Goal: Task Accomplishment & Management: Manage account settings

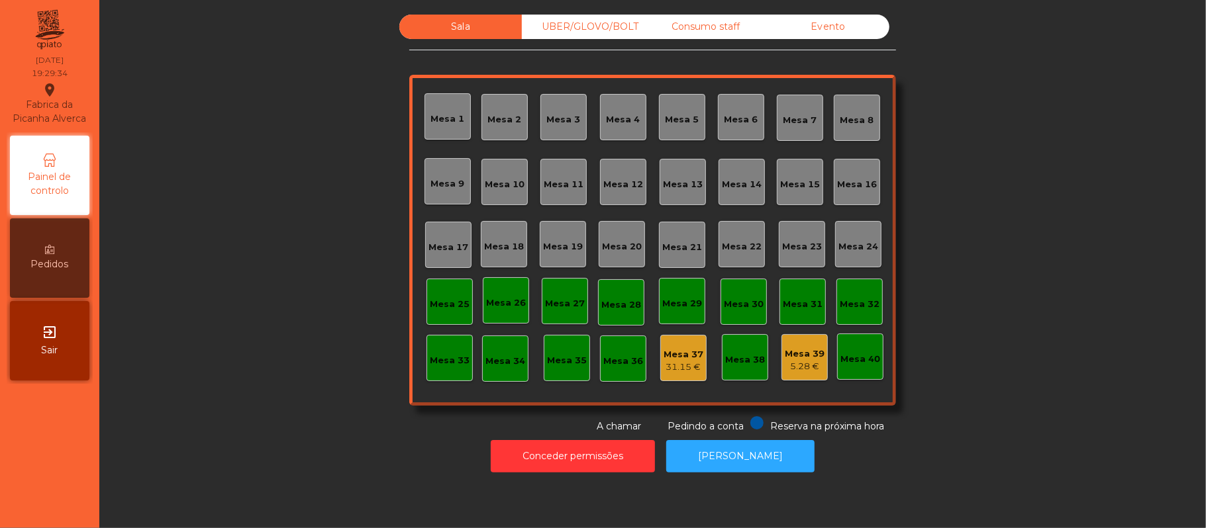
click at [436, 371] on div "Mesa 33" at bounding box center [449, 358] width 46 height 46
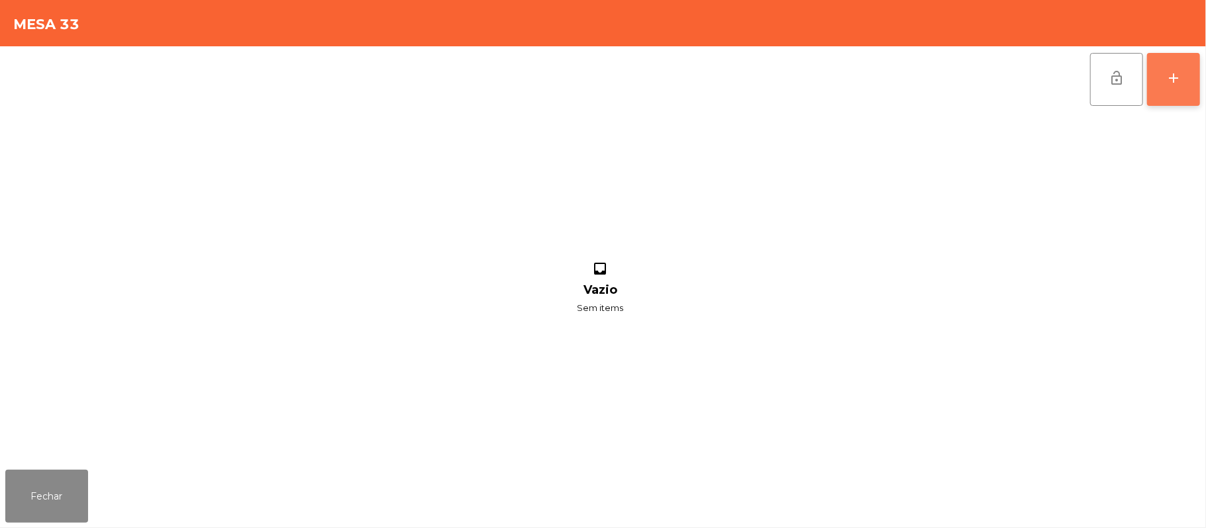
click at [1153, 66] on button "add" at bounding box center [1173, 79] width 53 height 53
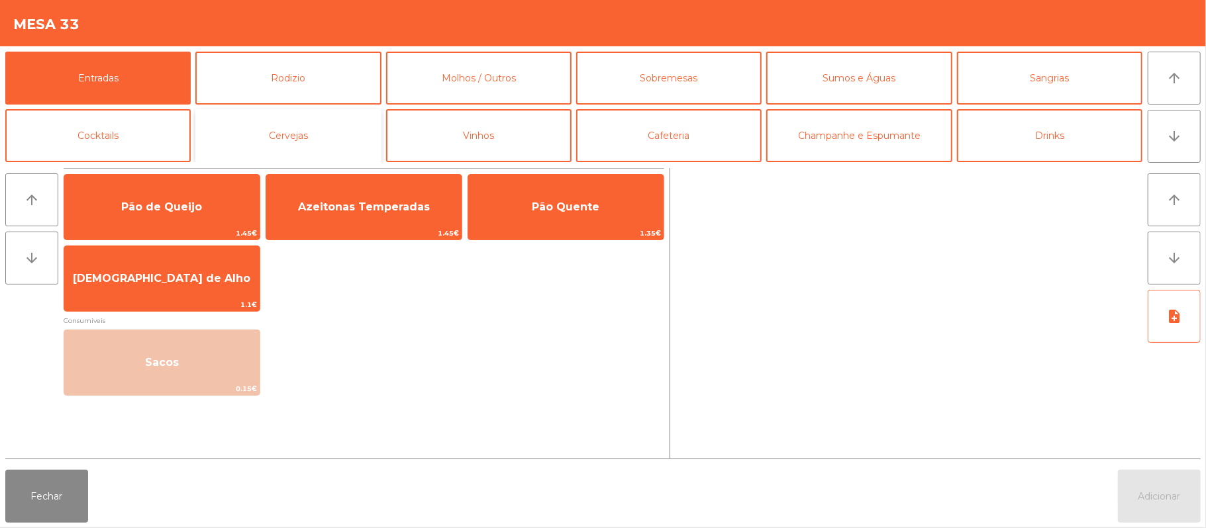
click at [300, 143] on button "Cervejas" at bounding box center [287, 135] width 185 height 53
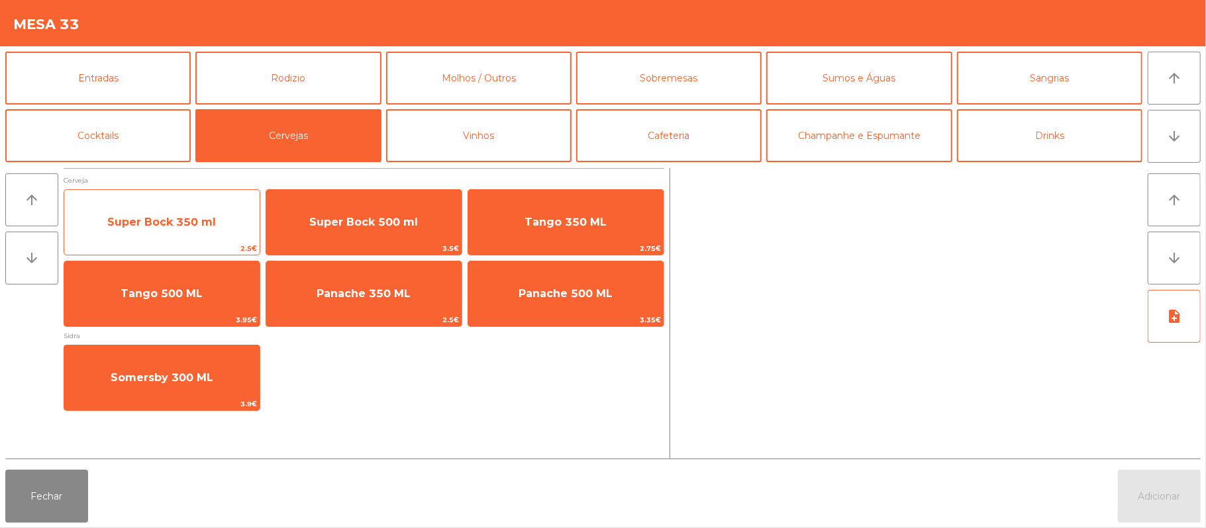
click at [200, 220] on span "Super Bock 350 ml" at bounding box center [161, 222] width 109 height 13
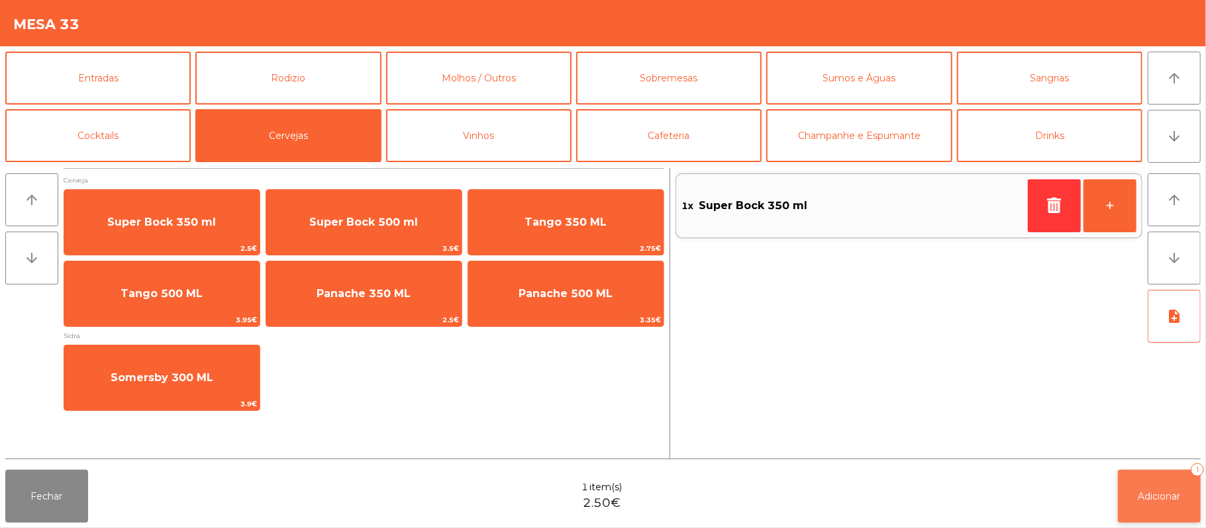
click at [1181, 495] on span "Adicionar" at bounding box center [1159, 497] width 42 height 12
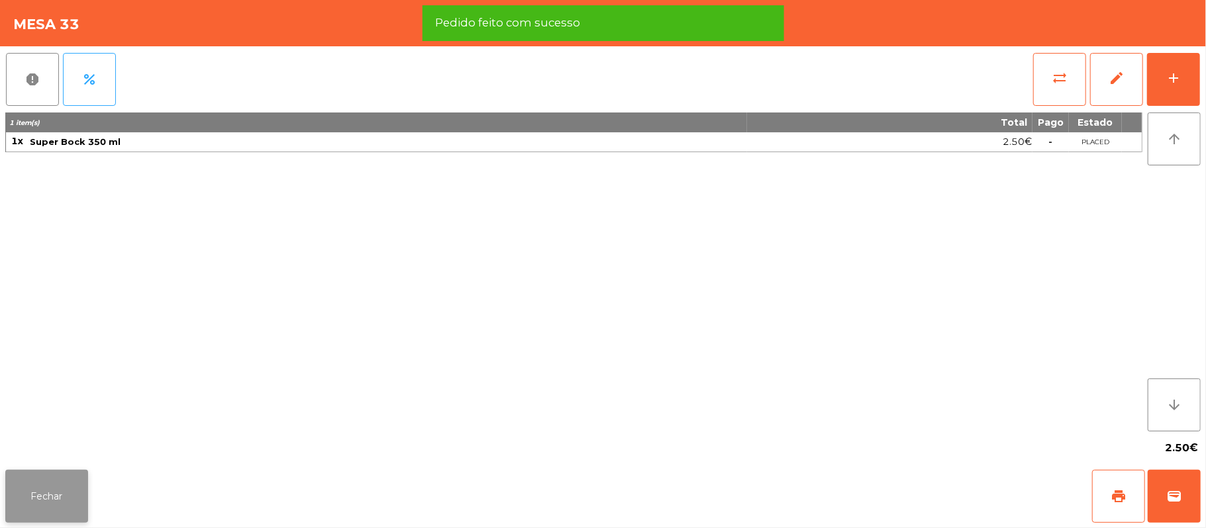
click at [64, 485] on button "Fechar" at bounding box center [46, 496] width 83 height 53
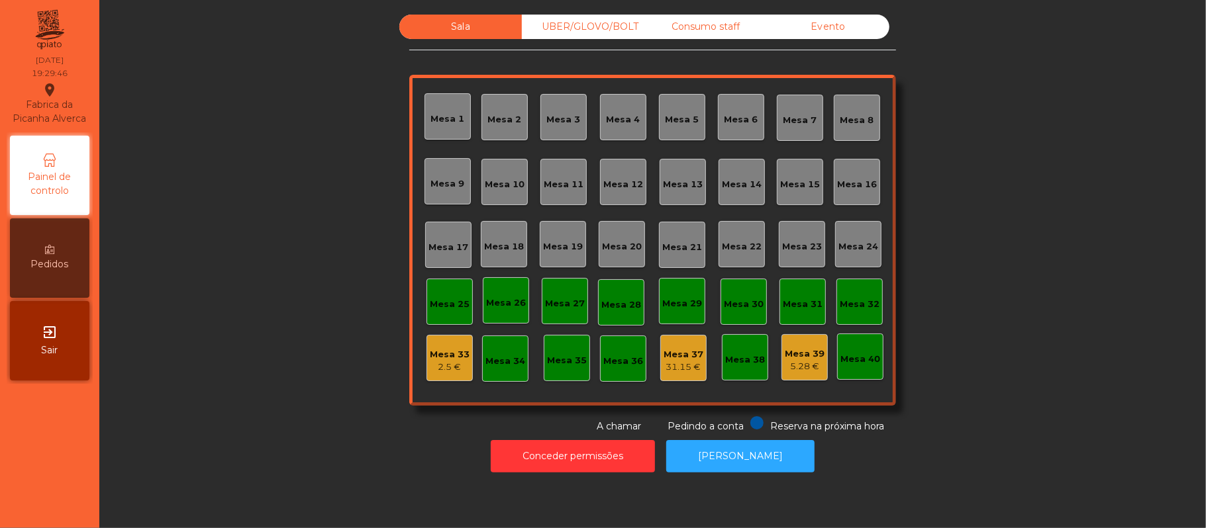
click at [806, 369] on div "5.28 €" at bounding box center [805, 366] width 40 height 13
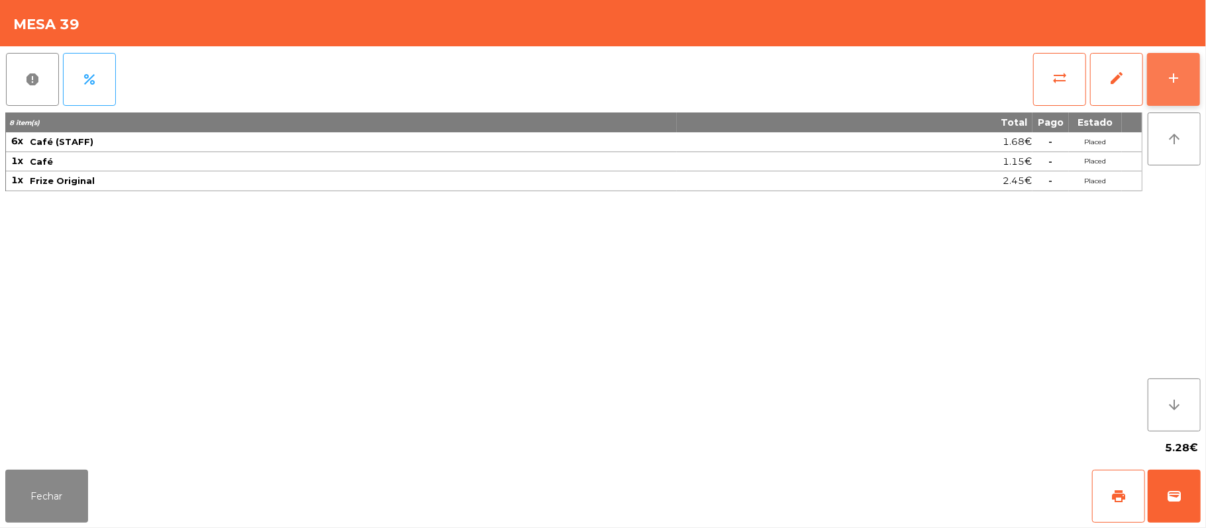
click at [1200, 82] on button "add" at bounding box center [1173, 79] width 53 height 53
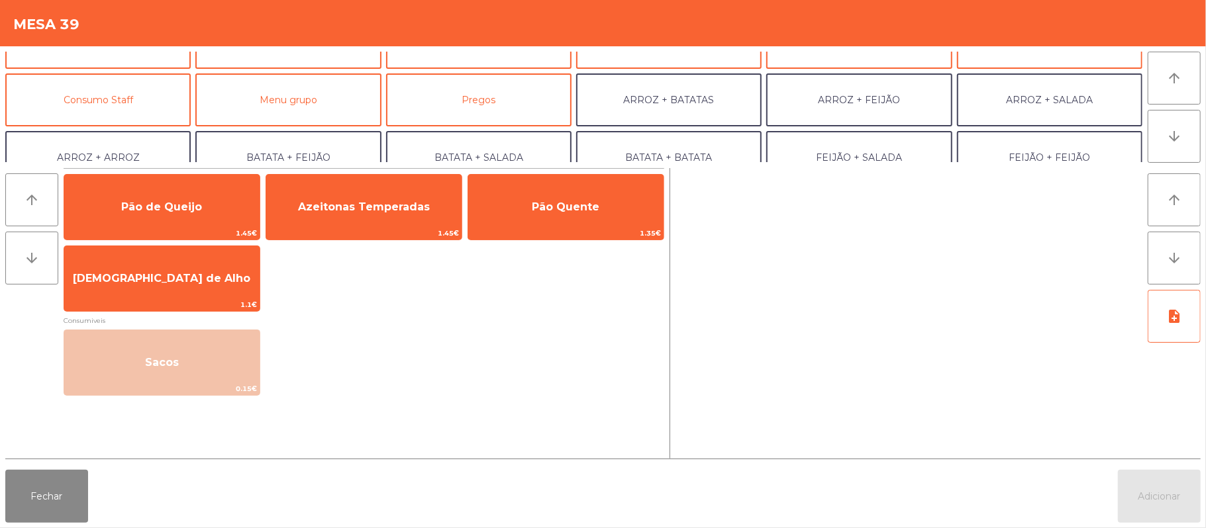
scroll to position [91, 0]
click at [143, 113] on button "Consumo Staff" at bounding box center [97, 101] width 185 height 53
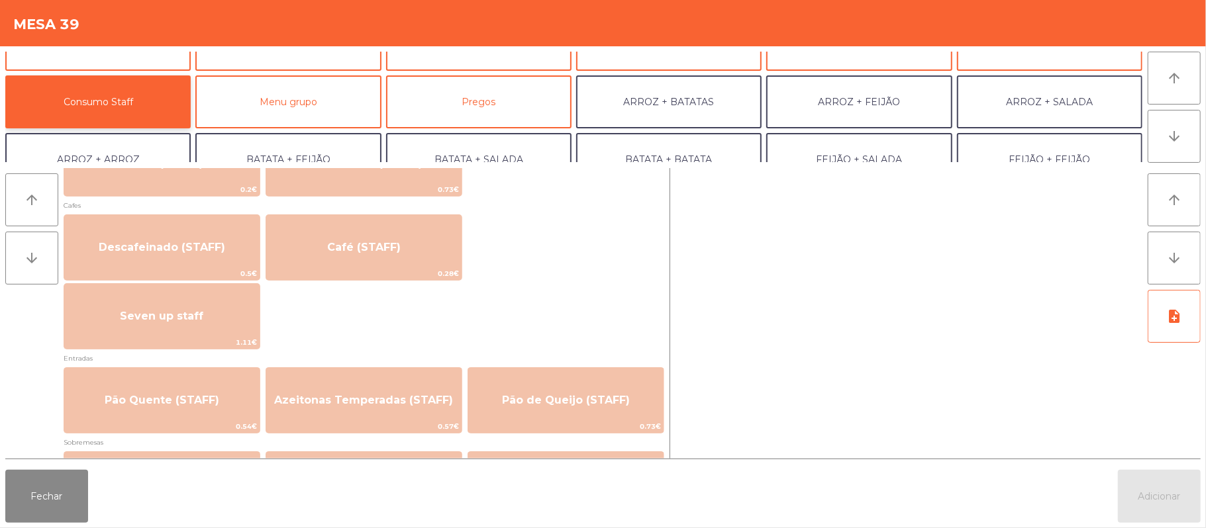
scroll to position [746, 0]
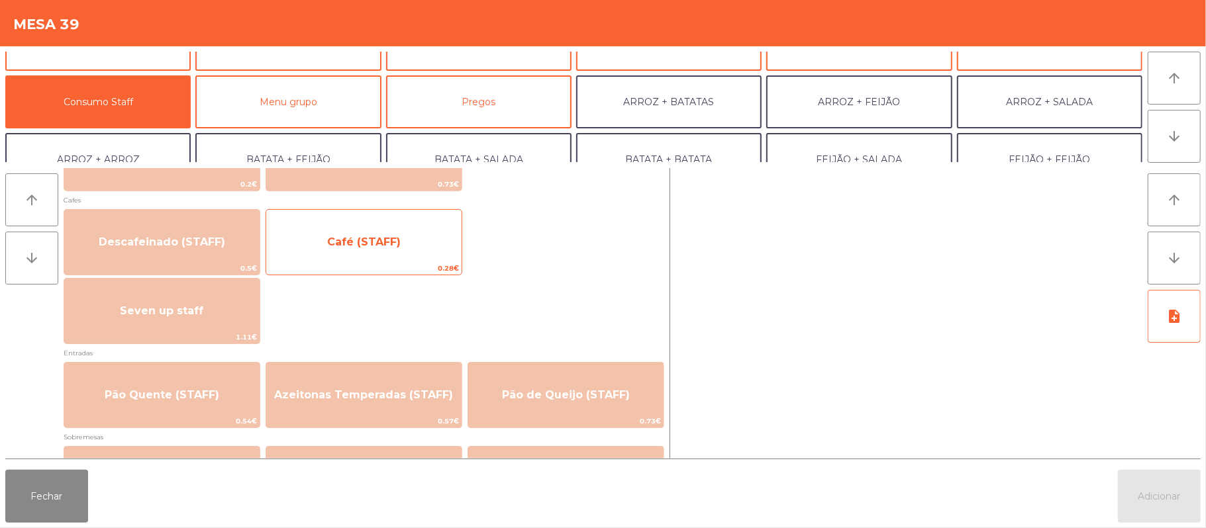
click at [408, 252] on span "Café (STAFF)" at bounding box center [363, 242] width 195 height 36
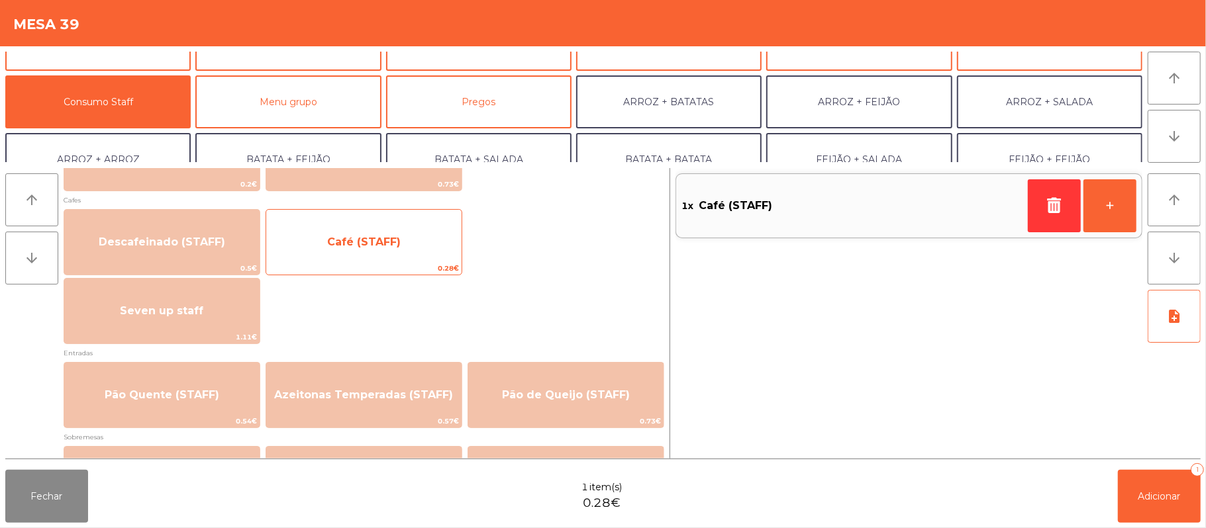
click at [417, 252] on span "Café (STAFF)" at bounding box center [363, 242] width 195 height 36
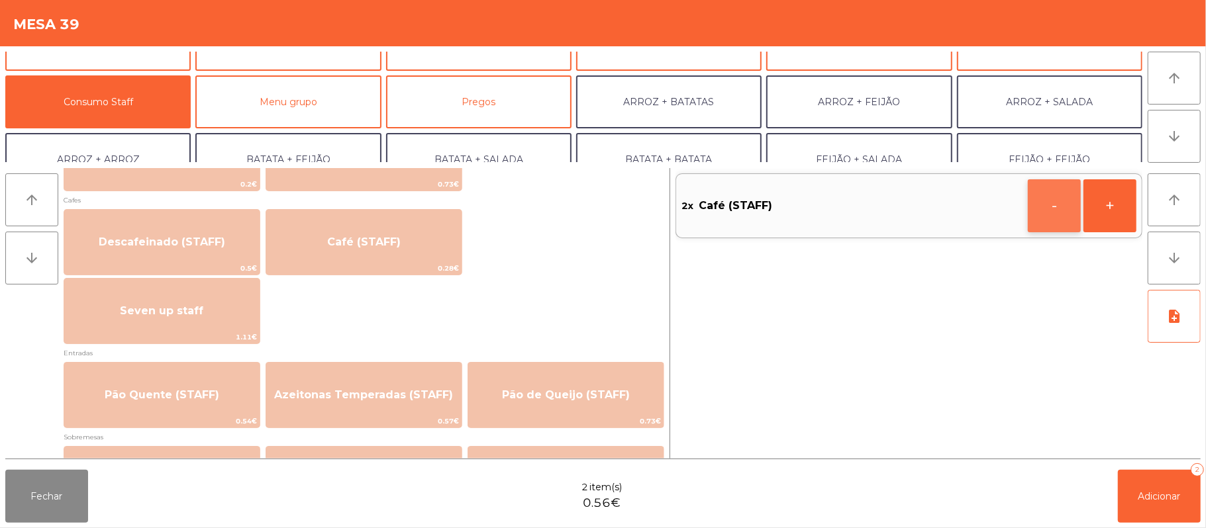
click at [1050, 218] on button "-" at bounding box center [1054, 205] width 53 height 53
click at [1135, 477] on button "Adicionar 1" at bounding box center [1159, 496] width 83 height 53
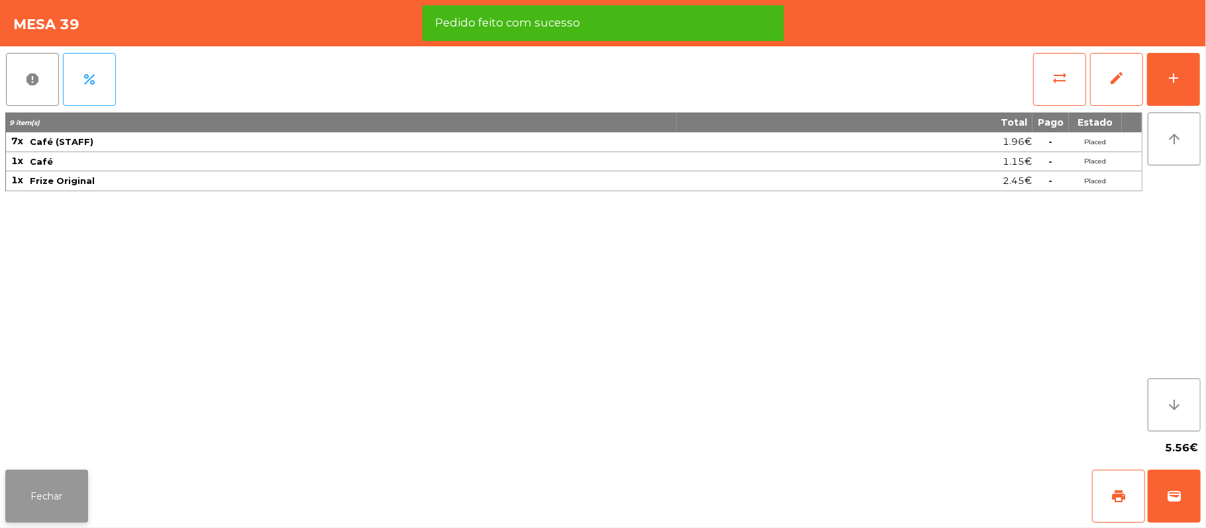
click at [72, 490] on button "Fechar" at bounding box center [46, 496] width 83 height 53
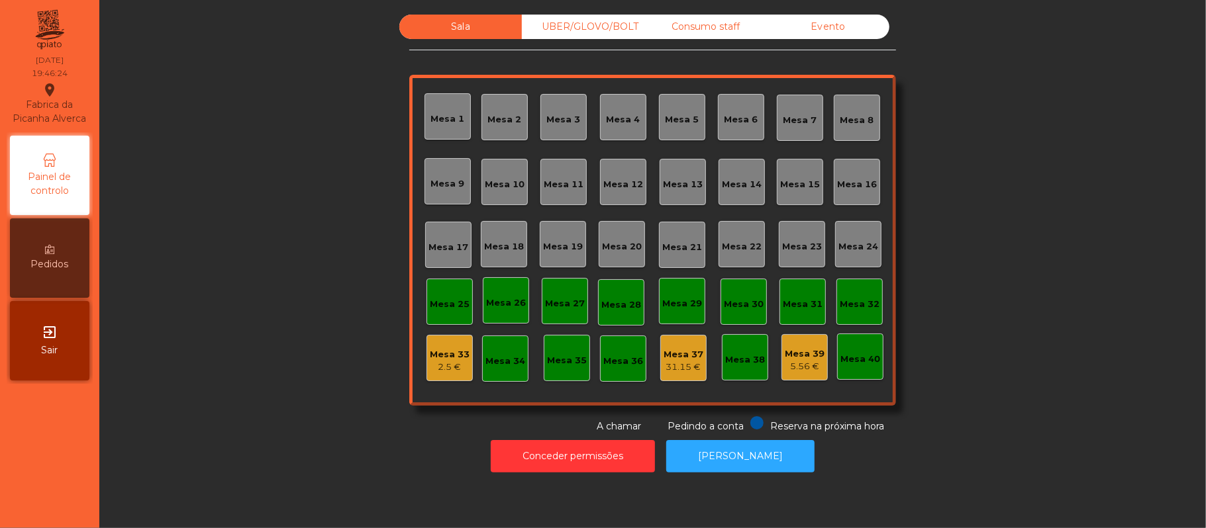
click at [993, 199] on div "Sala UBER/GLOVO/BOLT Consumo staff Evento Mesa 1 Mesa 2 Mesa 3 Mesa 4 Mesa 5 Me…" at bounding box center [652, 224] width 1071 height 419
click at [612, 173] on div "Mesa 12" at bounding box center [623, 182] width 40 height 19
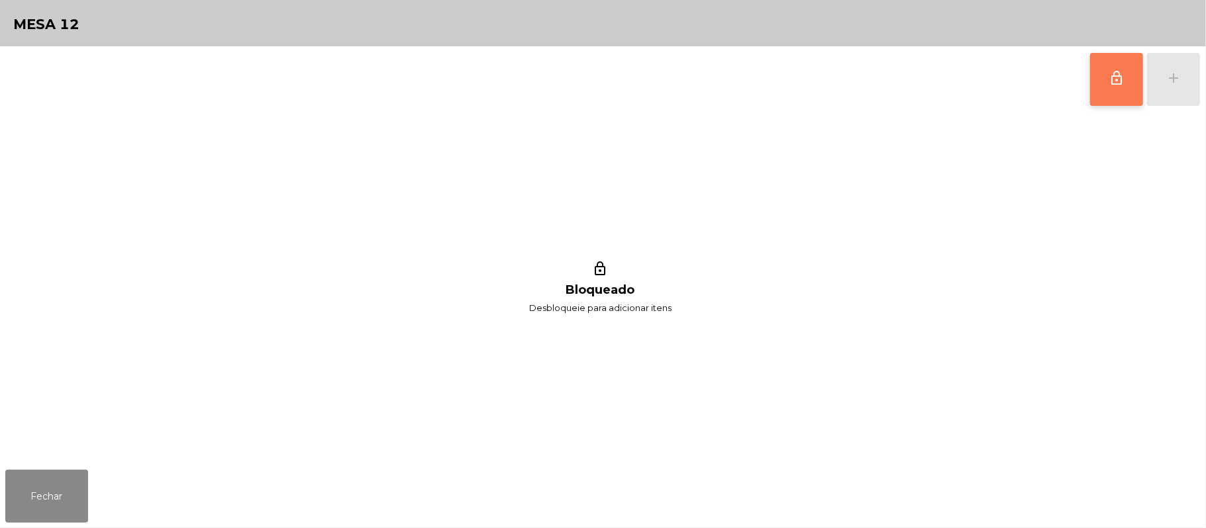
click at [1130, 60] on button "lock_outline" at bounding box center [1116, 79] width 53 height 53
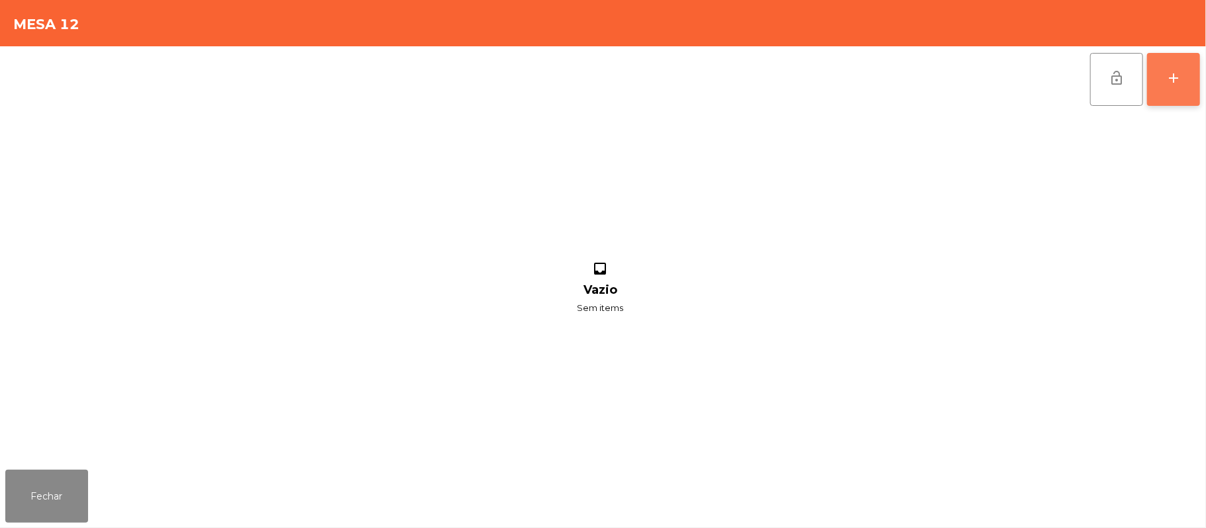
click at [1175, 88] on button "add" at bounding box center [1173, 79] width 53 height 53
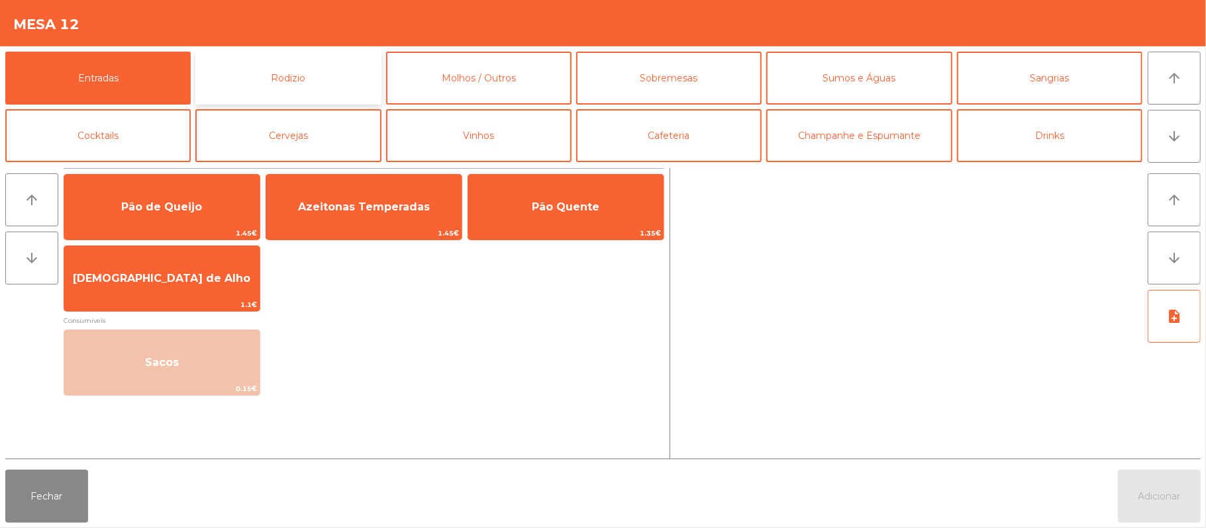
click at [334, 78] on button "Rodizio" at bounding box center [287, 78] width 185 height 53
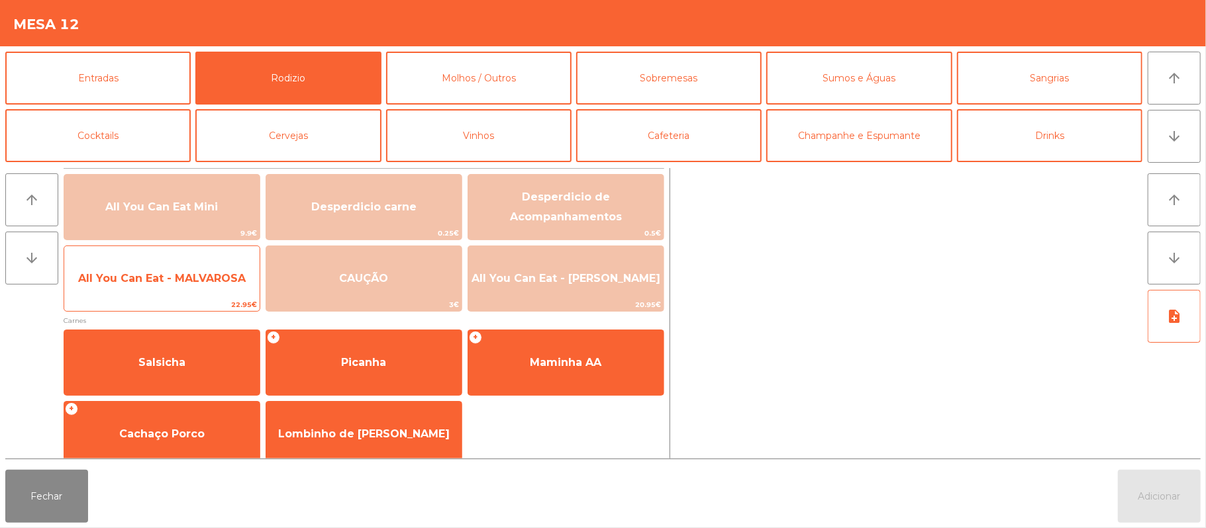
click at [186, 283] on span "All You Can Eat - MALVAROSA" at bounding box center [162, 278] width 168 height 13
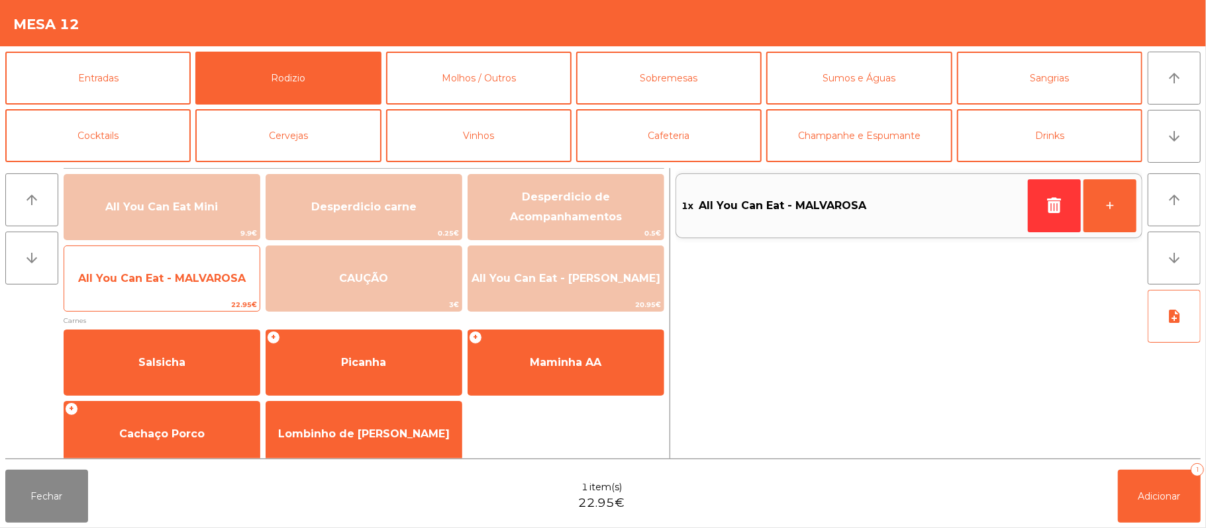
click at [180, 299] on span "22.95€" at bounding box center [161, 305] width 195 height 13
click at [181, 309] on span "22.95€" at bounding box center [161, 305] width 195 height 13
click at [187, 289] on span "All You Can Eat - MALVAROSA" at bounding box center [161, 279] width 195 height 36
click at [184, 295] on span "All You Can Eat - MALVAROSA" at bounding box center [161, 279] width 195 height 36
click at [197, 287] on span "All You Can Eat - MALVAROSA" at bounding box center [161, 279] width 195 height 36
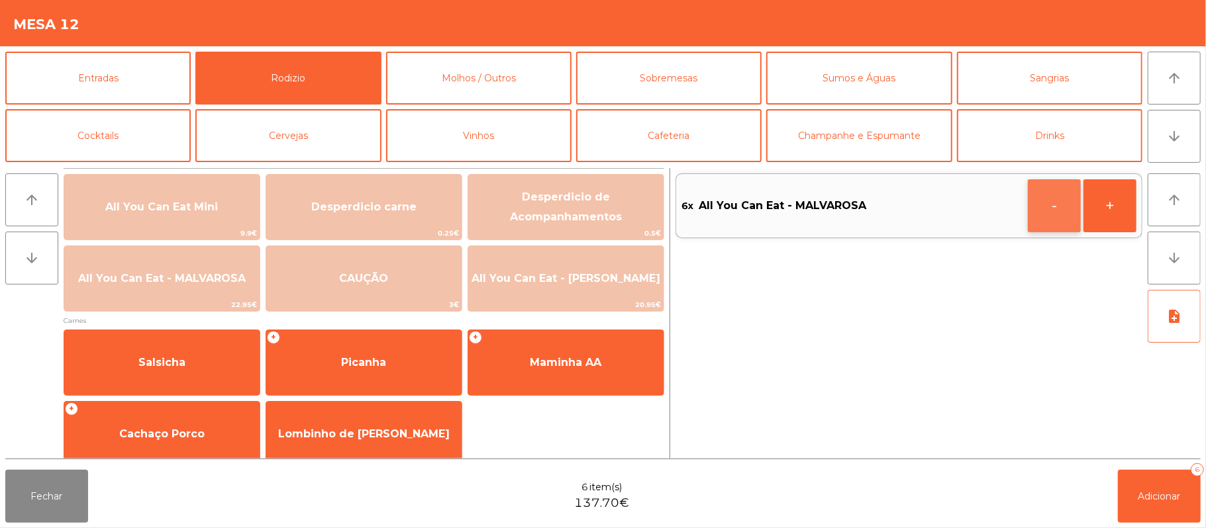
click at [1049, 208] on button "-" at bounding box center [1054, 205] width 53 height 53
click at [1160, 494] on span "Adicionar" at bounding box center [1159, 497] width 42 height 12
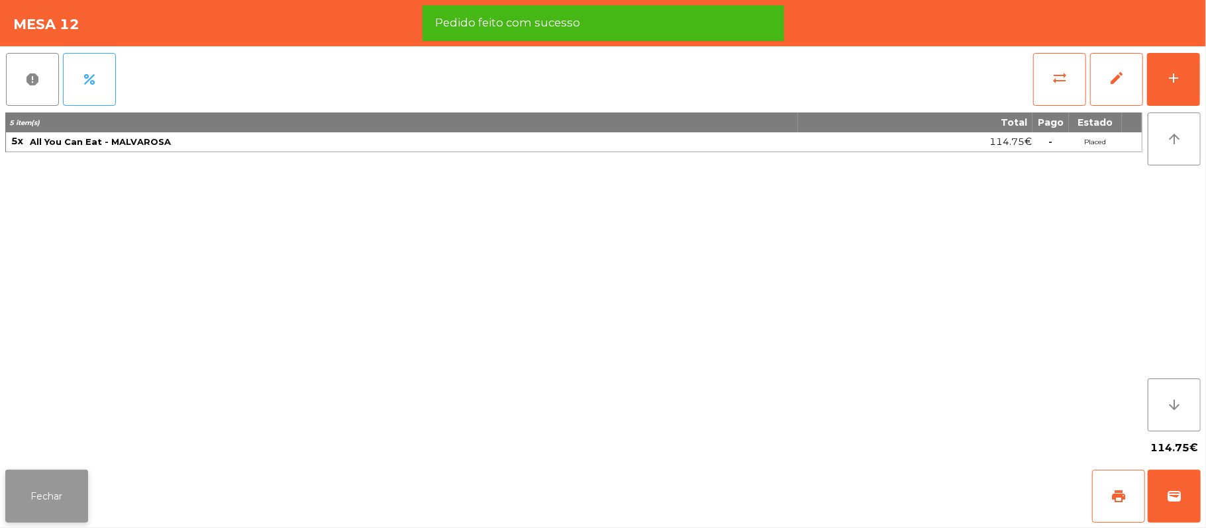
click at [70, 485] on button "Fechar" at bounding box center [46, 496] width 83 height 53
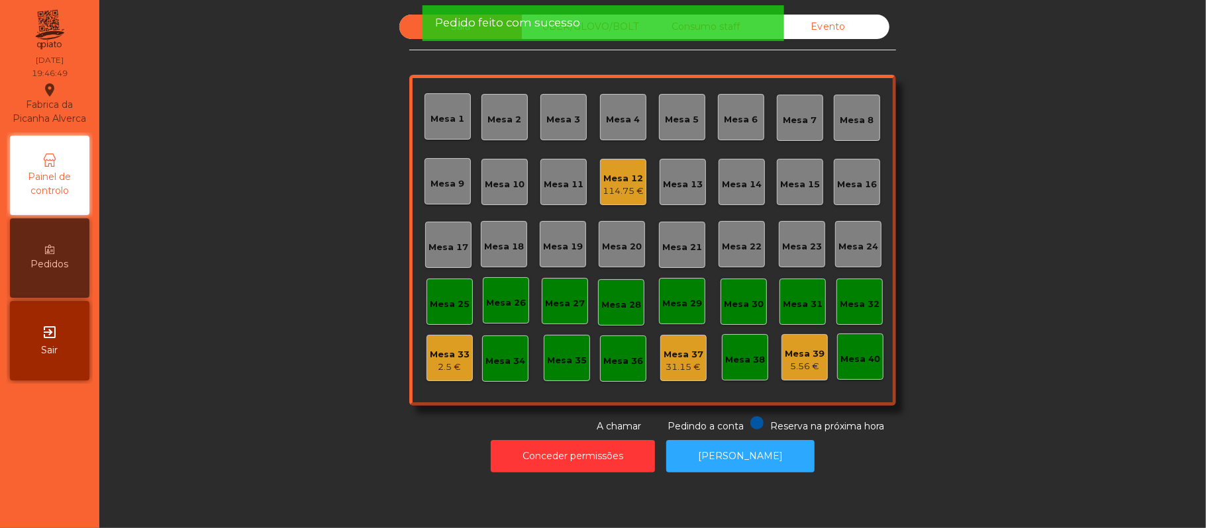
click at [319, 356] on div "Sala UBER/GLOVO/BOLT Consumo staff Evento Mesa 1 Mesa 2 Mesa 3 Mesa 4 Mesa 5 Me…" at bounding box center [652, 224] width 1071 height 419
click at [983, 184] on div "Sala UBER/GLOVO/BOLT Consumo staff Evento Mesa 1 Mesa 2 Mesa 3 Mesa 4 Mesa 5 Me…" at bounding box center [652, 224] width 1071 height 419
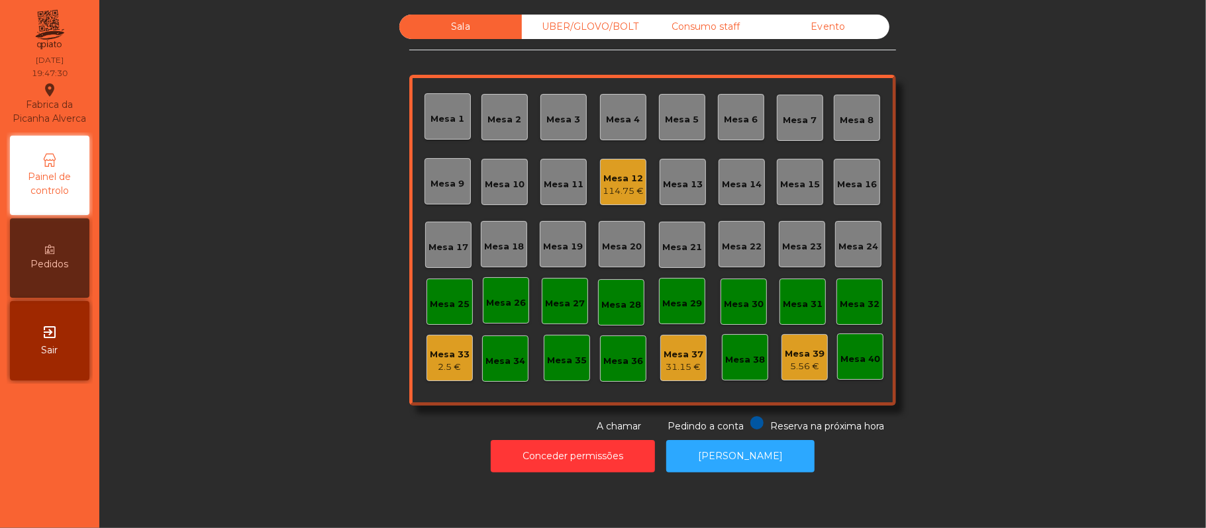
click at [451, 366] on div "2.5 €" at bounding box center [450, 367] width 40 height 13
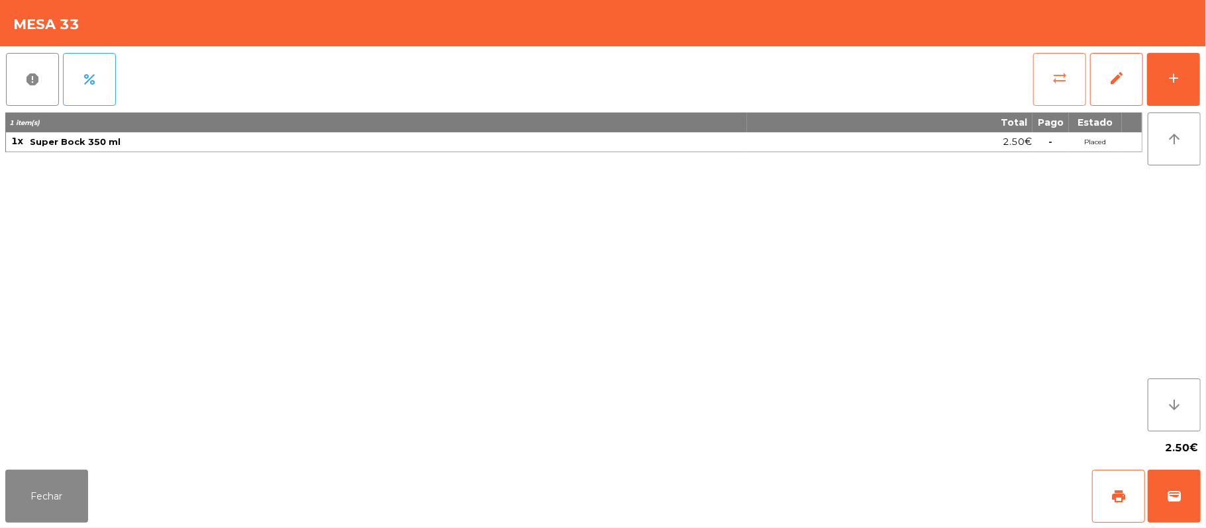
click at [1055, 81] on span "sync_alt" at bounding box center [1060, 78] width 16 height 16
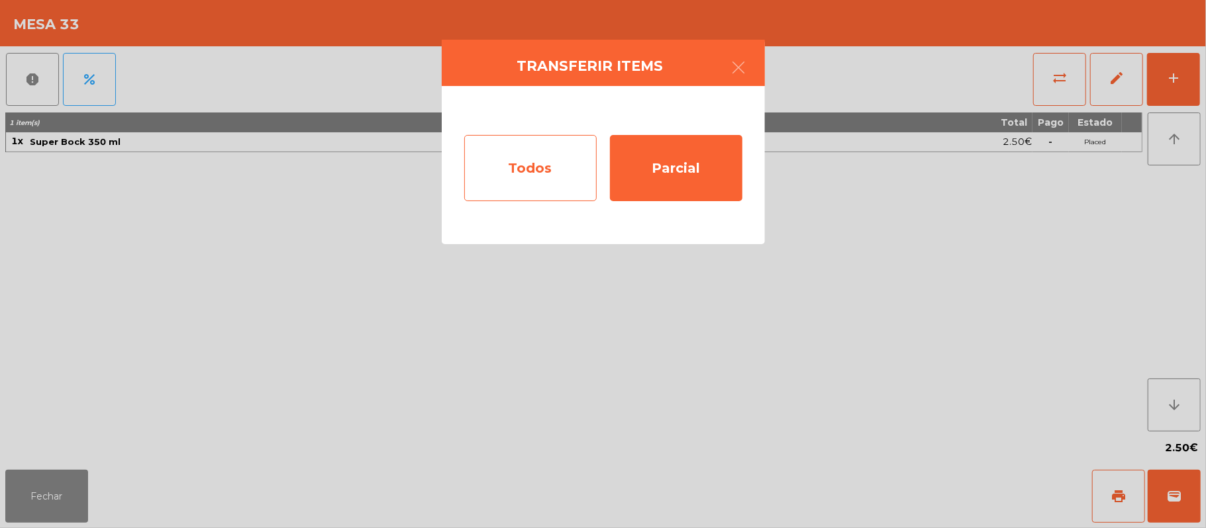
click at [548, 159] on div "Todos" at bounding box center [530, 168] width 132 height 66
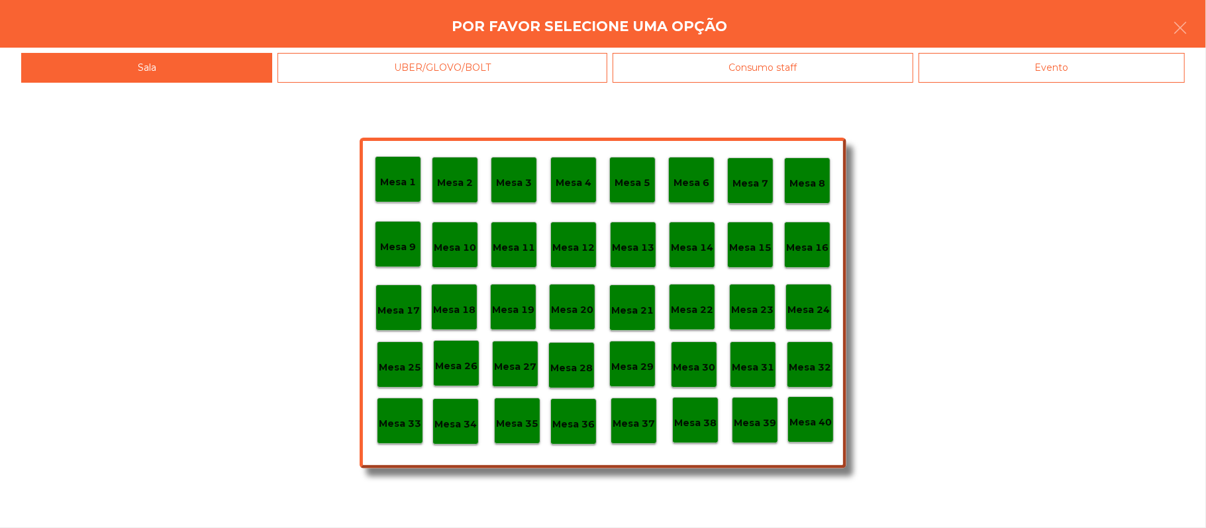
click at [583, 241] on p "Mesa 12" at bounding box center [573, 247] width 42 height 15
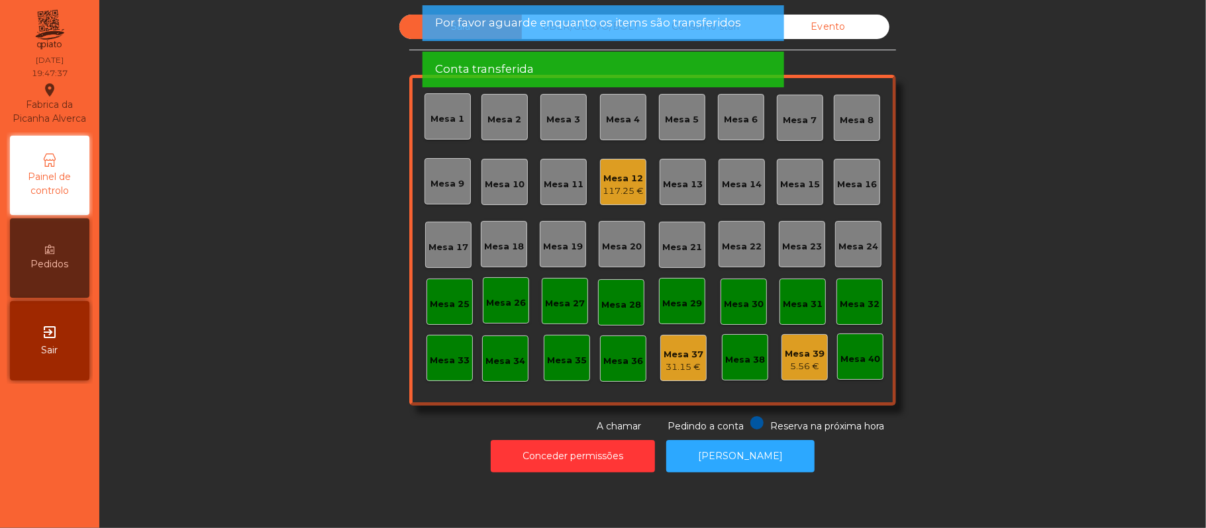
click at [1013, 226] on div "Sala UBER/GLOVO/BOLT Consumo staff Evento Mesa 1 Mesa 2 Mesa 3 Mesa 4 Mesa 5 Me…" at bounding box center [652, 224] width 1071 height 419
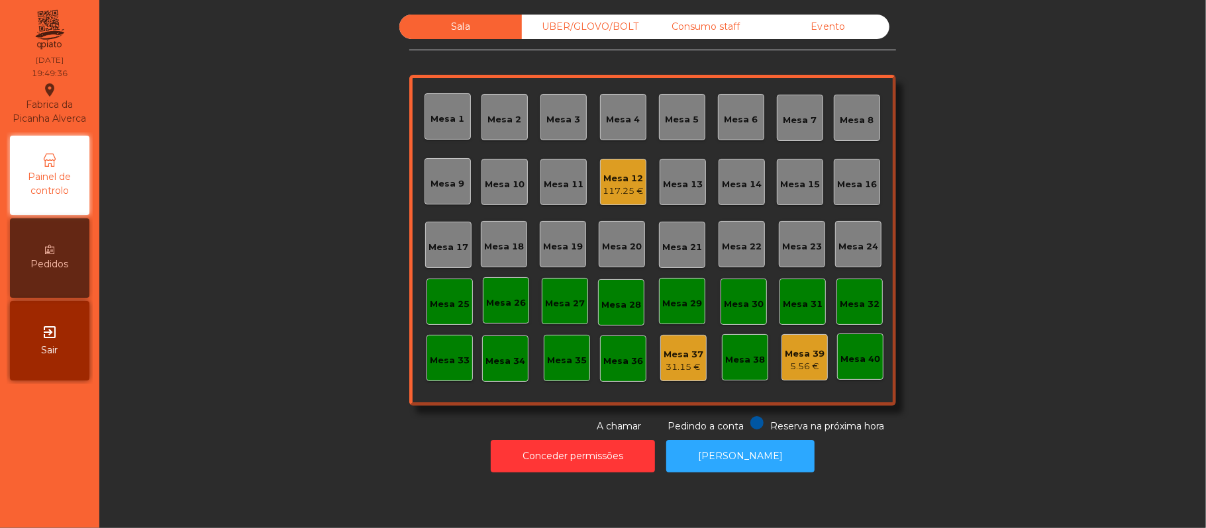
click at [724, 33] on div "Consumo staff" at bounding box center [705, 27] width 123 height 25
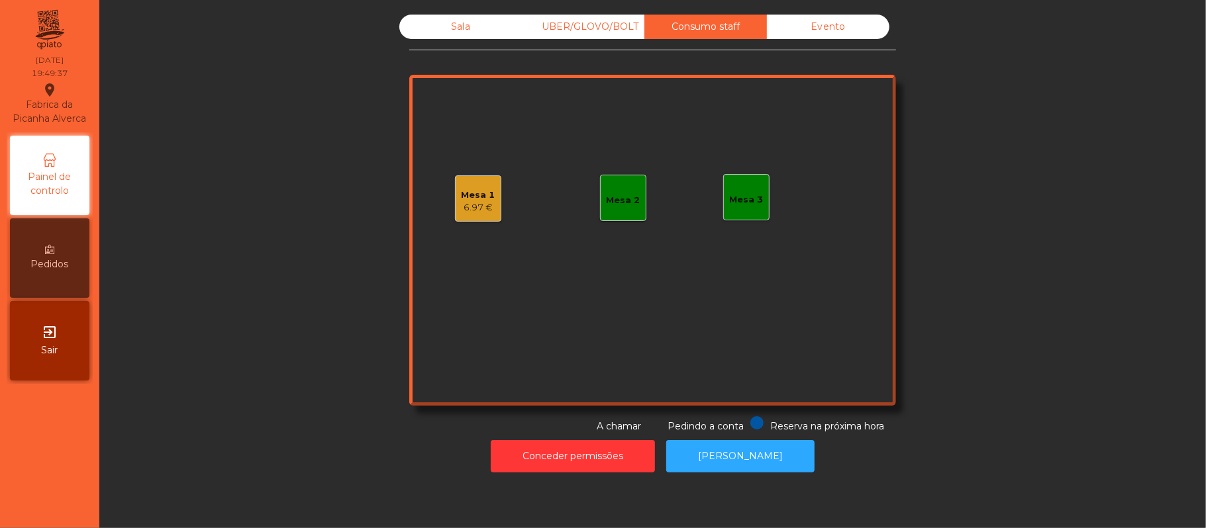
click at [600, 30] on div "UBER/GLOVO/BOLT" at bounding box center [583, 27] width 123 height 25
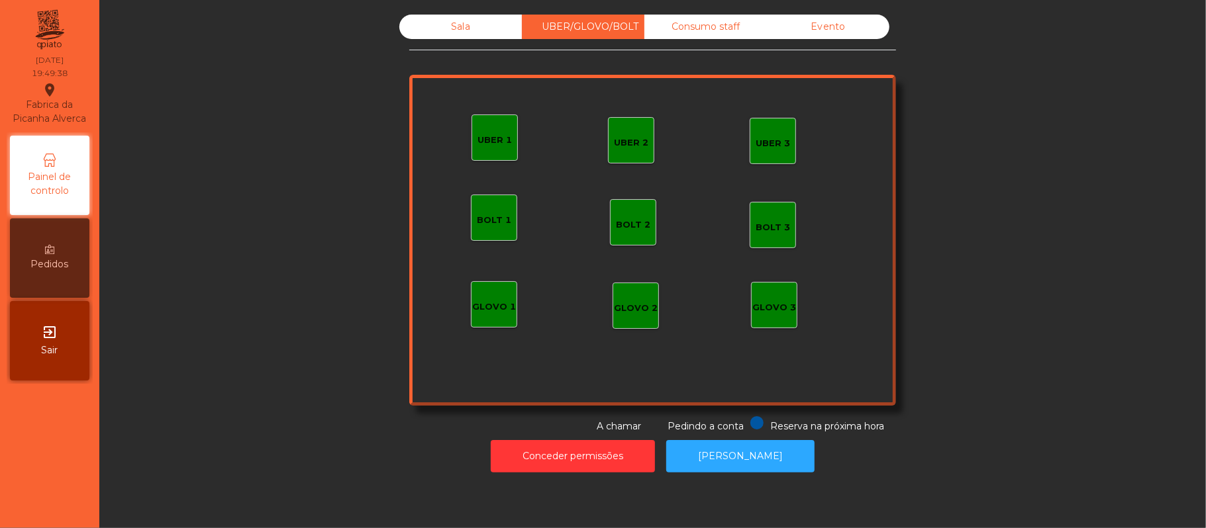
click at [692, 34] on div "Consumo staff" at bounding box center [705, 27] width 123 height 25
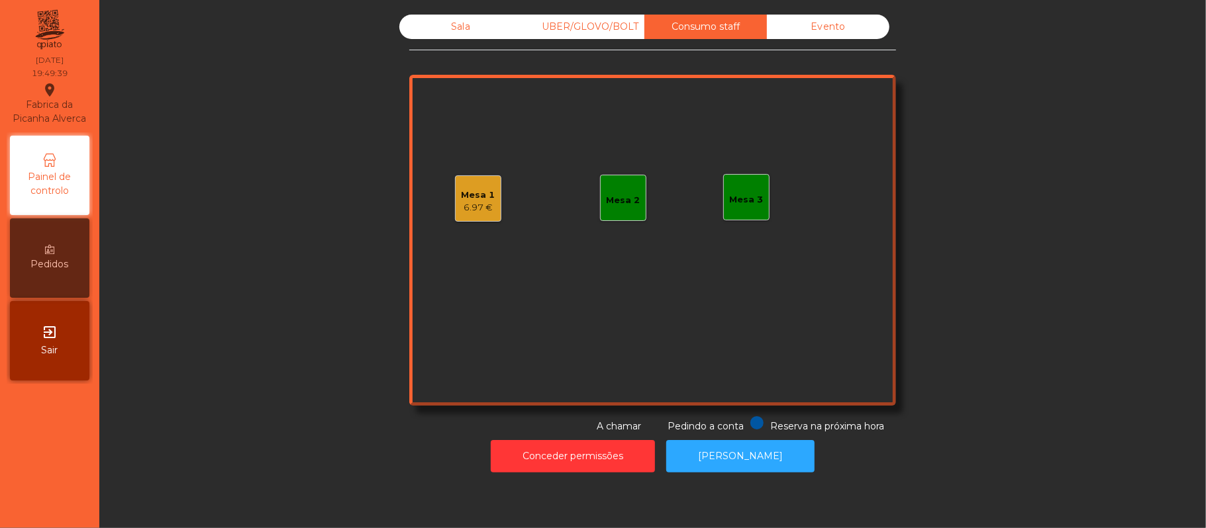
click at [601, 28] on div "UBER/GLOVO/BOLT" at bounding box center [583, 27] width 123 height 25
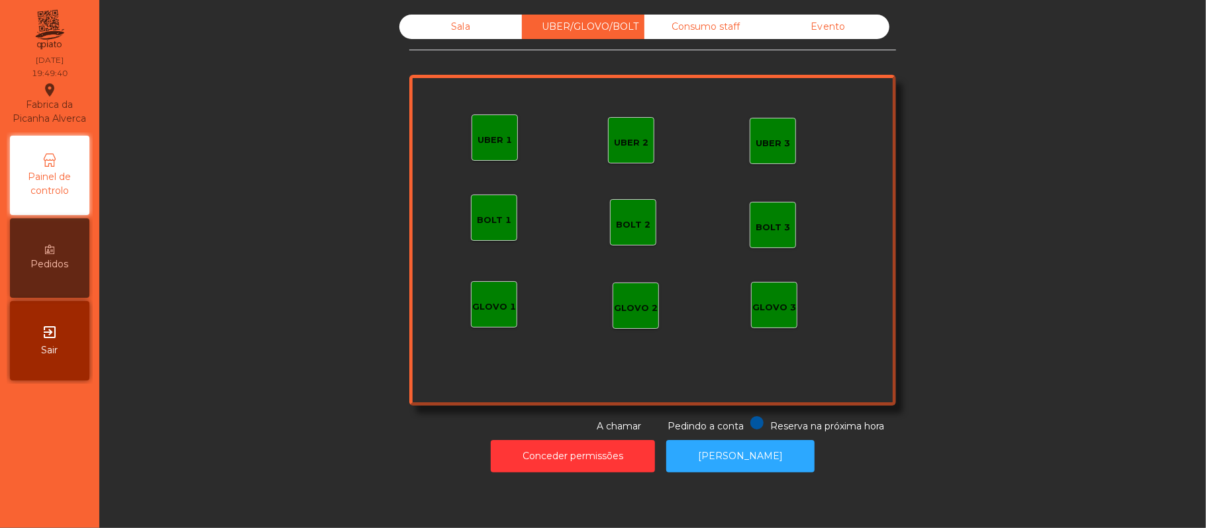
click at [487, 139] on div "UBER 1" at bounding box center [494, 140] width 34 height 13
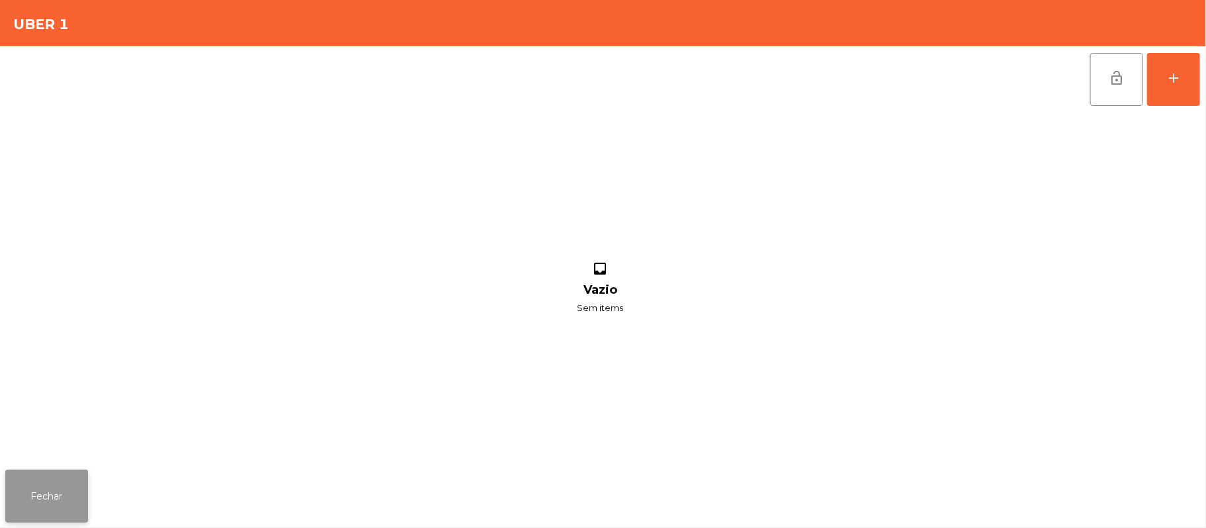
click at [83, 502] on button "Fechar" at bounding box center [46, 496] width 83 height 53
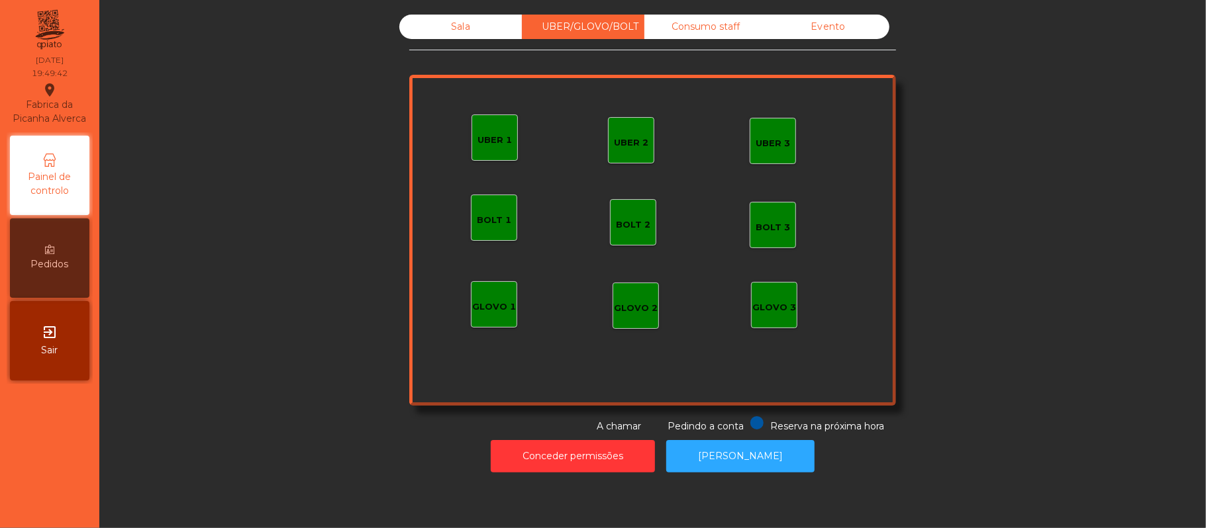
click at [489, 311] on div "GLOVO 1" at bounding box center [494, 307] width 44 height 13
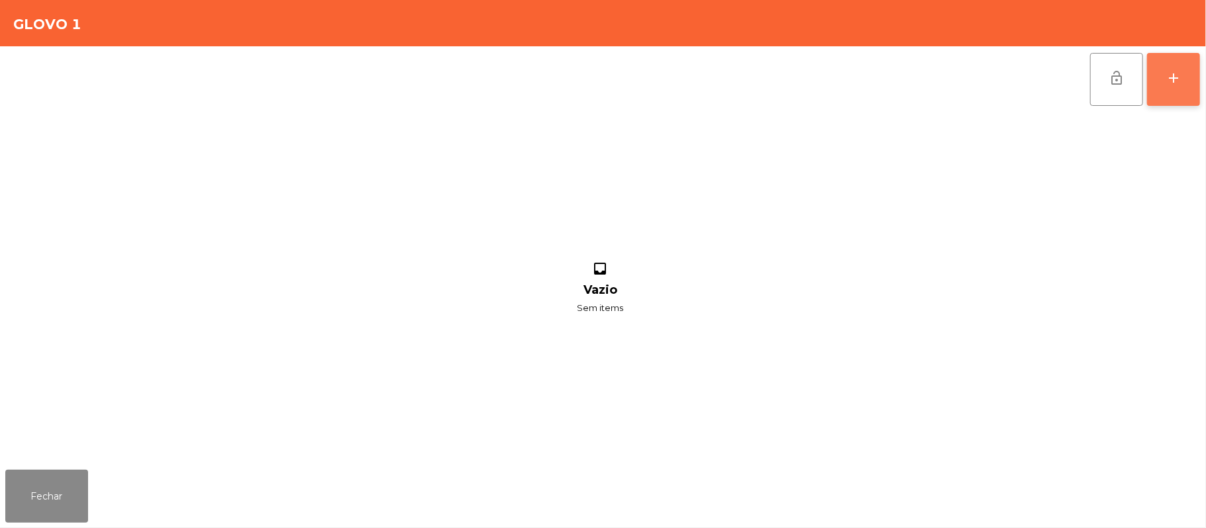
click at [1161, 94] on button "add" at bounding box center [1173, 79] width 53 height 53
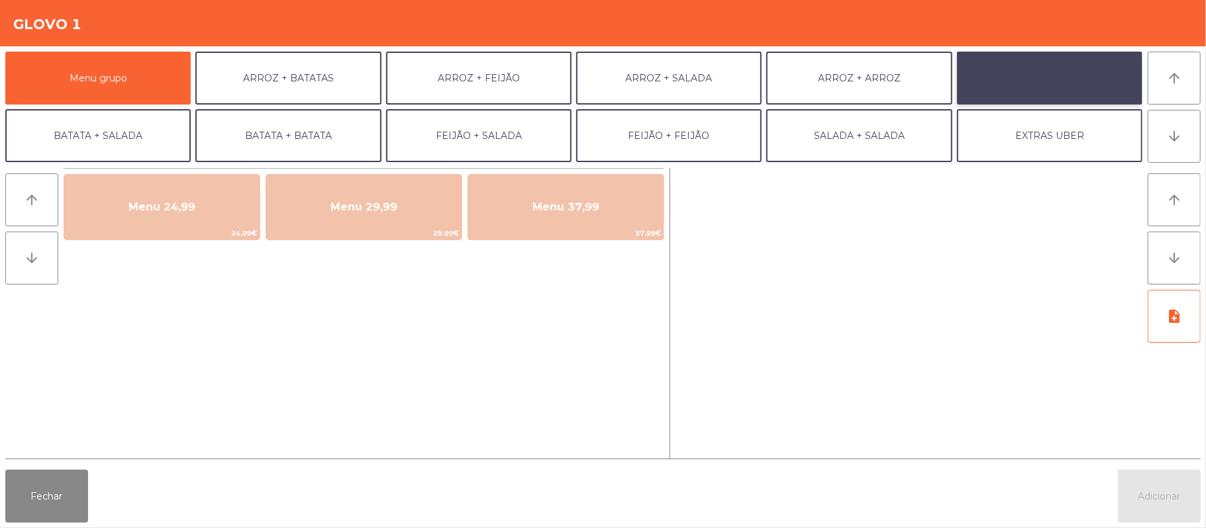
click at [1042, 88] on button "BATATA + FEIJÃO" at bounding box center [1049, 78] width 185 height 53
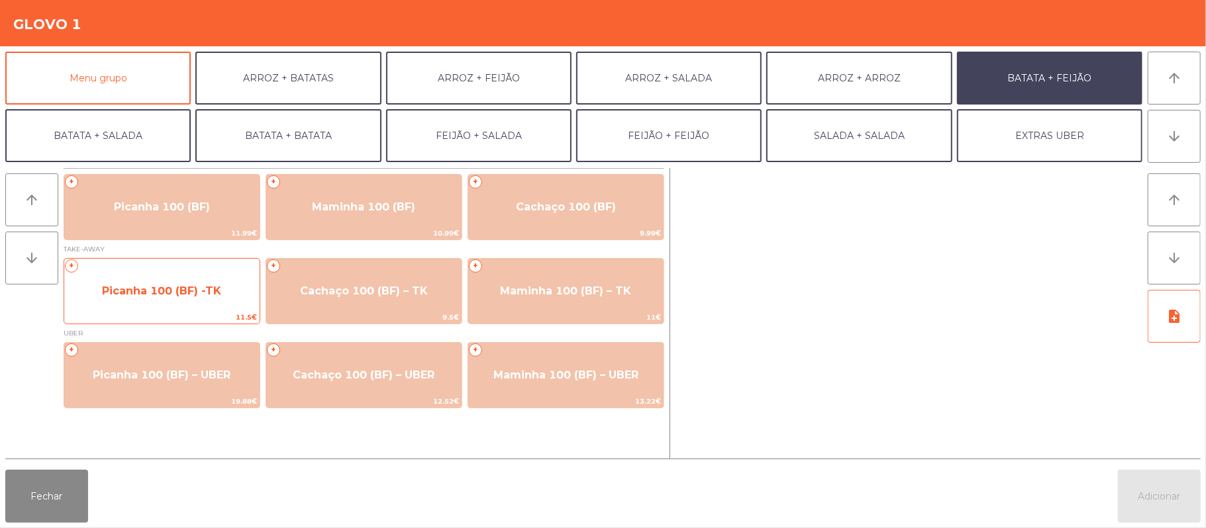
click at [195, 313] on span "11.5€" at bounding box center [161, 317] width 195 height 13
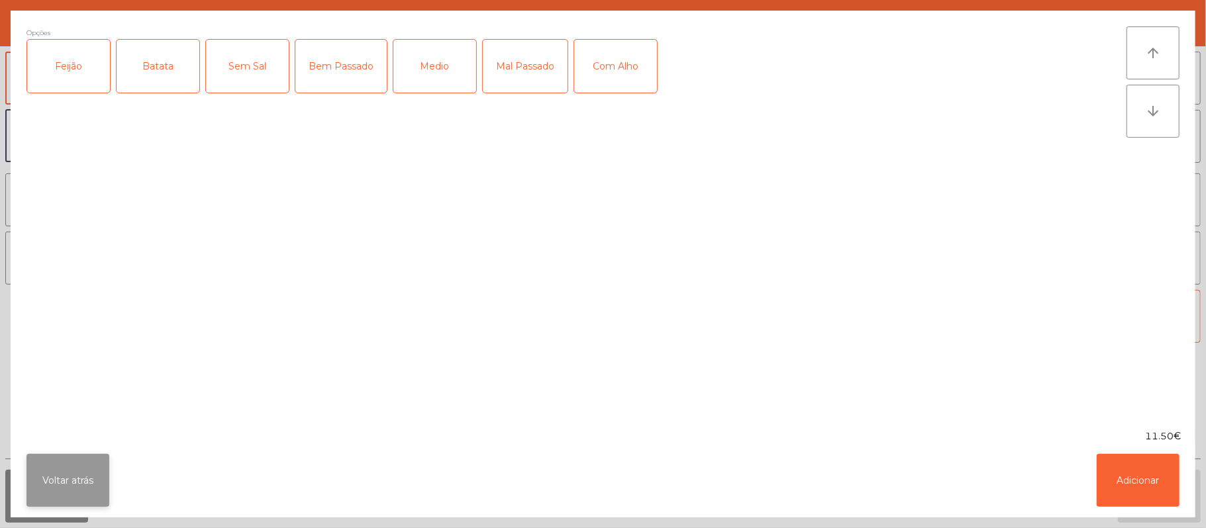
click at [85, 473] on button "Voltar atrás" at bounding box center [67, 480] width 83 height 53
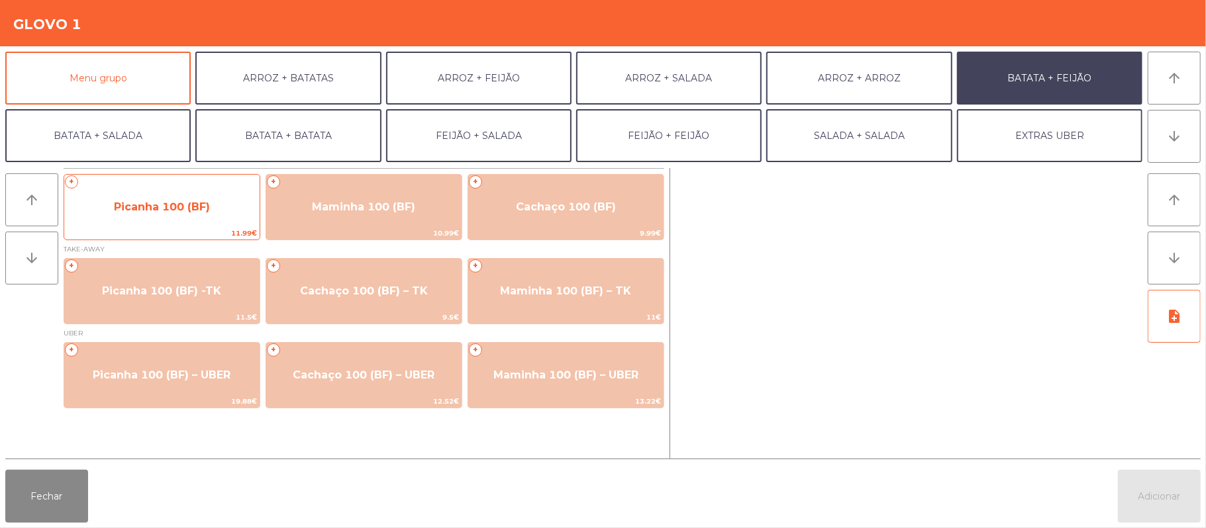
click at [221, 213] on span "Picanha 100 (BF)" at bounding box center [161, 207] width 195 height 36
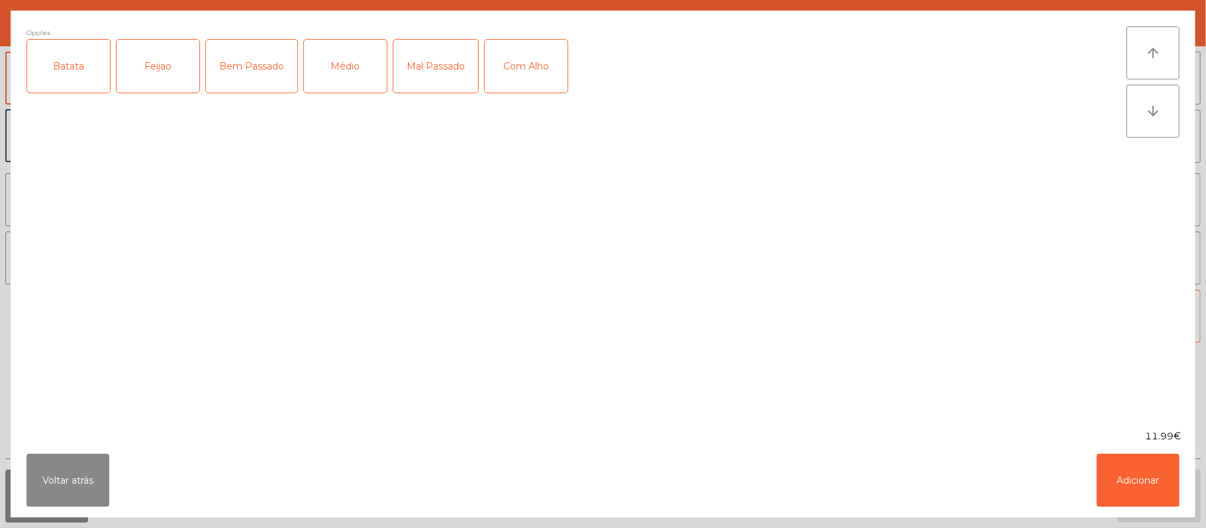
click at [74, 85] on div "Batata" at bounding box center [68, 66] width 83 height 53
click at [152, 75] on div "Feijao" at bounding box center [158, 66] width 83 height 53
click at [342, 80] on div "Médio" at bounding box center [345, 66] width 83 height 53
click at [490, 62] on div "Com Alho" at bounding box center [526, 66] width 83 height 53
click at [1118, 468] on button "Adicionar" at bounding box center [1138, 480] width 83 height 53
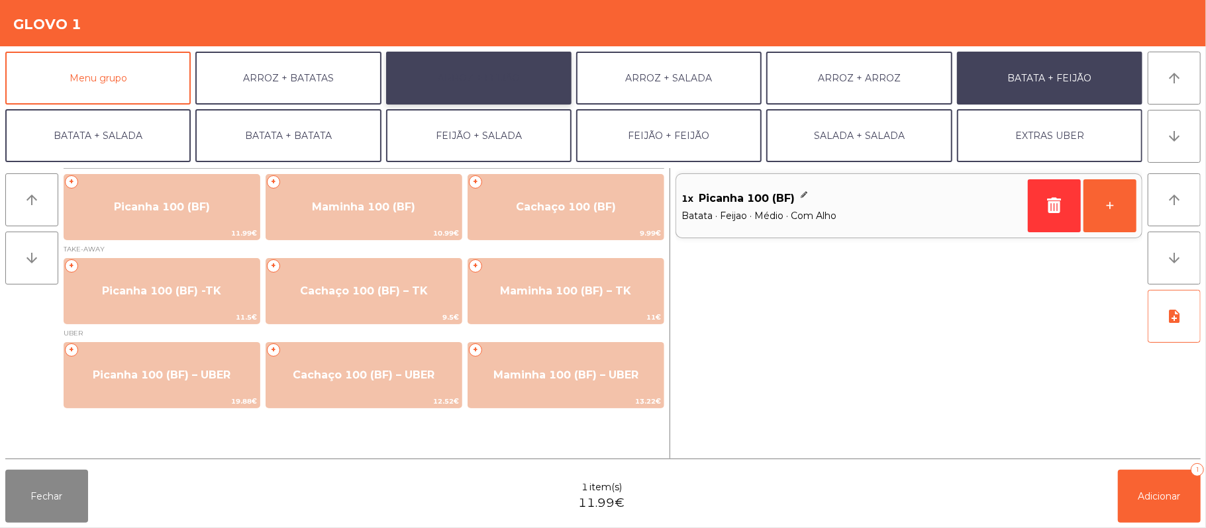
click at [485, 85] on button "ARROZ + FEIJÃO" at bounding box center [478, 78] width 185 height 53
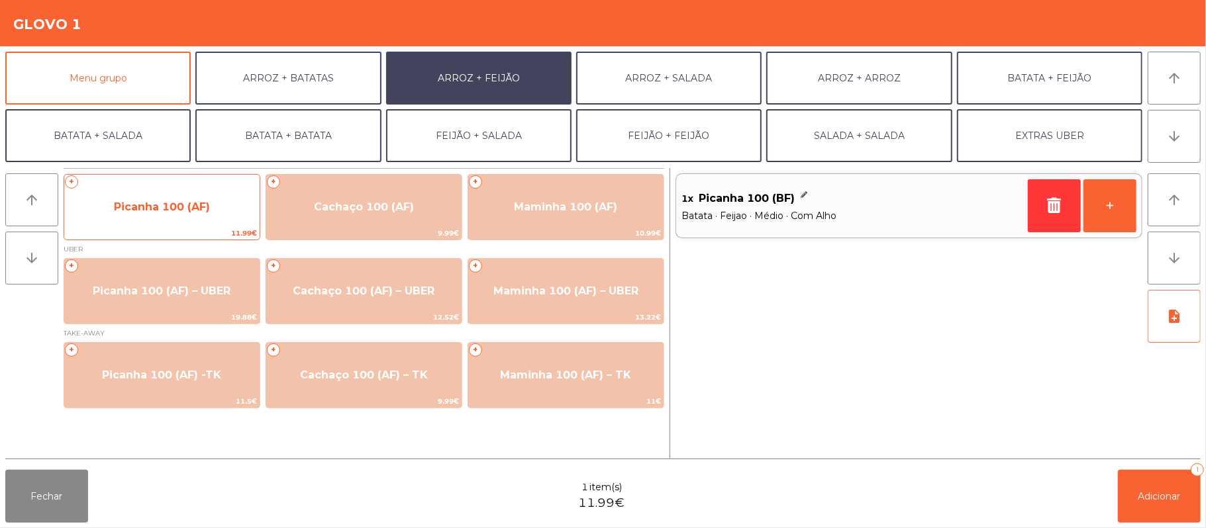
click at [186, 207] on span "Picanha 100 (AF)" at bounding box center [162, 207] width 96 height 13
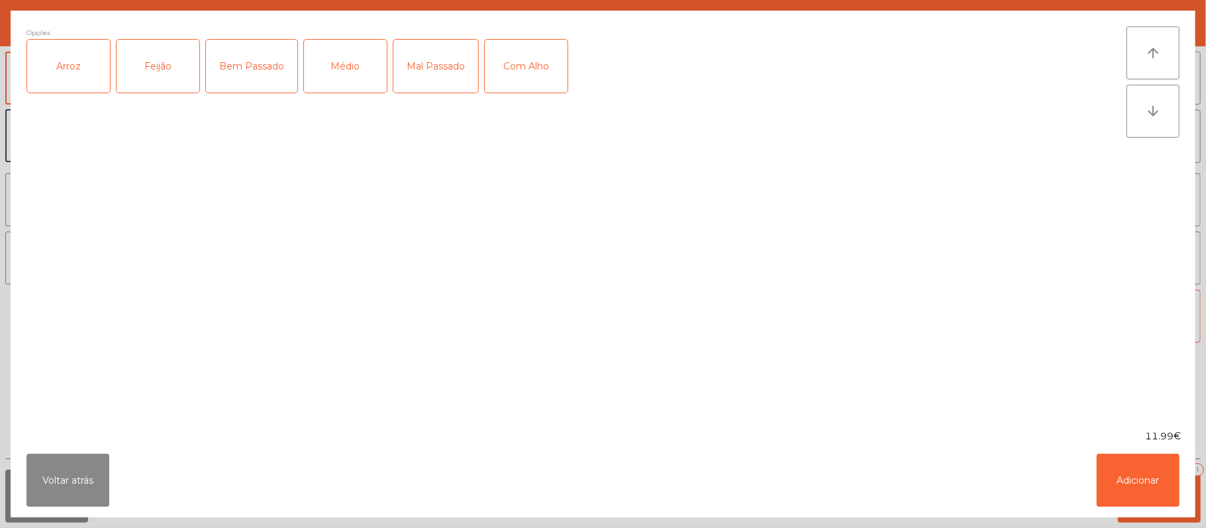
click at [91, 93] on div "Arroz" at bounding box center [68, 66] width 83 height 53
click at [154, 82] on div "Feijão" at bounding box center [158, 66] width 83 height 53
click at [364, 88] on div "Médio" at bounding box center [345, 66] width 83 height 53
click at [533, 83] on div "Com Alho" at bounding box center [526, 66] width 83 height 53
click at [1131, 471] on button "Adicionar" at bounding box center [1138, 480] width 83 height 53
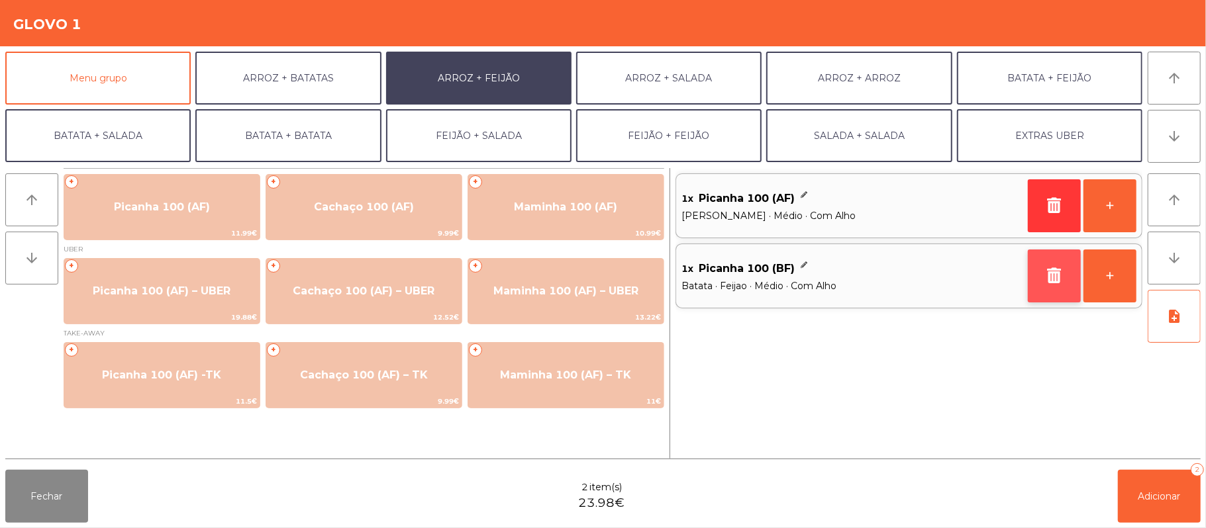
click at [1042, 277] on button "button" at bounding box center [1054, 276] width 53 height 53
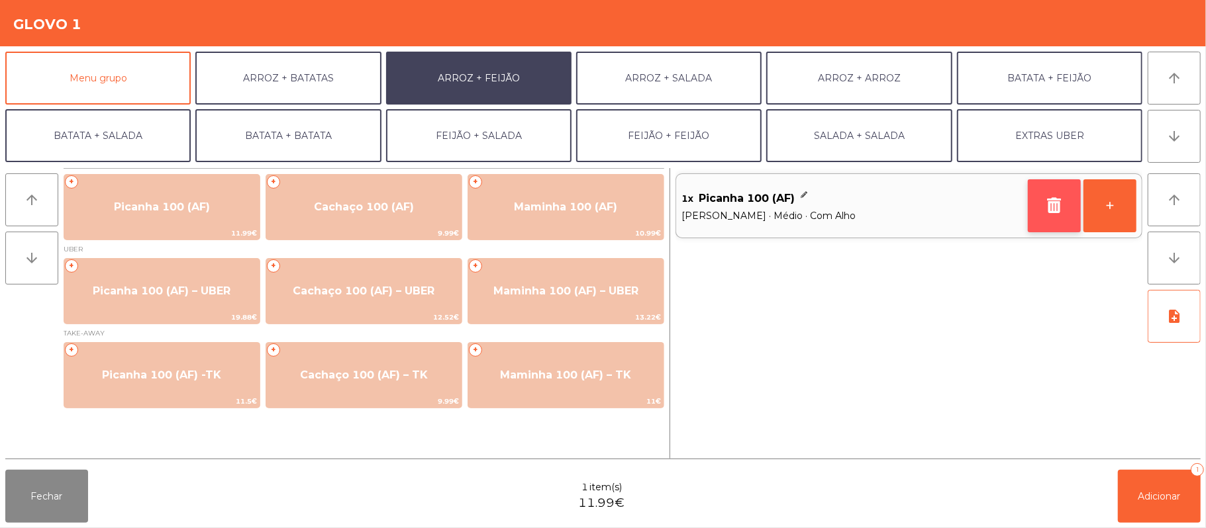
click at [1052, 211] on icon "button" at bounding box center [1054, 205] width 20 height 16
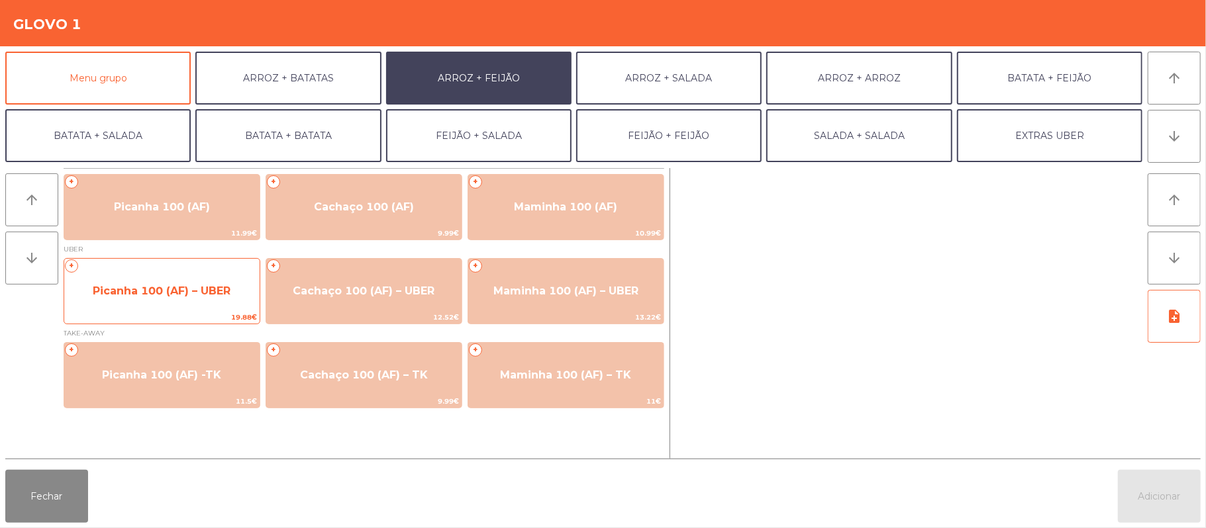
click at [218, 297] on span "Picanha 100 (AF) – UBER" at bounding box center [161, 291] width 195 height 36
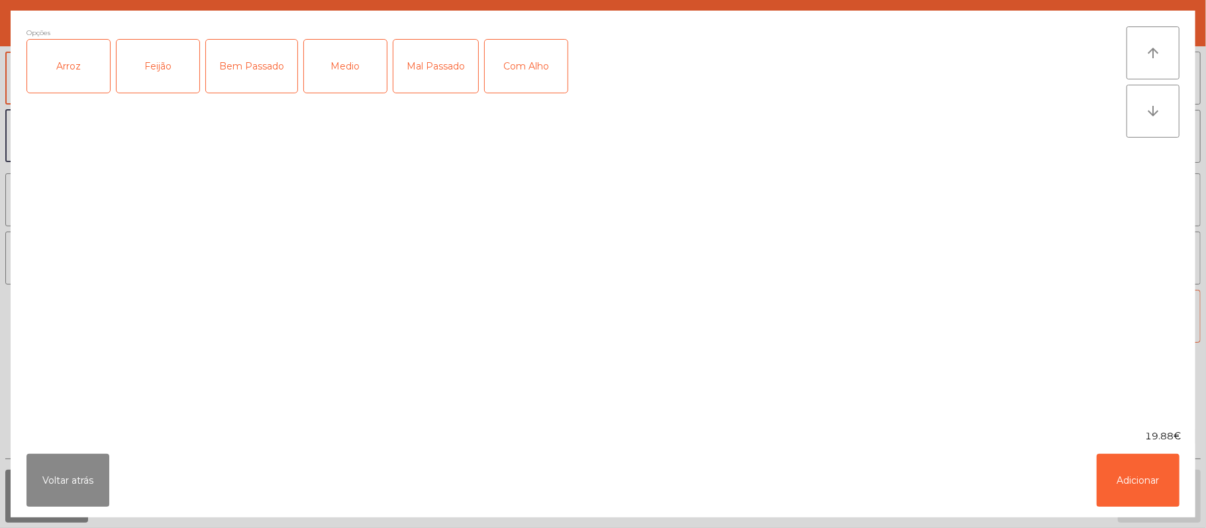
click at [80, 77] on div "Arroz" at bounding box center [68, 66] width 83 height 53
click at [160, 65] on div "Feijão" at bounding box center [158, 66] width 83 height 53
click at [348, 69] on div "Medio" at bounding box center [345, 66] width 83 height 53
click at [549, 91] on div "Com Alho" at bounding box center [526, 66] width 83 height 53
click at [1134, 496] on button "Adicionar" at bounding box center [1138, 480] width 83 height 53
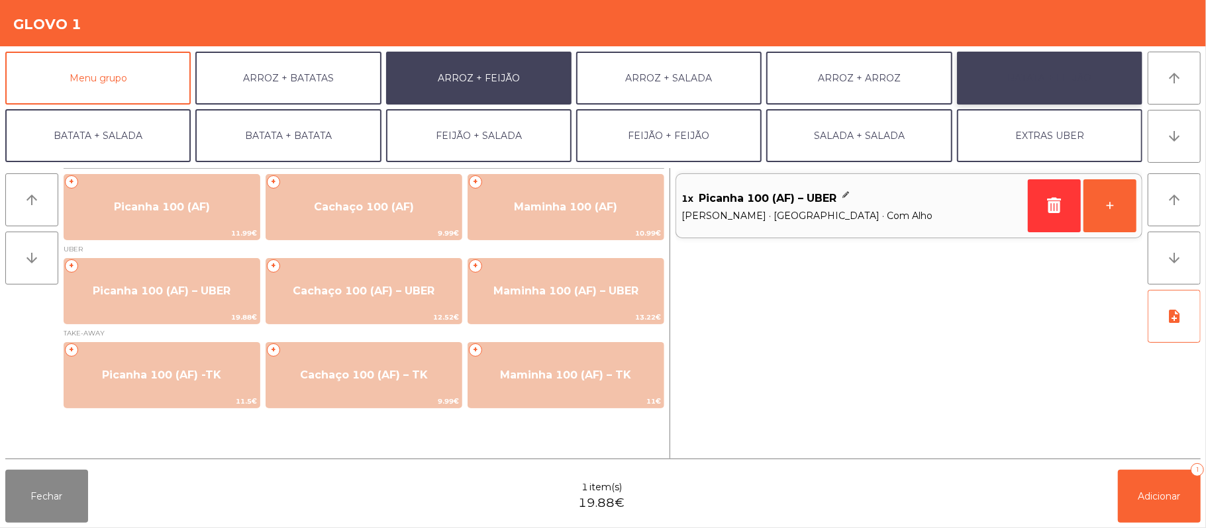
click at [1065, 91] on button "BATATA + FEIJÃO" at bounding box center [1049, 78] width 185 height 53
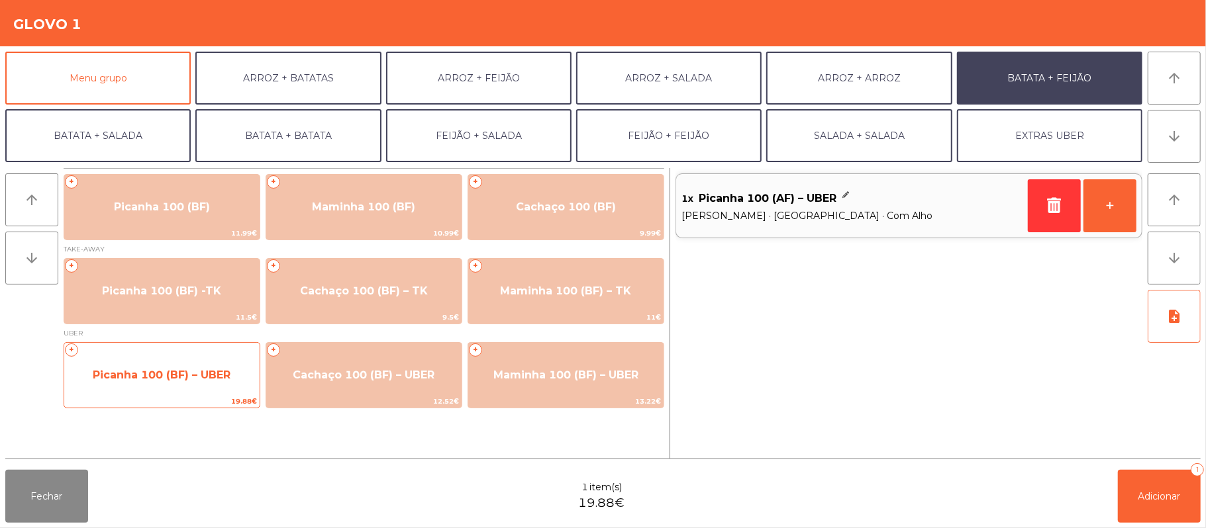
click at [216, 372] on span "Picanha 100 (BF) – UBER" at bounding box center [162, 375] width 138 height 13
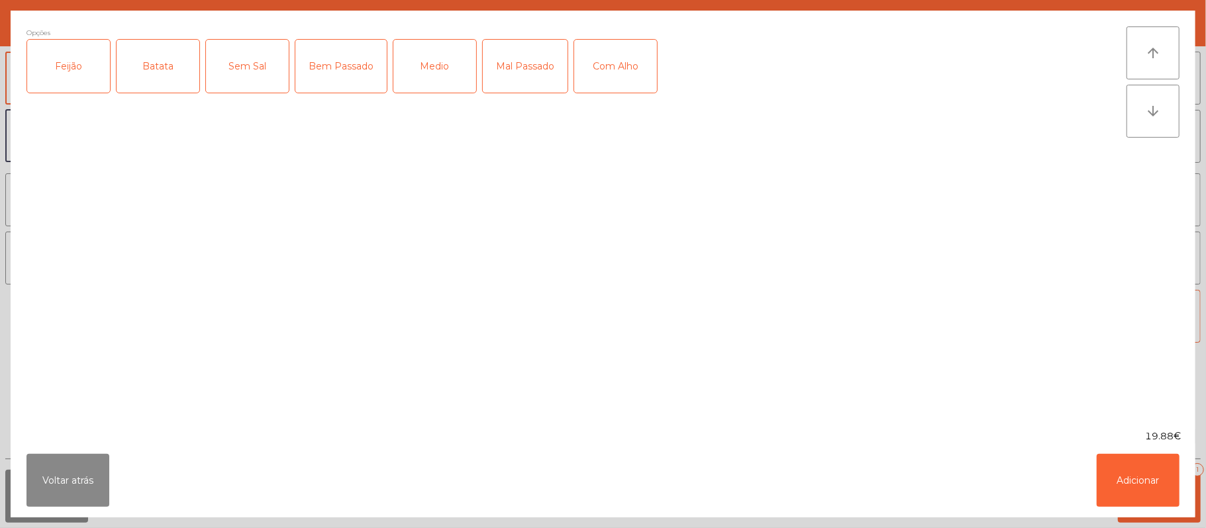
click at [41, 74] on div "Feijão" at bounding box center [68, 66] width 83 height 53
click at [158, 85] on div "Batata" at bounding box center [158, 66] width 83 height 53
click at [433, 83] on div "Medio" at bounding box center [434, 66] width 83 height 53
click at [585, 62] on div "Com Alho" at bounding box center [615, 66] width 83 height 53
click at [1130, 472] on button "Adicionar" at bounding box center [1138, 480] width 83 height 53
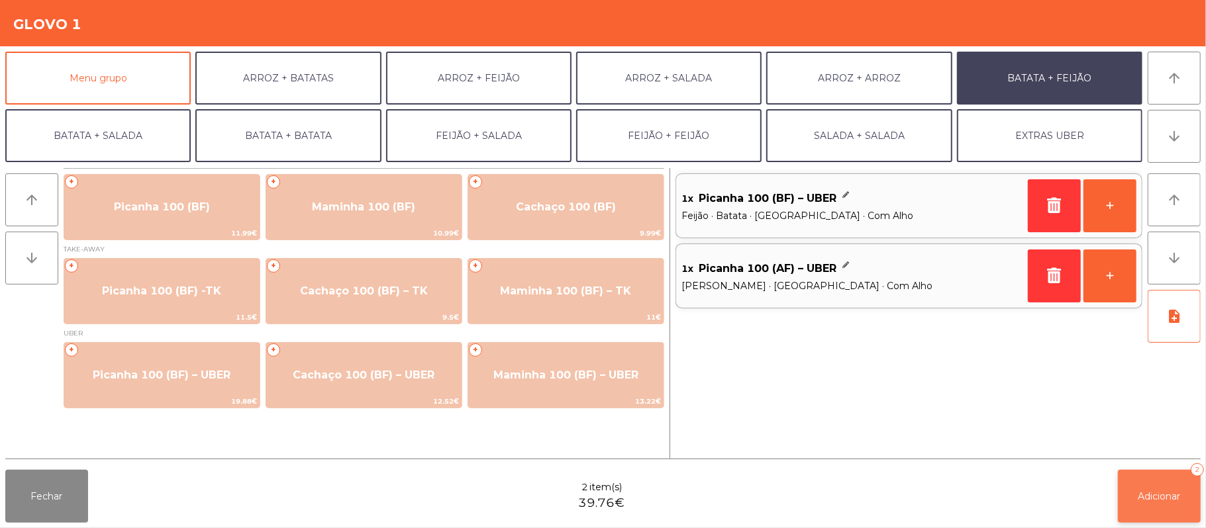
click at [1161, 483] on button "Adicionar 2" at bounding box center [1159, 496] width 83 height 53
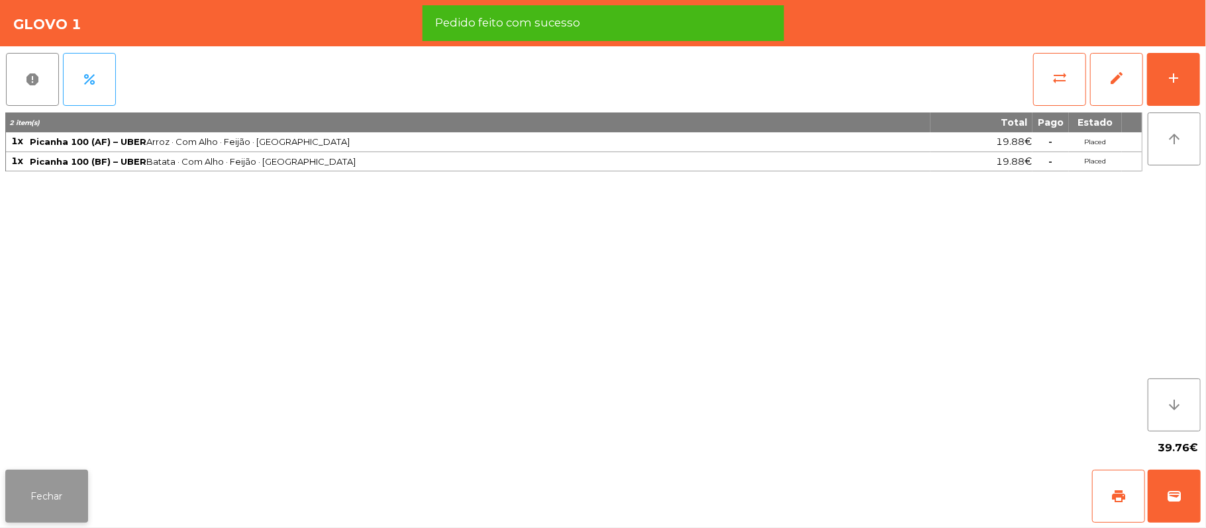
click at [68, 493] on button "Fechar" at bounding box center [46, 496] width 83 height 53
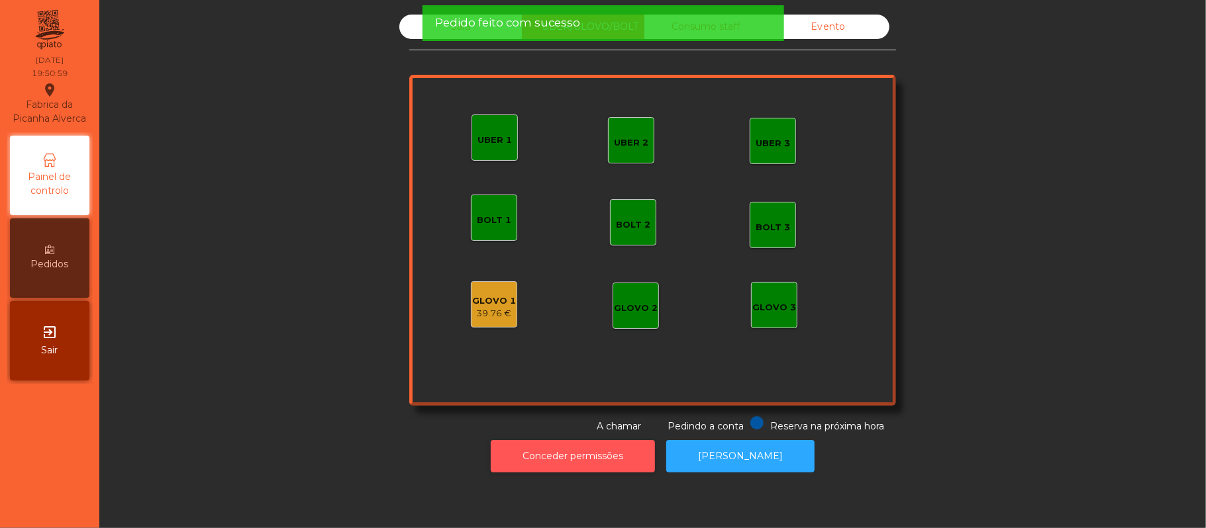
click at [615, 458] on button "Conceder permissões" at bounding box center [573, 456] width 164 height 32
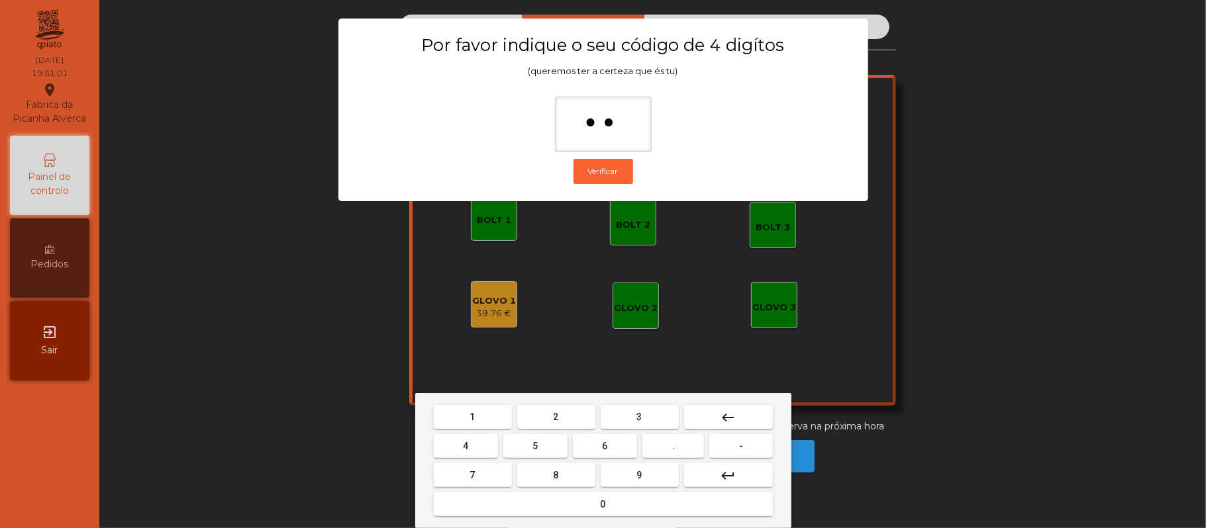
type input "***"
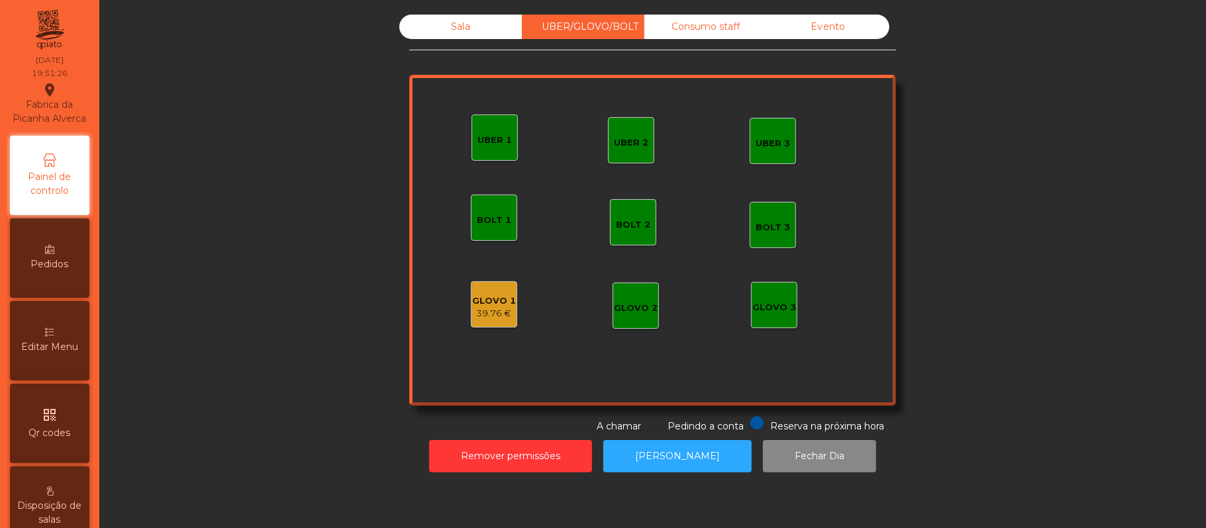
click at [482, 307] on div "39.76 €" at bounding box center [494, 313] width 44 height 13
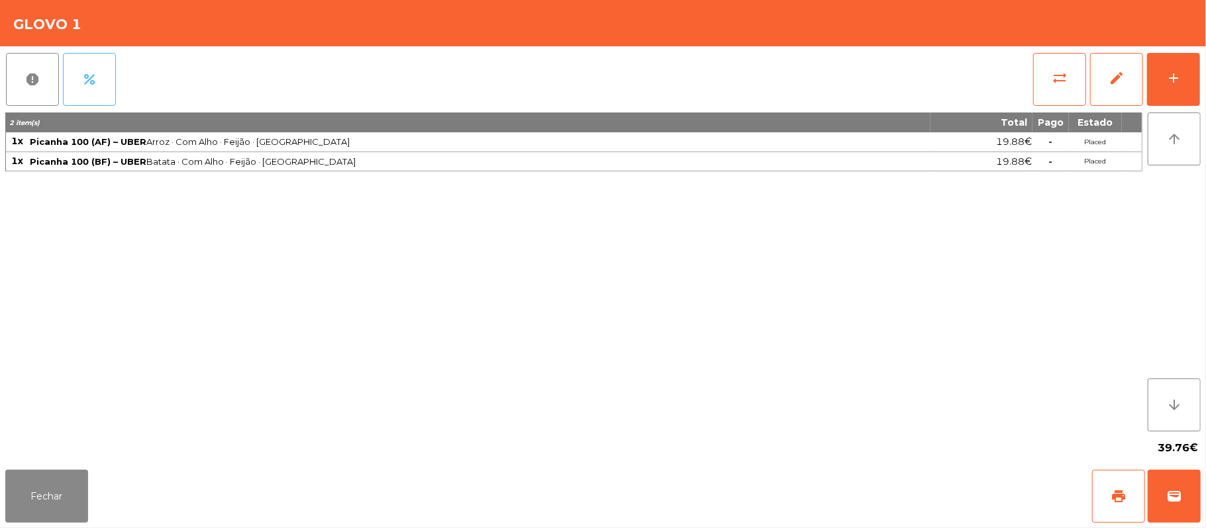
click at [113, 91] on button "percent" at bounding box center [89, 79] width 53 height 53
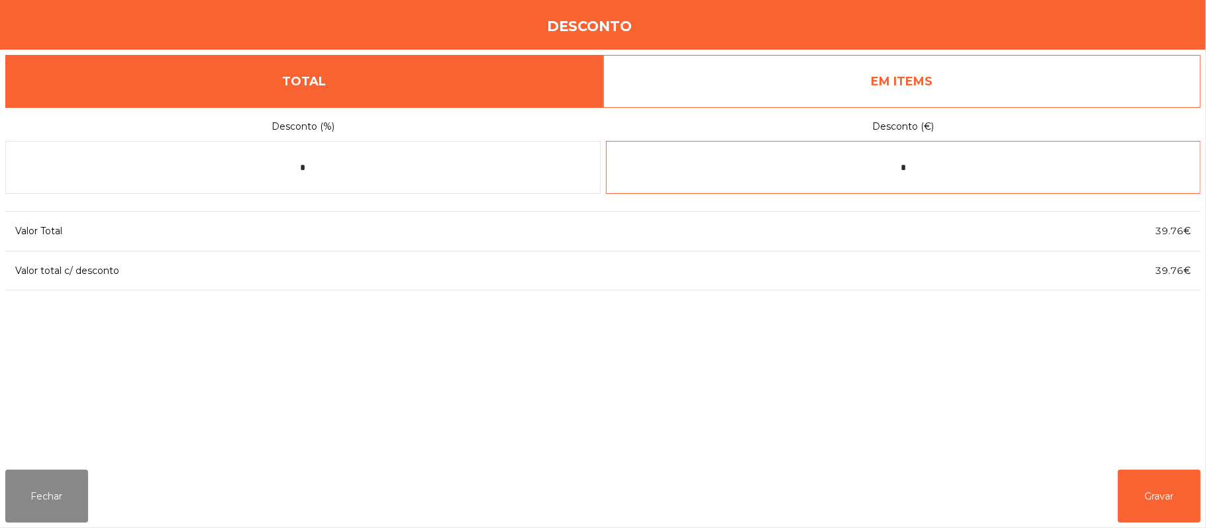
click at [907, 162] on input "*" at bounding box center [903, 167] width 595 height 53
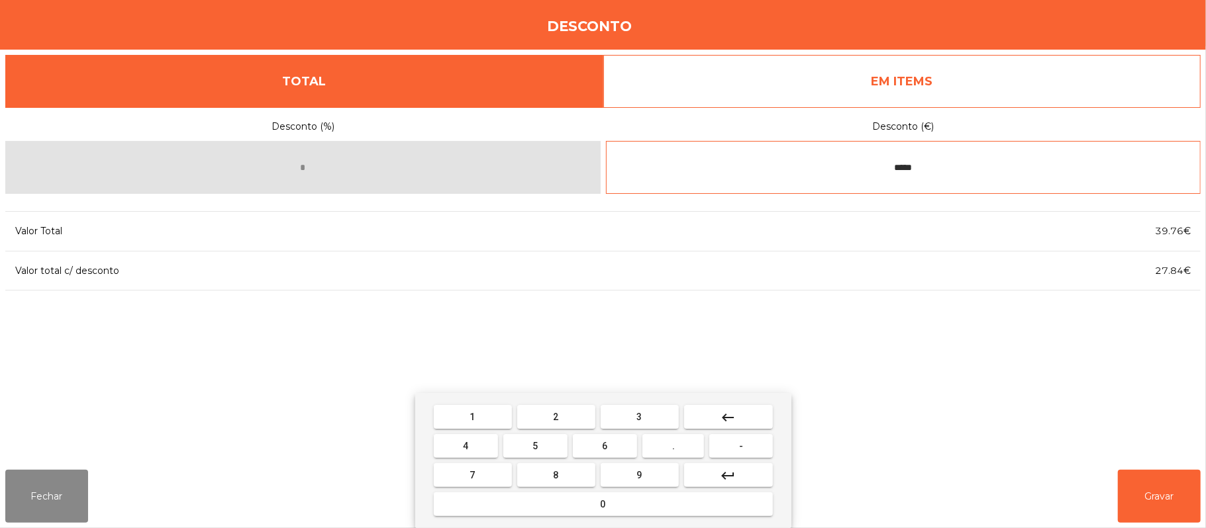
type input "*****"
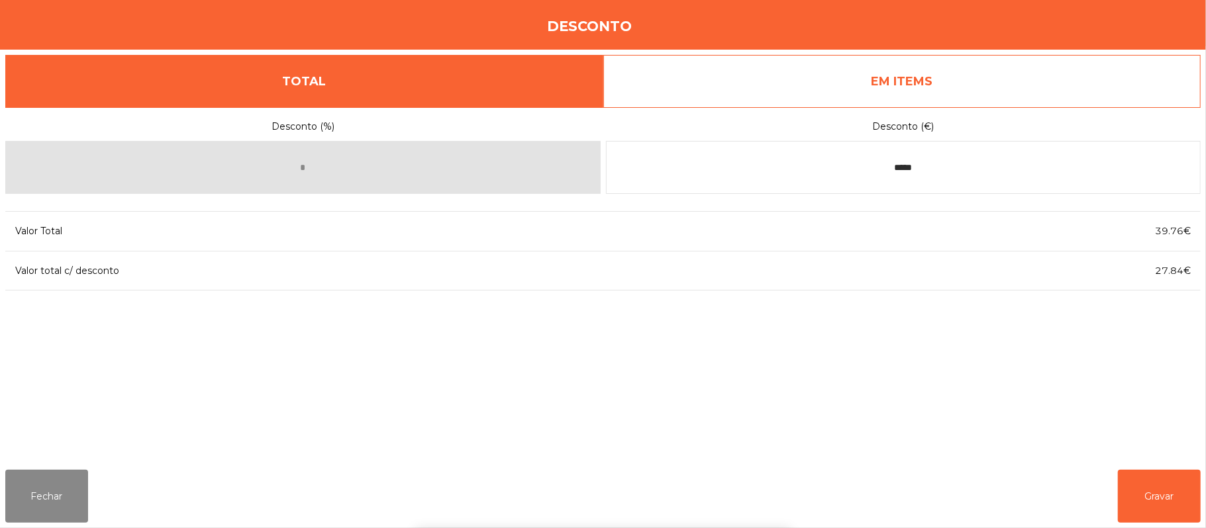
click at [1164, 493] on div "1 2 3 keyboard_backspace 4 5 6 . - 7 8 9 keyboard_return 0" at bounding box center [603, 460] width 1206 height 135
click at [1163, 493] on button "Gravar" at bounding box center [1159, 496] width 83 height 53
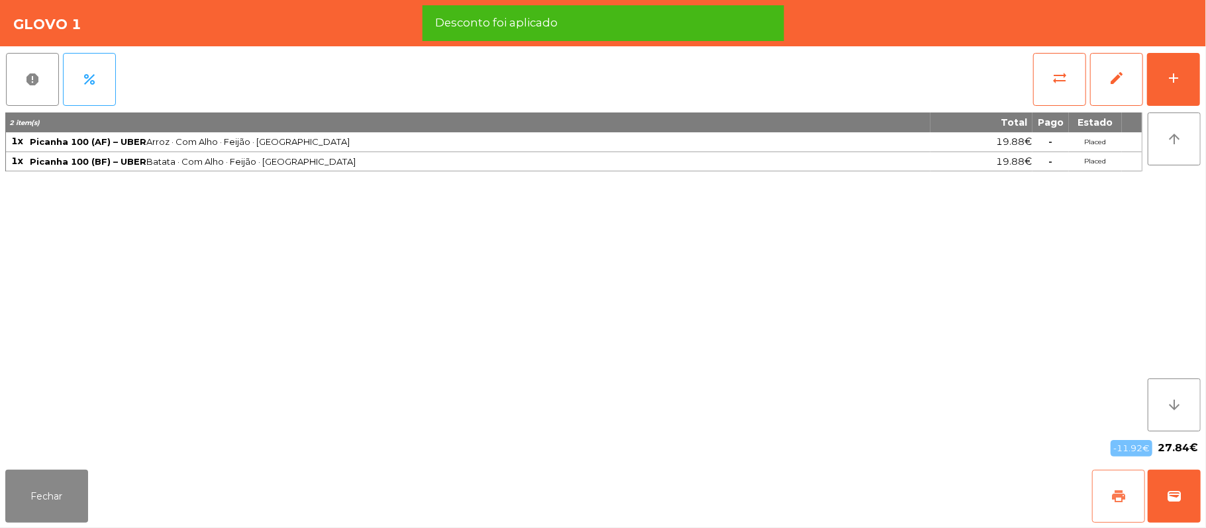
click at [1121, 493] on span "print" at bounding box center [1118, 497] width 16 height 16
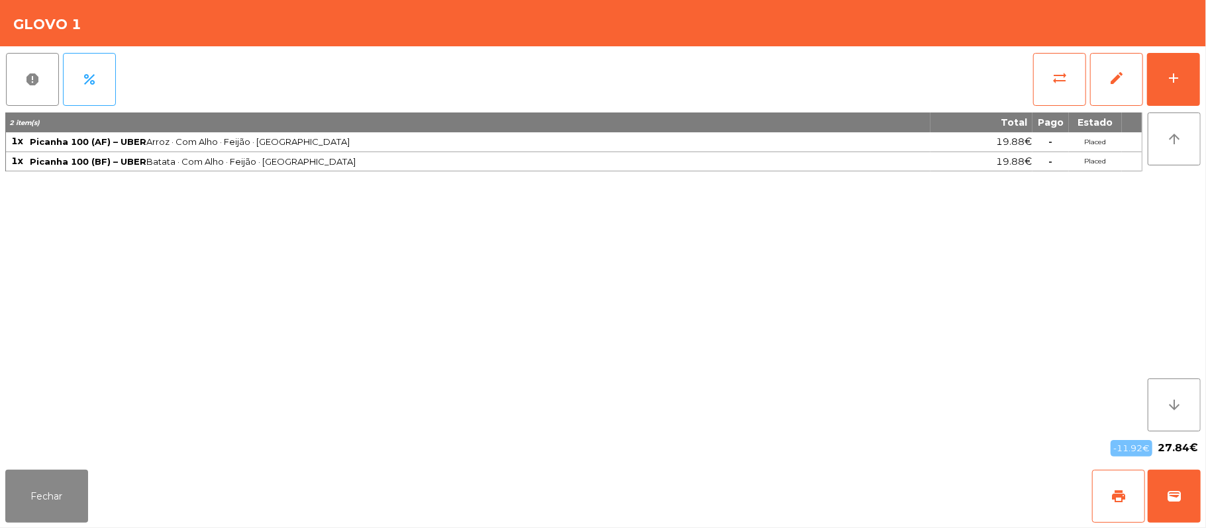
click at [1201, 485] on div "Fechar print wallet" at bounding box center [603, 497] width 1206 height 64
click at [1166, 494] on span "wallet" at bounding box center [1174, 497] width 16 height 16
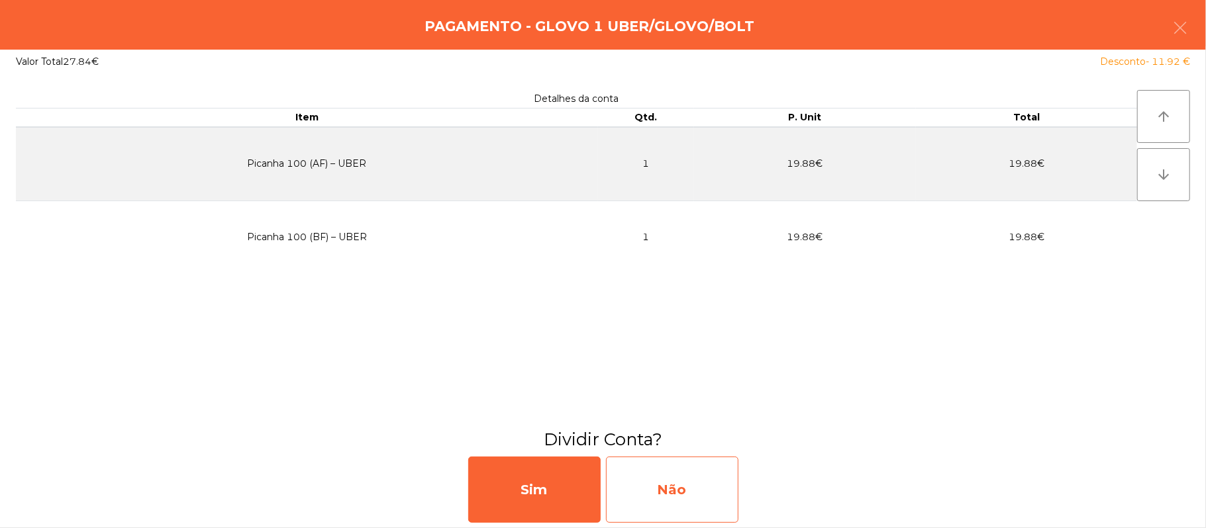
click at [703, 491] on div "Não" at bounding box center [672, 490] width 132 height 66
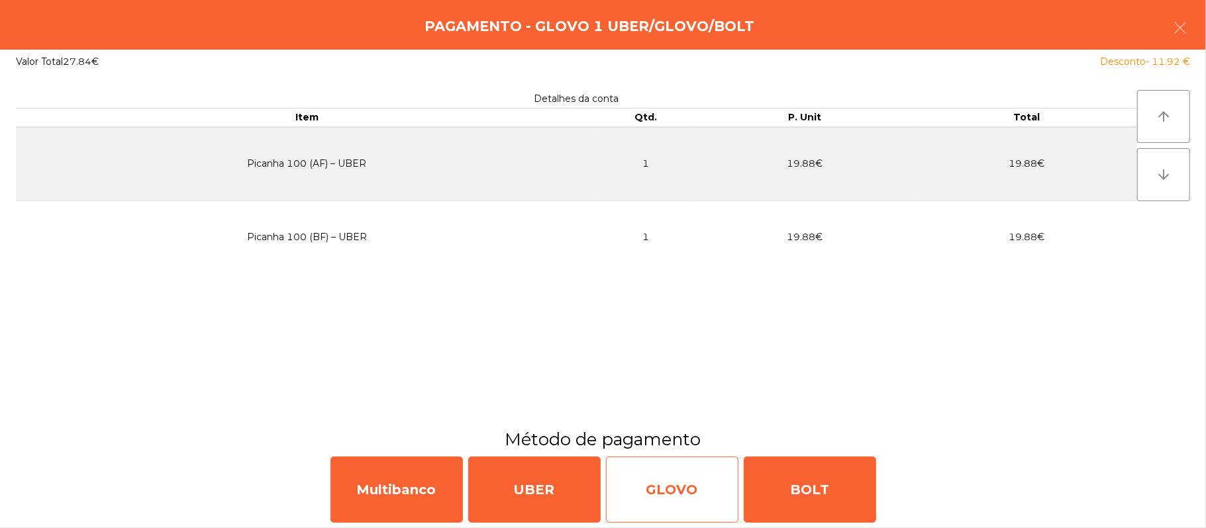
click at [634, 487] on div "GLOVO" at bounding box center [672, 490] width 132 height 66
select select "**"
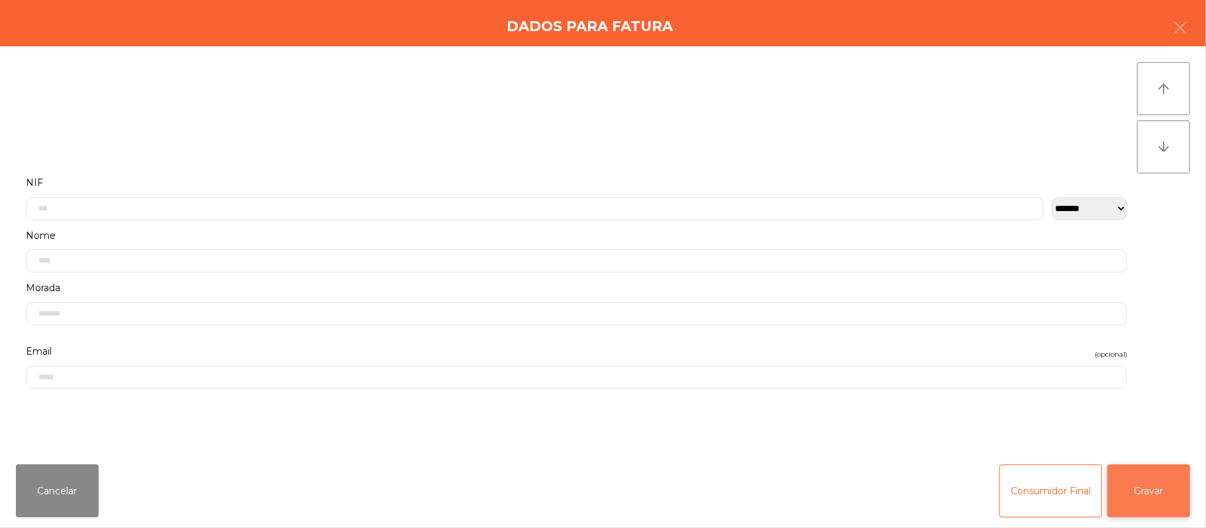
click at [1150, 482] on button "Gravar" at bounding box center [1148, 491] width 83 height 53
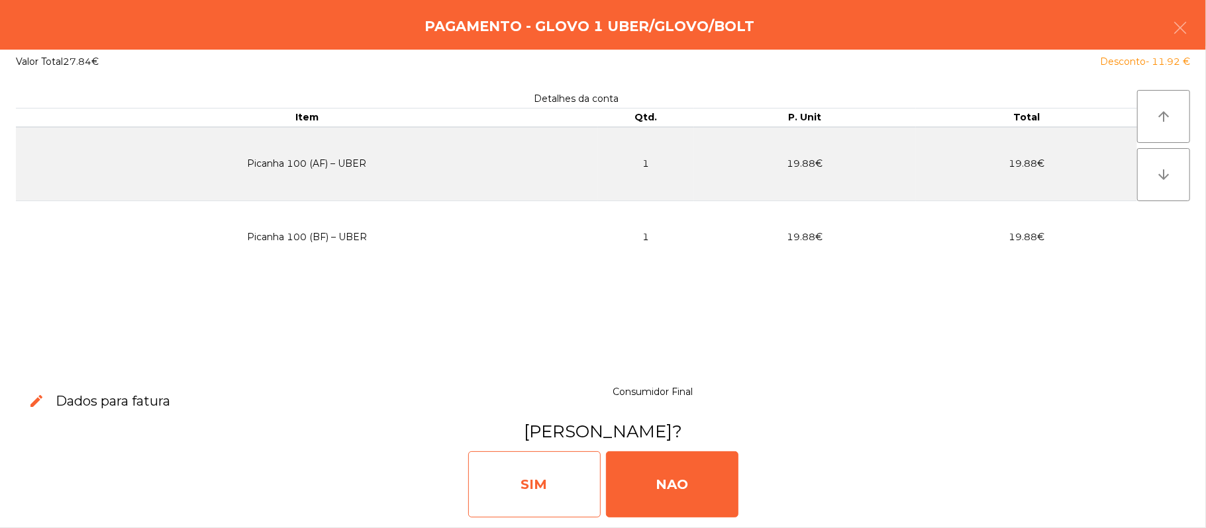
click at [543, 471] on div "SIM" at bounding box center [534, 485] width 132 height 66
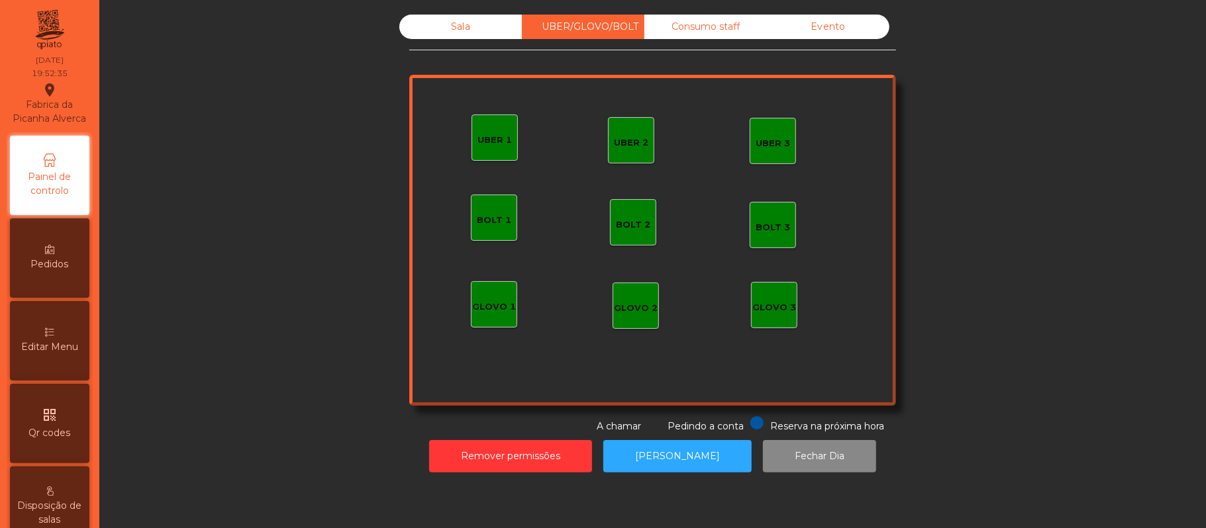
click at [461, 27] on div "Sala" at bounding box center [460, 27] width 123 height 25
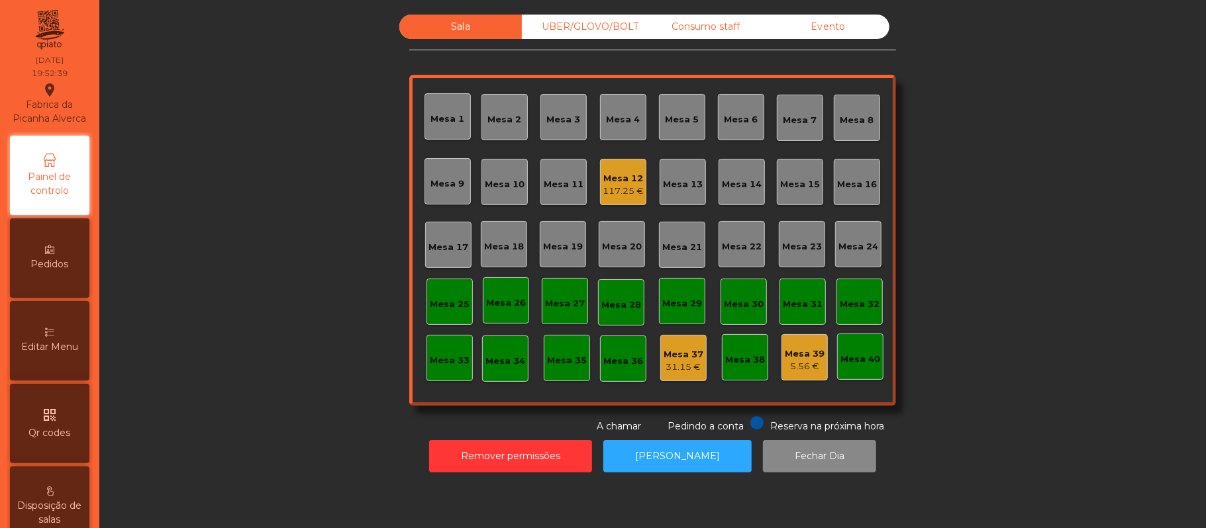
click at [554, 258] on div "Mesa 19" at bounding box center [563, 244] width 46 height 46
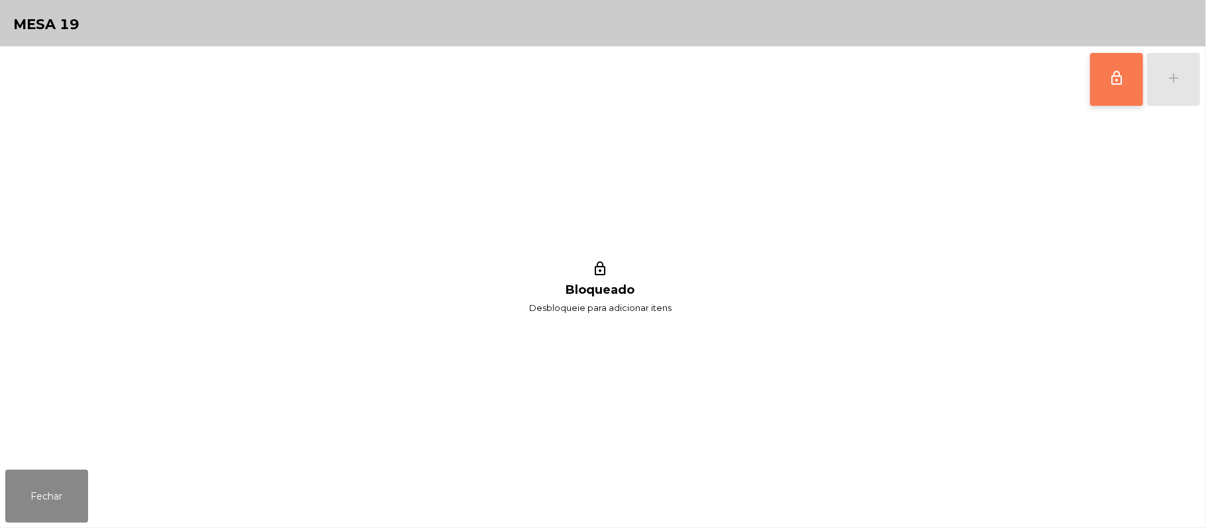
click at [1116, 72] on span "lock_outline" at bounding box center [1117, 78] width 16 height 16
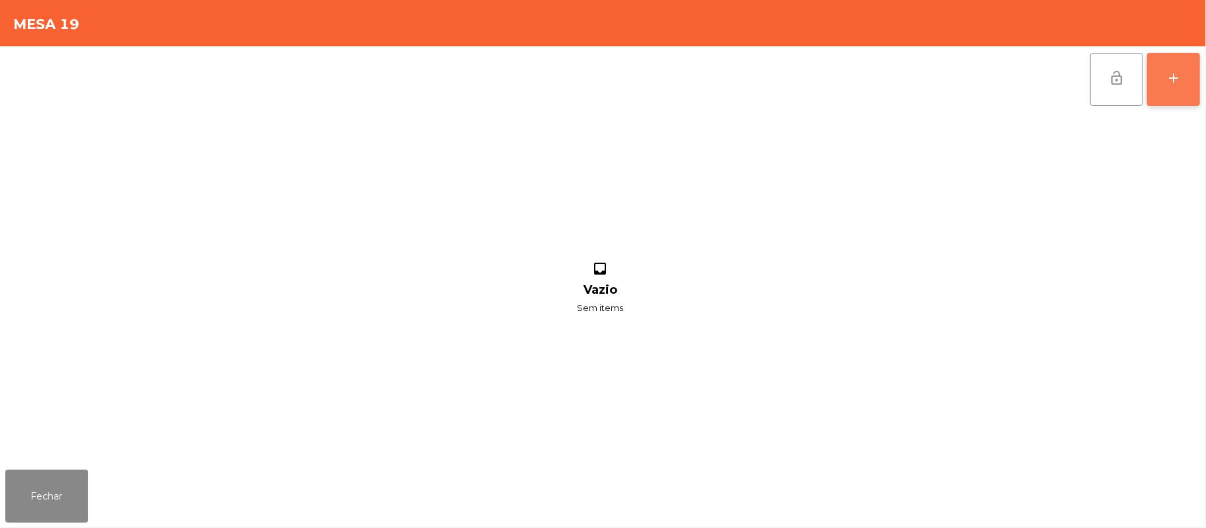
click at [1187, 77] on button "add" at bounding box center [1173, 79] width 53 height 53
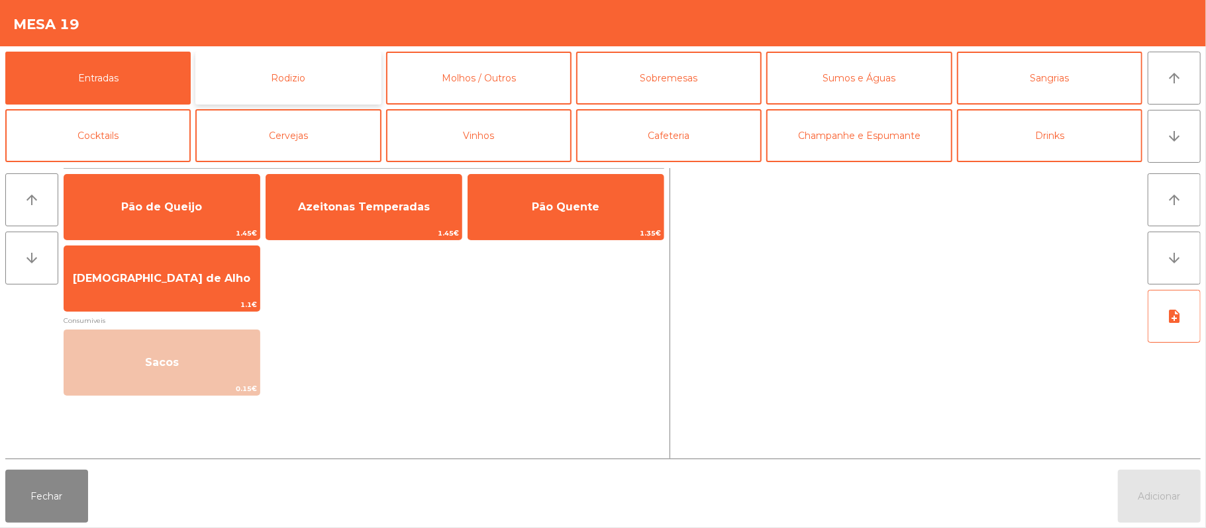
click at [303, 69] on button "Rodizio" at bounding box center [287, 78] width 185 height 53
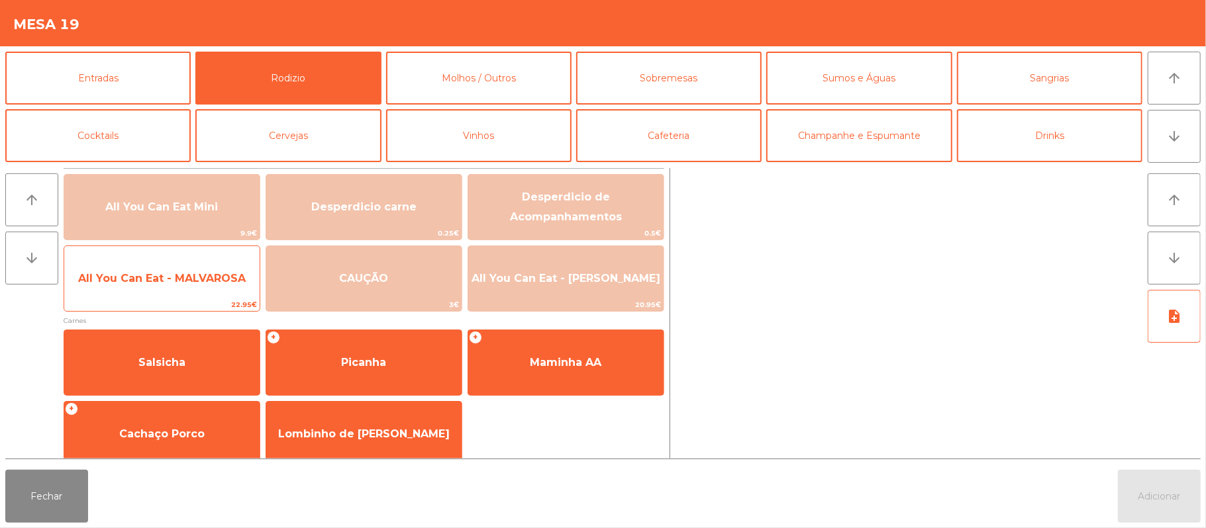
click at [194, 297] on span "All You Can Eat - MALVAROSA" at bounding box center [161, 279] width 195 height 36
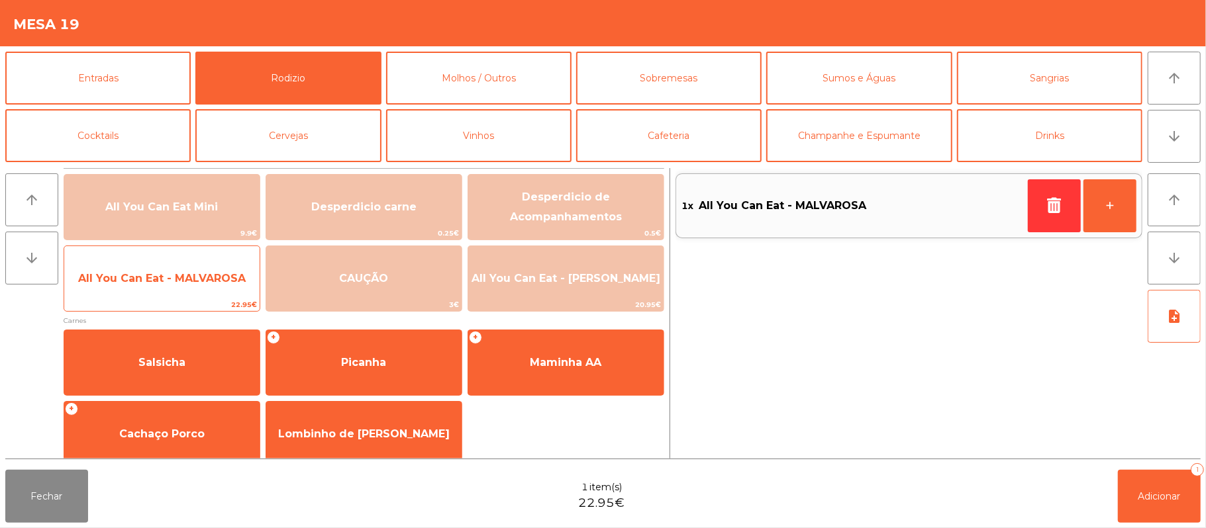
click at [191, 289] on span "All You Can Eat - MALVAROSA" at bounding box center [161, 279] width 195 height 36
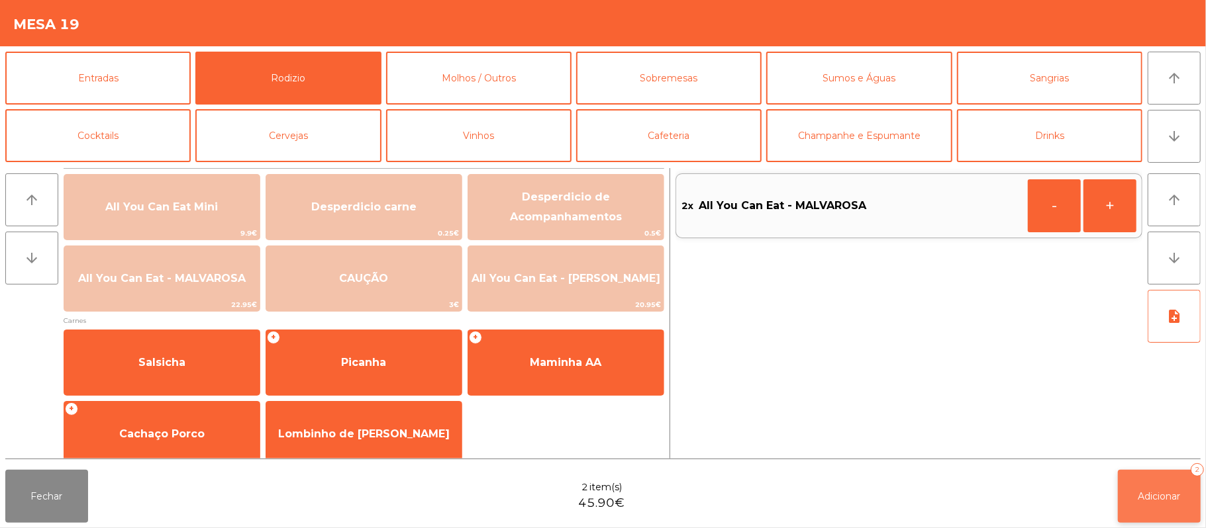
click at [1130, 472] on button "Adicionar 2" at bounding box center [1159, 496] width 83 height 53
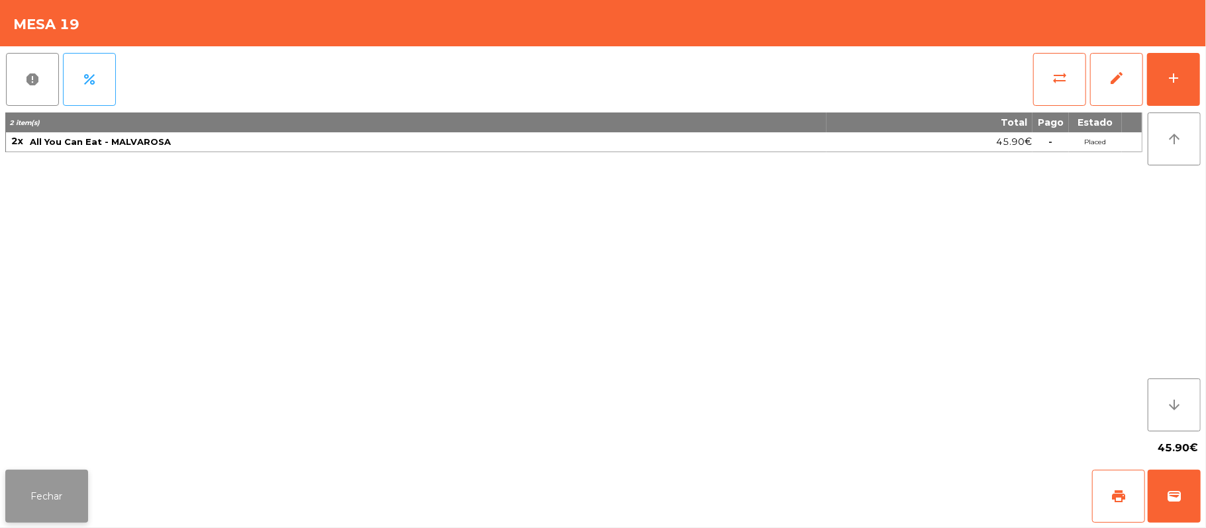
click at [64, 479] on button "Fechar" at bounding box center [46, 496] width 83 height 53
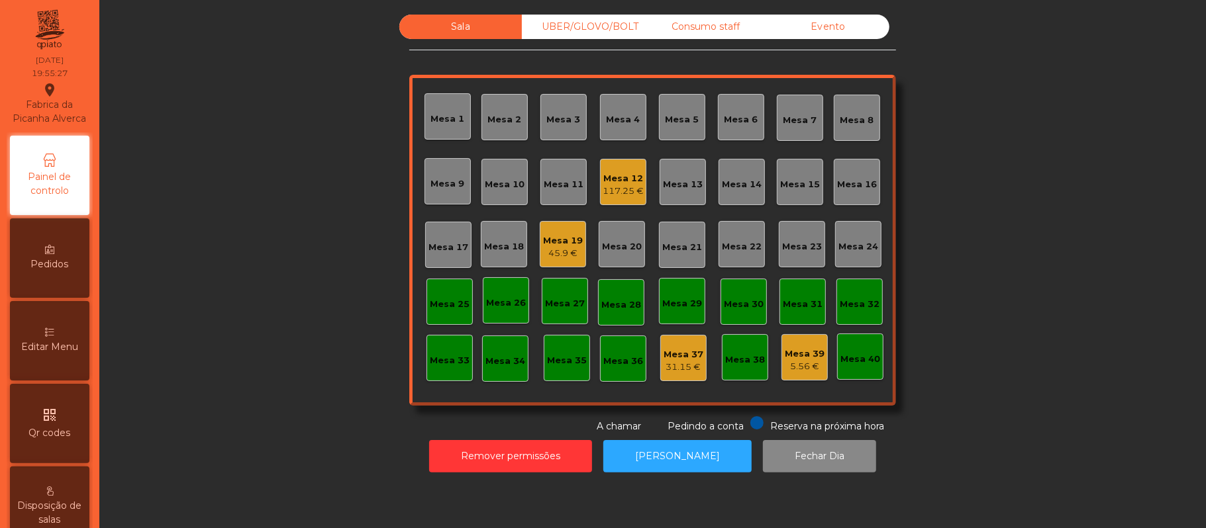
click at [692, 249] on div "Mesa 21" at bounding box center [682, 247] width 40 height 13
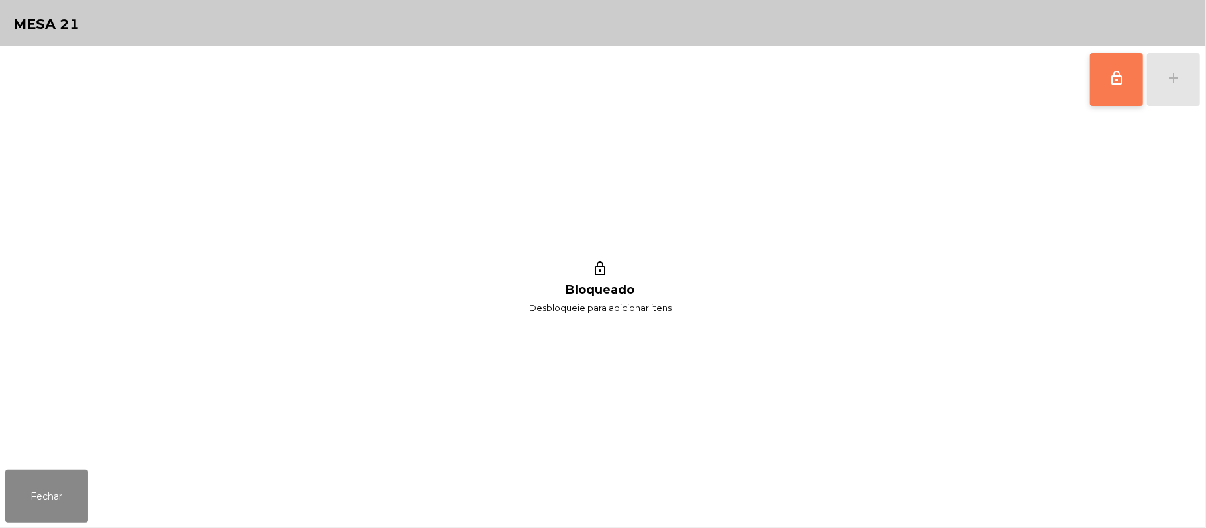
click at [1090, 75] on button "lock_outline" at bounding box center [1116, 79] width 53 height 53
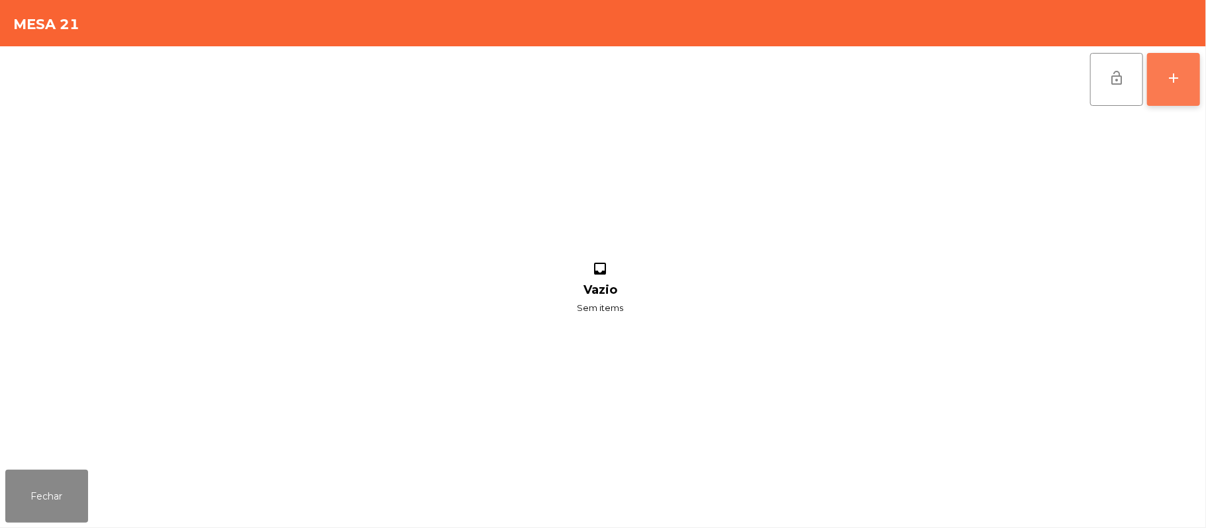
click at [1169, 65] on button "add" at bounding box center [1173, 79] width 53 height 53
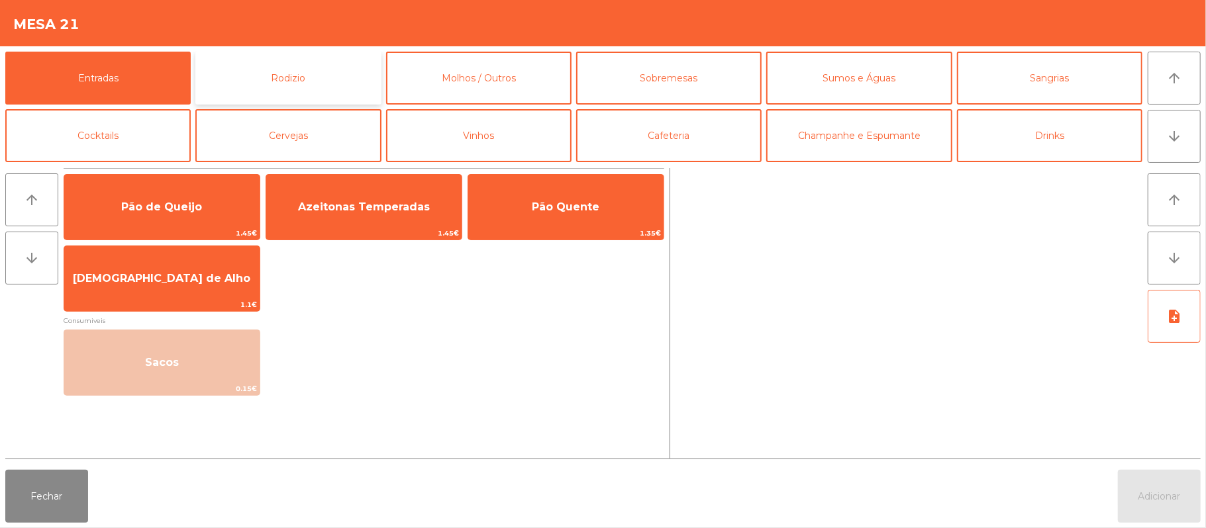
click at [334, 77] on button "Rodizio" at bounding box center [287, 78] width 185 height 53
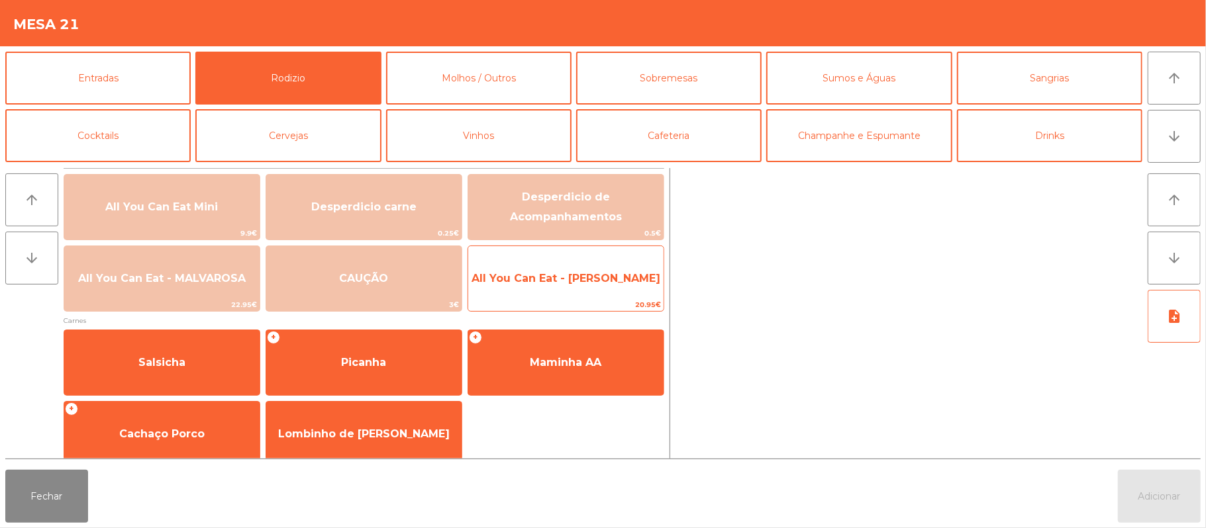
click at [628, 249] on div "All You Can Eat - Malva Almoço 20.95€" at bounding box center [566, 279] width 197 height 66
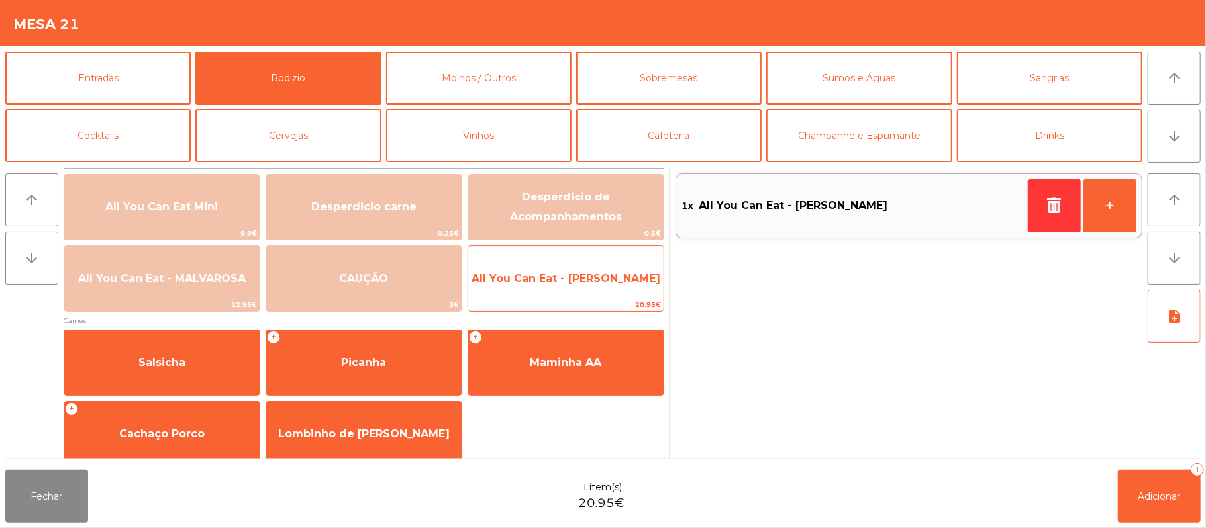
click at [601, 266] on span "All You Can Eat - [PERSON_NAME]" at bounding box center [565, 279] width 195 height 36
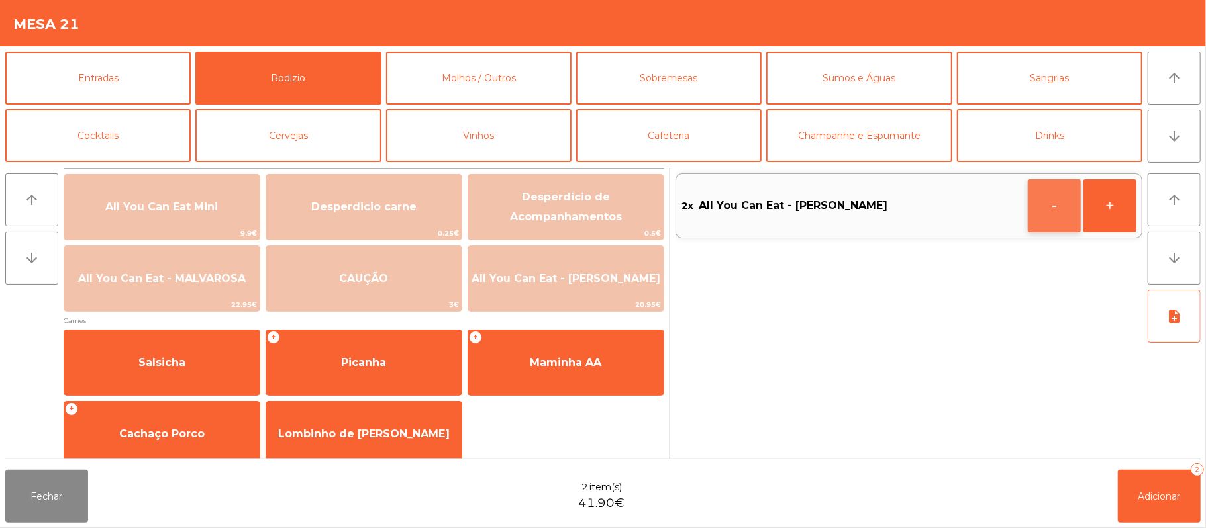
click at [1058, 216] on button "-" at bounding box center [1054, 205] width 53 height 53
click at [1050, 209] on icon "button" at bounding box center [1054, 205] width 20 height 16
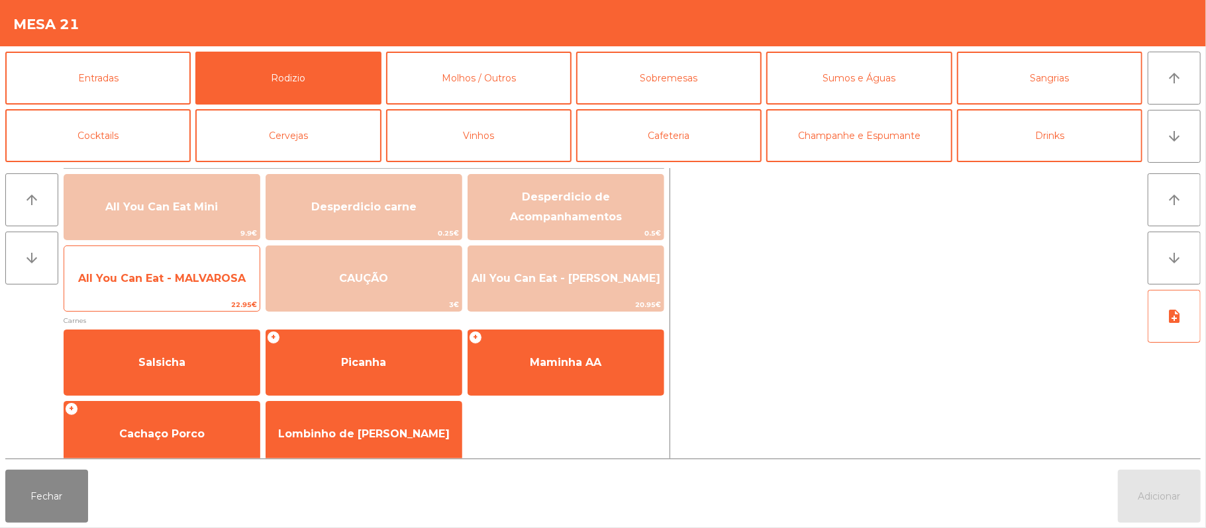
click at [167, 265] on span "All You Can Eat - MALVAROSA" at bounding box center [161, 279] width 195 height 36
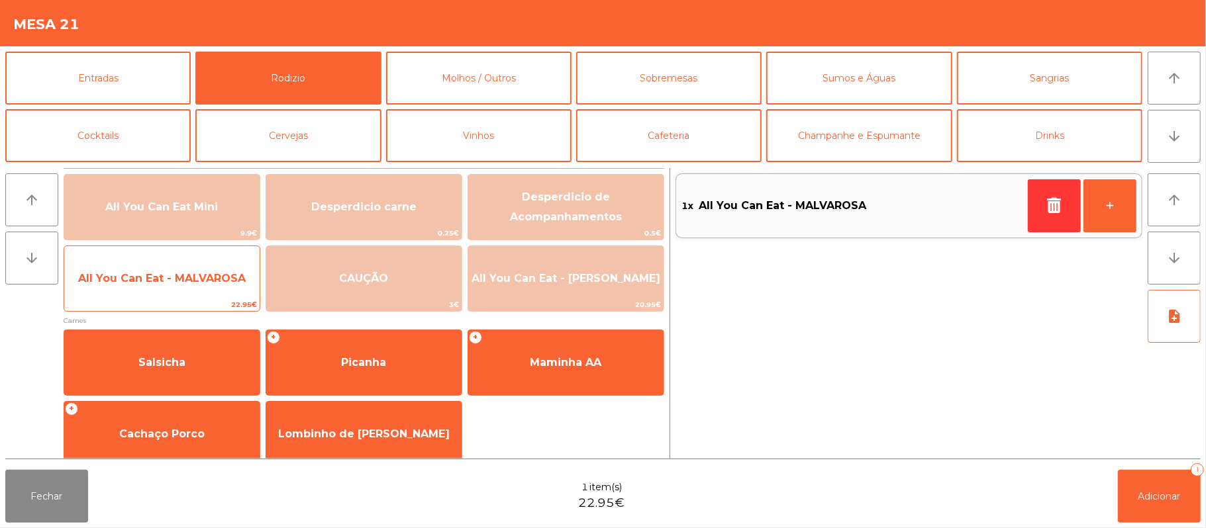
click at [164, 266] on span "All You Can Eat - MALVAROSA" at bounding box center [161, 279] width 195 height 36
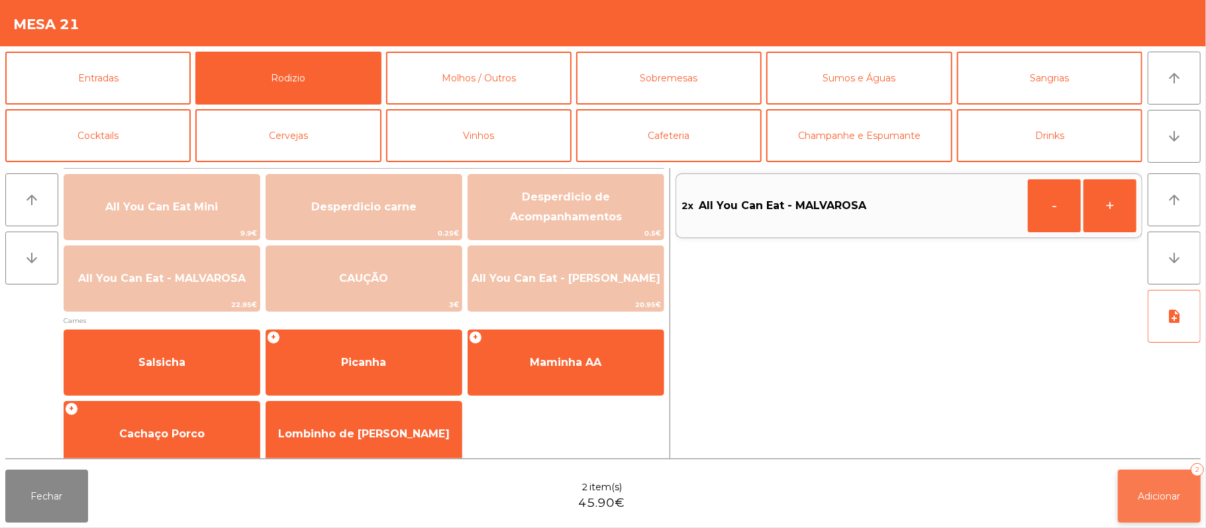
click at [1135, 491] on button "Adicionar 2" at bounding box center [1159, 496] width 83 height 53
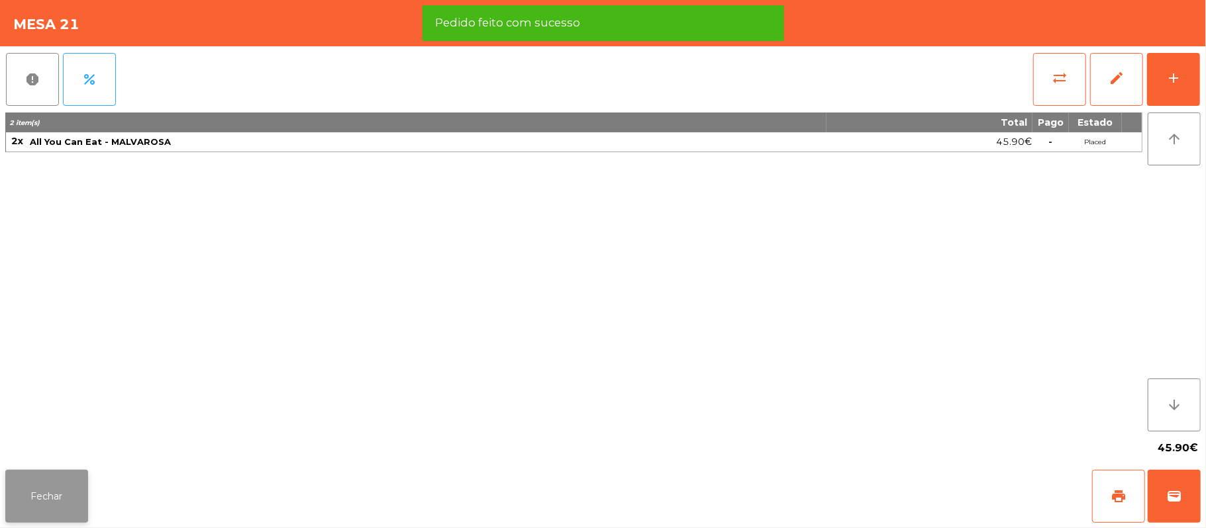
click at [34, 490] on button "Fechar" at bounding box center [46, 496] width 83 height 53
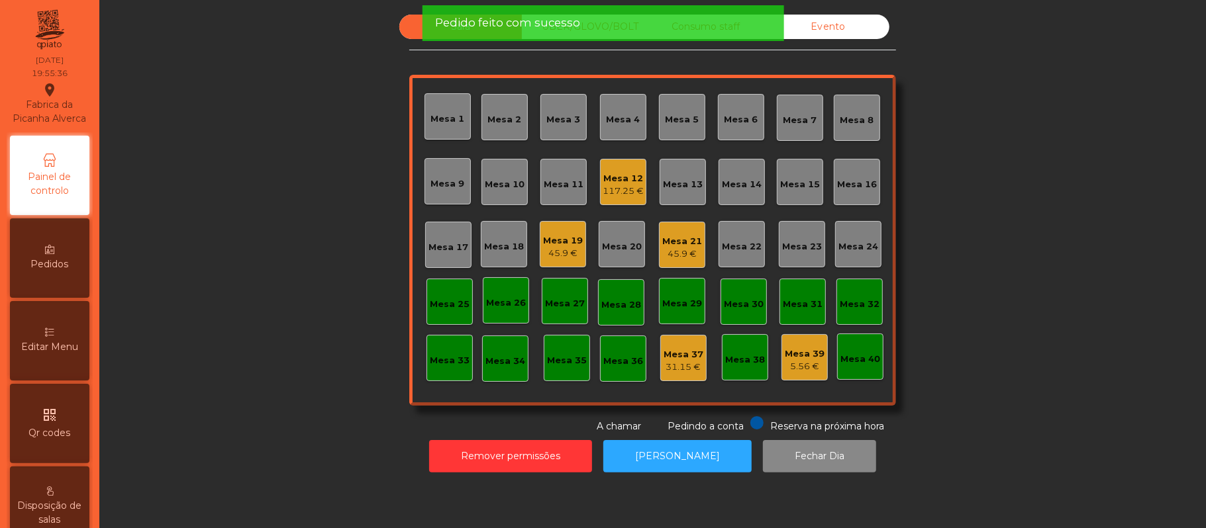
click at [345, 319] on div "Sala UBER/GLOVO/BOLT Consumo staff Evento Mesa 1 Mesa 2 Mesa 3 Mesa 4 Mesa 5 Me…" at bounding box center [652, 224] width 1071 height 419
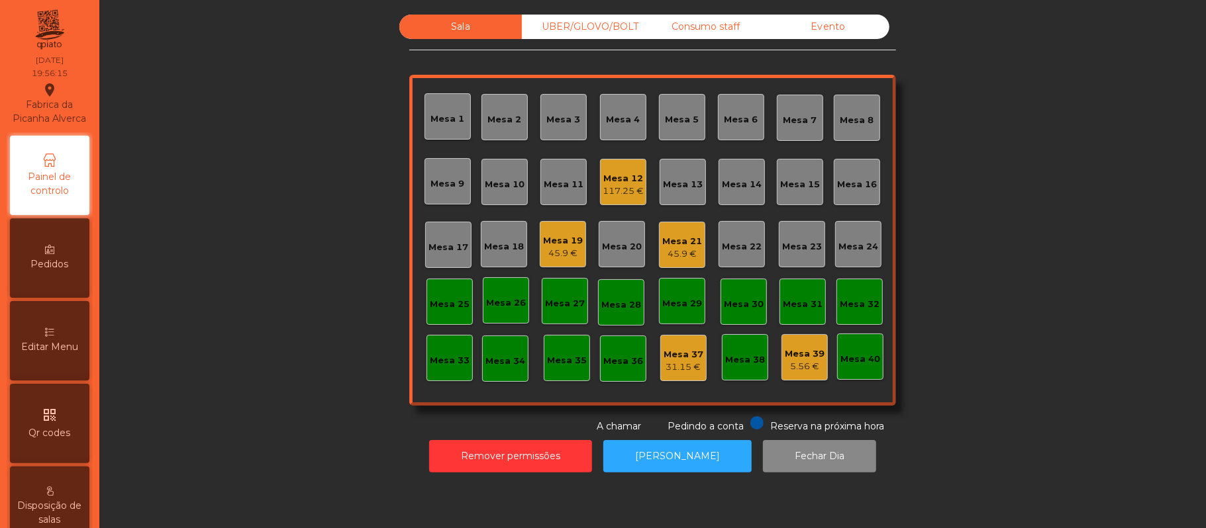
click at [981, 203] on div "Sala UBER/GLOVO/BOLT Consumo staff Evento Mesa 1 Mesa 2 Mesa 3 Mesa 4 Mesa 5 Me…" at bounding box center [652, 224] width 1071 height 419
click at [1091, 217] on div "Sala UBER/GLOVO/BOLT Consumo staff Evento Mesa 1 Mesa 2 Mesa 3 Mesa 4 Mesa 5 Me…" at bounding box center [652, 224] width 1071 height 419
click at [438, 226] on div "Mesa 17" at bounding box center [448, 245] width 46 height 46
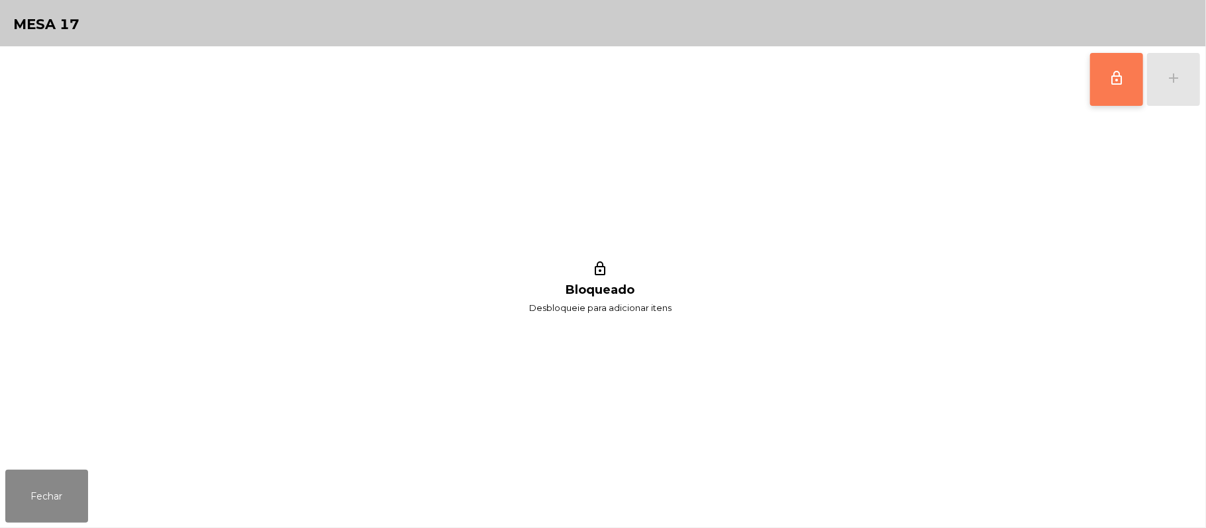
click at [1109, 80] on span "lock_outline" at bounding box center [1117, 78] width 16 height 16
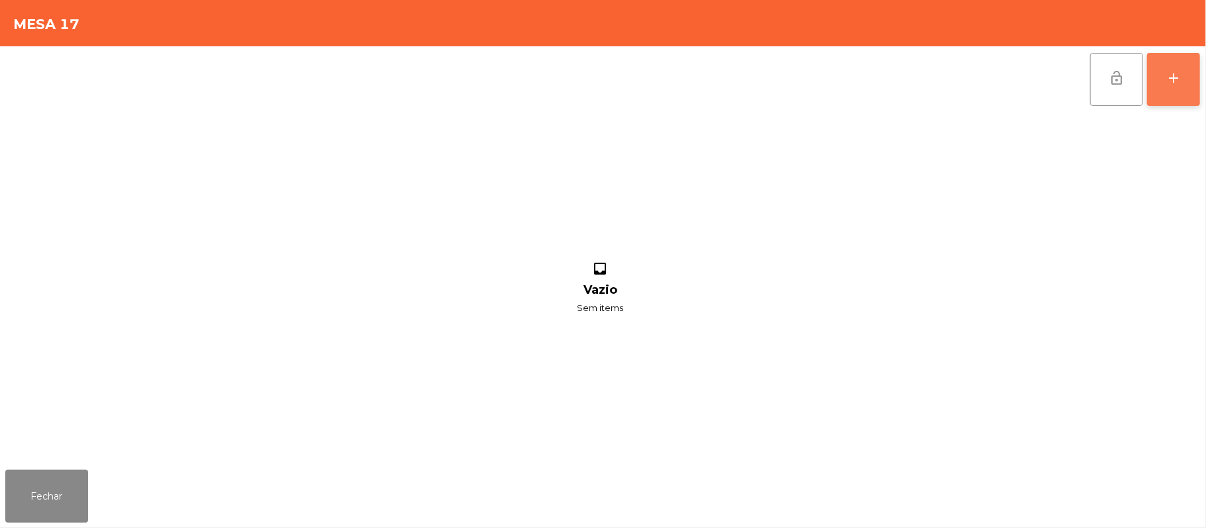
click at [1188, 73] on button "add" at bounding box center [1173, 79] width 53 height 53
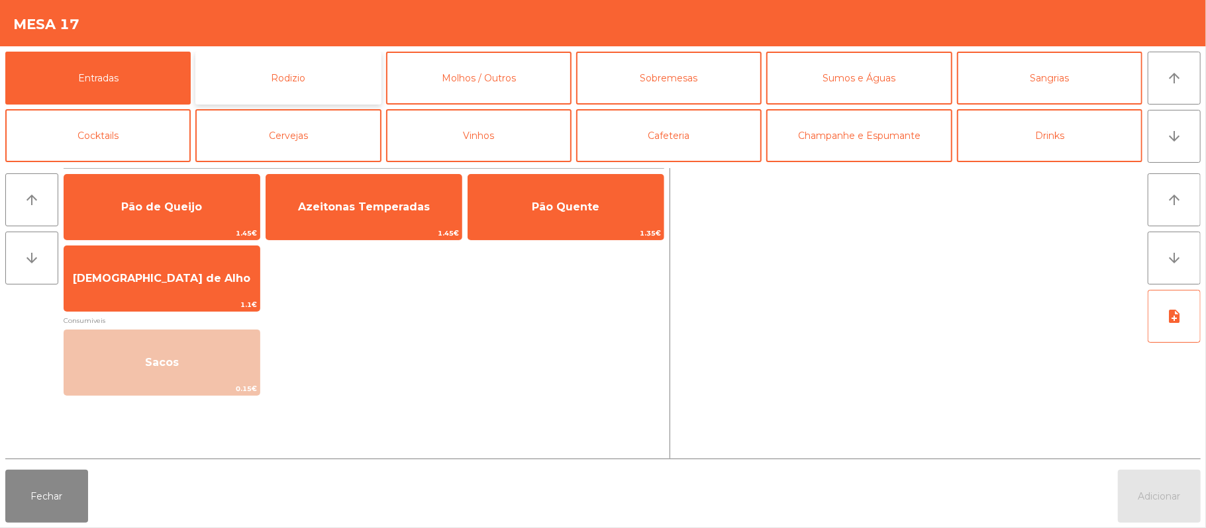
click at [328, 66] on button "Rodizio" at bounding box center [287, 78] width 185 height 53
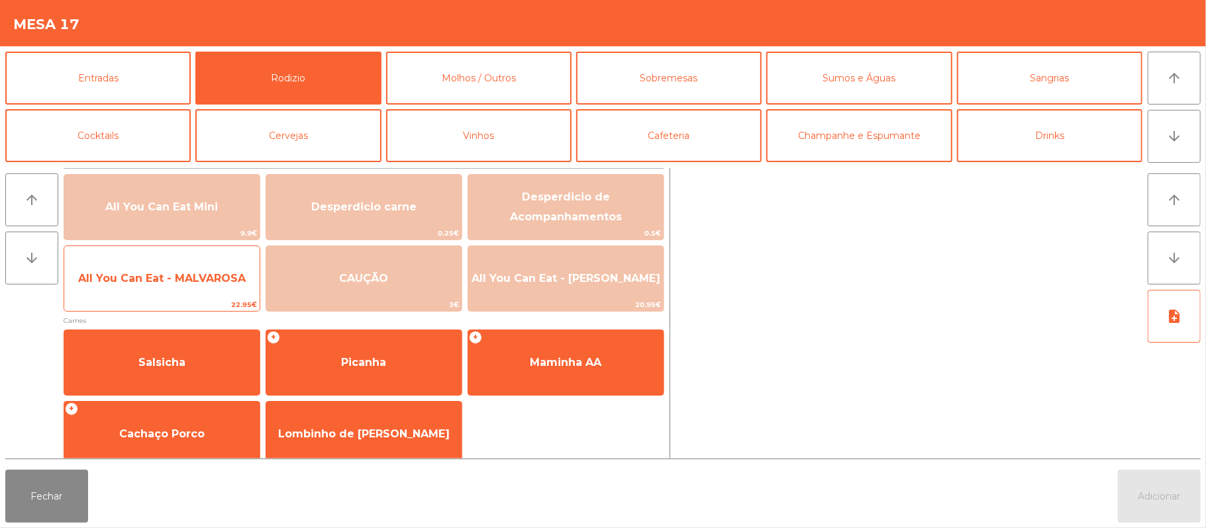
click at [192, 274] on span "All You Can Eat - MALVAROSA" at bounding box center [162, 278] width 168 height 13
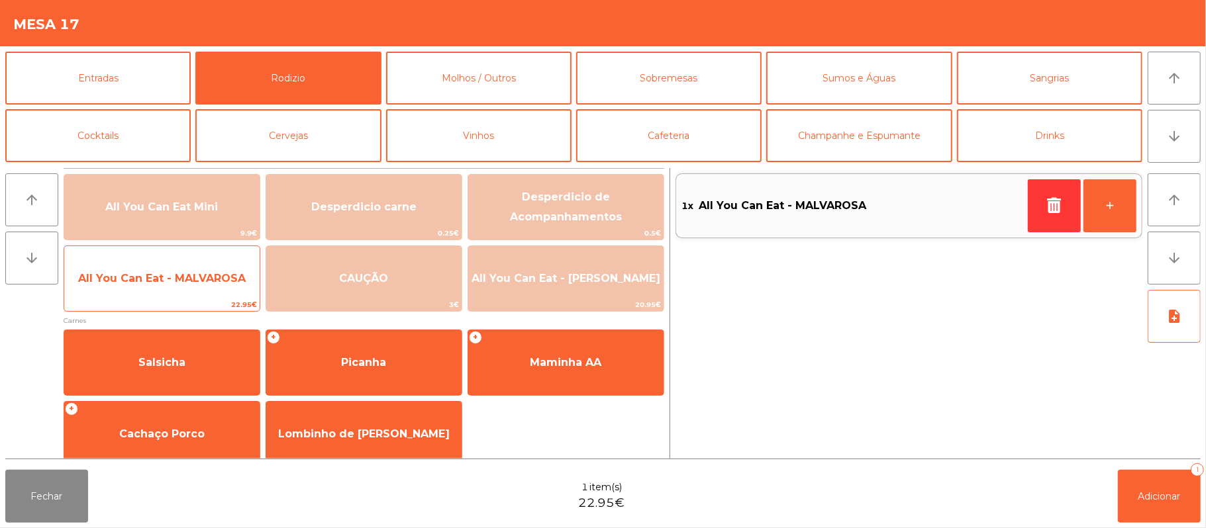
click at [195, 283] on span "All You Can Eat - MALVAROSA" at bounding box center [162, 278] width 168 height 13
click at [192, 279] on span "All You Can Eat - MALVAROSA" at bounding box center [162, 278] width 168 height 13
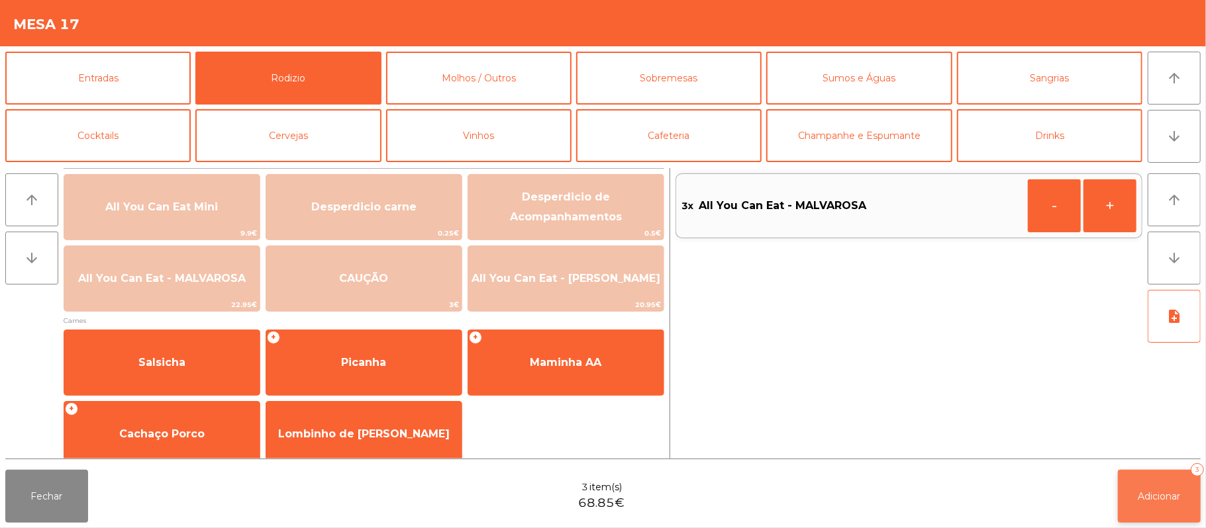
click at [1139, 503] on button "Adicionar 3" at bounding box center [1159, 496] width 83 height 53
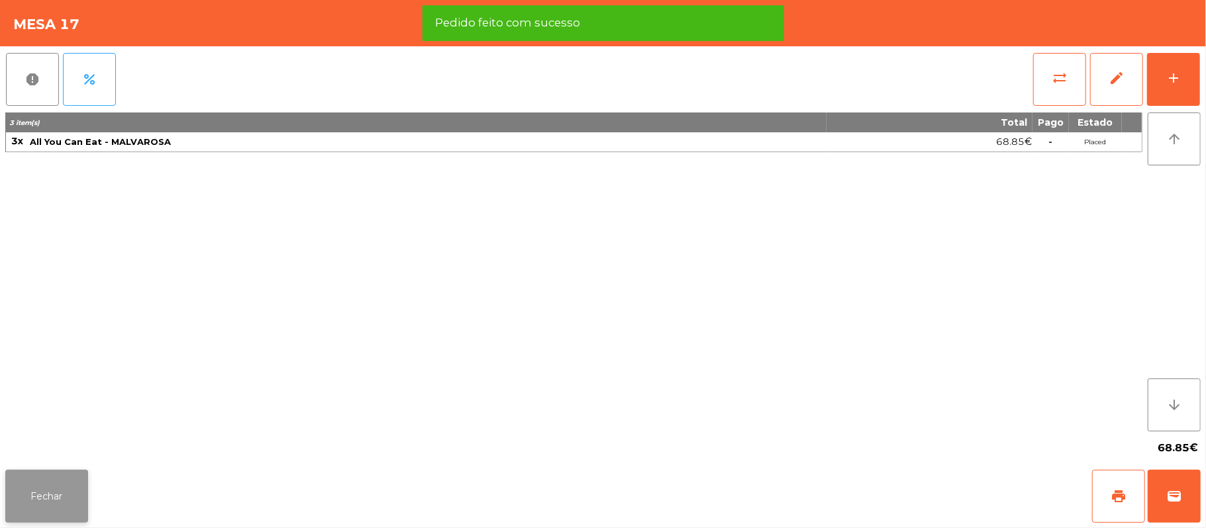
click at [53, 499] on button "Fechar" at bounding box center [46, 496] width 83 height 53
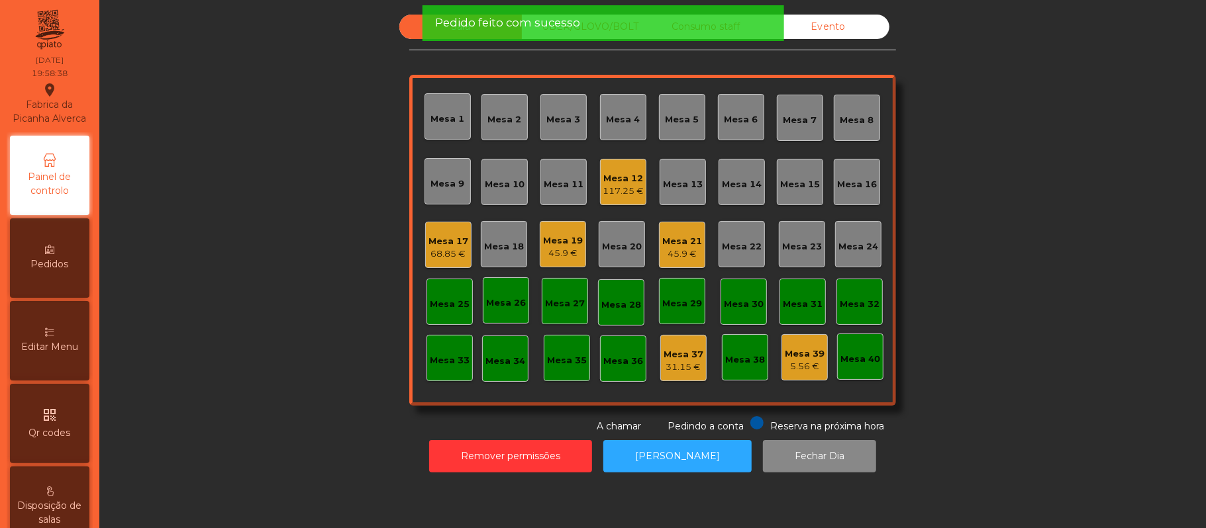
click at [324, 242] on div "Sala UBER/GLOVO/BOLT Consumo staff Evento Mesa 1 Mesa 2 Mesa 3 Mesa 4 Mesa 5 Me…" at bounding box center [652, 224] width 1071 height 419
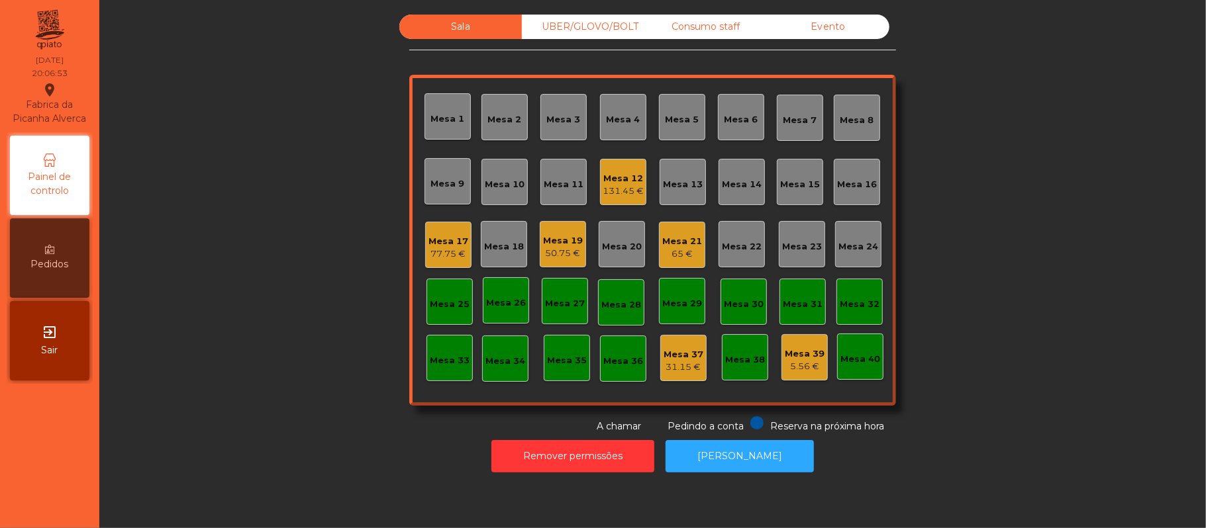
click at [228, 249] on div "Sala UBER/GLOVO/BOLT Consumo staff Evento Mesa 1 Mesa 2 Mesa 3 Mesa 4 Mesa 5 Me…" at bounding box center [652, 224] width 1071 height 419
click at [490, 171] on div "Mesa 10" at bounding box center [504, 182] width 46 height 46
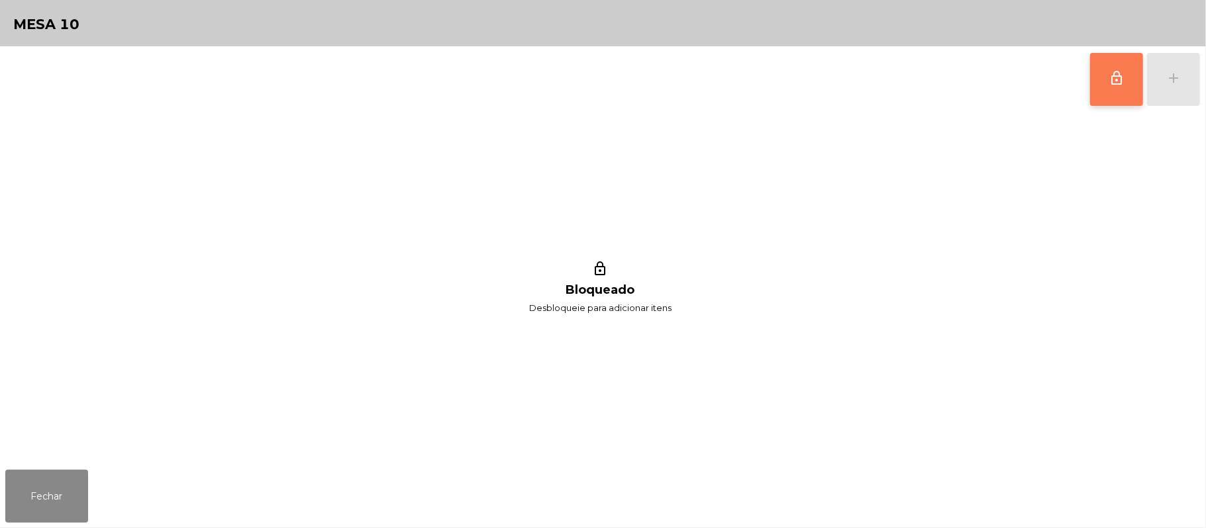
click at [1105, 81] on button "lock_outline" at bounding box center [1116, 79] width 53 height 53
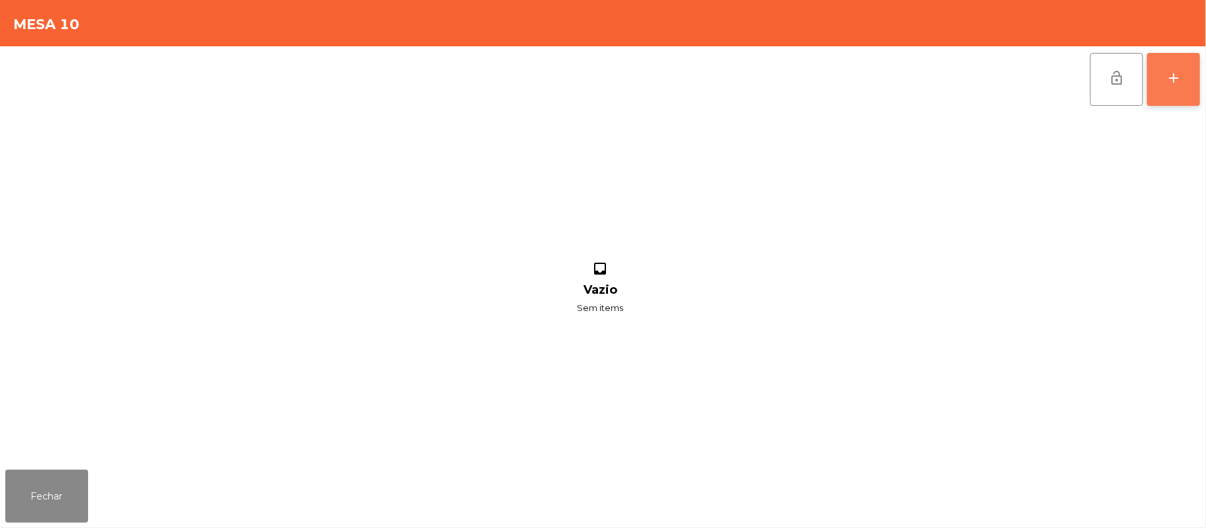
click at [1185, 79] on button "add" at bounding box center [1173, 79] width 53 height 53
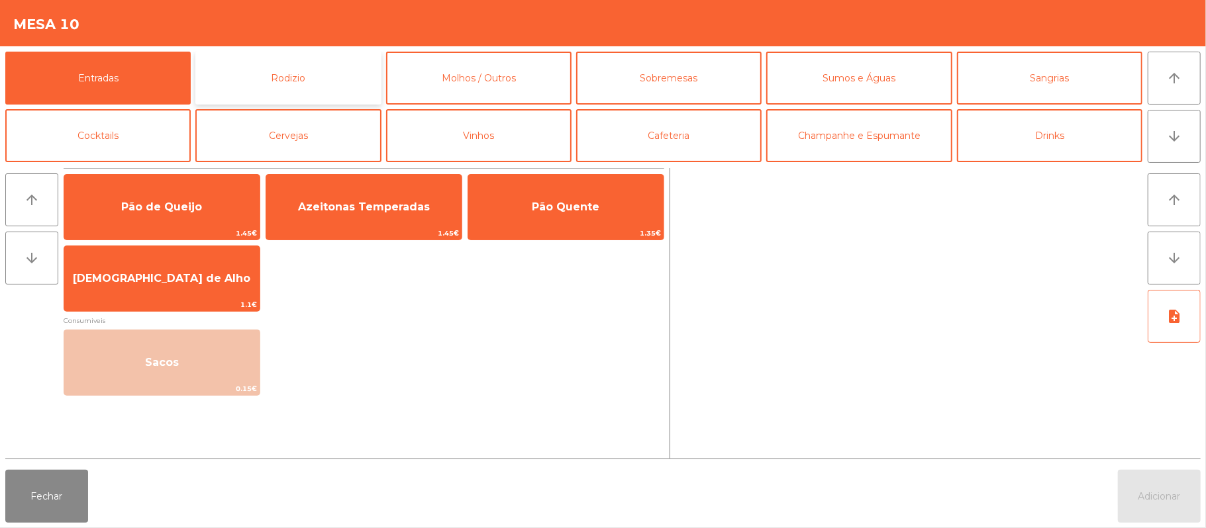
click at [361, 75] on button "Rodizio" at bounding box center [287, 78] width 185 height 53
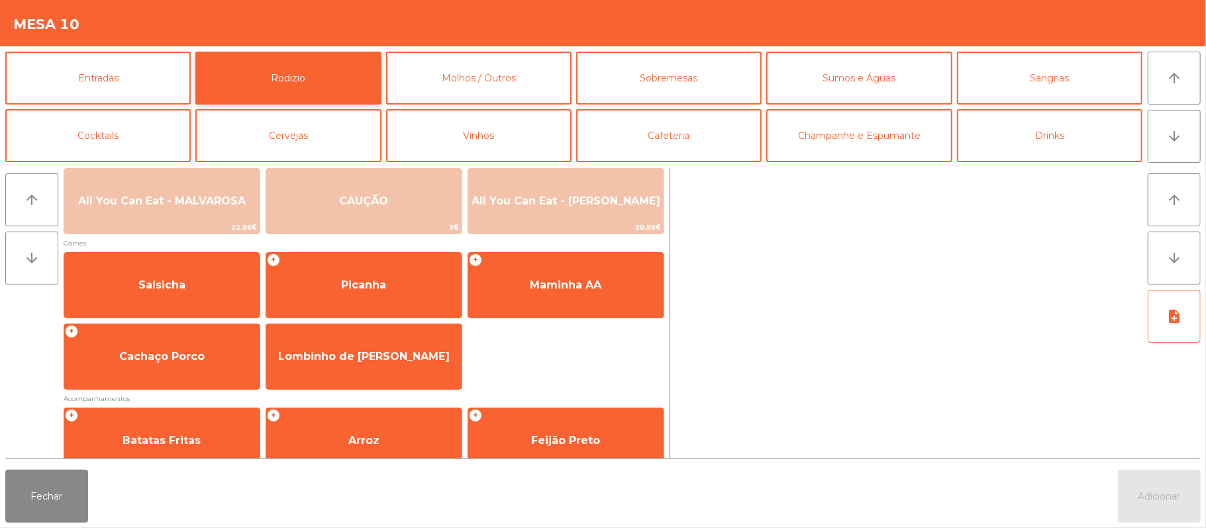
scroll to position [78, 0]
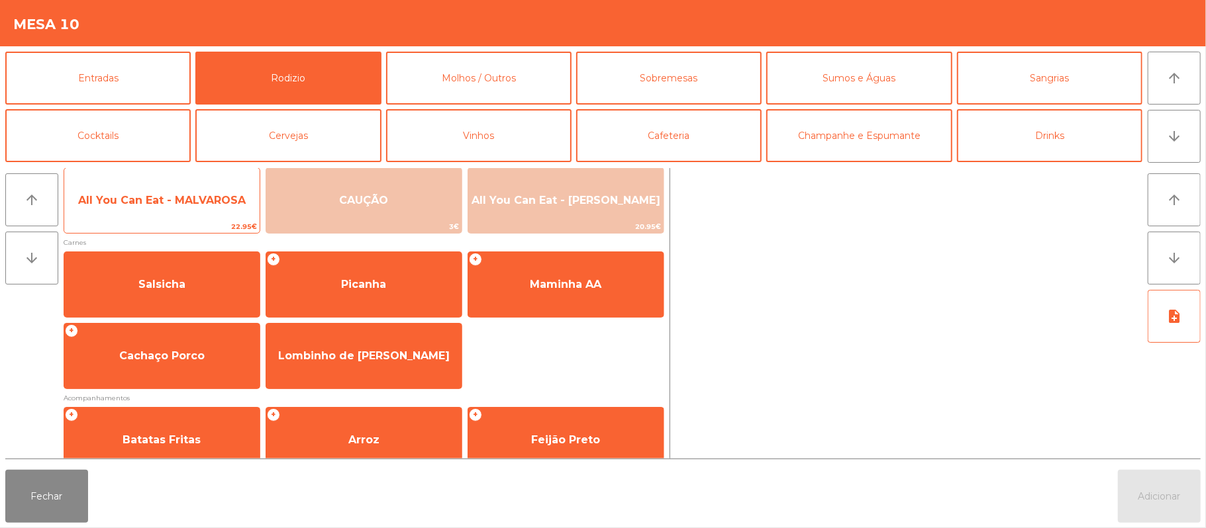
click at [191, 187] on span "All You Can Eat - MALVAROSA" at bounding box center [161, 201] width 195 height 36
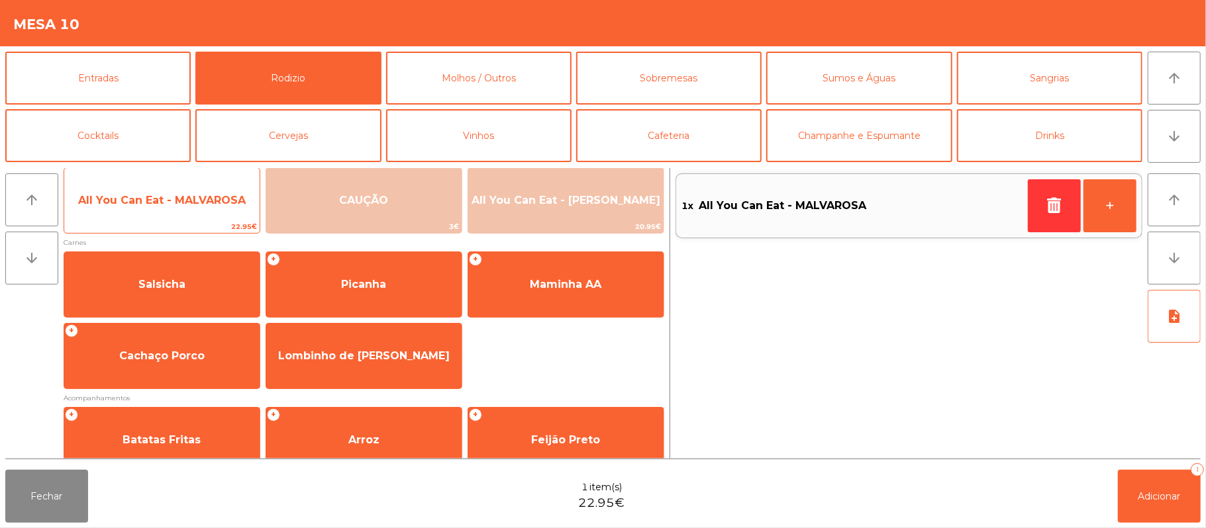
click at [173, 213] on span "All You Can Eat - MALVAROSA" at bounding box center [161, 201] width 195 height 36
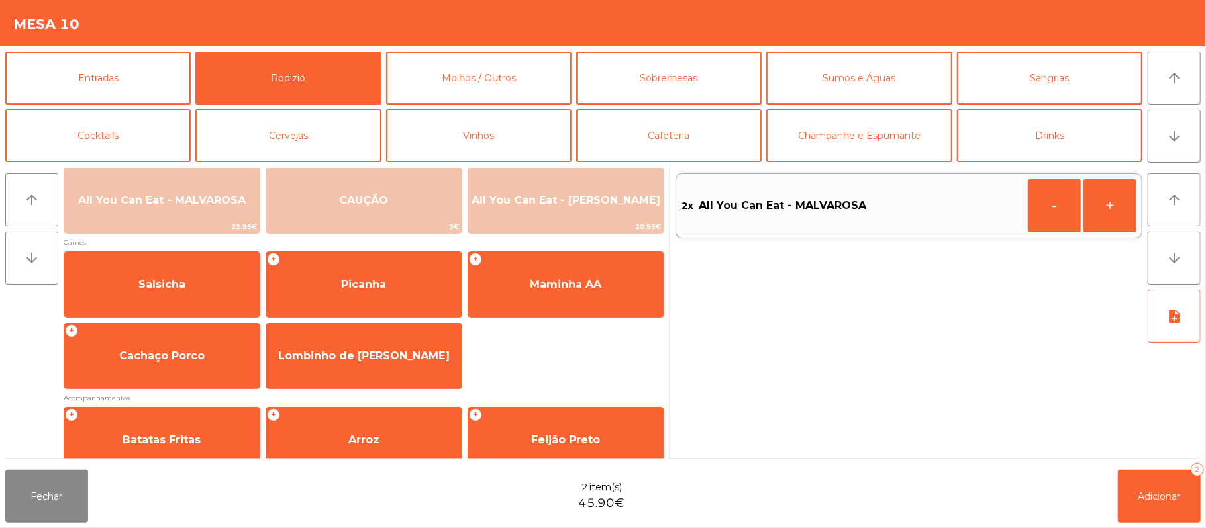
click at [1148, 526] on div "Fechar 2 item(s) 45.90€ Adicionar 2" at bounding box center [603, 497] width 1206 height 64
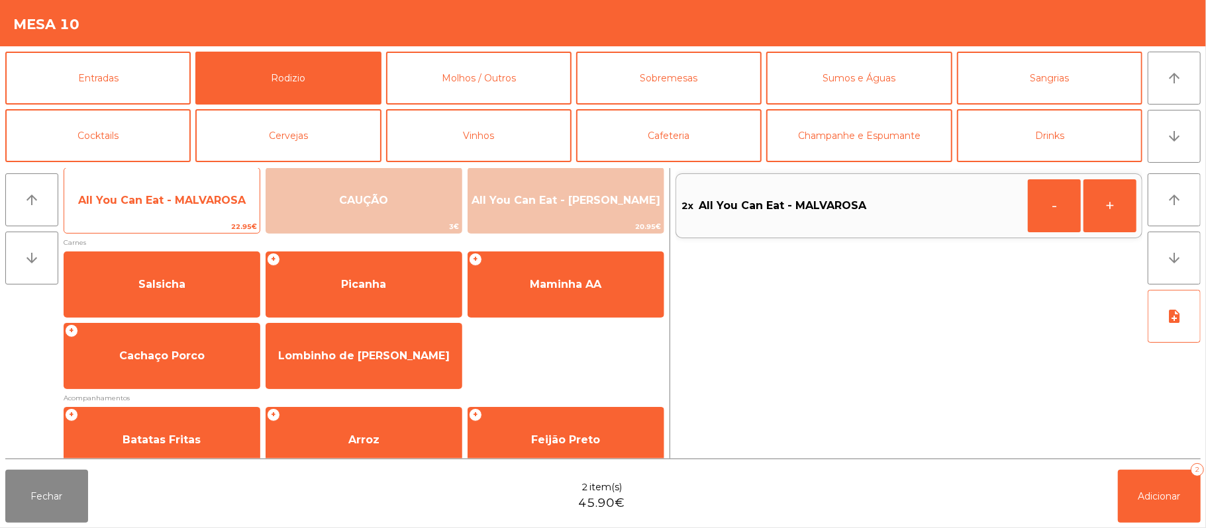
click at [224, 191] on span "All You Can Eat - MALVAROSA" at bounding box center [161, 201] width 195 height 36
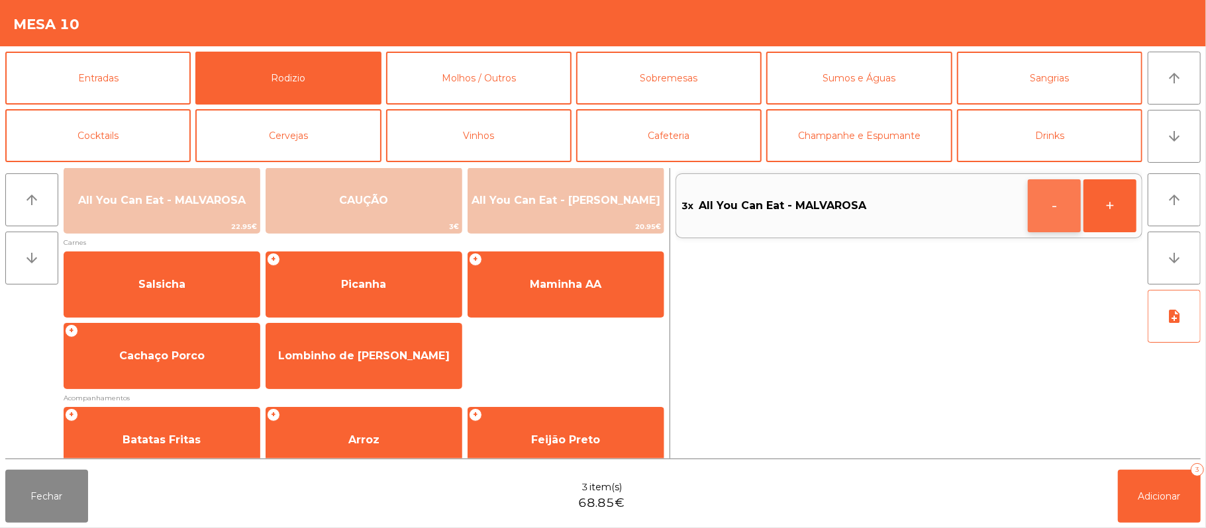
click at [1044, 215] on button "-" at bounding box center [1054, 205] width 53 height 53
click at [1161, 480] on button "Adicionar 2" at bounding box center [1159, 496] width 83 height 53
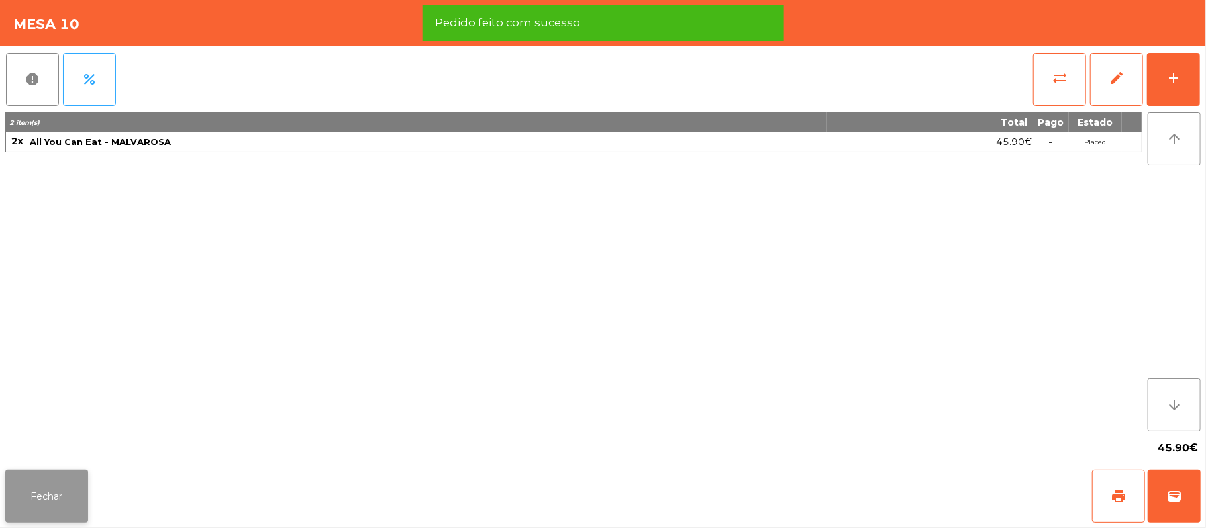
click at [32, 505] on button "Fechar" at bounding box center [46, 496] width 83 height 53
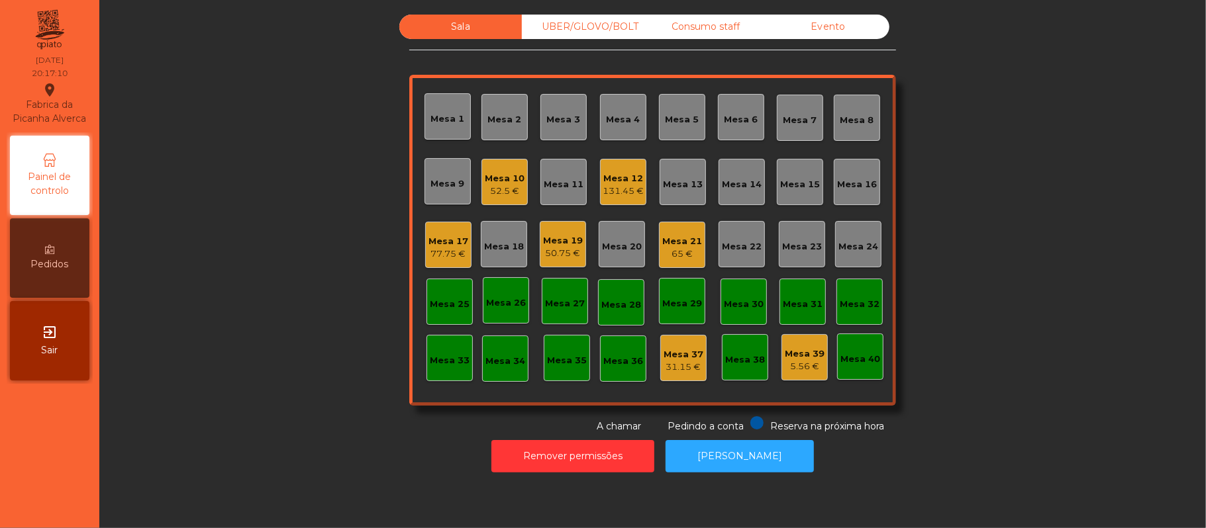
click at [729, 187] on div "Mesa 14" at bounding box center [742, 184] width 40 height 13
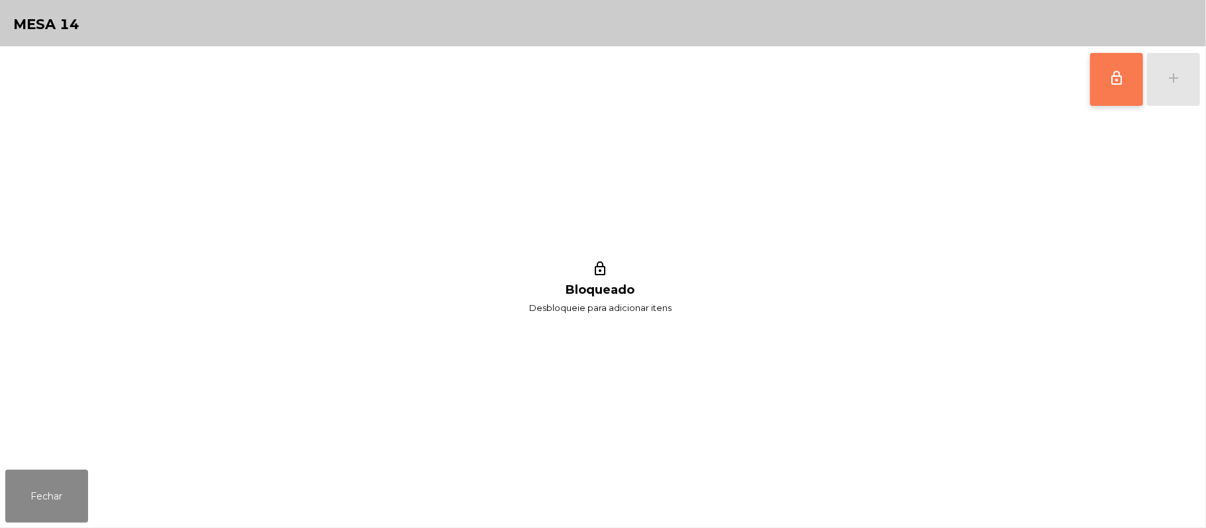
click at [1097, 80] on button "lock_outline" at bounding box center [1116, 79] width 53 height 53
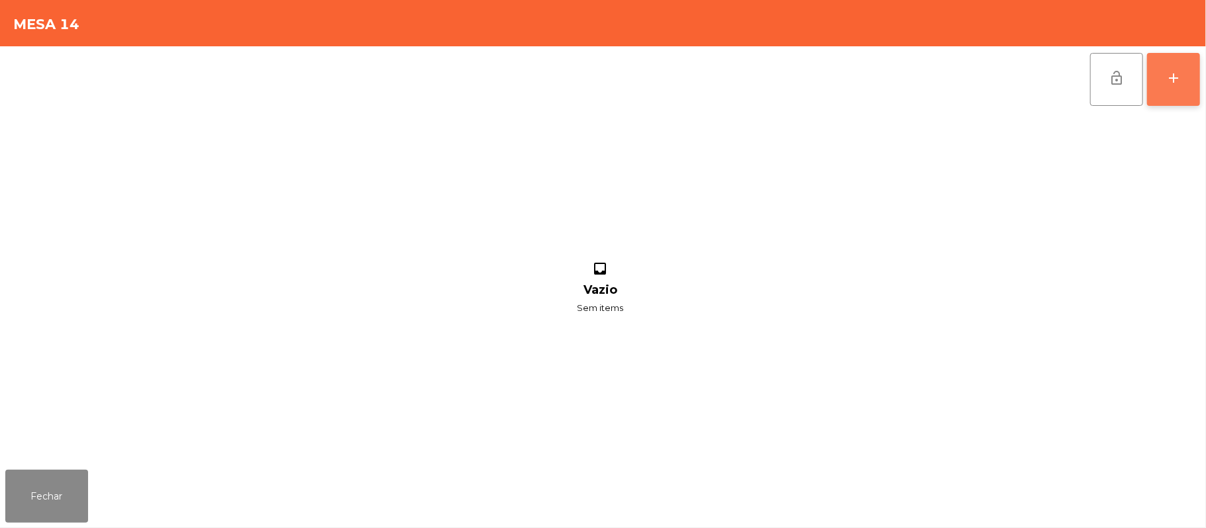
click at [1185, 82] on button "add" at bounding box center [1173, 79] width 53 height 53
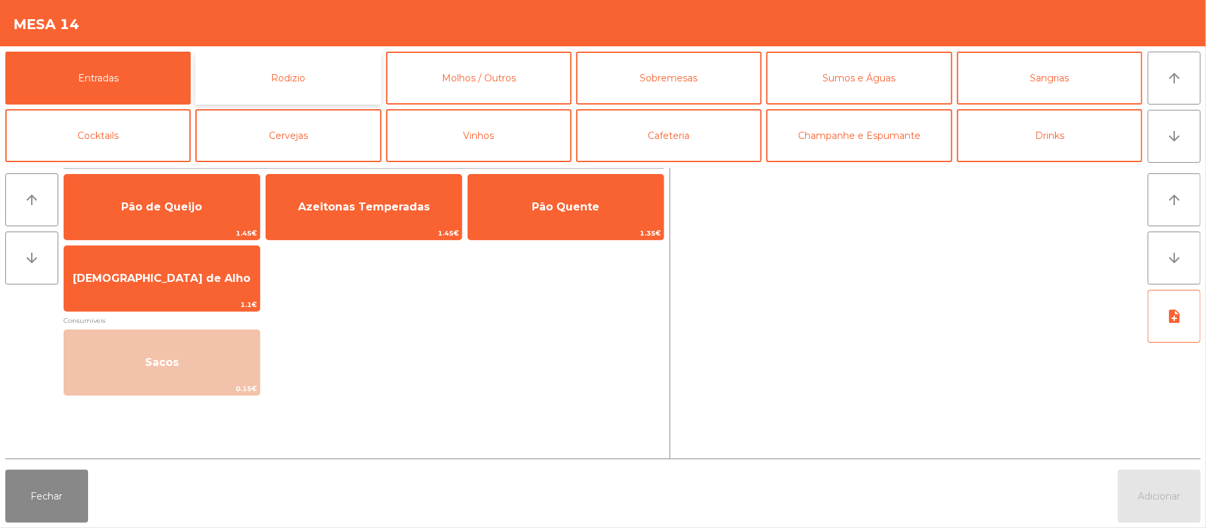
click at [311, 58] on button "Rodizio" at bounding box center [287, 78] width 185 height 53
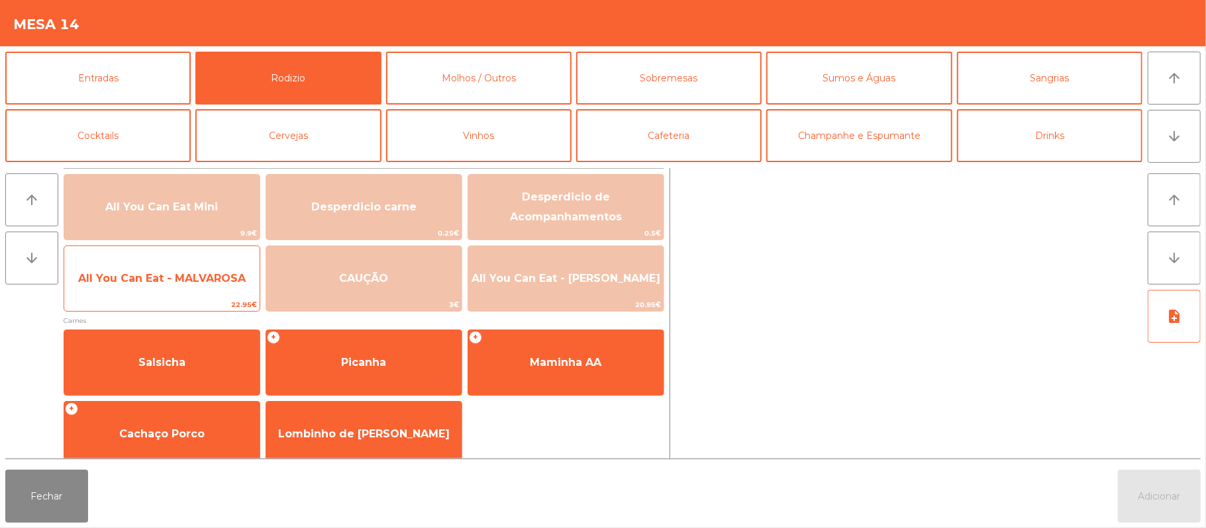
click at [197, 289] on span "All You Can Eat - MALVAROSA" at bounding box center [161, 279] width 195 height 36
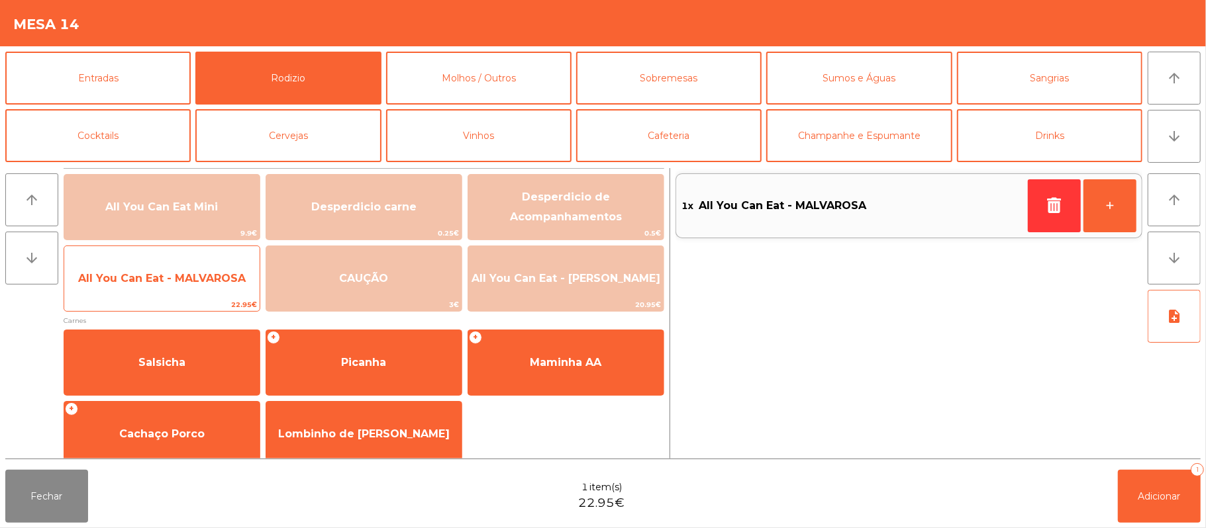
click at [203, 282] on span "All You Can Eat - MALVAROSA" at bounding box center [162, 278] width 168 height 13
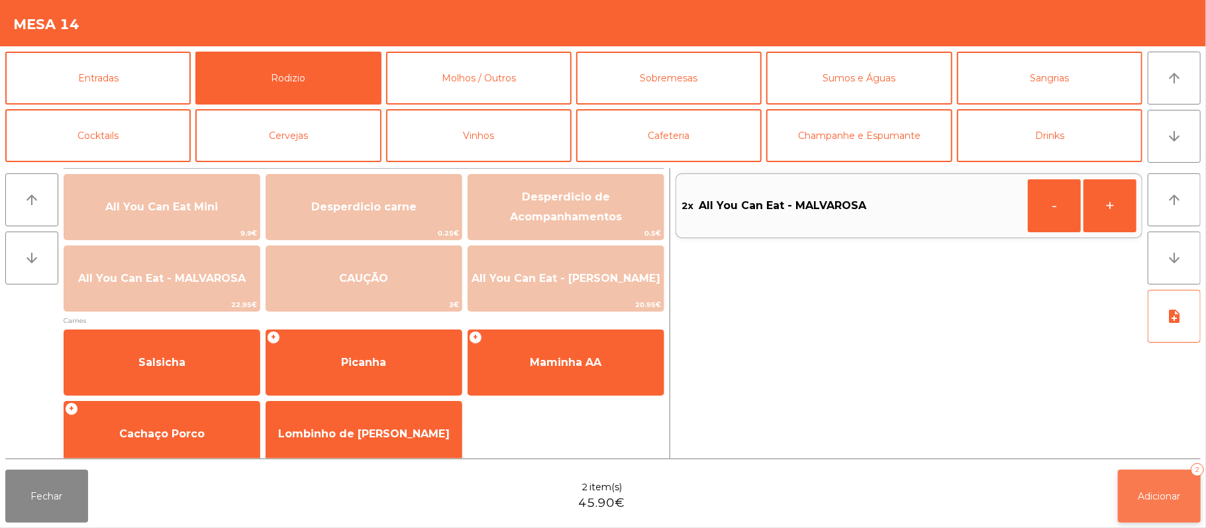
click at [1148, 504] on button "Adicionar 2" at bounding box center [1159, 496] width 83 height 53
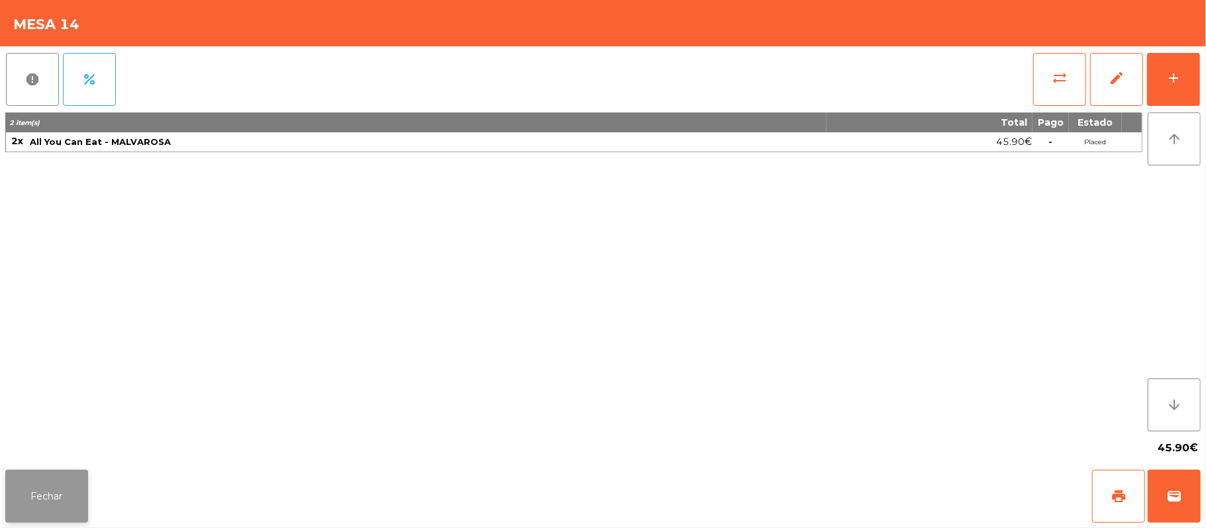
click at [67, 514] on button "Fechar" at bounding box center [46, 496] width 83 height 53
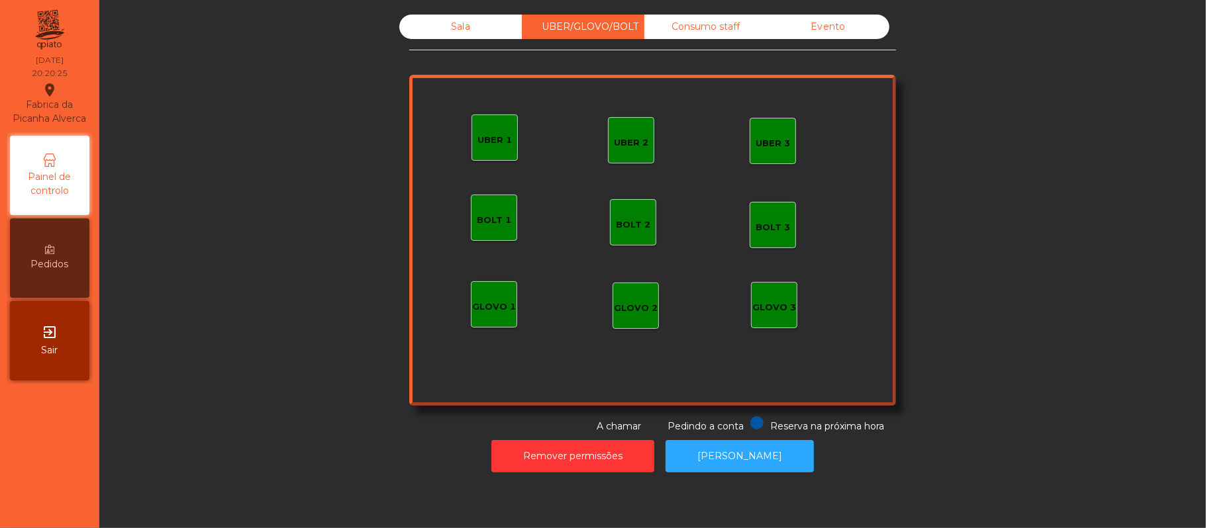
click at [504, 147] on div "UBER 1" at bounding box center [494, 138] width 46 height 46
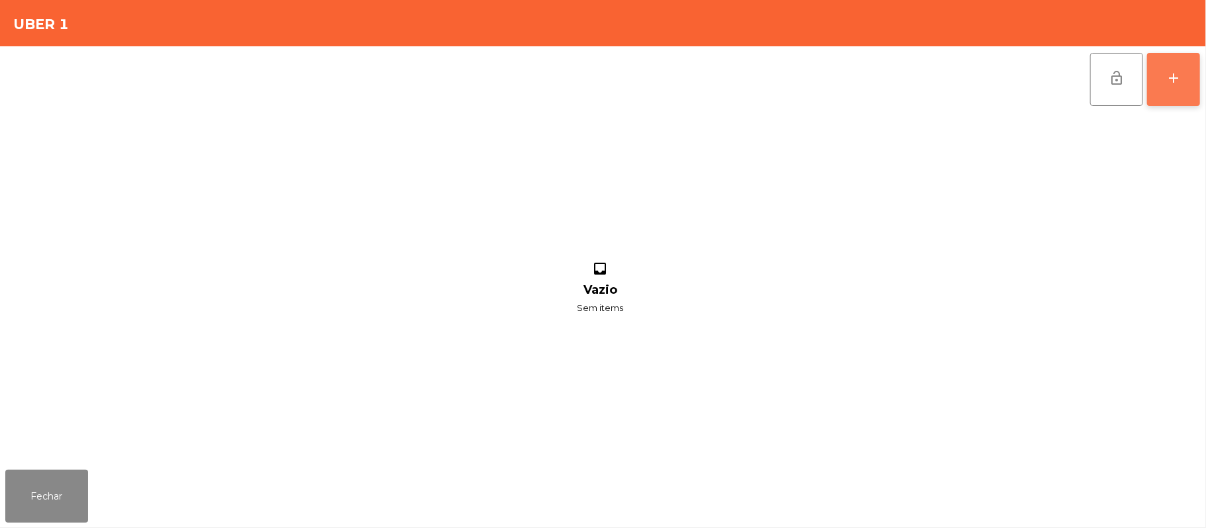
click at [1172, 73] on div "add" at bounding box center [1173, 78] width 16 height 16
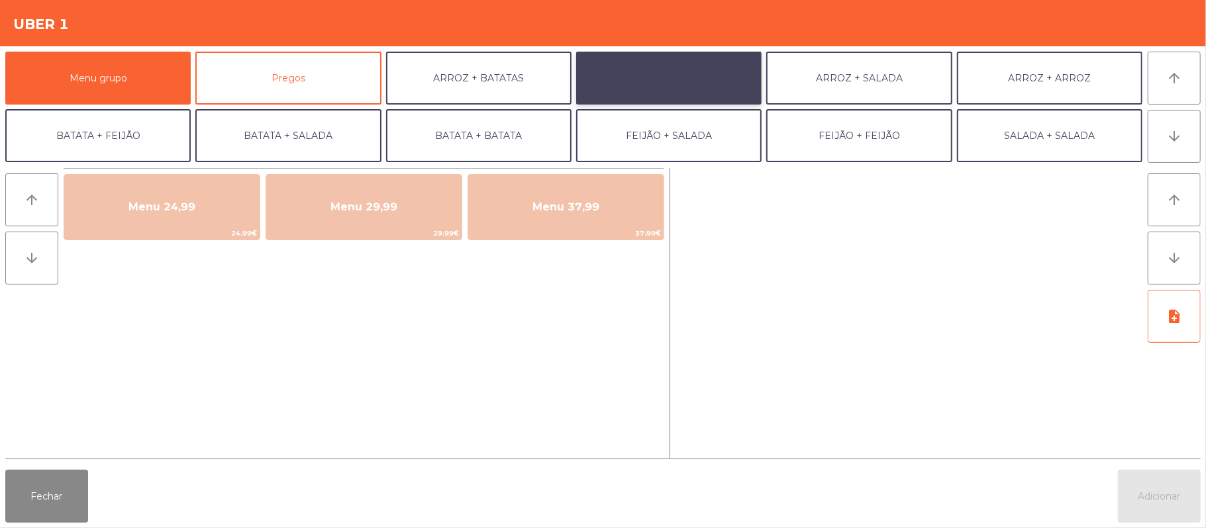
click at [684, 90] on button "ARROZ + FEIJÃO" at bounding box center [668, 78] width 185 height 53
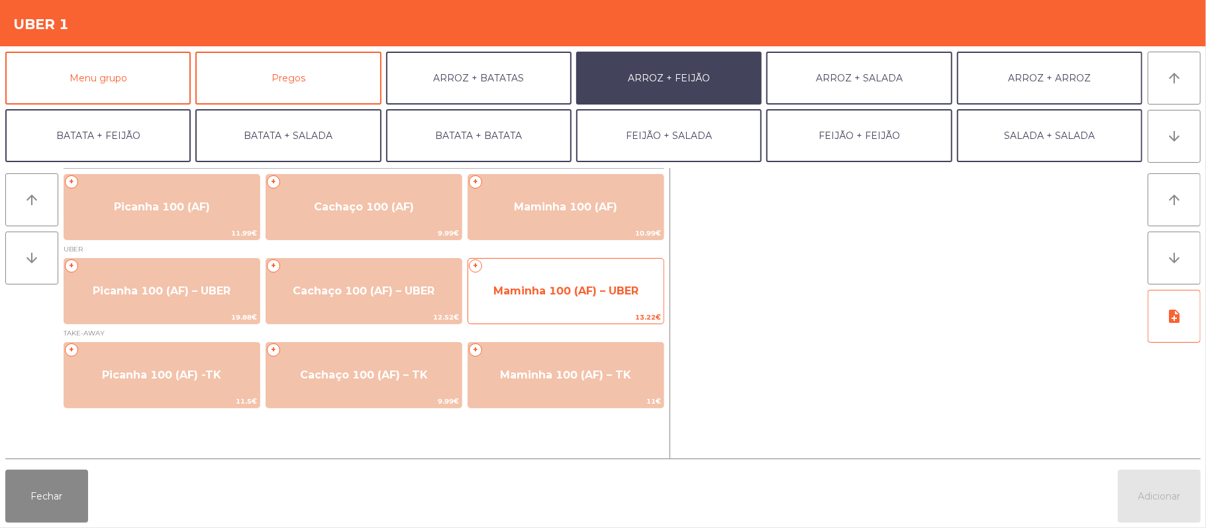
click at [546, 317] on span "13.22€" at bounding box center [565, 317] width 195 height 13
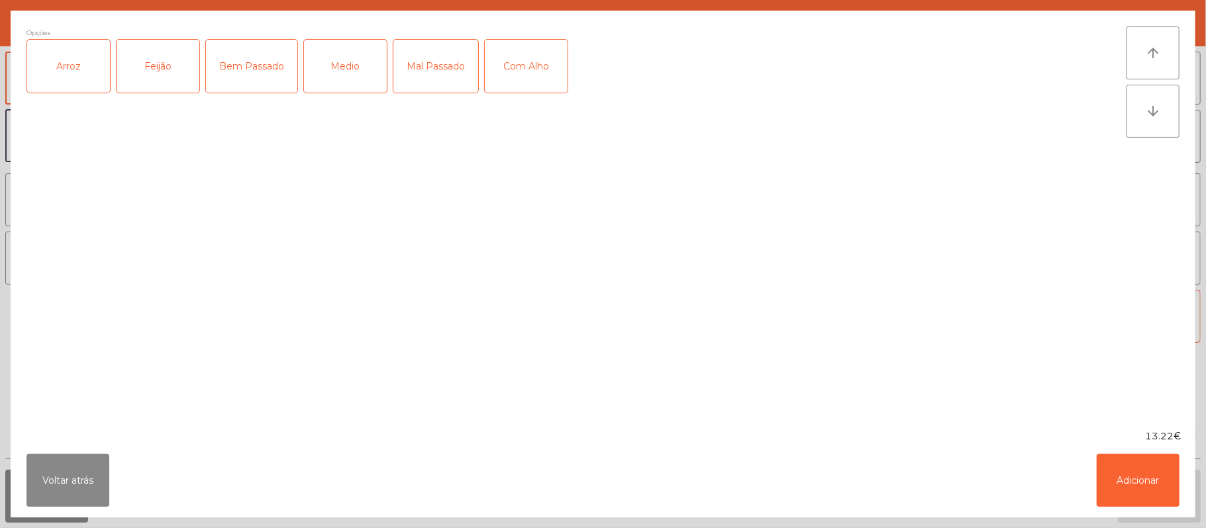
click at [62, 86] on div "Arroz" at bounding box center [68, 66] width 83 height 53
click at [160, 77] on div "Feijão" at bounding box center [158, 66] width 83 height 53
click at [348, 83] on div "Medio" at bounding box center [345, 66] width 83 height 53
click at [1131, 472] on button "Adicionar" at bounding box center [1138, 480] width 83 height 53
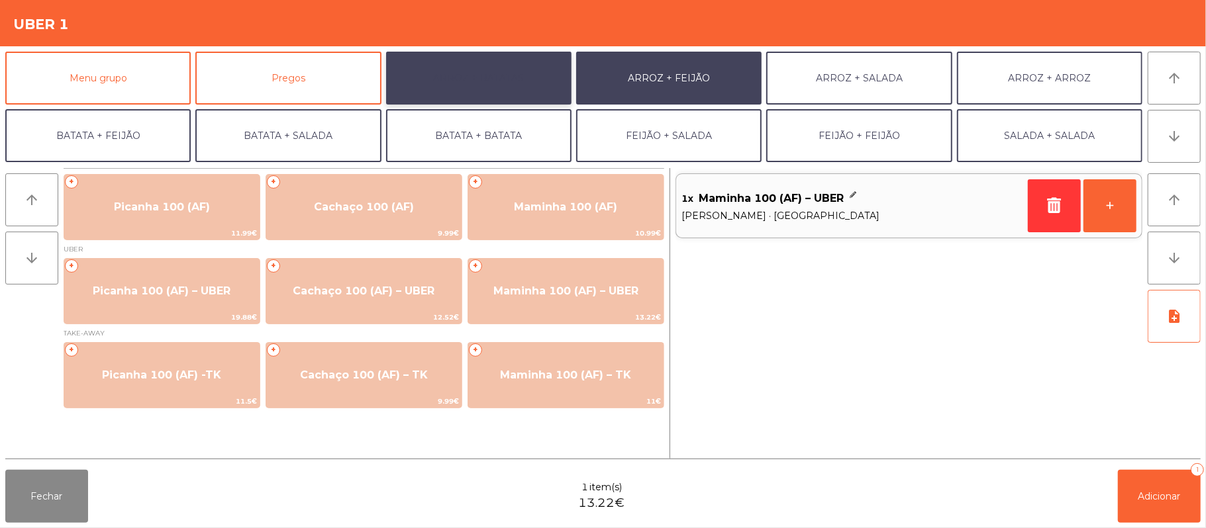
click at [483, 88] on button "ARROZ + BATATAS" at bounding box center [478, 78] width 185 height 53
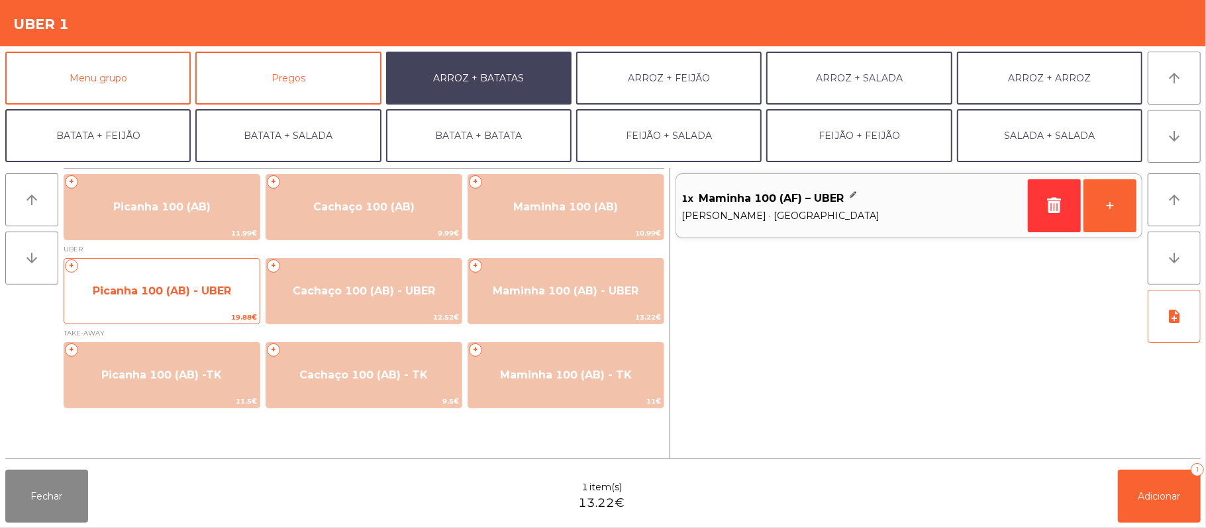
click at [173, 307] on span "Picanha 100 (AB) - UBER" at bounding box center [161, 291] width 195 height 36
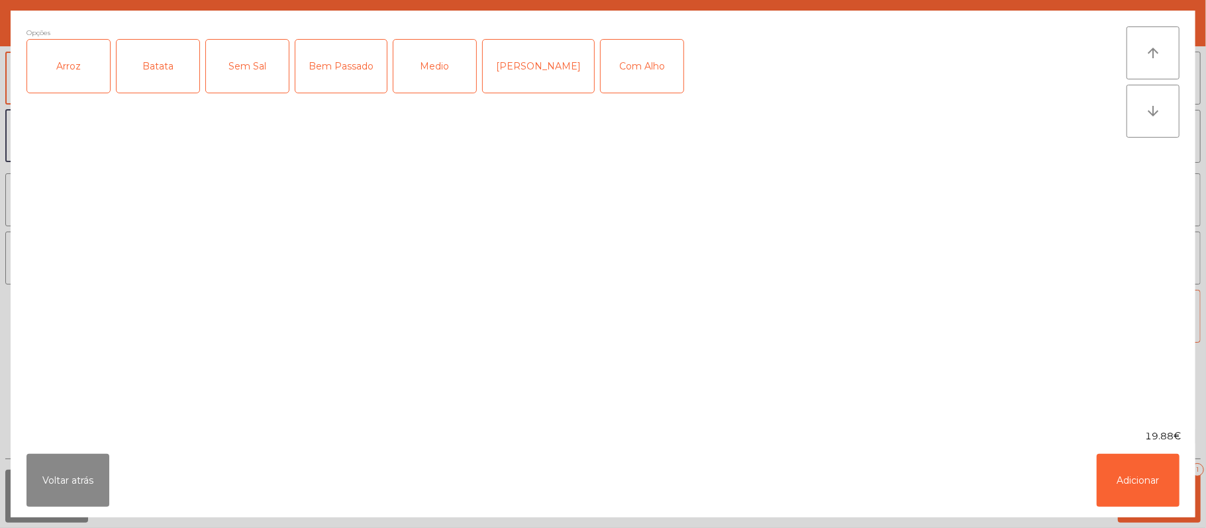
click at [73, 72] on div "Arroz" at bounding box center [68, 66] width 83 height 53
click at [160, 62] on div "Batata" at bounding box center [158, 66] width 83 height 53
click at [425, 88] on div "Medio" at bounding box center [434, 66] width 83 height 53
click at [1138, 477] on button "Adicionar" at bounding box center [1138, 480] width 83 height 53
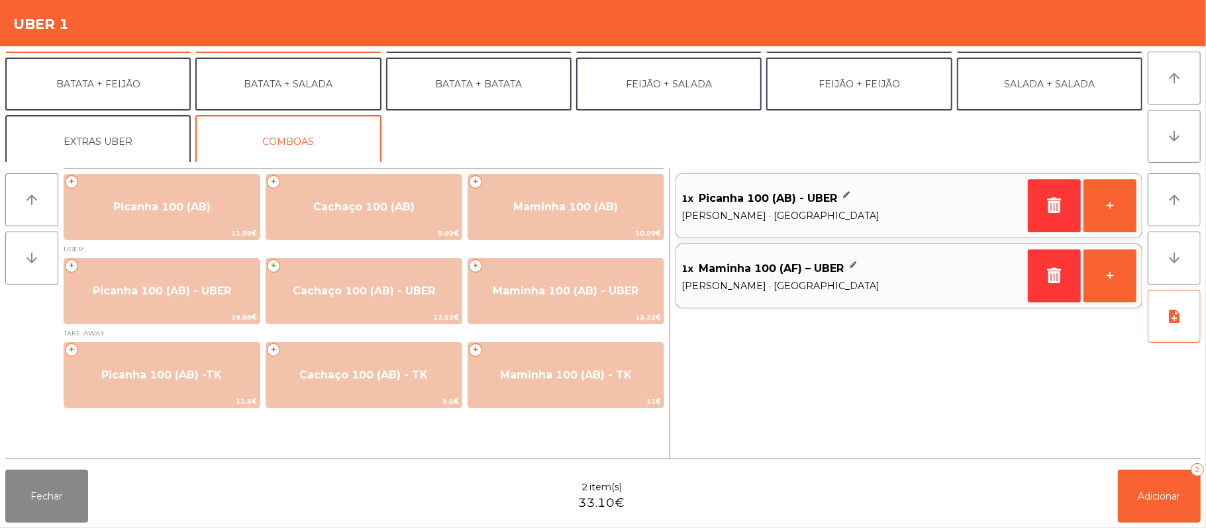
scroll to position [57, 0]
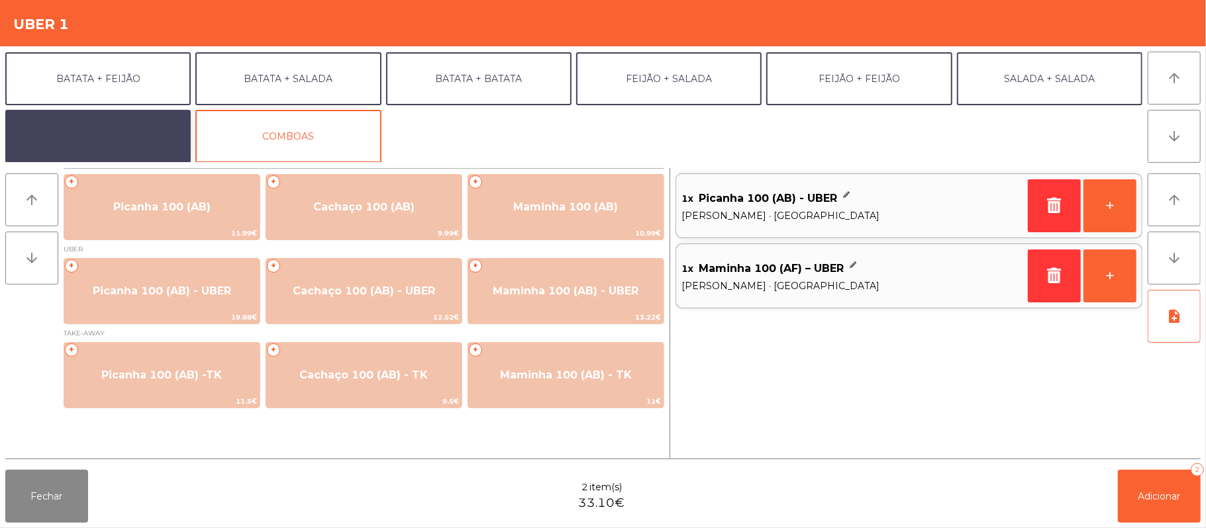
click at [125, 150] on button "EXTRAS UBER" at bounding box center [97, 136] width 185 height 53
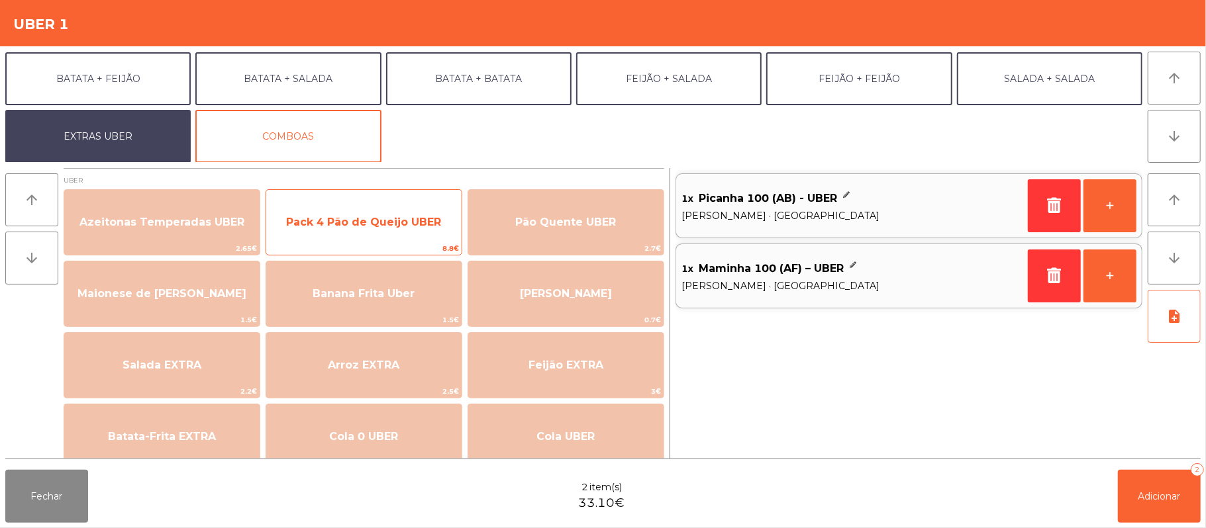
click at [407, 241] on div "Pack 4 Pão de Queijo UBER 8.8€" at bounding box center [364, 222] width 197 height 66
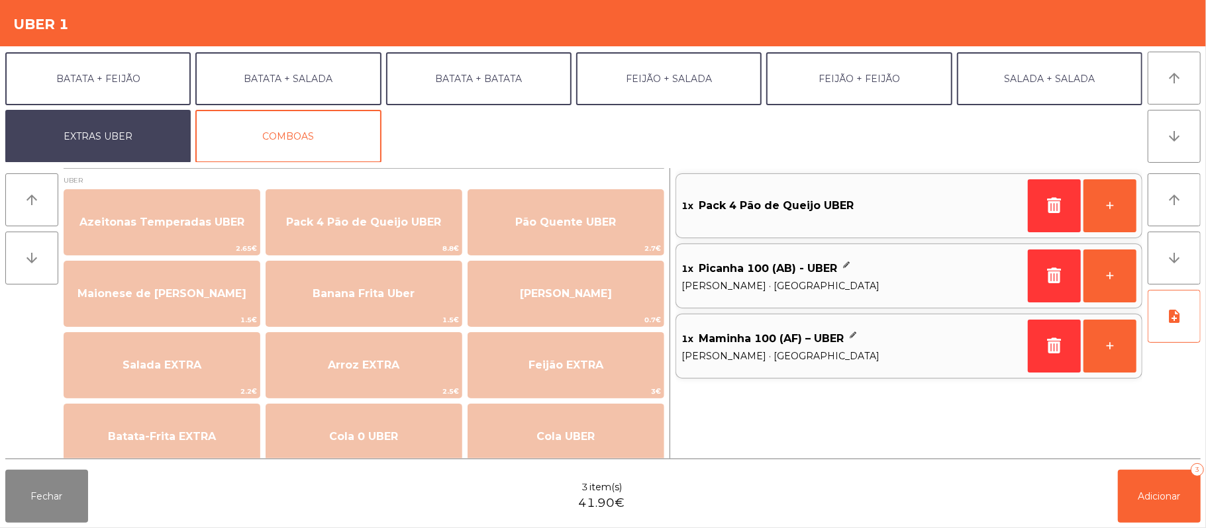
click at [727, 422] on div "1x Pack 4 Pão de Queijo UBER + 1x Picanha 100 (AB) - UBER Arroz · Batata · Medi…" at bounding box center [908, 313] width 467 height 291
click at [723, 438] on div "1x Pack 4 Pão de Queijo UBER + 1x Picanha 100 (AB) - UBER Arroz · Batata · Medi…" at bounding box center [908, 313] width 467 height 291
click at [1167, 491] on span "Adicionar" at bounding box center [1159, 497] width 42 height 12
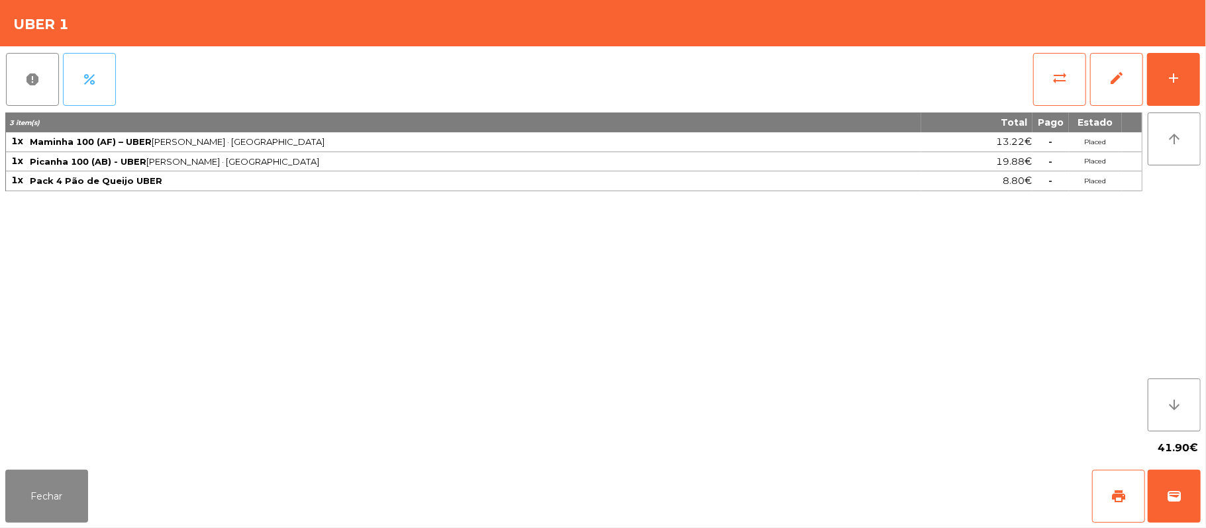
click at [112, 72] on button "percent" at bounding box center [89, 79] width 53 height 53
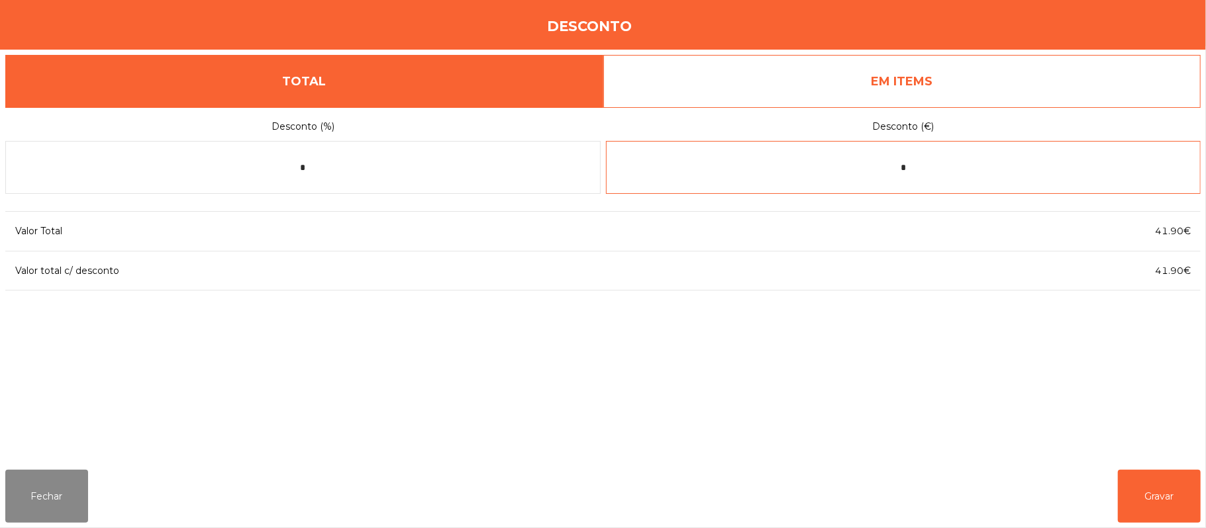
click at [930, 170] on input "*" at bounding box center [903, 167] width 595 height 53
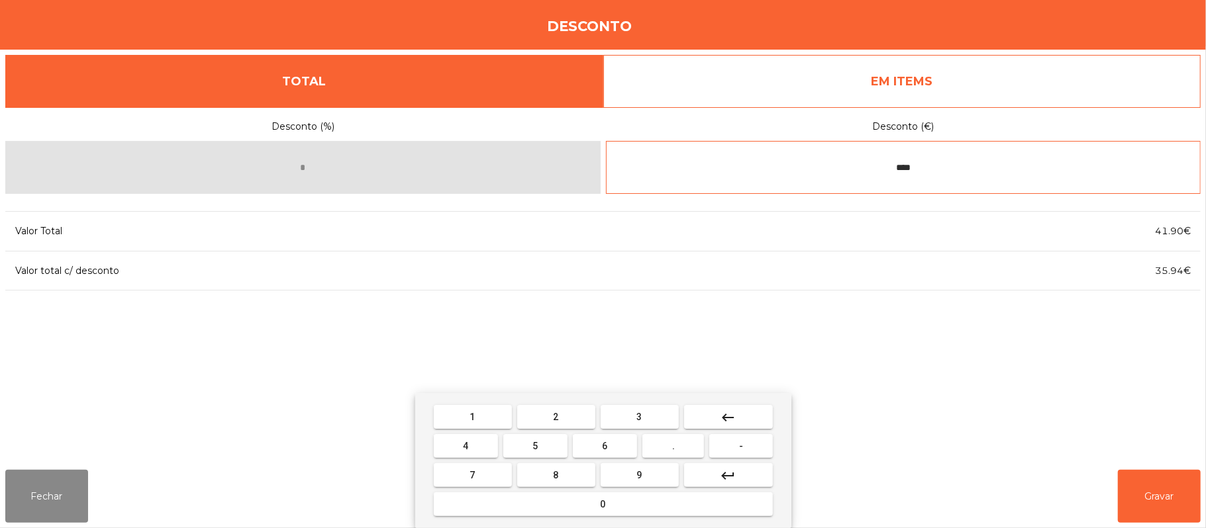
type input "****"
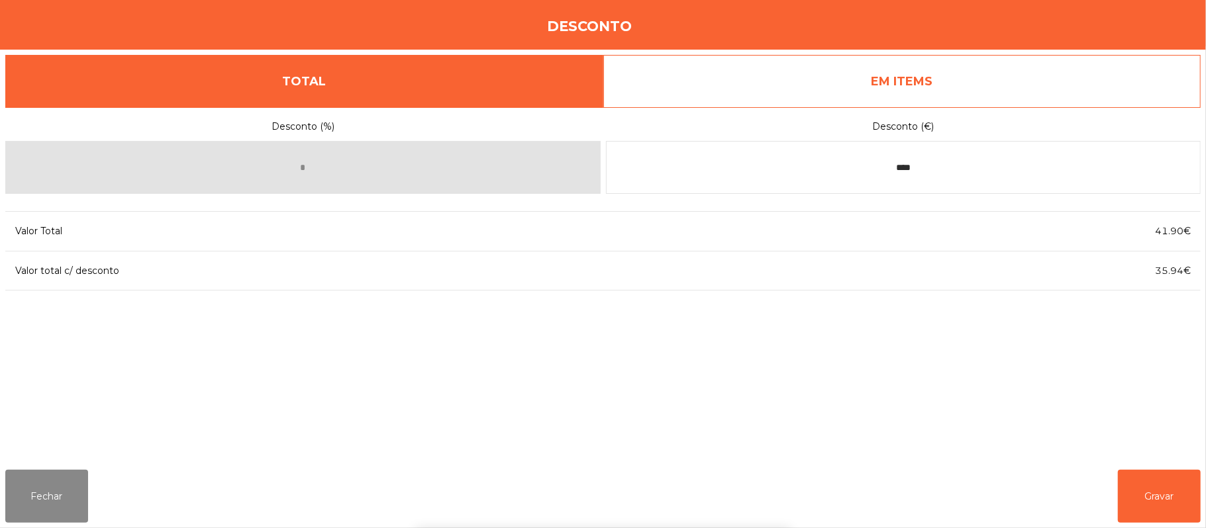
click at [1130, 517] on div "1 2 3 keyboard_backspace 4 5 6 . - 7 8 9 keyboard_return 0" at bounding box center [603, 460] width 1206 height 135
click at [1161, 495] on button "Gravar" at bounding box center [1159, 496] width 83 height 53
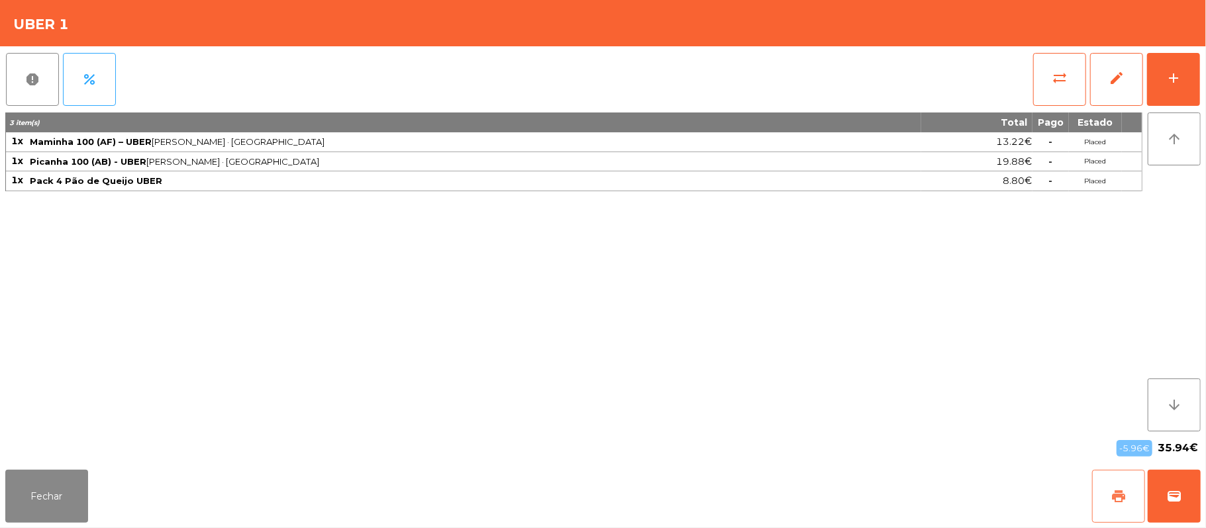
click at [1134, 498] on button "print" at bounding box center [1118, 496] width 53 height 53
click at [1105, 504] on button "print" at bounding box center [1118, 496] width 53 height 53
click at [1095, 485] on button "print" at bounding box center [1118, 496] width 53 height 53
click at [1109, 490] on button "print" at bounding box center [1118, 496] width 53 height 53
click at [1166, 495] on span "wallet" at bounding box center [1174, 497] width 16 height 16
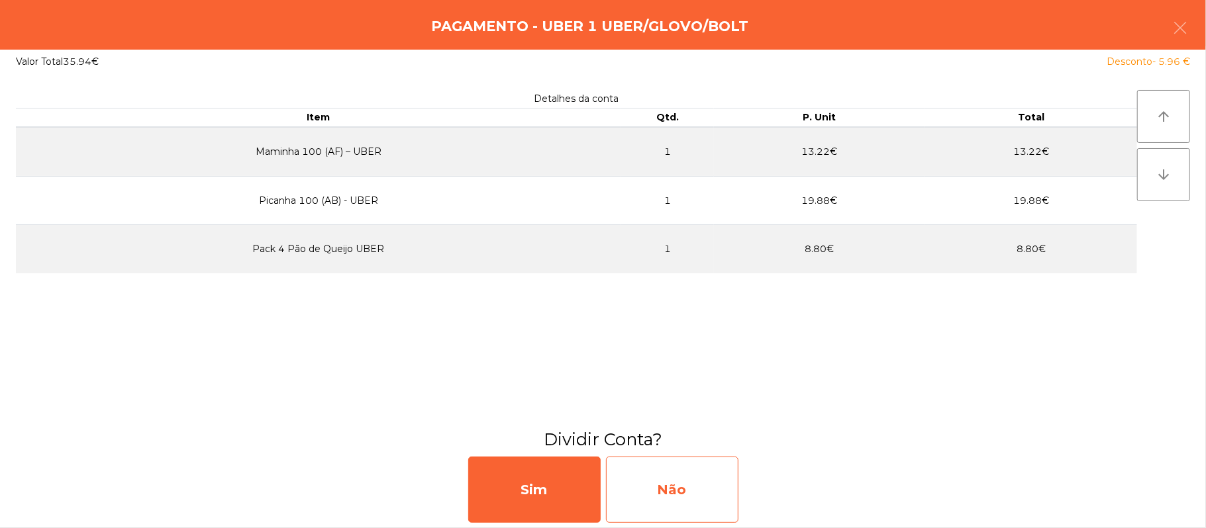
click at [670, 490] on div "Não" at bounding box center [672, 490] width 132 height 66
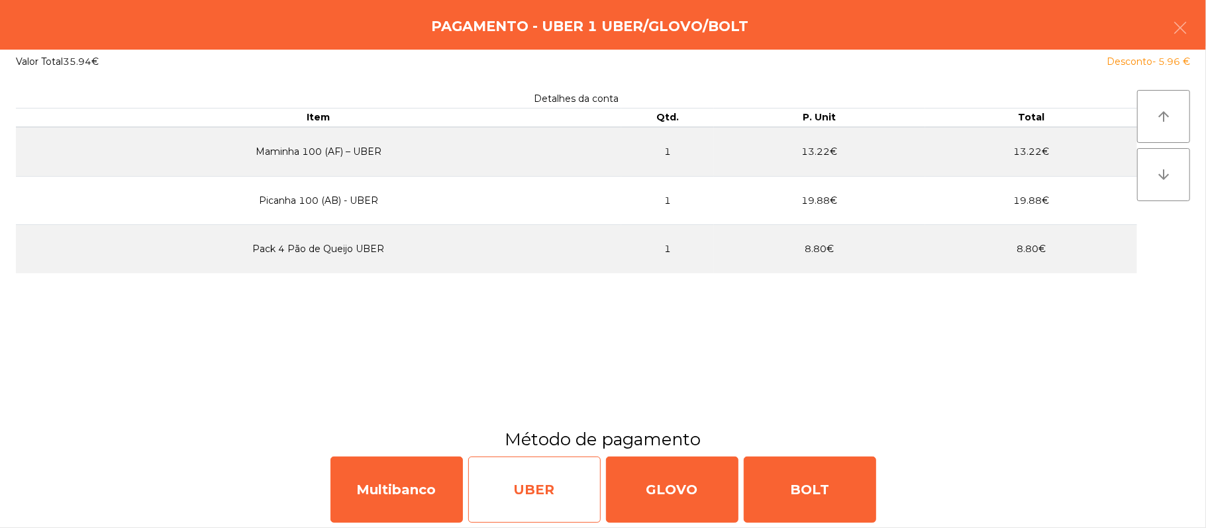
click at [541, 497] on div "UBER" at bounding box center [534, 490] width 132 height 66
select select "**"
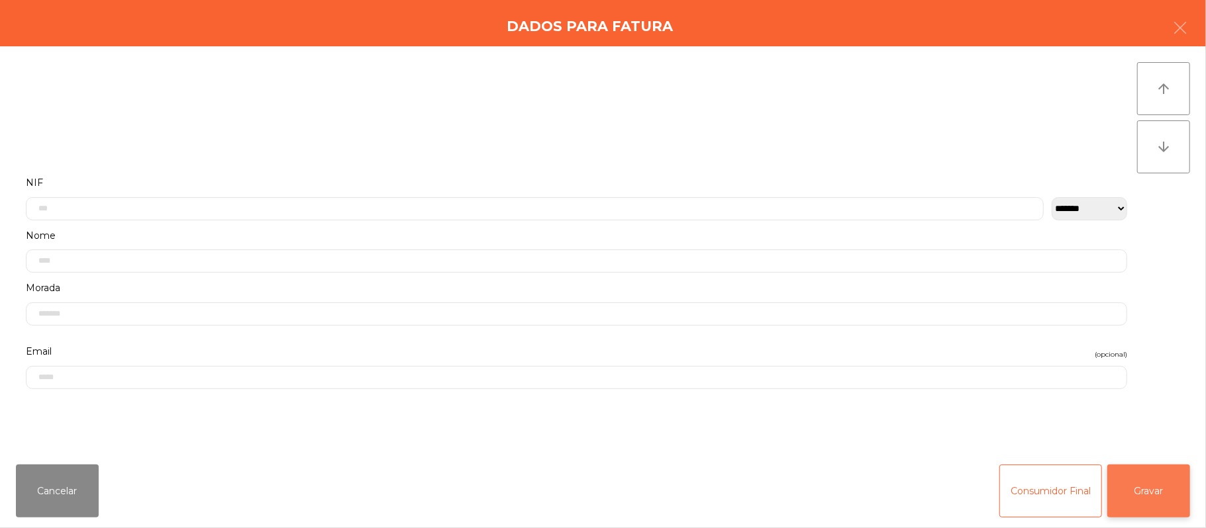
click at [1169, 478] on button "Gravar" at bounding box center [1148, 491] width 83 height 53
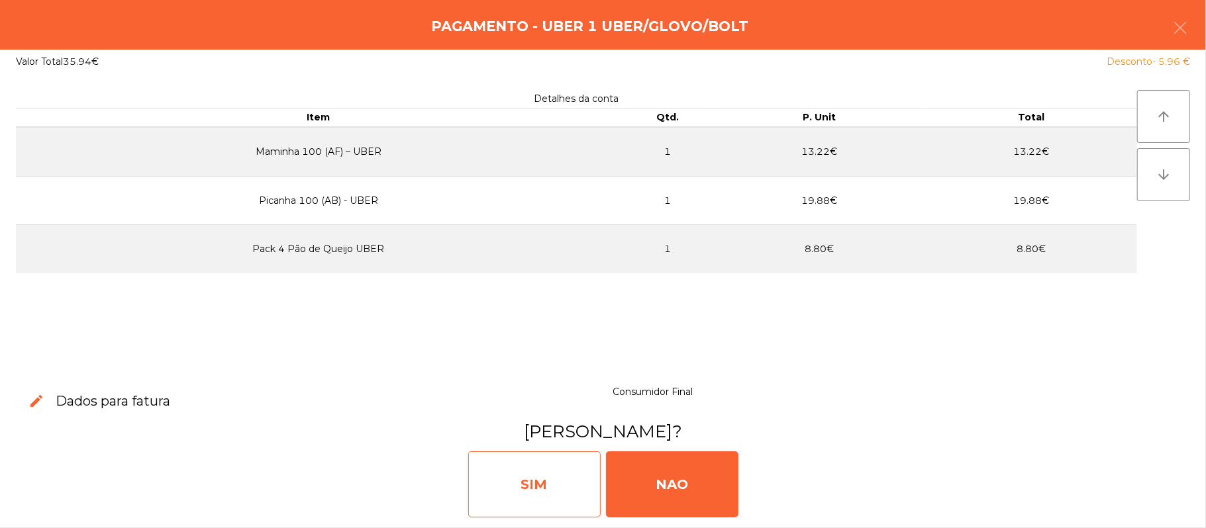
click at [538, 485] on div "SIM" at bounding box center [534, 485] width 132 height 66
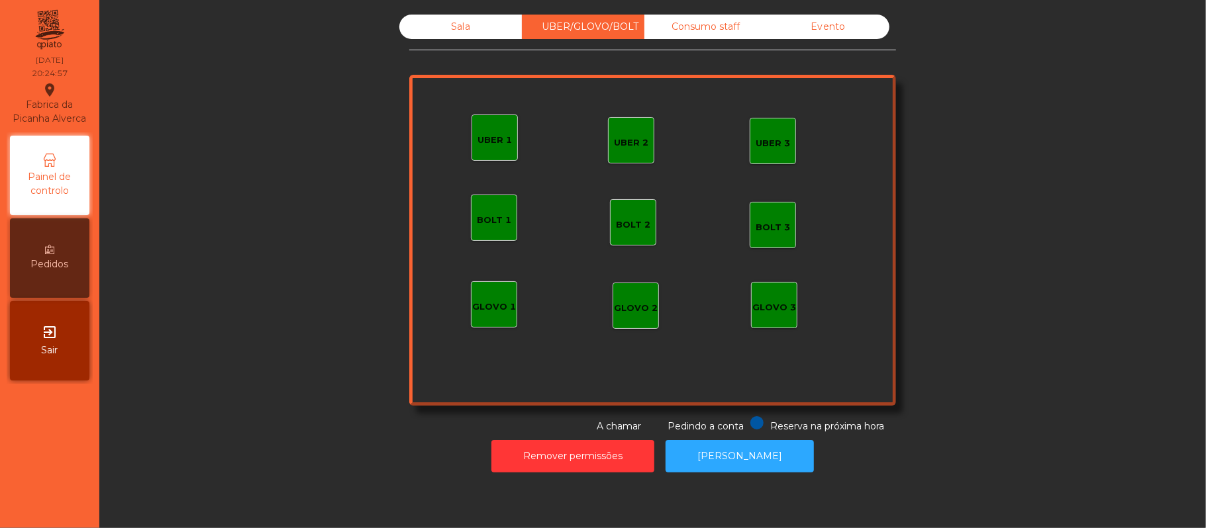
click at [438, 25] on div "Sala" at bounding box center [460, 27] width 123 height 25
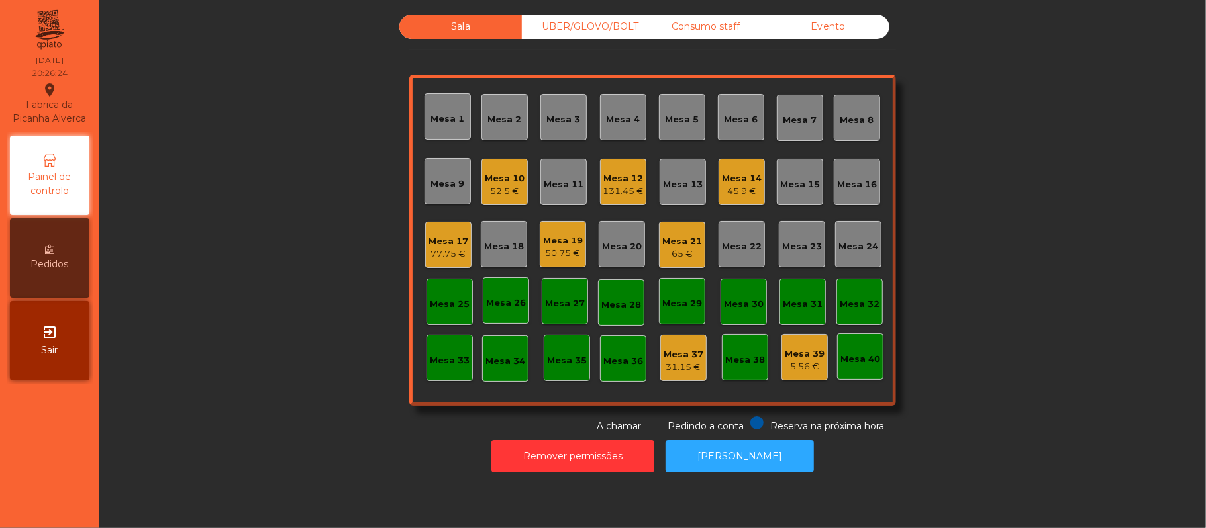
click at [806, 118] on div "Mesa 7" at bounding box center [800, 120] width 34 height 13
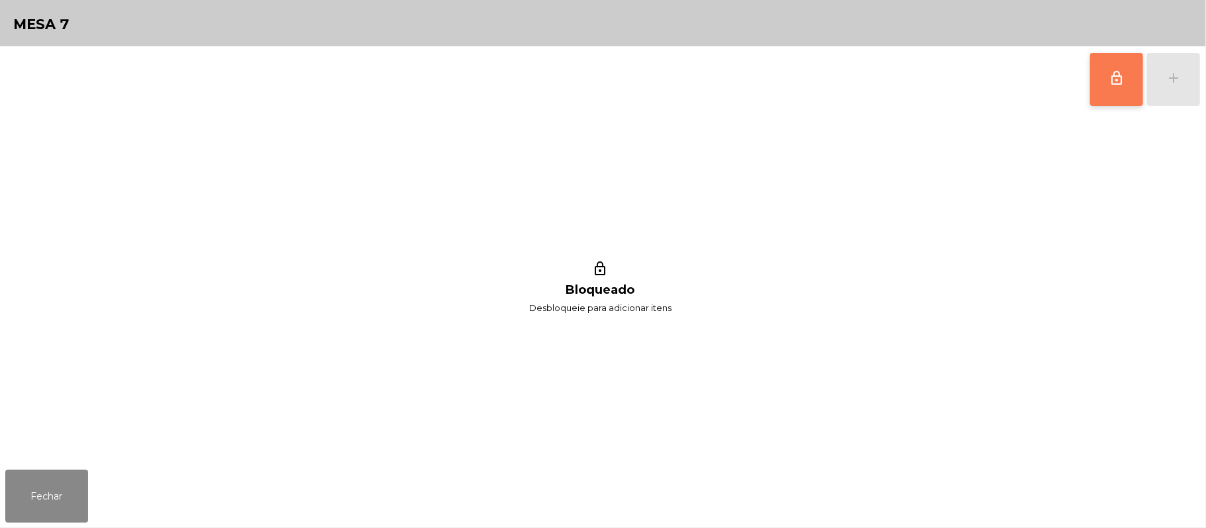
click at [1103, 78] on button "lock_outline" at bounding box center [1116, 79] width 53 height 53
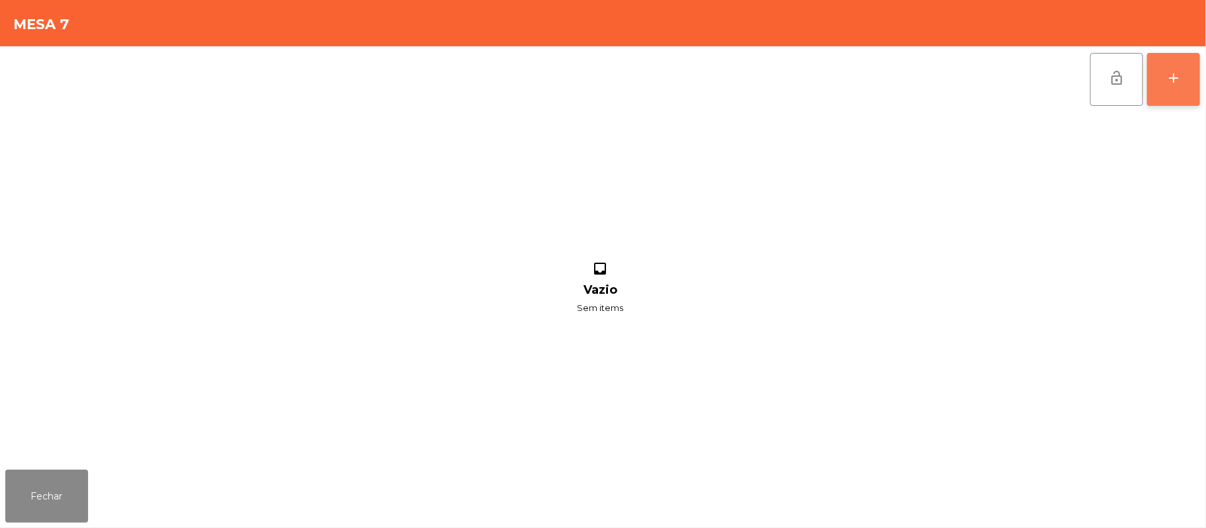
click at [1163, 98] on button "add" at bounding box center [1173, 79] width 53 height 53
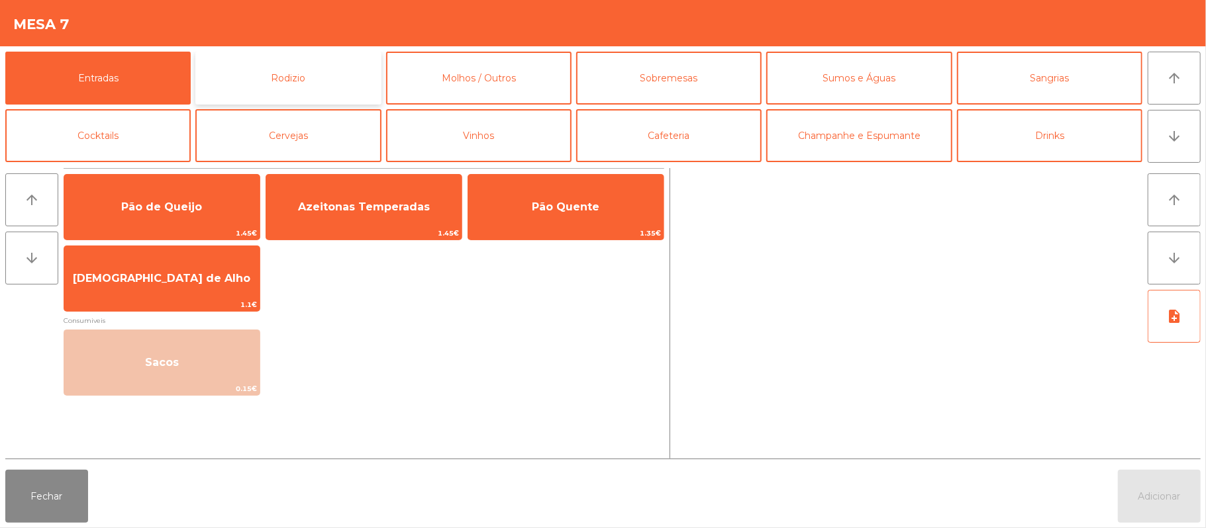
click at [328, 81] on button "Rodizio" at bounding box center [287, 78] width 185 height 53
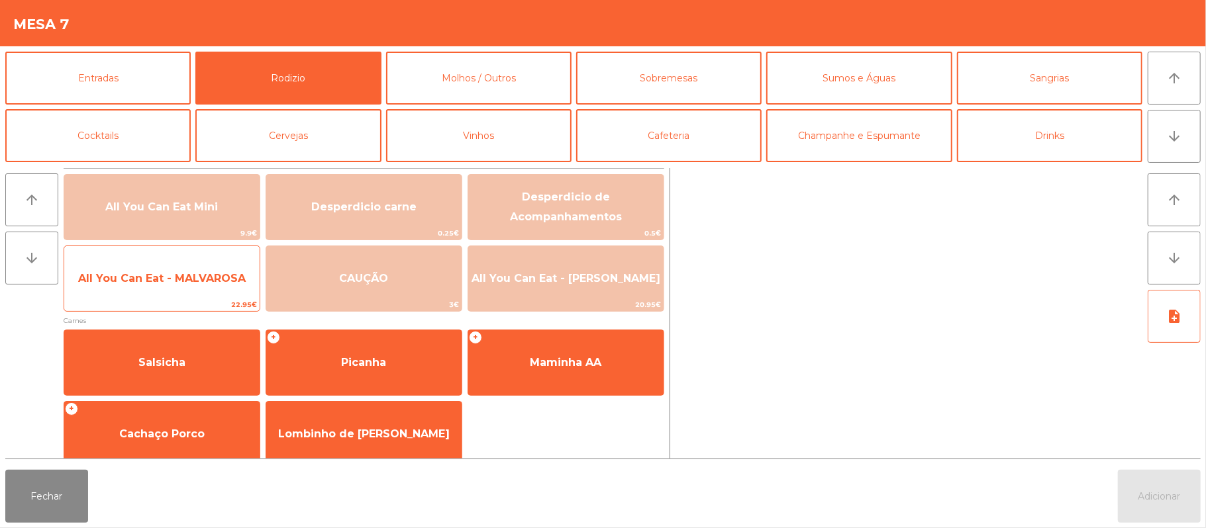
click at [220, 301] on span "22.95€" at bounding box center [161, 305] width 195 height 13
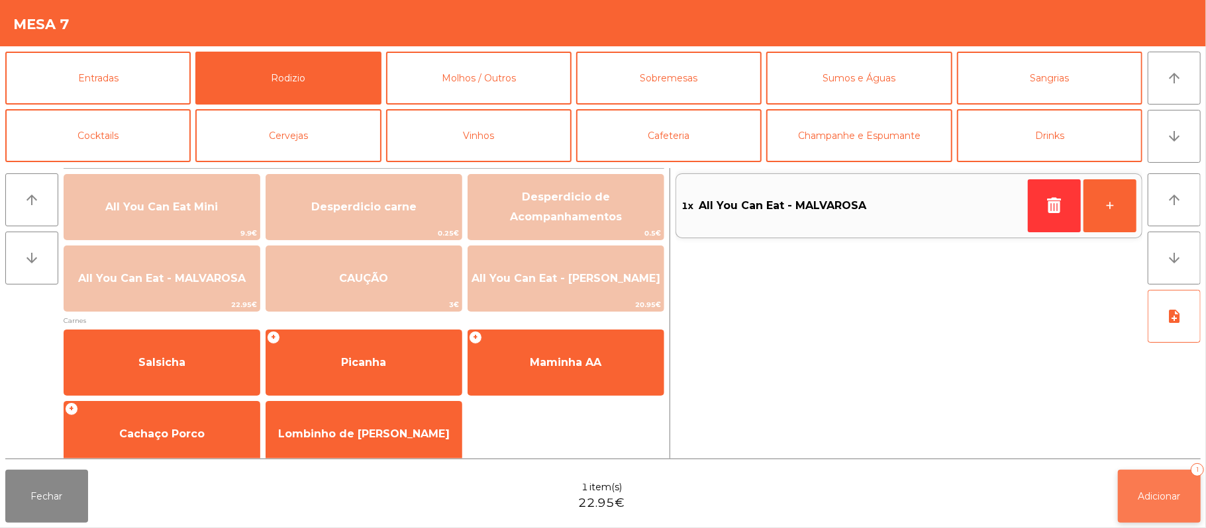
click at [1142, 491] on span "Adicionar" at bounding box center [1159, 497] width 42 height 12
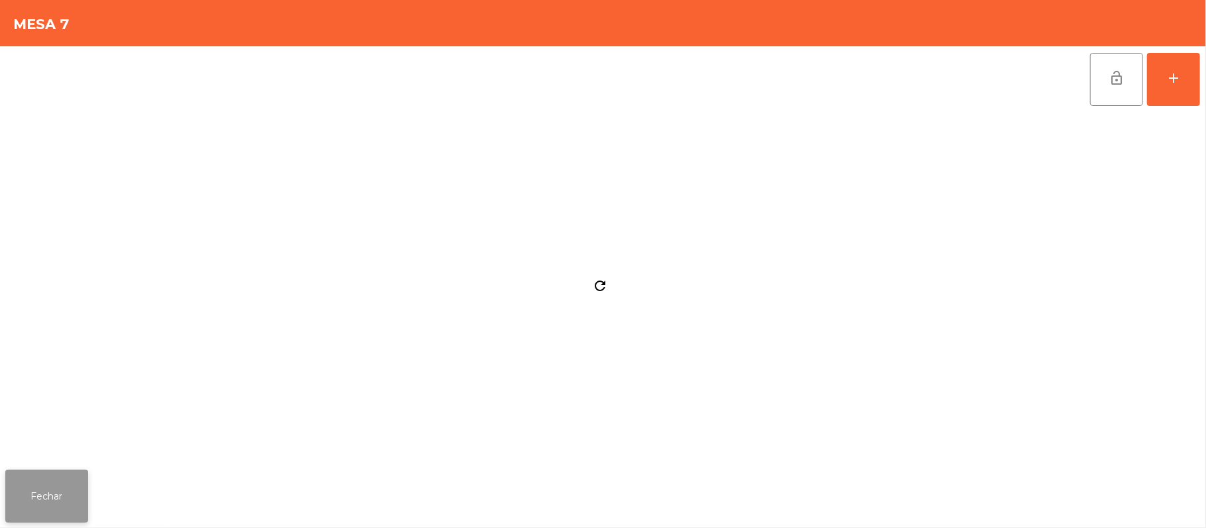
click at [45, 471] on button "Fechar" at bounding box center [46, 496] width 83 height 53
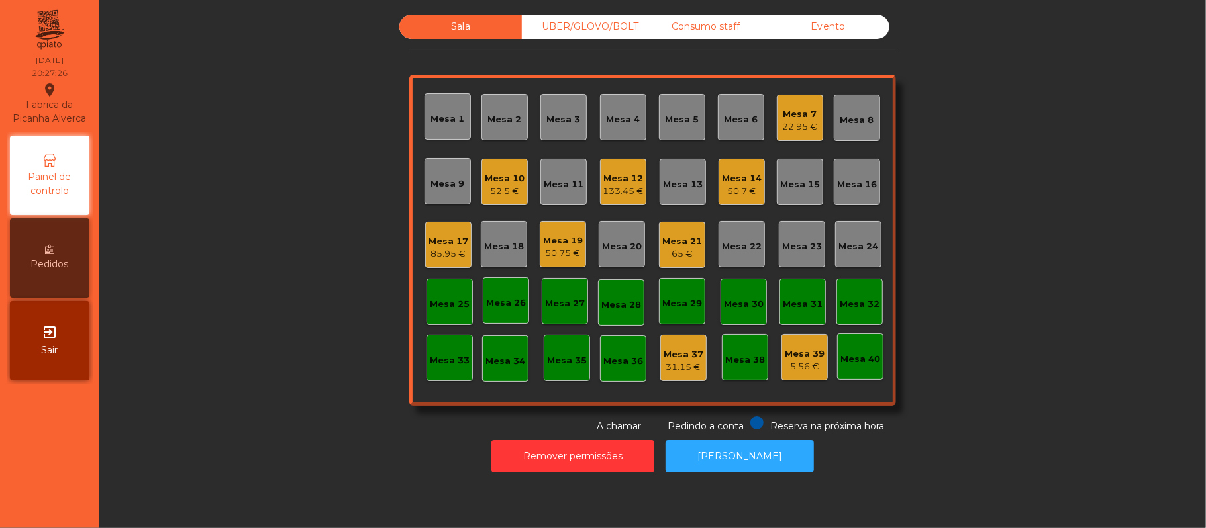
click at [798, 128] on div "22.95 €" at bounding box center [800, 127] width 35 height 13
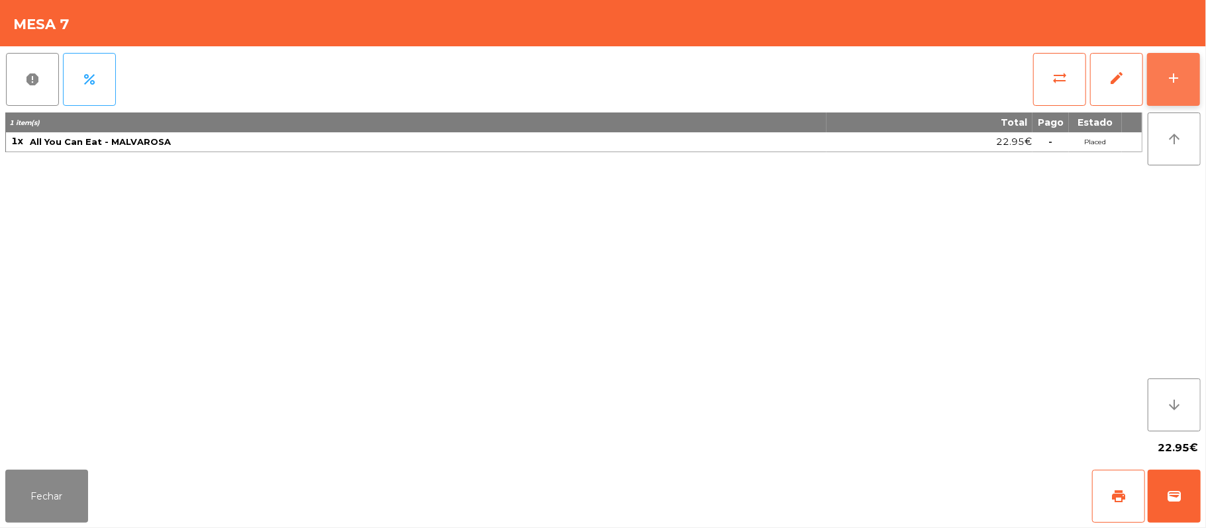
click at [1169, 85] on button "add" at bounding box center [1173, 79] width 53 height 53
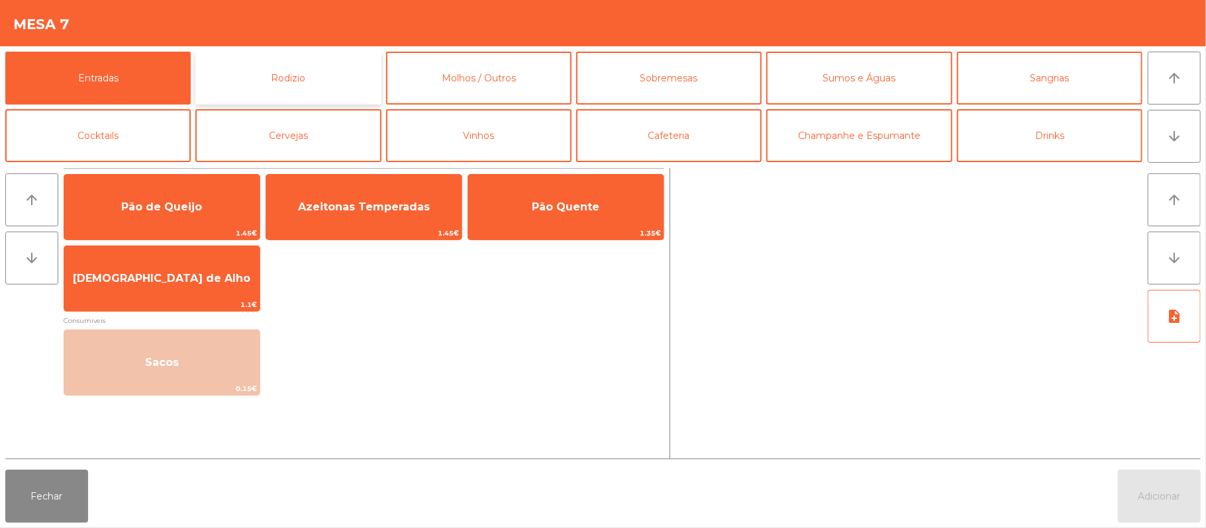
click at [328, 93] on button "Rodizio" at bounding box center [287, 78] width 185 height 53
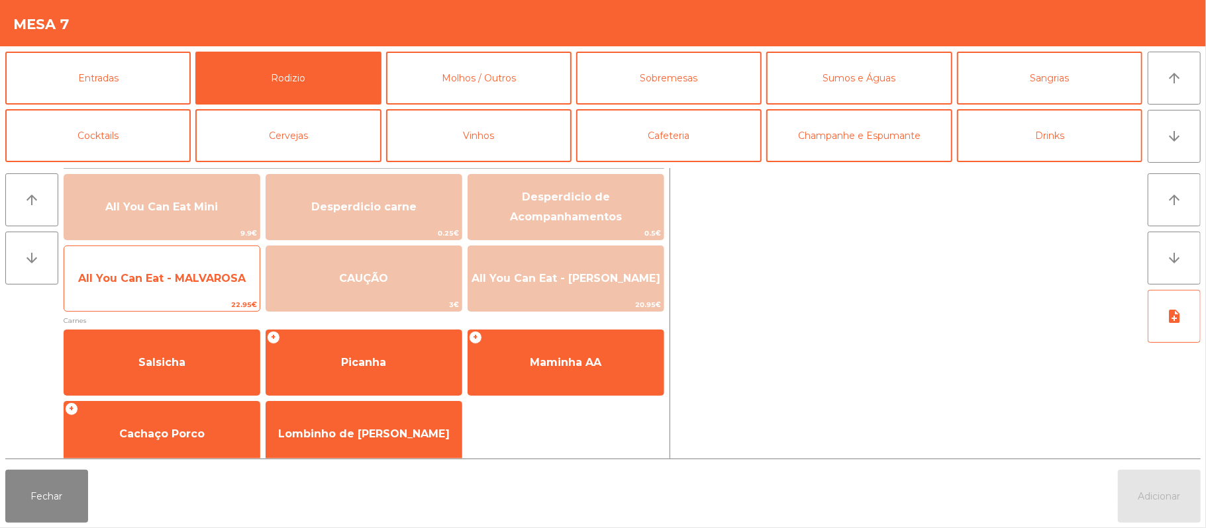
click at [221, 279] on span "All You Can Eat - MALVAROSA" at bounding box center [162, 278] width 168 height 13
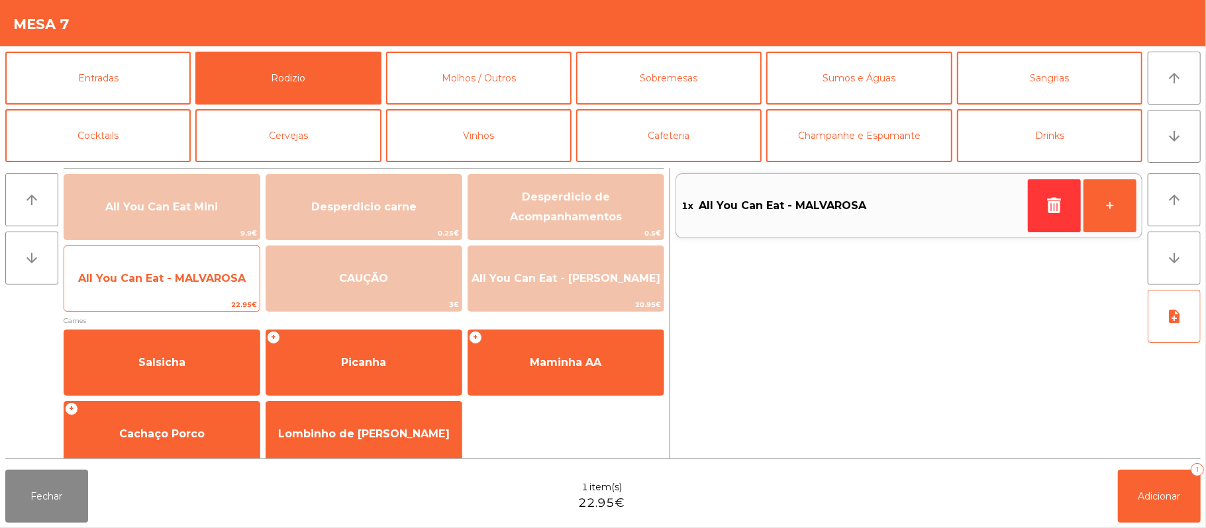
click at [217, 276] on span "All You Can Eat - MALVAROSA" at bounding box center [162, 278] width 168 height 13
click at [215, 277] on span "All You Can Eat - MALVAROSA" at bounding box center [162, 278] width 168 height 13
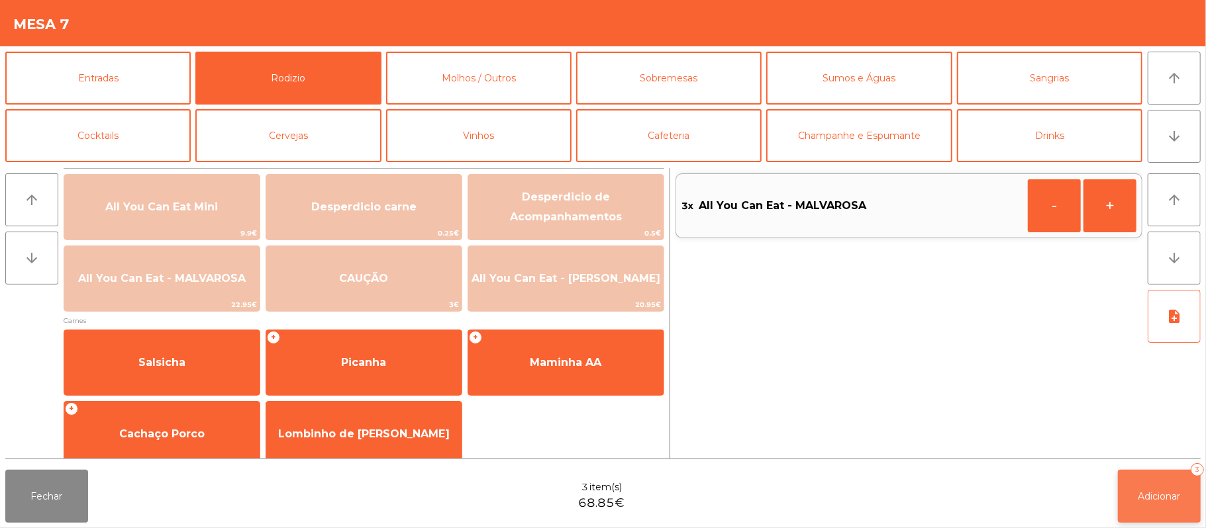
click at [1156, 486] on button "Adicionar 3" at bounding box center [1159, 496] width 83 height 53
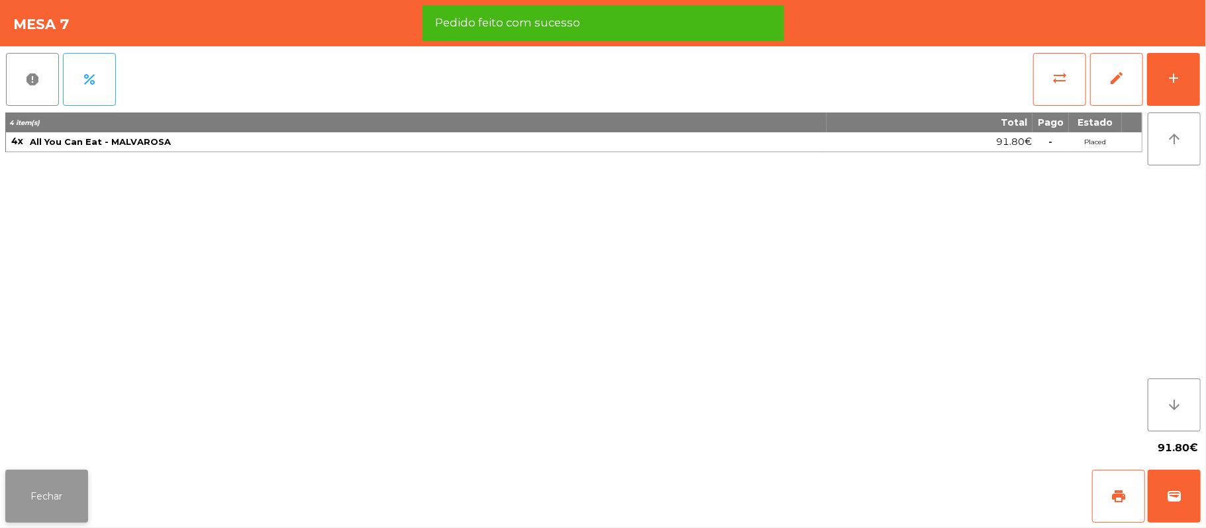
click at [75, 491] on button "Fechar" at bounding box center [46, 496] width 83 height 53
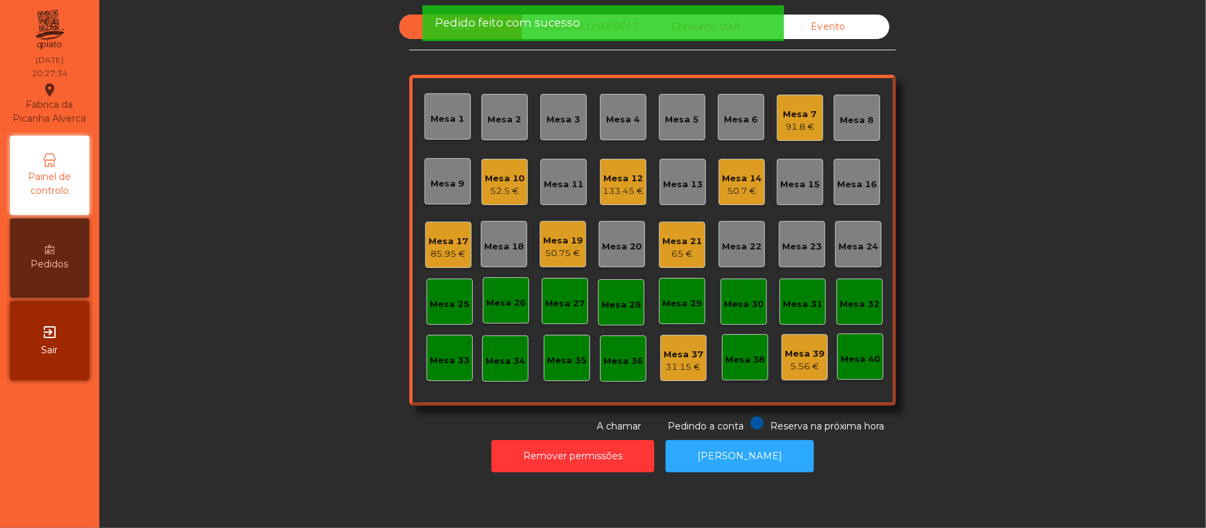
click at [277, 377] on div "Sala UBER/GLOVO/BOLT Consumo staff Evento Mesa 1 Mesa 2 Mesa 3 Mesa 4 Mesa 5 Me…" at bounding box center [652, 224] width 1071 height 419
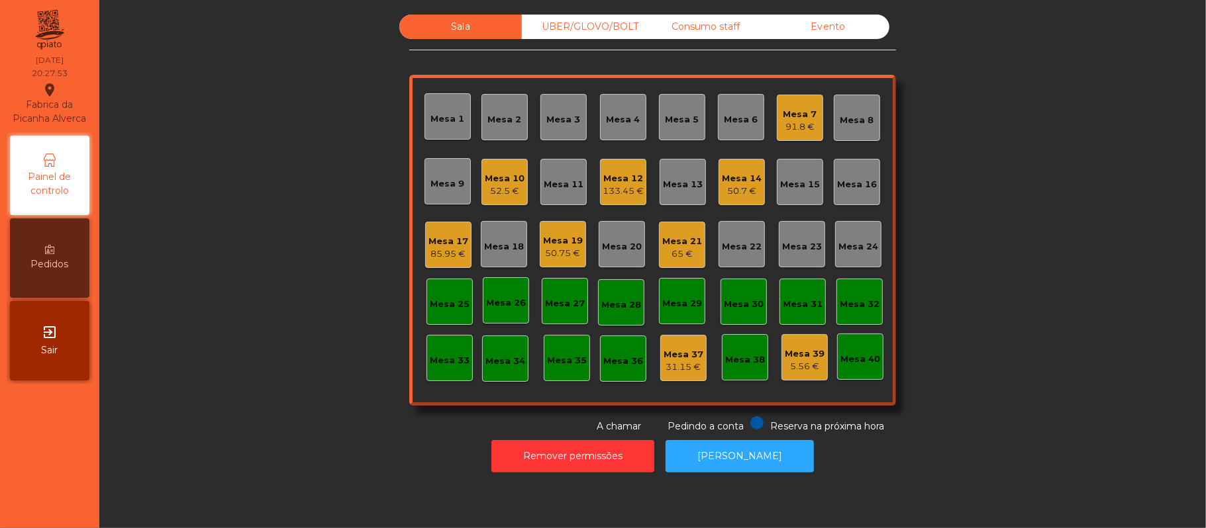
click at [703, 24] on div "Consumo staff" at bounding box center [705, 27] width 123 height 25
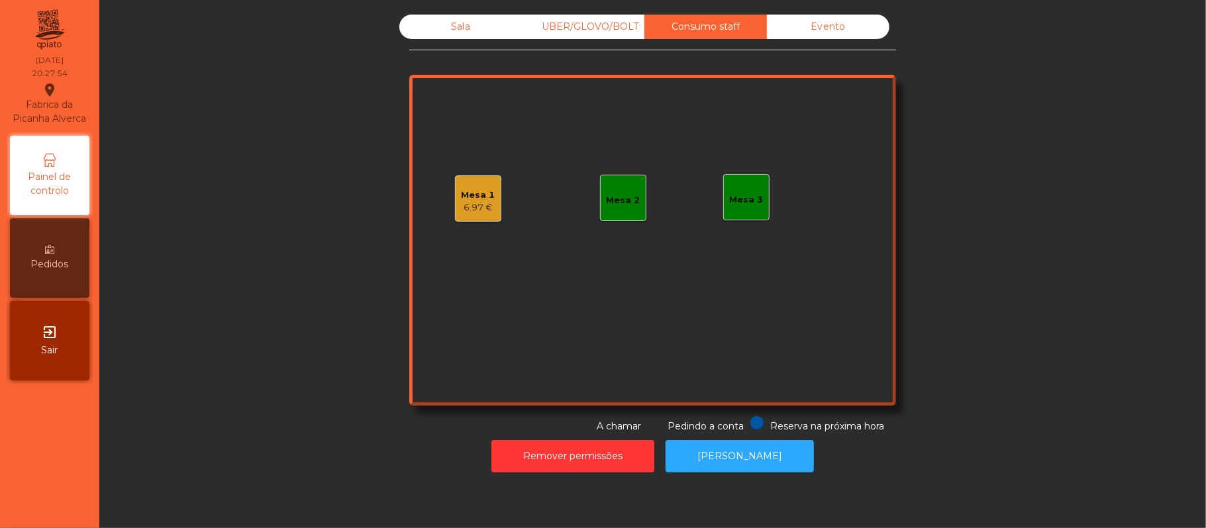
click at [624, 197] on div "Mesa 2" at bounding box center [624, 200] width 34 height 13
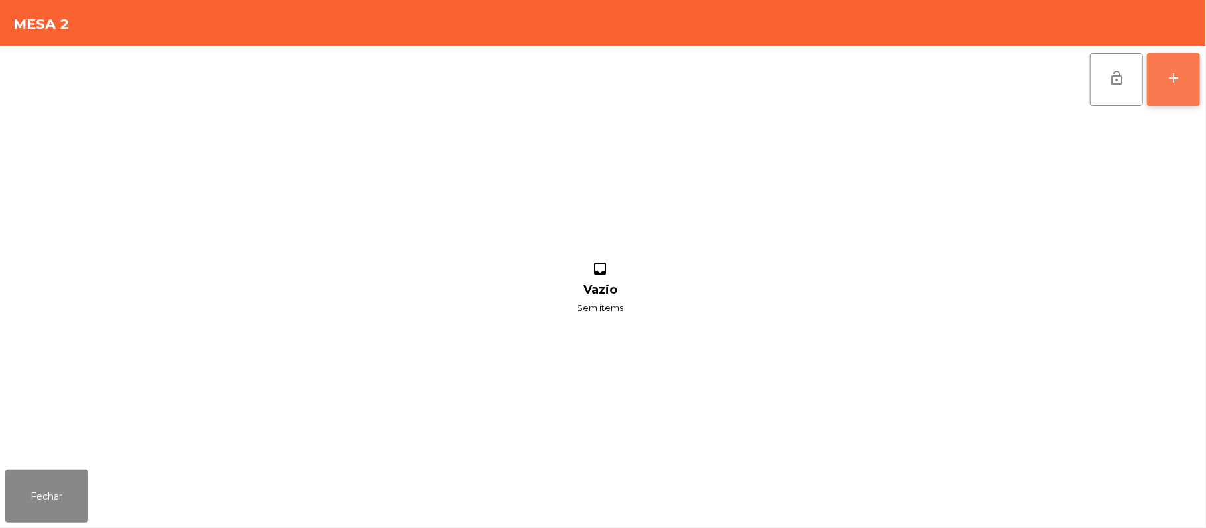
click at [1187, 82] on button "add" at bounding box center [1173, 79] width 53 height 53
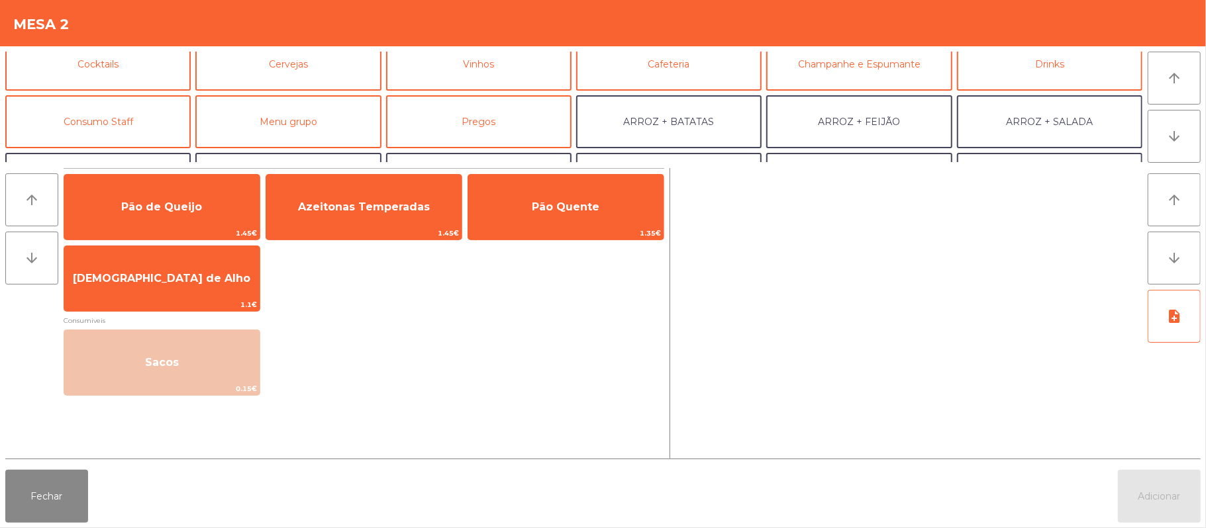
scroll to position [86, 0]
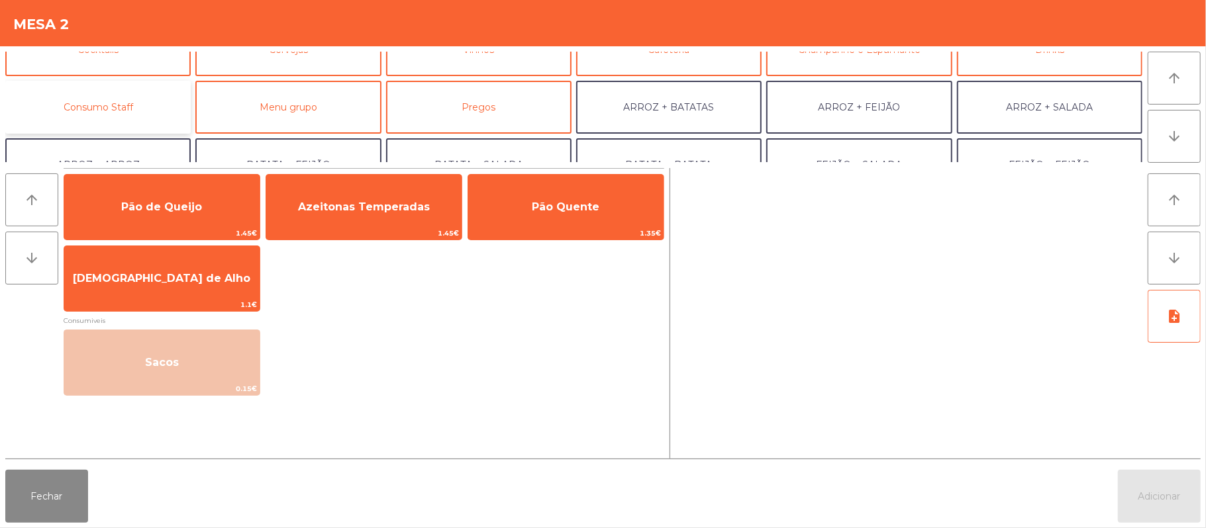
click at [147, 119] on button "Consumo Staff" at bounding box center [97, 107] width 185 height 53
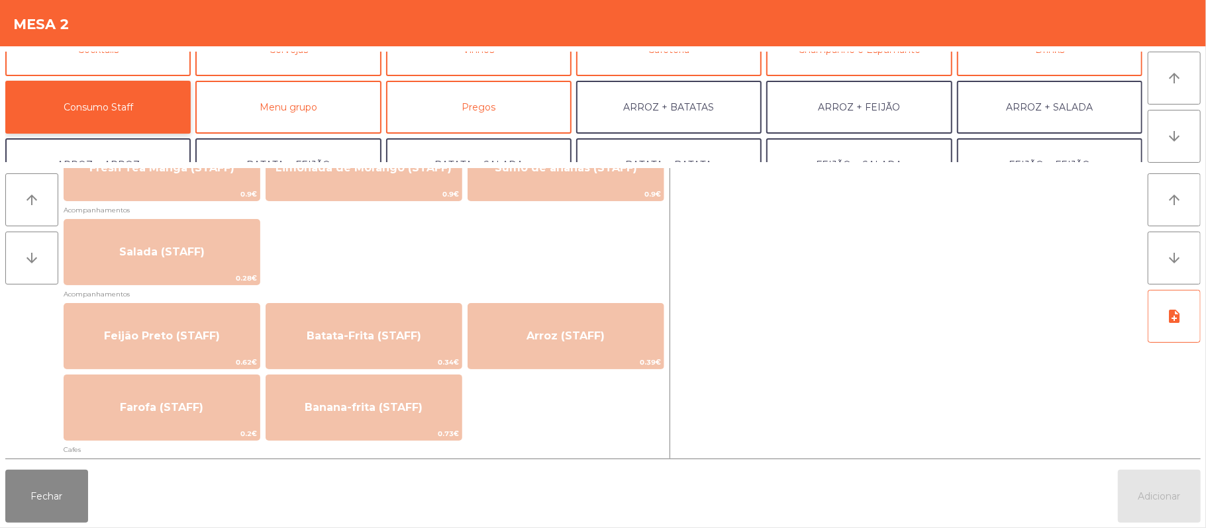
scroll to position [507, 0]
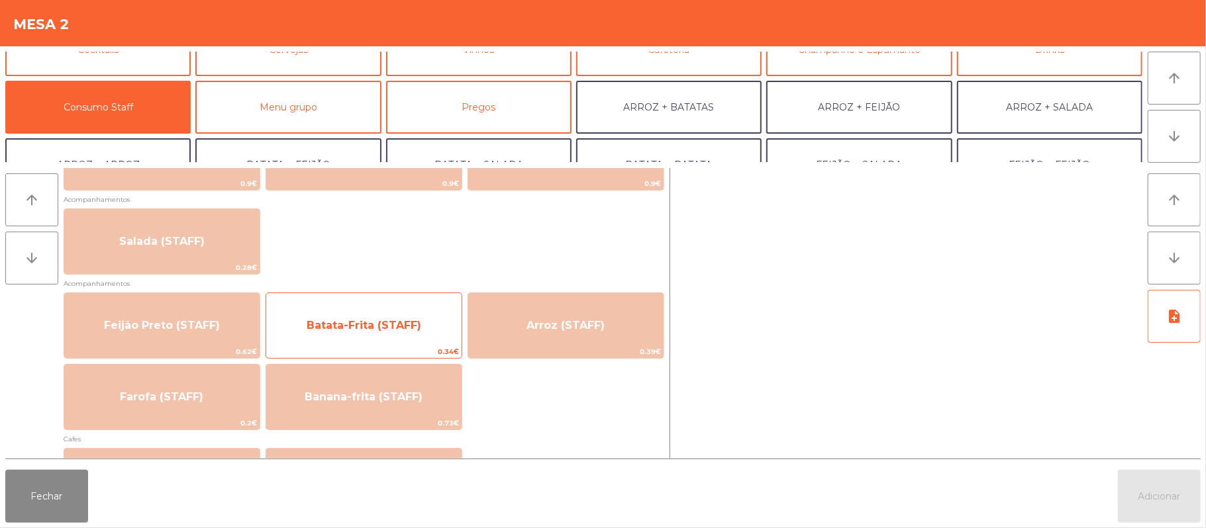
click at [417, 344] on div "Batata-Frita (STAFF) 0.34€" at bounding box center [364, 326] width 197 height 66
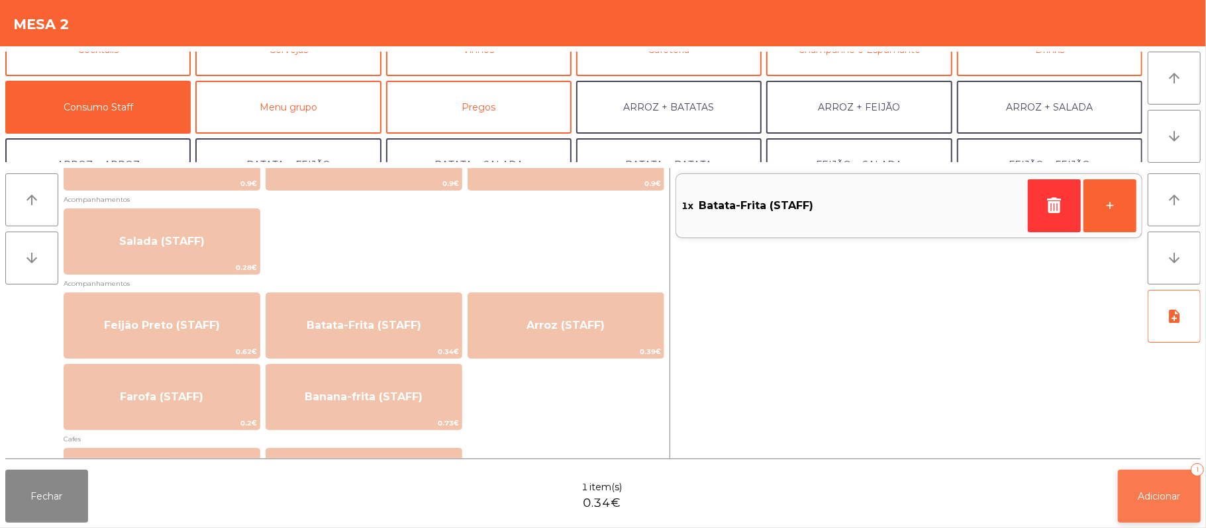
click at [1171, 491] on span "Adicionar" at bounding box center [1159, 497] width 42 height 12
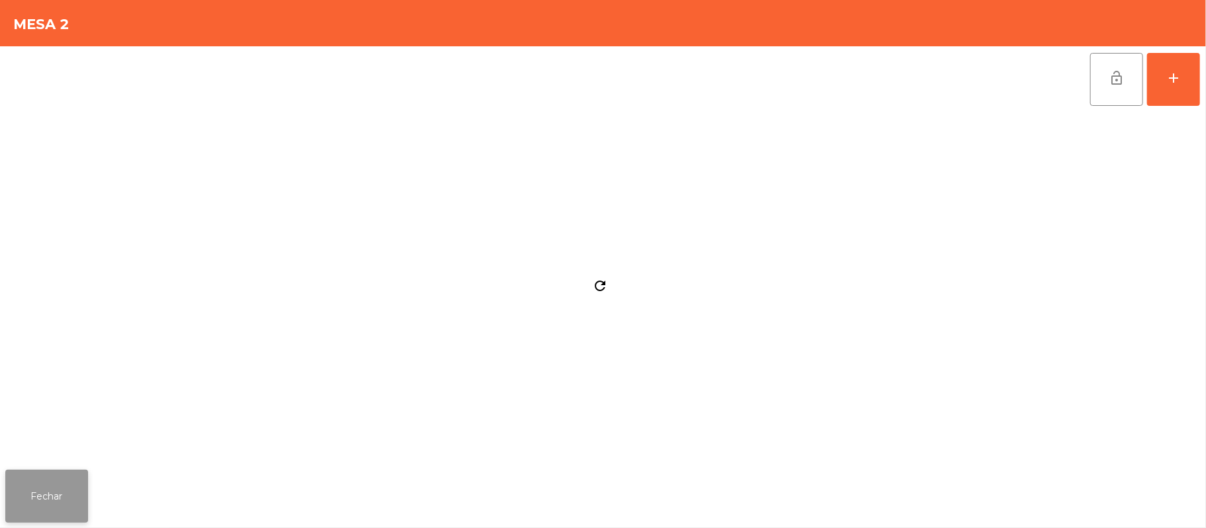
click at [75, 488] on button "Fechar" at bounding box center [46, 496] width 83 height 53
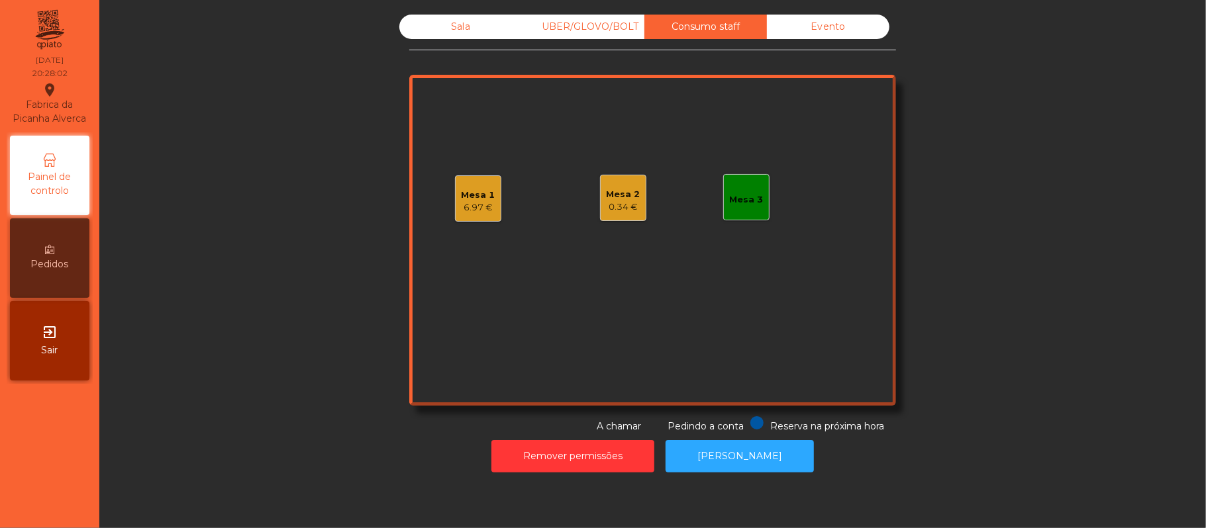
click at [274, 364] on div "Sala UBER/GLOVO/BOLT Consumo staff Evento Mesa 1 6.97 € Mesa 2 0.34 € Mesa 3 Re…" at bounding box center [652, 224] width 1071 height 419
click at [454, 36] on div "Sala" at bounding box center [460, 27] width 123 height 25
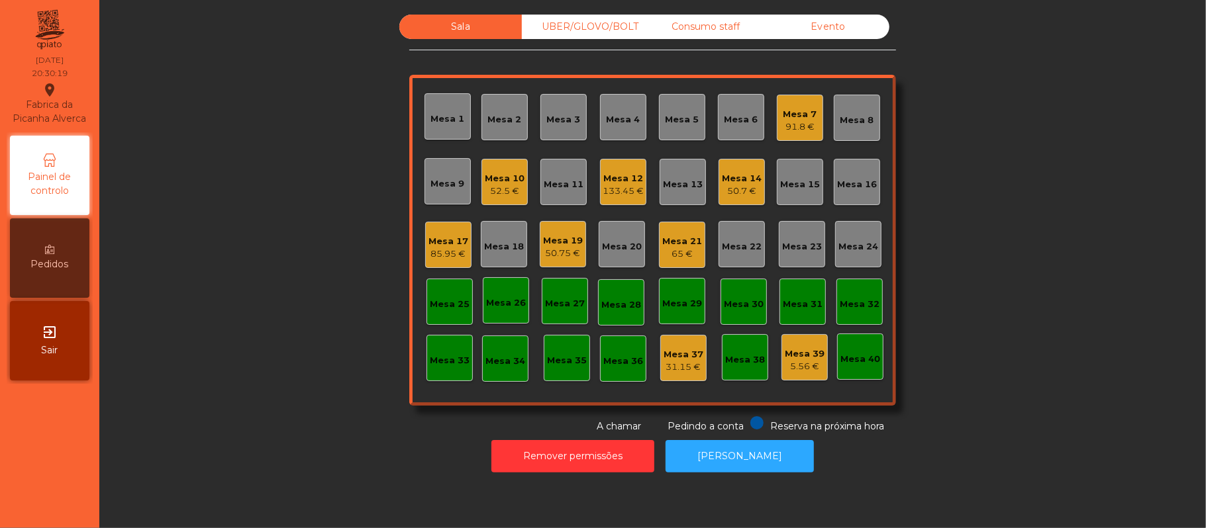
click at [607, 19] on div "UBER/GLOVO/BOLT" at bounding box center [583, 27] width 123 height 25
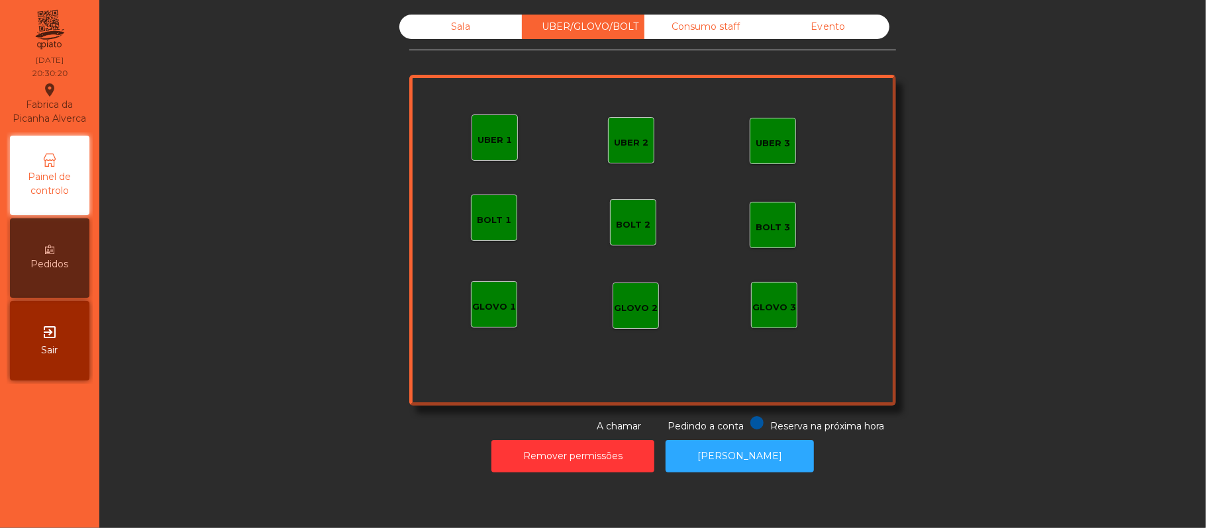
click at [471, 290] on div "GLOVO 1" at bounding box center [494, 304] width 46 height 46
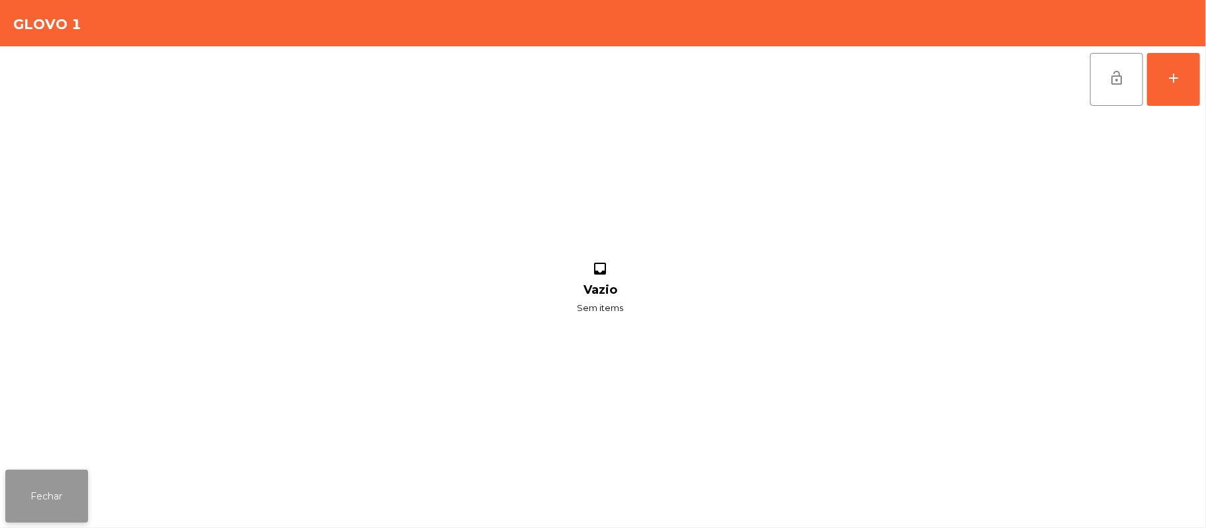
click at [38, 498] on button "Fechar" at bounding box center [46, 496] width 83 height 53
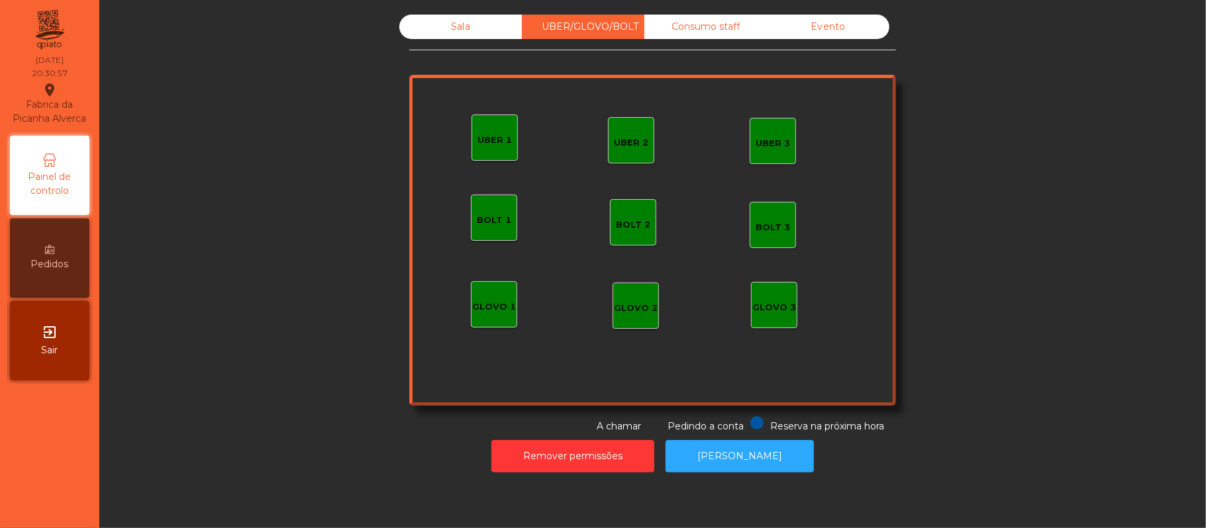
click at [471, 138] on div "UBER 1" at bounding box center [494, 138] width 46 height 46
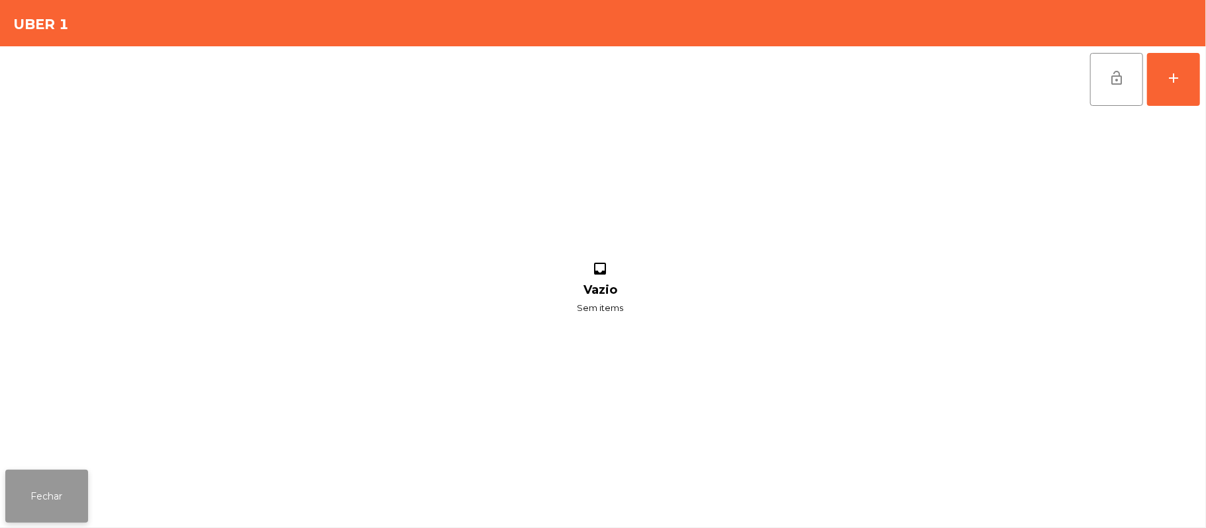
click at [46, 503] on button "Fechar" at bounding box center [46, 496] width 83 height 53
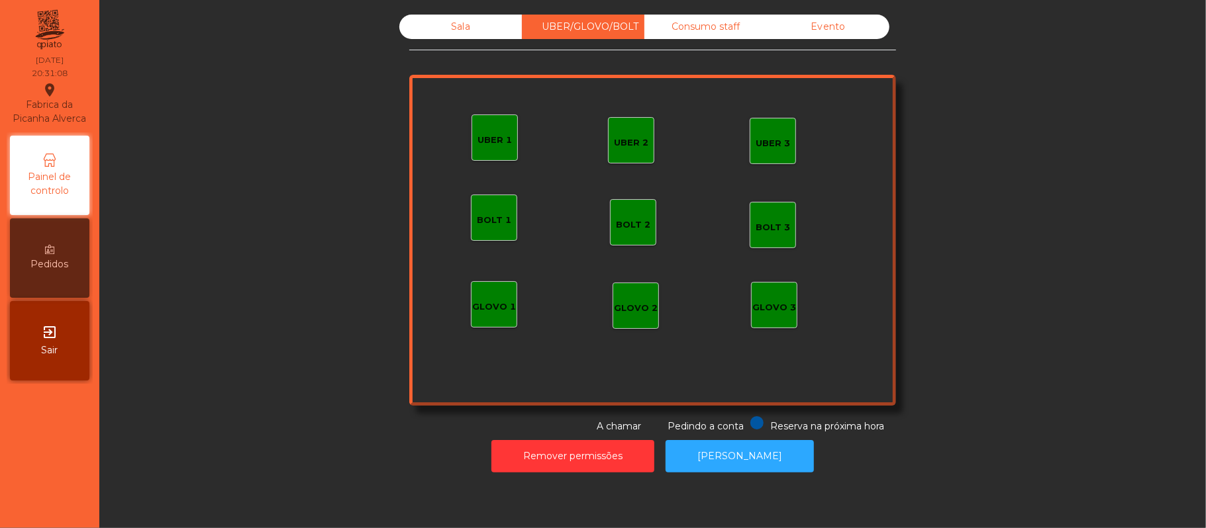
click at [485, 289] on div "GLOVO 1" at bounding box center [494, 304] width 46 height 46
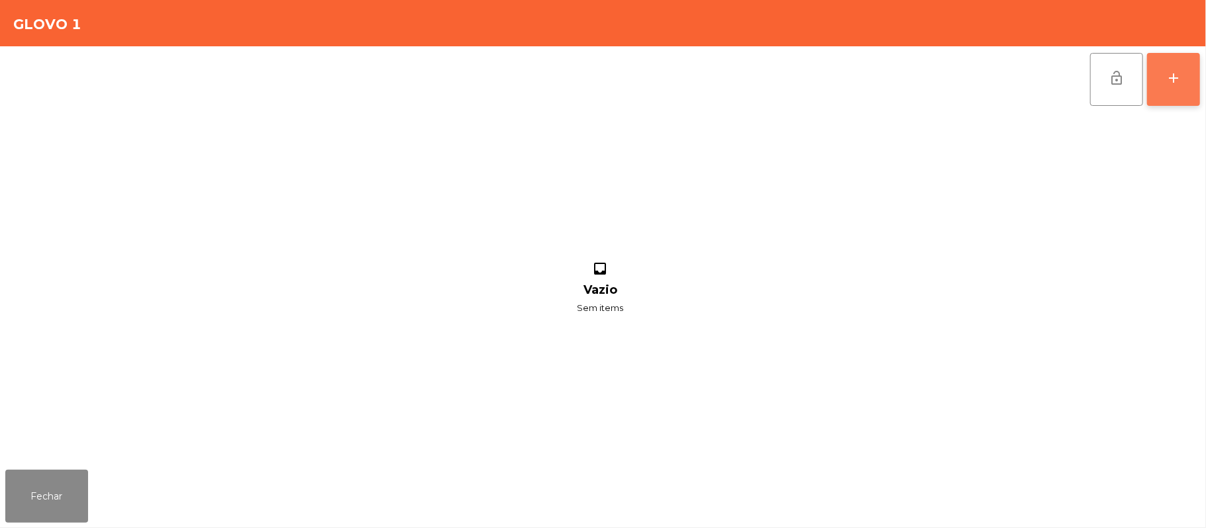
click at [1193, 81] on button "add" at bounding box center [1173, 79] width 53 height 53
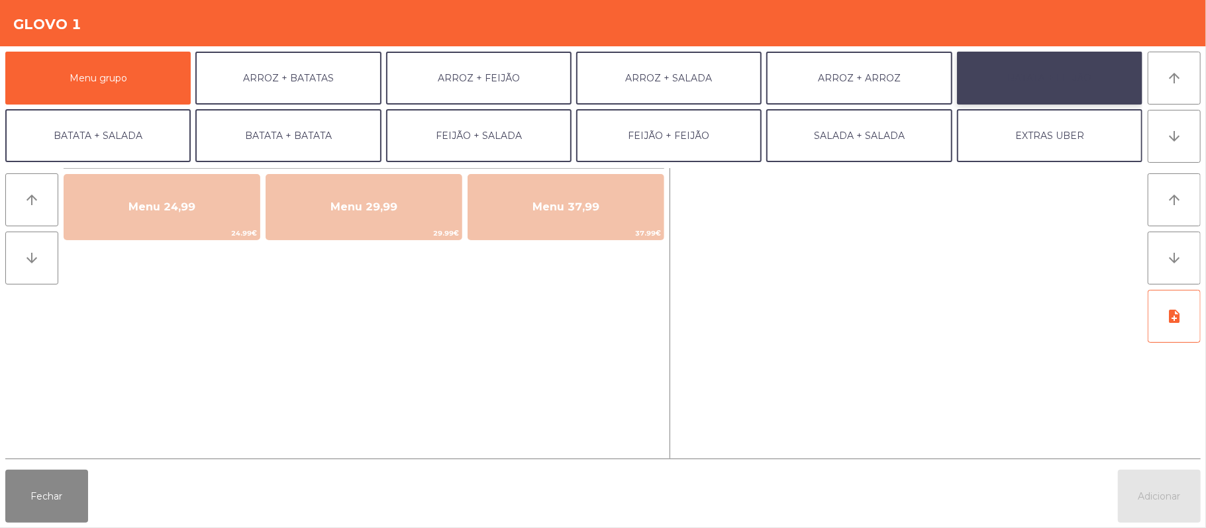
click at [1066, 67] on button "BATATA + FEIJÃO" at bounding box center [1049, 78] width 185 height 53
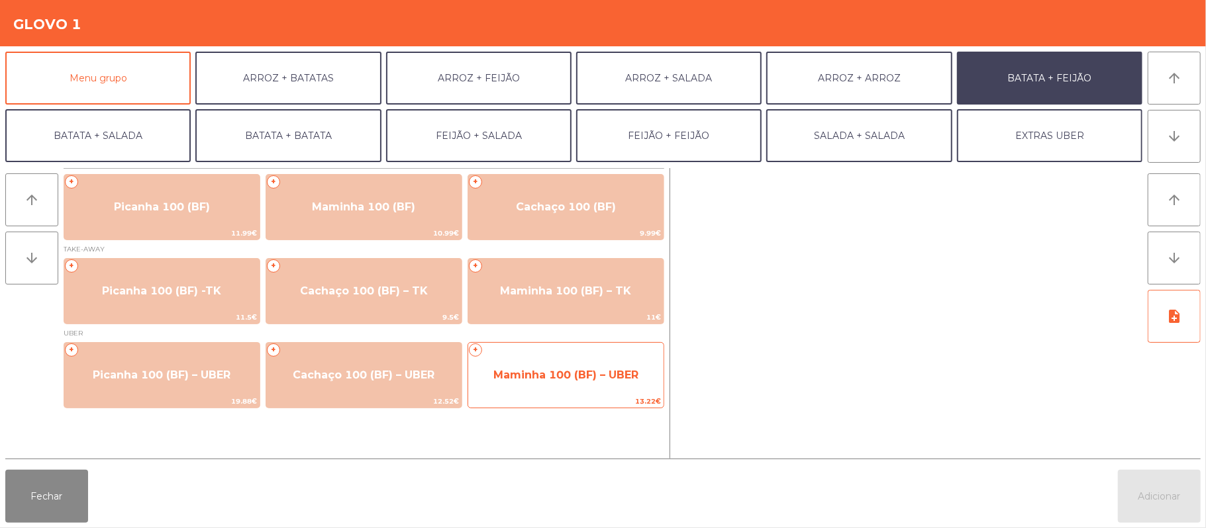
click at [544, 393] on span "Maminha 100 (BF) – UBER" at bounding box center [565, 376] width 195 height 36
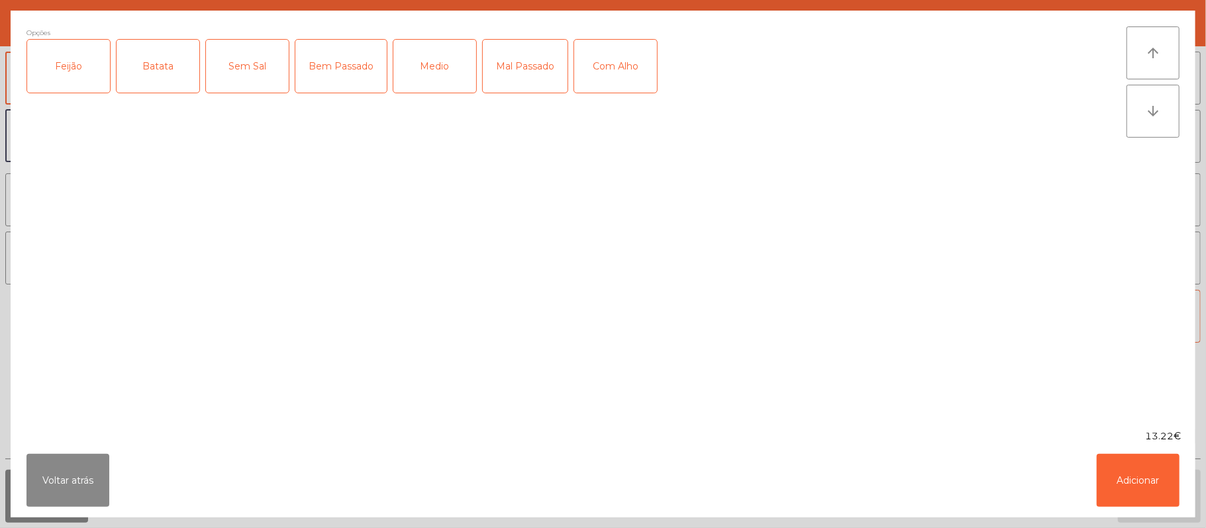
click at [59, 86] on div "Feijão" at bounding box center [68, 66] width 83 height 53
click at [162, 70] on div "Batata" at bounding box center [158, 66] width 83 height 53
click at [477, 74] on label "Medio" at bounding box center [435, 66] width 84 height 54
click at [1134, 471] on button "Adicionar" at bounding box center [1138, 480] width 83 height 53
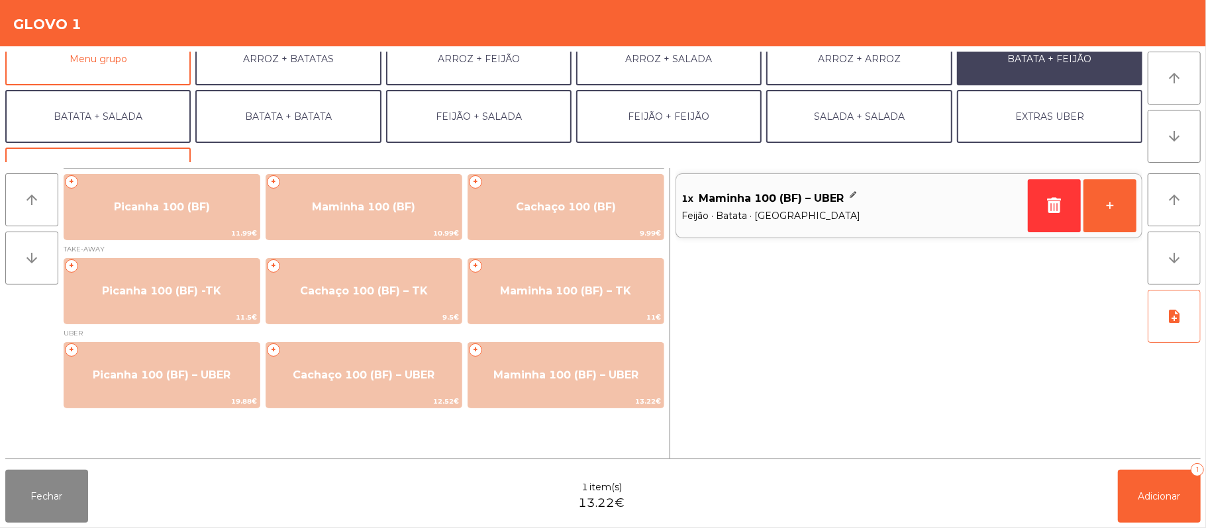
scroll to position [20, 0]
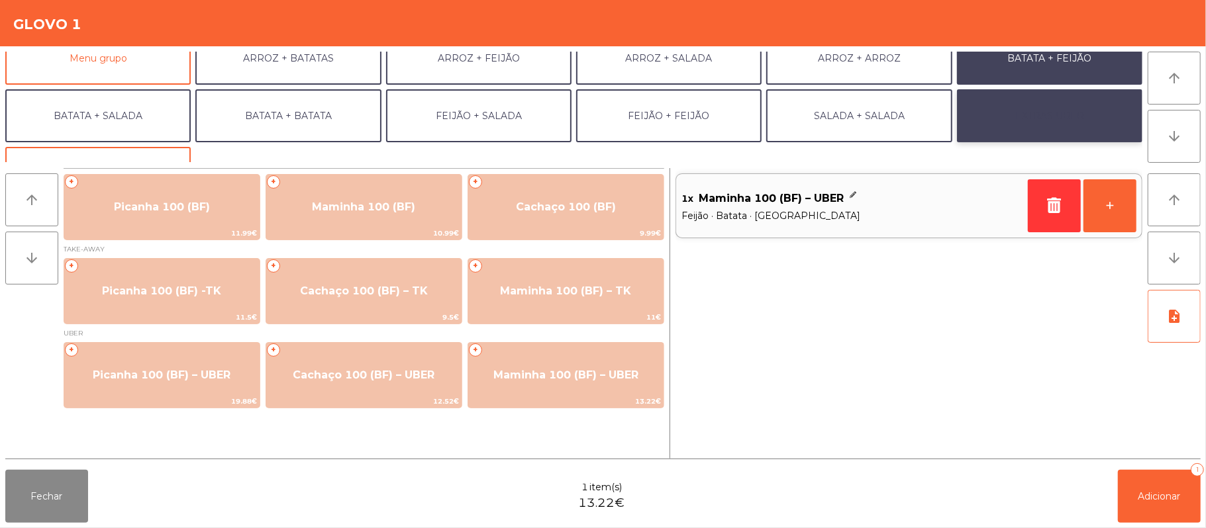
click at [1050, 120] on button "EXTRAS UBER" at bounding box center [1049, 115] width 185 height 53
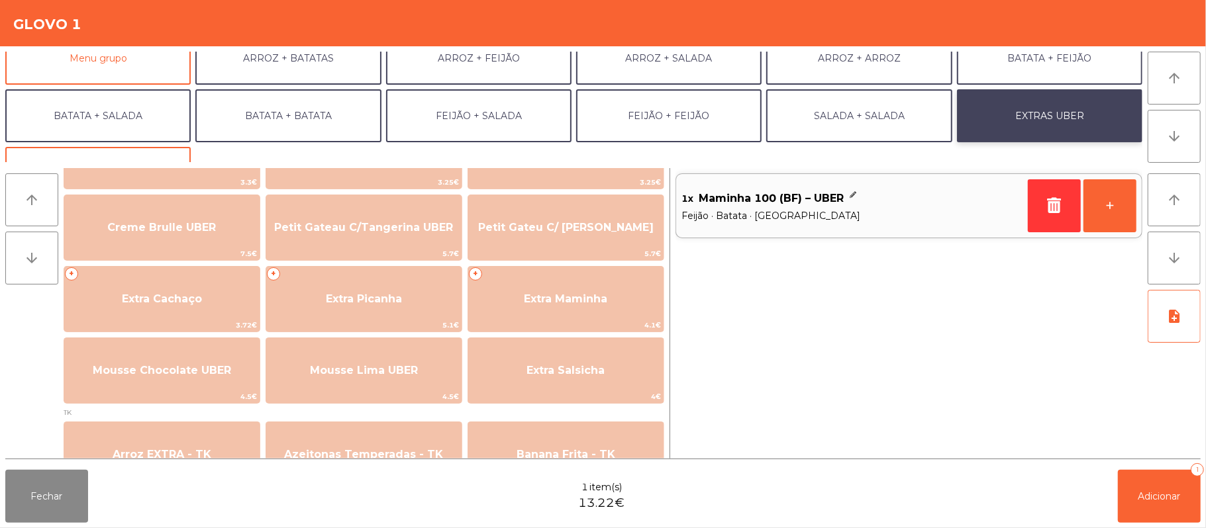
scroll to position [286, 0]
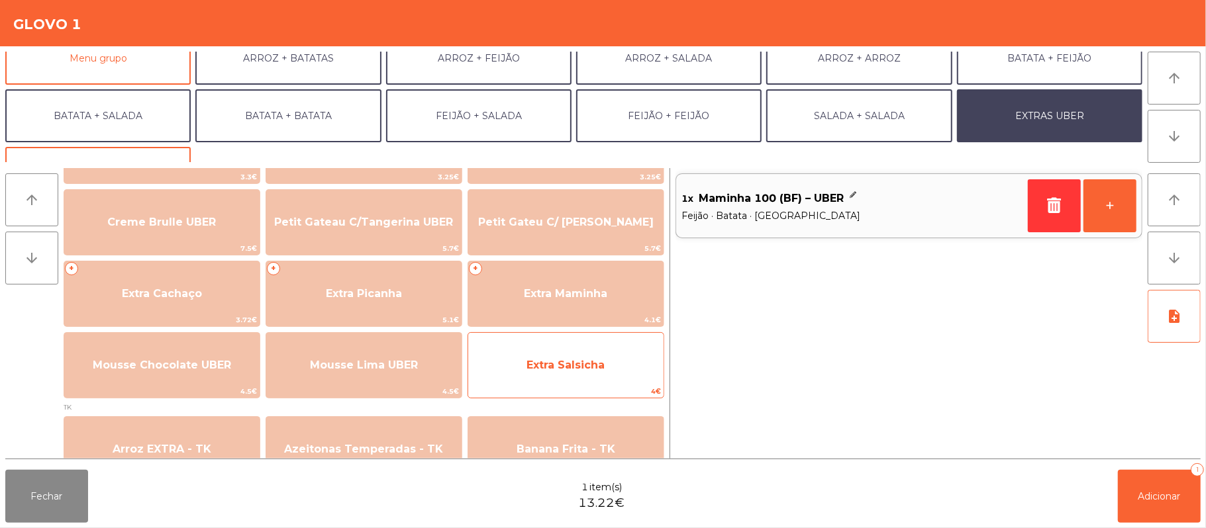
click at [546, 379] on span "Extra Salsicha" at bounding box center [565, 366] width 195 height 36
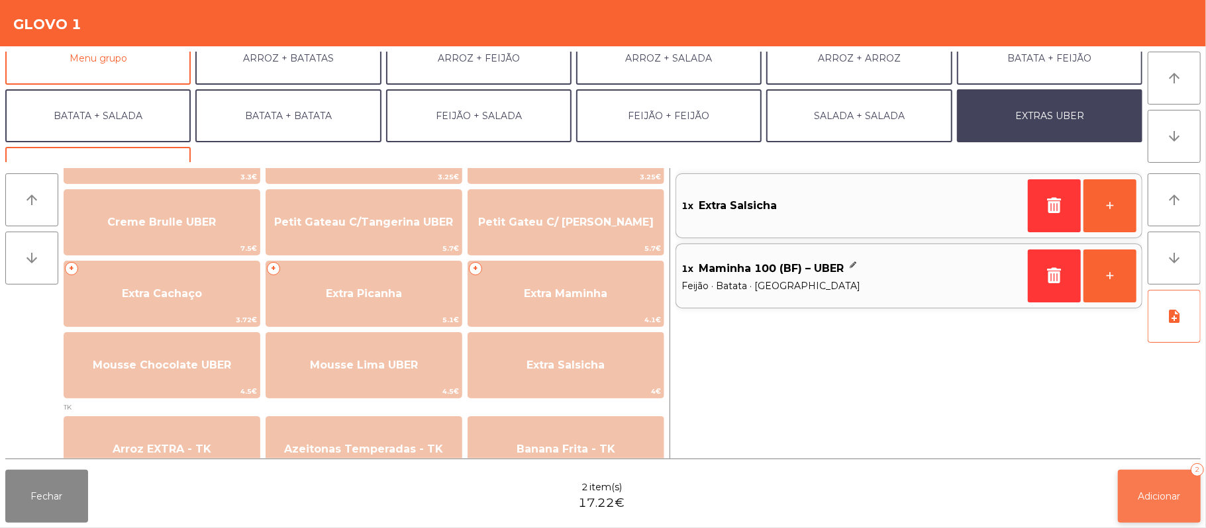
click at [1142, 501] on span "Adicionar" at bounding box center [1159, 497] width 42 height 12
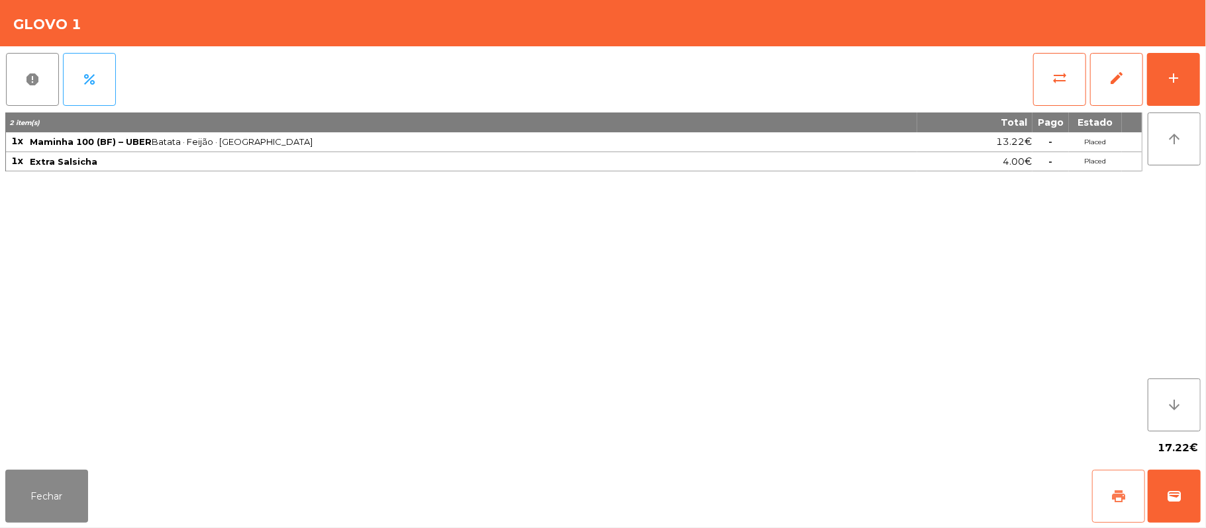
click at [1113, 503] on span "print" at bounding box center [1118, 497] width 16 height 16
click at [1195, 511] on button "wallet" at bounding box center [1174, 496] width 53 height 53
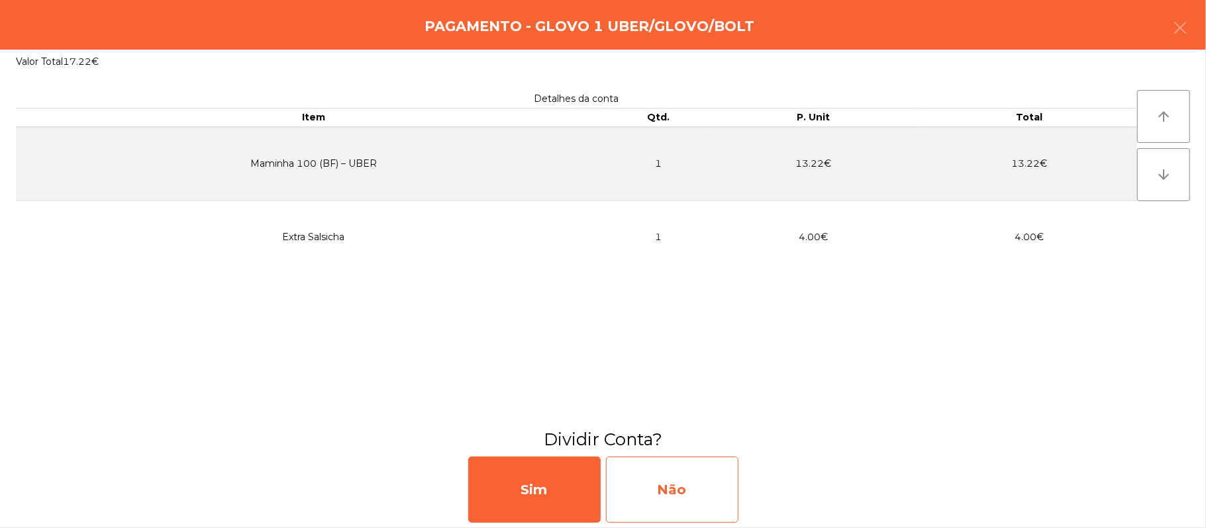
click at [673, 495] on div "Não" at bounding box center [672, 490] width 132 height 66
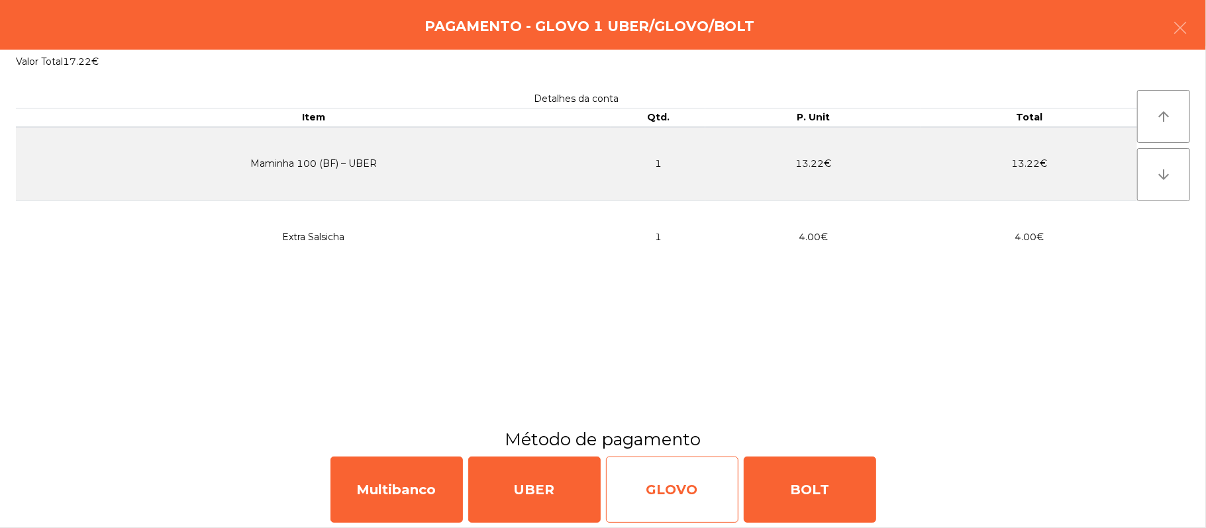
click at [685, 485] on div "GLOVO" at bounding box center [672, 490] width 132 height 66
select select "**"
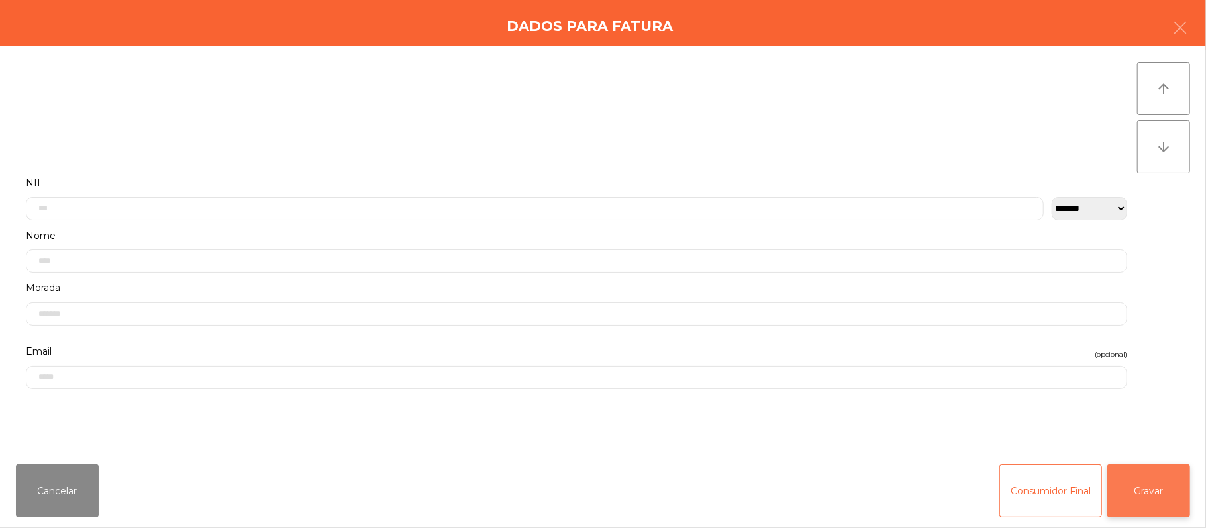
click at [1164, 488] on button "Gravar" at bounding box center [1148, 491] width 83 height 53
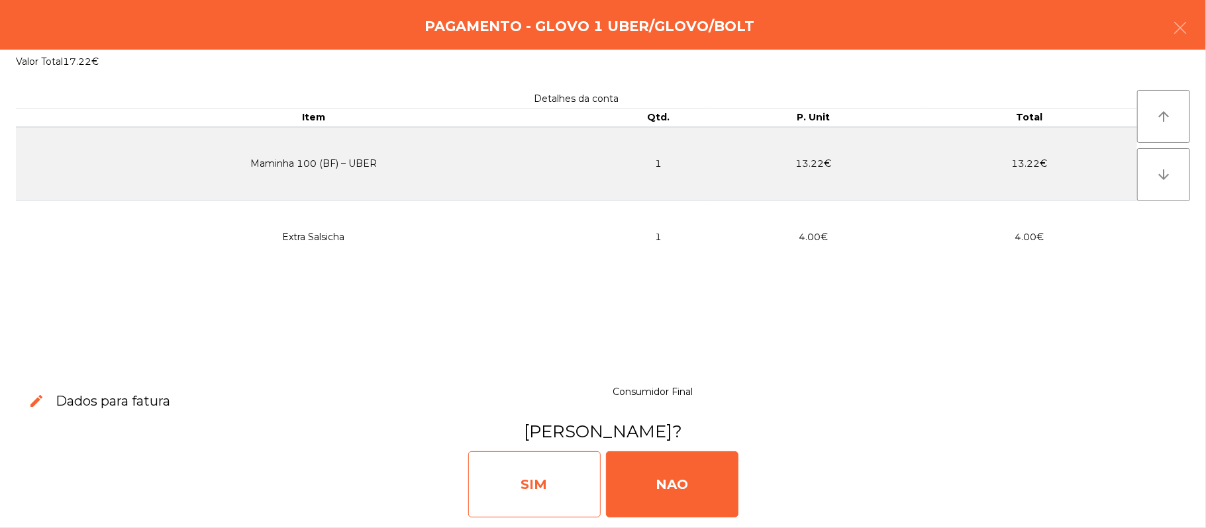
click at [538, 486] on div "SIM" at bounding box center [534, 485] width 132 height 66
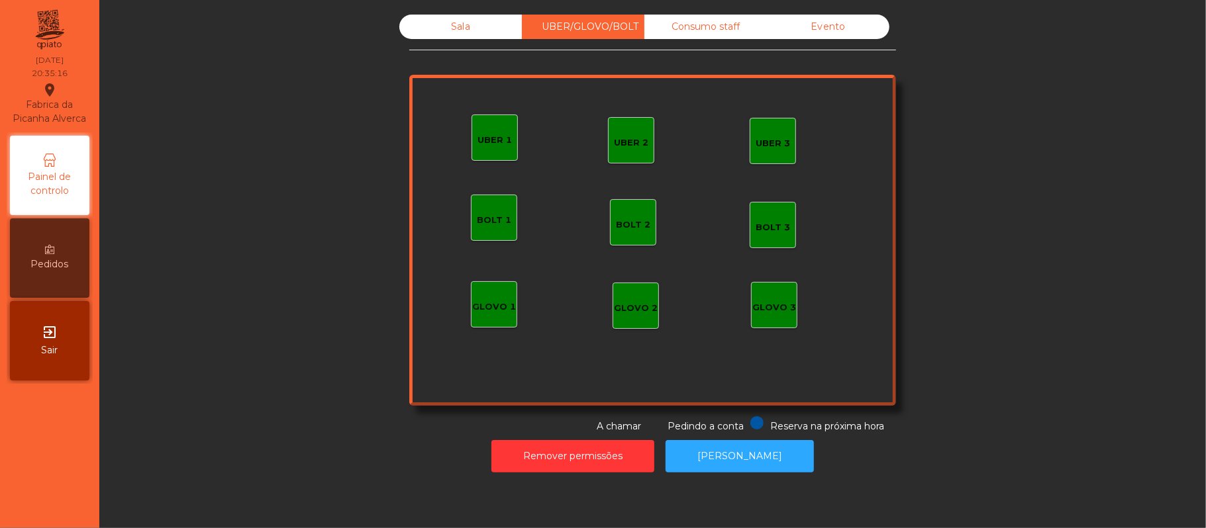
click at [475, 326] on div "GLOVO 1" at bounding box center [494, 304] width 46 height 46
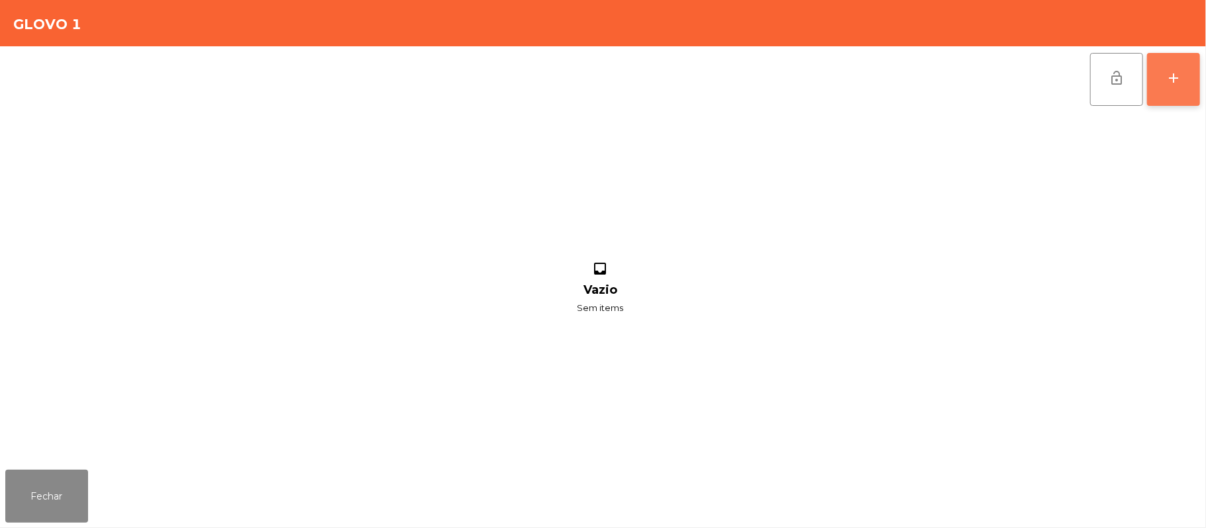
click at [1197, 79] on button "add" at bounding box center [1173, 79] width 53 height 53
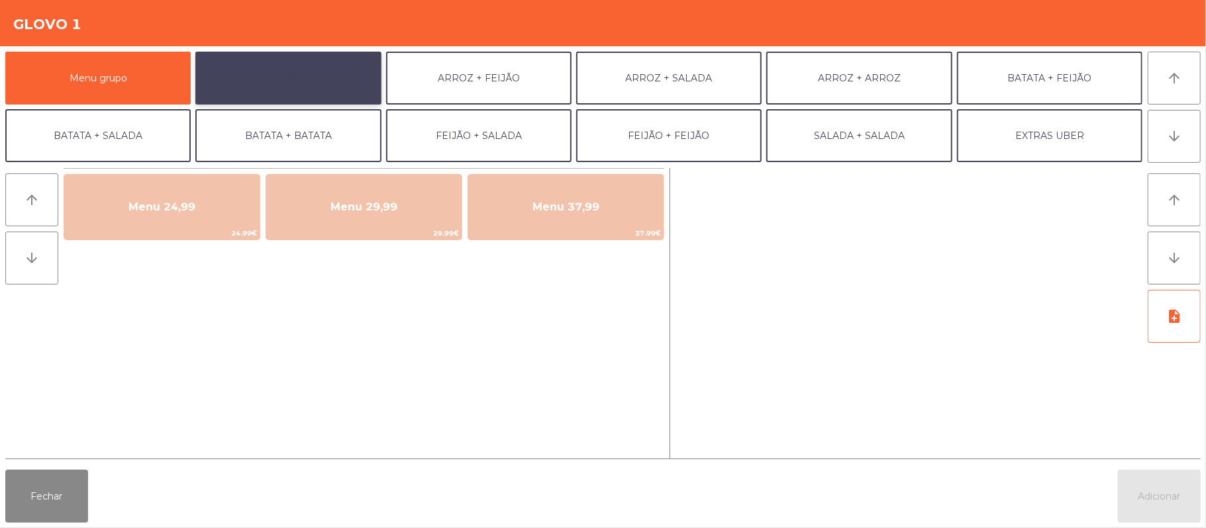
click at [307, 72] on button "ARROZ + BATATAS" at bounding box center [287, 78] width 185 height 53
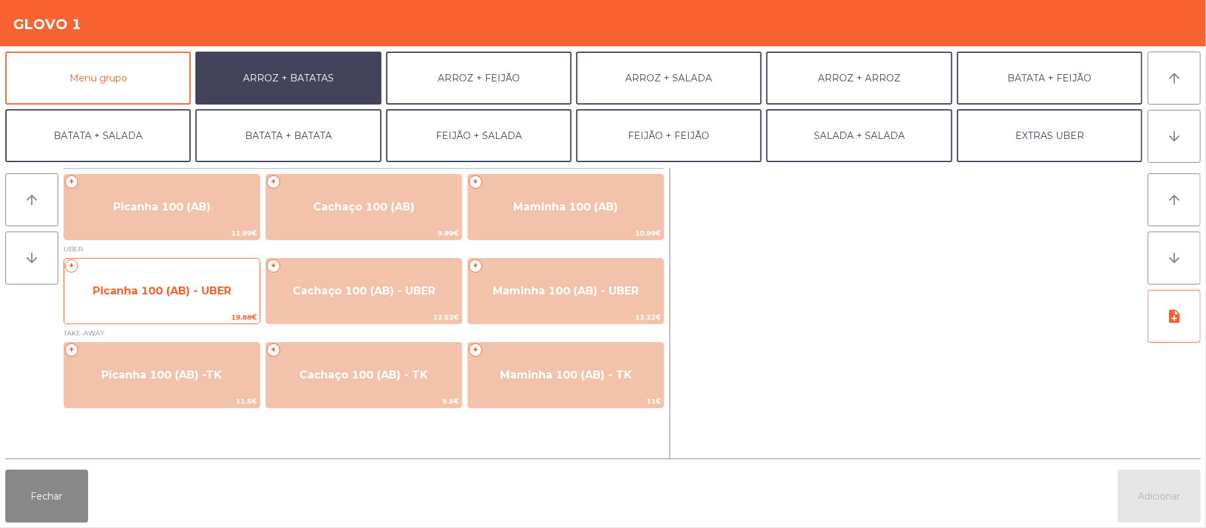
click at [225, 285] on span "Picanha 100 (AB) - UBER" at bounding box center [162, 291] width 138 height 13
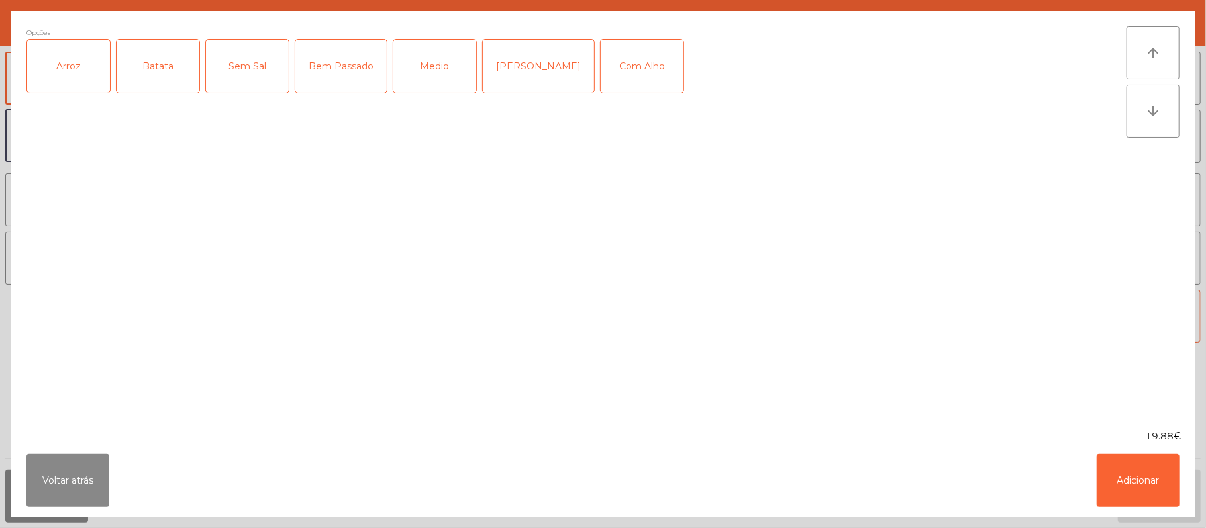
click at [70, 70] on div "Arroz" at bounding box center [68, 66] width 83 height 53
click at [165, 69] on div "Batata" at bounding box center [158, 66] width 83 height 53
click at [437, 65] on div "Medio" at bounding box center [434, 66] width 83 height 53
click at [64, 501] on button "Voltar atrás" at bounding box center [67, 480] width 83 height 53
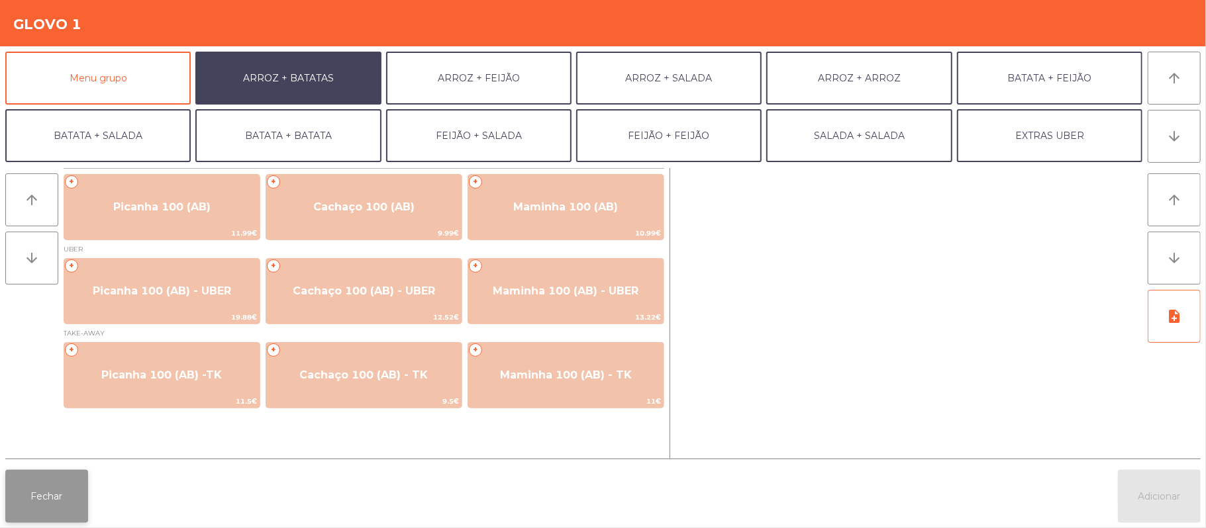
click at [85, 496] on button "Fechar" at bounding box center [46, 496] width 83 height 53
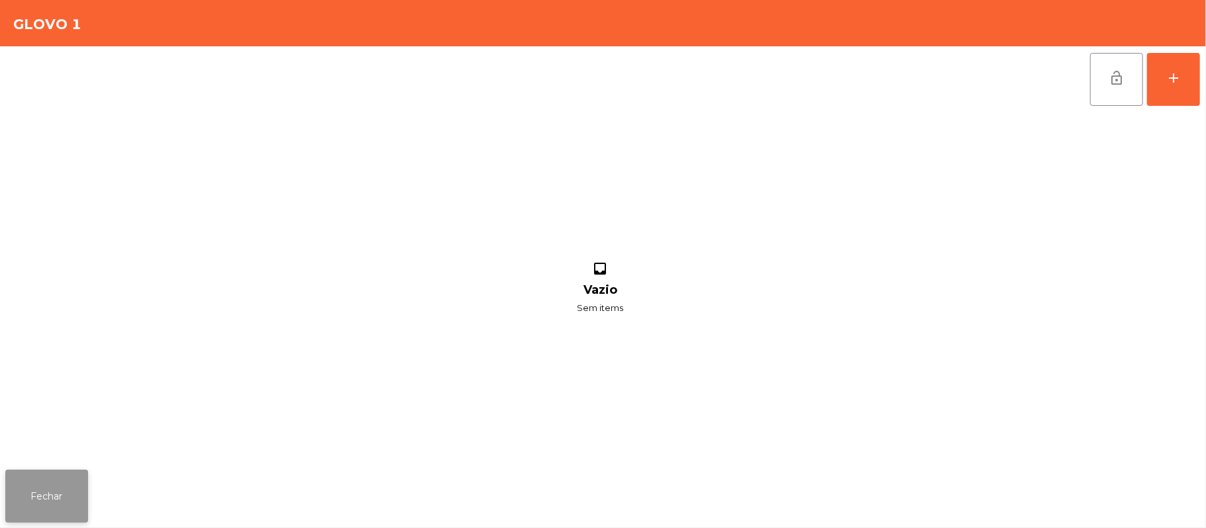
click at [68, 517] on button "Fechar" at bounding box center [46, 496] width 83 height 53
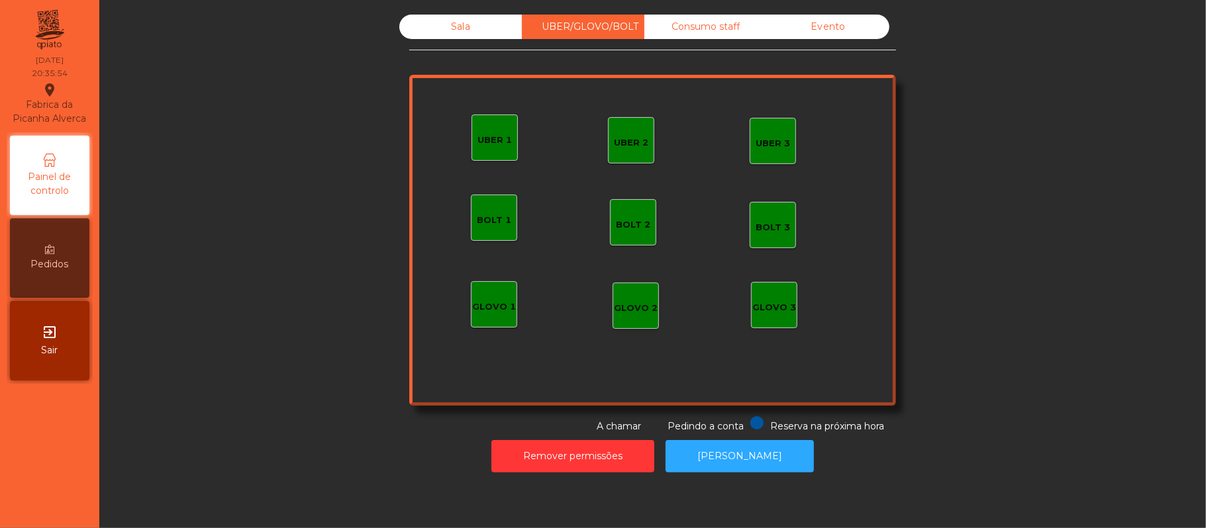
click at [503, 315] on div "GLOVO 1" at bounding box center [494, 304] width 46 height 46
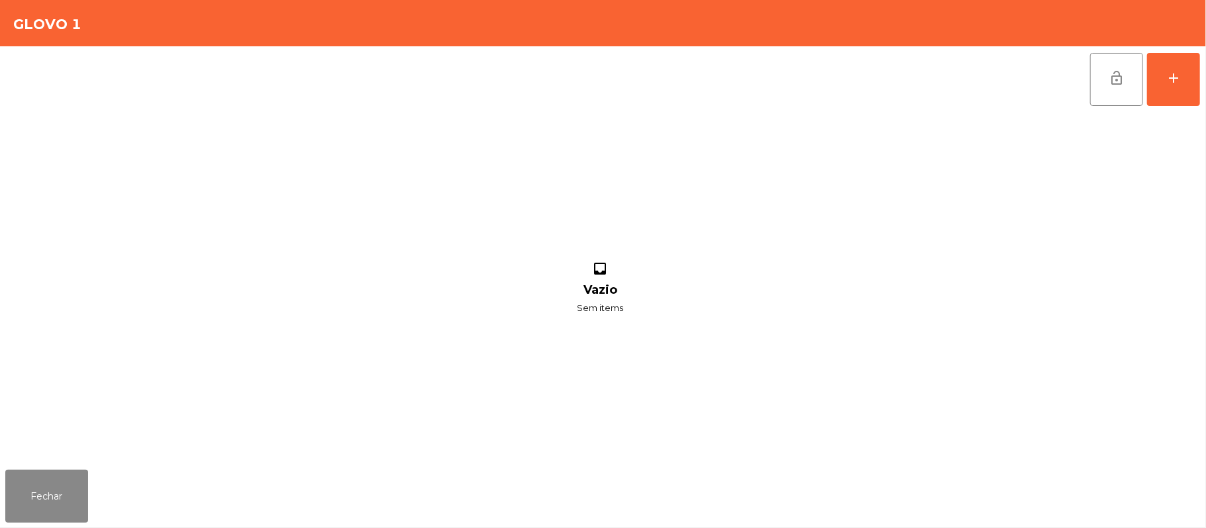
click at [1201, 83] on div "lock_open add inbox Vazio Sem items" at bounding box center [603, 255] width 1206 height 419
click at [1203, 85] on div "lock_open add inbox Vazio Sem items" at bounding box center [603, 255] width 1206 height 419
click at [1165, 97] on button "add" at bounding box center [1173, 79] width 53 height 53
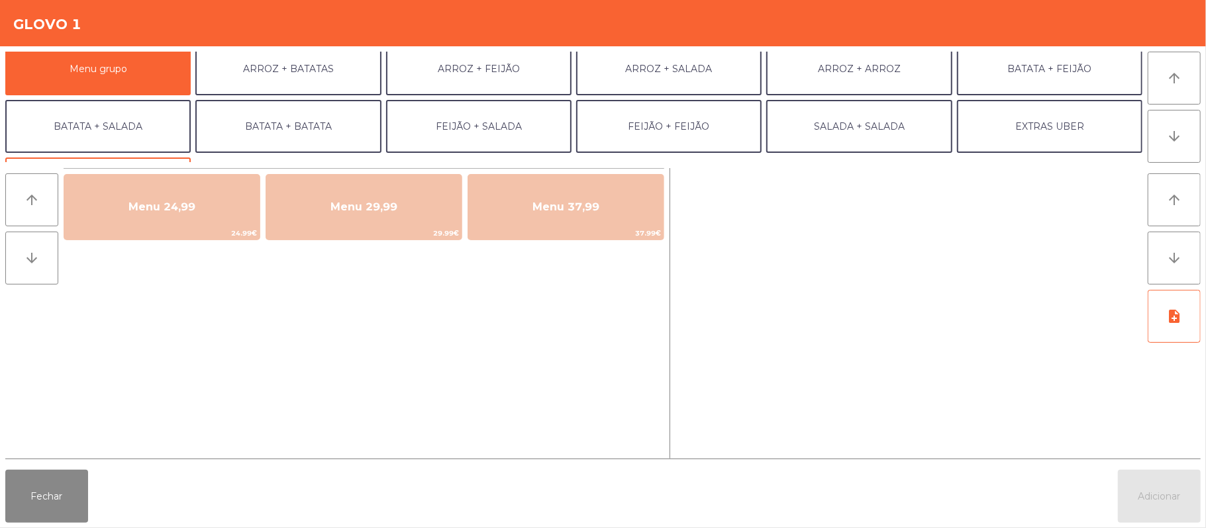
scroll to position [13, 0]
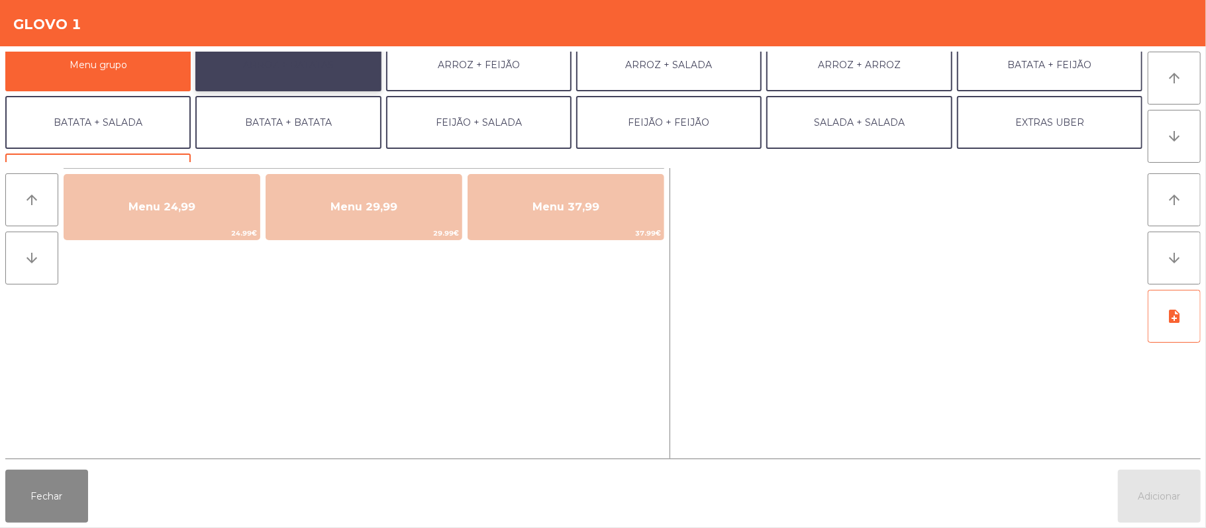
click at [302, 66] on button "ARROZ + BATATAS" at bounding box center [287, 64] width 185 height 53
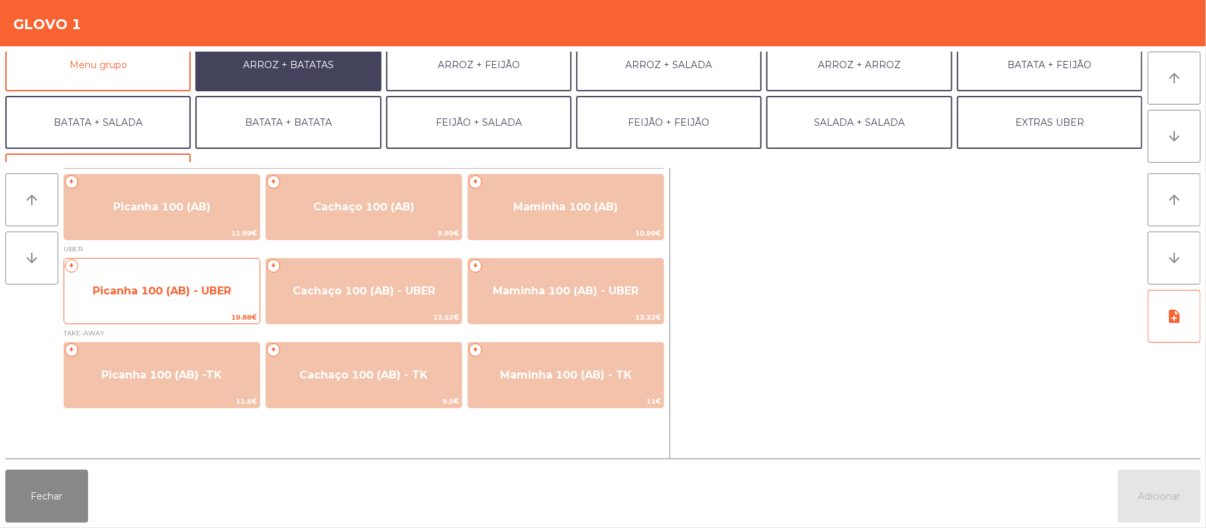
click at [195, 300] on span "Picanha 100 (AB) - UBER" at bounding box center [161, 291] width 195 height 36
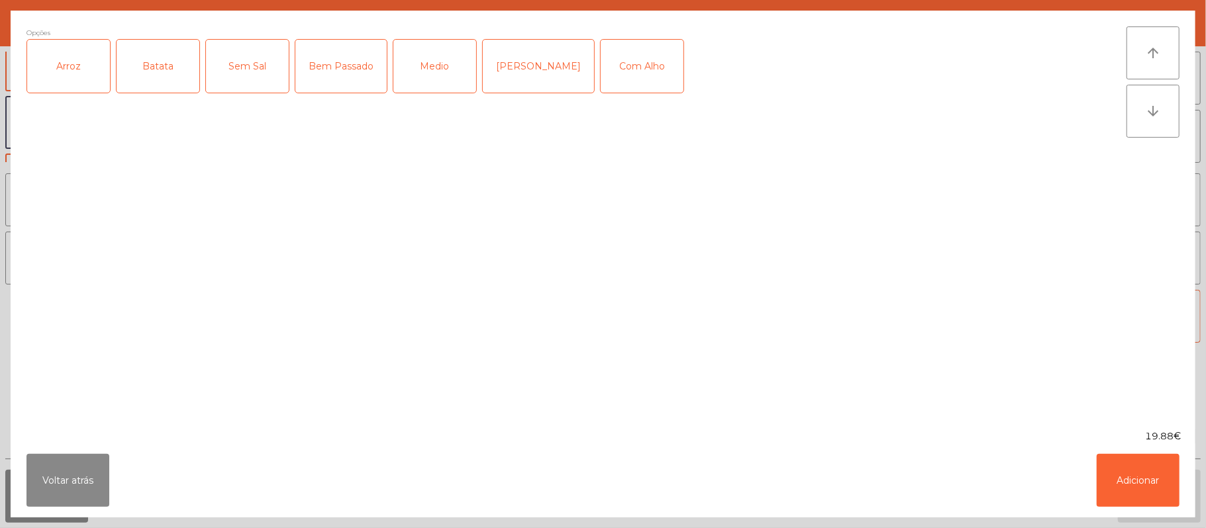
click at [90, 82] on div "Arroz" at bounding box center [68, 66] width 83 height 53
click at [135, 86] on div "Batata" at bounding box center [158, 66] width 83 height 53
click at [440, 67] on div "Medio" at bounding box center [434, 66] width 83 height 53
click at [1140, 496] on button "Adicionar" at bounding box center [1138, 480] width 83 height 53
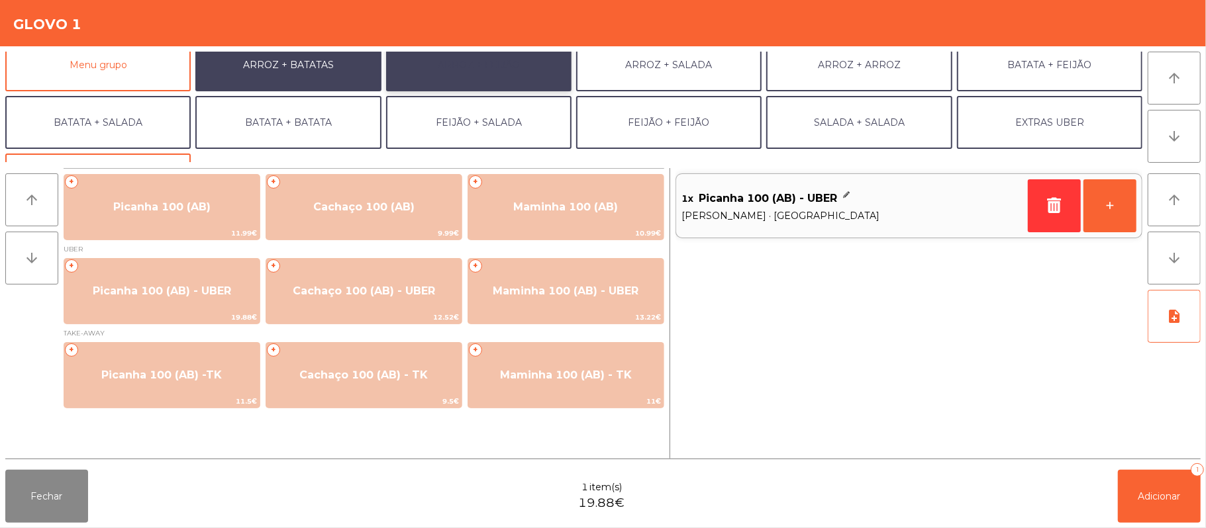
click at [509, 80] on button "ARROZ + FEIJÃO" at bounding box center [478, 64] width 185 height 53
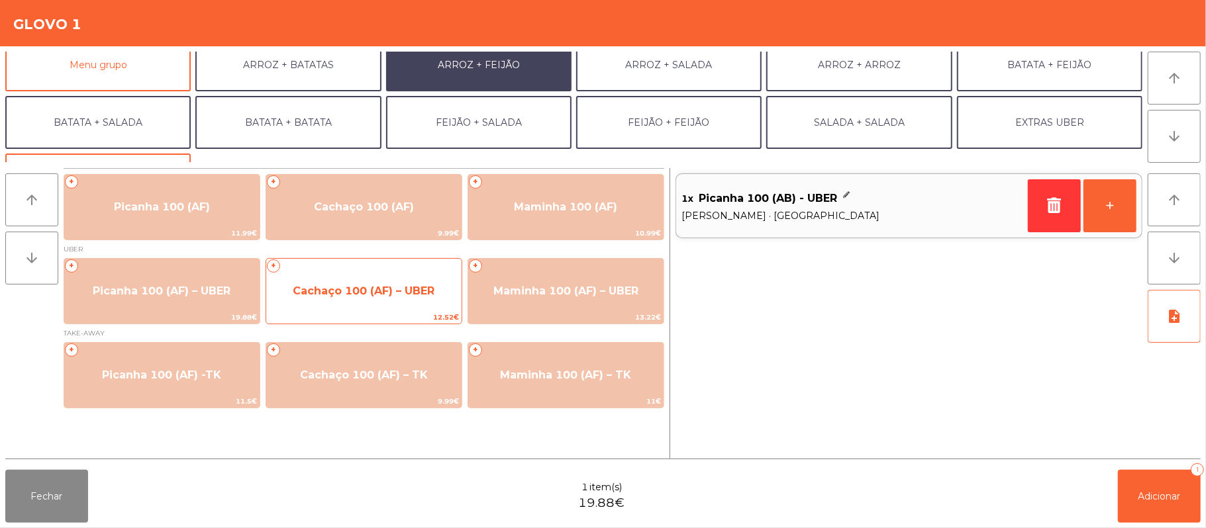
click at [389, 316] on span "12.52€" at bounding box center [363, 317] width 195 height 13
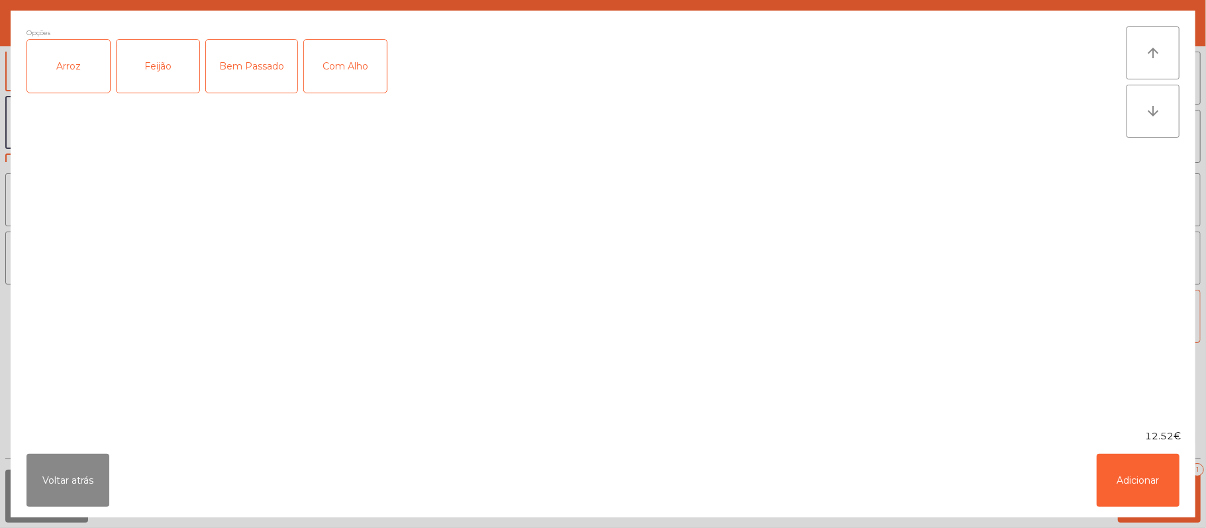
click at [91, 74] on div "Arroz" at bounding box center [68, 66] width 83 height 53
click at [150, 77] on div "Feijão" at bounding box center [158, 66] width 83 height 53
click at [1126, 496] on button "Adicionar" at bounding box center [1138, 480] width 83 height 53
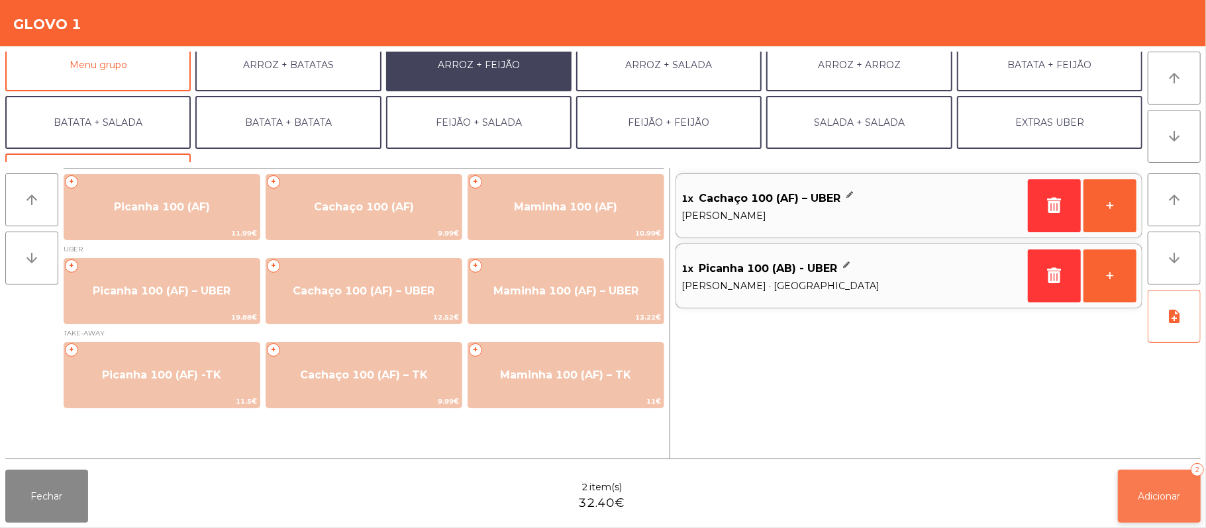
click at [1134, 478] on button "Adicionar 2" at bounding box center [1159, 496] width 83 height 53
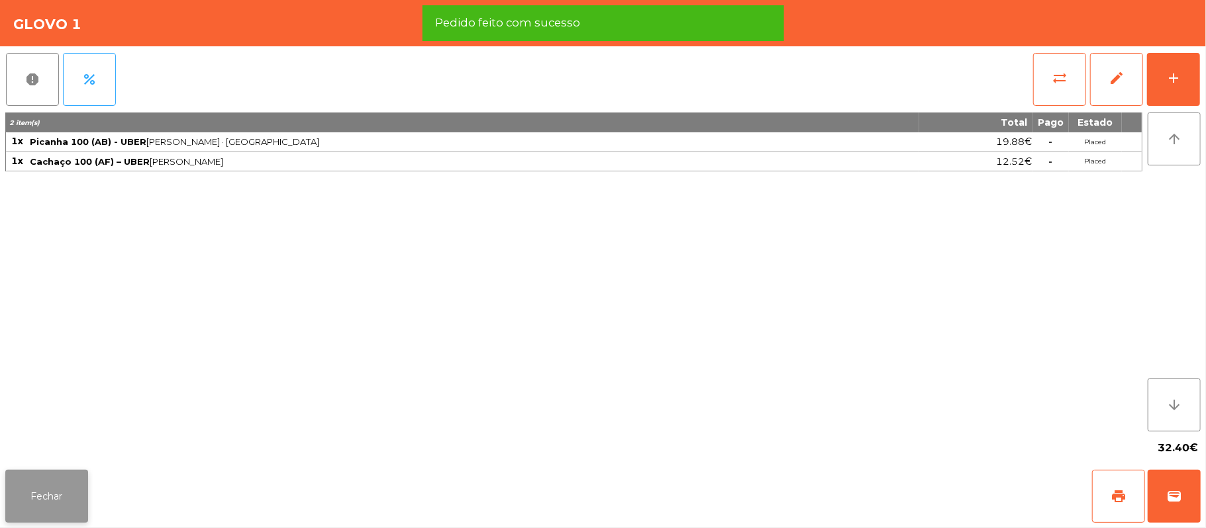
click at [36, 473] on button "Fechar" at bounding box center [46, 496] width 83 height 53
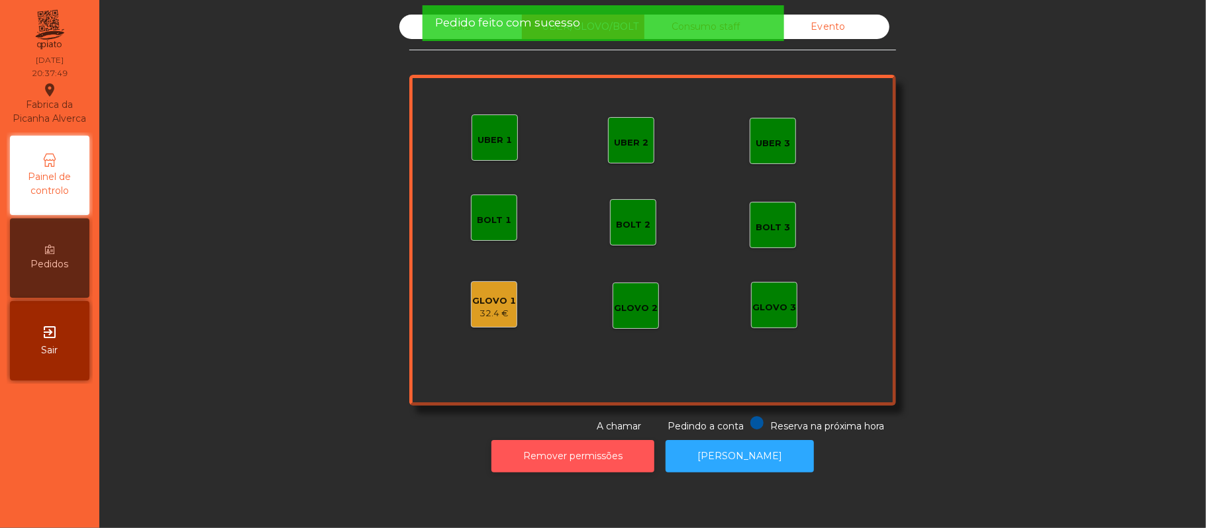
click at [604, 458] on button "Remover permissões" at bounding box center [572, 456] width 163 height 32
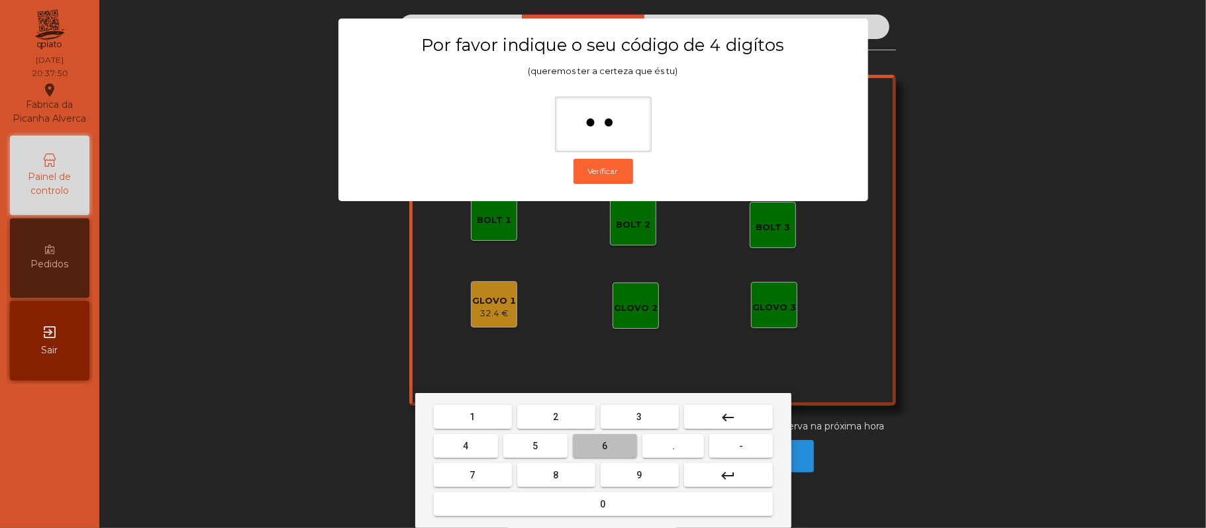
type input "***"
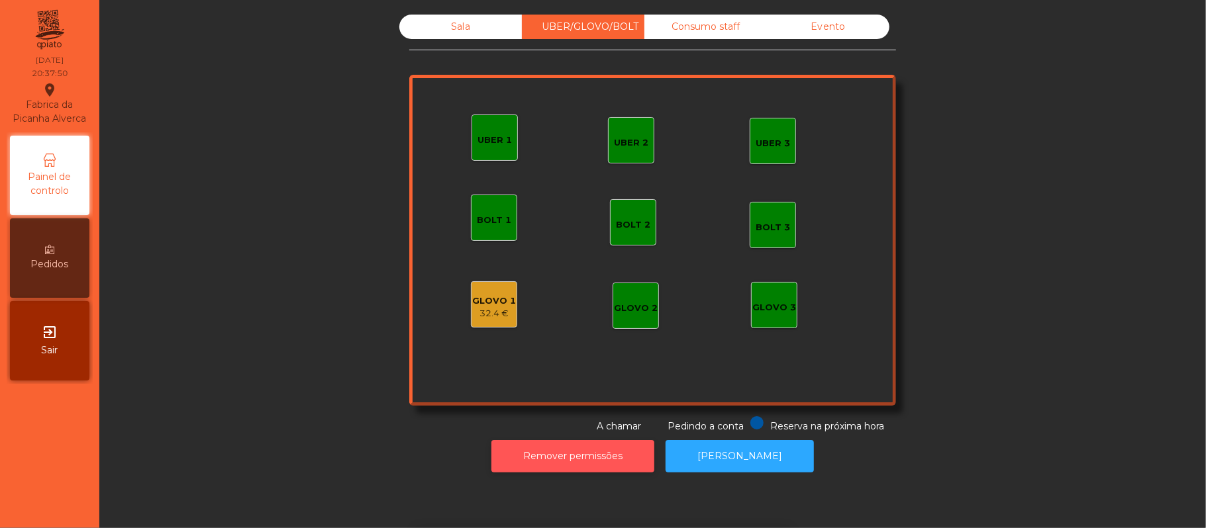
click at [491, 440] on button "Remover permissões" at bounding box center [572, 456] width 163 height 32
click at [483, 311] on div "32.4 €" at bounding box center [494, 313] width 44 height 13
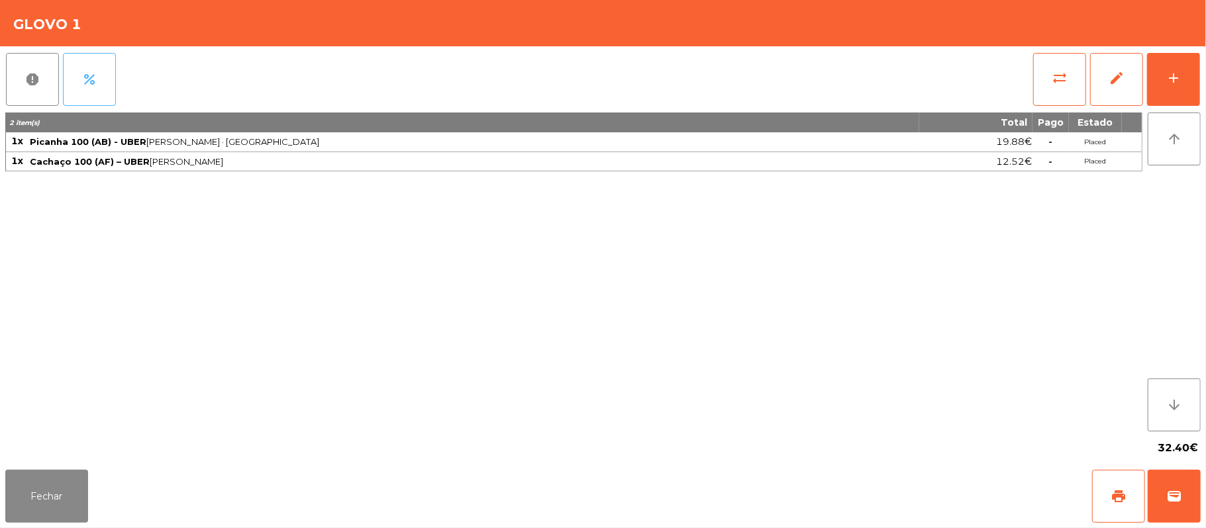
click at [110, 70] on button "percent" at bounding box center [89, 79] width 53 height 53
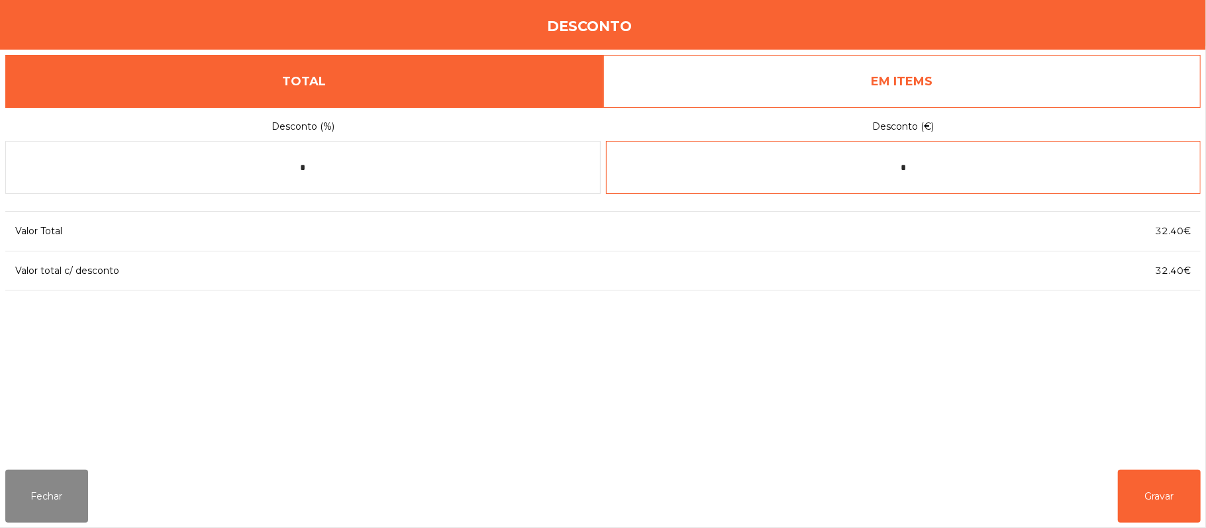
click at [985, 165] on input "*" at bounding box center [903, 167] width 595 height 53
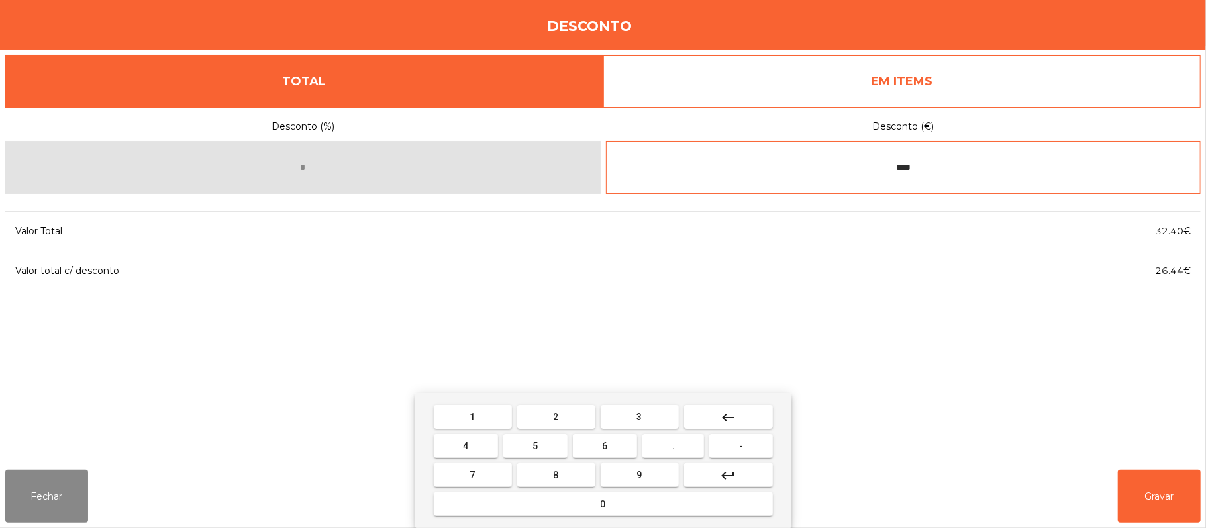
type input "****"
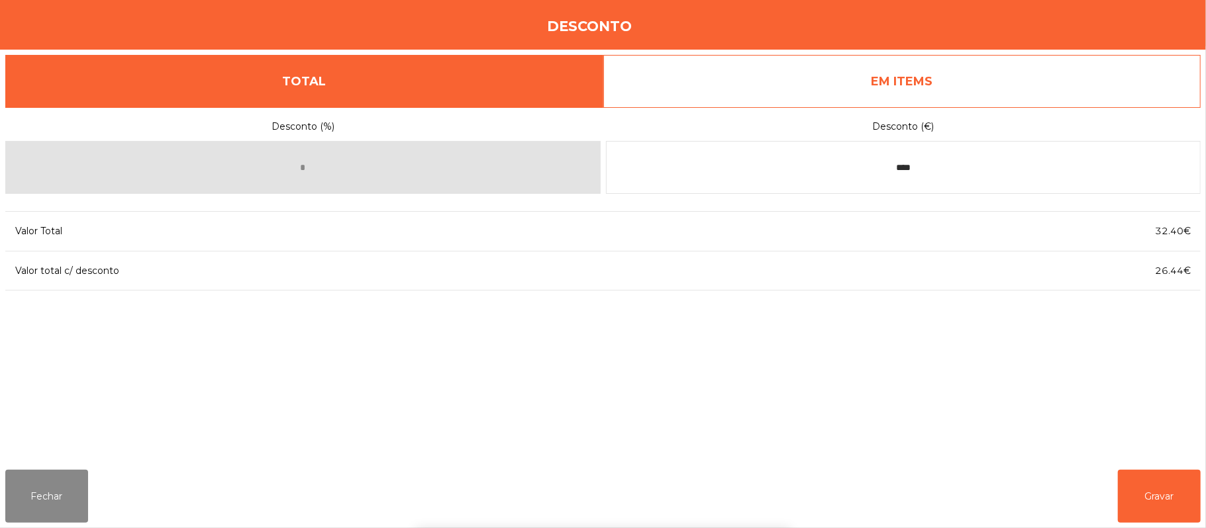
click at [1165, 506] on div "1 2 3 keyboard_backspace 4 5 6 . - 7 8 9 keyboard_return 0" at bounding box center [603, 460] width 1206 height 135
click at [1152, 502] on button "Gravar" at bounding box center [1159, 496] width 83 height 53
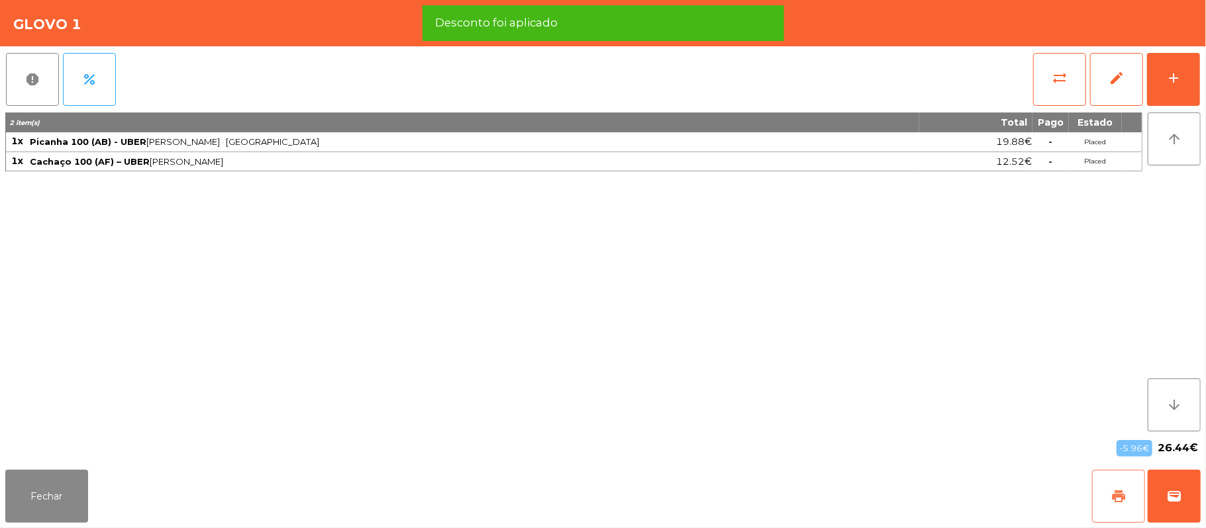
click at [1105, 483] on button "print" at bounding box center [1118, 496] width 53 height 53
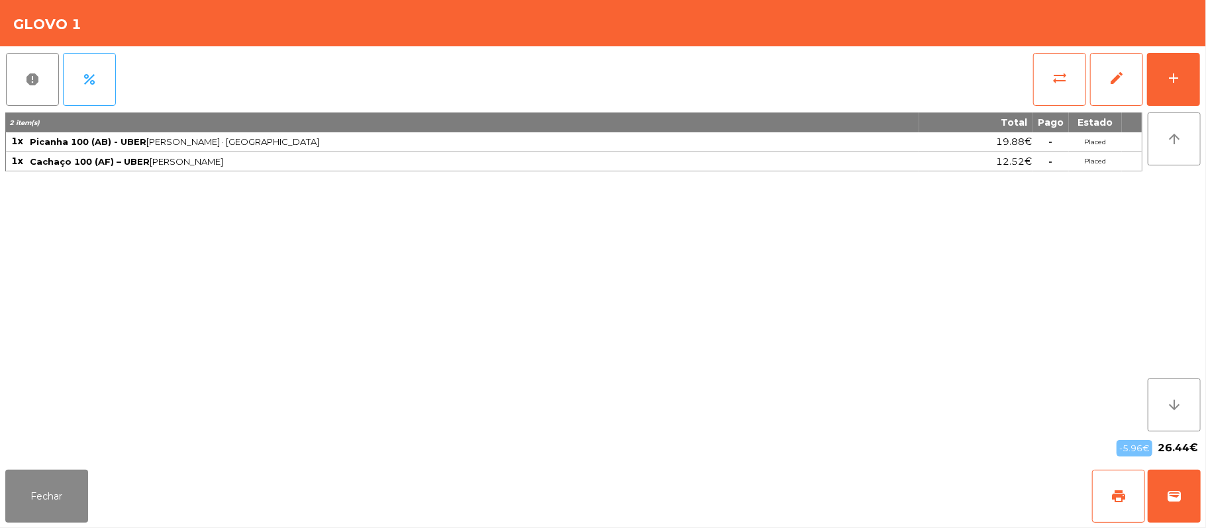
click at [1203, 503] on div "Fechar print wallet" at bounding box center [603, 497] width 1206 height 64
click at [1158, 478] on button "wallet" at bounding box center [1174, 496] width 53 height 53
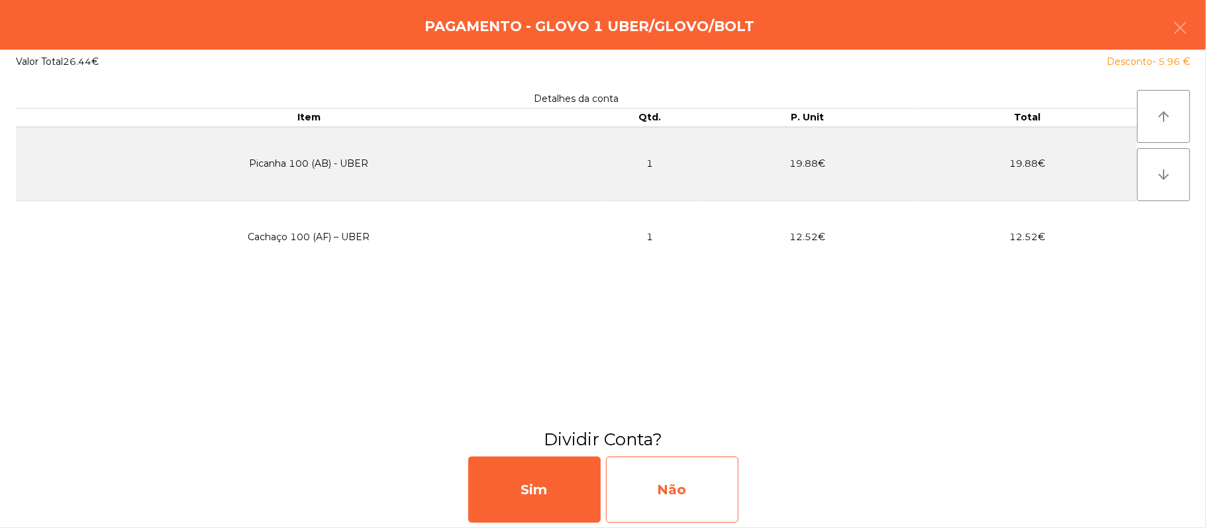
click at [677, 503] on div "Não" at bounding box center [672, 490] width 132 height 66
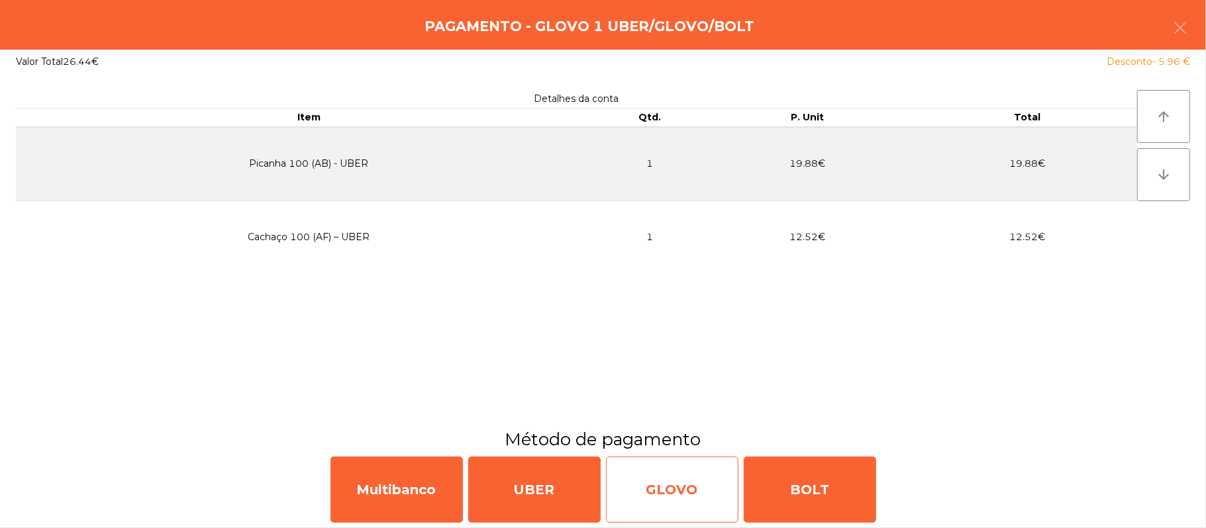
click at [692, 494] on div "GLOVO" at bounding box center [672, 490] width 132 height 66
select select "**"
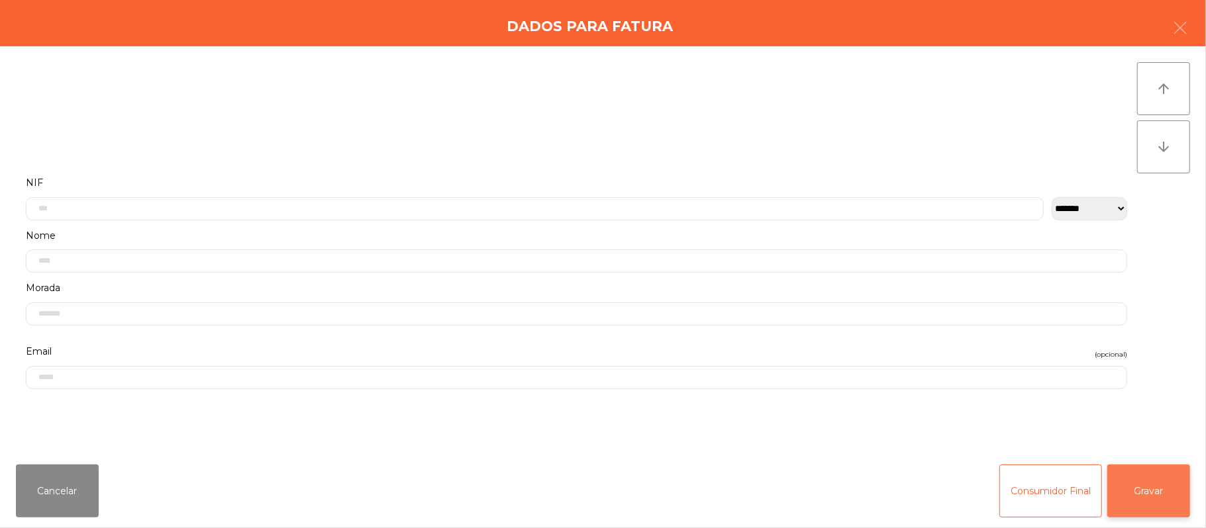
click at [1148, 470] on button "Gravar" at bounding box center [1148, 491] width 83 height 53
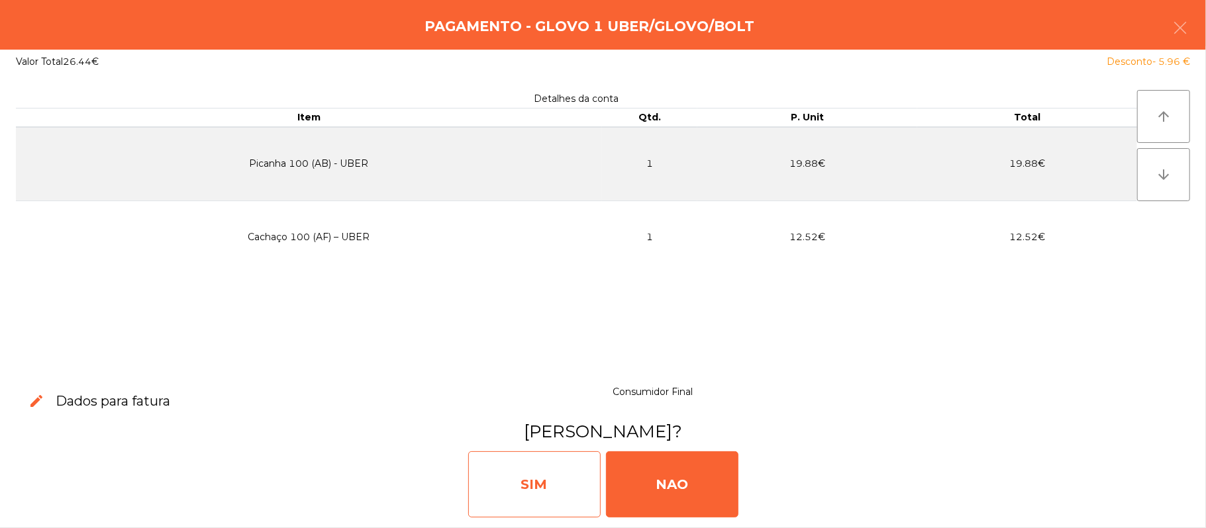
click at [552, 491] on div "SIM" at bounding box center [534, 485] width 132 height 66
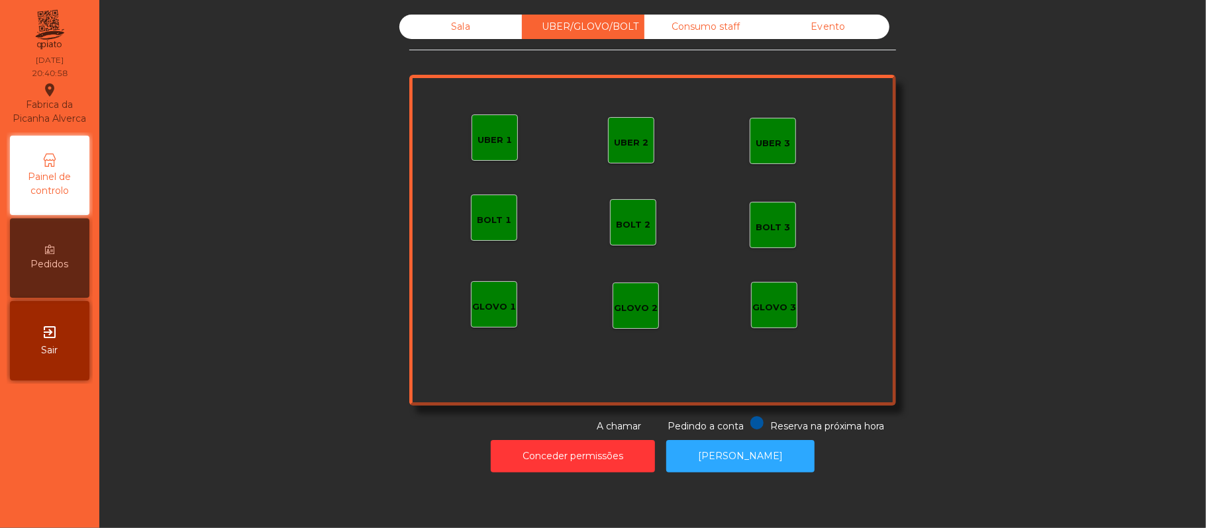
click at [1066, 237] on div "Sala UBER/GLOVO/BOLT Consumo staff Evento UBER 2 UBER 3 BOLT 1 BOLT 2 BOLT 3 GL…" at bounding box center [652, 224] width 1071 height 419
click at [451, 24] on div "Sala" at bounding box center [460, 27] width 123 height 25
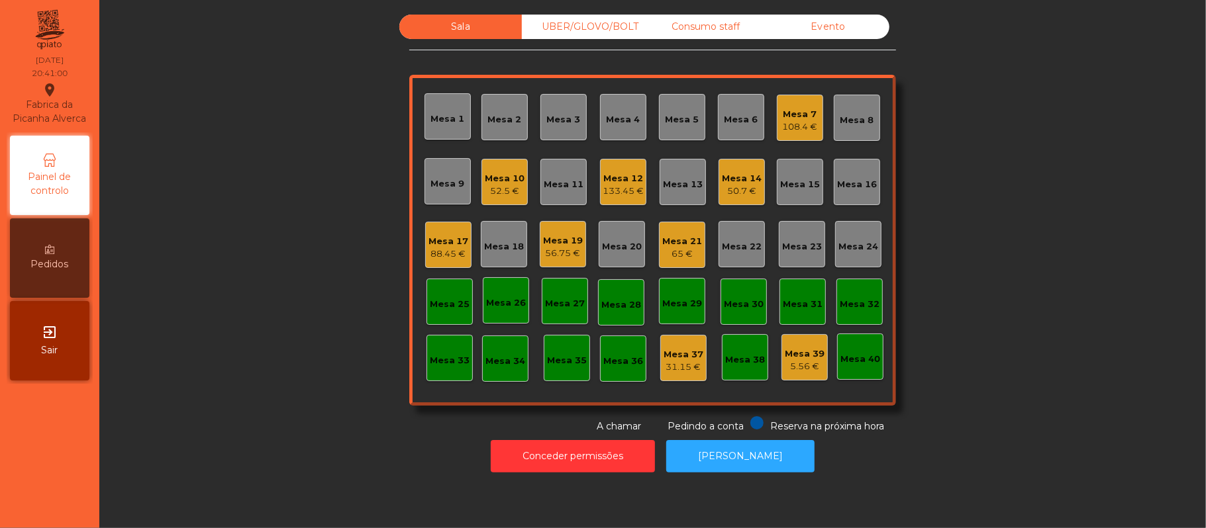
click at [997, 168] on div "Sala UBER/GLOVO/BOLT Consumo staff Evento Mesa 1 Mesa 2 Mesa 3 Mesa 4 Mesa 5 Me…" at bounding box center [652, 224] width 1071 height 419
click at [793, 108] on div "Mesa 7" at bounding box center [800, 114] width 35 height 13
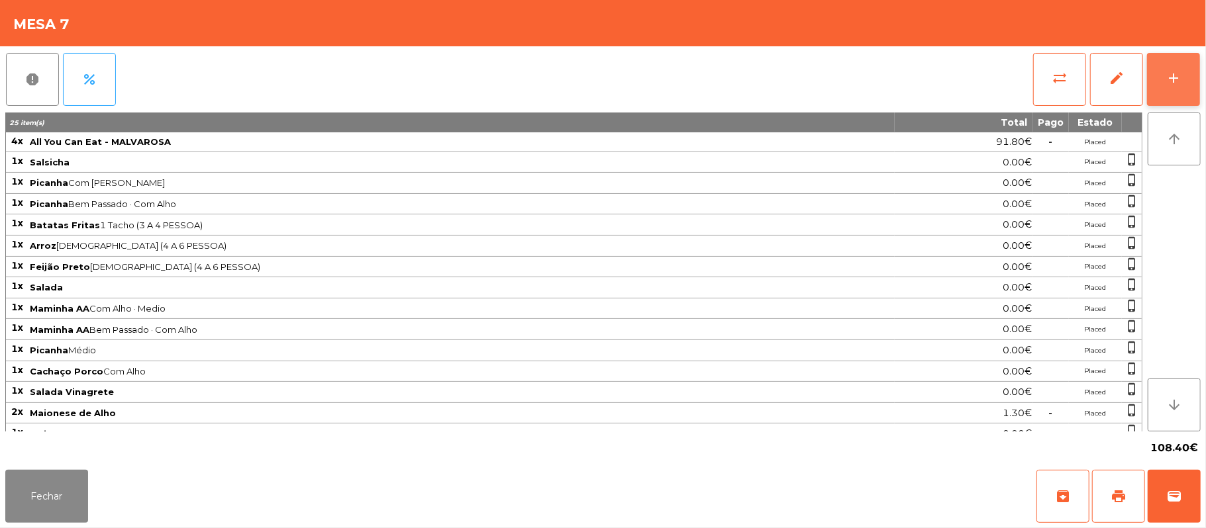
click at [1200, 78] on button "add" at bounding box center [1173, 79] width 53 height 53
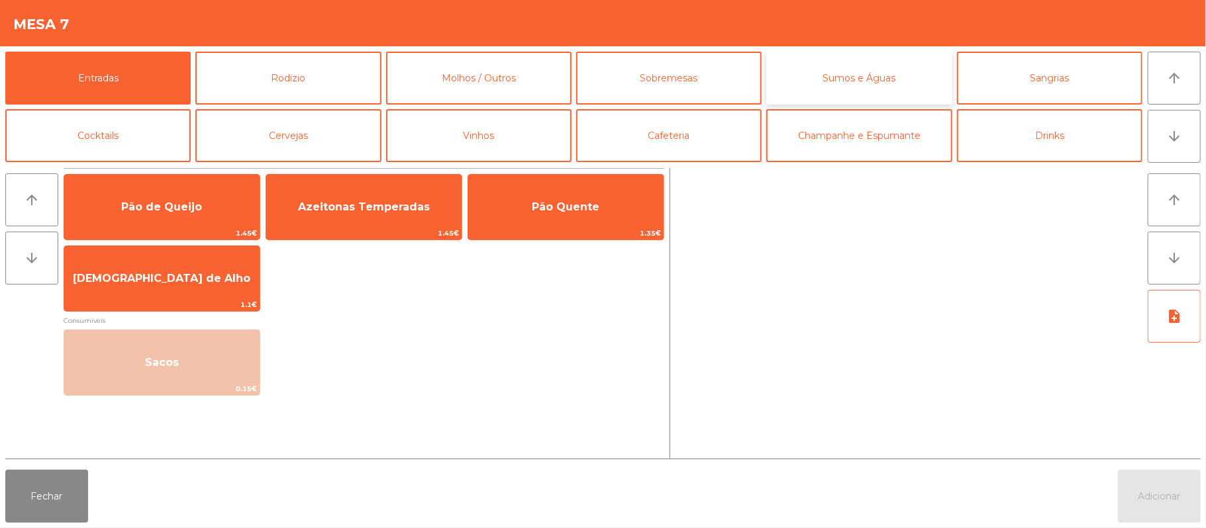
click at [880, 81] on button "Sumos e Águas" at bounding box center [858, 78] width 185 height 53
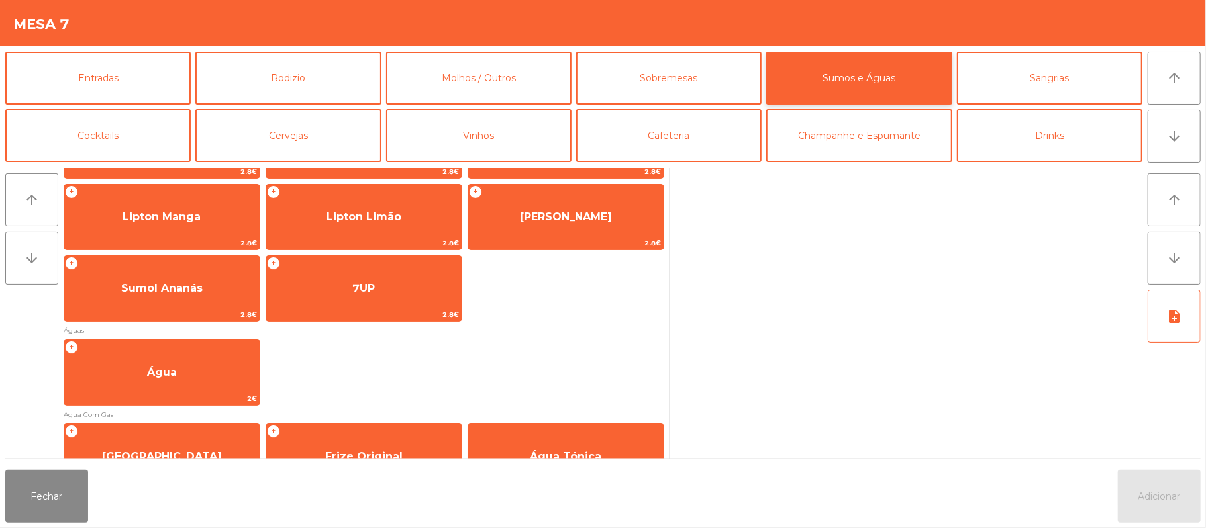
scroll to position [307, 0]
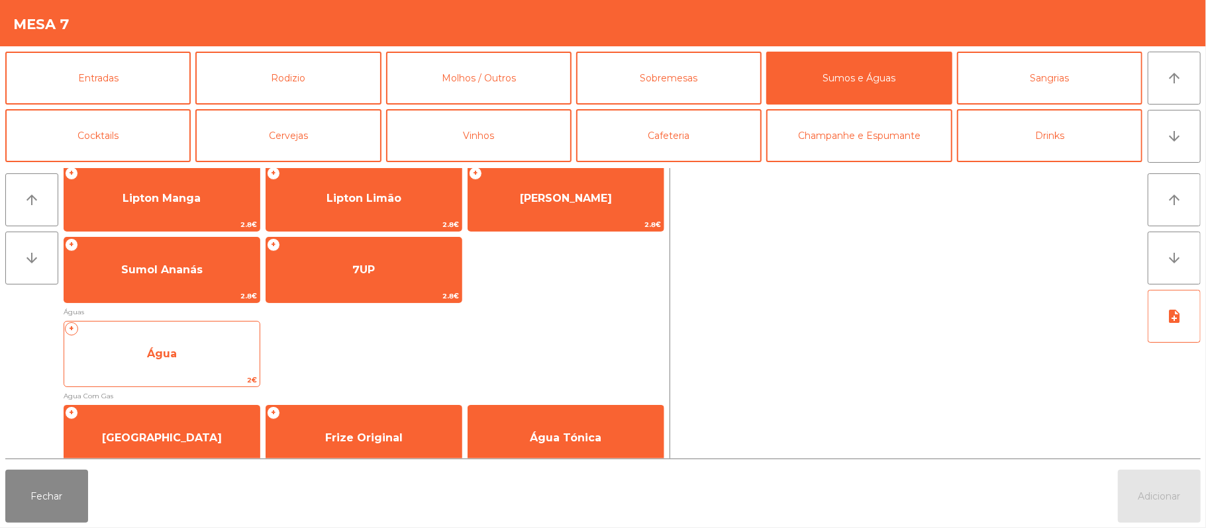
click at [199, 383] on span "2€" at bounding box center [161, 380] width 195 height 13
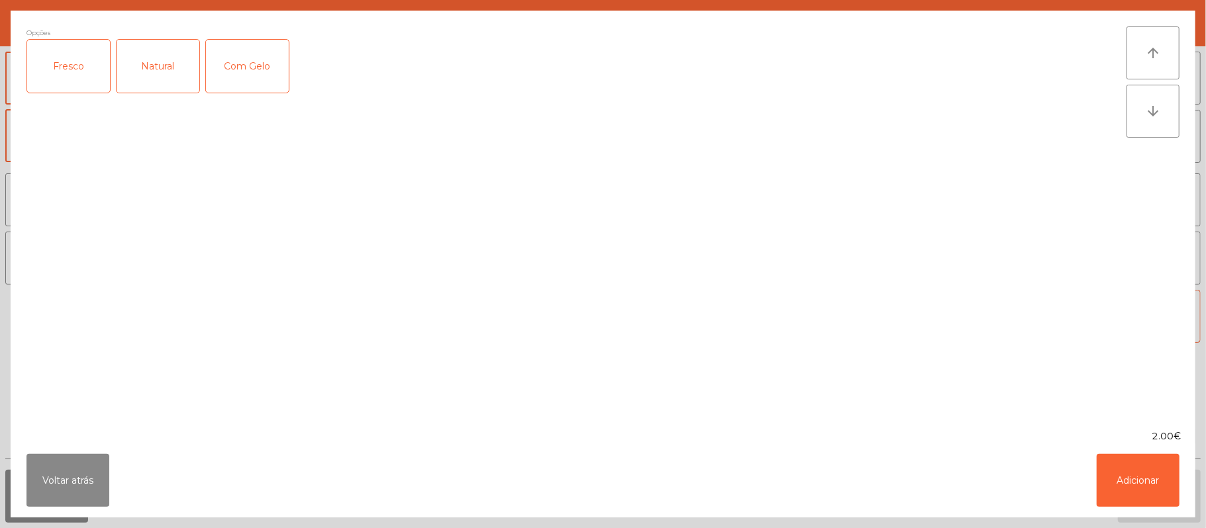
click at [186, 70] on div "Natural" at bounding box center [158, 66] width 83 height 53
click at [1132, 493] on button "Adicionar" at bounding box center [1138, 480] width 83 height 53
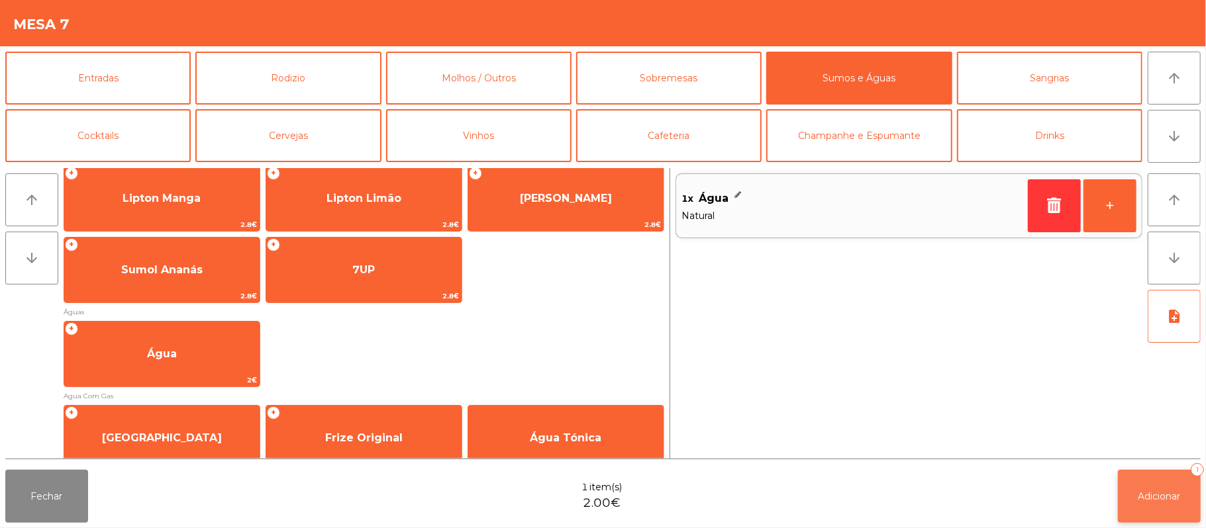
click at [1140, 498] on span "Adicionar" at bounding box center [1159, 497] width 42 height 12
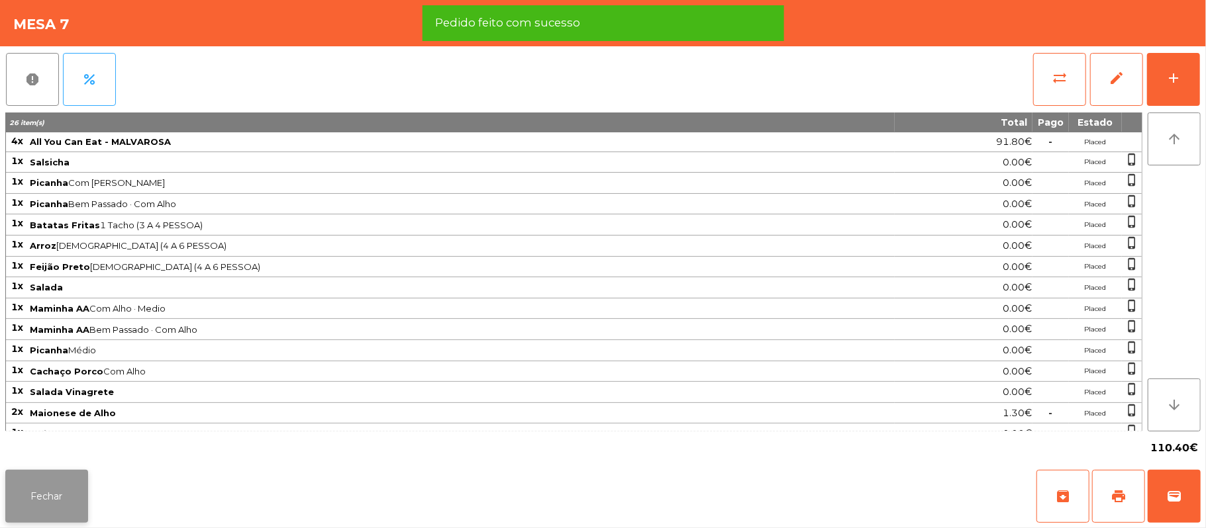
click at [50, 486] on button "Fechar" at bounding box center [46, 496] width 83 height 53
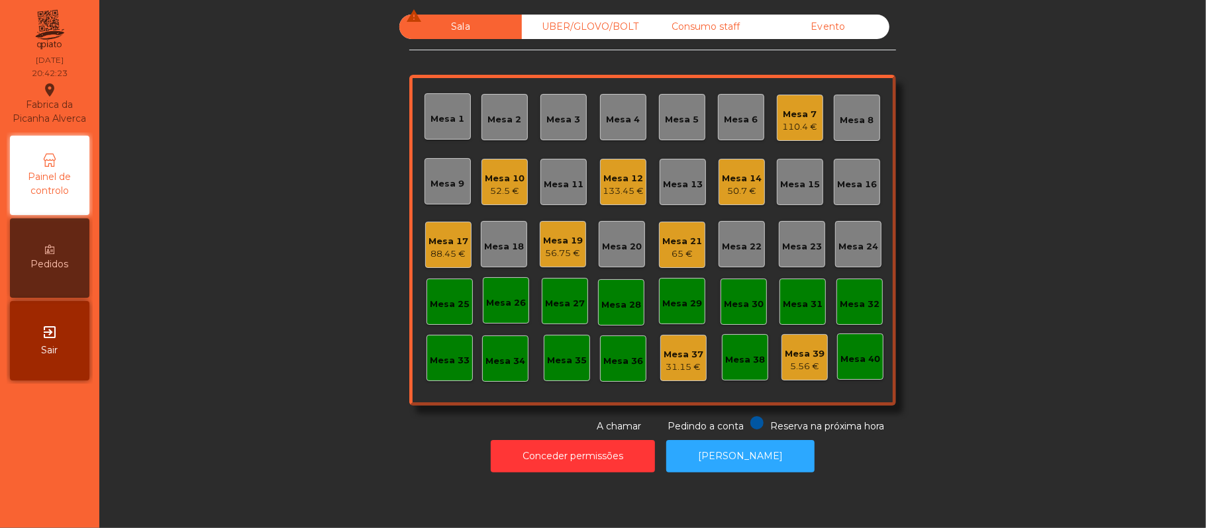
click at [685, 262] on div "Mesa 21 65 €" at bounding box center [682, 245] width 46 height 46
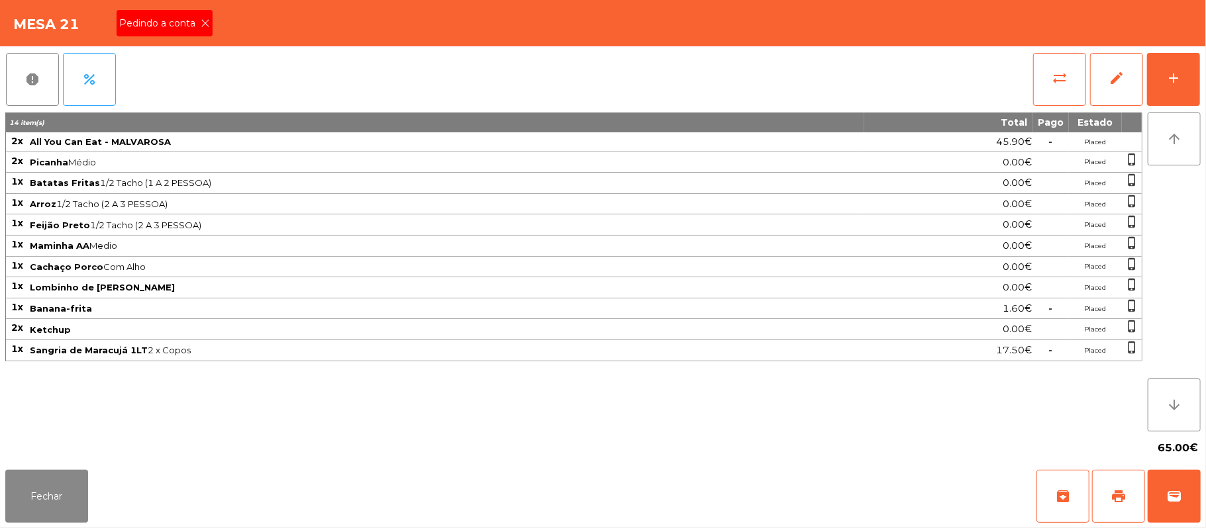
click at [156, 36] on div "Pedindo a conta" at bounding box center [165, 23] width 96 height 26
click at [1116, 497] on span "print" at bounding box center [1118, 497] width 16 height 16
click at [1171, 503] on span "wallet" at bounding box center [1174, 497] width 16 height 16
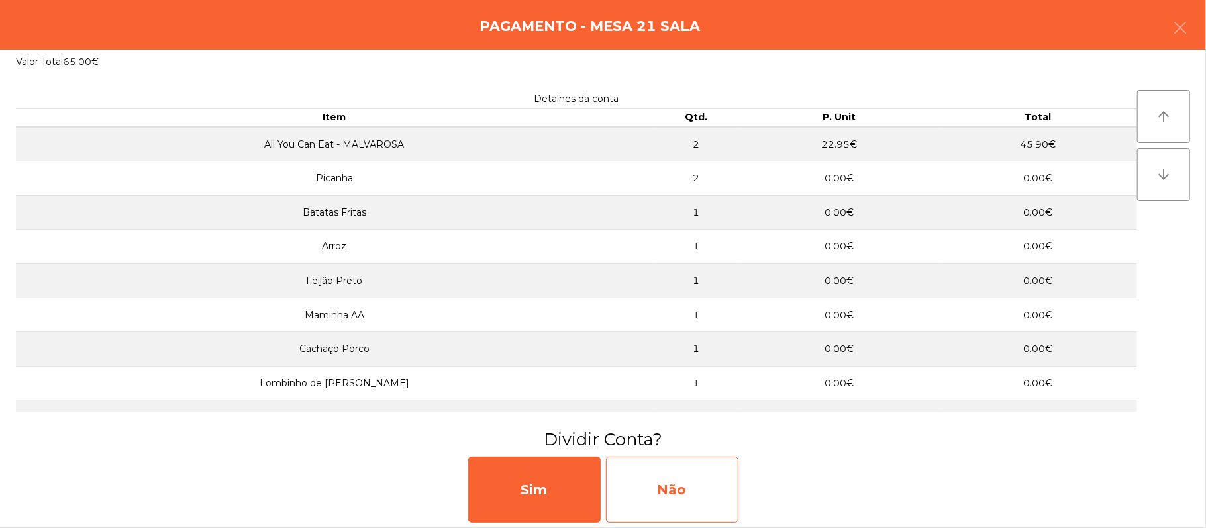
click at [685, 487] on div "Não" at bounding box center [672, 490] width 132 height 66
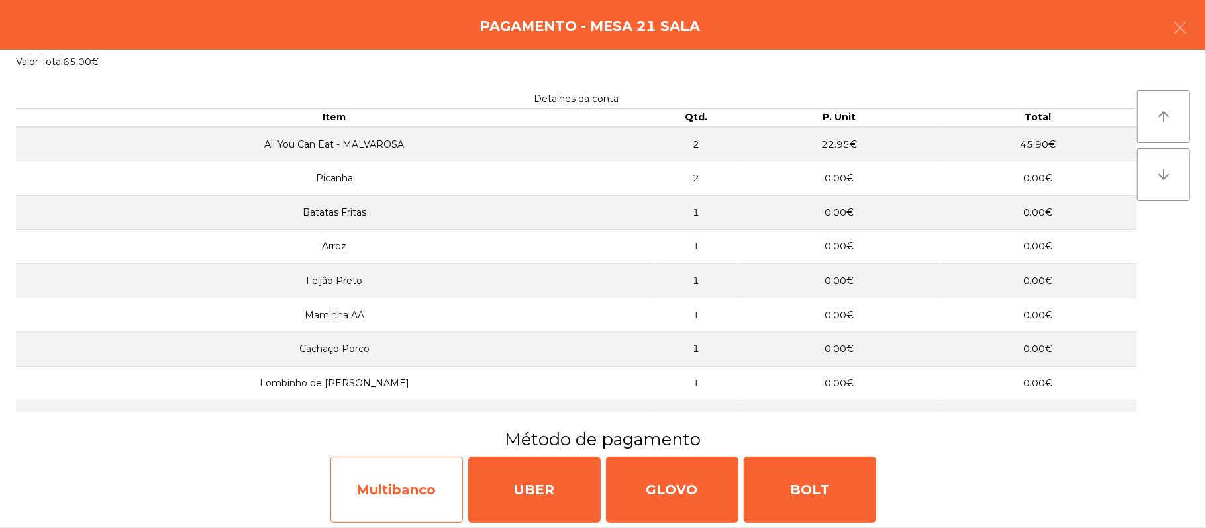
click at [366, 499] on div "Multibanco" at bounding box center [396, 490] width 132 height 66
select select "**"
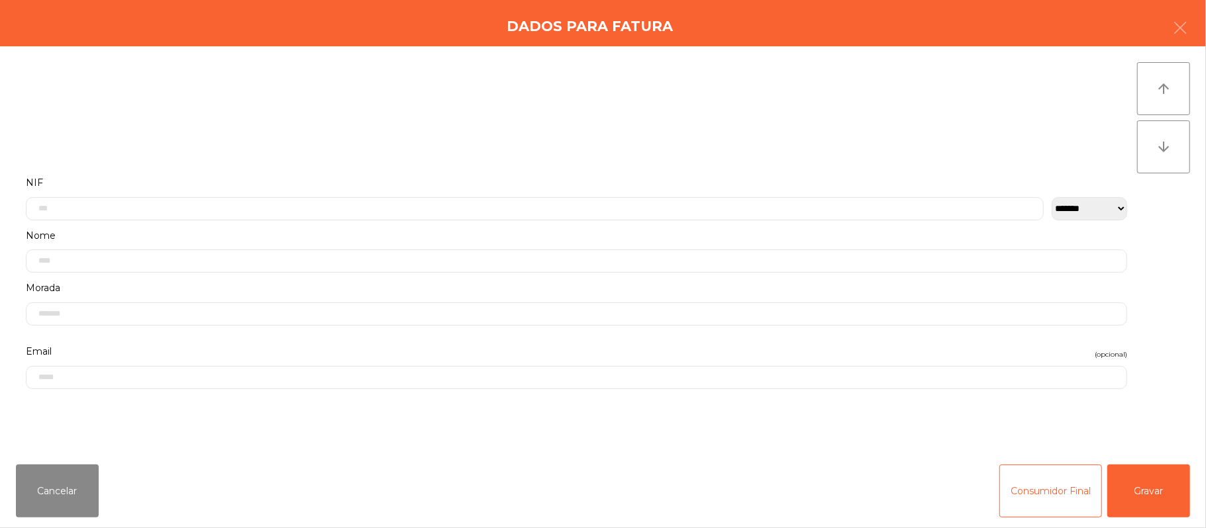
click at [477, 227] on label "Nome" at bounding box center [576, 236] width 1101 height 18
click at [250, 208] on input "text" at bounding box center [535, 208] width 1018 height 23
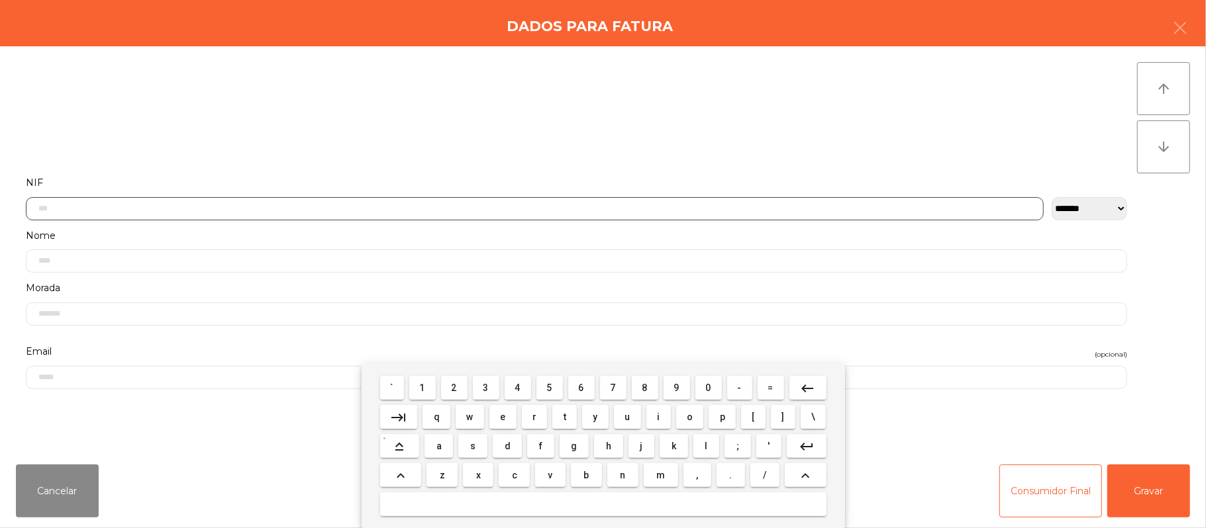
scroll to position [111, 0]
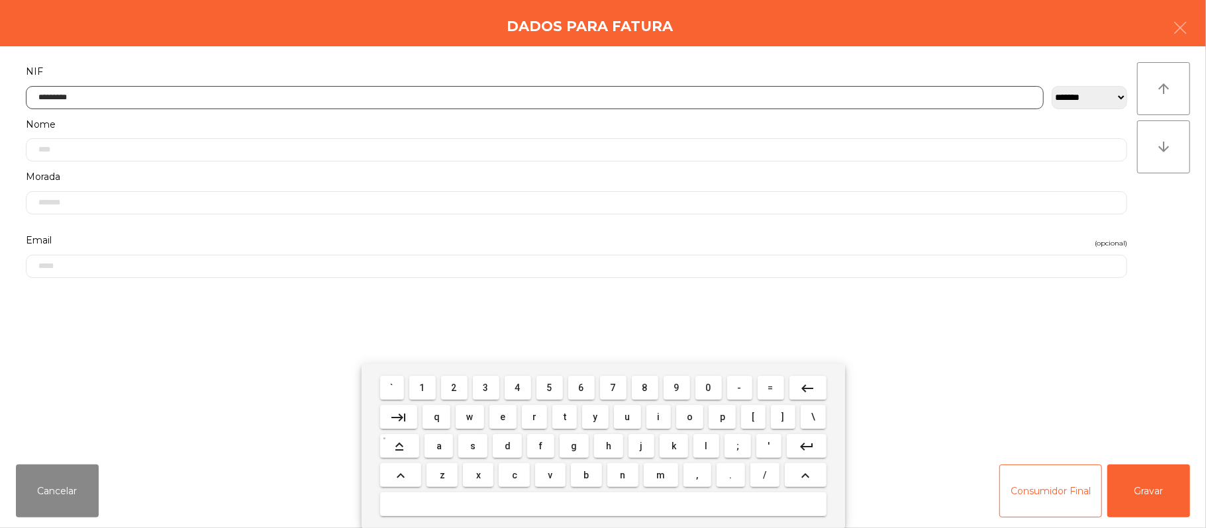
type input "*********"
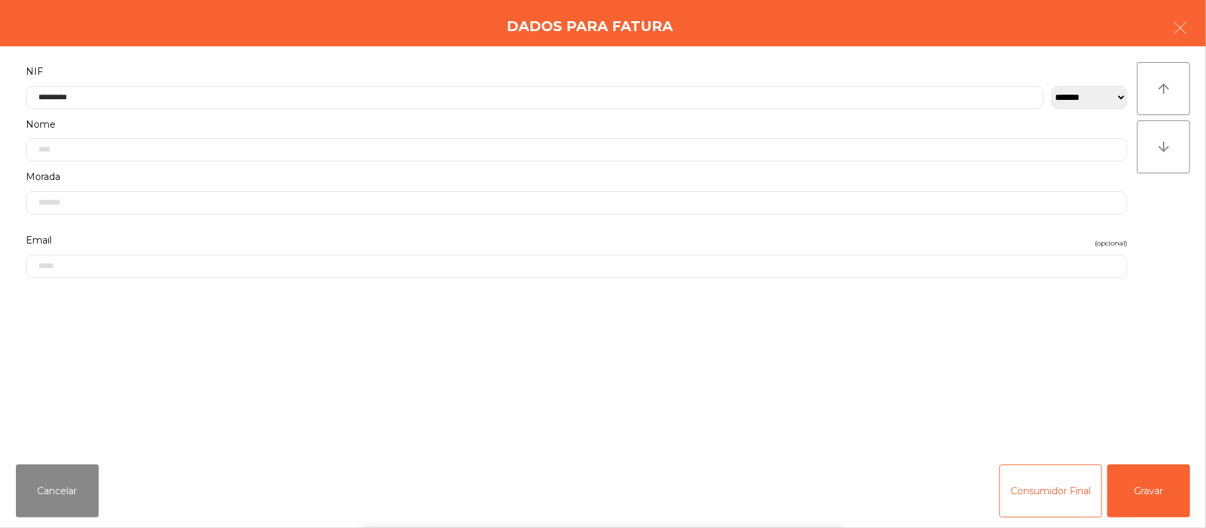
click at [1161, 477] on div "` 1 2 3 4 5 6 7 8 9 0 - = keyboard_backspace keyboard_tab q w e r t y u i o p […" at bounding box center [603, 446] width 1206 height 164
click at [1150, 467] on button "Gravar" at bounding box center [1148, 491] width 83 height 53
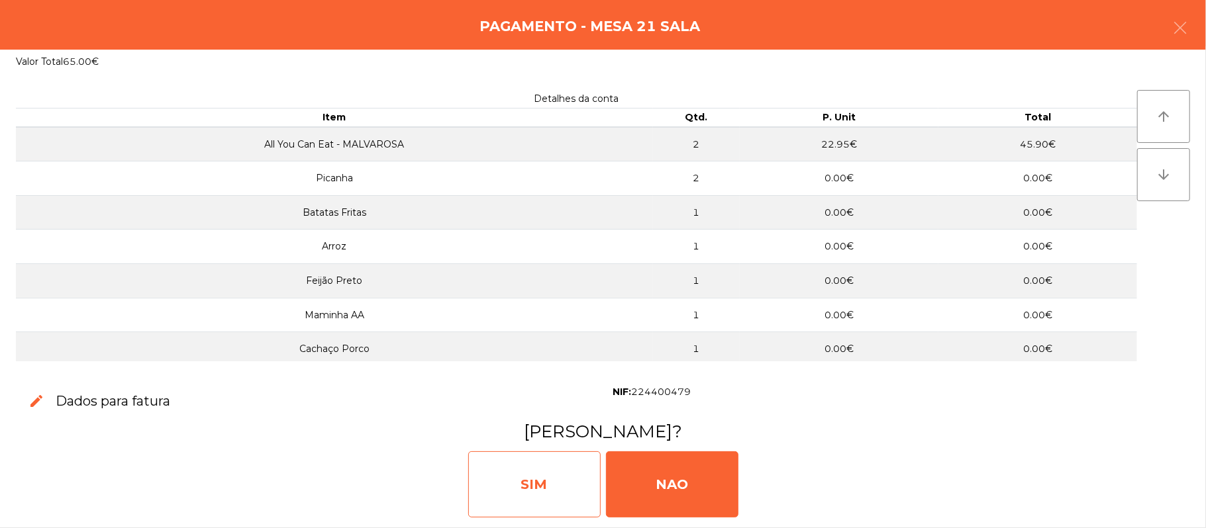
click at [527, 485] on div "SIM" at bounding box center [534, 485] width 132 height 66
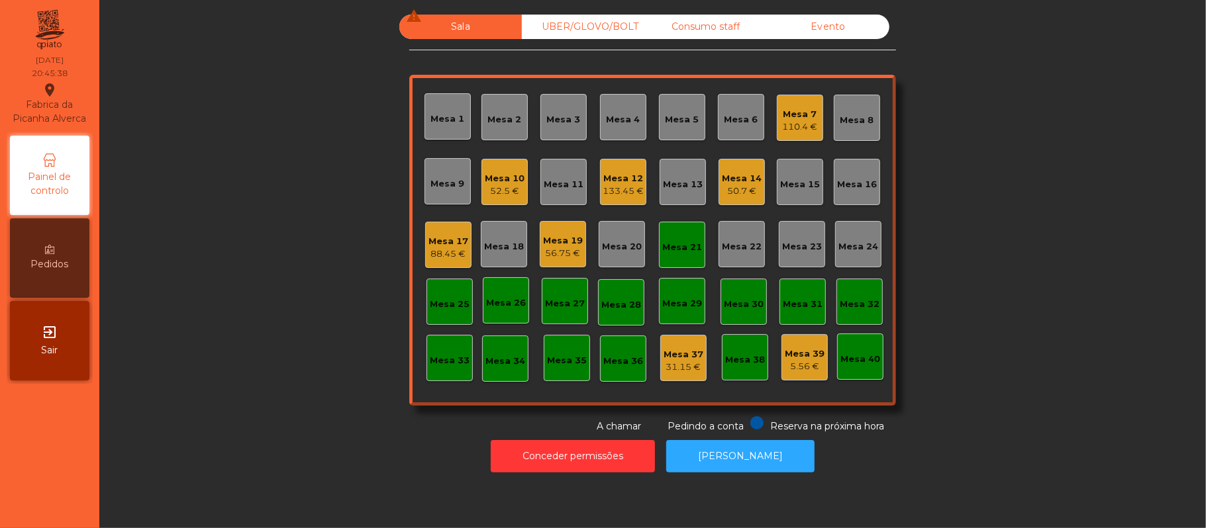
click at [548, 255] on div "56.75 €" at bounding box center [563, 253] width 40 height 13
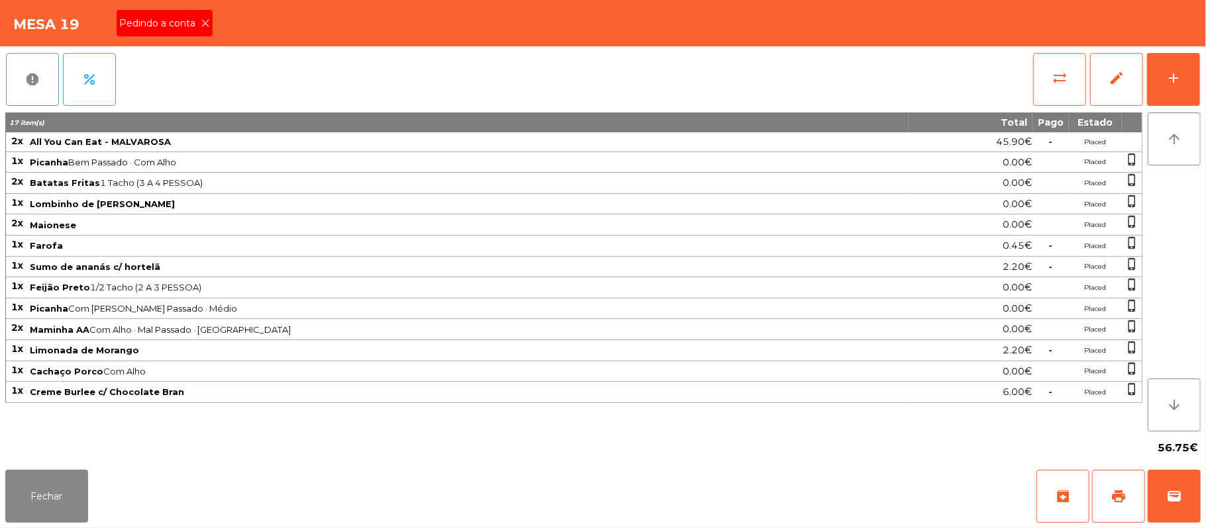
click at [192, 17] on span "Pedindo a conta" at bounding box center [159, 24] width 81 height 14
click at [1110, 497] on span "print" at bounding box center [1118, 497] width 16 height 16
click at [62, 488] on button "Fechar" at bounding box center [46, 496] width 83 height 53
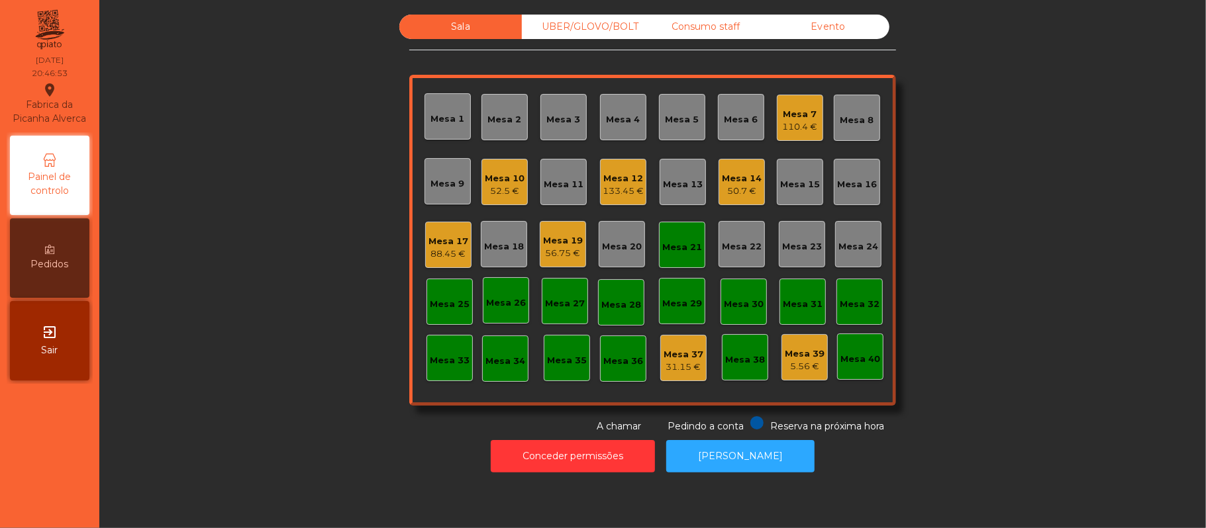
click at [981, 138] on div "Sala UBER/GLOVO/BOLT Consumo staff Evento Mesa 1 Mesa 2 Mesa 3 Mesa 4 Mesa 5 Me…" at bounding box center [652, 224] width 1071 height 419
click at [1005, 234] on div "Sala UBER/GLOVO/BOLT Consumo staff Evento Mesa 1 Mesa 2 Mesa 3 Mesa 4 Mesa 5 Me…" at bounding box center [652, 224] width 1071 height 419
click at [659, 101] on div "Mesa 5" at bounding box center [682, 117] width 46 height 46
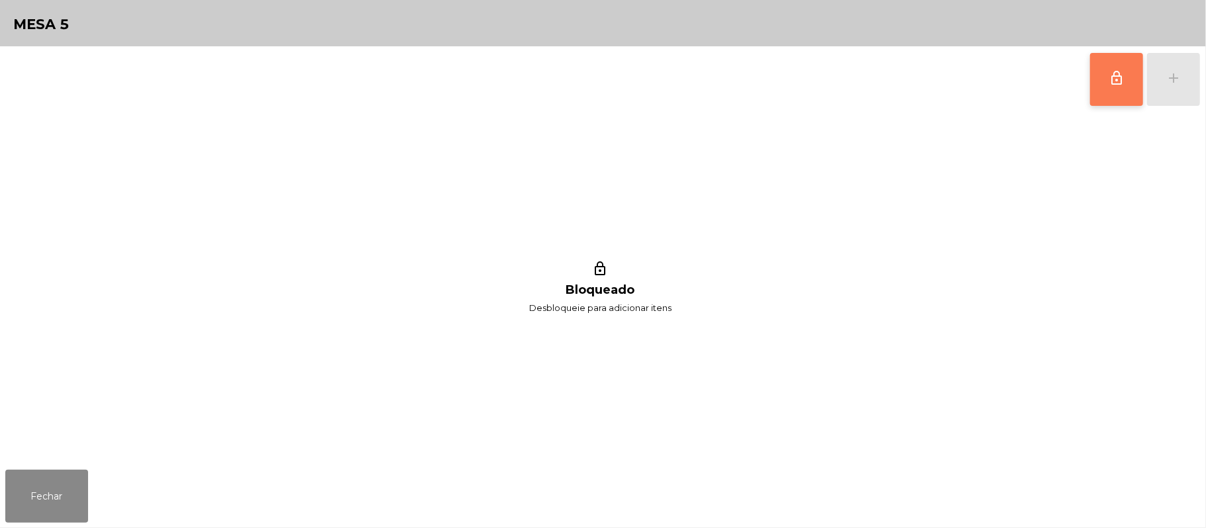
click at [1093, 77] on button "lock_outline" at bounding box center [1116, 79] width 53 height 53
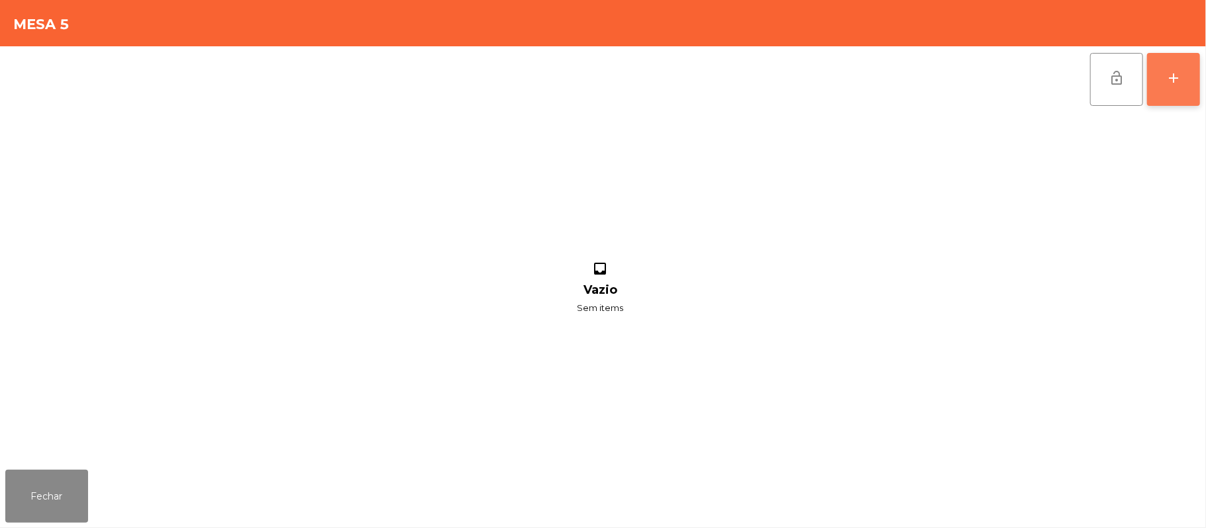
click at [1169, 72] on div "add" at bounding box center [1173, 78] width 16 height 16
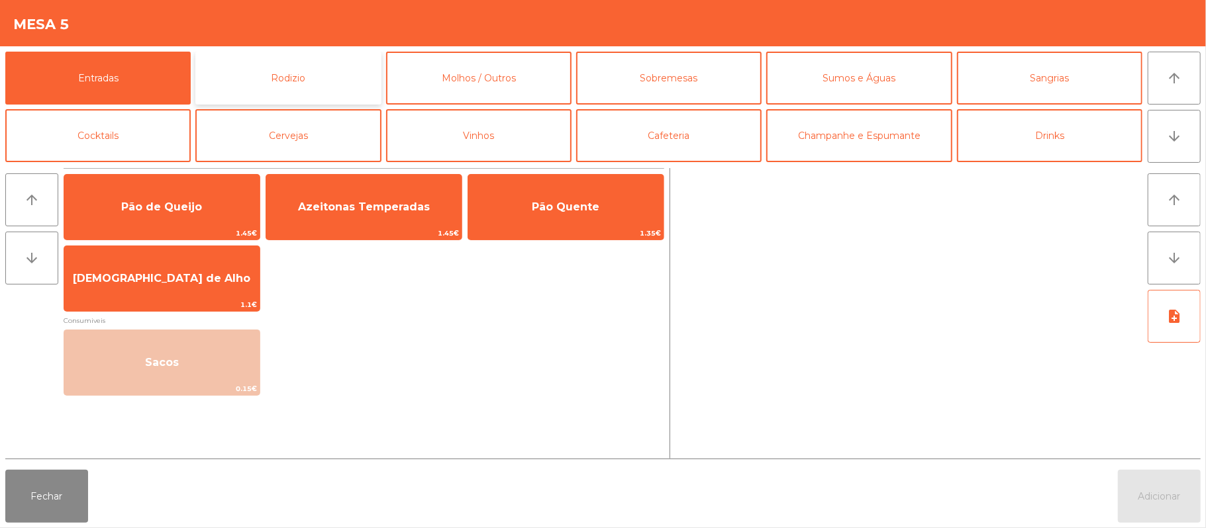
click at [300, 79] on button "Rodizio" at bounding box center [287, 78] width 185 height 53
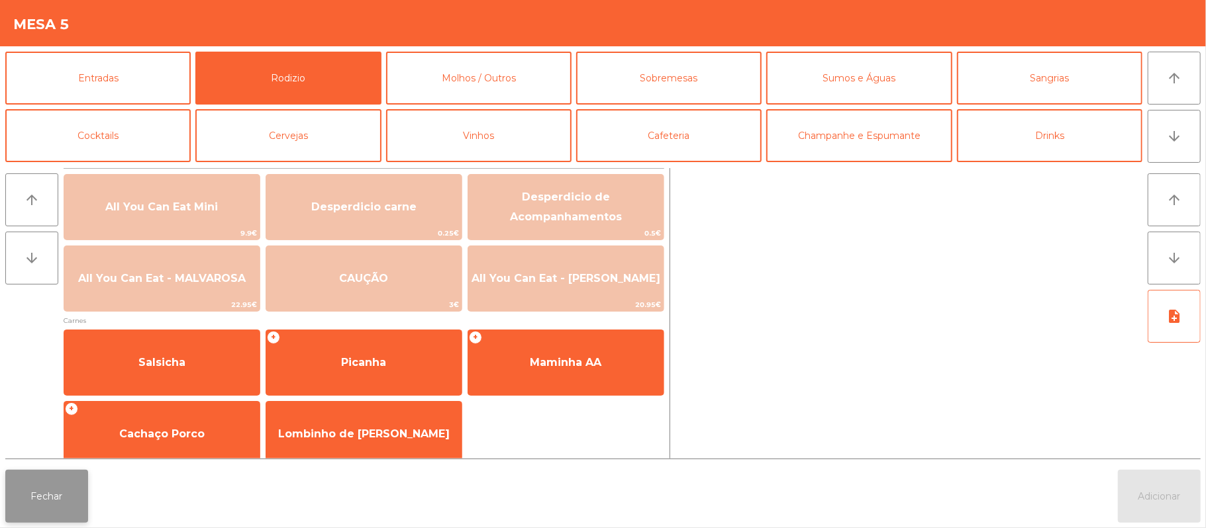
click at [19, 493] on button "Fechar" at bounding box center [46, 496] width 83 height 53
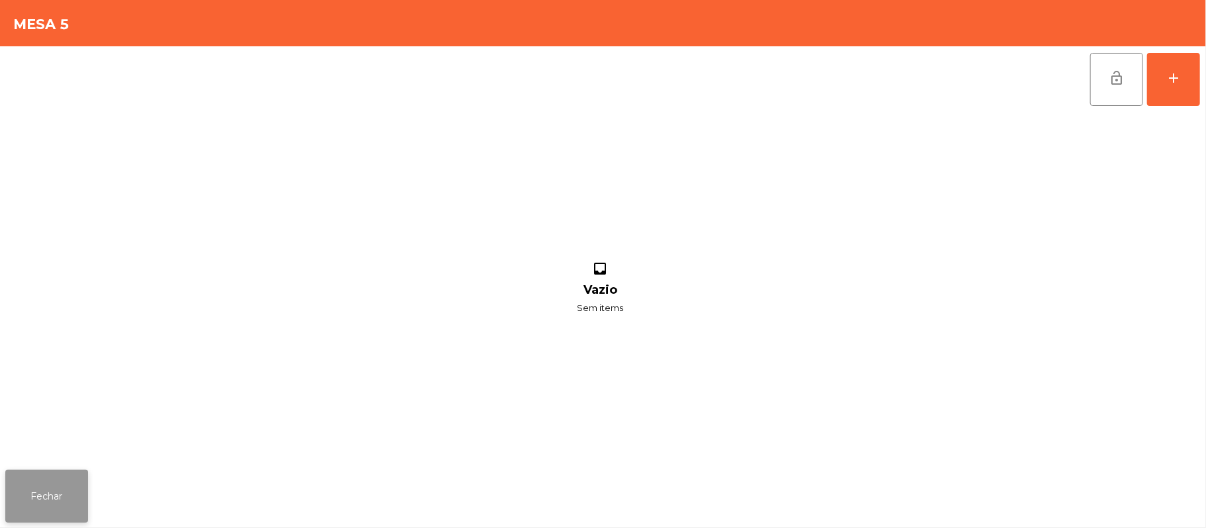
click at [70, 485] on button "Fechar" at bounding box center [46, 496] width 83 height 53
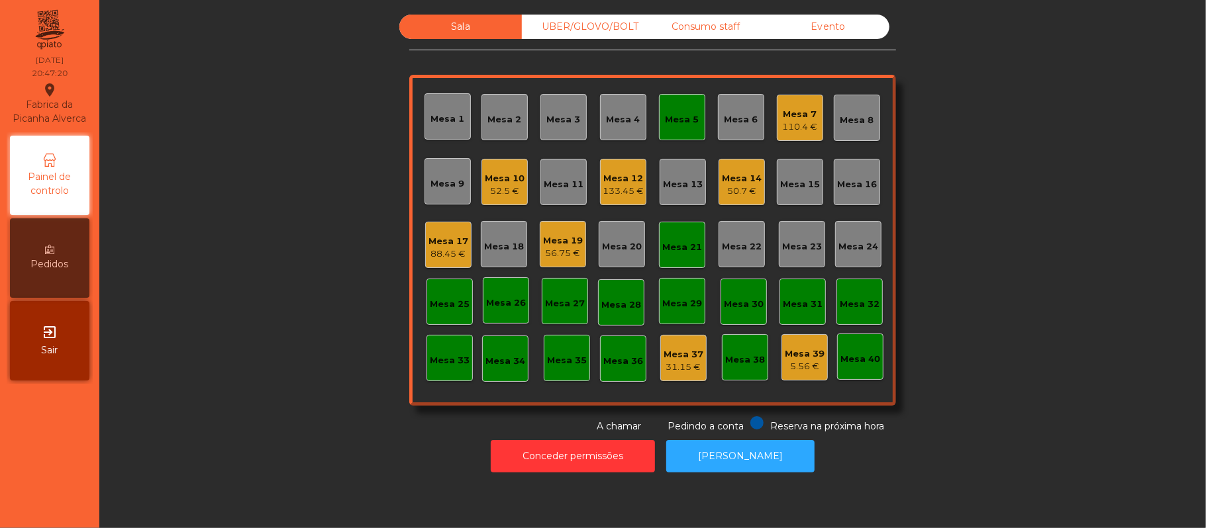
click at [547, 123] on div "Mesa 3" at bounding box center [564, 119] width 34 height 13
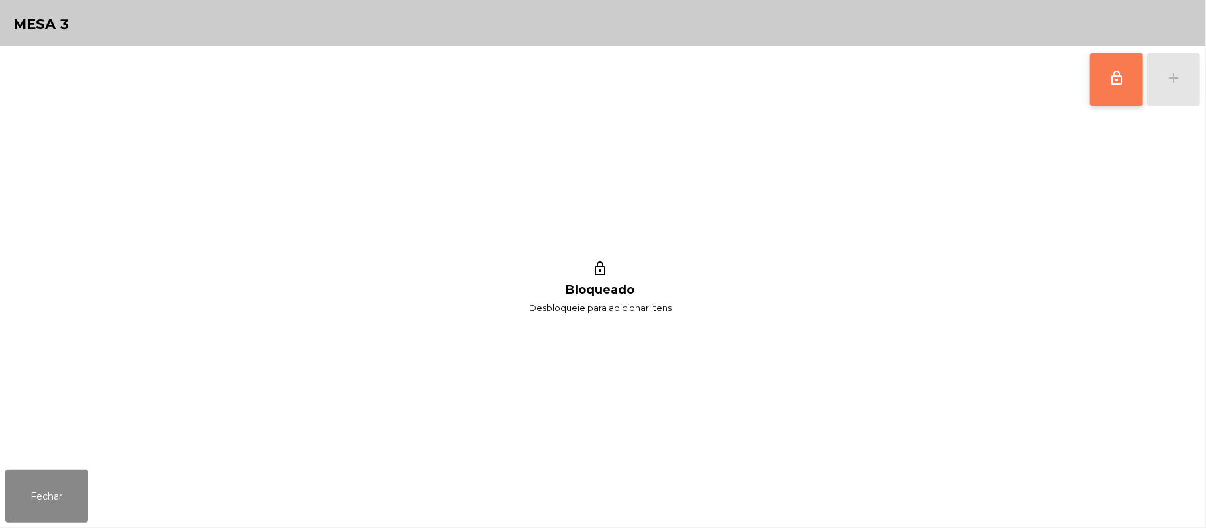
click at [1124, 75] on button "lock_outline" at bounding box center [1116, 79] width 53 height 53
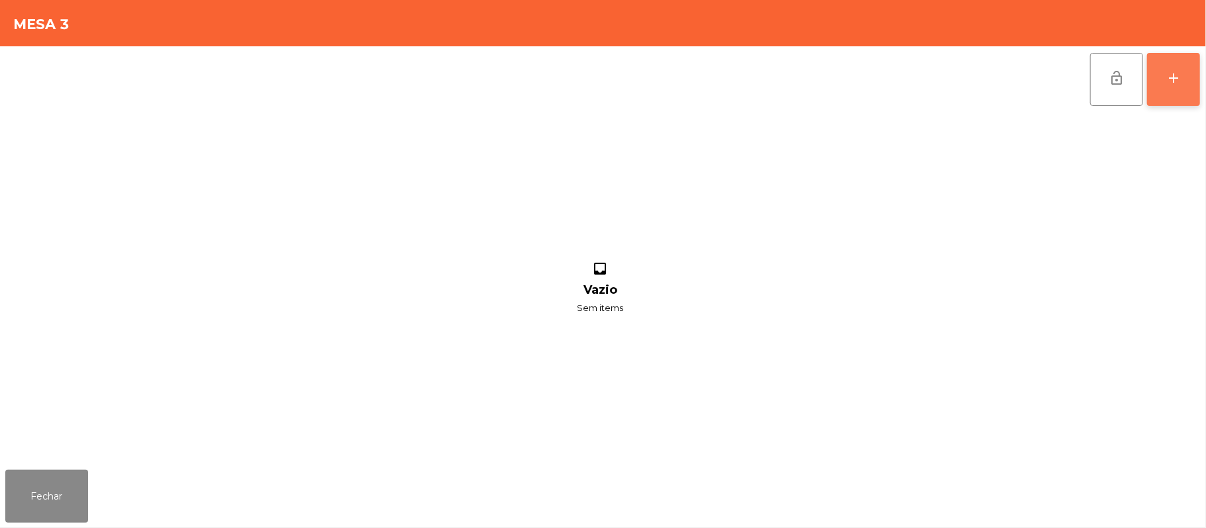
click at [1197, 72] on button "add" at bounding box center [1173, 79] width 53 height 53
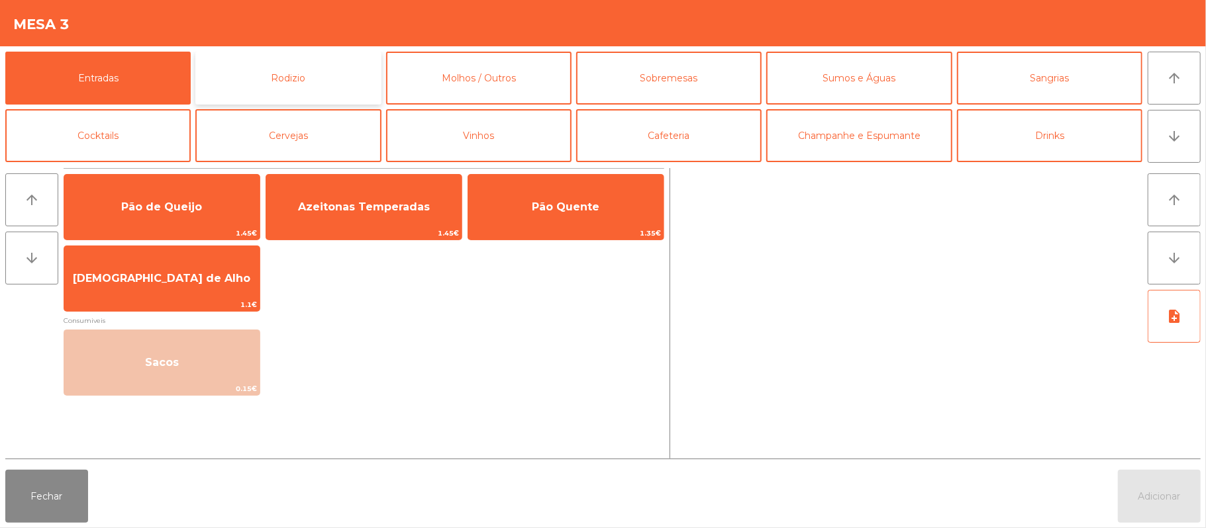
click at [319, 83] on button "Rodizio" at bounding box center [287, 78] width 185 height 53
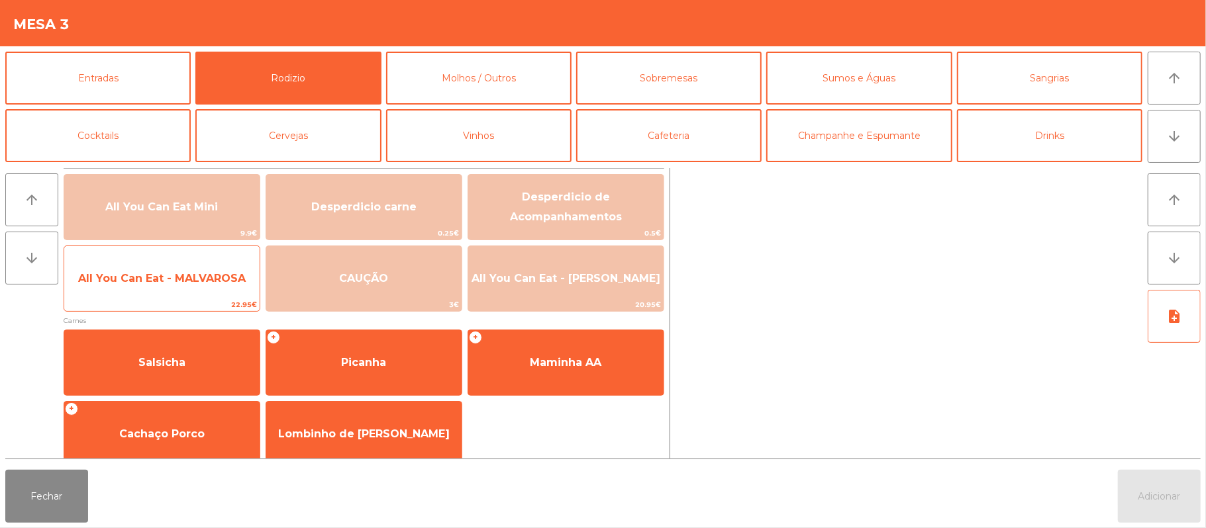
click at [223, 283] on span "All You Can Eat - MALVAROSA" at bounding box center [162, 278] width 168 height 13
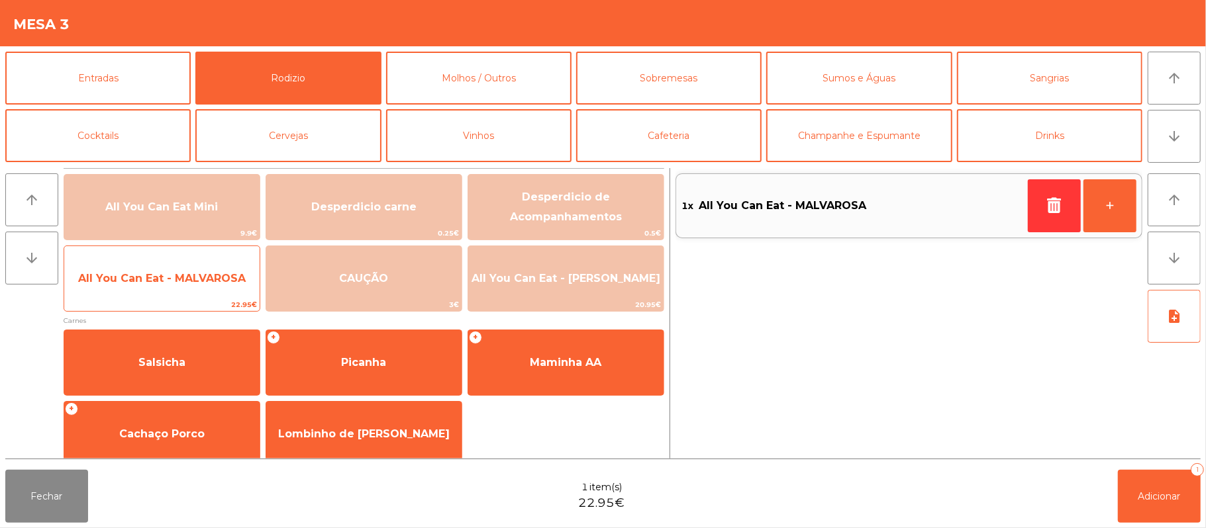
click at [193, 293] on span "All You Can Eat - MALVAROSA" at bounding box center [161, 279] width 195 height 36
click at [186, 299] on span "22.95€" at bounding box center [161, 305] width 195 height 13
click at [179, 278] on span "All You Can Eat - MALVAROSA" at bounding box center [162, 278] width 168 height 13
click at [168, 297] on span "All You Can Eat - MALVAROSA" at bounding box center [161, 279] width 195 height 36
click at [183, 278] on span "All You Can Eat - MALVAROSA" at bounding box center [162, 278] width 168 height 13
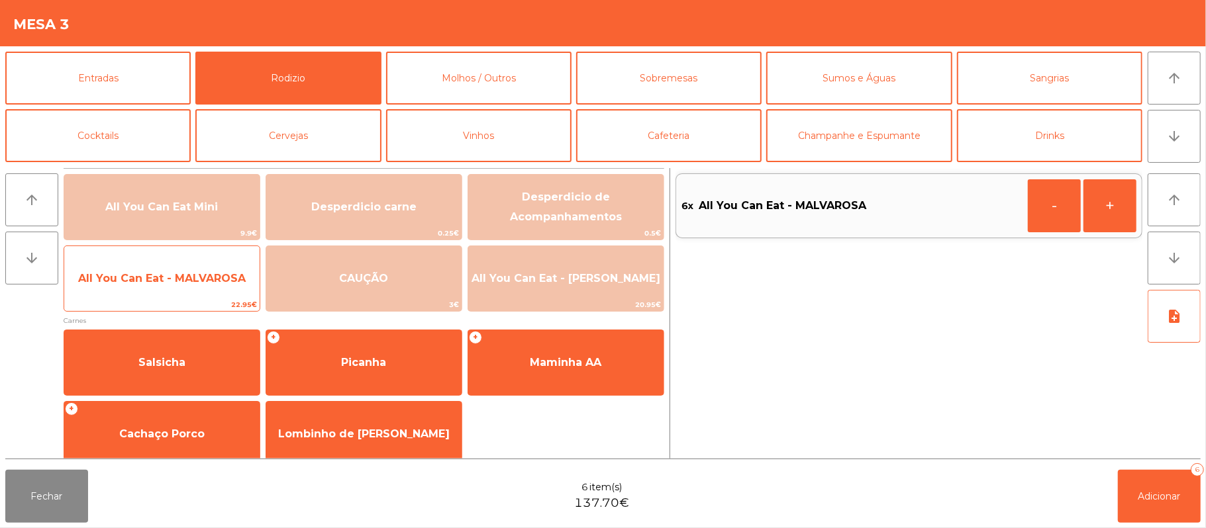
click at [191, 289] on span "All You Can Eat - MALVAROSA" at bounding box center [161, 279] width 195 height 36
click at [192, 284] on span "All You Can Eat - MALVAROSA" at bounding box center [162, 278] width 168 height 13
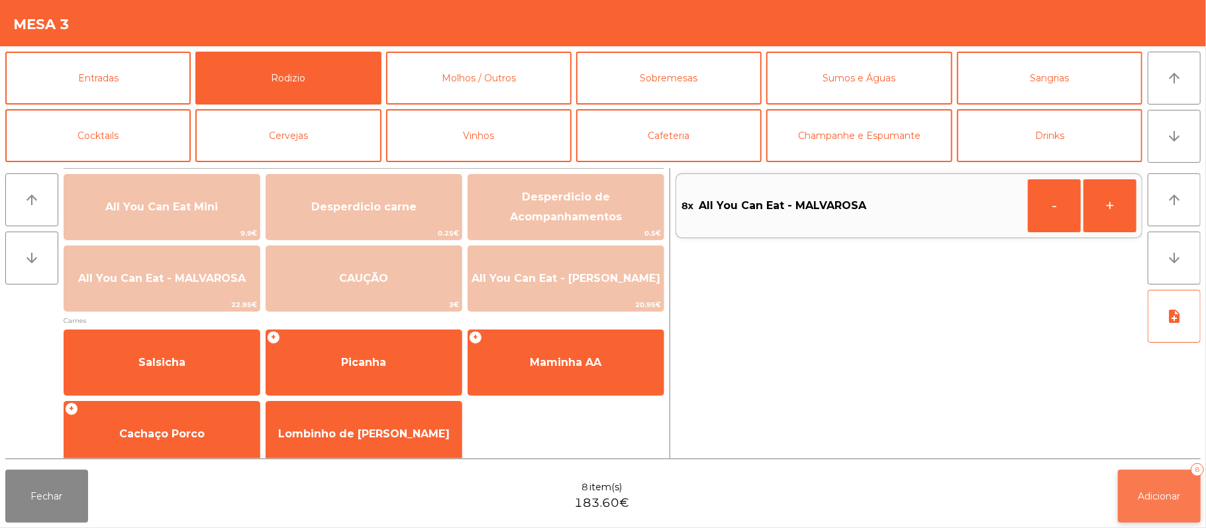
click at [1148, 509] on button "Adicionar 8" at bounding box center [1159, 496] width 83 height 53
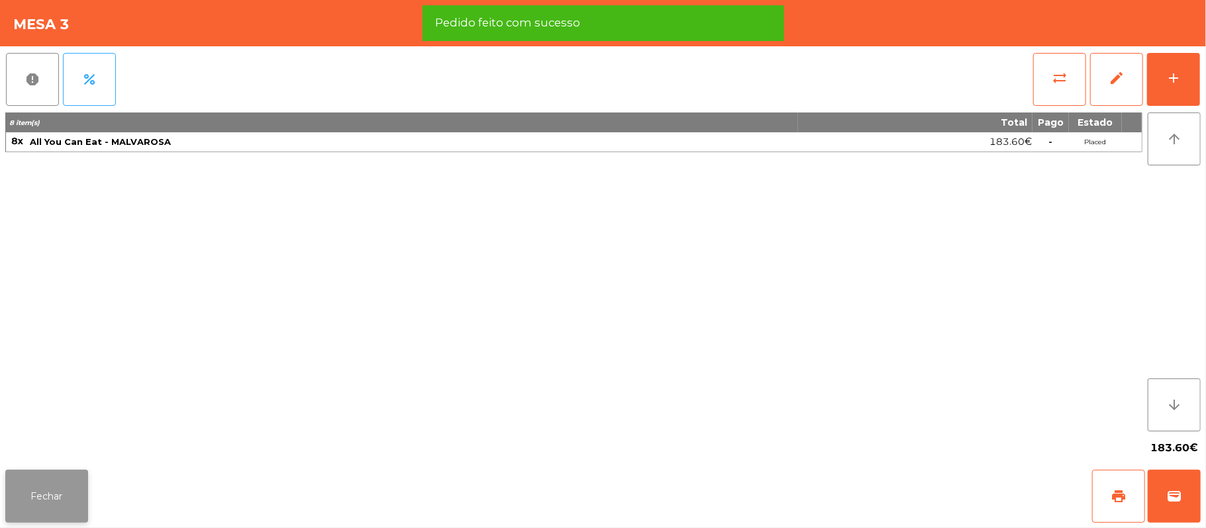
click at [48, 494] on button "Fechar" at bounding box center [46, 496] width 83 height 53
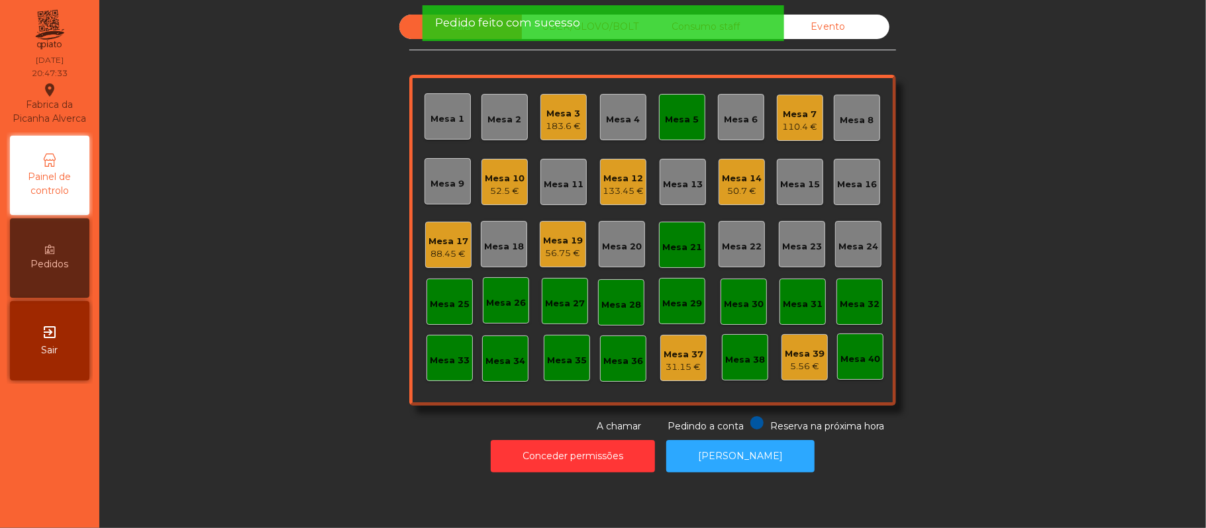
click at [659, 128] on div "Mesa 5" at bounding box center [682, 117] width 46 height 46
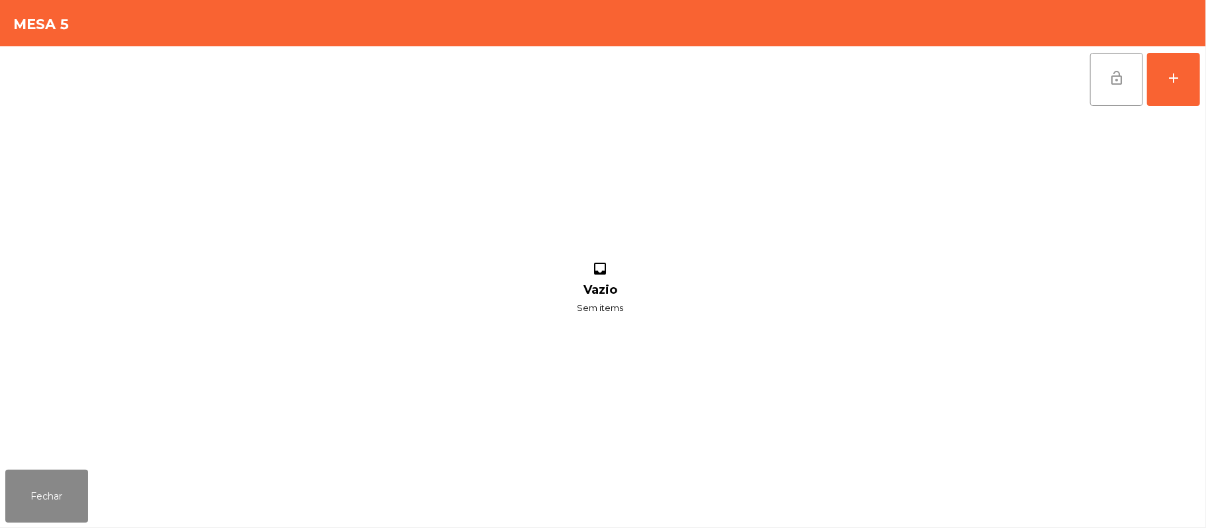
click at [1121, 80] on span "lock_open" at bounding box center [1117, 78] width 16 height 16
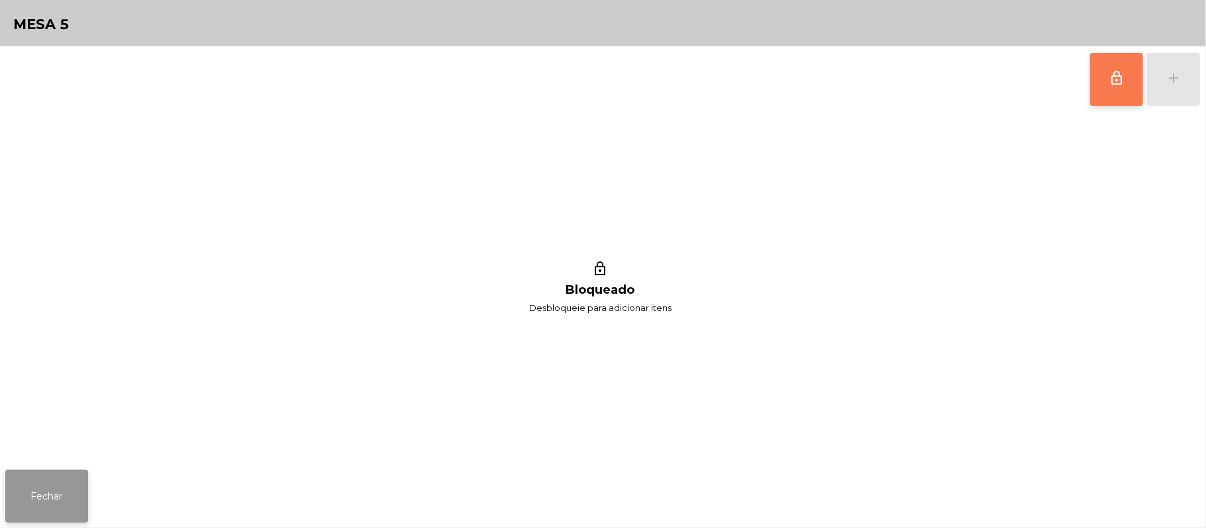
click at [59, 509] on button "Fechar" at bounding box center [46, 496] width 83 height 53
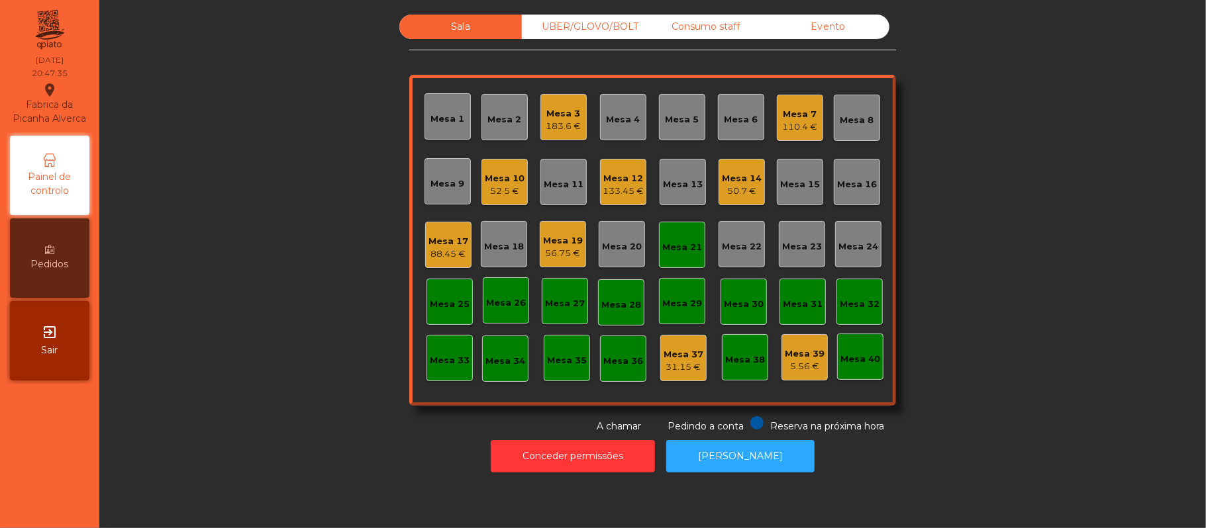
click at [550, 115] on div "Mesa 3" at bounding box center [563, 113] width 35 height 13
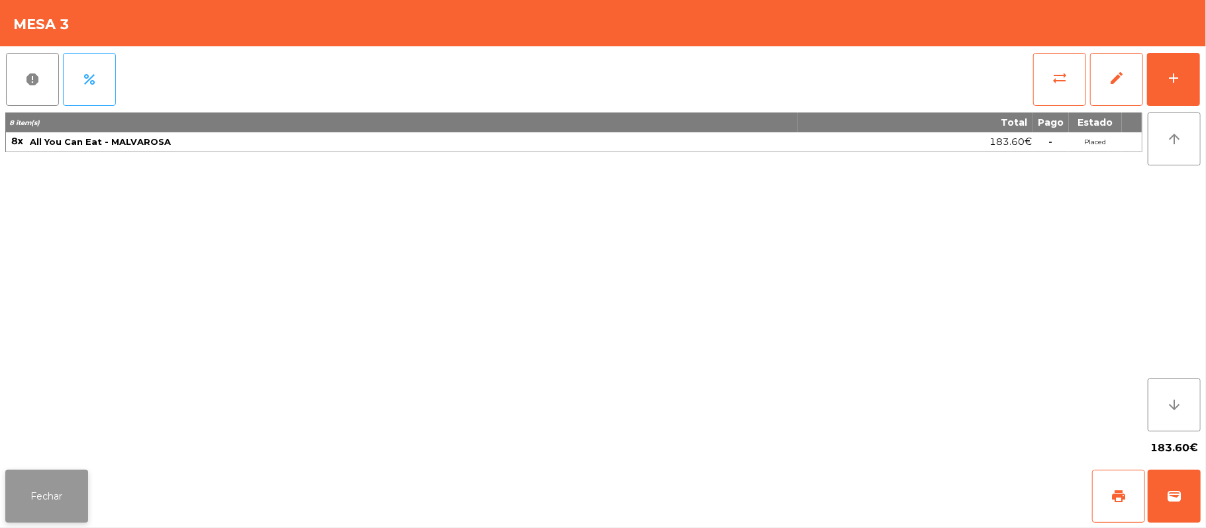
click at [34, 517] on button "Fechar" at bounding box center [46, 496] width 83 height 53
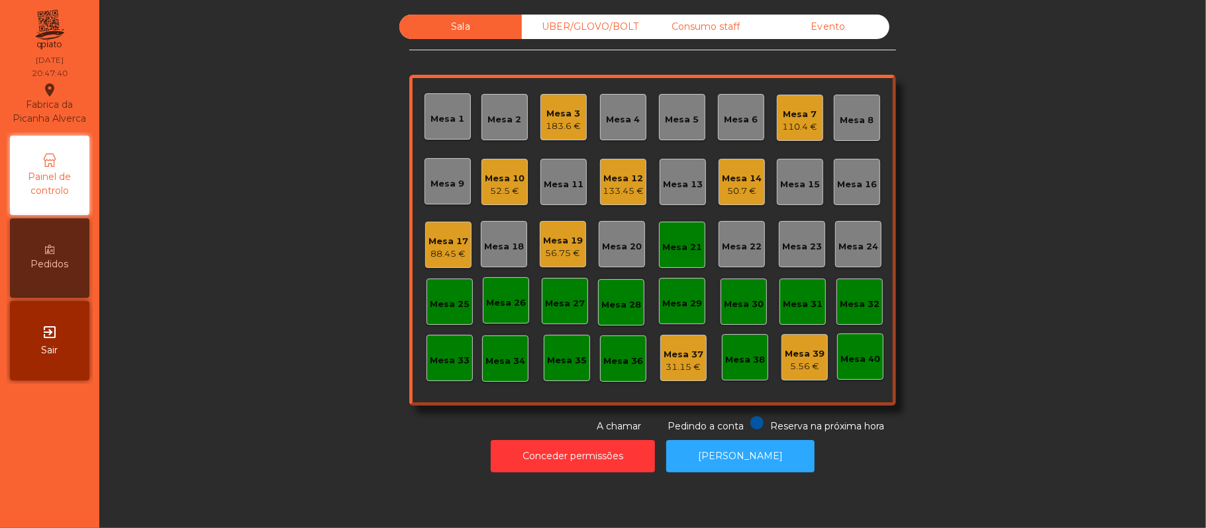
click at [285, 371] on div "Sala UBER/GLOVO/BOLT Consumo staff Evento Mesa 1 Mesa 2 Mesa 3 183.6 € Mesa 4 M…" at bounding box center [652, 224] width 1071 height 419
click at [565, 244] on div "Mesa 19" at bounding box center [563, 240] width 40 height 13
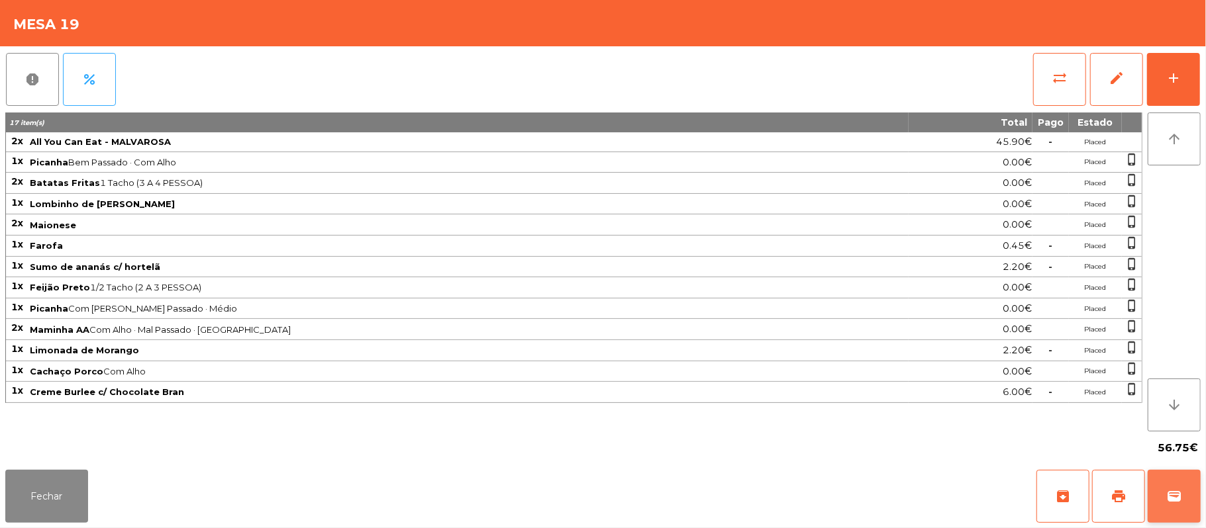
click at [1182, 501] on button "wallet" at bounding box center [1174, 496] width 53 height 53
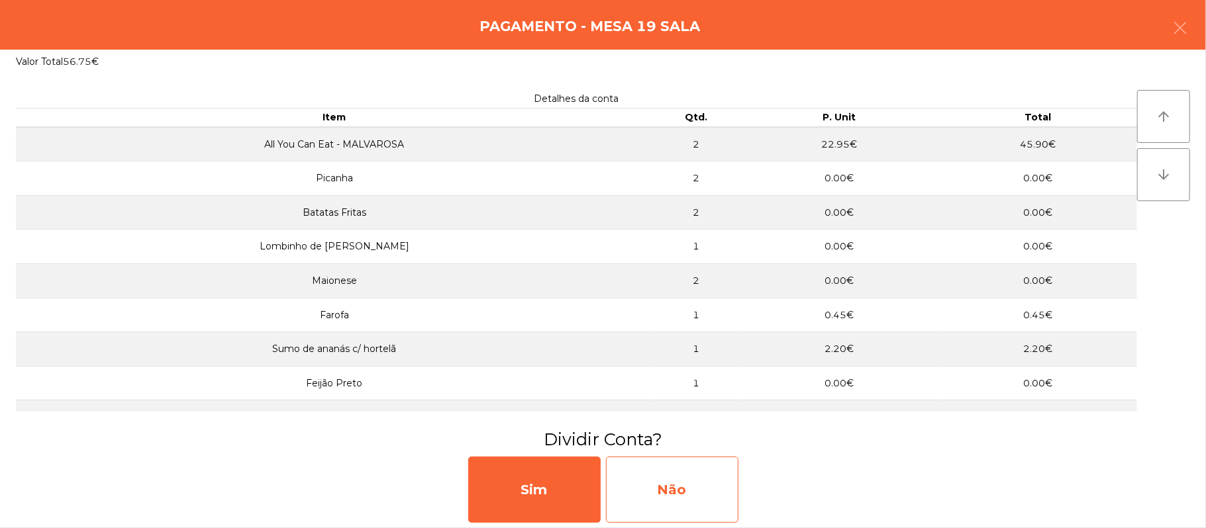
click at [667, 477] on div "Não" at bounding box center [672, 490] width 132 height 66
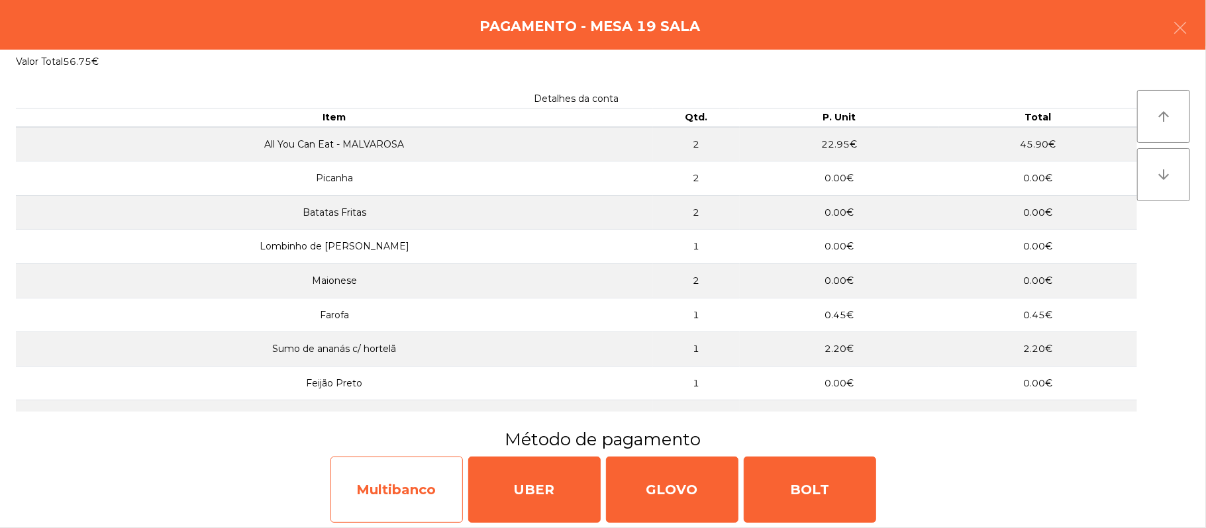
click at [393, 483] on div "Multibanco" at bounding box center [396, 490] width 132 height 66
select select "**"
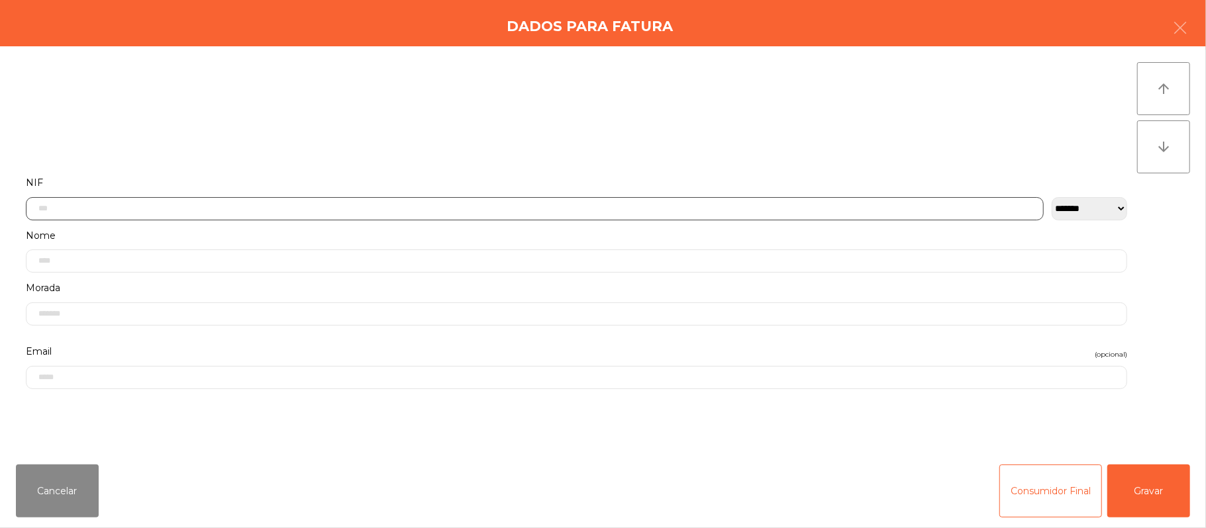
click at [266, 205] on input "text" at bounding box center [535, 208] width 1018 height 23
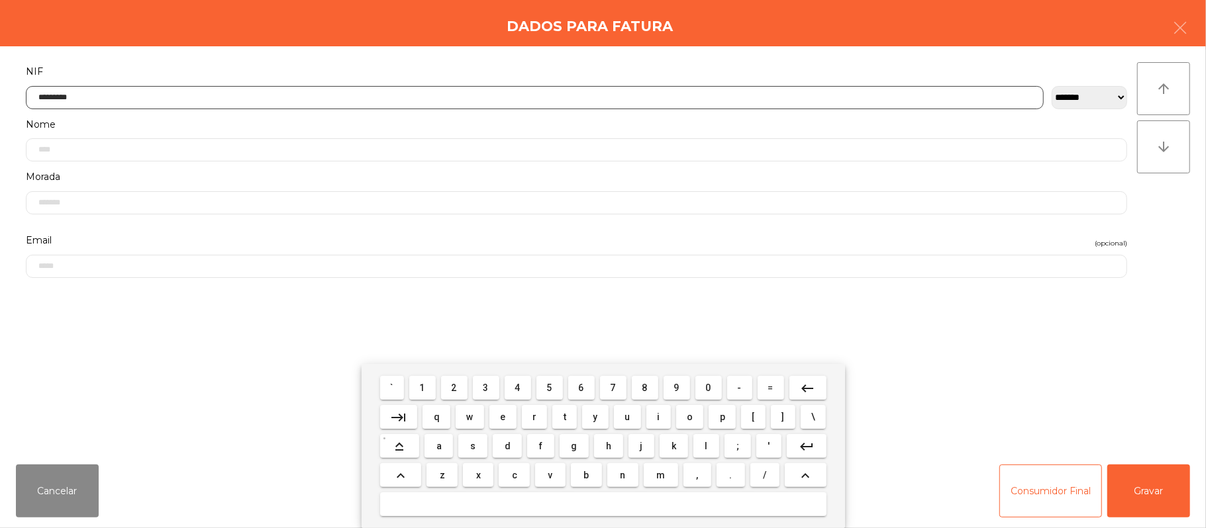
type input "*********"
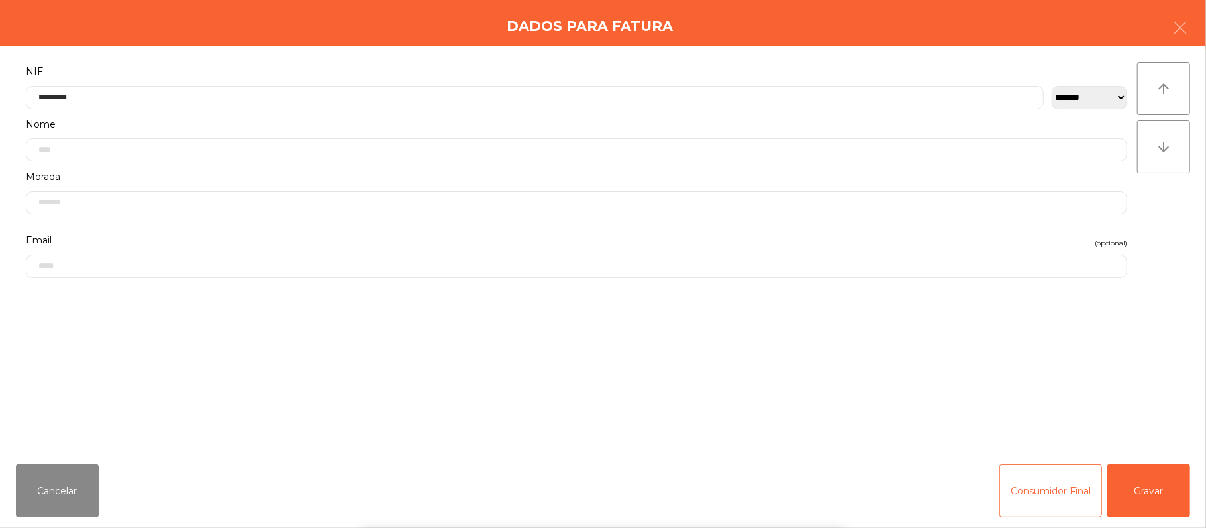
click at [1160, 493] on div "` 1 2 3 4 5 6 7 8 9 0 - = keyboard_backspace keyboard_tab q w e r t y u i o p […" at bounding box center [603, 446] width 1206 height 164
click at [1142, 498] on button "Gravar" at bounding box center [1148, 491] width 83 height 53
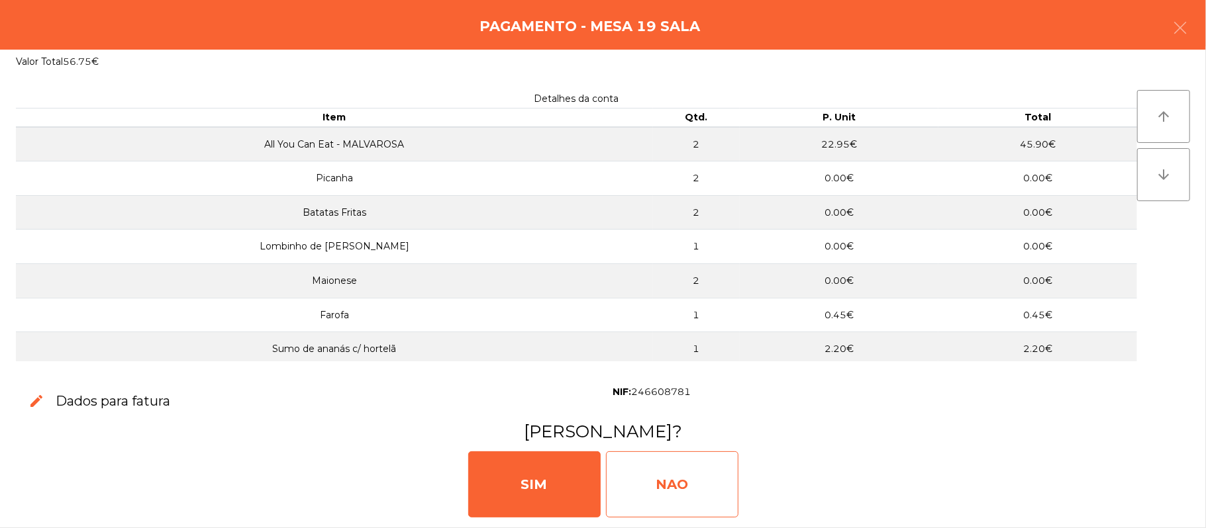
click at [691, 478] on div "NAO" at bounding box center [672, 485] width 132 height 66
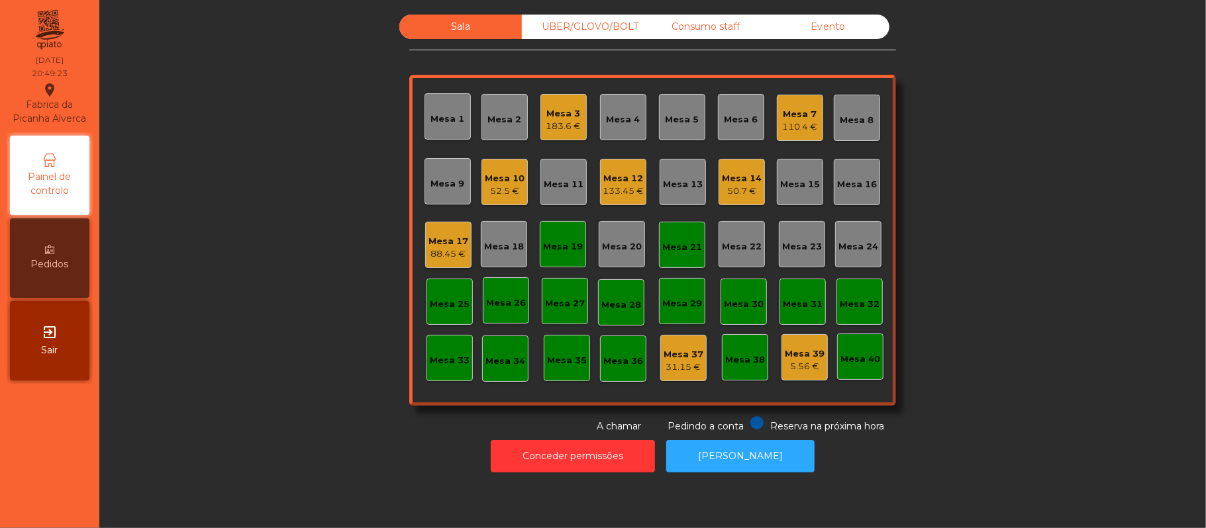
click at [559, 241] on div "Mesa 19" at bounding box center [563, 246] width 40 height 13
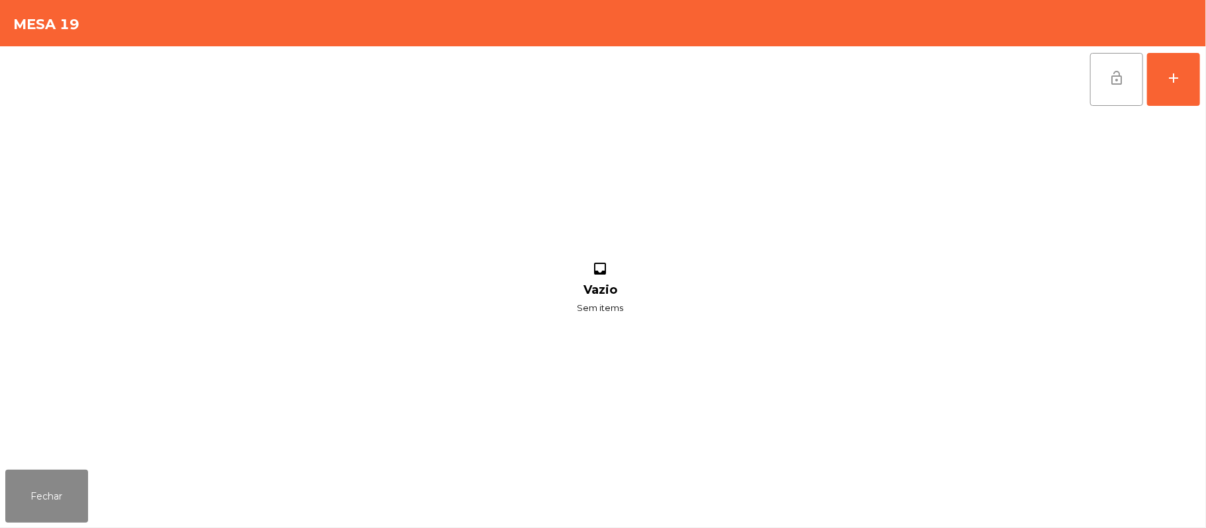
click at [1128, 88] on button "lock_open" at bounding box center [1116, 79] width 53 height 53
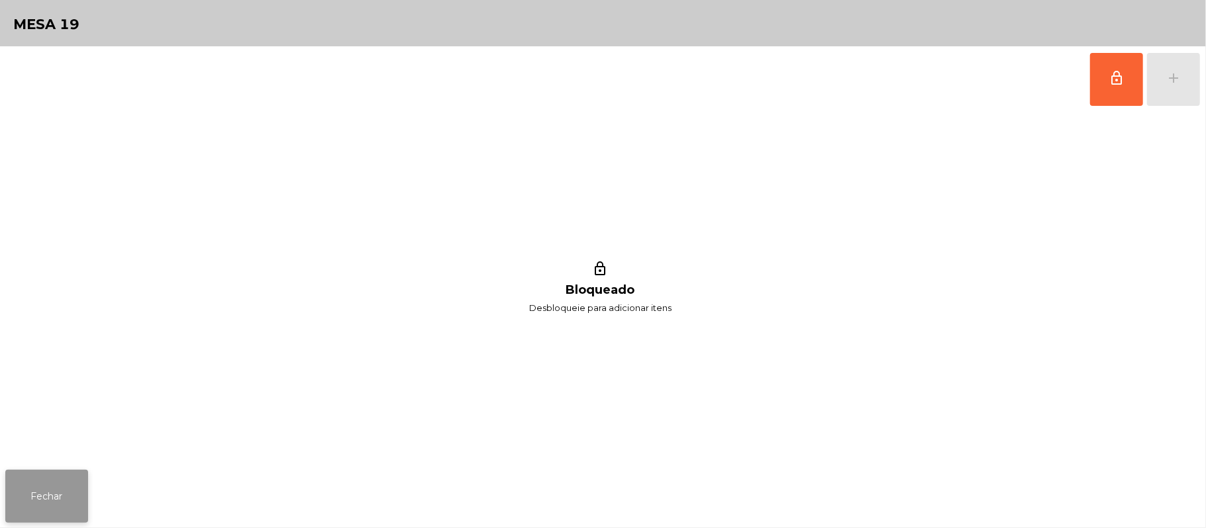
click at [11, 477] on button "Fechar" at bounding box center [46, 496] width 83 height 53
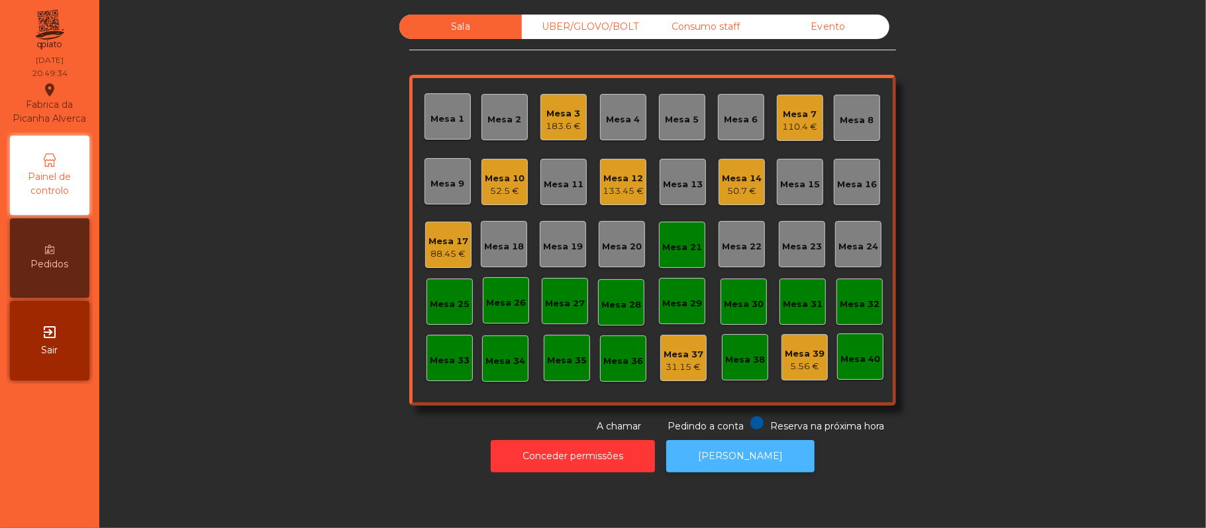
click at [740, 442] on button "[PERSON_NAME]" at bounding box center [740, 456] width 148 height 32
click at [451, 359] on div "Mesa 33" at bounding box center [450, 360] width 40 height 13
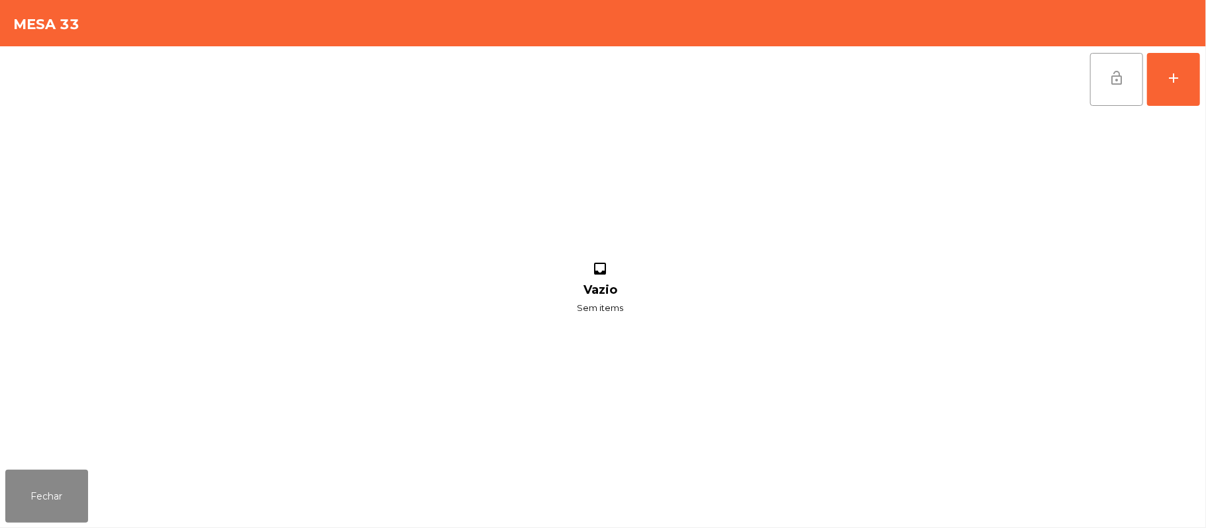
click at [1131, 87] on button "lock_open" at bounding box center [1116, 79] width 53 height 53
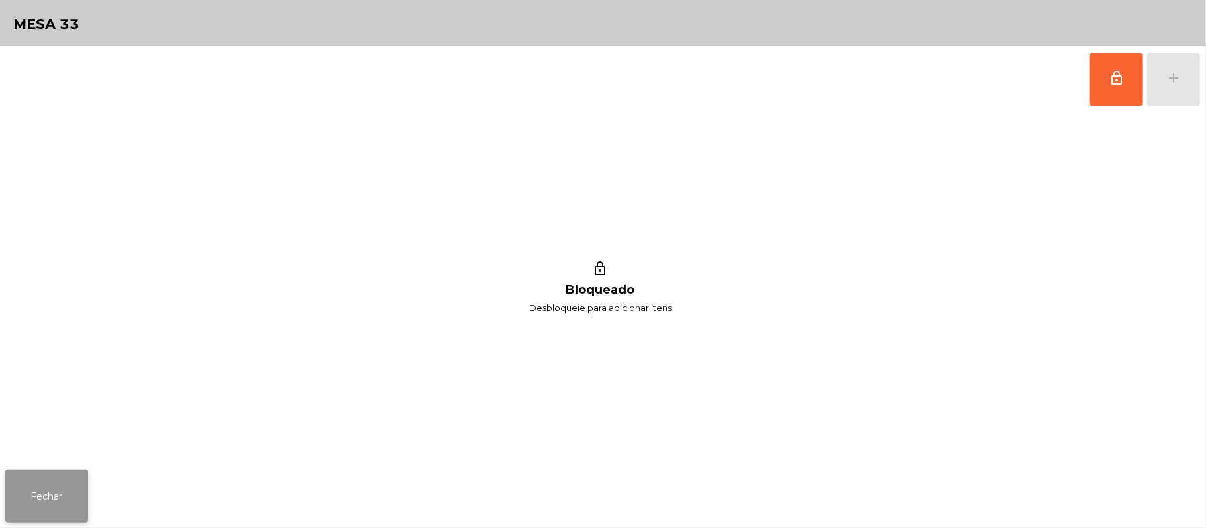
click at [54, 511] on button "Fechar" at bounding box center [46, 496] width 83 height 53
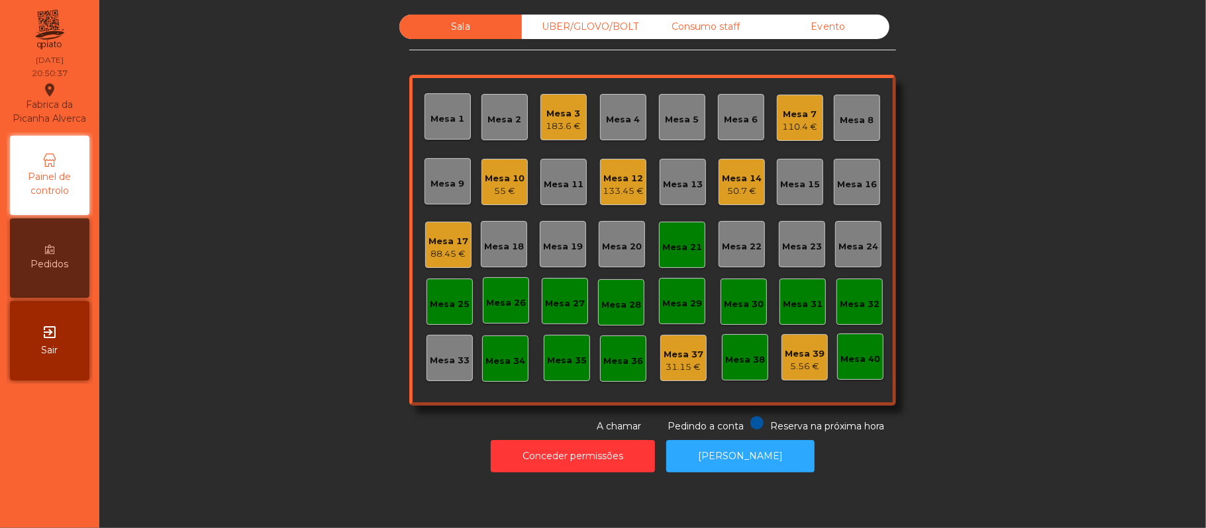
click at [445, 303] on div "Mesa 25" at bounding box center [450, 304] width 40 height 13
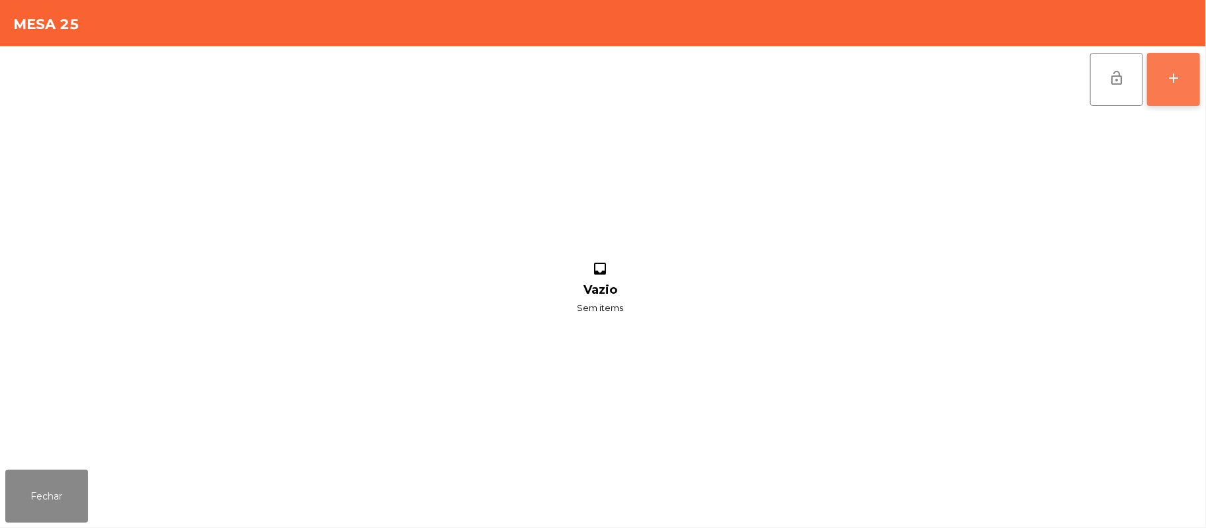
click at [1171, 77] on div "add" at bounding box center [1173, 78] width 16 height 16
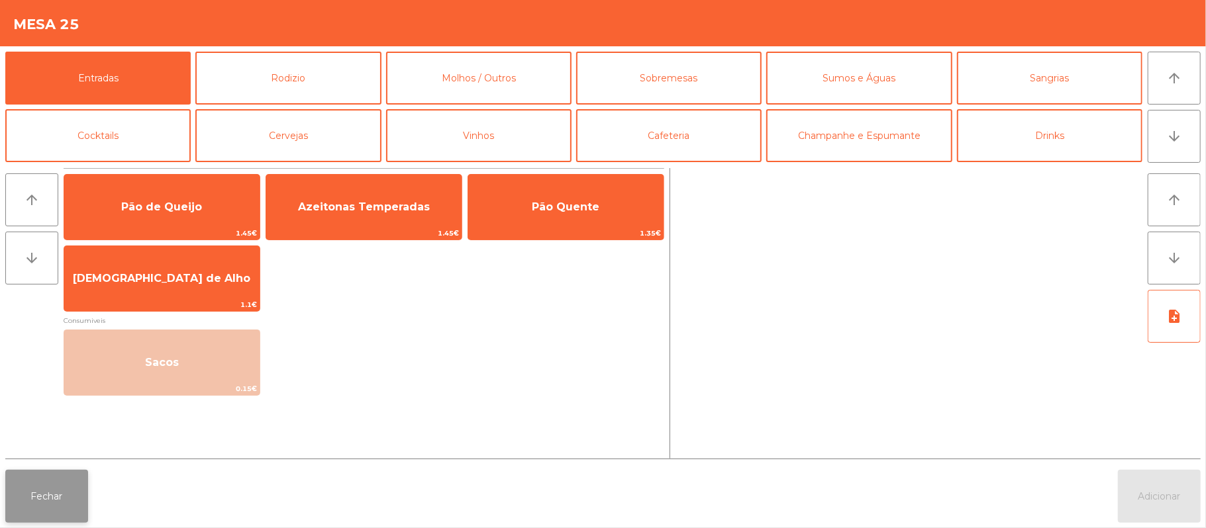
click at [56, 501] on button "Fechar" at bounding box center [46, 496] width 83 height 53
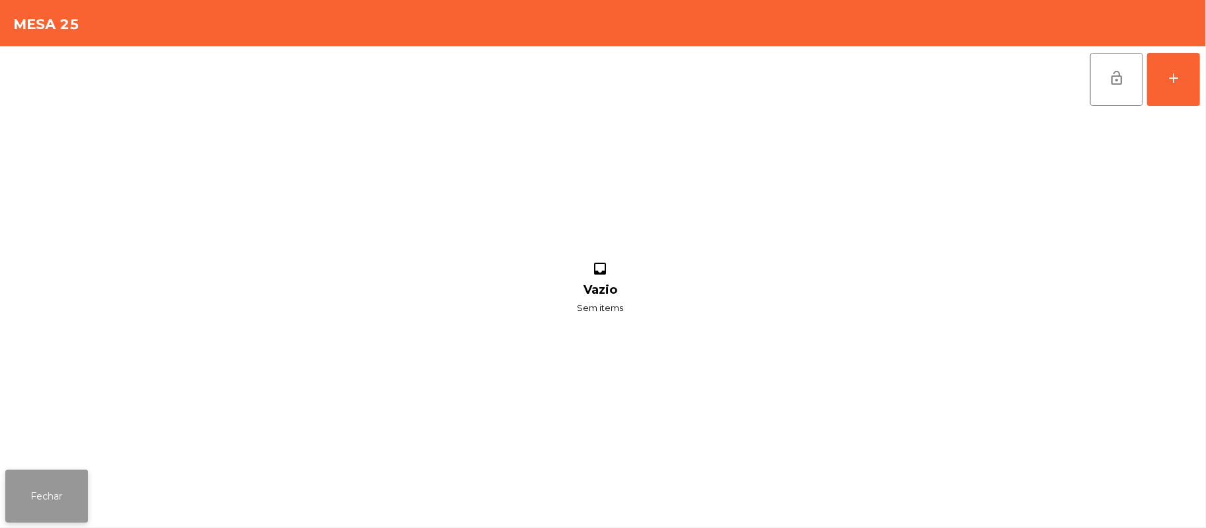
click at [64, 518] on button "Fechar" at bounding box center [46, 496] width 83 height 53
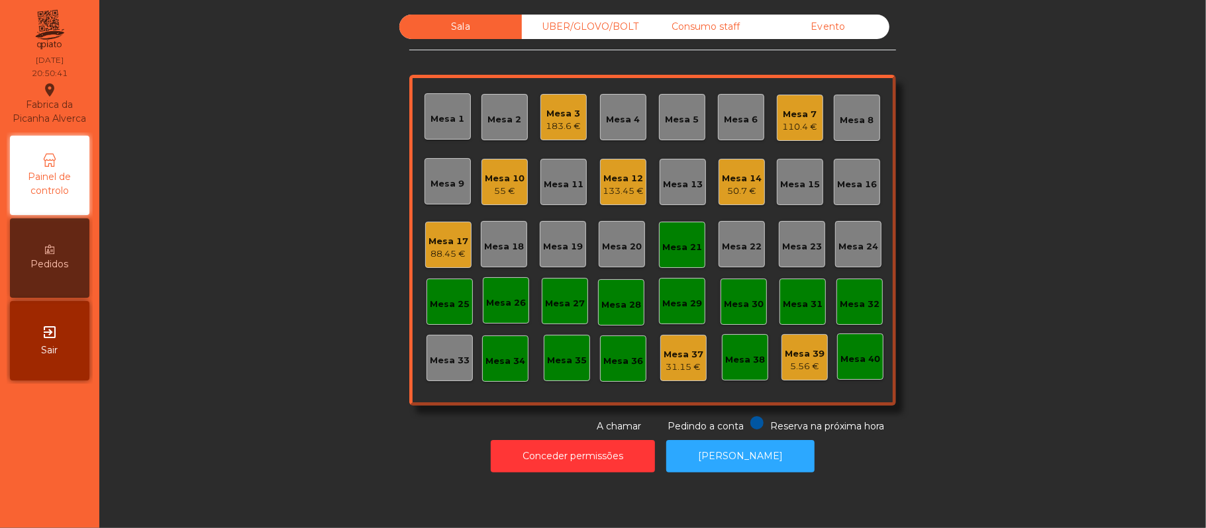
click at [448, 298] on div "Mesa 25" at bounding box center [450, 304] width 40 height 13
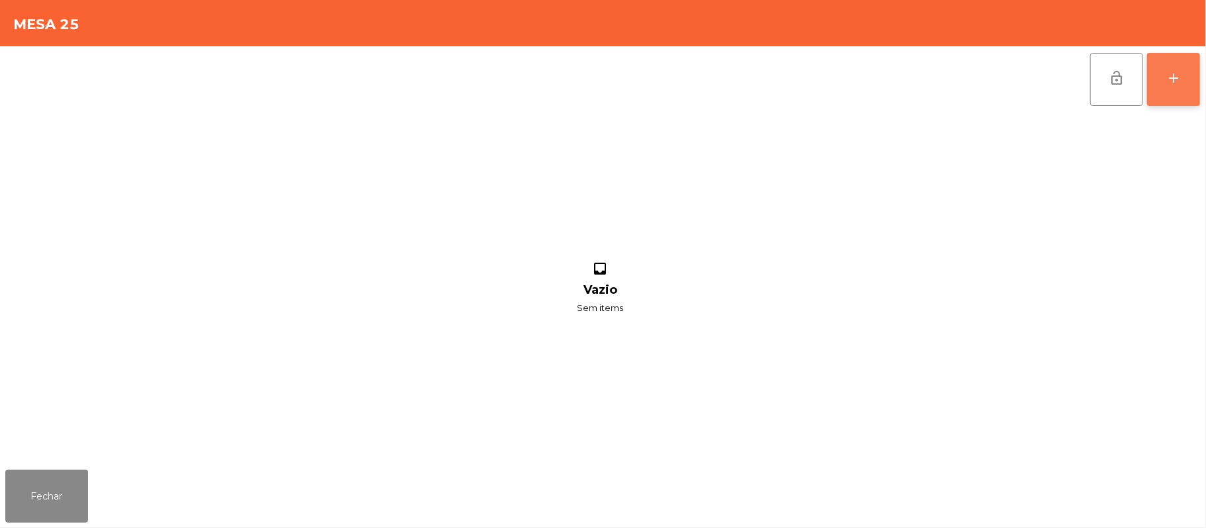
click at [1176, 81] on div "add" at bounding box center [1173, 78] width 16 height 16
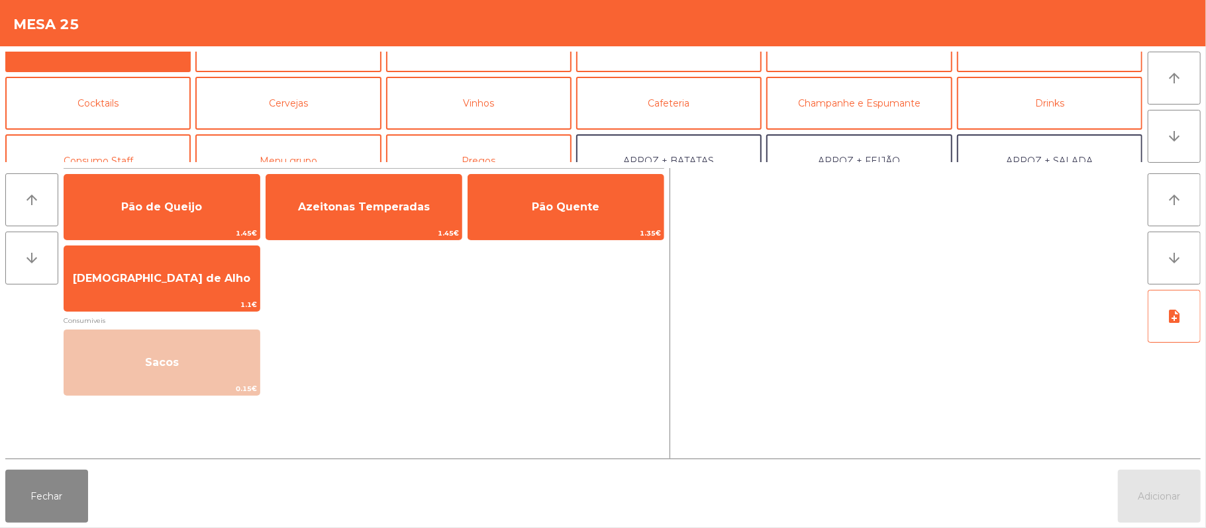
scroll to position [34, 0]
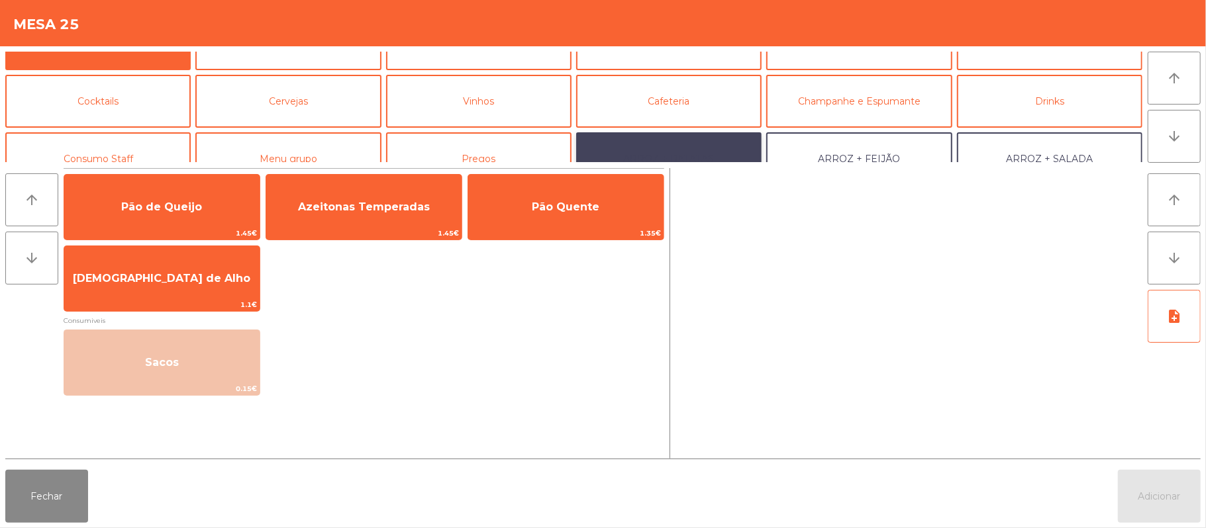
click at [642, 138] on button "ARROZ + BATATAS" at bounding box center [668, 158] width 185 height 53
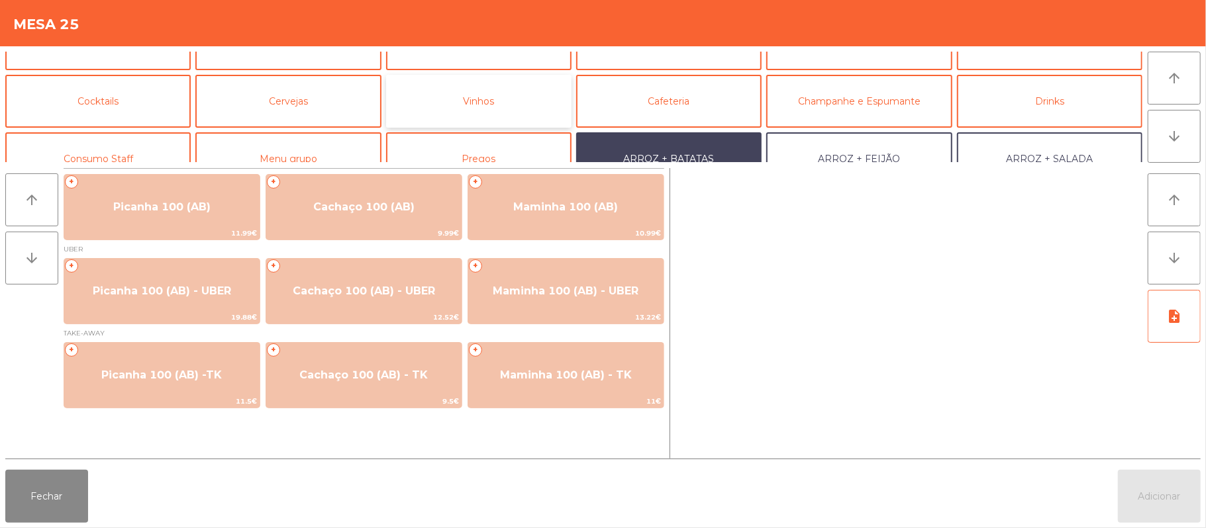
click at [487, 86] on button "Vinhos" at bounding box center [478, 101] width 185 height 53
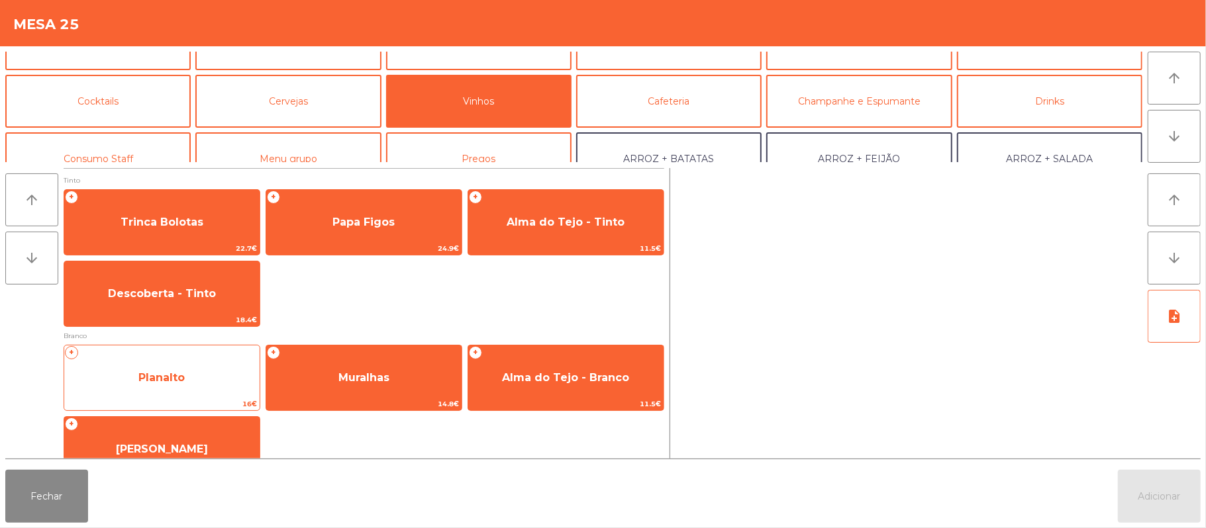
click at [155, 373] on span "Planalto" at bounding box center [161, 377] width 46 height 13
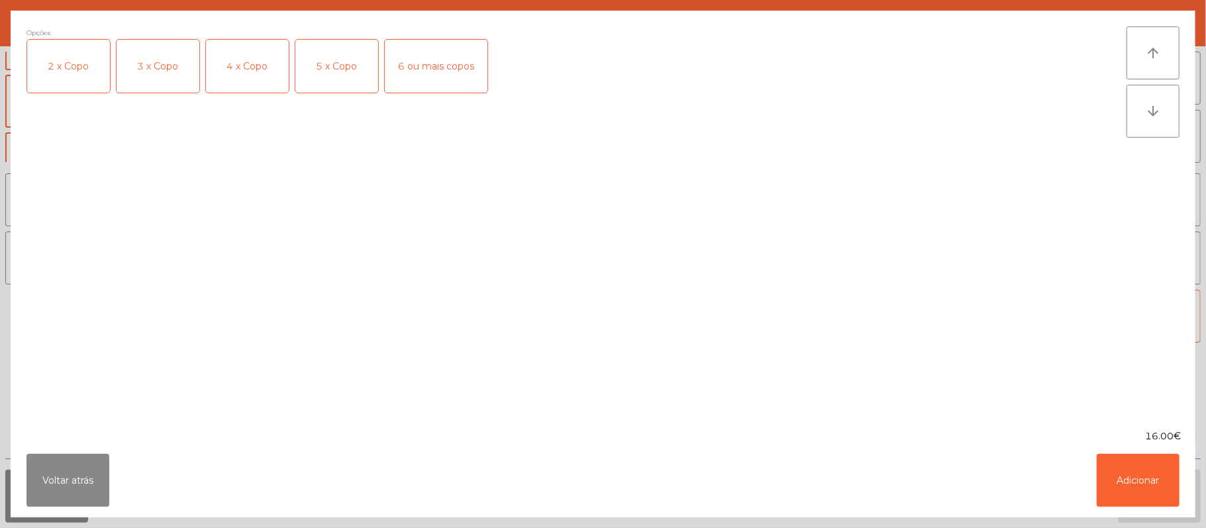
click at [256, 58] on div "4 x Copo" at bounding box center [247, 66] width 83 height 53
click at [1137, 481] on button "Adicionar" at bounding box center [1138, 480] width 83 height 53
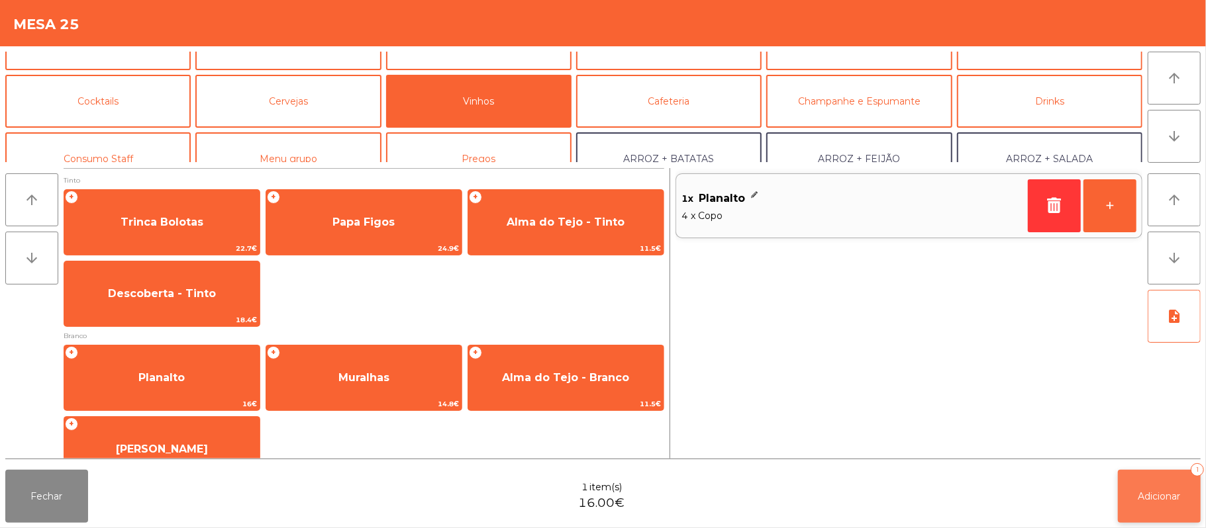
click at [1153, 496] on span "Adicionar" at bounding box center [1159, 497] width 42 height 12
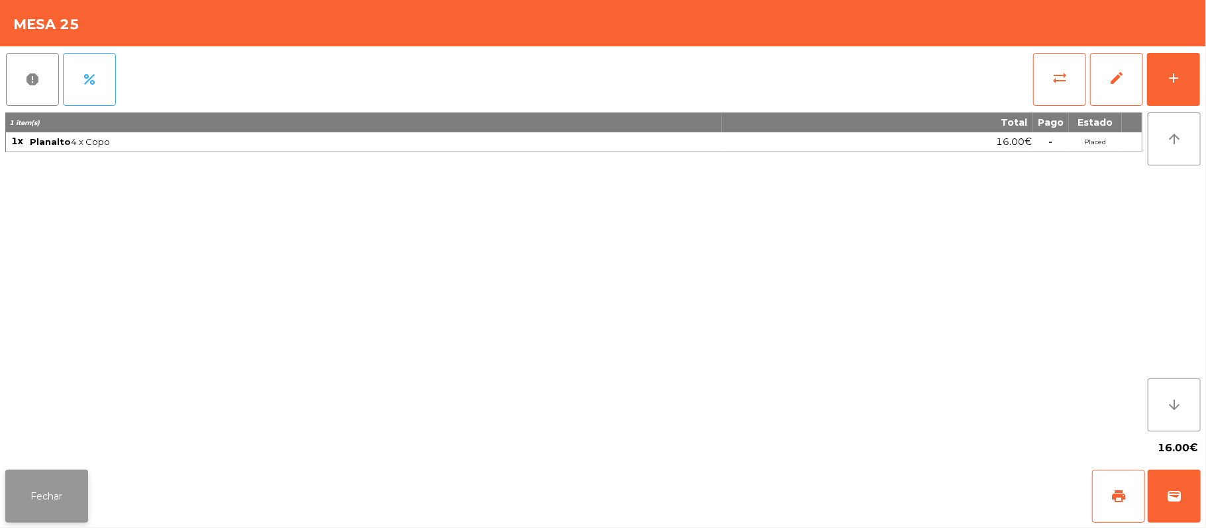
click at [51, 488] on button "Fechar" at bounding box center [46, 496] width 83 height 53
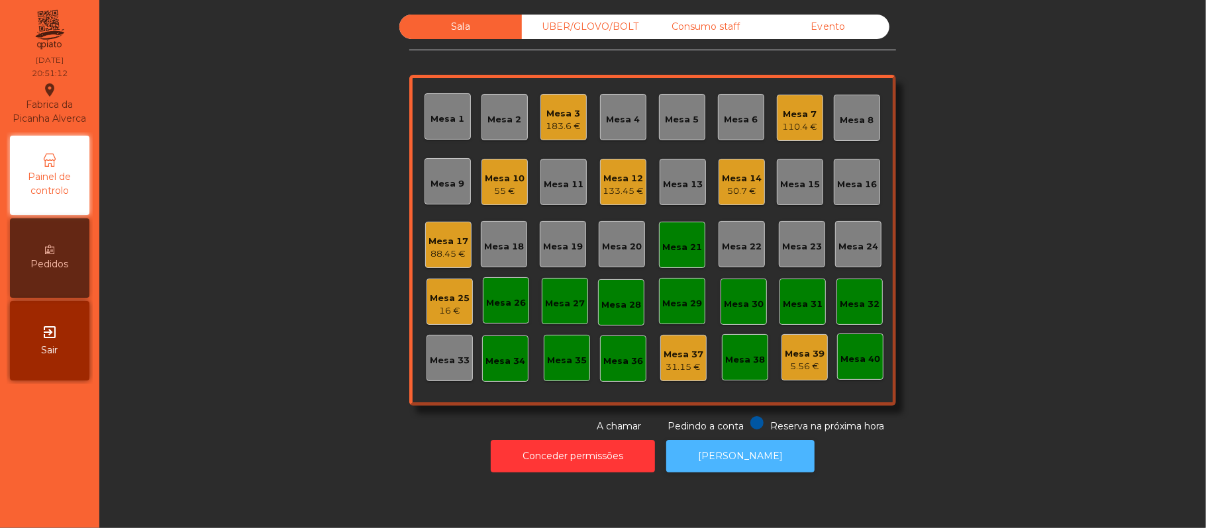
click at [726, 445] on button "[PERSON_NAME]" at bounding box center [740, 456] width 148 height 32
click at [441, 340] on div "Mesa 33" at bounding box center [449, 358] width 46 height 46
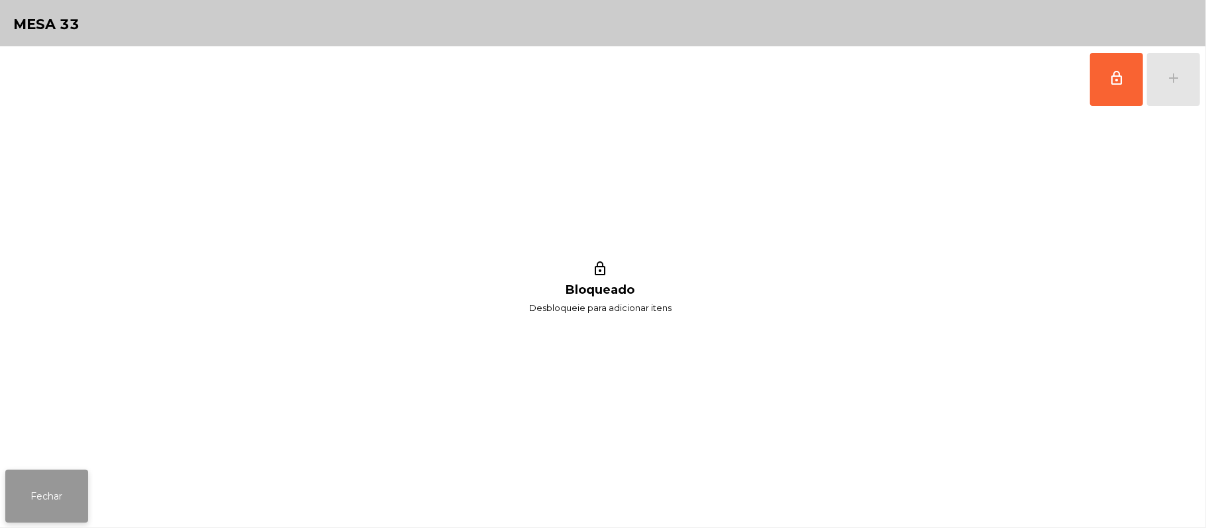
click at [56, 477] on button "Fechar" at bounding box center [46, 496] width 83 height 53
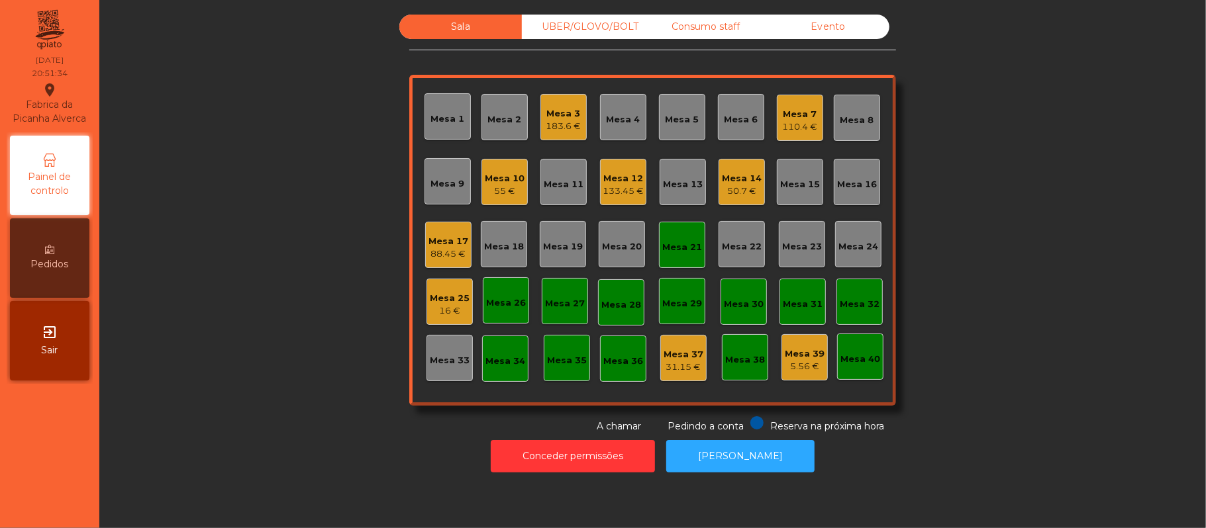
click at [449, 308] on div "16 €" at bounding box center [450, 311] width 40 height 13
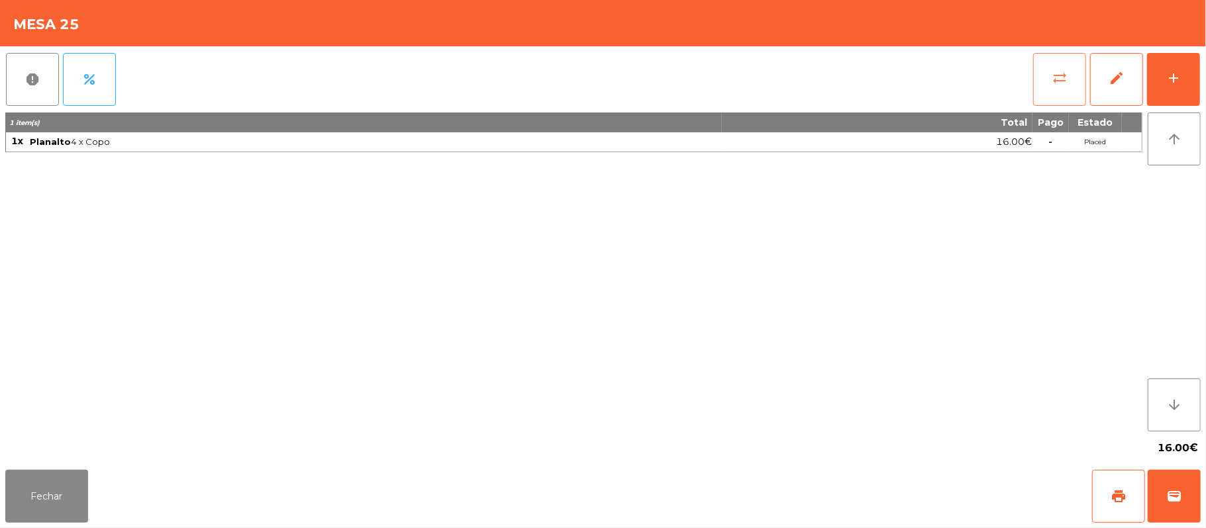
click at [1062, 75] on span "sync_alt" at bounding box center [1060, 78] width 16 height 16
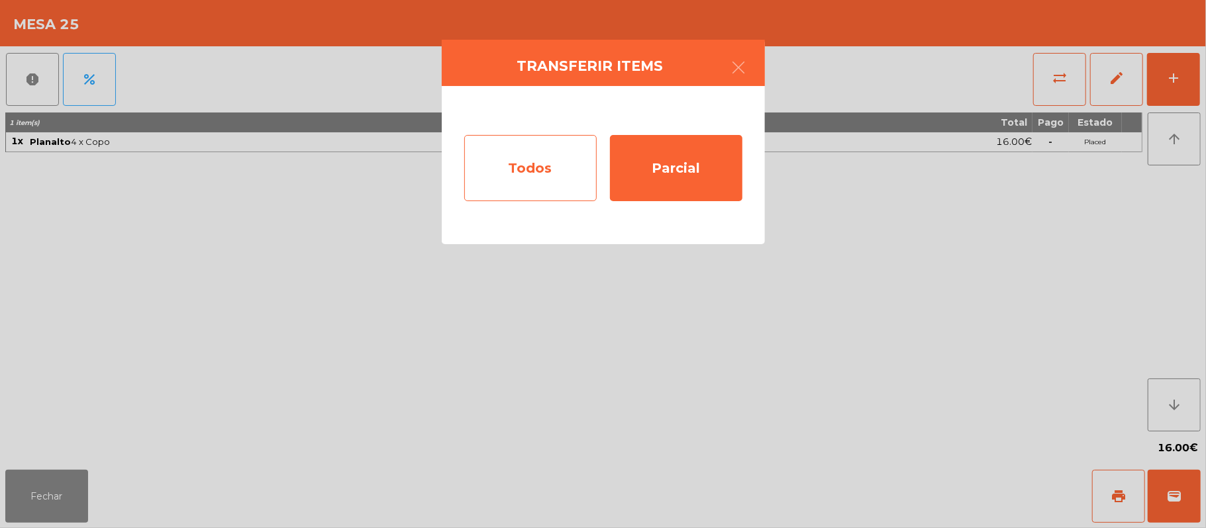
click at [549, 173] on div "Todos" at bounding box center [530, 168] width 132 height 66
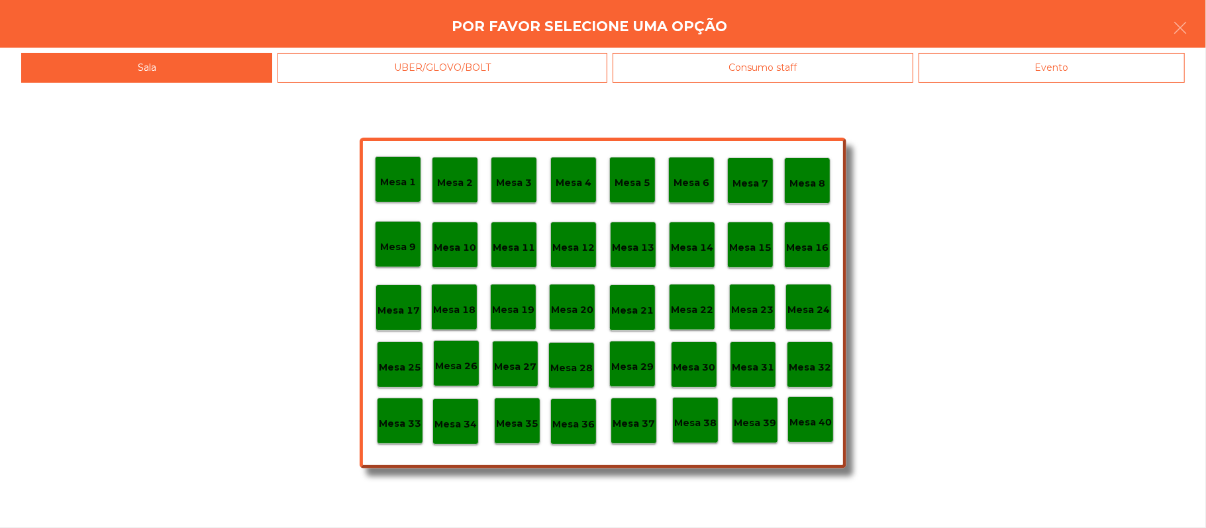
click at [1034, 72] on div "Evento" at bounding box center [1051, 68] width 266 height 30
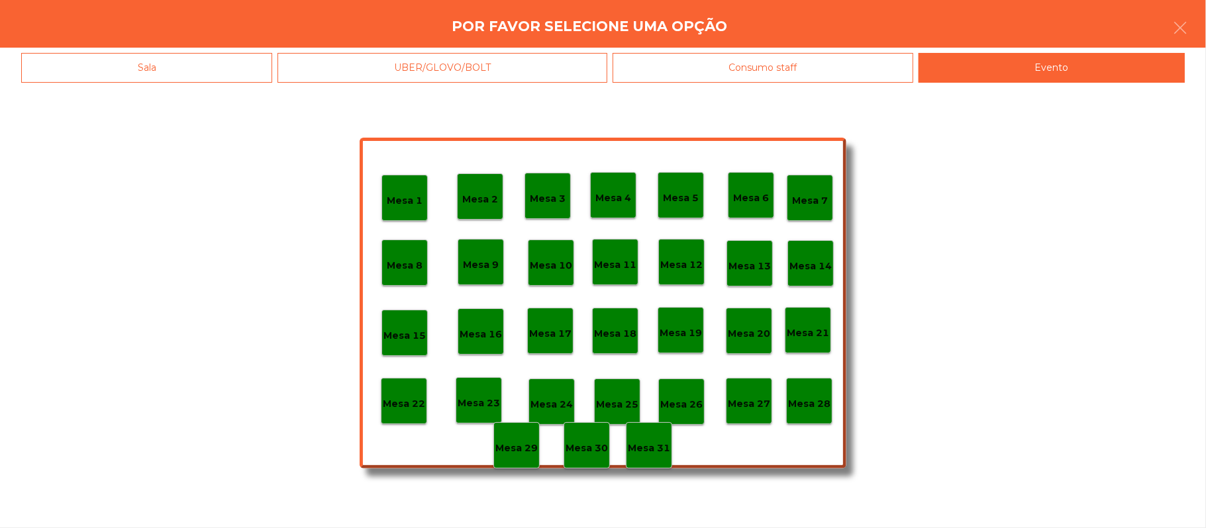
click at [811, 406] on p "Mesa 28" at bounding box center [809, 404] width 42 height 15
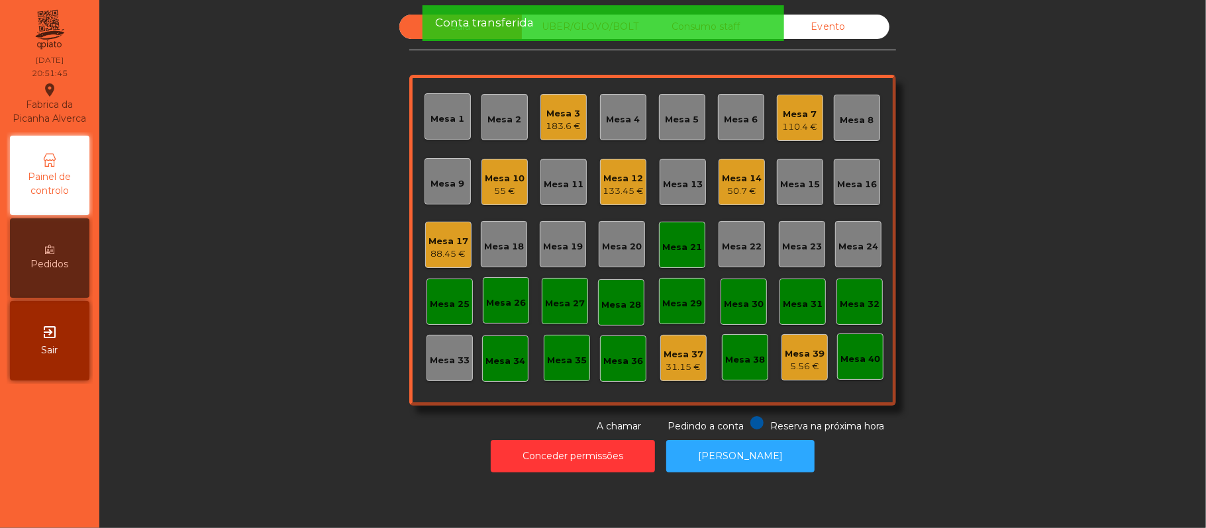
click at [686, 246] on div "Mesa 21" at bounding box center [682, 247] width 40 height 13
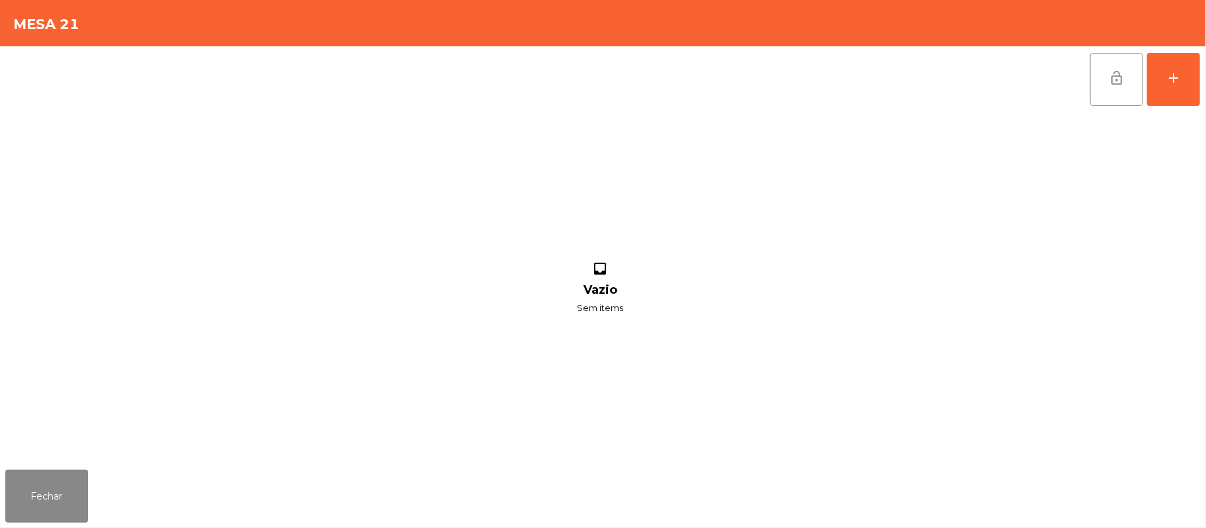
click at [1103, 72] on button "lock_open" at bounding box center [1116, 79] width 53 height 53
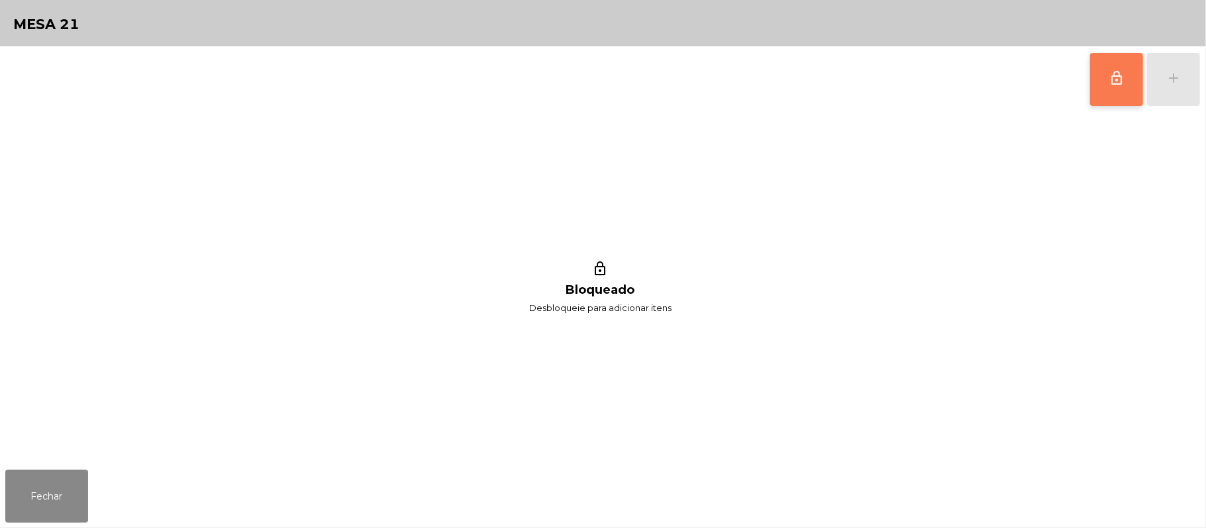
click at [1109, 70] on span "lock_outline" at bounding box center [1117, 78] width 16 height 16
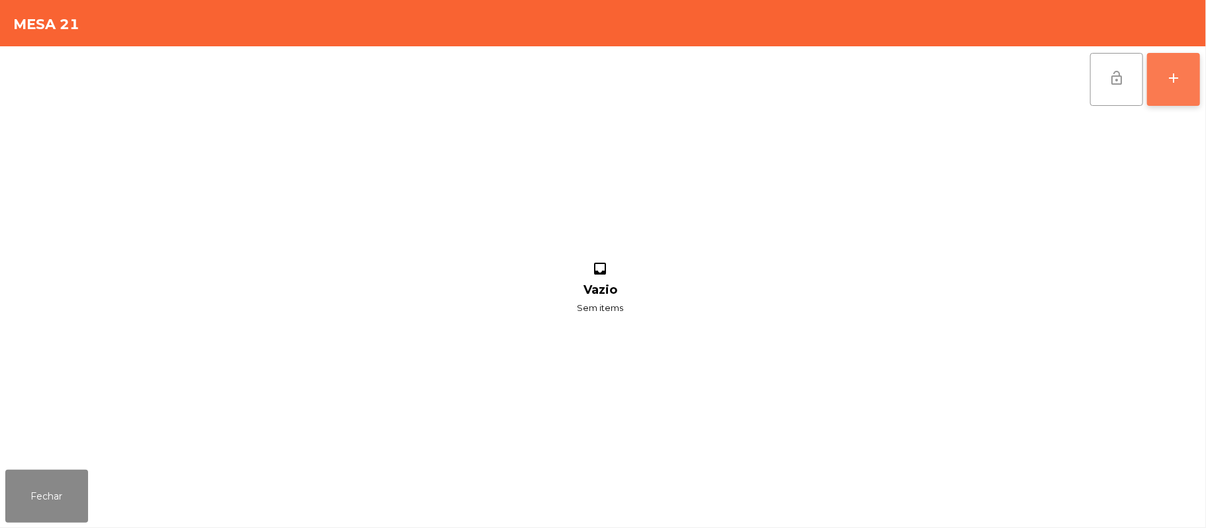
click at [1168, 81] on div "add" at bounding box center [1173, 78] width 16 height 16
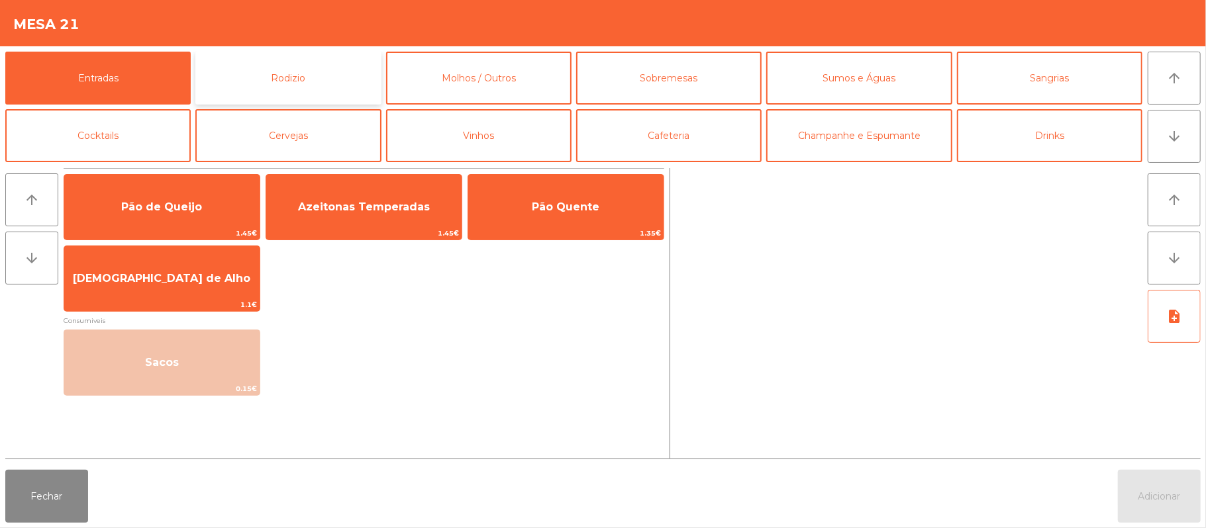
click at [337, 66] on button "Rodizio" at bounding box center [287, 78] width 185 height 53
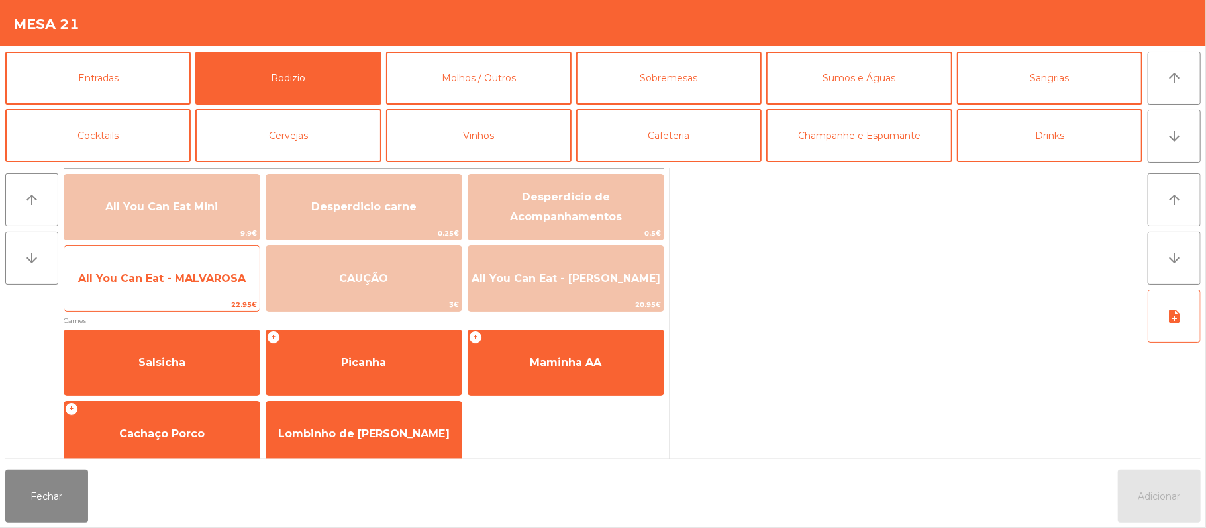
click at [186, 287] on span "All You Can Eat - MALVAROSA" at bounding box center [161, 279] width 195 height 36
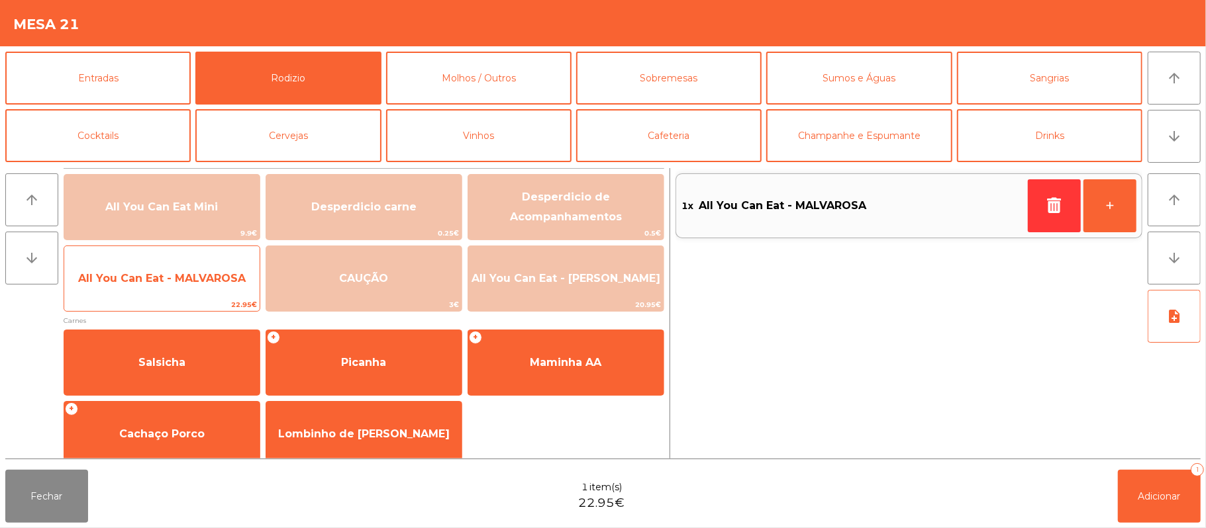
click at [191, 281] on span "All You Can Eat - MALVAROSA" at bounding box center [162, 278] width 168 height 13
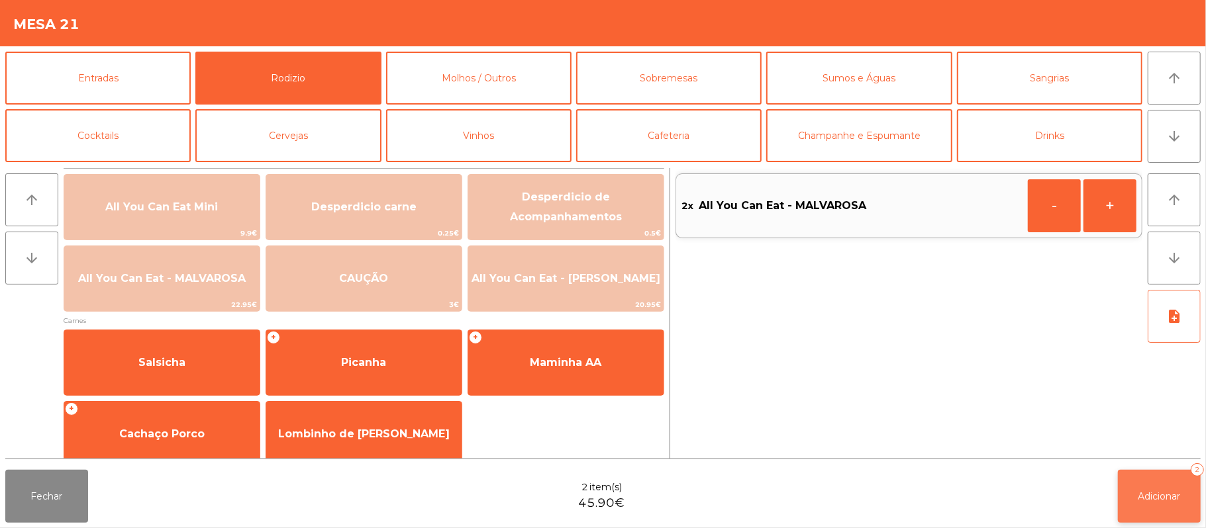
click at [1148, 504] on button "Adicionar 2" at bounding box center [1159, 496] width 83 height 53
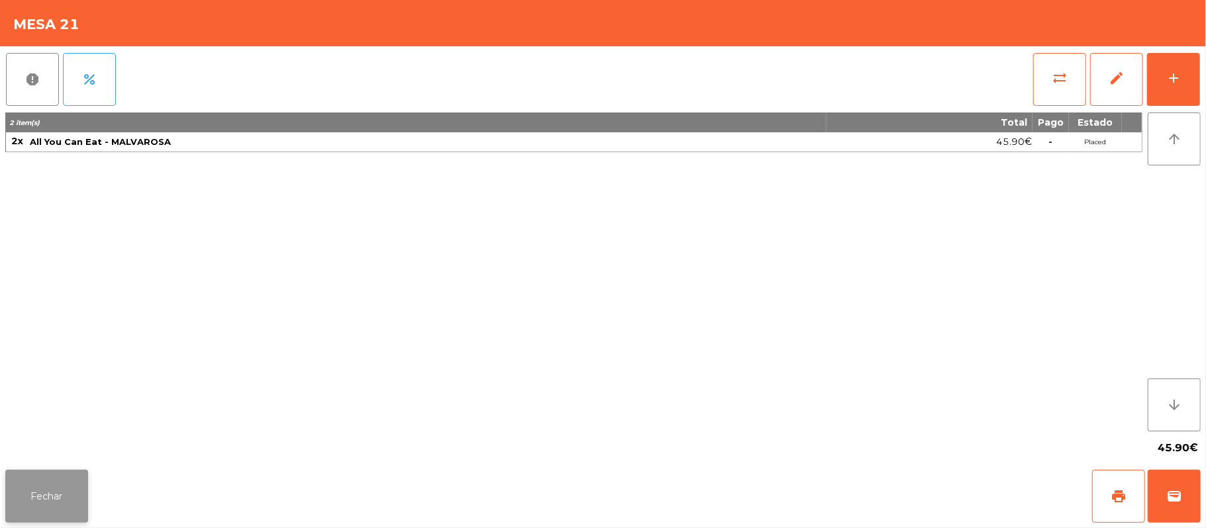
click at [68, 477] on button "Fechar" at bounding box center [46, 496] width 83 height 53
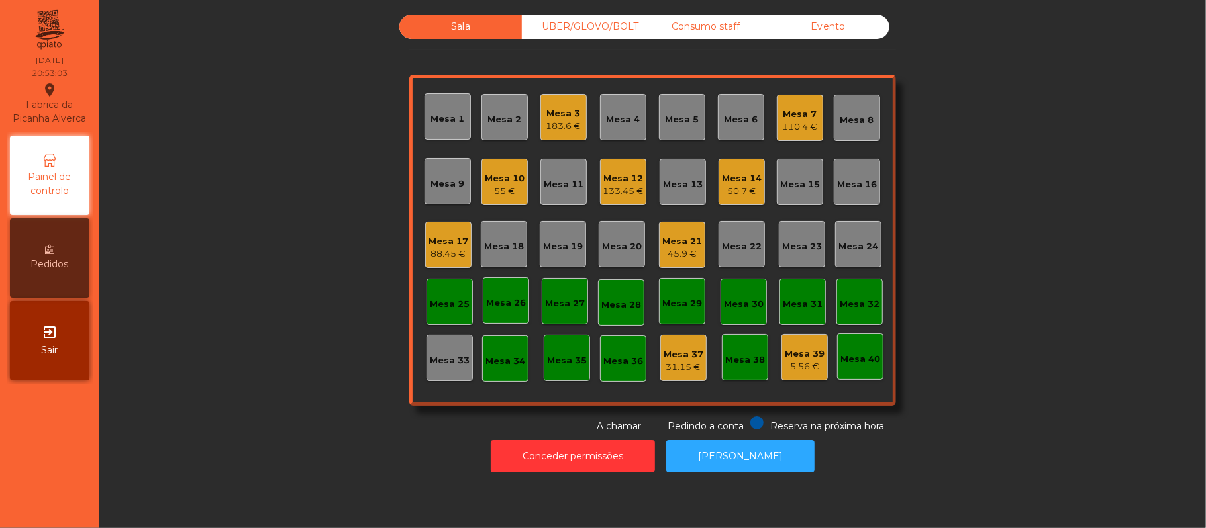
click at [997, 176] on div "Sala UBER/GLOVO/BOLT Consumo staff Evento Mesa 1 Mesa 2 Mesa 3 183.6 € Mesa 4 M…" at bounding box center [652, 224] width 1071 height 419
click at [748, 244] on div "Mesa 22" at bounding box center [742, 246] width 40 height 13
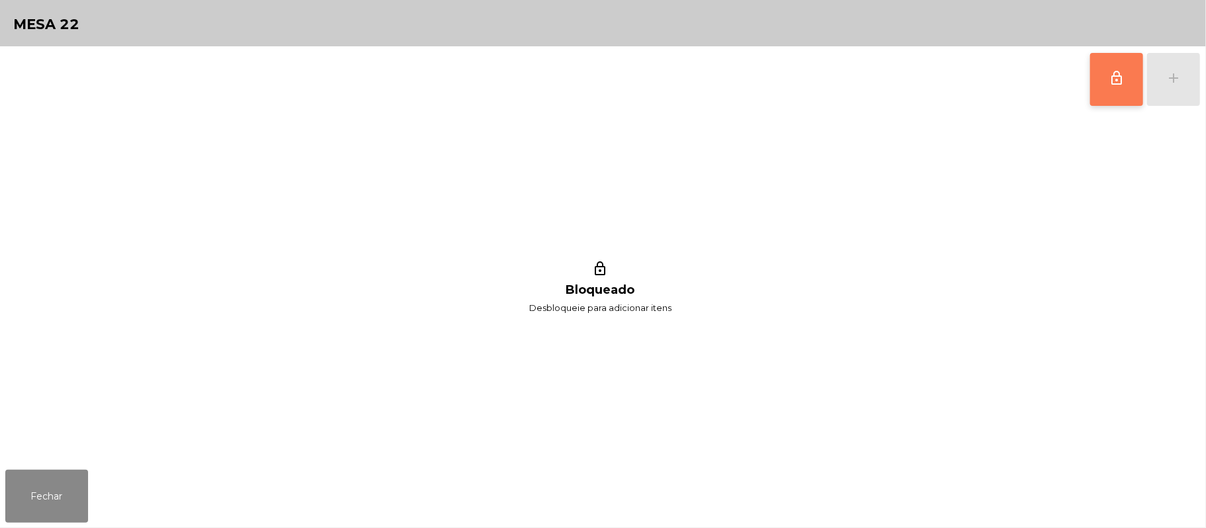
click at [1124, 78] on span "lock_outline" at bounding box center [1117, 78] width 16 height 16
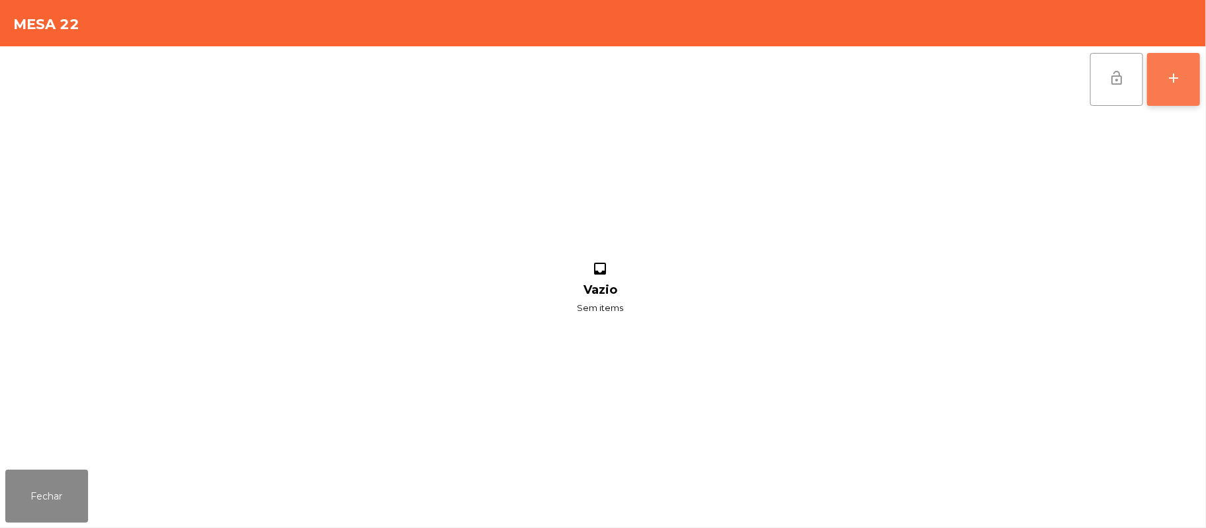
click at [1184, 81] on button "add" at bounding box center [1173, 79] width 53 height 53
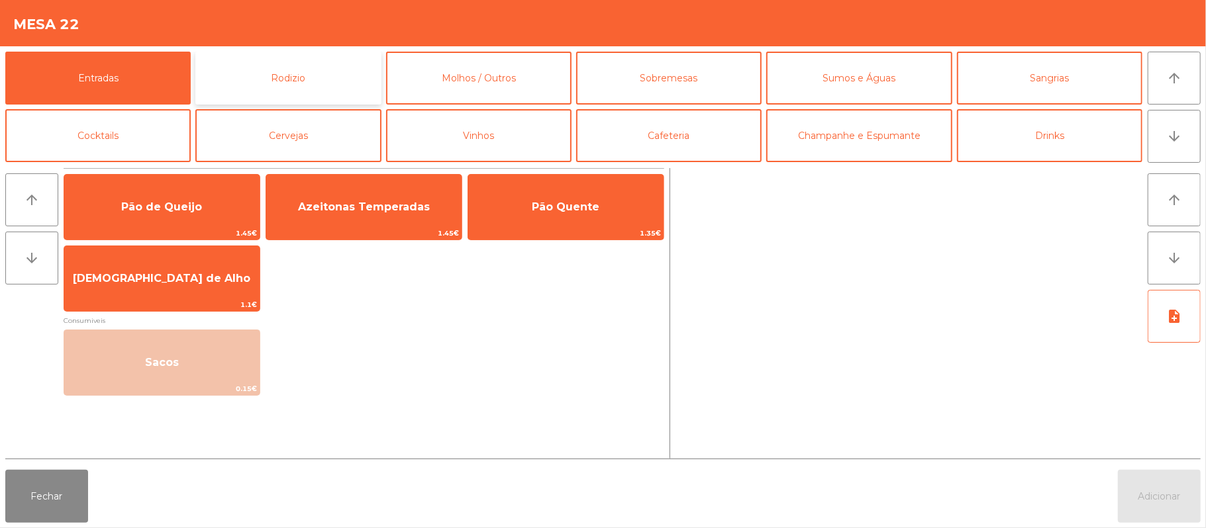
click at [331, 77] on button "Rodizio" at bounding box center [287, 78] width 185 height 53
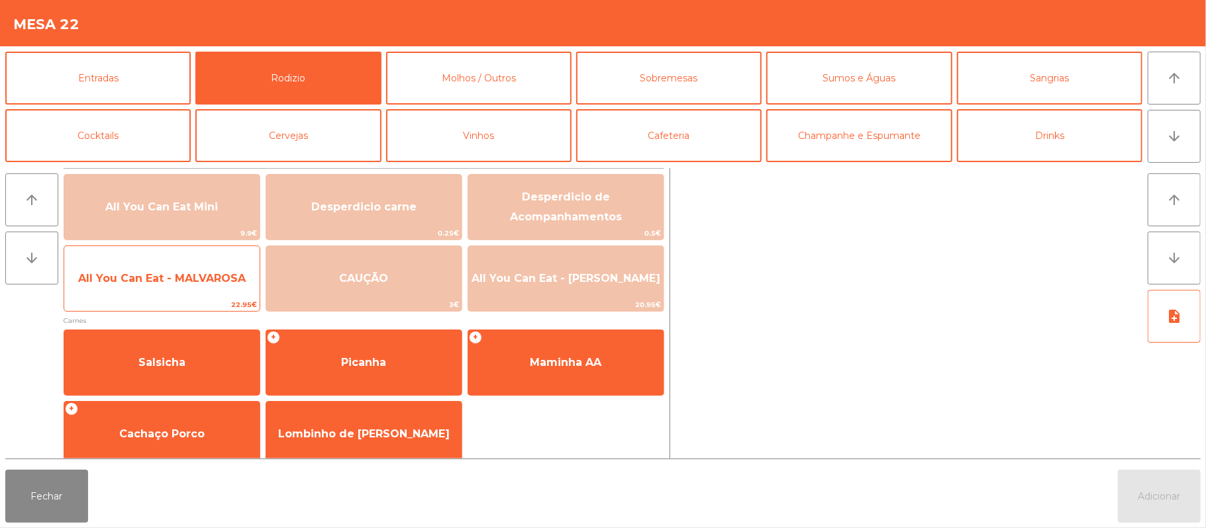
click at [189, 289] on span "All You Can Eat - MALVAROSA" at bounding box center [161, 279] width 195 height 36
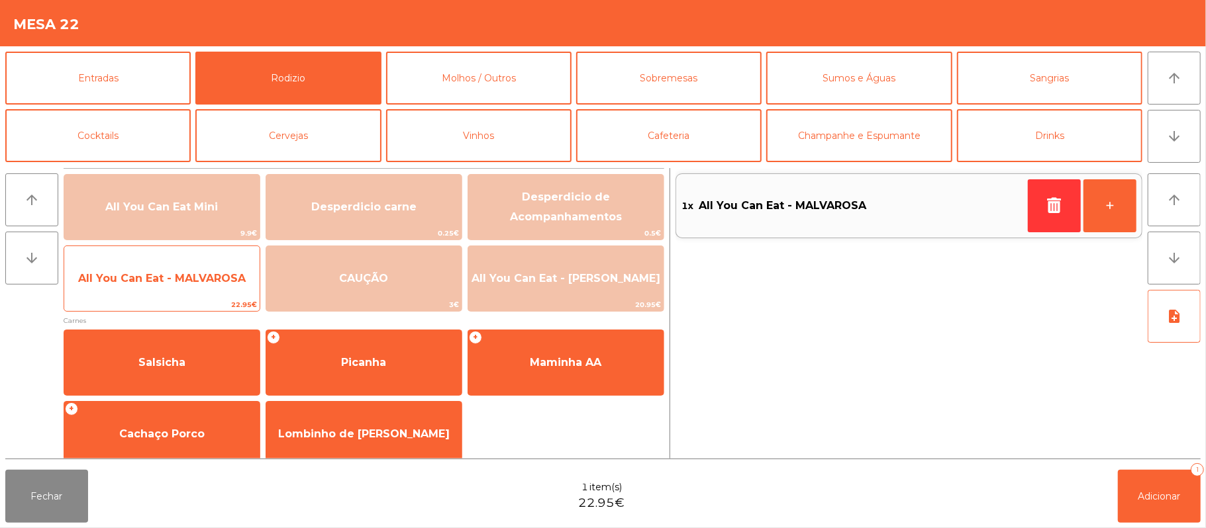
click at [172, 297] on span "All You Can Eat - MALVAROSA" at bounding box center [161, 279] width 195 height 36
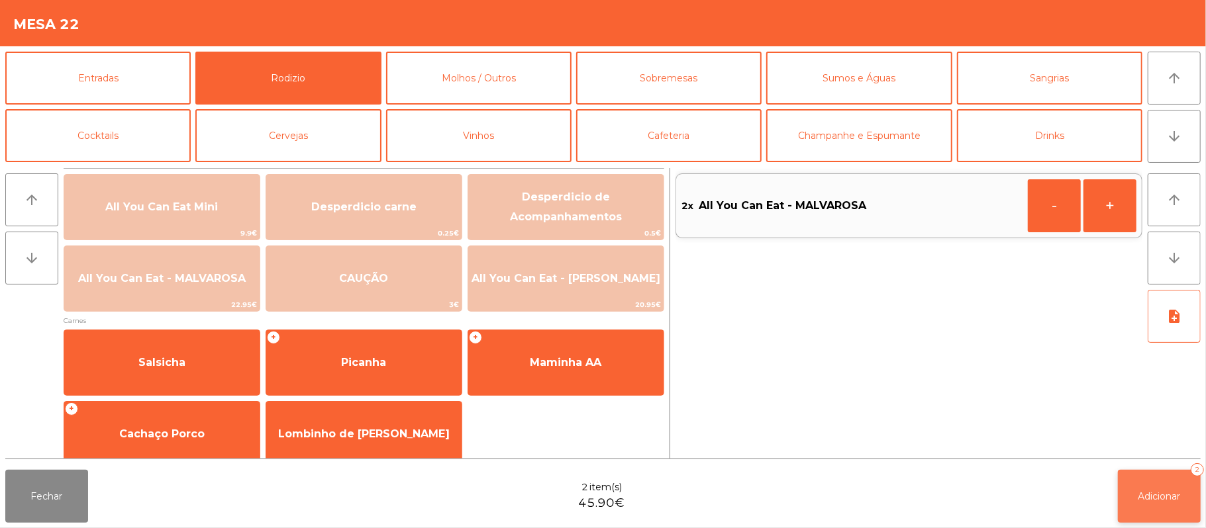
click at [1164, 507] on button "Adicionar 2" at bounding box center [1159, 496] width 83 height 53
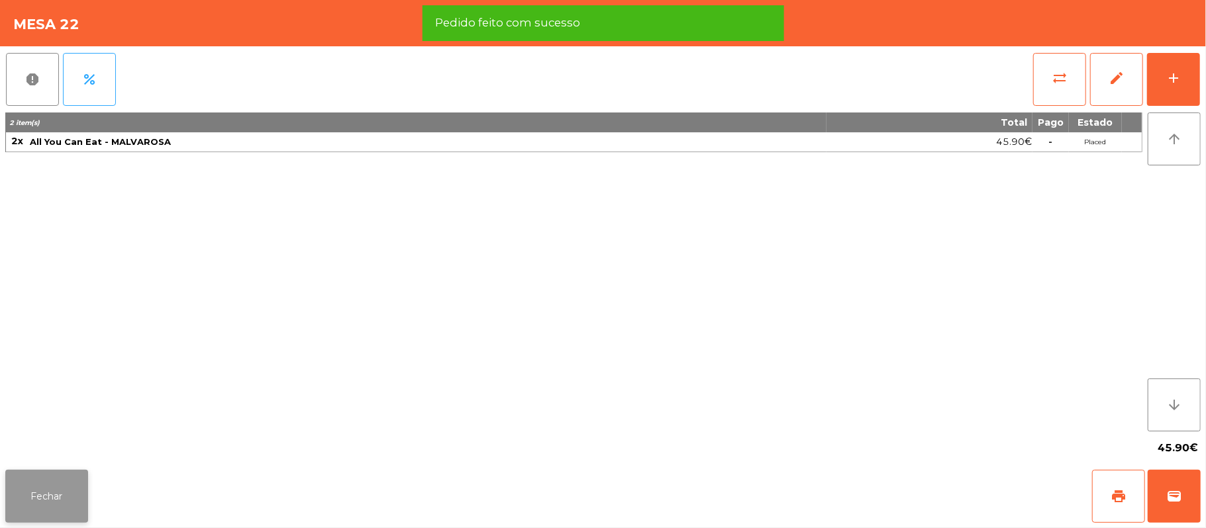
click at [54, 475] on button "Fechar" at bounding box center [46, 496] width 83 height 53
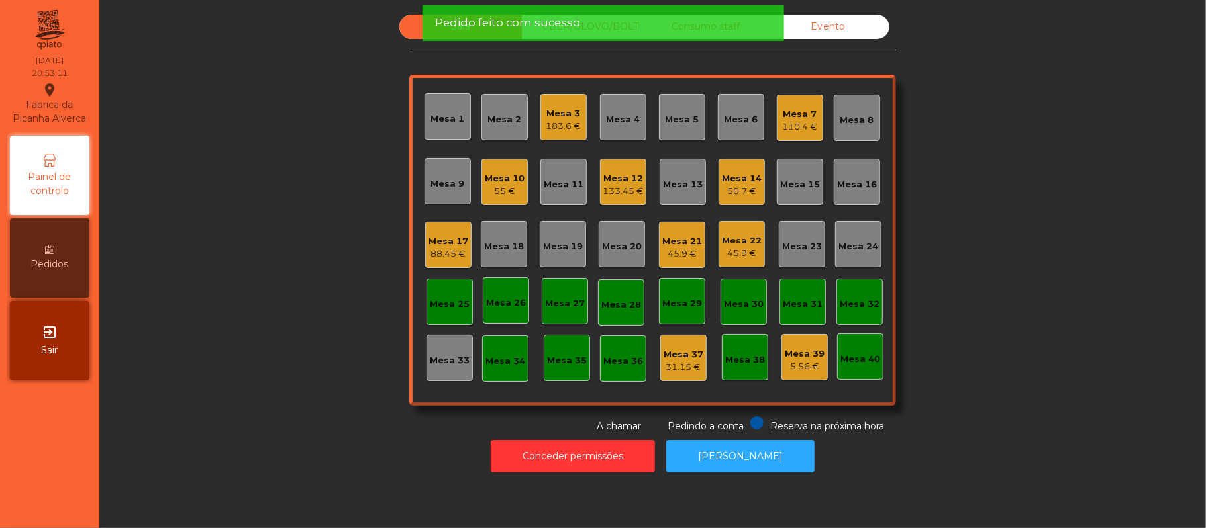
click at [222, 192] on div "Sala UBER/GLOVO/BOLT Consumo staff Evento Mesa 1 Mesa 2 Mesa 3 183.6 € Mesa 4 M…" at bounding box center [652, 224] width 1071 height 419
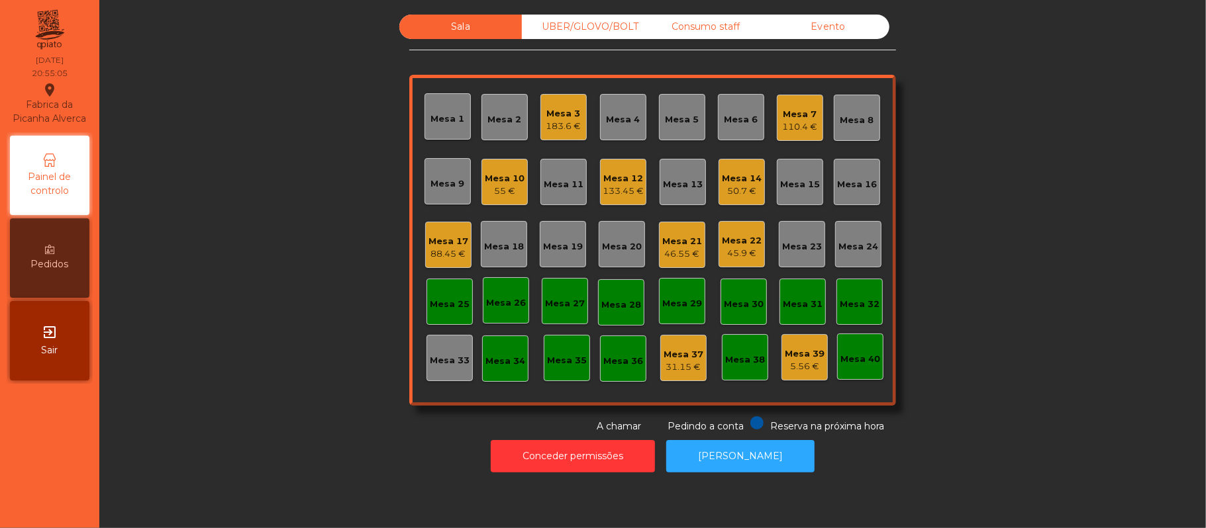
click at [560, 107] on div "Mesa 3" at bounding box center [563, 113] width 35 height 13
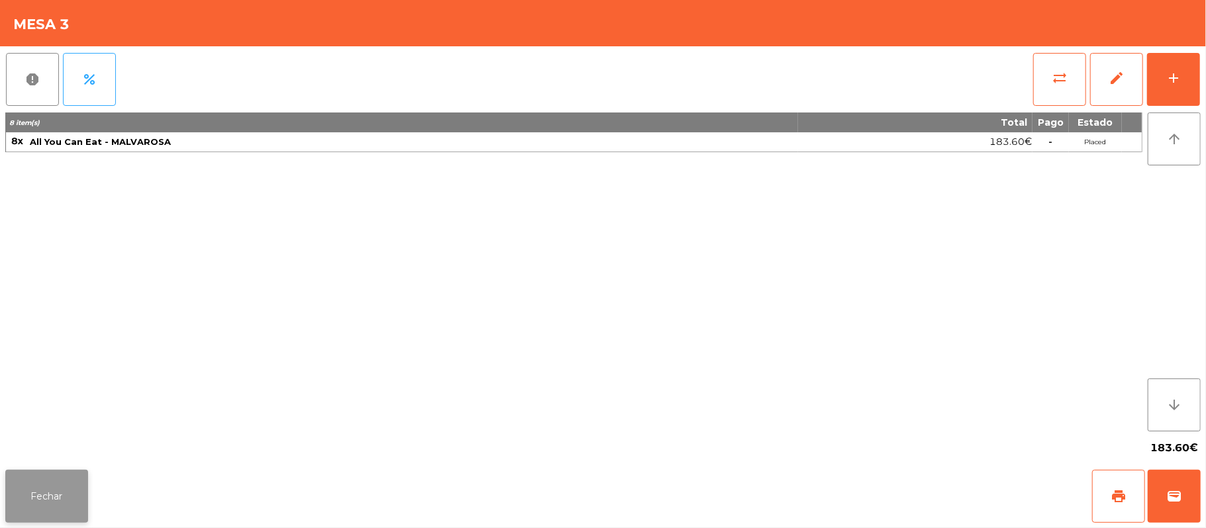
click at [49, 501] on button "Fechar" at bounding box center [46, 496] width 83 height 53
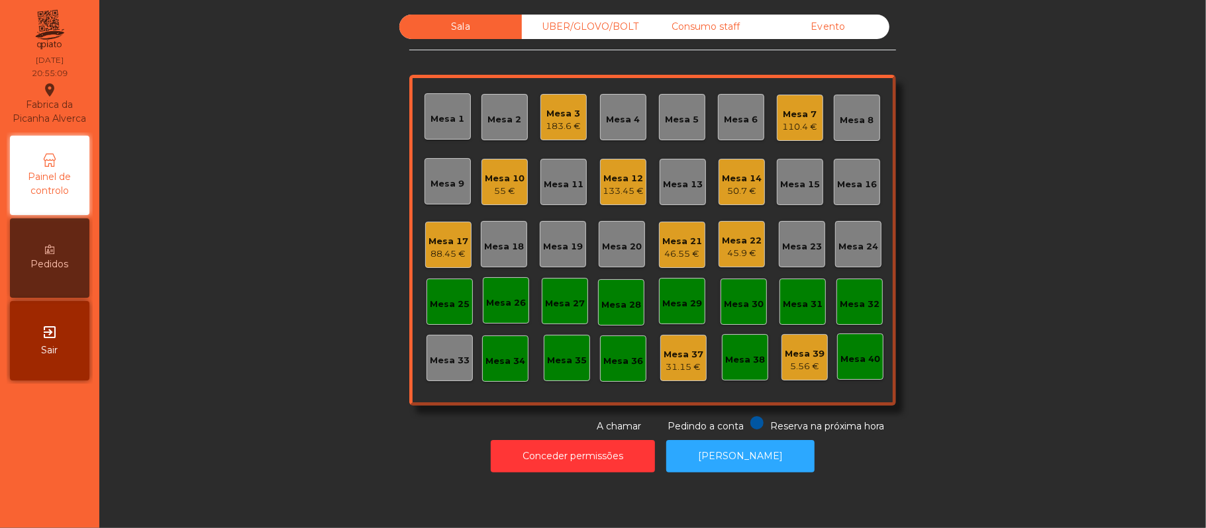
click at [691, 236] on div "Mesa 21" at bounding box center [682, 241] width 40 height 13
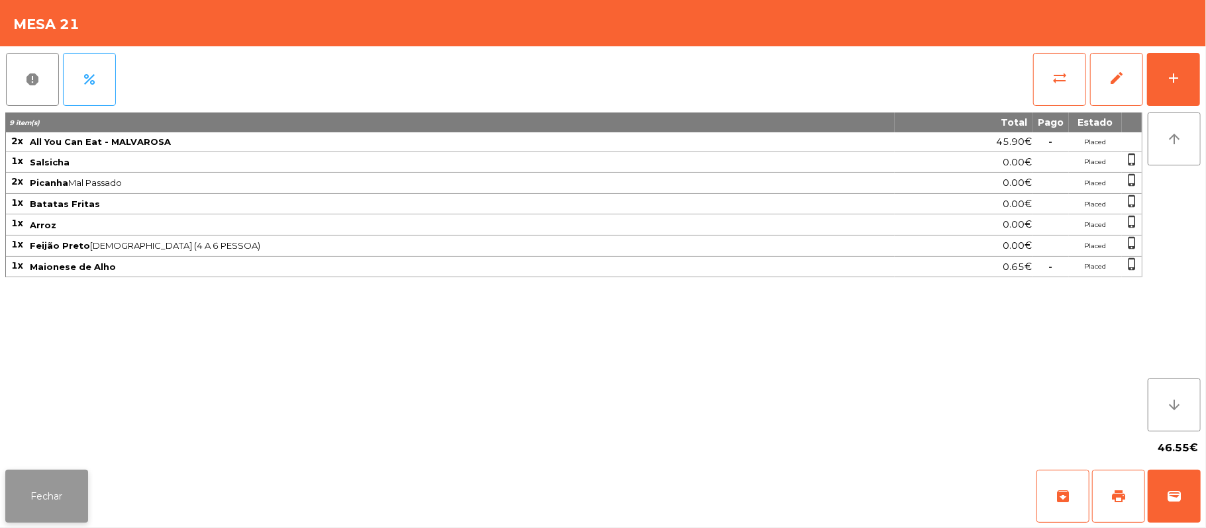
click at [70, 489] on button "Fechar" at bounding box center [46, 496] width 83 height 53
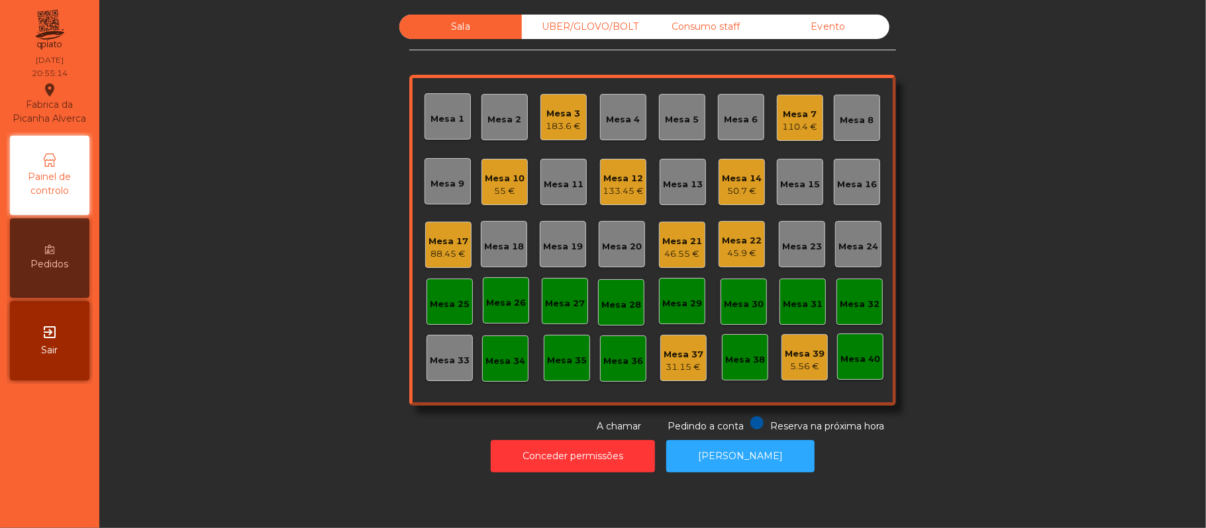
click at [252, 399] on div "Sala UBER/GLOVO/BOLT Consumo staff Evento Mesa 1 Mesa 2 Mesa 3 183.6 € Mesa 4 M…" at bounding box center [652, 224] width 1071 height 419
click at [947, 152] on div "Sala UBER/GLOVO/BOLT Consumo staff Evento Mesa 1 Mesa 2 Mesa 3 200 € Mesa 4 Mes…" at bounding box center [652, 224] width 1071 height 419
click at [602, 240] on div "Mesa 20" at bounding box center [622, 246] width 40 height 13
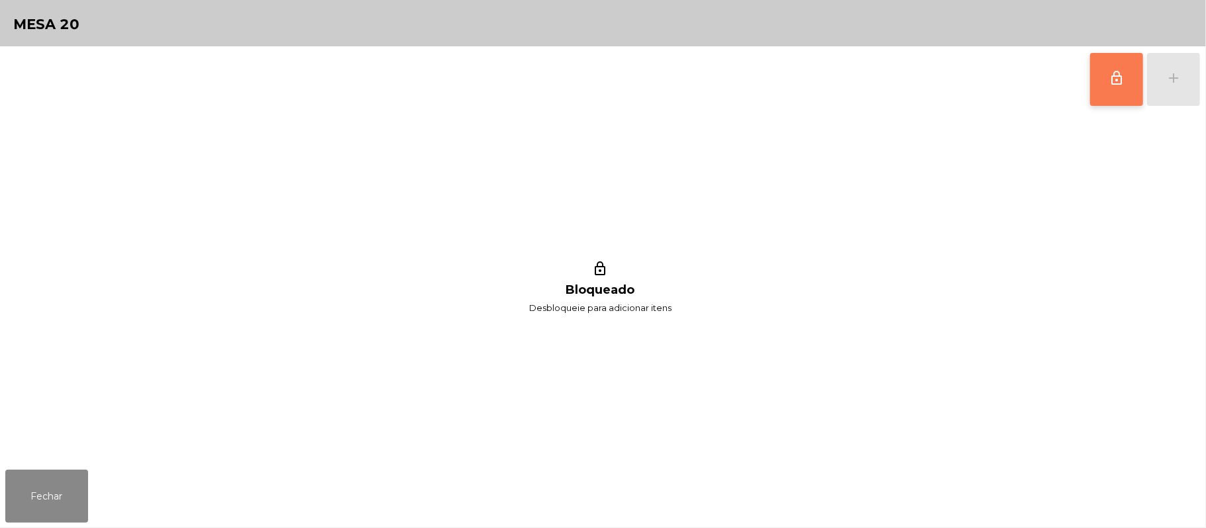
click at [1103, 77] on button "lock_outline" at bounding box center [1116, 79] width 53 height 53
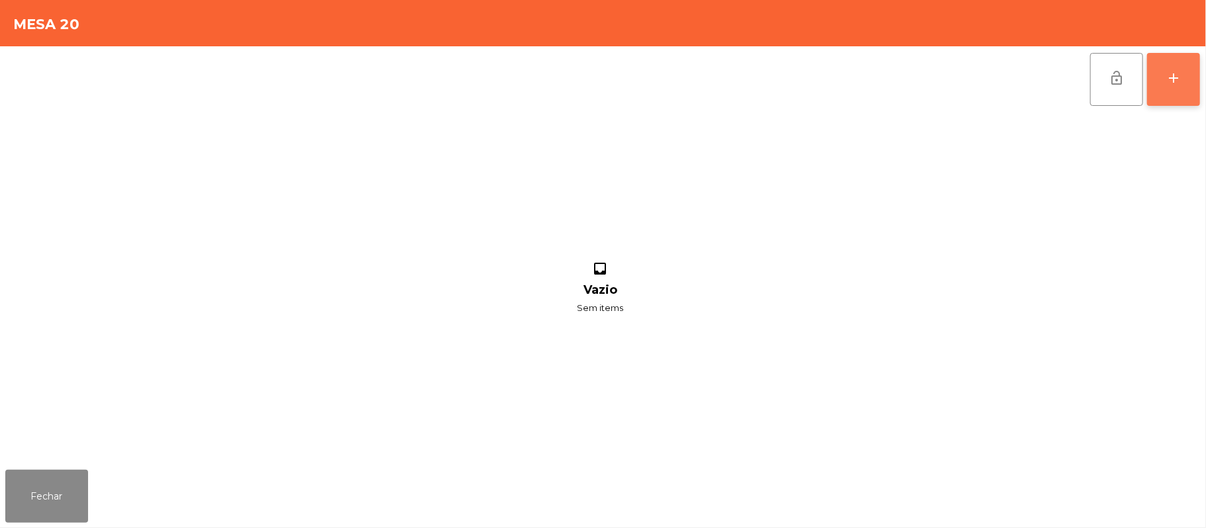
click at [1177, 80] on div "add" at bounding box center [1173, 78] width 16 height 16
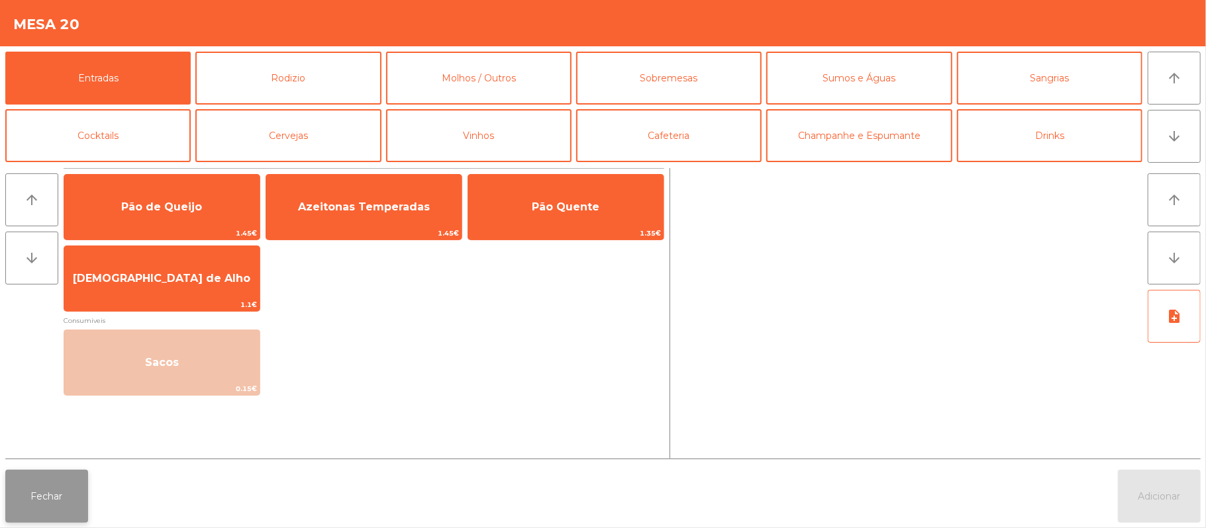
click at [46, 498] on button "Fechar" at bounding box center [46, 496] width 83 height 53
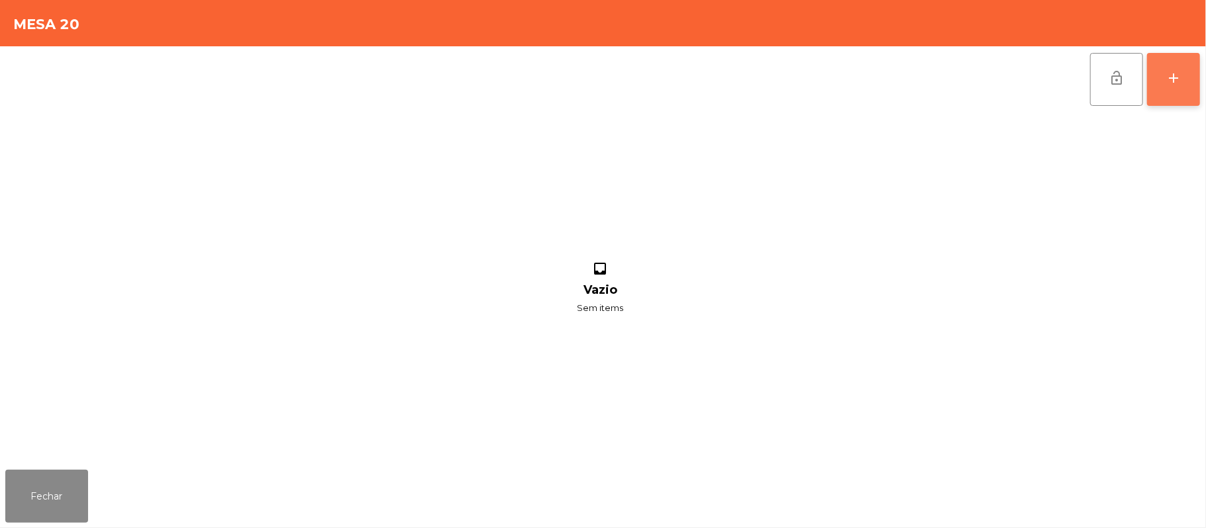
click at [1177, 64] on button "add" at bounding box center [1173, 79] width 53 height 53
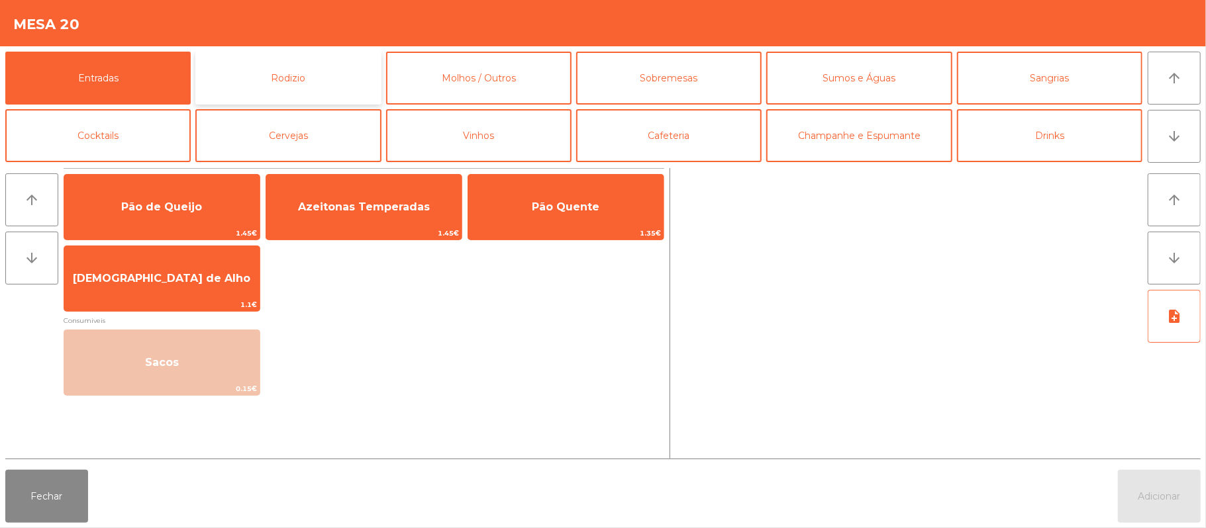
click at [297, 94] on button "Rodizio" at bounding box center [287, 78] width 185 height 53
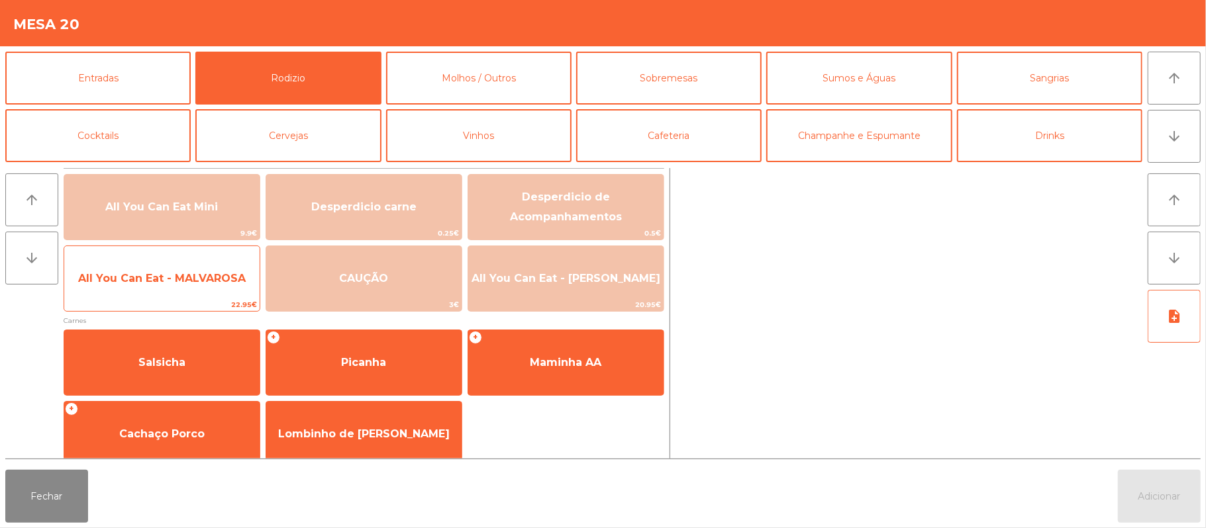
click at [201, 291] on span "All You Can Eat - MALVAROSA" at bounding box center [161, 279] width 195 height 36
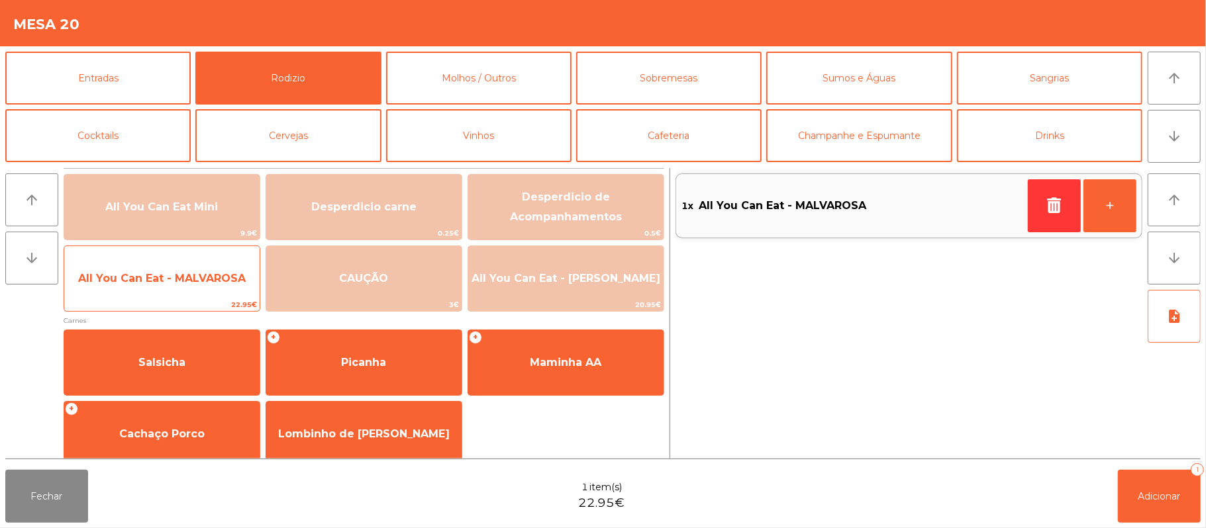
click at [200, 297] on span "All You Can Eat - MALVAROSA" at bounding box center [161, 279] width 195 height 36
click at [188, 303] on span "22.95€" at bounding box center [161, 305] width 195 height 13
click at [185, 311] on span "22.95€" at bounding box center [161, 305] width 195 height 13
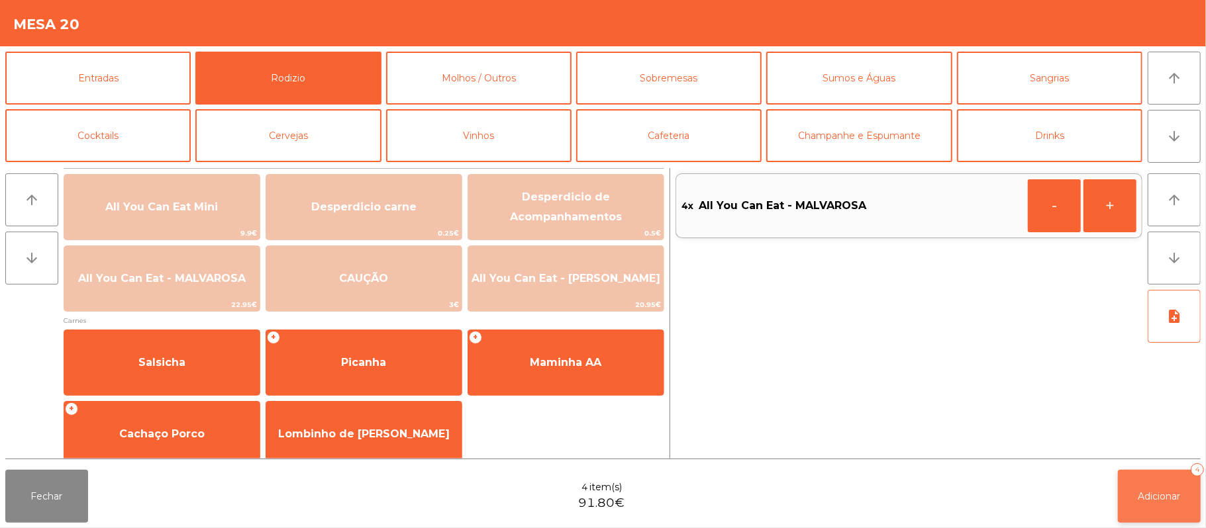
click at [1163, 505] on button "Adicionar 4" at bounding box center [1159, 496] width 83 height 53
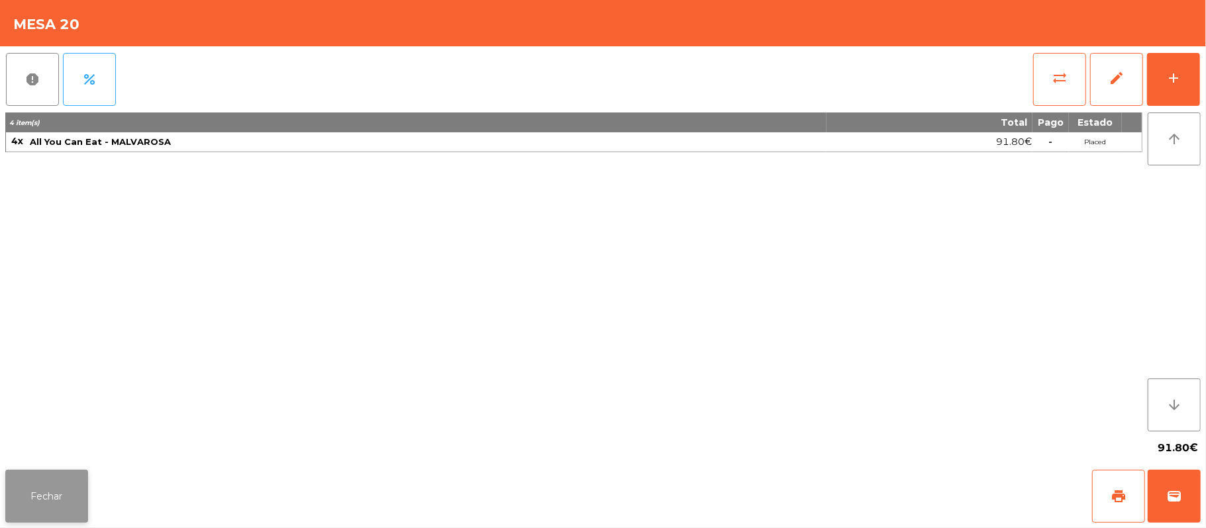
click at [62, 478] on button "Fechar" at bounding box center [46, 496] width 83 height 53
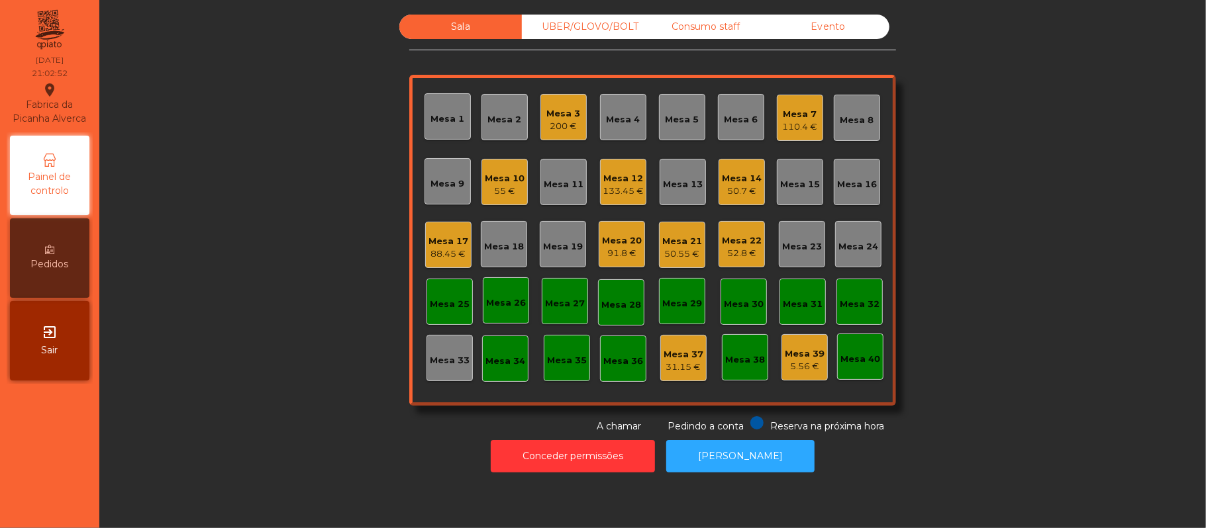
click at [226, 345] on div "Sala UBER/GLOVO/BOLT Consumo staff Evento Mesa 1 Mesa 2 Mesa 3 200 € Mesa 4 Mes…" at bounding box center [652, 224] width 1071 height 419
click at [750, 246] on div "Mesa 22" at bounding box center [742, 240] width 40 height 13
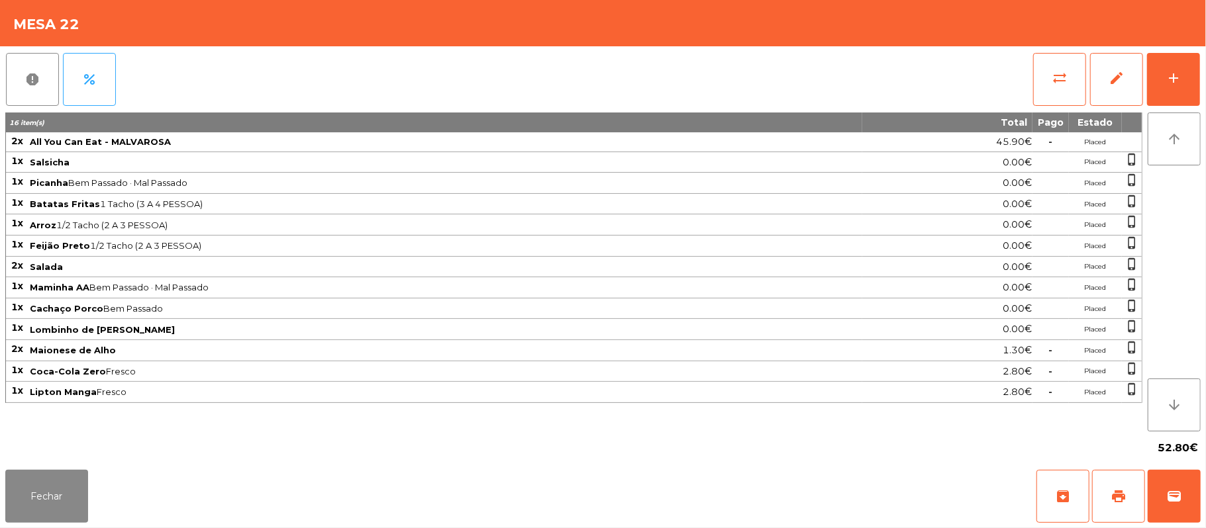
click at [1204, 80] on div "report percent sync_alt edit add 16 item(s) Total Pago Estado 2x All You Can Ea…" at bounding box center [603, 255] width 1206 height 419
click at [1198, 66] on button "add" at bounding box center [1173, 79] width 53 height 53
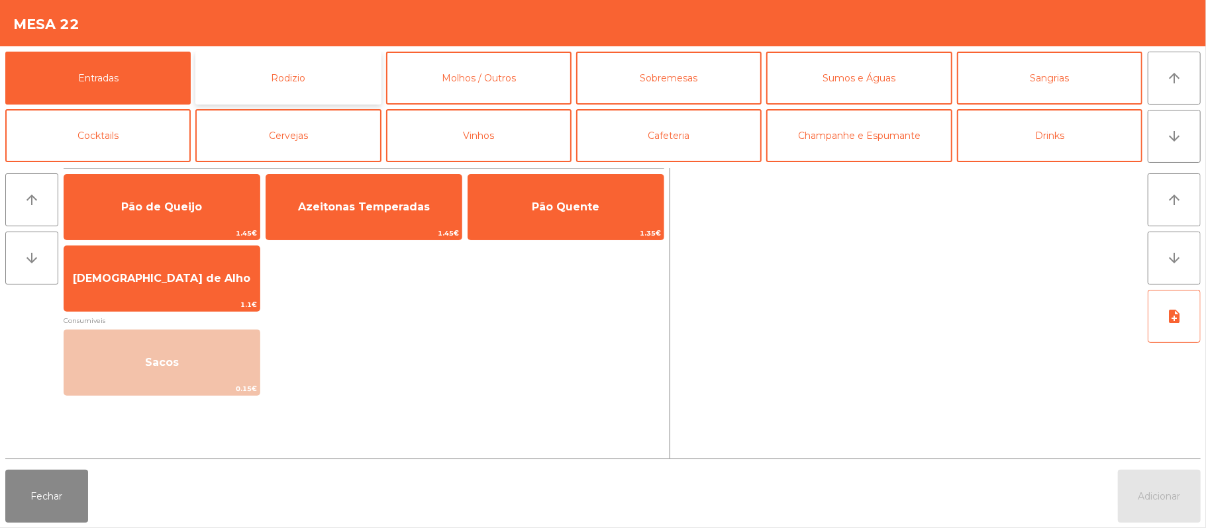
click at [303, 62] on button "Rodizio" at bounding box center [287, 78] width 185 height 53
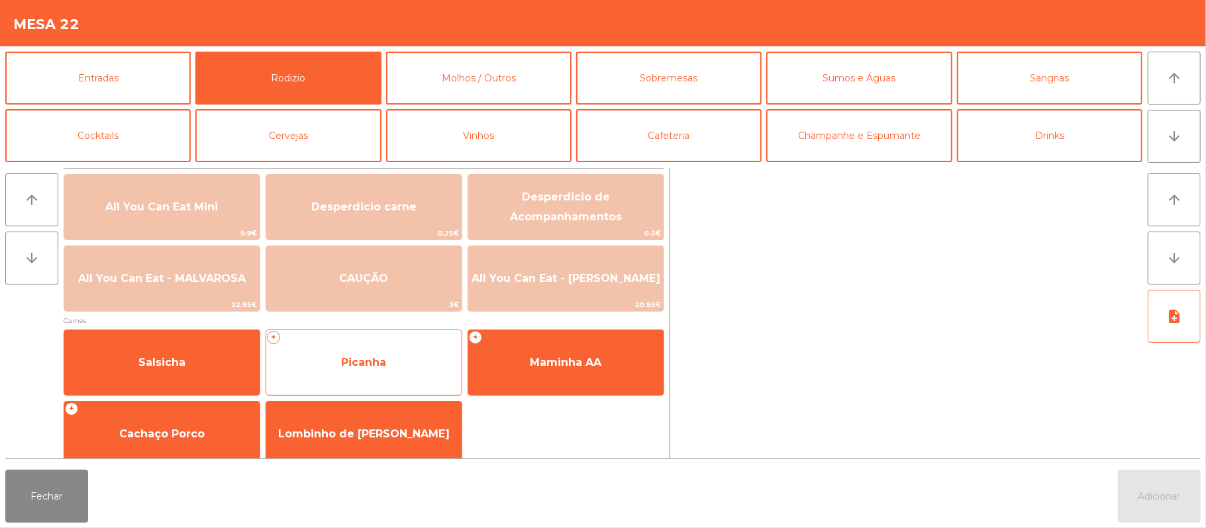
click at [385, 358] on span "Picanha" at bounding box center [363, 362] width 45 height 13
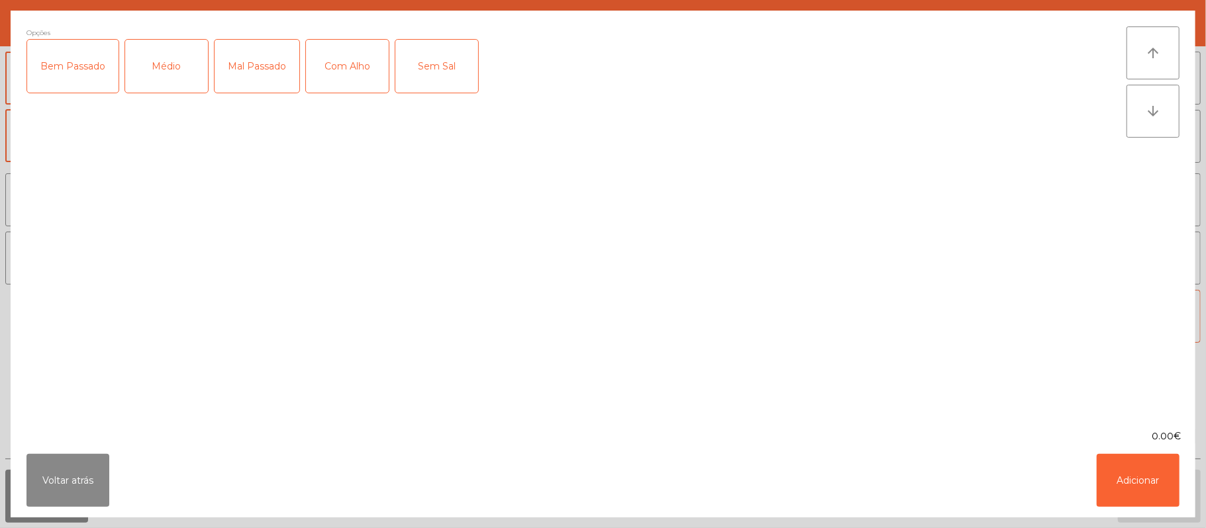
click at [183, 49] on div "Médio" at bounding box center [166, 66] width 83 height 53
click at [1134, 477] on button "Adicionar" at bounding box center [1138, 480] width 83 height 53
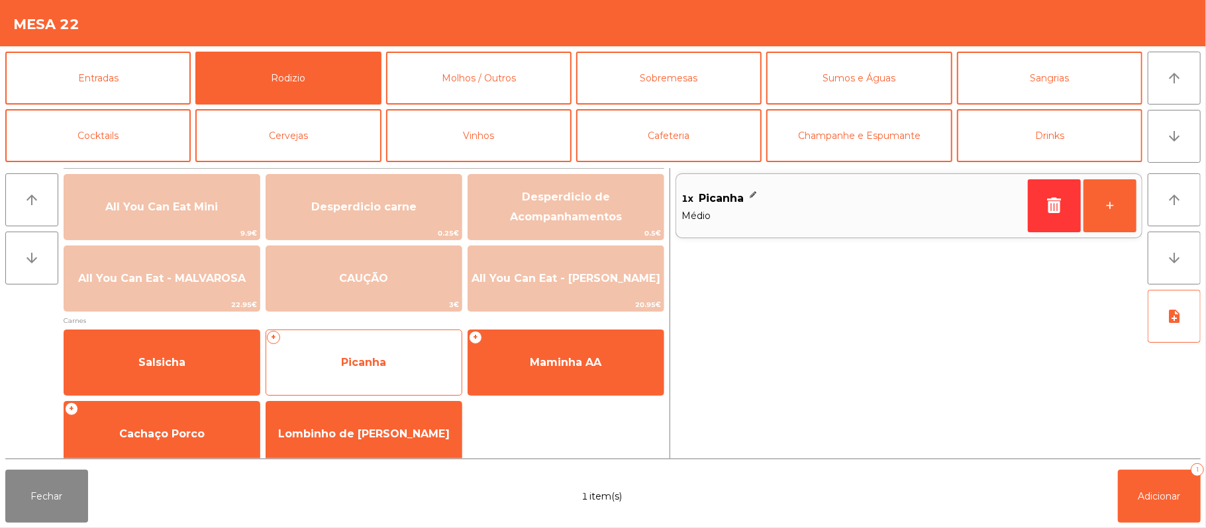
click at [399, 336] on div "+ Picanha" at bounding box center [364, 363] width 197 height 66
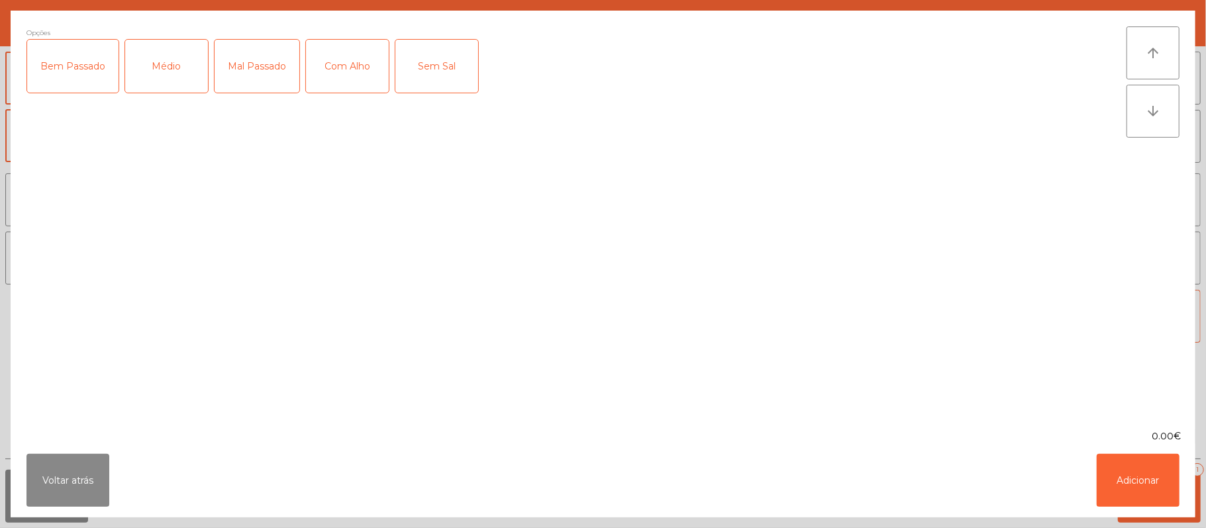
click at [79, 75] on div "Bem Passado" at bounding box center [72, 66] width 91 height 53
click at [1140, 470] on button "Adicionar" at bounding box center [1138, 480] width 83 height 53
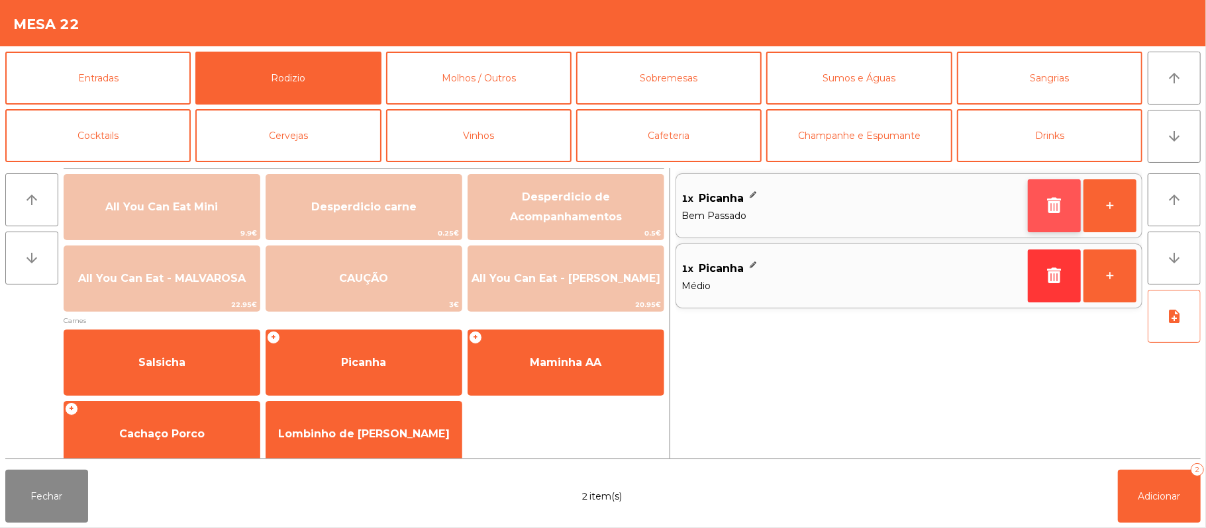
click at [1049, 205] on icon "button" at bounding box center [1054, 205] width 20 height 16
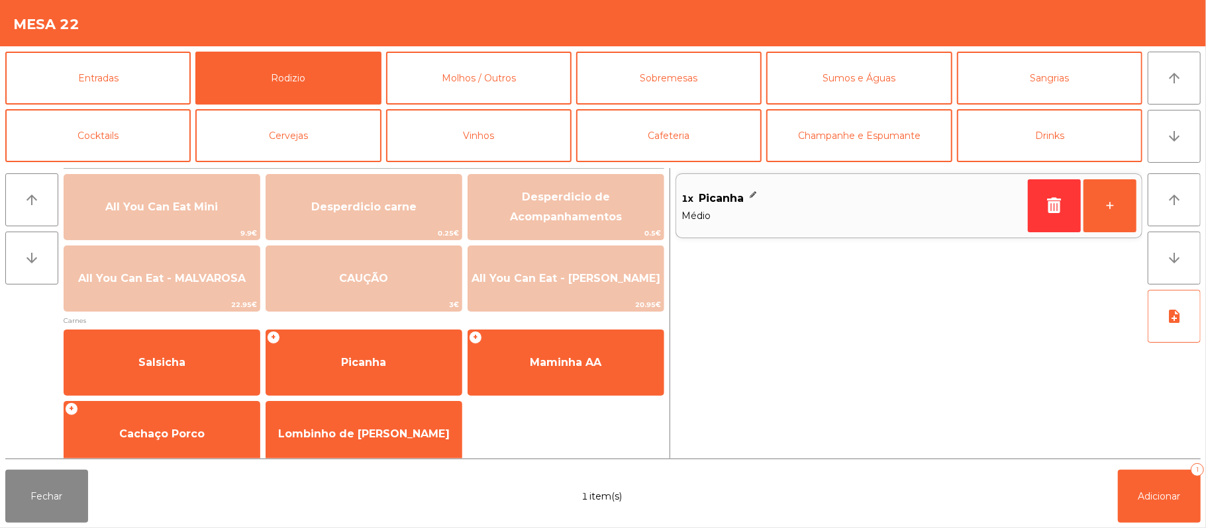
click at [1061, 261] on div "1x Picanha Médio +" at bounding box center [908, 313] width 467 height 291
click at [1055, 205] on icon "button" at bounding box center [1054, 205] width 20 height 16
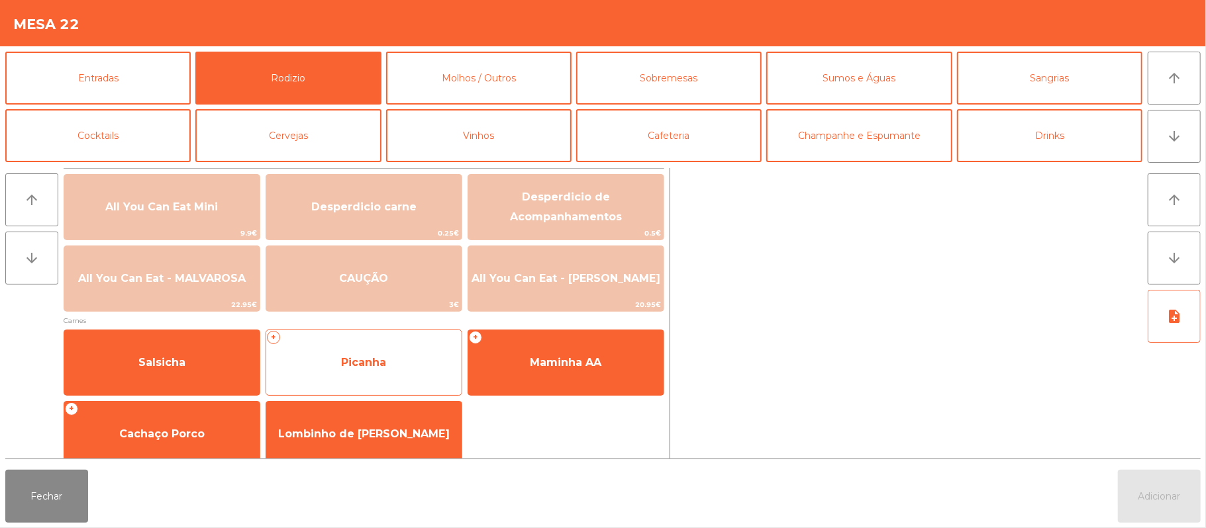
click at [389, 356] on span "Picanha" at bounding box center [363, 363] width 195 height 36
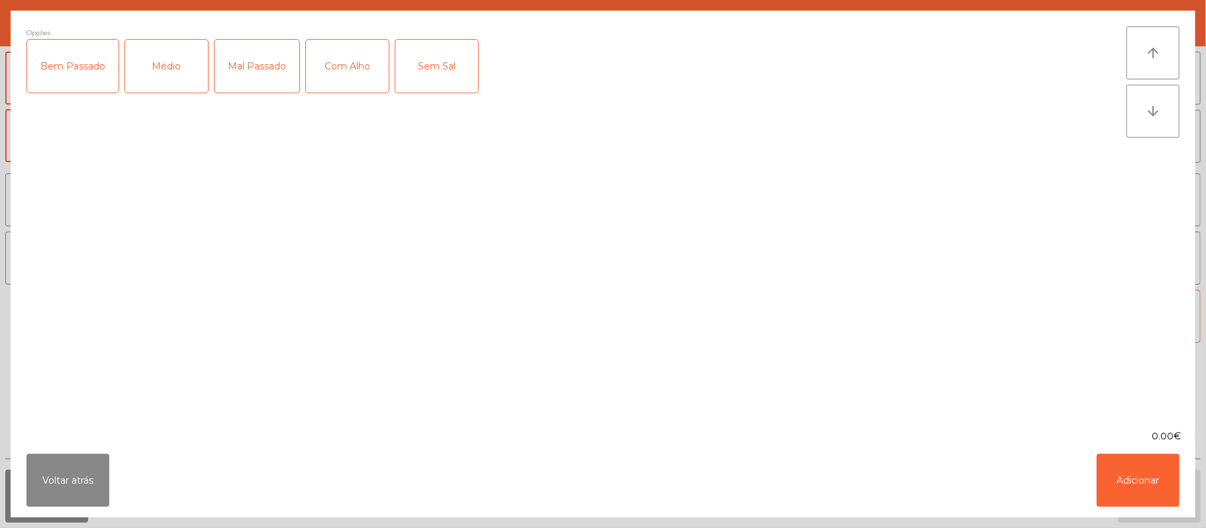
click at [77, 60] on div "Bem Passado" at bounding box center [72, 66] width 91 height 53
click at [1150, 503] on button "Adicionar" at bounding box center [1138, 480] width 83 height 53
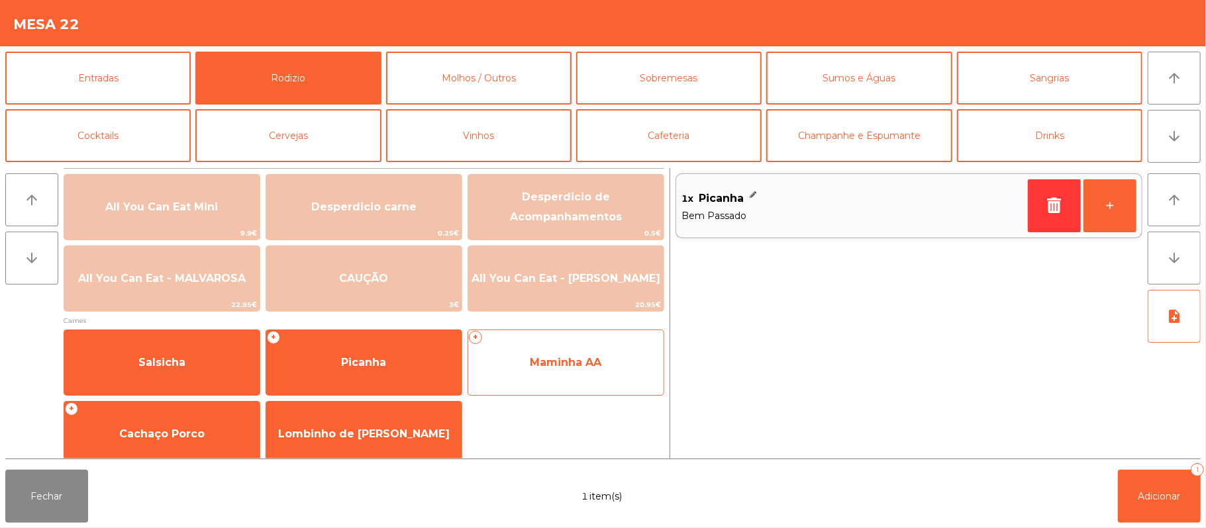
click at [564, 358] on span "Maminha AA" at bounding box center [566, 362] width 72 height 13
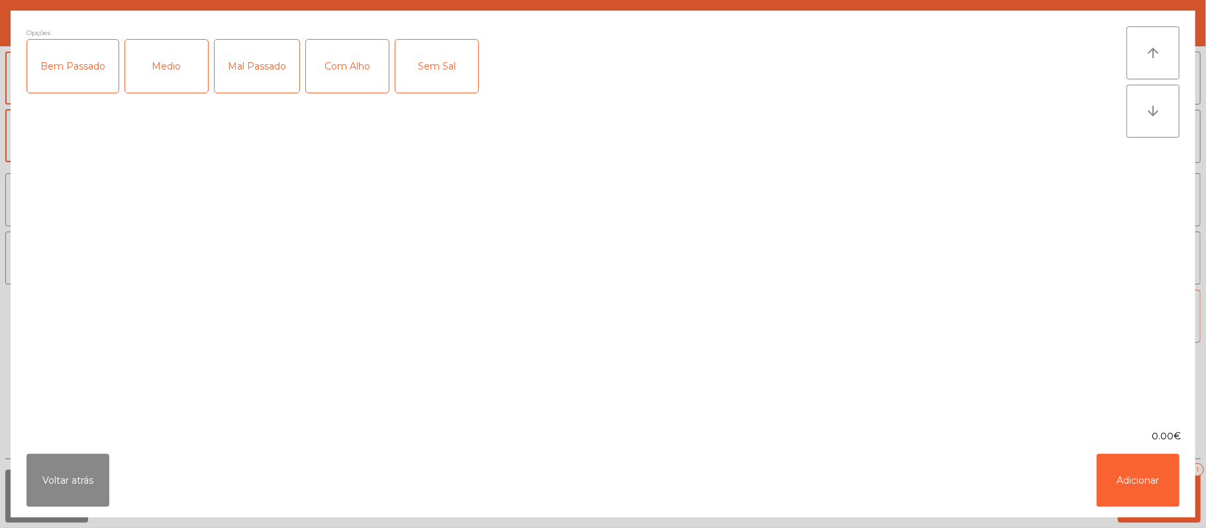
click at [167, 70] on div "Medio" at bounding box center [166, 66] width 83 height 53
click at [152, 72] on div "Medio" at bounding box center [166, 66] width 83 height 53
click at [67, 54] on div "Bem Passado" at bounding box center [72, 66] width 91 height 53
click at [1144, 490] on button "Adicionar" at bounding box center [1138, 480] width 83 height 53
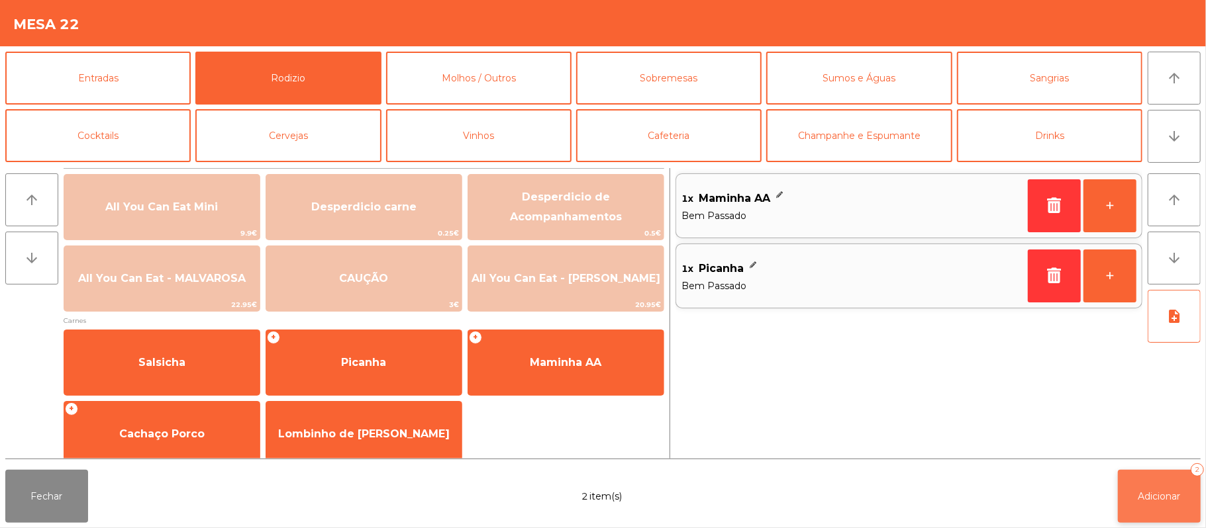
click at [1163, 509] on button "Adicionar 2" at bounding box center [1159, 496] width 83 height 53
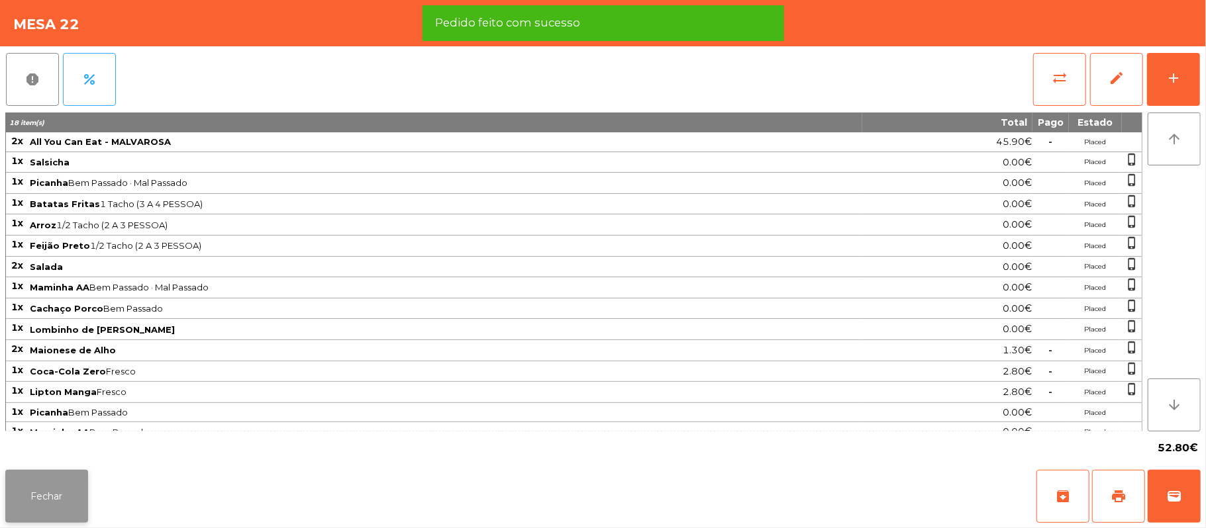
click at [20, 491] on button "Fechar" at bounding box center [46, 496] width 83 height 53
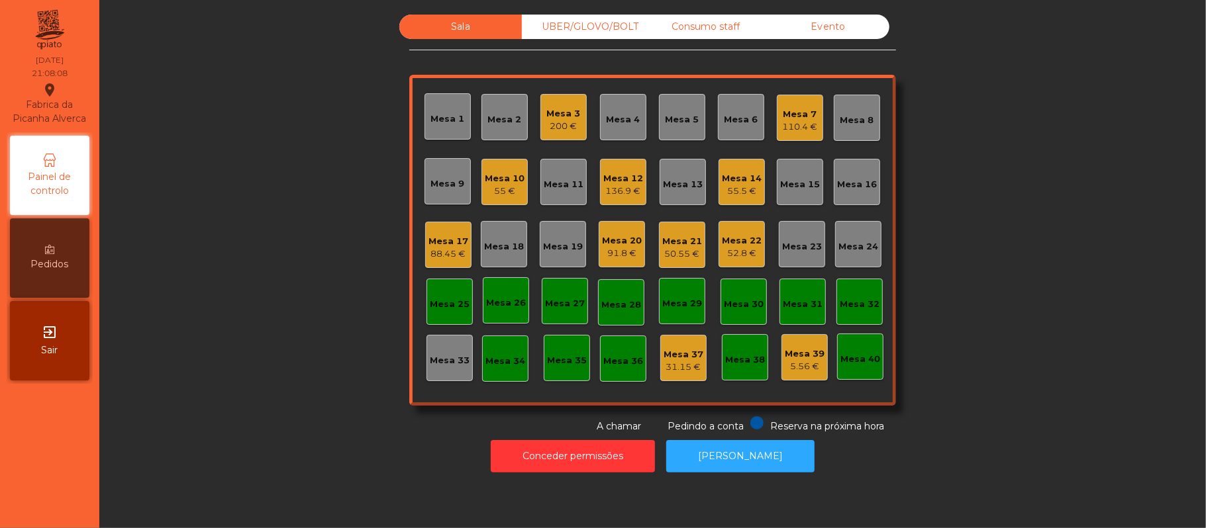
click at [549, 133] on div "Mesa 3 200 €" at bounding box center [563, 117] width 46 height 46
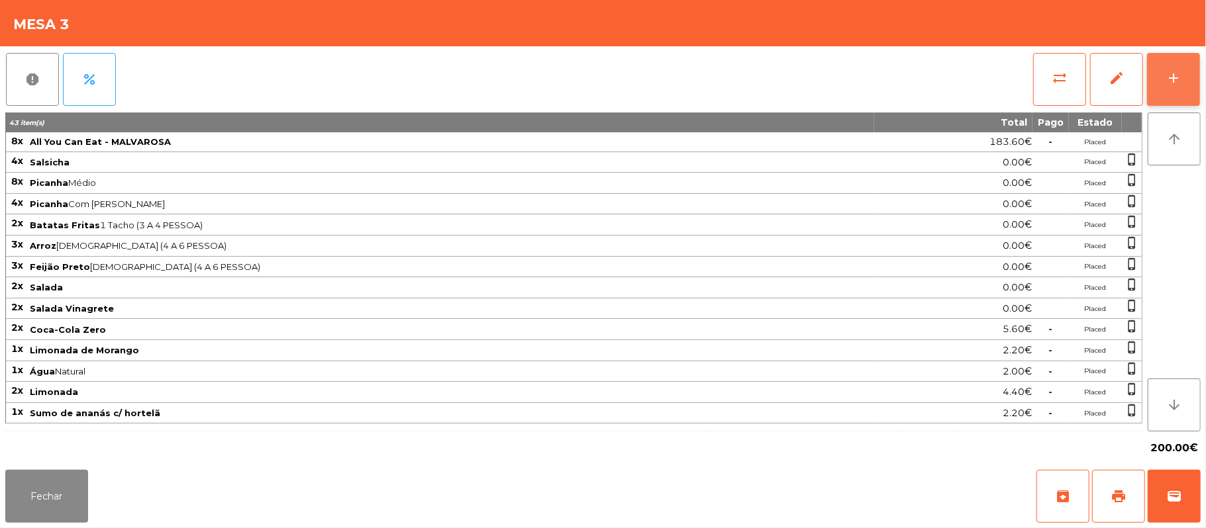
click at [1164, 85] on button "add" at bounding box center [1173, 79] width 53 height 53
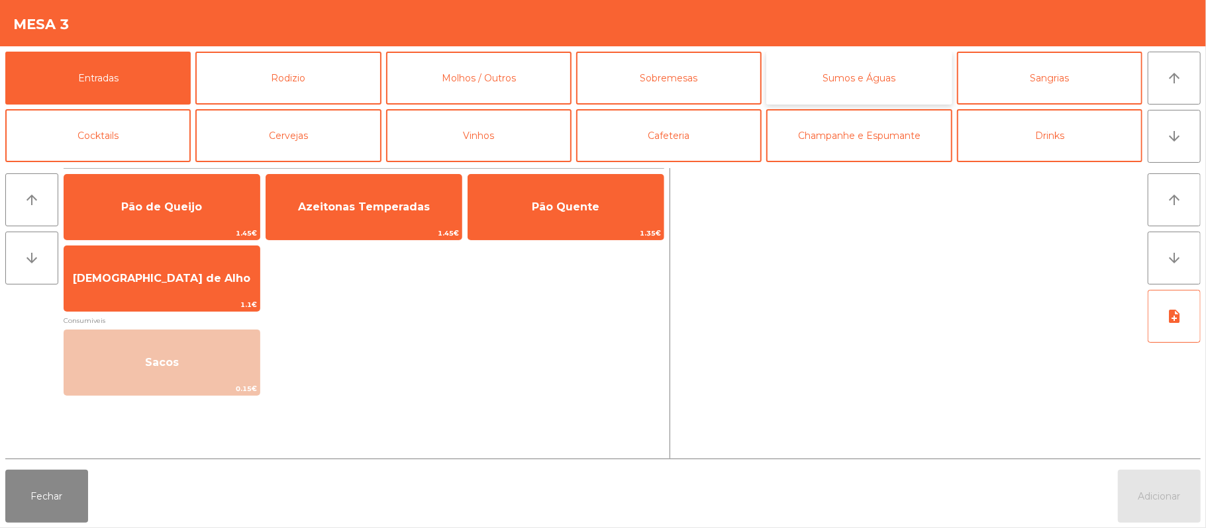
click at [878, 73] on button "Sumos e Águas" at bounding box center [858, 78] width 185 height 53
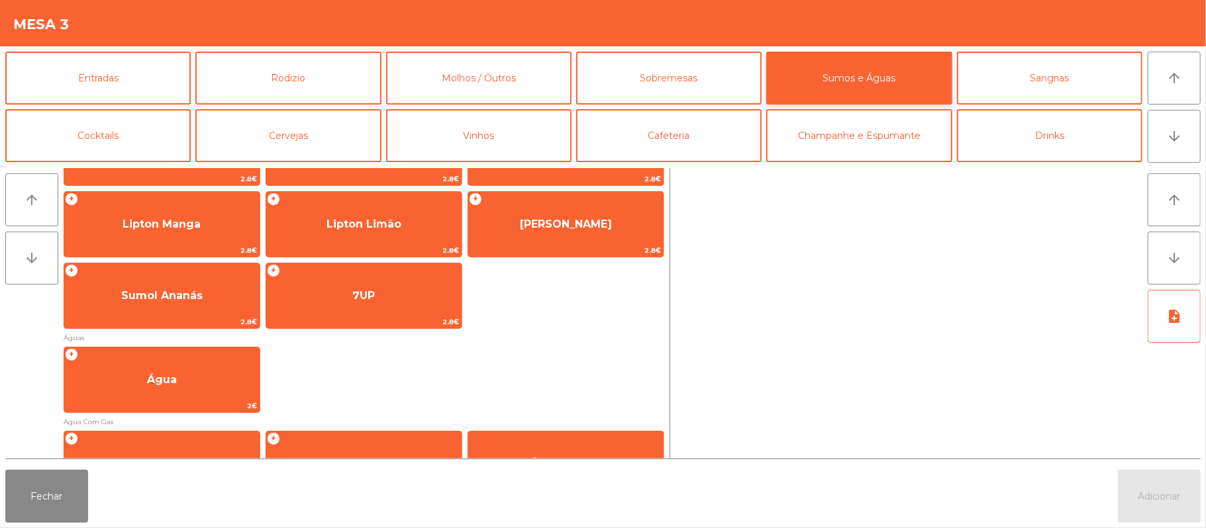
scroll to position [283, 0]
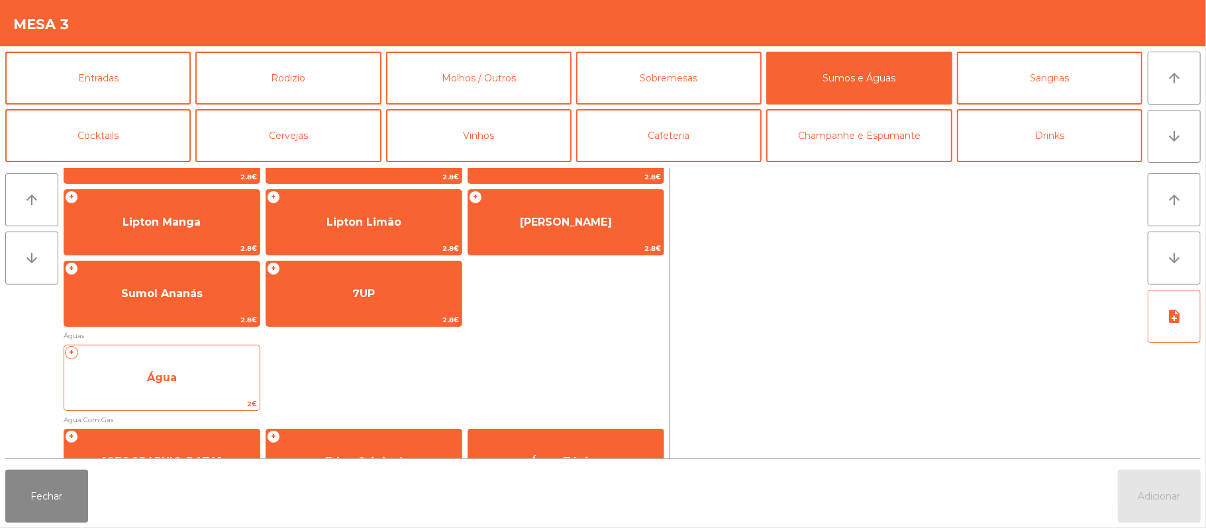
click at [208, 390] on span "Água" at bounding box center [161, 378] width 195 height 36
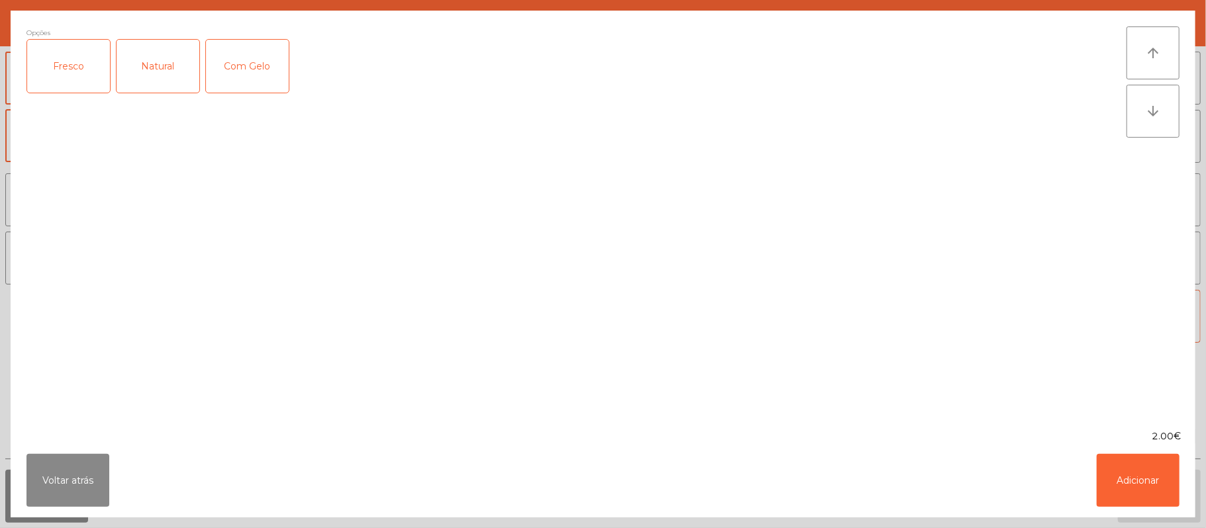
click at [136, 44] on div "Natural" at bounding box center [158, 66] width 83 height 53
click at [1163, 475] on button "Adicionar" at bounding box center [1138, 480] width 83 height 53
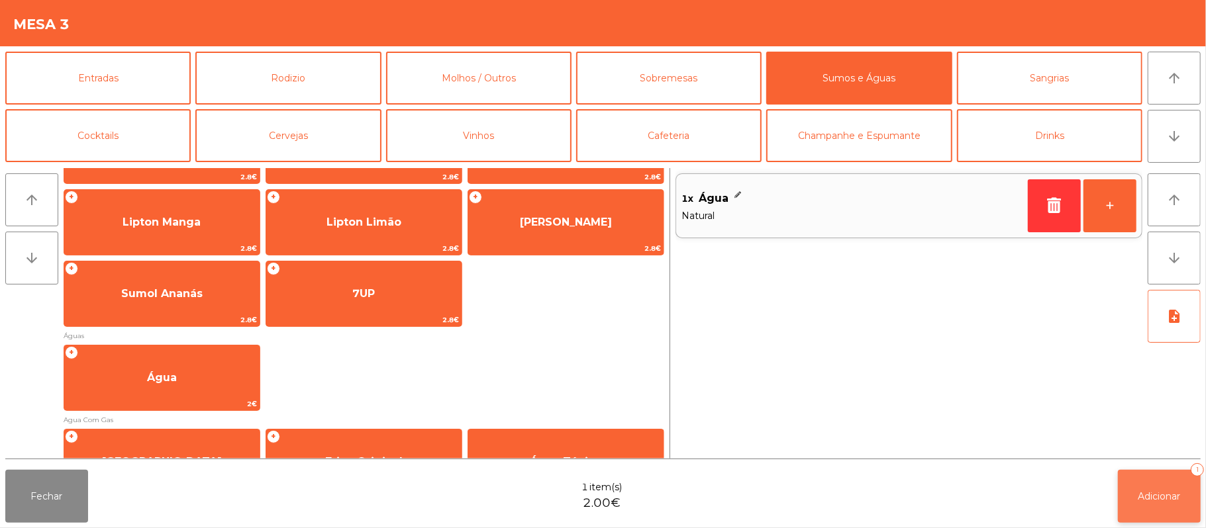
click at [1158, 491] on span "Adicionar" at bounding box center [1159, 497] width 42 height 12
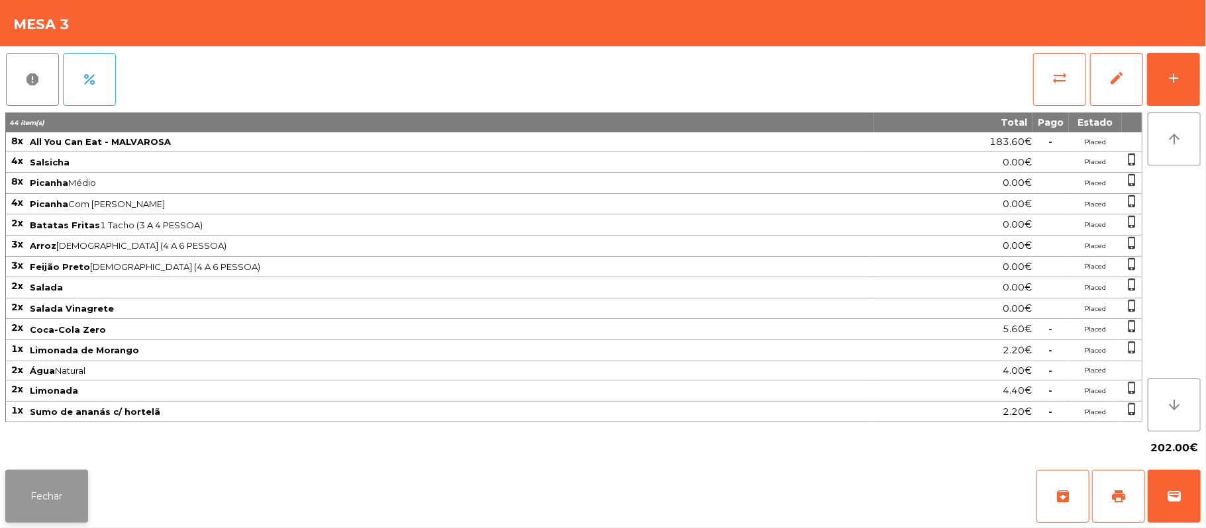
click at [17, 491] on button "Fechar" at bounding box center [46, 496] width 83 height 53
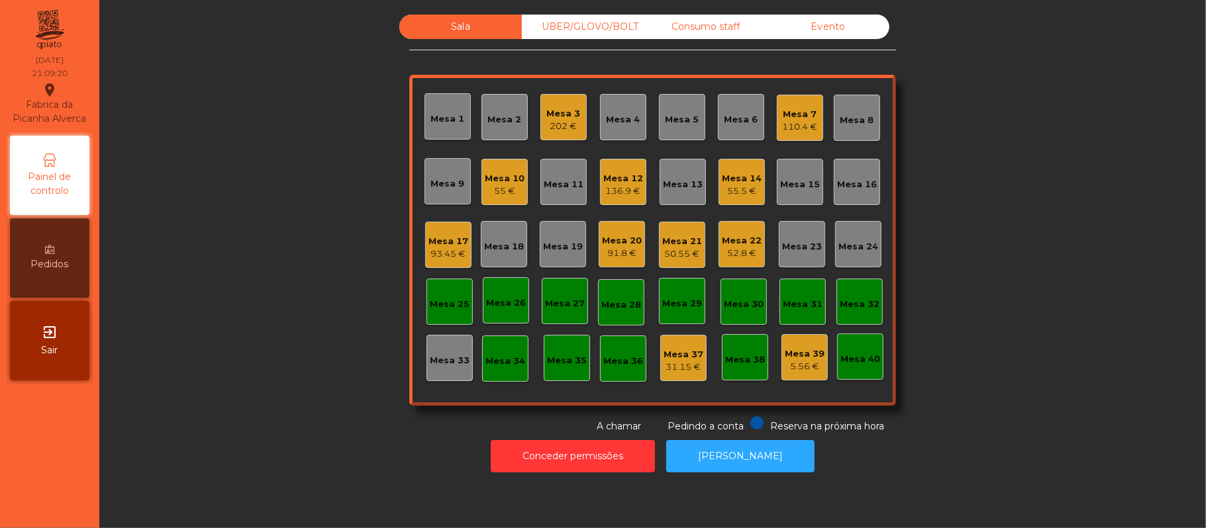
click at [266, 323] on div "Sala UBER/GLOVO/BOLT Consumo staff Evento Mesa 1 Mesa 2 Mesa 3 202 € Mesa 4 Mes…" at bounding box center [652, 224] width 1071 height 419
click at [629, 193] on div "136.9 €" at bounding box center [623, 191] width 40 height 13
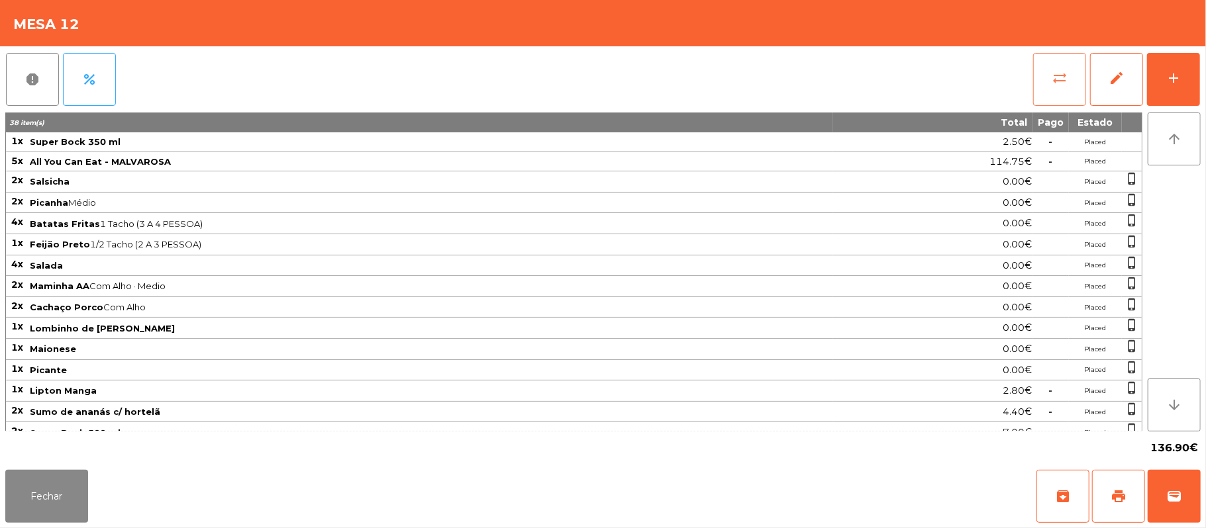
click at [1050, 85] on button "sync_alt" at bounding box center [1059, 79] width 53 height 53
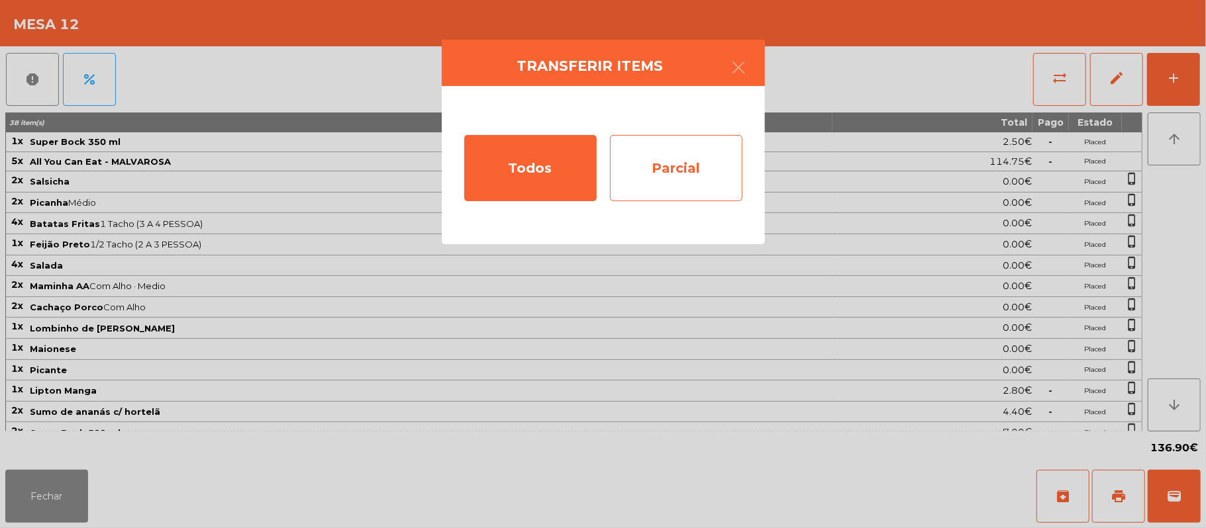
click at [682, 173] on div "Parcial" at bounding box center [676, 168] width 132 height 66
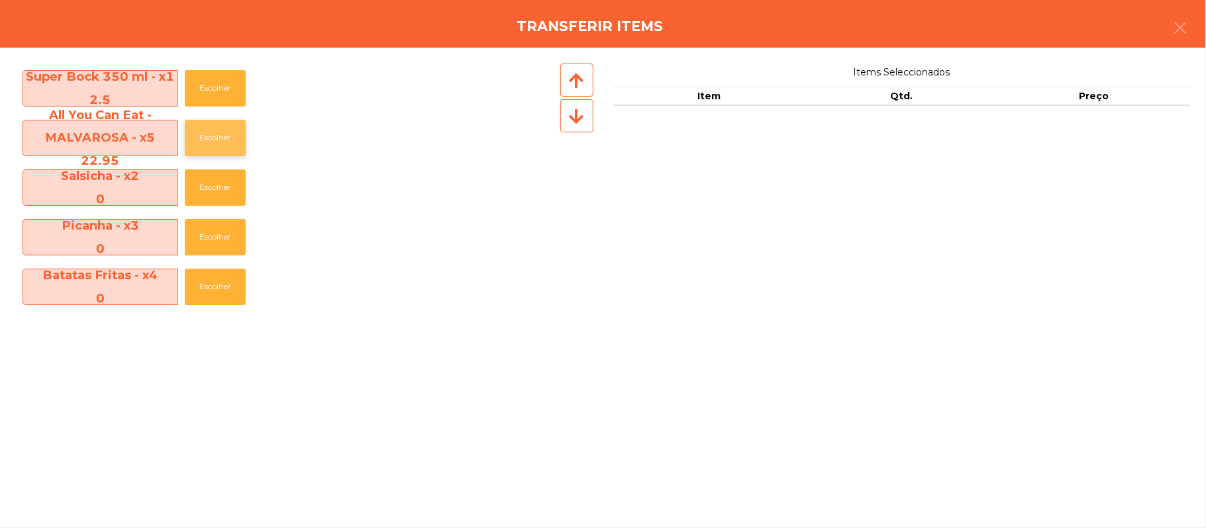
click at [221, 134] on button "Escolher" at bounding box center [215, 138] width 61 height 36
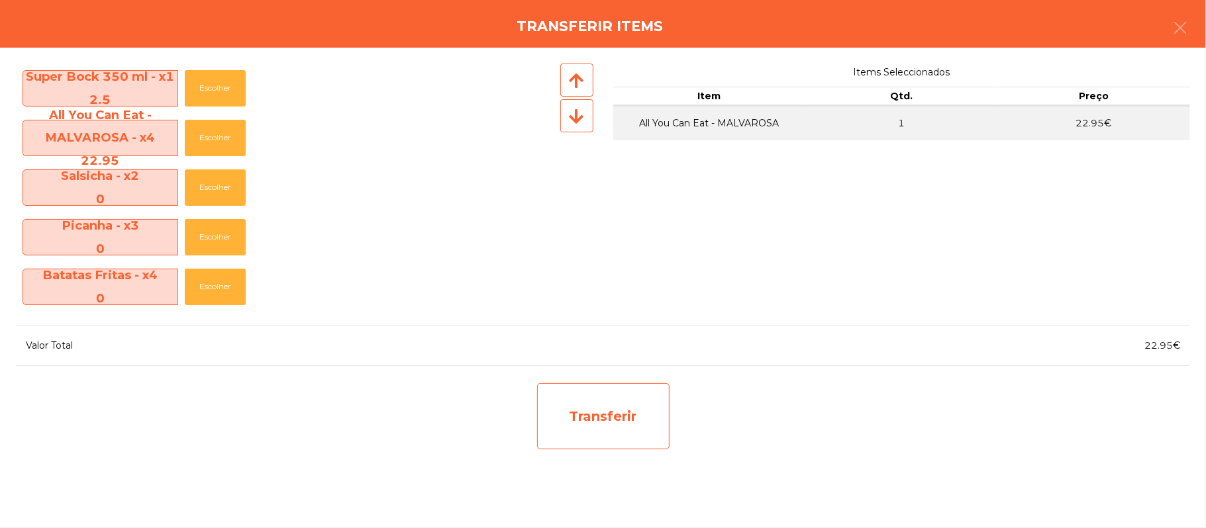
click at [609, 413] on div "Transferir" at bounding box center [603, 416] width 132 height 66
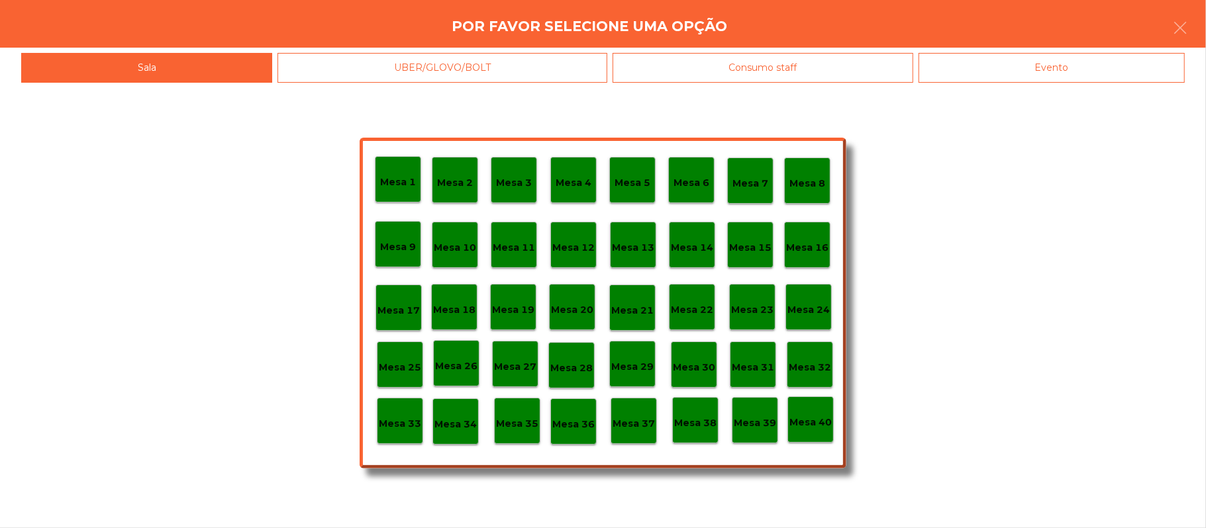
click at [628, 424] on p "Mesa 37" at bounding box center [634, 424] width 42 height 15
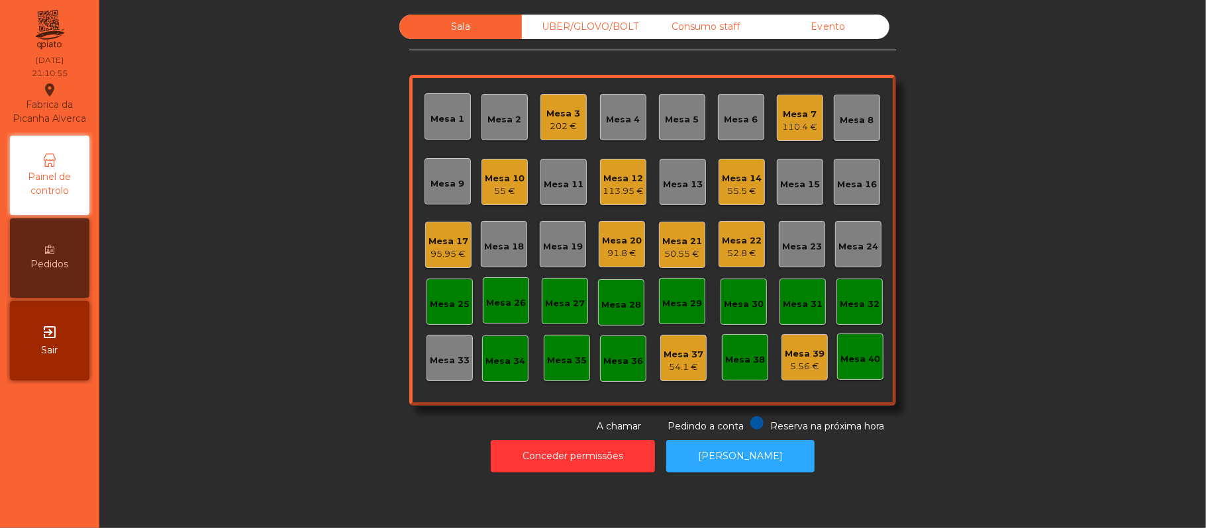
click at [628, 176] on div "Mesa 12" at bounding box center [623, 178] width 41 height 13
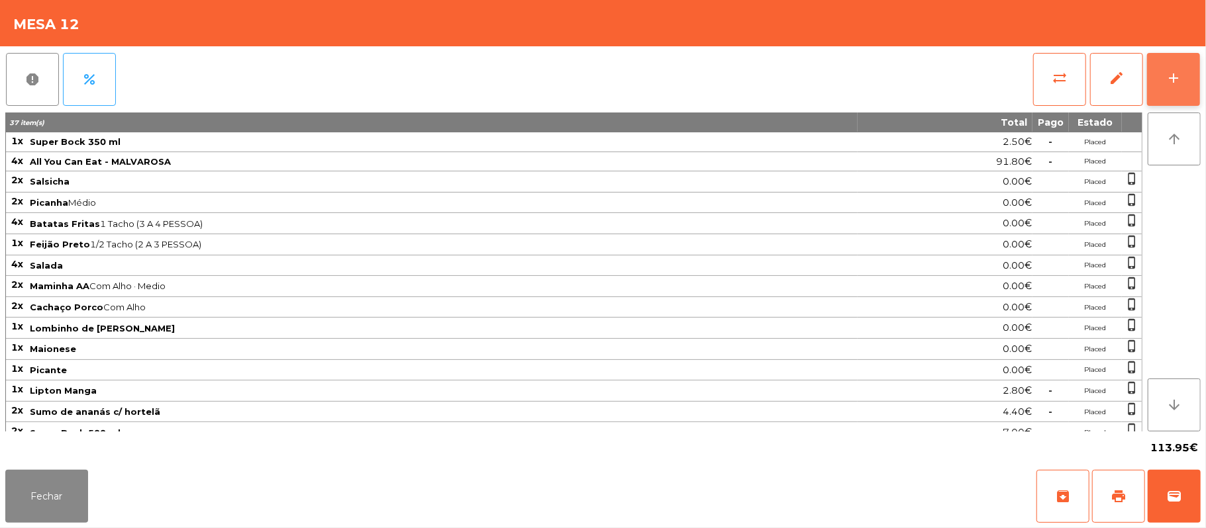
click at [1166, 77] on div "add" at bounding box center [1173, 78] width 16 height 16
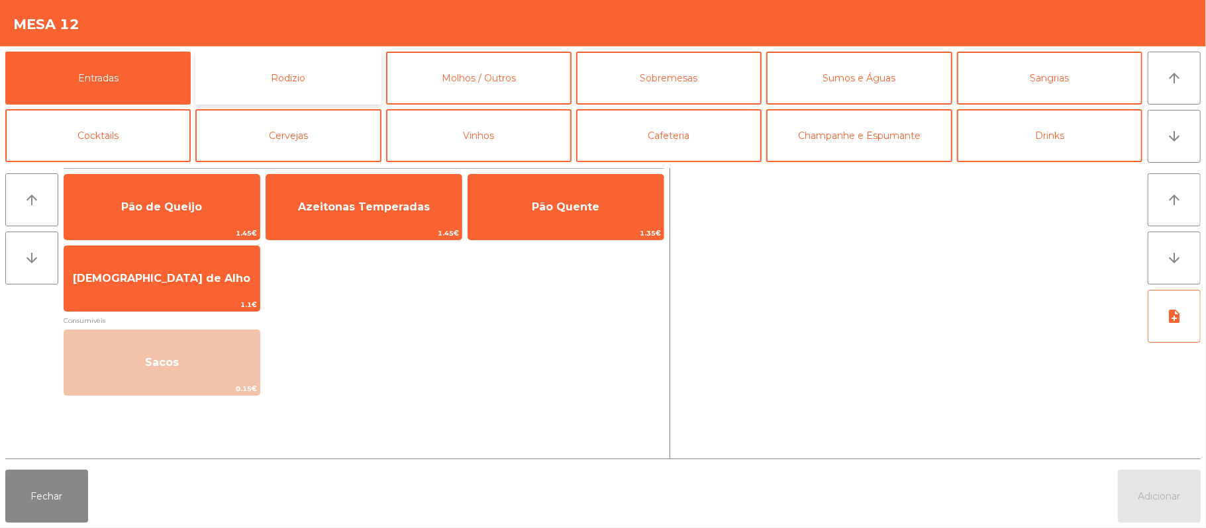
click at [332, 93] on button "Rodizio" at bounding box center [287, 78] width 185 height 53
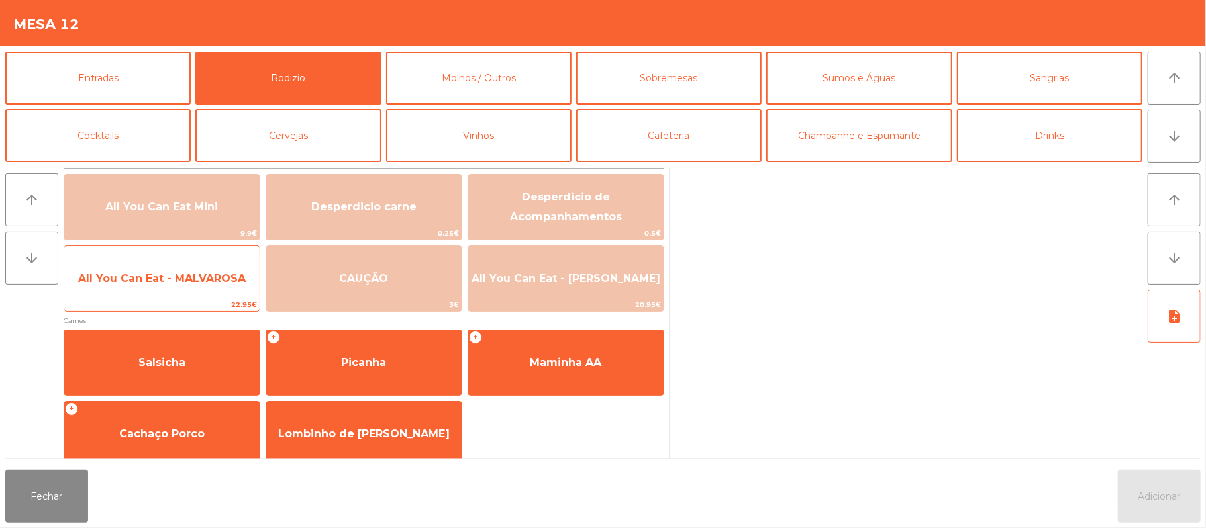
click at [205, 293] on span "All You Can Eat - MALVAROSA" at bounding box center [161, 279] width 195 height 36
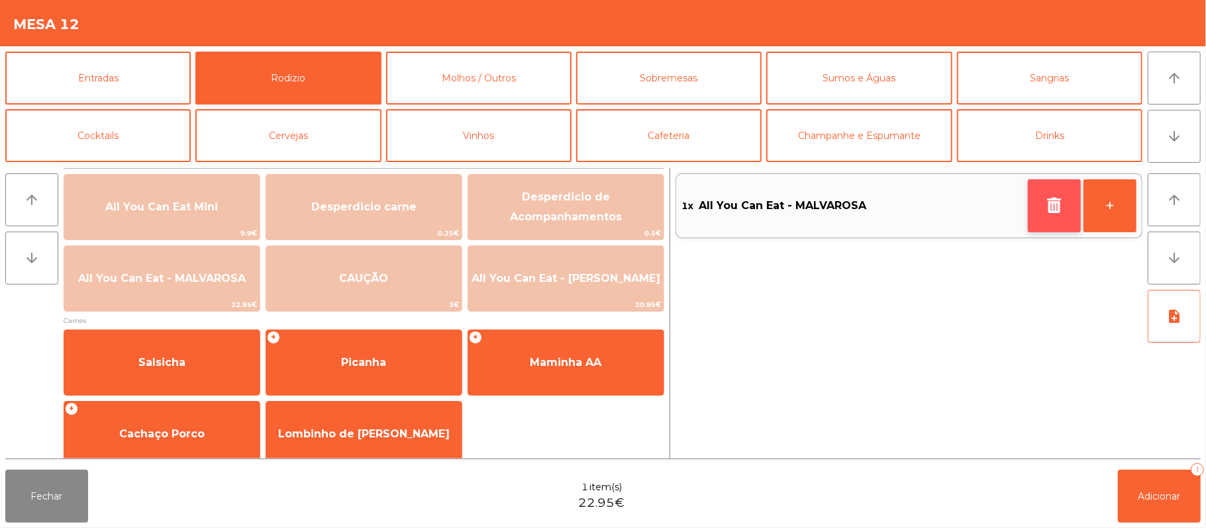
click at [1054, 202] on icon "button" at bounding box center [1054, 205] width 20 height 16
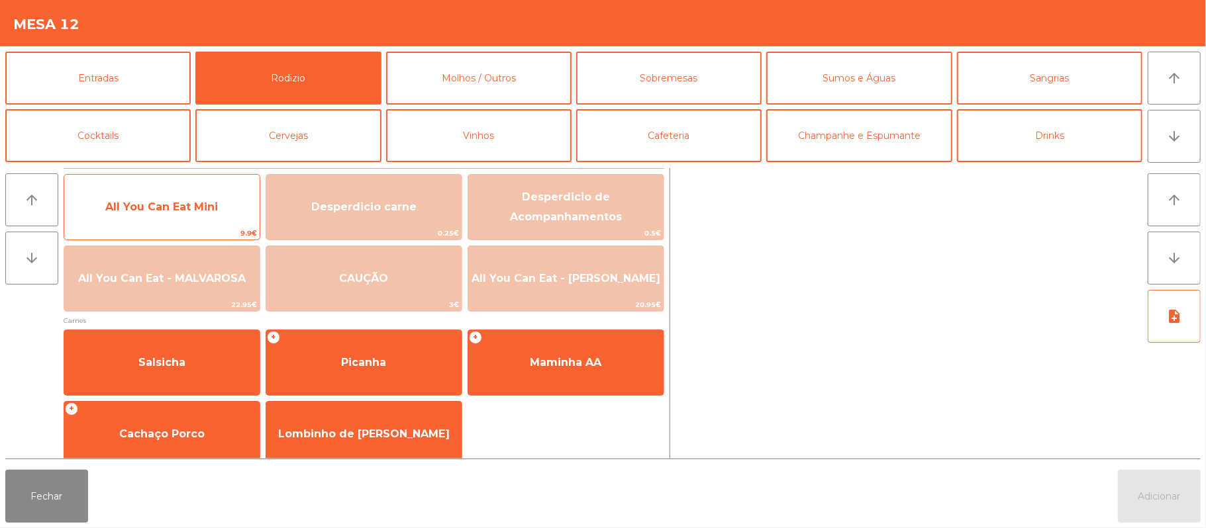
click at [199, 175] on div "All You Can Eat Mini 9.9€" at bounding box center [162, 207] width 197 height 66
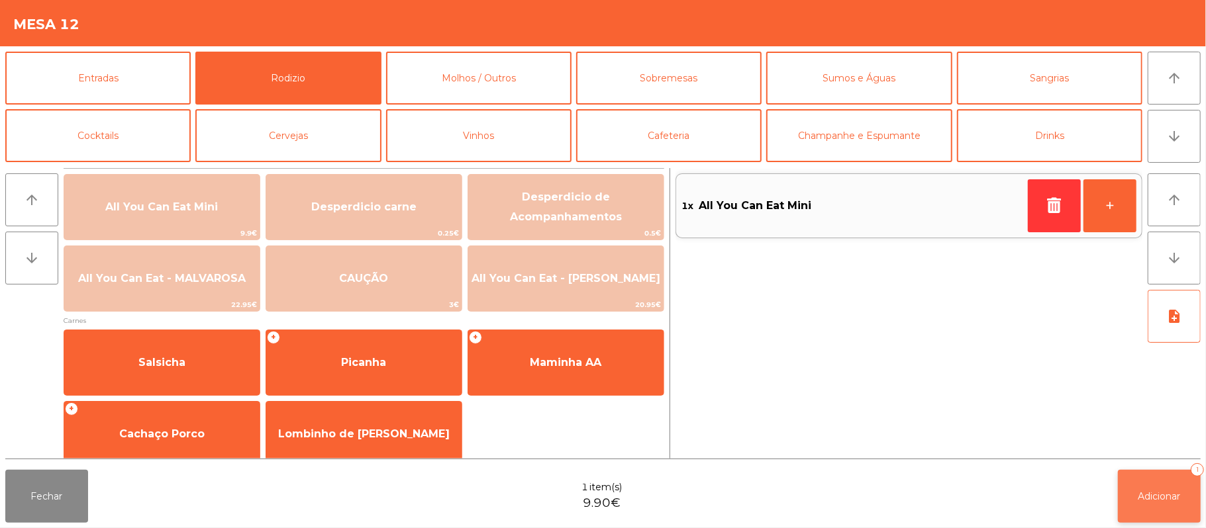
click at [1161, 498] on span "Adicionar" at bounding box center [1159, 497] width 42 height 12
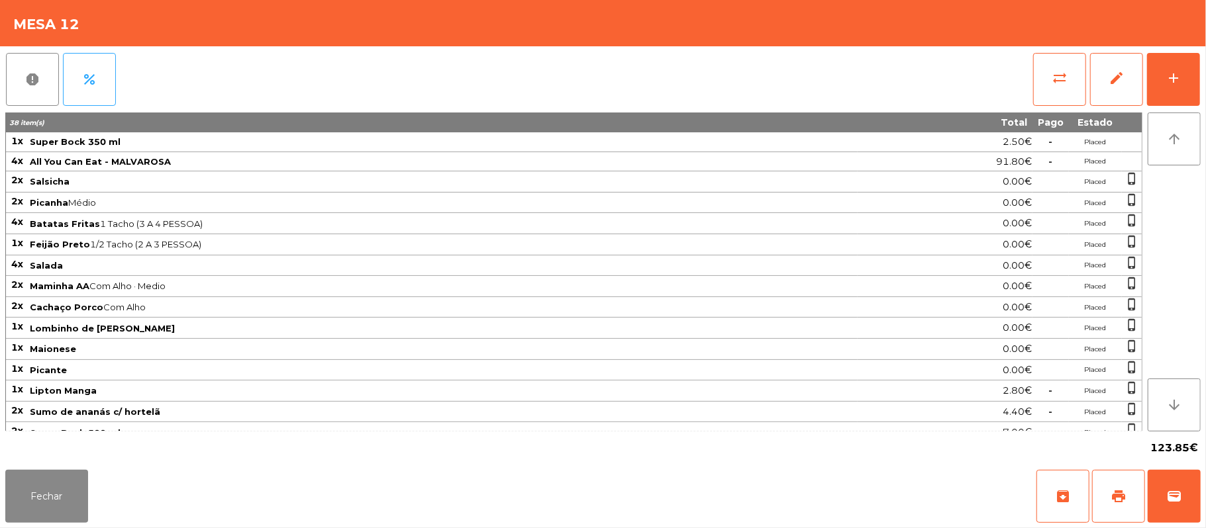
click at [1108, 526] on div "Fechar archive print wallet" at bounding box center [603, 497] width 1206 height 64
click at [1112, 491] on span "print" at bounding box center [1118, 497] width 16 height 16
click at [34, 493] on button "Fechar" at bounding box center [46, 496] width 83 height 53
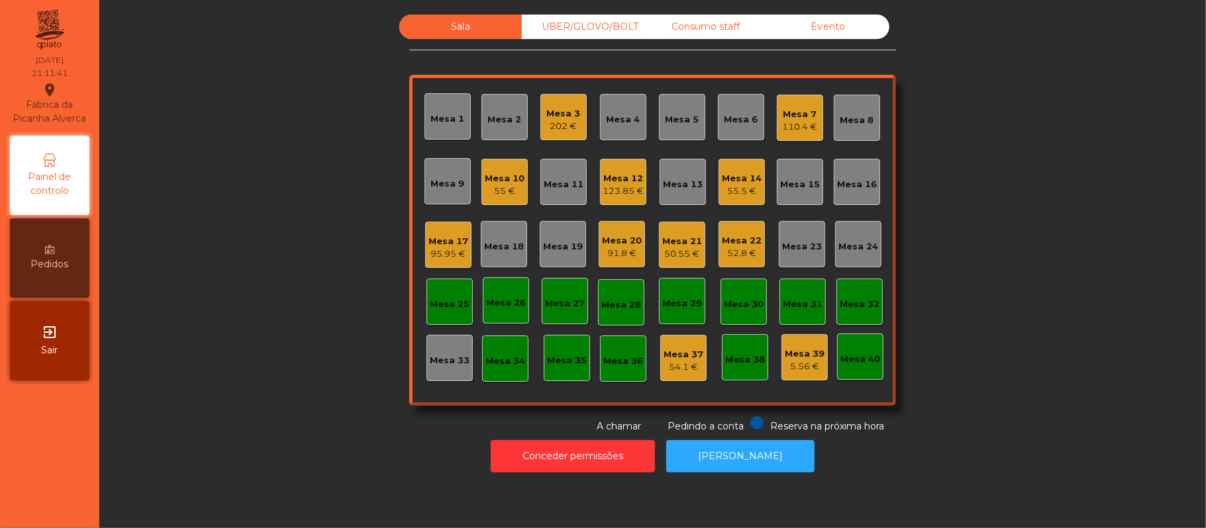
click at [976, 250] on div "Sala UBER/GLOVO/BOLT Consumo staff Evento Mesa 1 Mesa 2 Mesa 3 202 € Mesa 4 Mes…" at bounding box center [652, 224] width 1071 height 419
click at [611, 189] on div "123.85 €" at bounding box center [623, 191] width 41 height 13
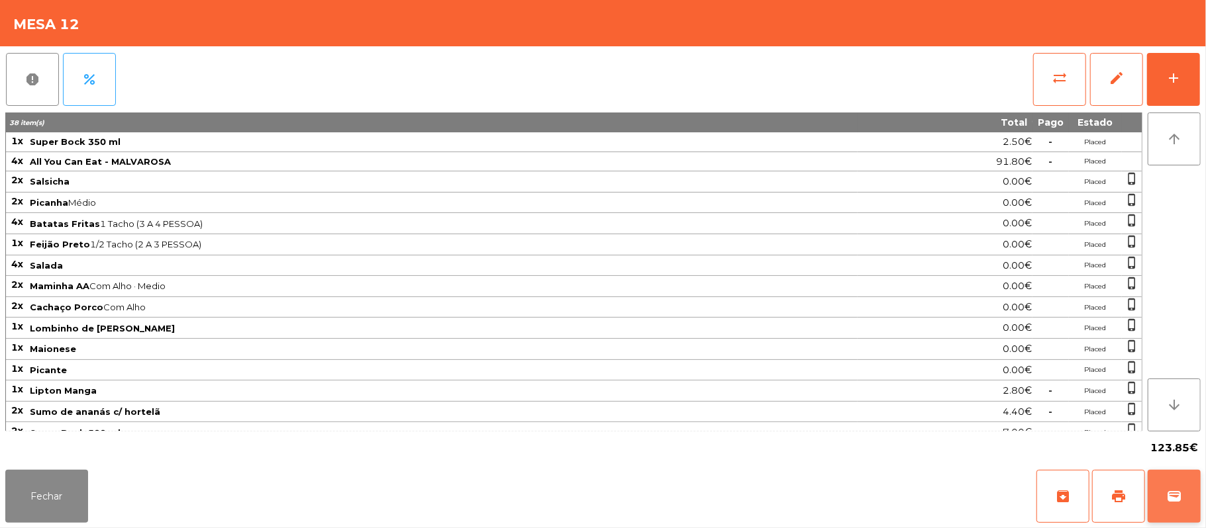
click at [1177, 487] on button "wallet" at bounding box center [1174, 496] width 53 height 53
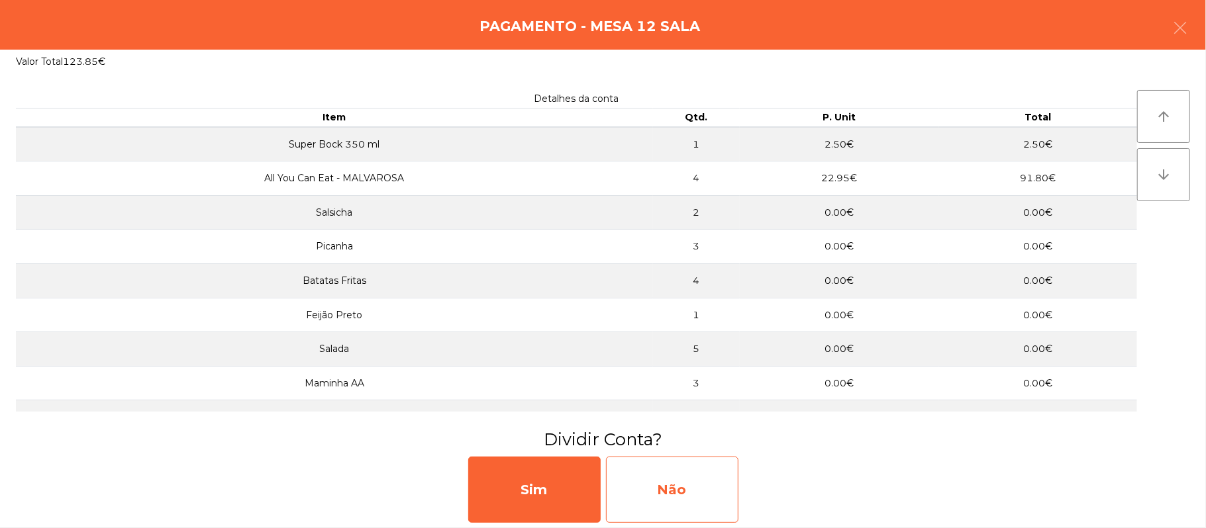
click at [667, 489] on div "Não" at bounding box center [672, 490] width 132 height 66
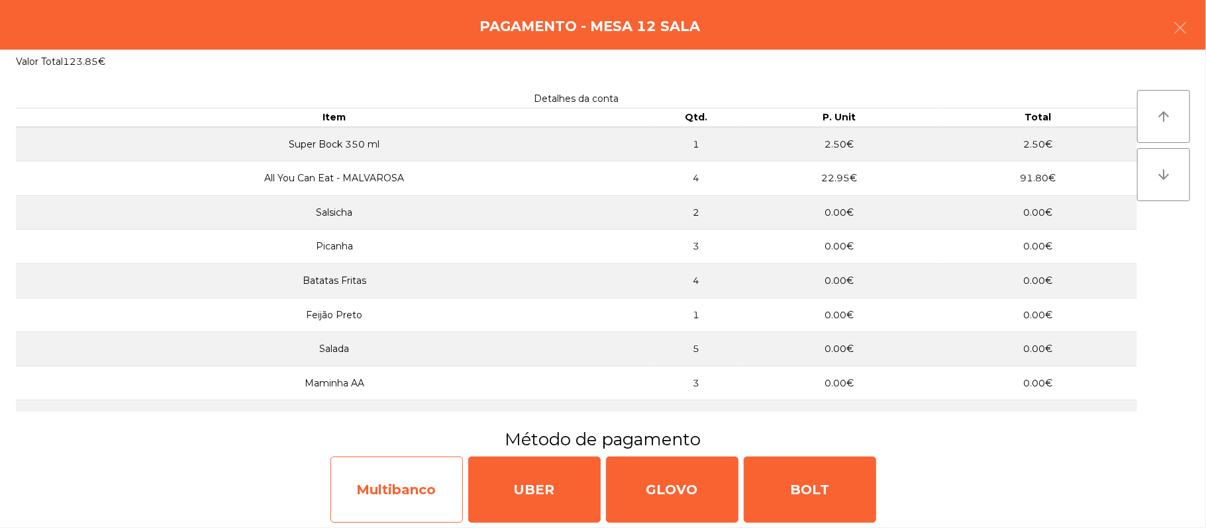
click at [393, 472] on div "Multibanco" at bounding box center [396, 490] width 132 height 66
select select "**"
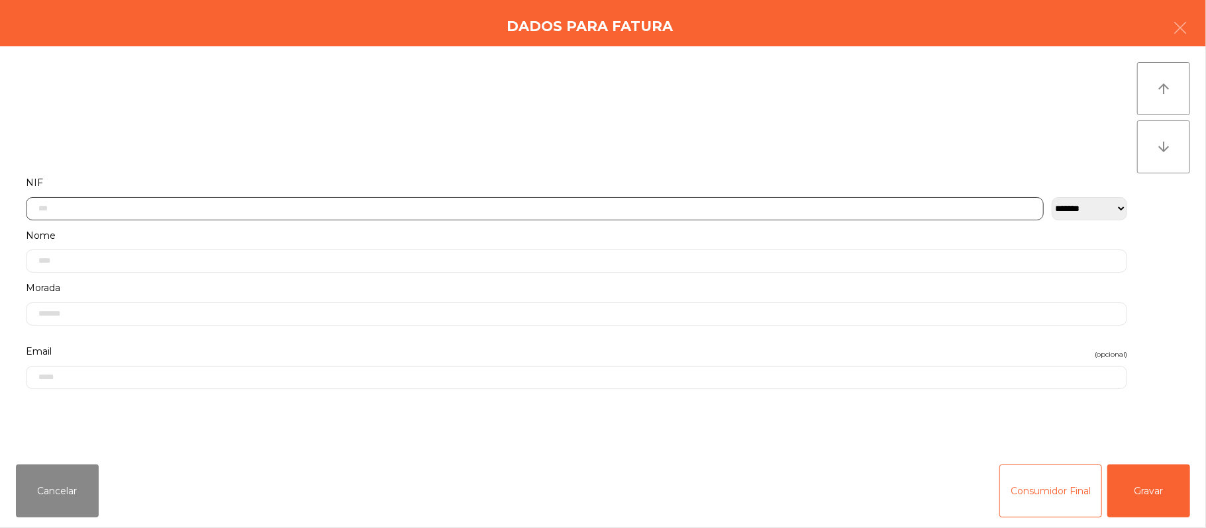
click at [363, 212] on input "text" at bounding box center [535, 208] width 1018 height 23
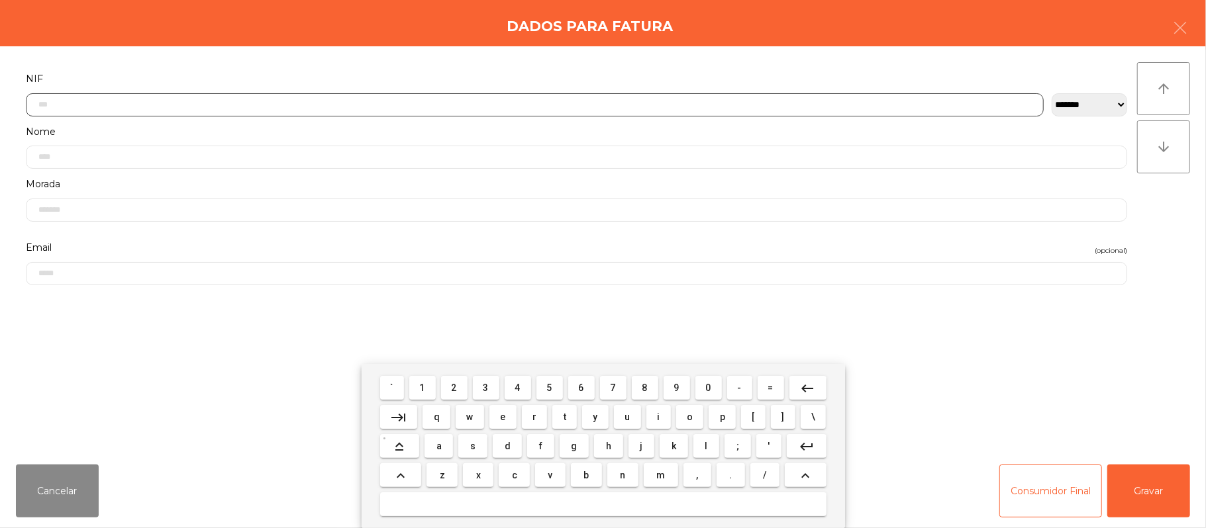
scroll to position [111, 0]
type input "*********"
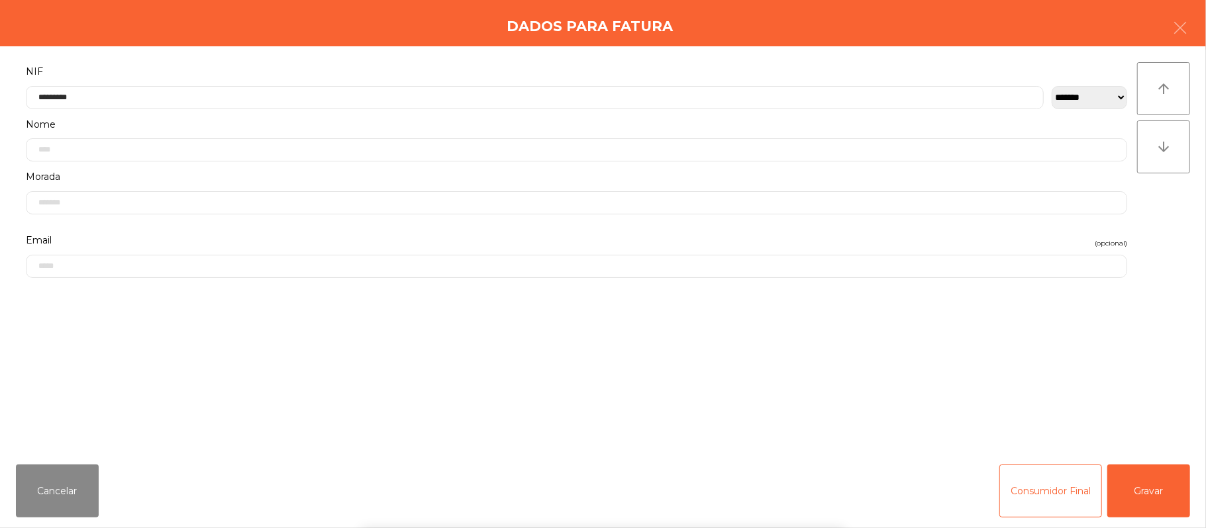
click at [1153, 483] on div "` 1 2 3 4 5 6 7 8 9 0 - = keyboard_backspace keyboard_tab q w e r t y u i o p […" at bounding box center [603, 446] width 1206 height 164
click at [1124, 471] on button "Gravar" at bounding box center [1148, 491] width 83 height 53
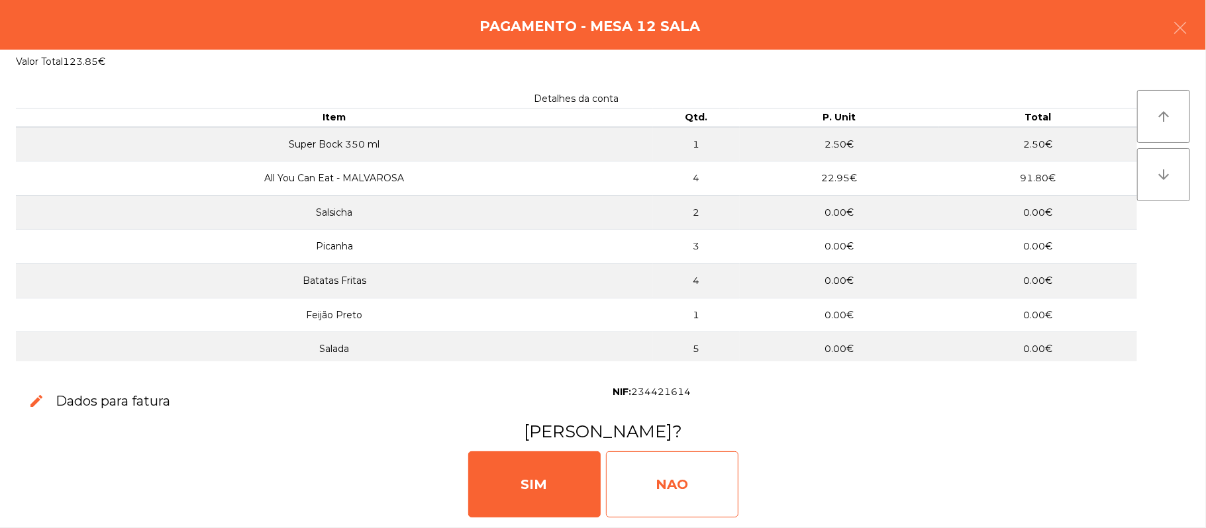
click at [673, 491] on div "NAO" at bounding box center [672, 485] width 132 height 66
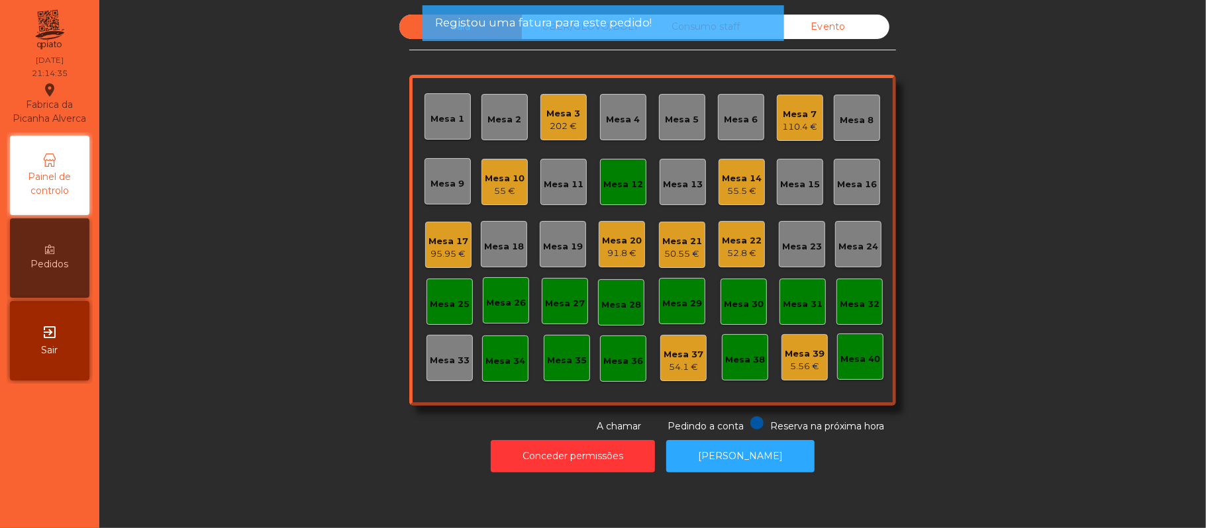
click at [612, 186] on div "Mesa 12" at bounding box center [623, 184] width 40 height 13
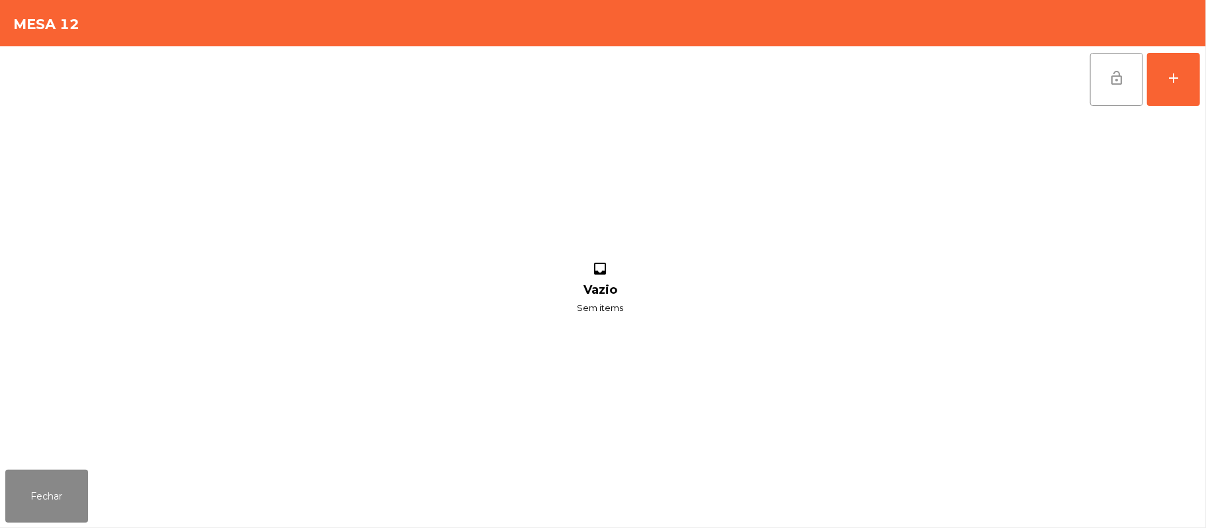
click at [1105, 85] on button "lock_open" at bounding box center [1116, 79] width 53 height 53
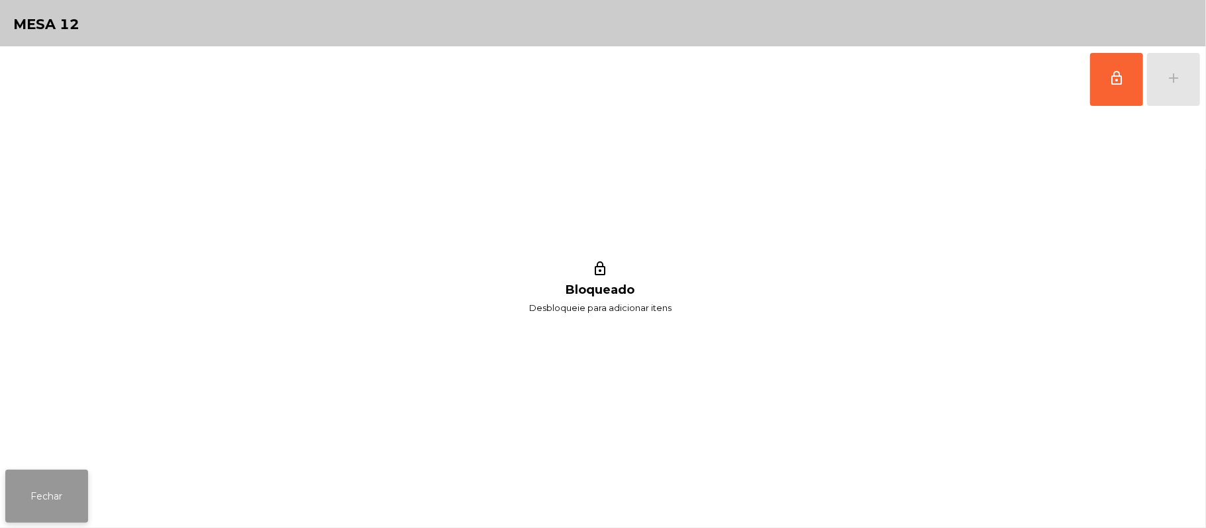
click at [54, 494] on button "Fechar" at bounding box center [46, 496] width 83 height 53
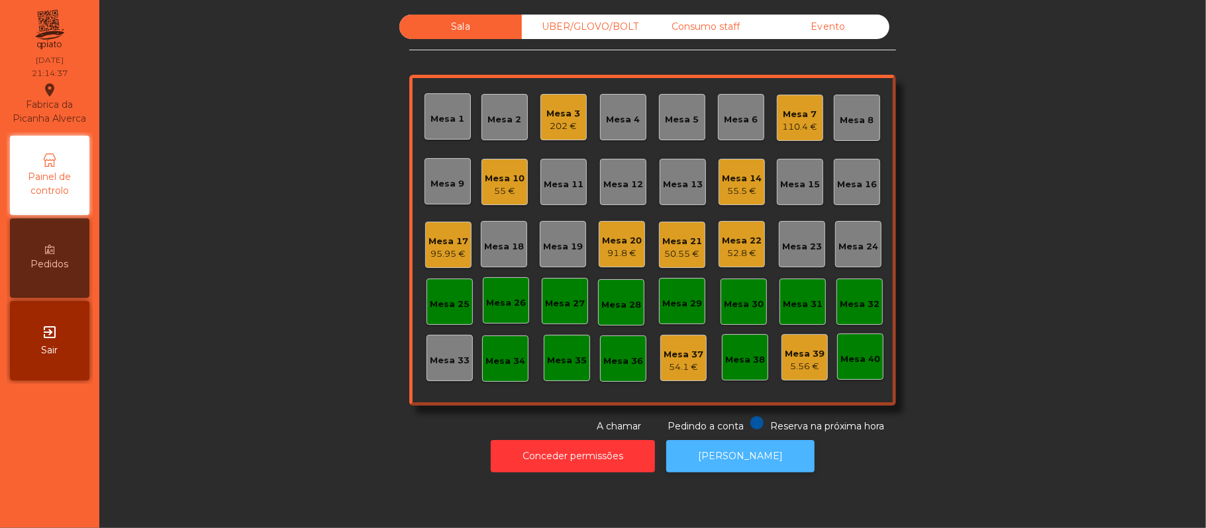
click at [740, 460] on button "[PERSON_NAME]" at bounding box center [740, 456] width 148 height 32
click at [734, 462] on button "[PERSON_NAME]" at bounding box center [740, 456] width 148 height 32
click at [1048, 223] on div "Sala UBER/GLOVO/BOLT Consumo staff Evento Mesa 1 Mesa 2 Mesa 3 202 € Mesa 4 Mes…" at bounding box center [652, 224] width 1071 height 419
click at [987, 155] on div "Sala UBER/GLOVO/BOLT Consumo staff Evento Mesa 1 Mesa 2 Mesa 3 202 € Mesa 4 Mes…" at bounding box center [652, 224] width 1071 height 419
click at [544, 252] on div "Mesa 19" at bounding box center [563, 246] width 40 height 13
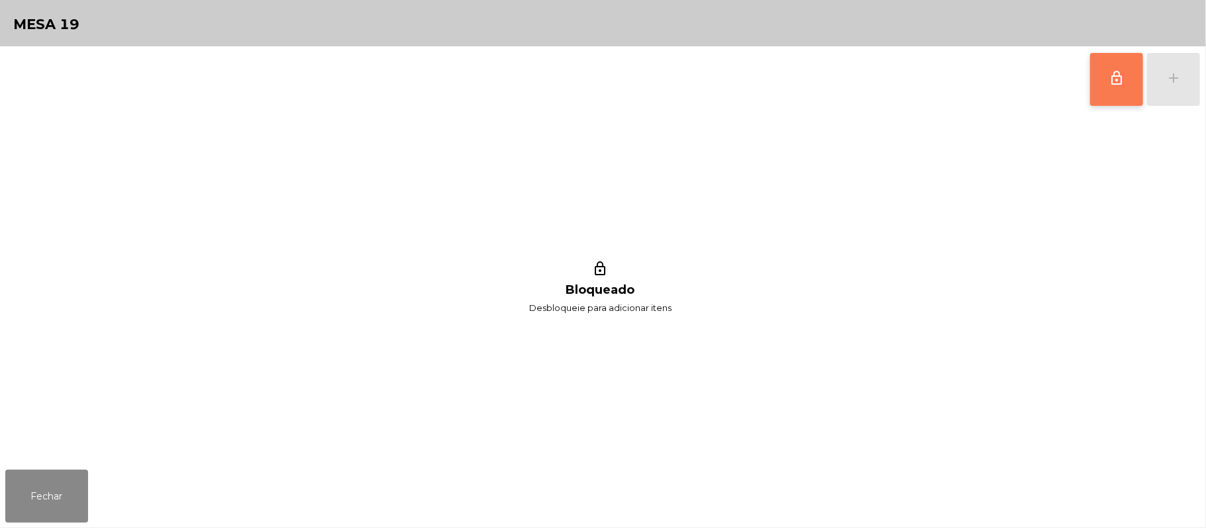
click at [1111, 82] on span "lock_outline" at bounding box center [1117, 78] width 16 height 16
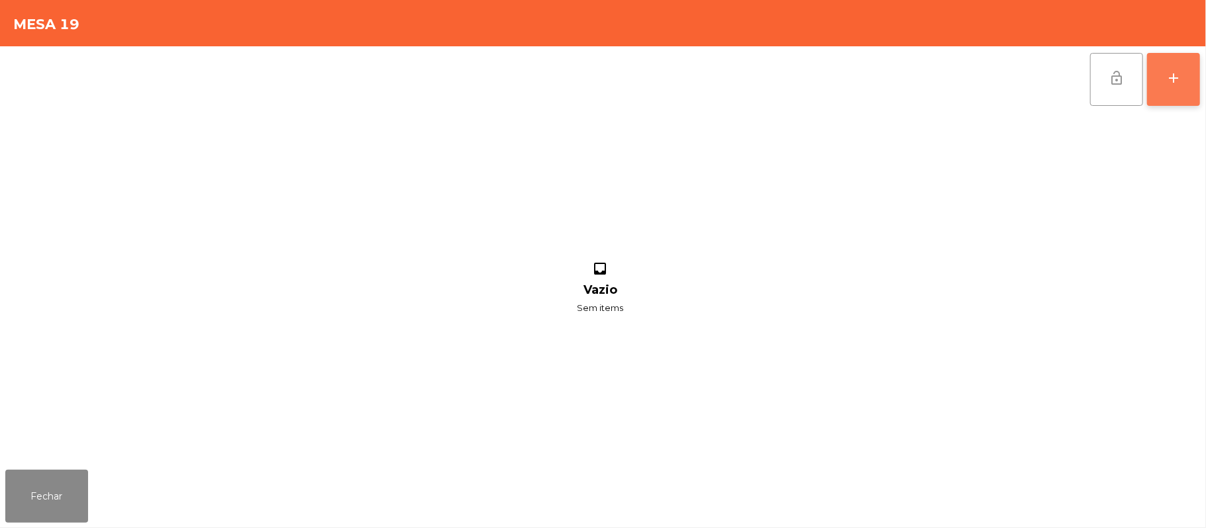
click at [1200, 88] on button "add" at bounding box center [1173, 79] width 53 height 53
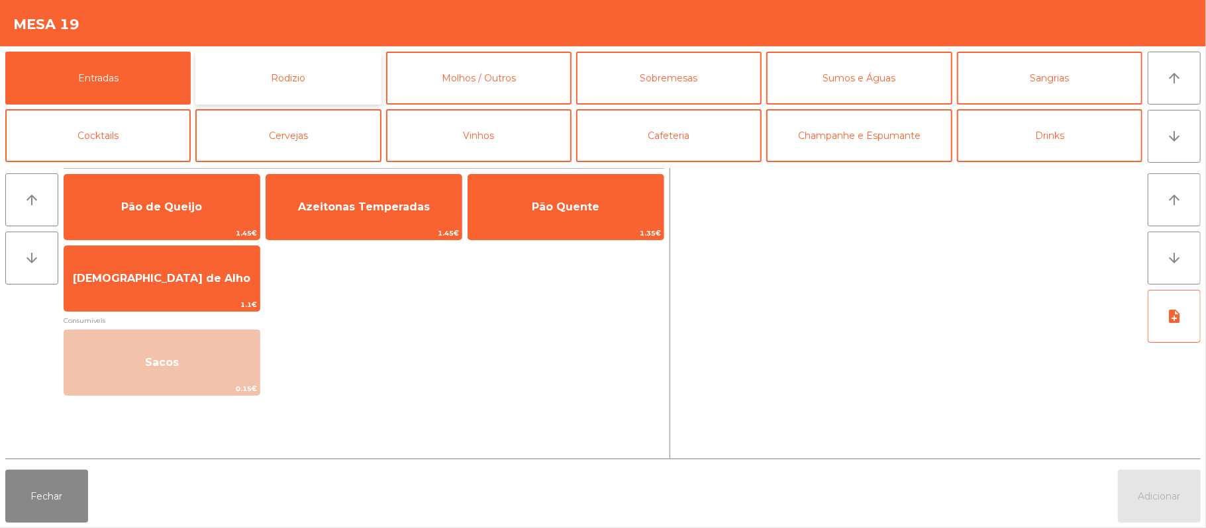
click at [340, 80] on button "Rodizio" at bounding box center [287, 78] width 185 height 53
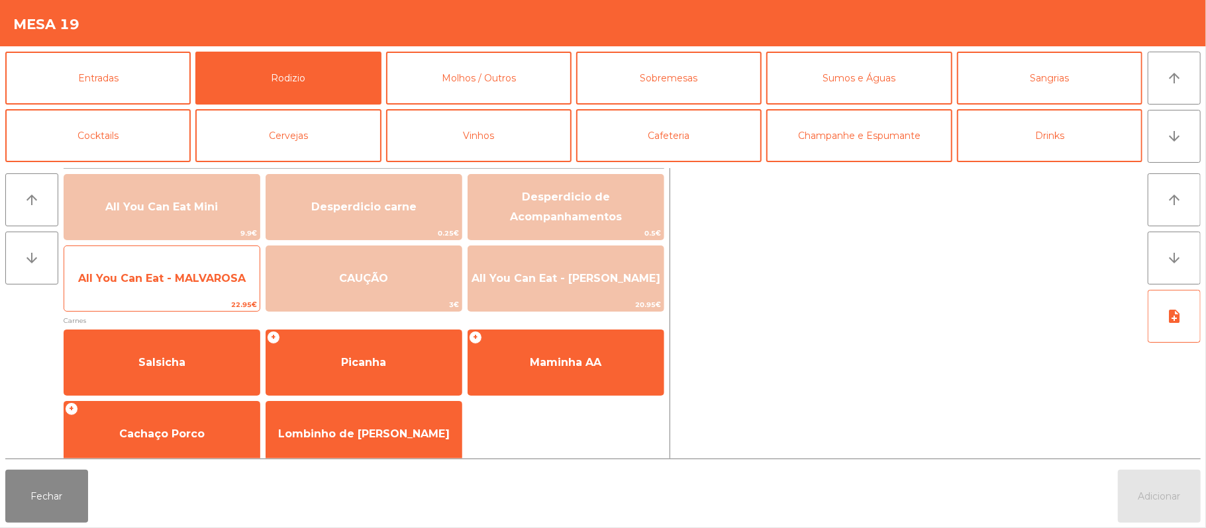
click at [195, 294] on span "All You Can Eat - MALVAROSA" at bounding box center [161, 279] width 195 height 36
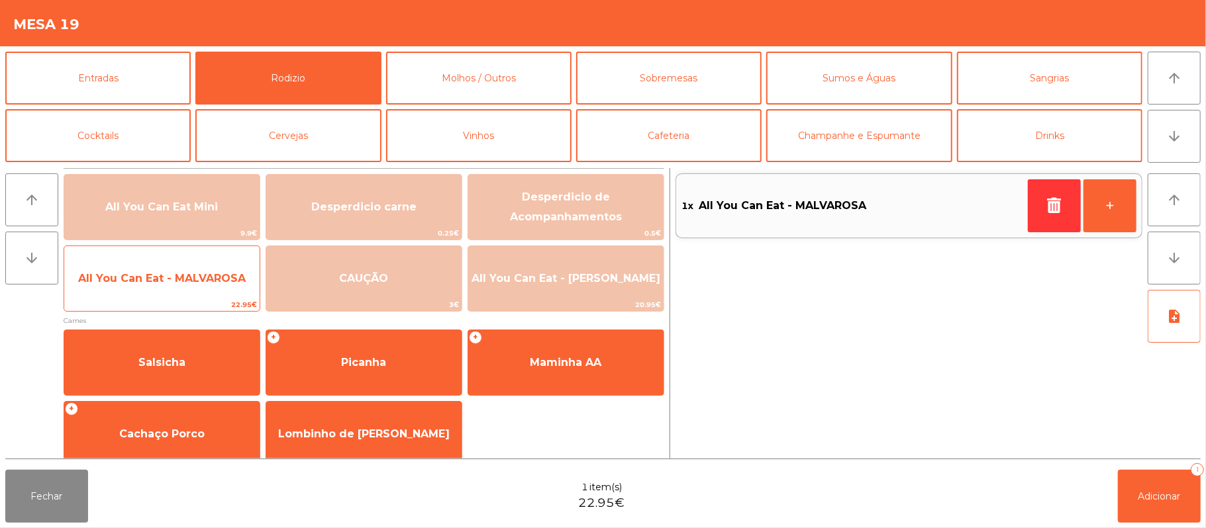
click at [187, 292] on span "All You Can Eat - MALVAROSA" at bounding box center [161, 279] width 195 height 36
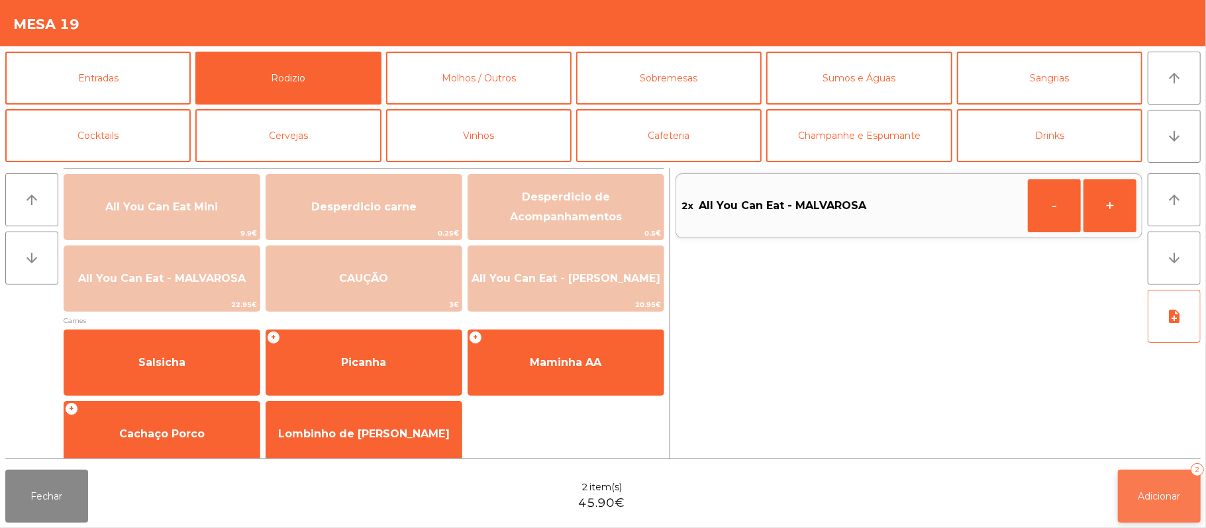
click at [1155, 485] on button "Adicionar 2" at bounding box center [1159, 496] width 83 height 53
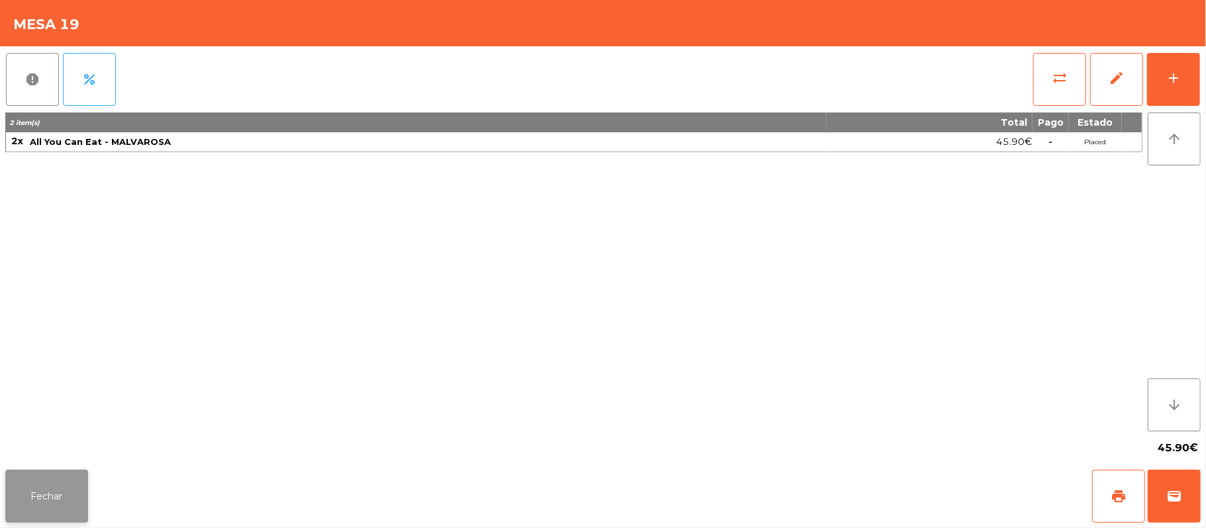
click at [83, 506] on button "Fechar" at bounding box center [46, 496] width 83 height 53
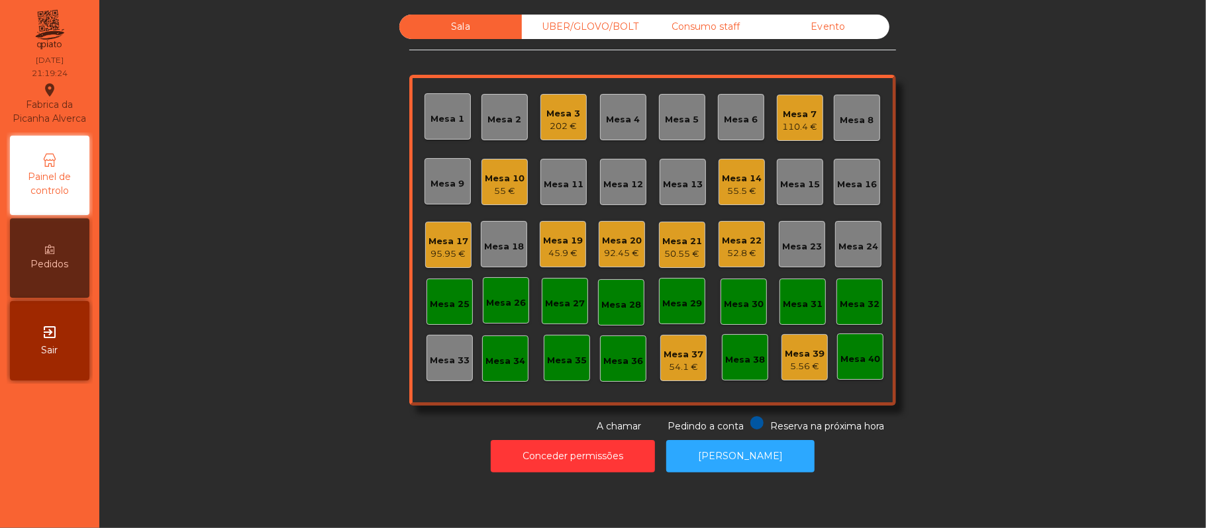
click at [250, 419] on div "Sala UBER/GLOVO/BOLT Consumo staff Evento Mesa 1 Mesa 2 Mesa 3 202 € Mesa 4 Mes…" at bounding box center [652, 224] width 1071 height 419
click at [379, 405] on div "Sala UBER/GLOVO/BOLT Consumo staff Evento Mesa 1 Mesa 2 Mesa 3 202 € Mesa 4 Mes…" at bounding box center [652, 224] width 1071 height 419
click at [336, 424] on div "Sala UBER/GLOVO/BOLT Consumo staff Evento Mesa 1 Mesa 2 Mesa 3 202 € Mesa 4 Mes…" at bounding box center [652, 224] width 1071 height 419
click at [986, 173] on div "Sala UBER/GLOVO/BOLT Consumo staff Evento Mesa 1 Mesa 2 Mesa 3 202 € Mesa 4 Mes…" at bounding box center [652, 224] width 1071 height 419
click at [808, 178] on div "Mesa 15" at bounding box center [800, 184] width 40 height 13
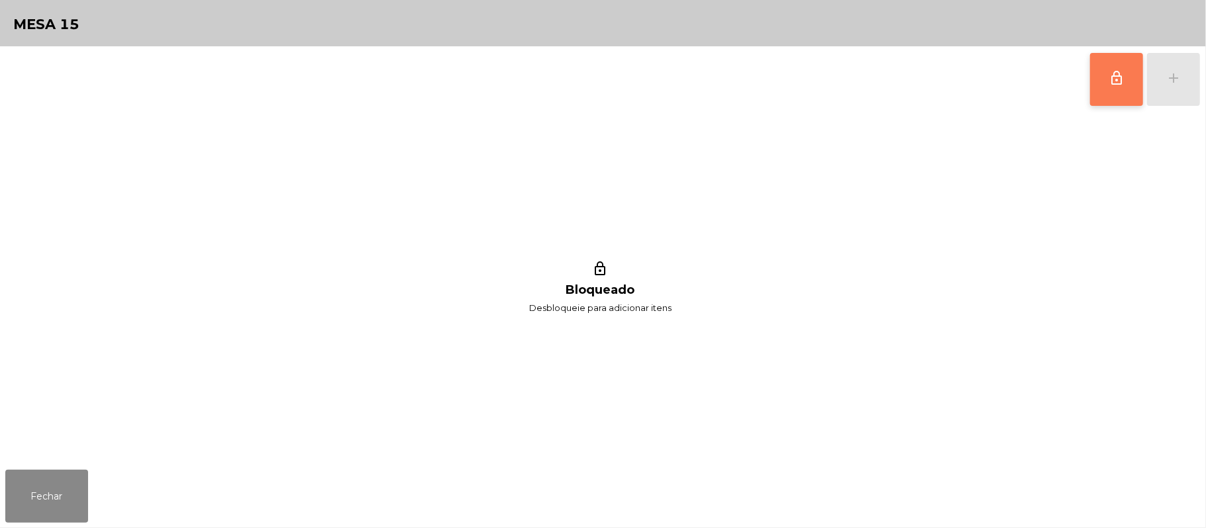
click at [1126, 77] on button "lock_outline" at bounding box center [1116, 79] width 53 height 53
click at [1204, 82] on div "lock_outline add lock_outline Bloqueado Desbloqueie para adicionar itens" at bounding box center [603, 255] width 1206 height 419
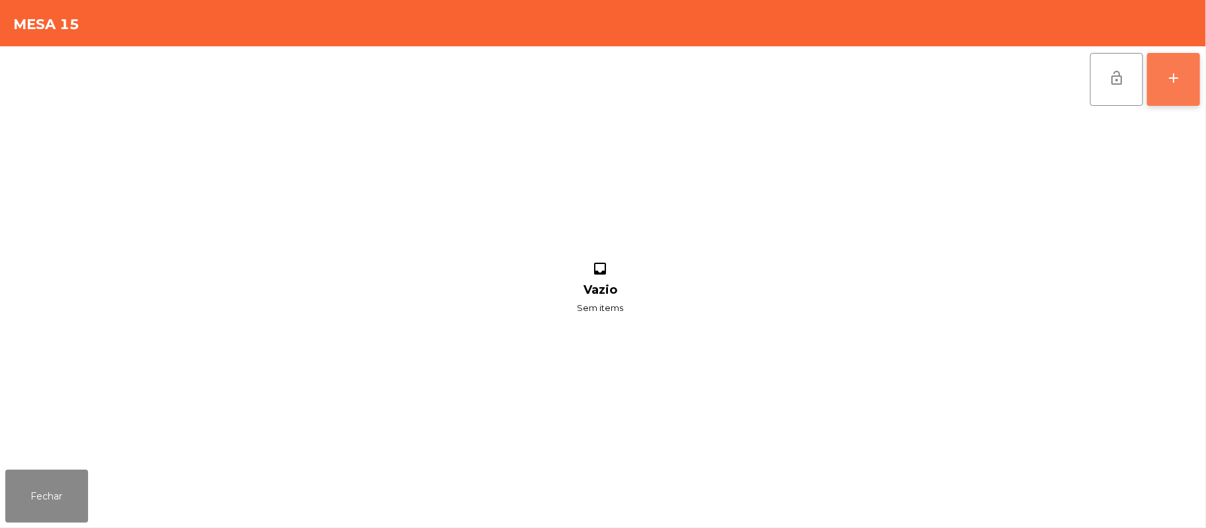
click at [1171, 77] on div "add" at bounding box center [1173, 78] width 16 height 16
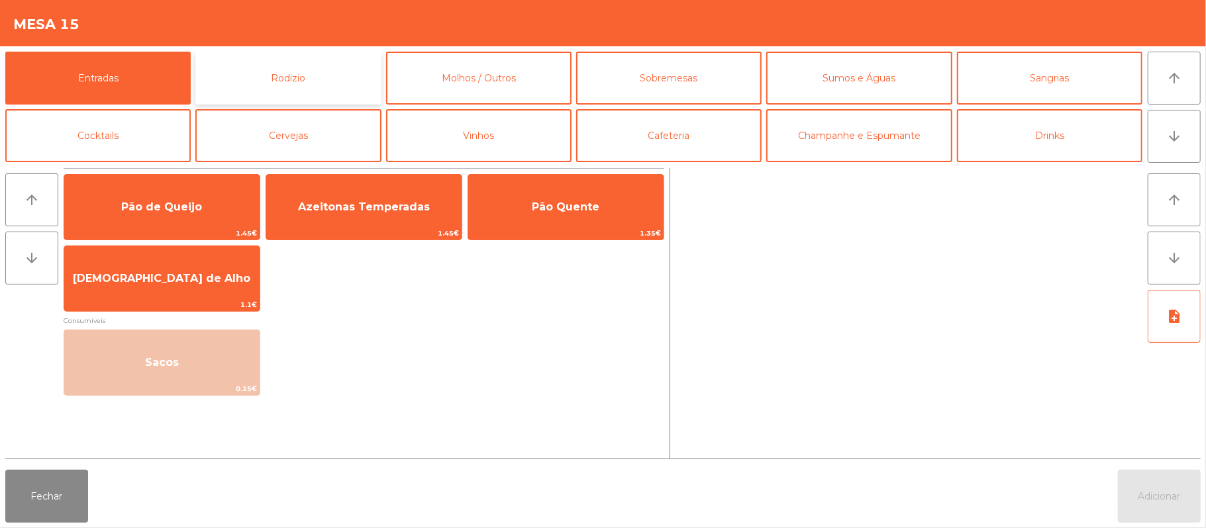
click at [314, 79] on button "Rodizio" at bounding box center [287, 78] width 185 height 53
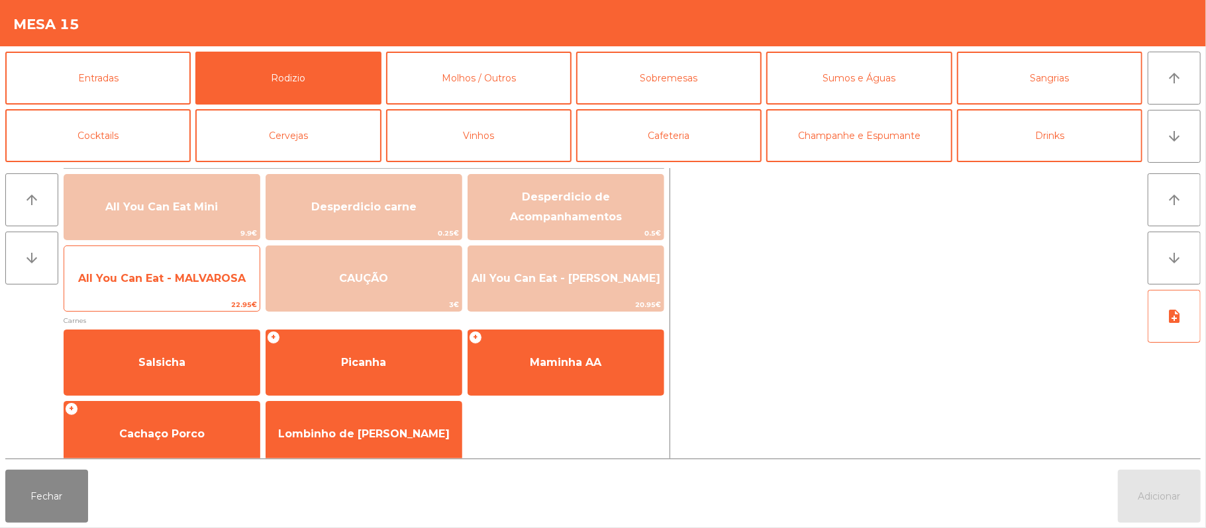
click at [220, 283] on span "All You Can Eat - MALVAROSA" at bounding box center [162, 278] width 168 height 13
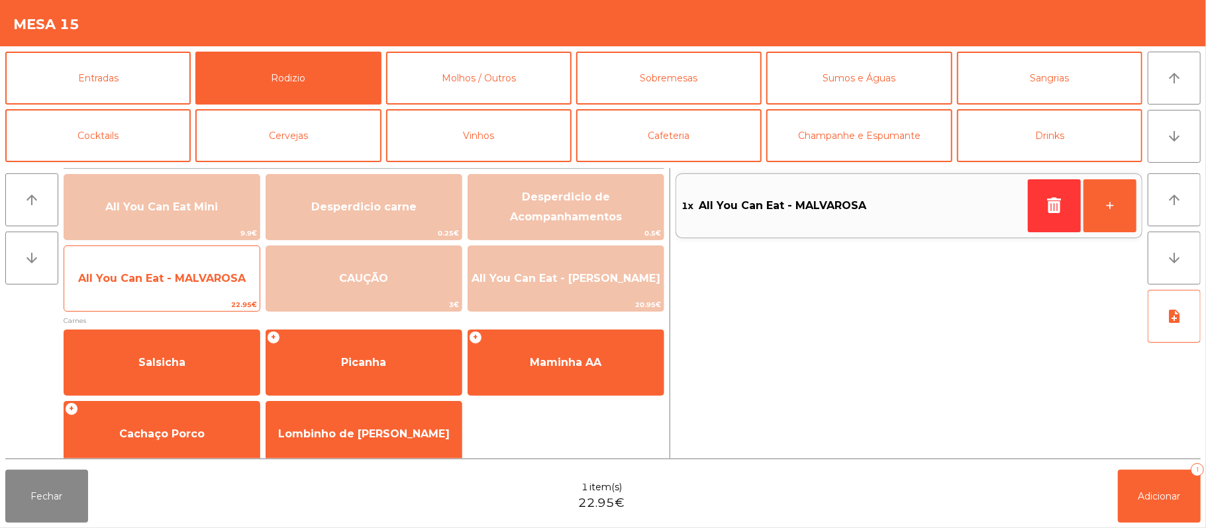
click at [216, 297] on span "All You Can Eat - MALVAROSA" at bounding box center [161, 279] width 195 height 36
click at [223, 272] on span "All You Can Eat - MALVAROSA" at bounding box center [162, 278] width 168 height 13
click at [217, 278] on span "All You Can Eat - MALVAROSA" at bounding box center [162, 278] width 168 height 13
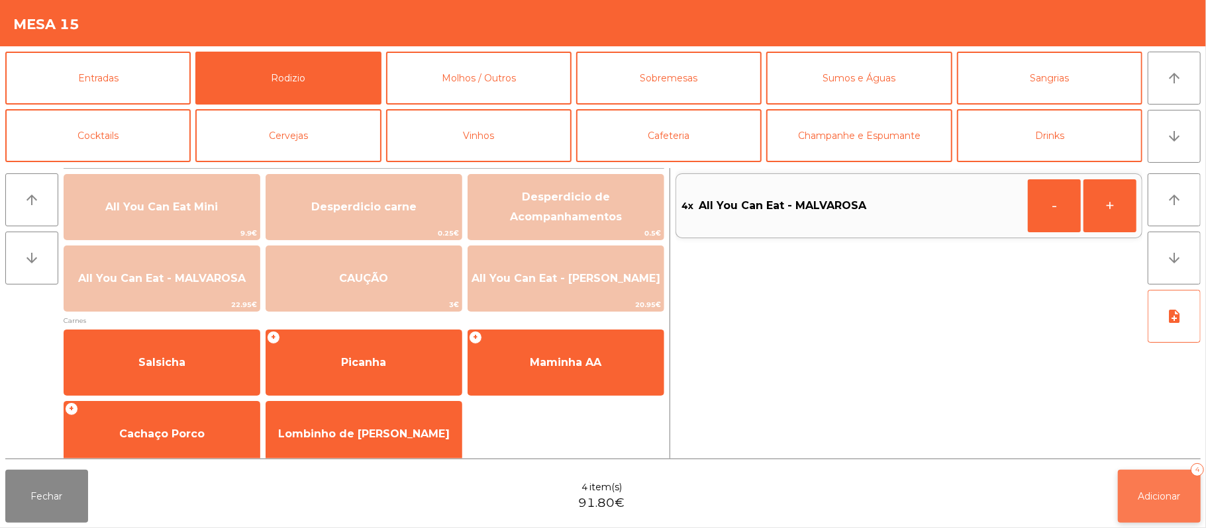
click at [1164, 494] on span "Adicionar" at bounding box center [1159, 497] width 42 height 12
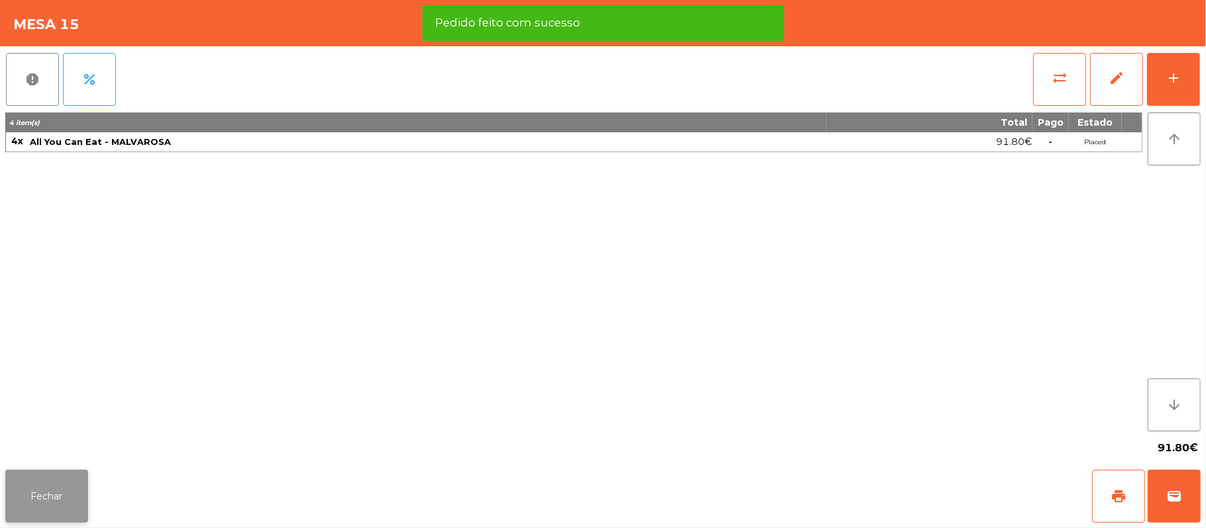
click at [64, 474] on button "Fechar" at bounding box center [46, 496] width 83 height 53
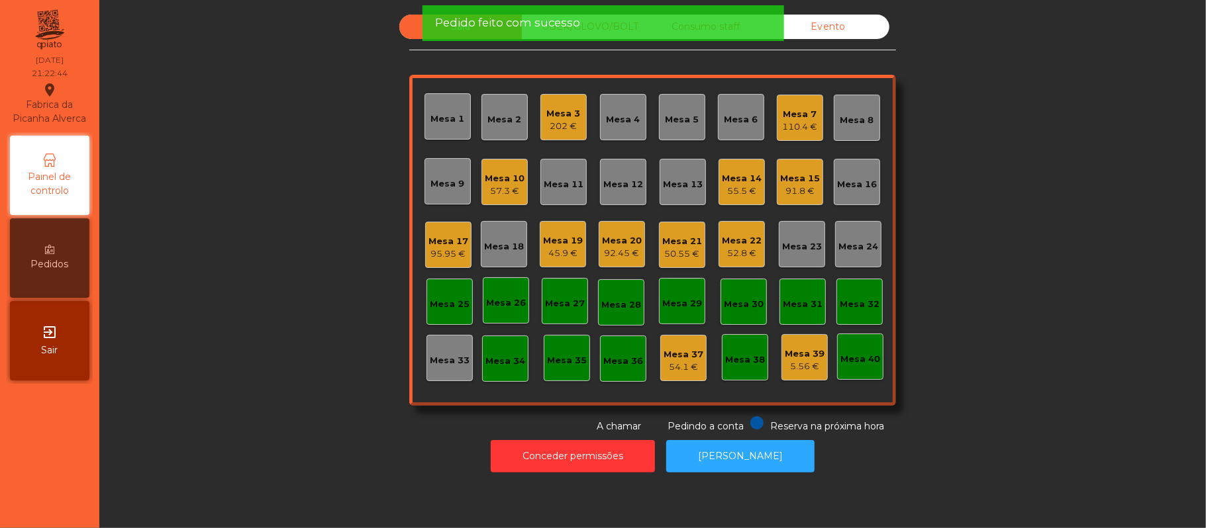
click at [275, 308] on div "Sala UBER/GLOVO/BOLT Consumo staff Evento Mesa 1 Mesa 2 Mesa 3 202 € Mesa 4 Mes…" at bounding box center [652, 224] width 1071 height 419
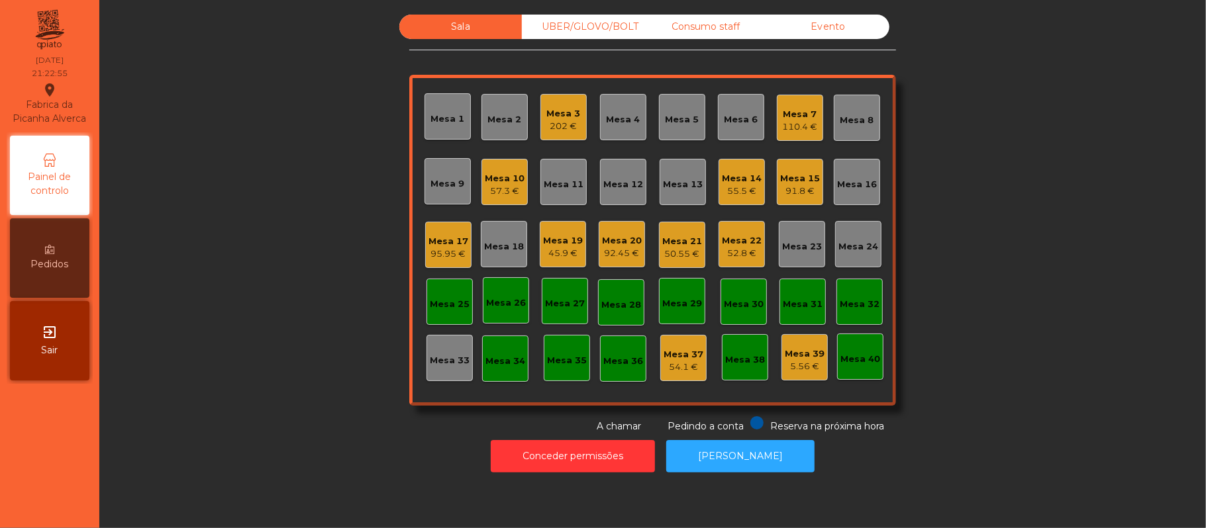
click at [1024, 212] on div "Sala UBER/GLOVO/BOLT Consumo staff Evento Mesa 1 Mesa 2 Mesa 3 202 € Mesa 4 Mes…" at bounding box center [652, 224] width 1071 height 419
click at [805, 181] on div "Mesa 15" at bounding box center [800, 178] width 40 height 13
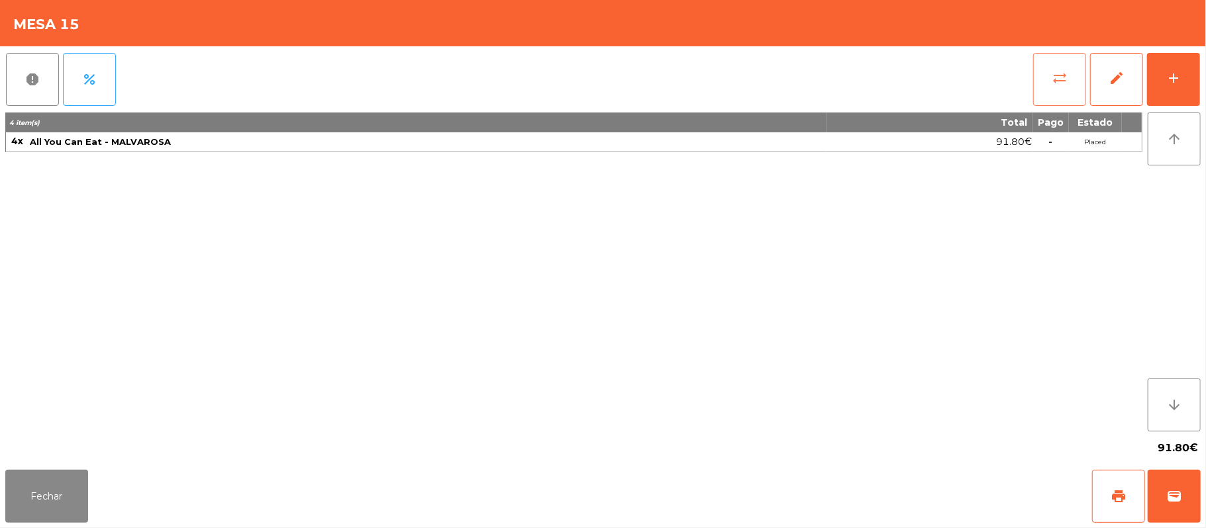
click at [1063, 94] on button "sync_alt" at bounding box center [1059, 79] width 53 height 53
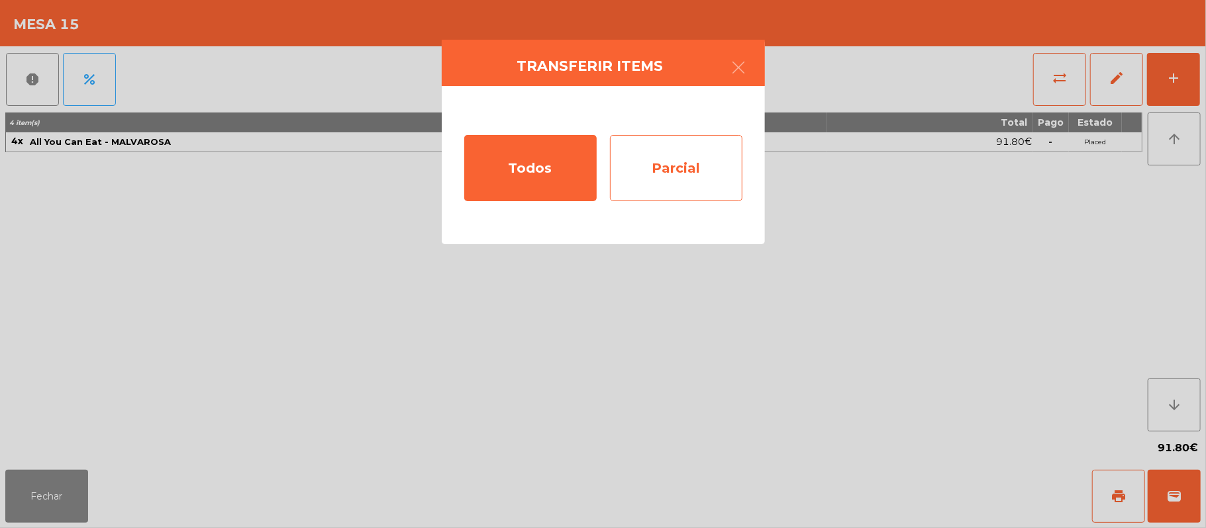
click at [695, 173] on div "Parcial" at bounding box center [676, 168] width 132 height 66
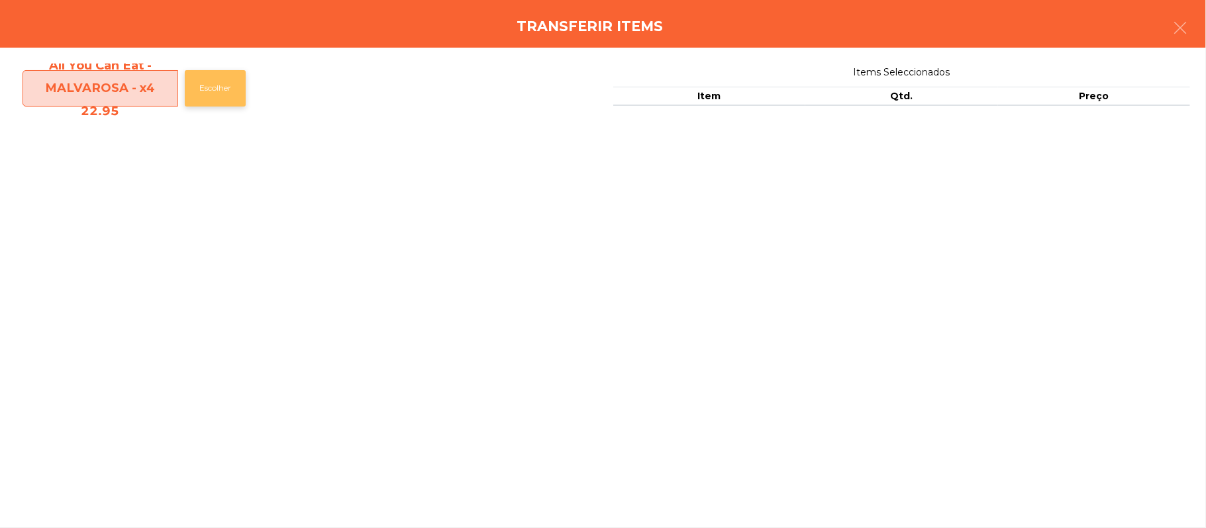
click at [218, 85] on button "Escolher" at bounding box center [215, 88] width 61 height 36
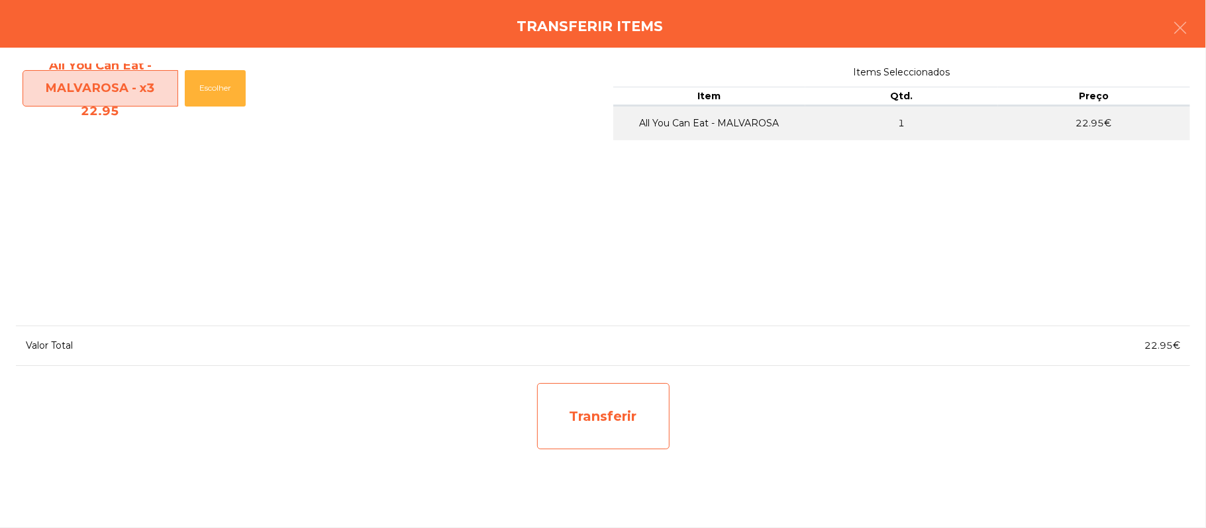
click at [617, 413] on div "Transferir" at bounding box center [603, 416] width 132 height 66
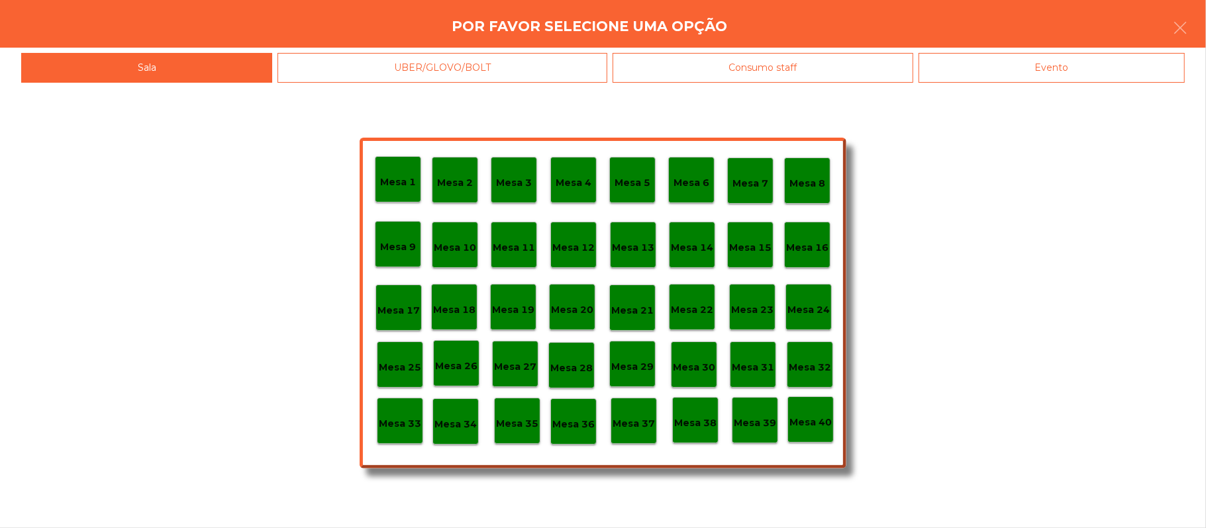
click at [642, 434] on div "Mesa 37" at bounding box center [634, 421] width 46 height 46
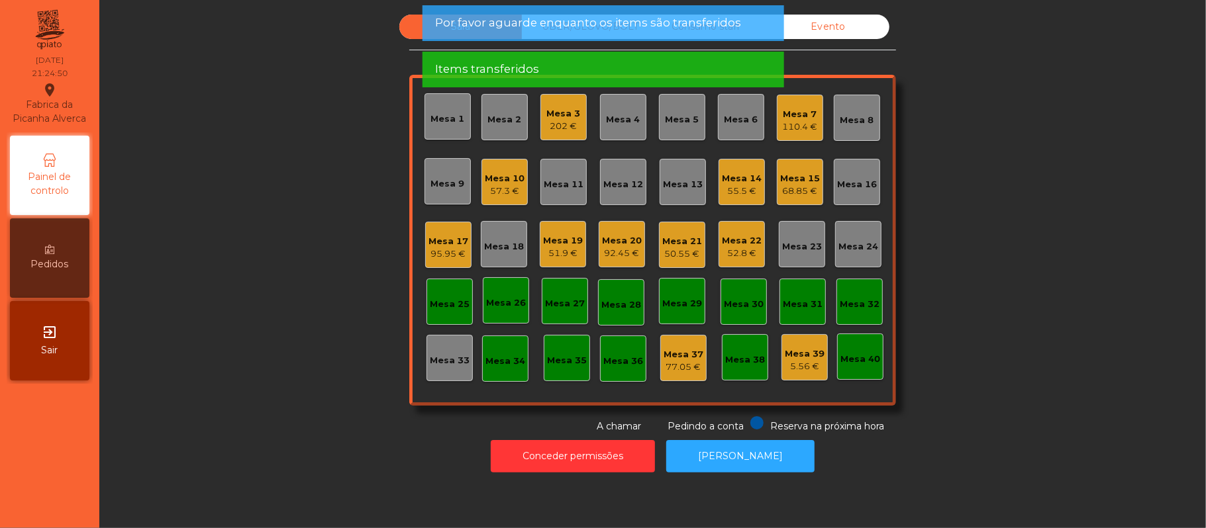
click at [1009, 326] on div "Sala UBER/GLOVO/BOLT Consumo staff Evento Mesa 1 Mesa 2 Mesa 3 202 € Mesa 4 Mes…" at bounding box center [652, 224] width 1071 height 419
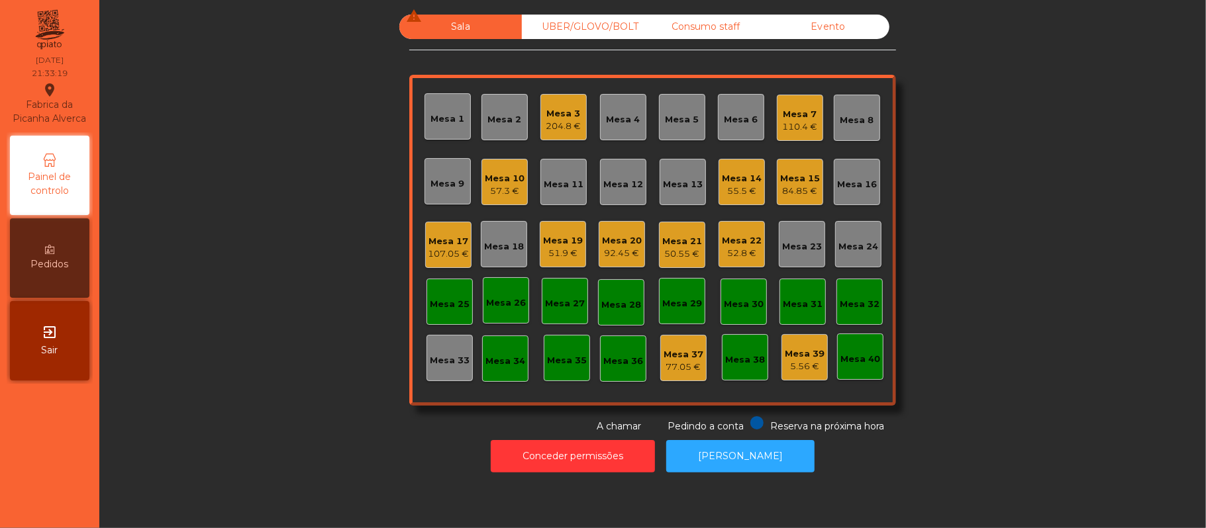
click at [485, 181] on div "Mesa 10" at bounding box center [505, 178] width 40 height 13
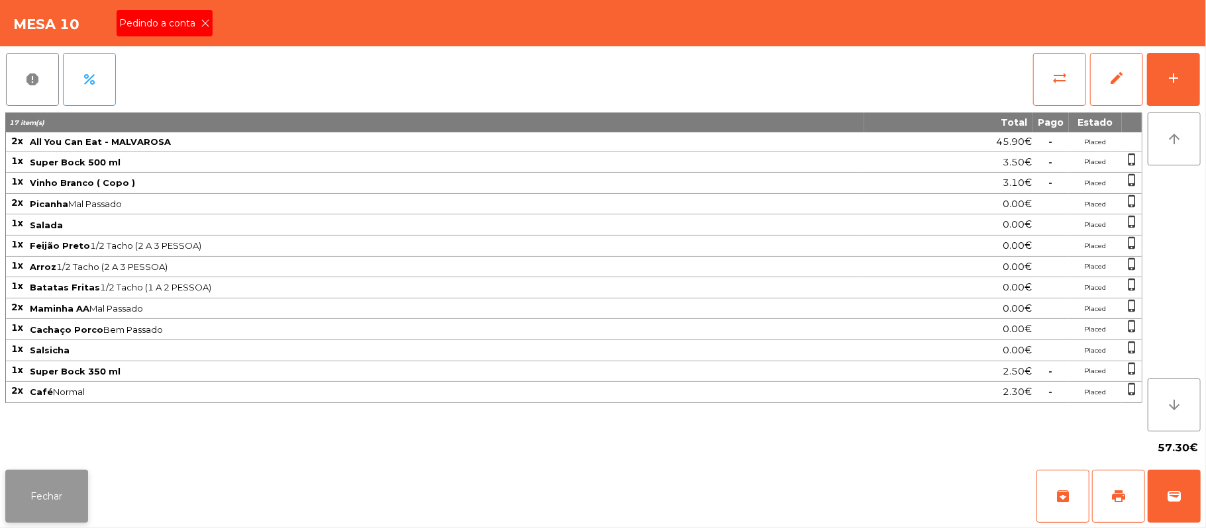
click at [38, 482] on button "Fechar" at bounding box center [46, 496] width 83 height 53
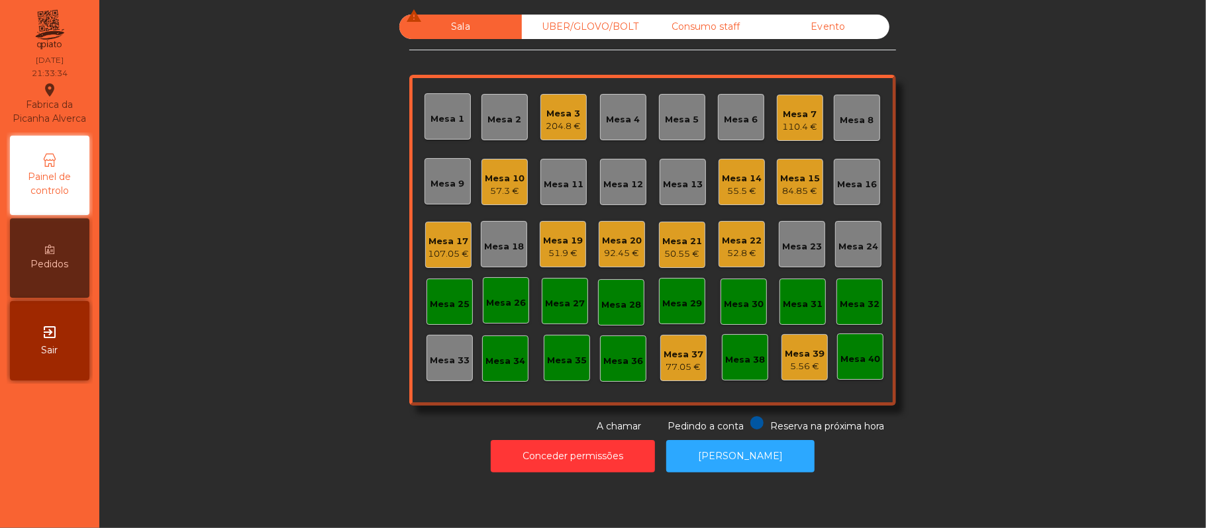
click at [501, 196] on div "57.3 €" at bounding box center [505, 191] width 40 height 13
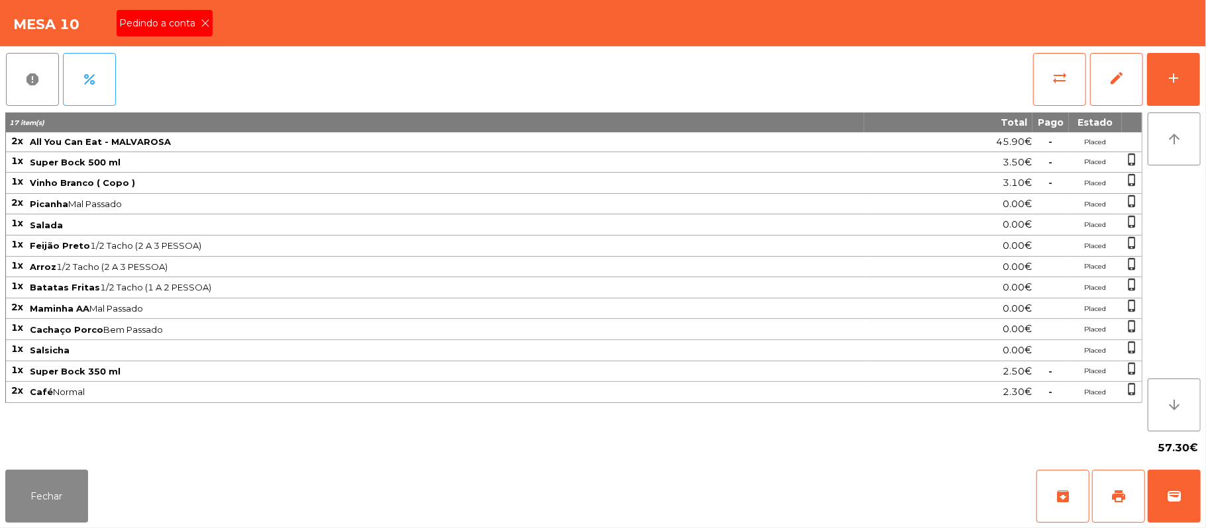
click at [184, 24] on span "Pedindo a conta" at bounding box center [159, 24] width 81 height 14
click at [1105, 502] on button "print" at bounding box center [1118, 496] width 53 height 53
click at [1179, 501] on span "wallet" at bounding box center [1174, 497] width 16 height 16
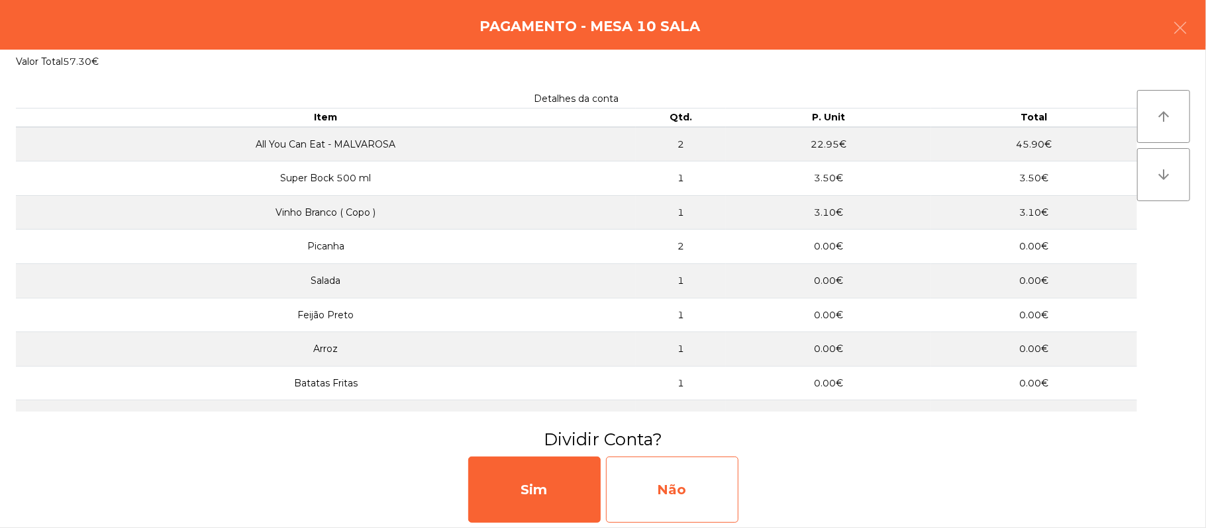
click at [681, 495] on div "Não" at bounding box center [672, 490] width 132 height 66
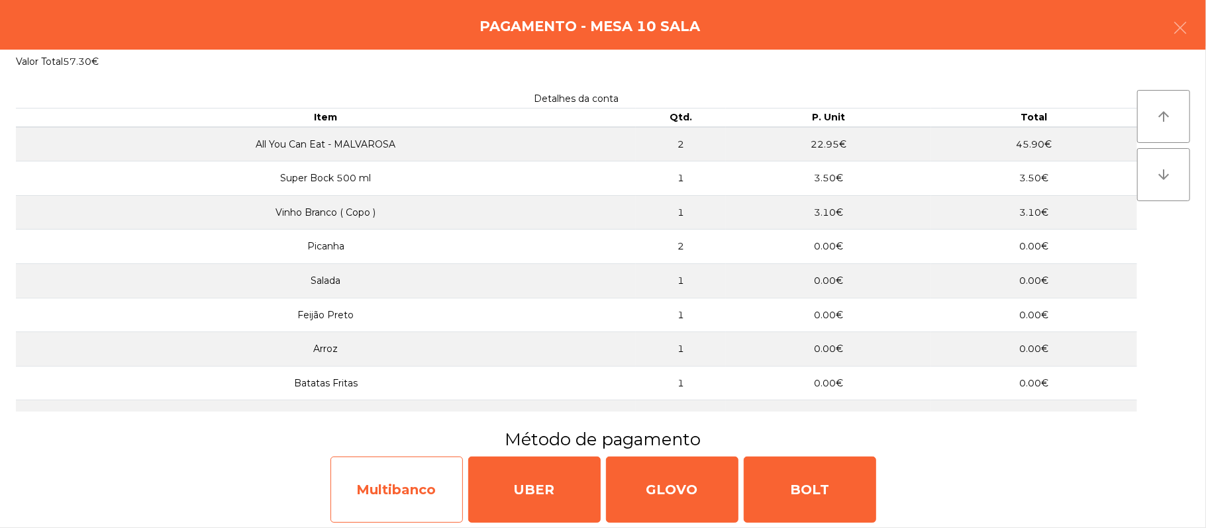
click at [379, 489] on div "Multibanco" at bounding box center [396, 490] width 132 height 66
select select "**"
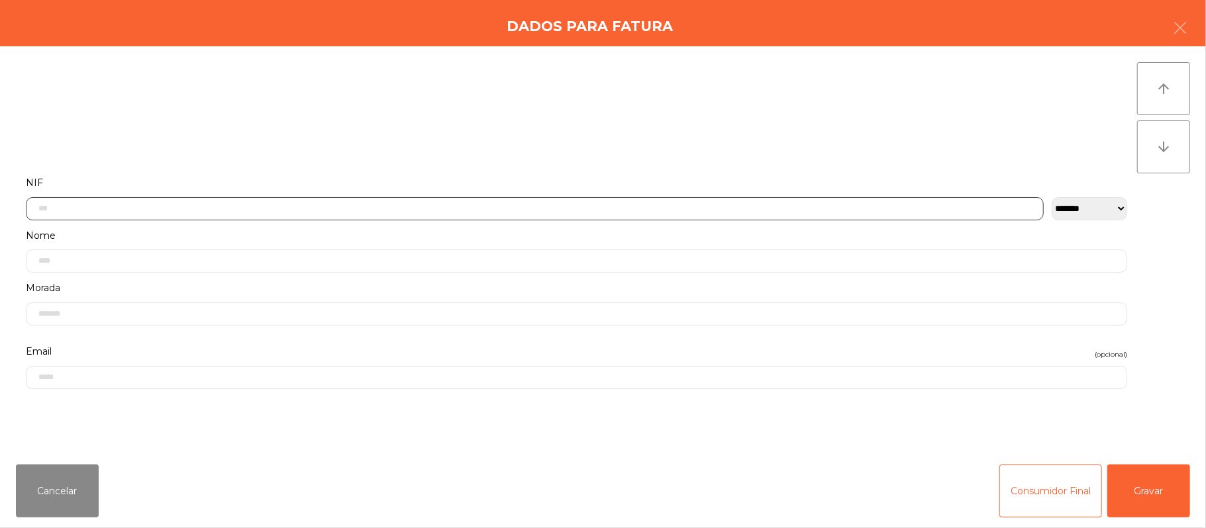
click at [502, 208] on input "text" at bounding box center [535, 208] width 1018 height 23
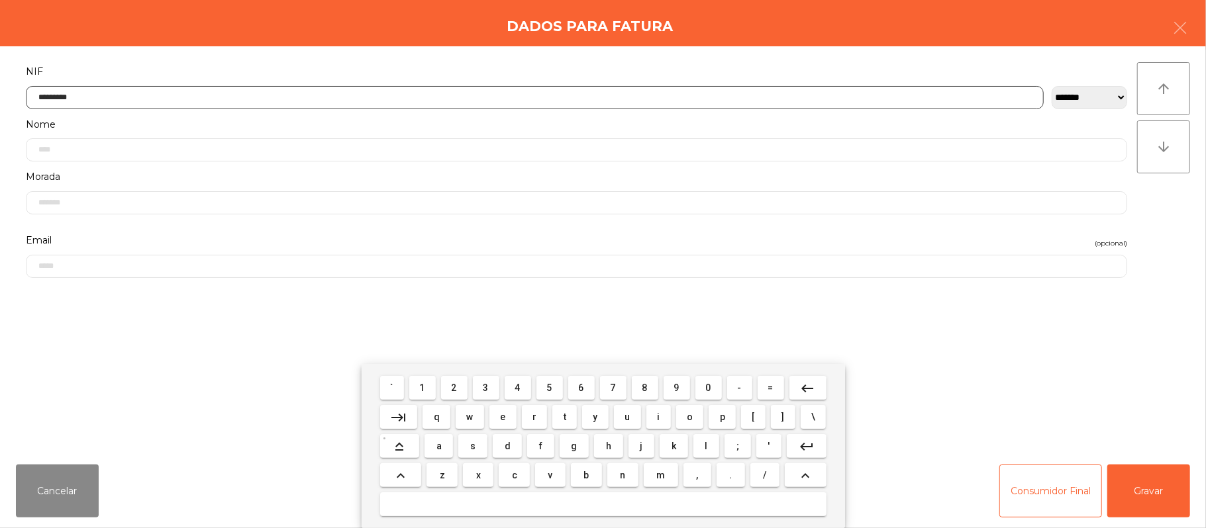
type input "*********"
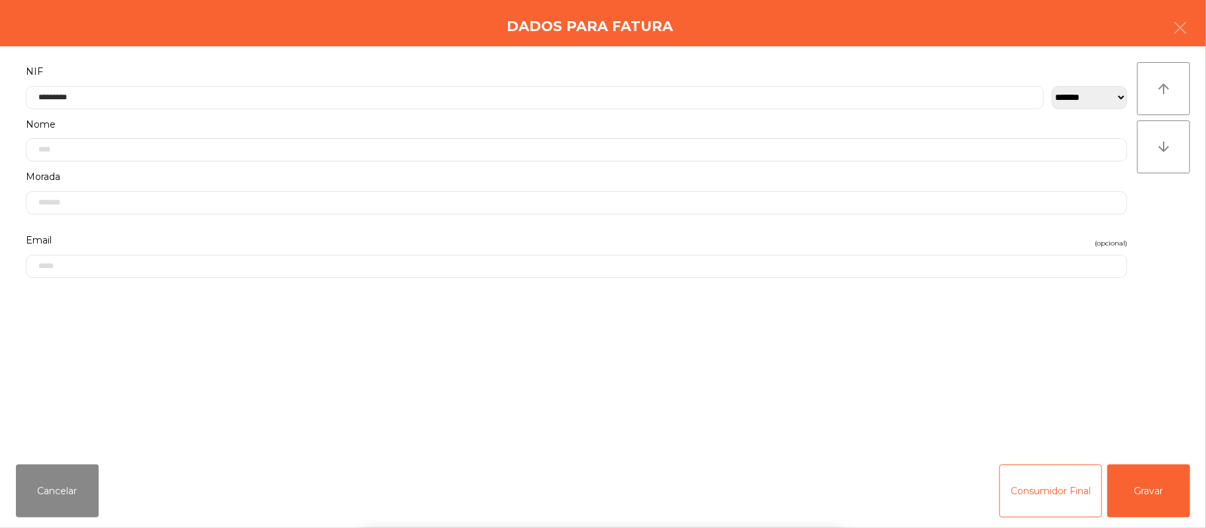
click at [1131, 482] on div "` 1 2 3 4 5 6 7 8 9 0 - = keyboard_backspace keyboard_tab q w e r t y u i o p […" at bounding box center [603, 446] width 1206 height 164
click at [1156, 482] on button "Gravar" at bounding box center [1148, 491] width 83 height 53
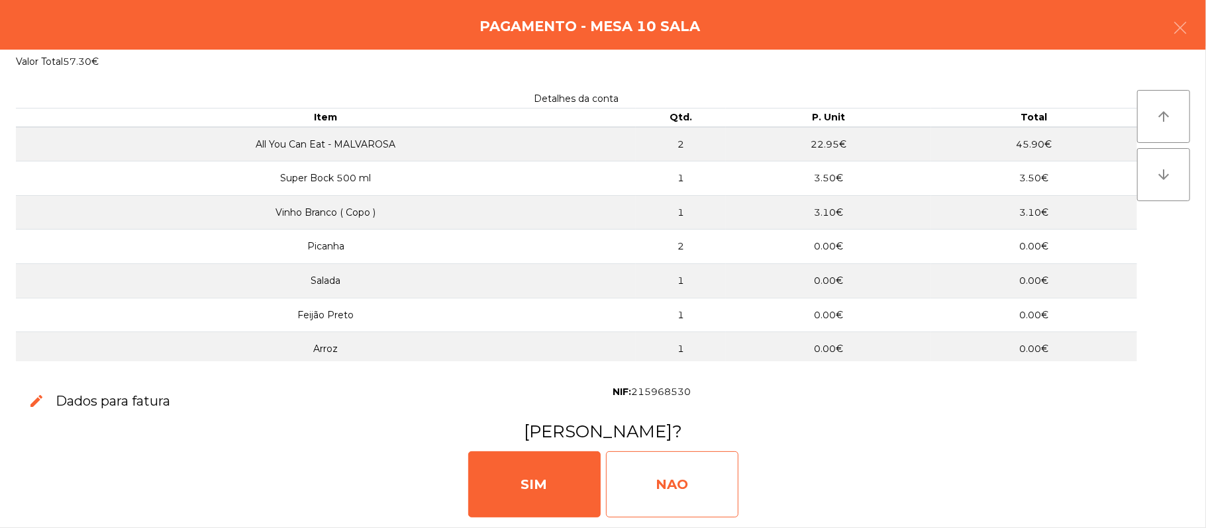
click at [673, 481] on div "NAO" at bounding box center [672, 485] width 132 height 66
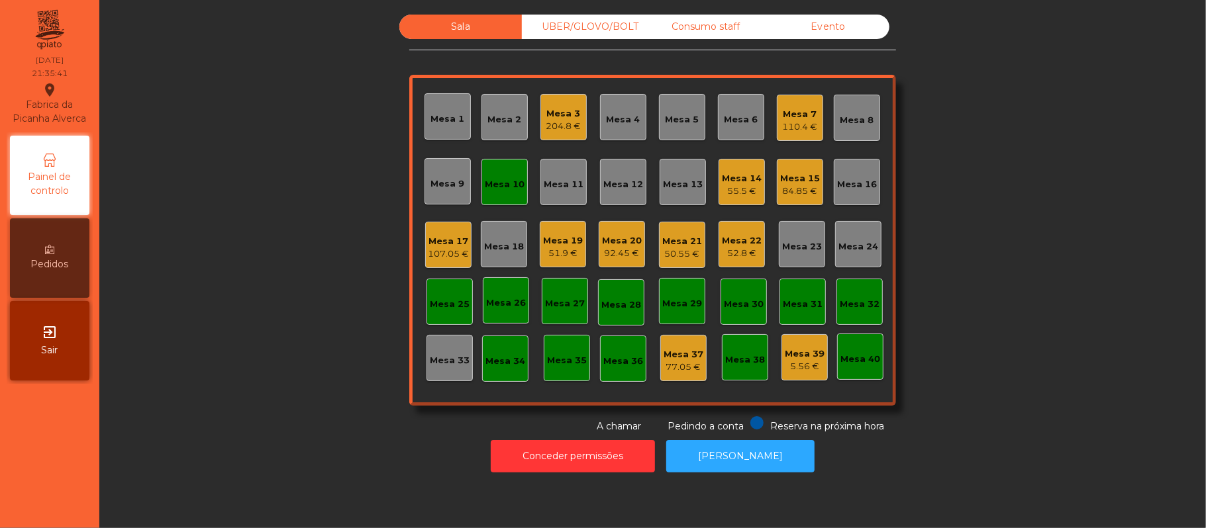
click at [509, 173] on div "Mesa 10" at bounding box center [505, 182] width 40 height 19
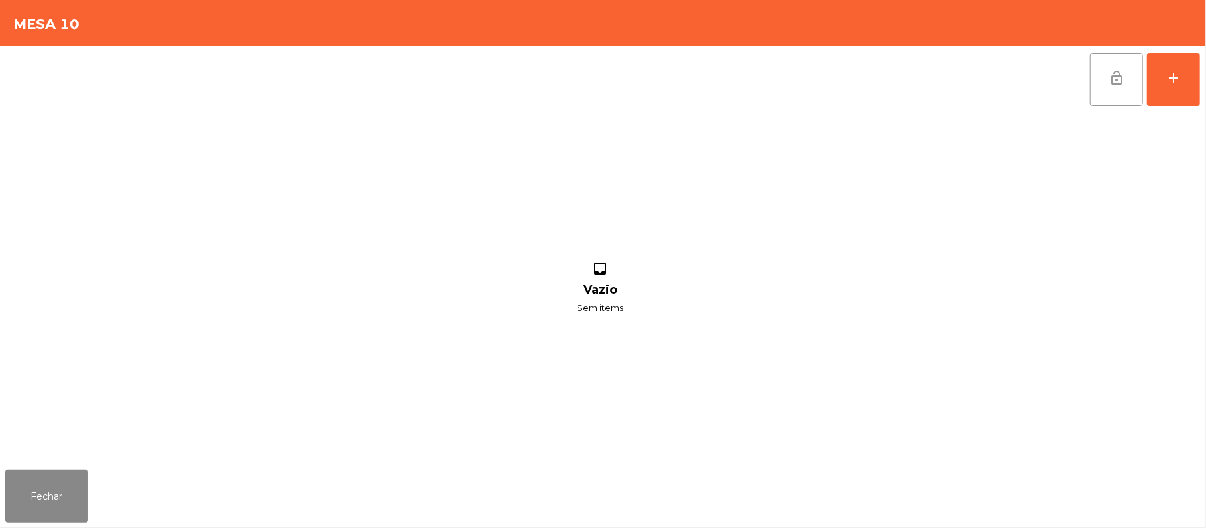
click at [1100, 72] on button "lock_open" at bounding box center [1116, 79] width 53 height 53
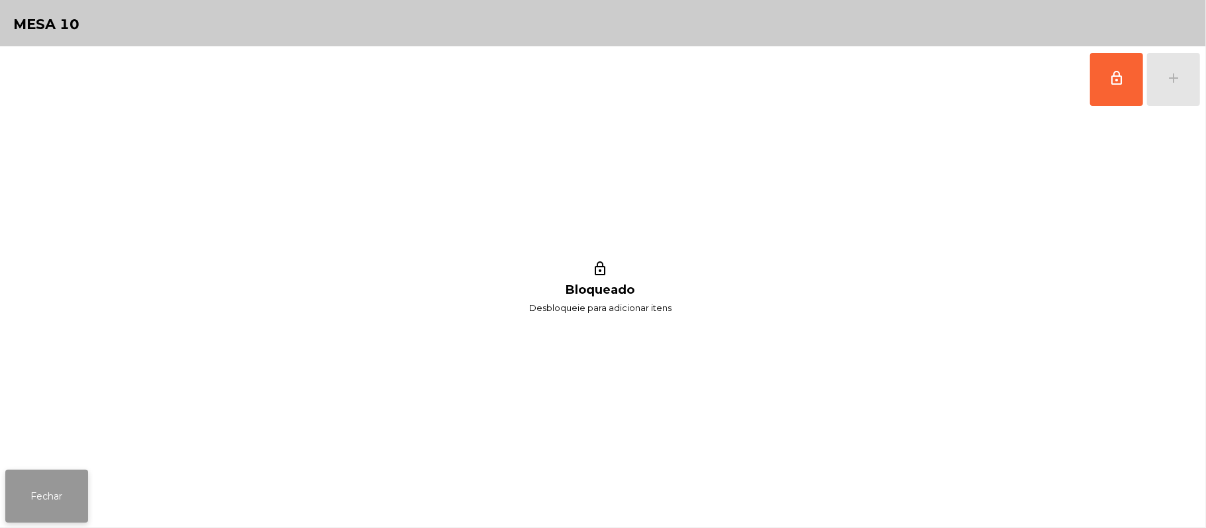
click at [70, 473] on button "Fechar" at bounding box center [46, 496] width 83 height 53
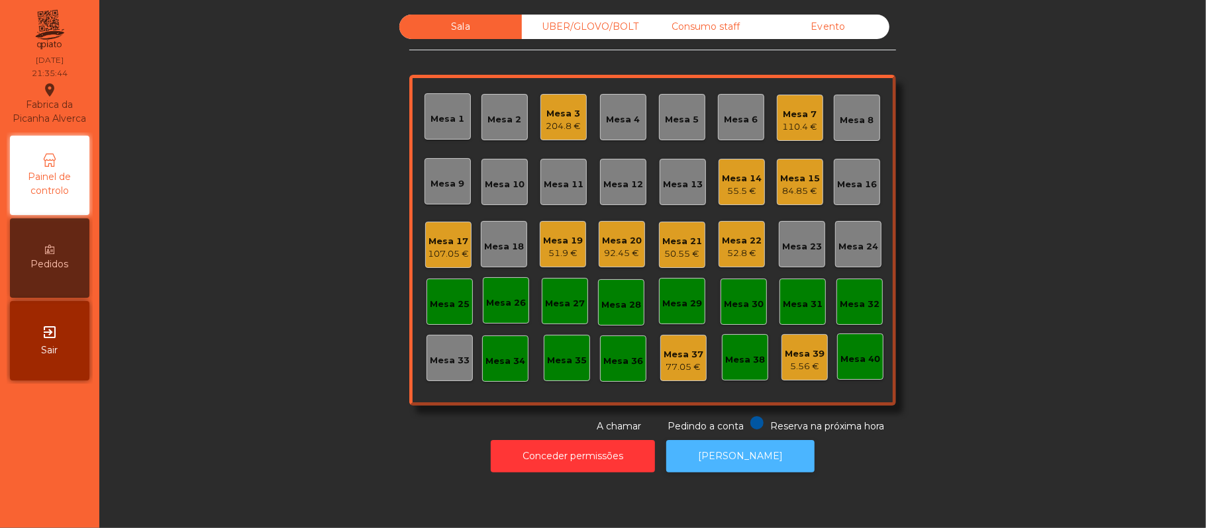
click at [750, 459] on button "[PERSON_NAME]" at bounding box center [740, 456] width 148 height 32
click at [801, 136] on div "Mesa 7 110.4 €" at bounding box center [800, 118] width 46 height 46
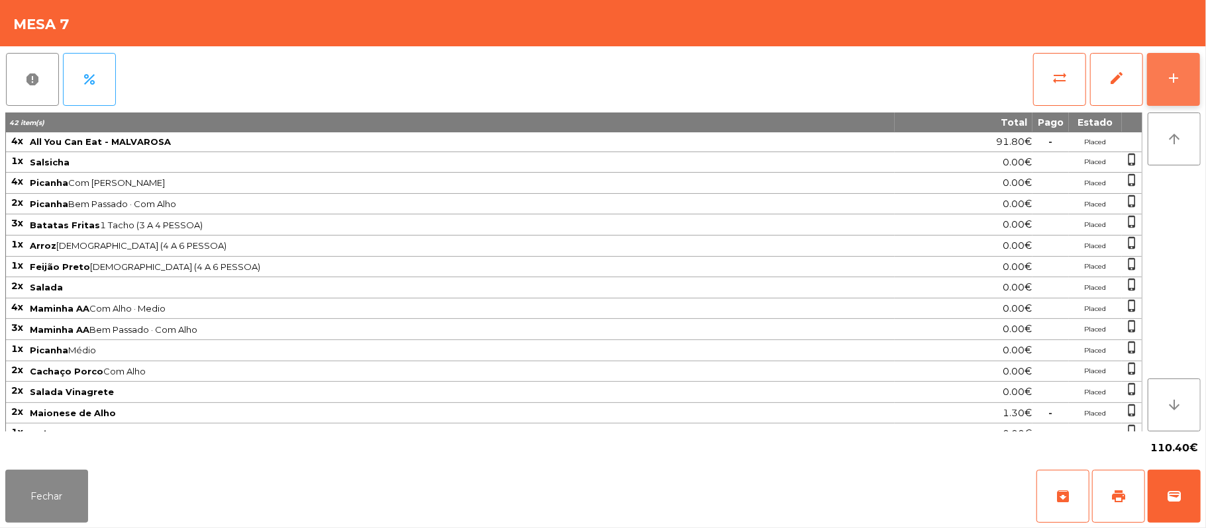
click at [1163, 89] on button "add" at bounding box center [1173, 79] width 53 height 53
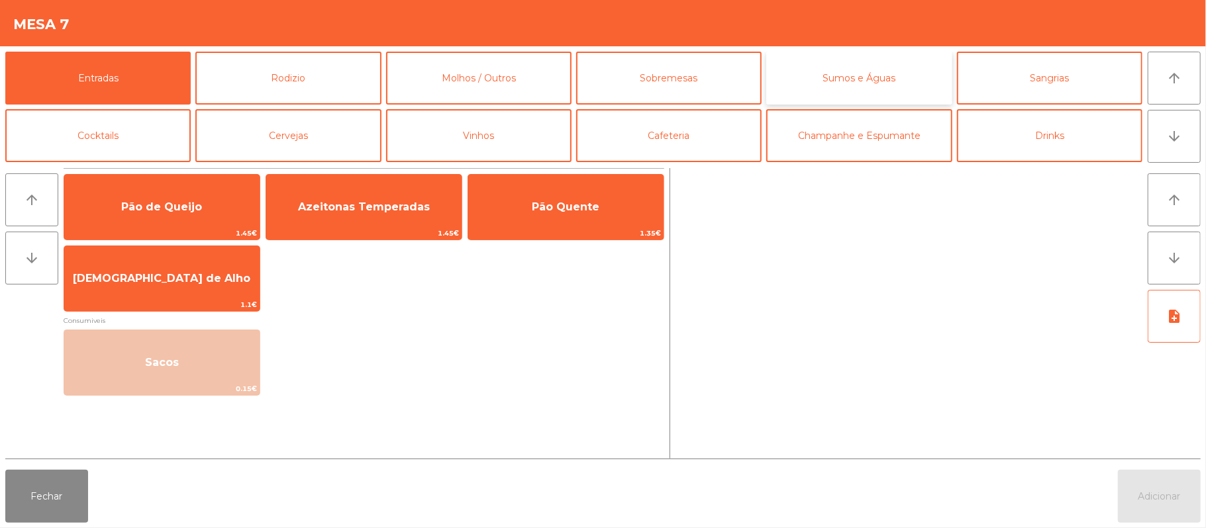
click at [848, 77] on button "Sumos e Águas" at bounding box center [858, 78] width 185 height 53
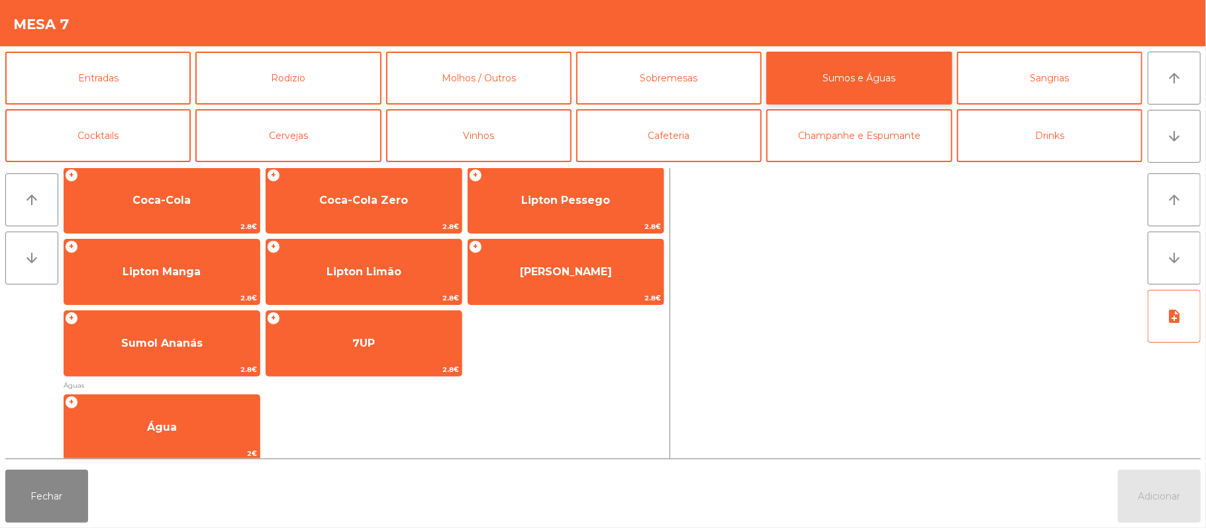
scroll to position [281, 0]
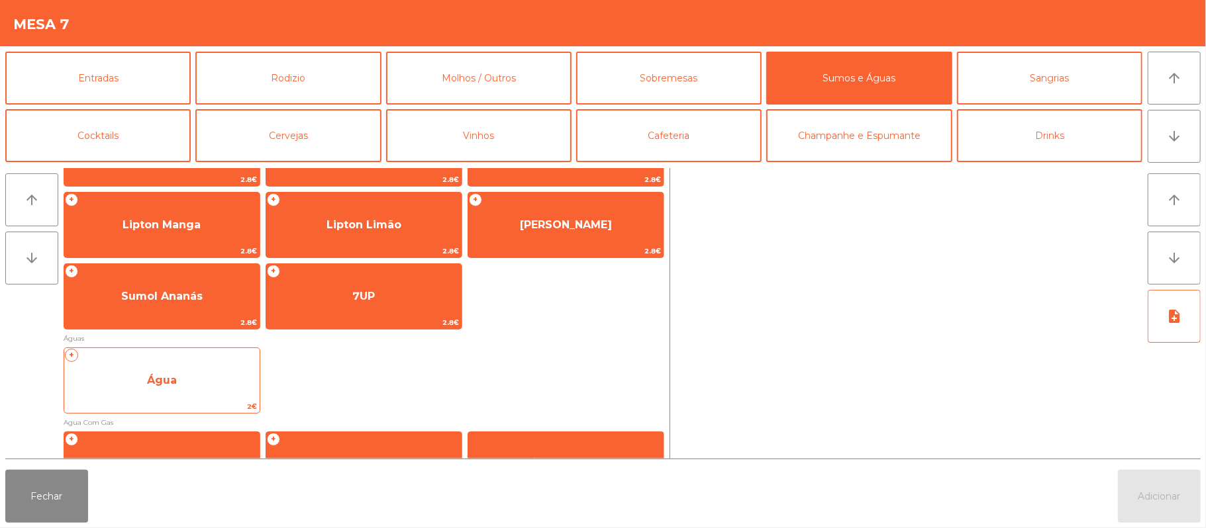
click at [210, 382] on span "Água" at bounding box center [161, 381] width 195 height 36
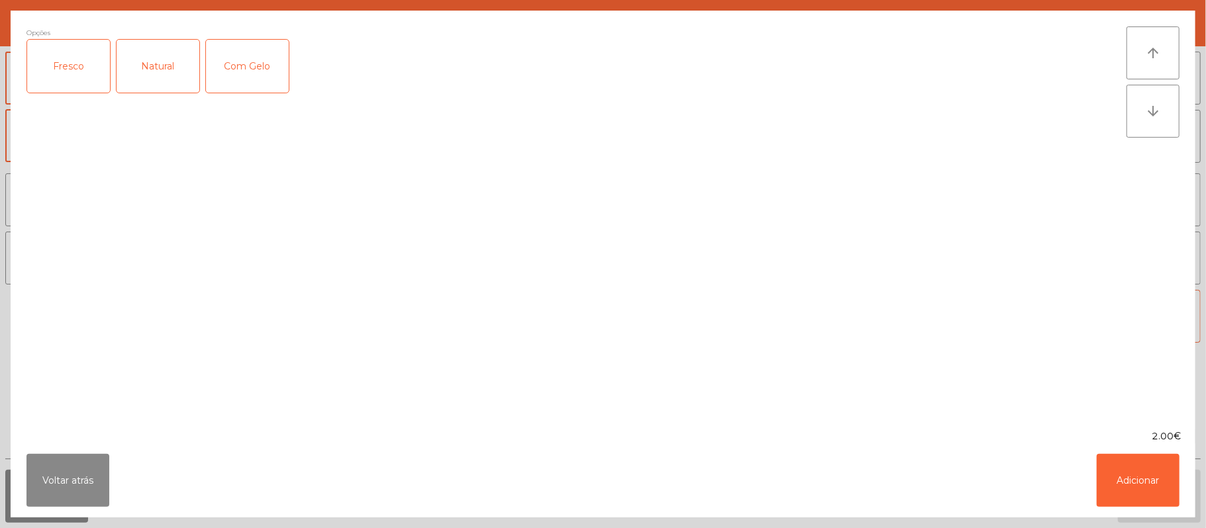
click at [70, 75] on div "Fresco" at bounding box center [68, 66] width 83 height 53
click at [1161, 464] on button "Adicionar" at bounding box center [1138, 480] width 83 height 53
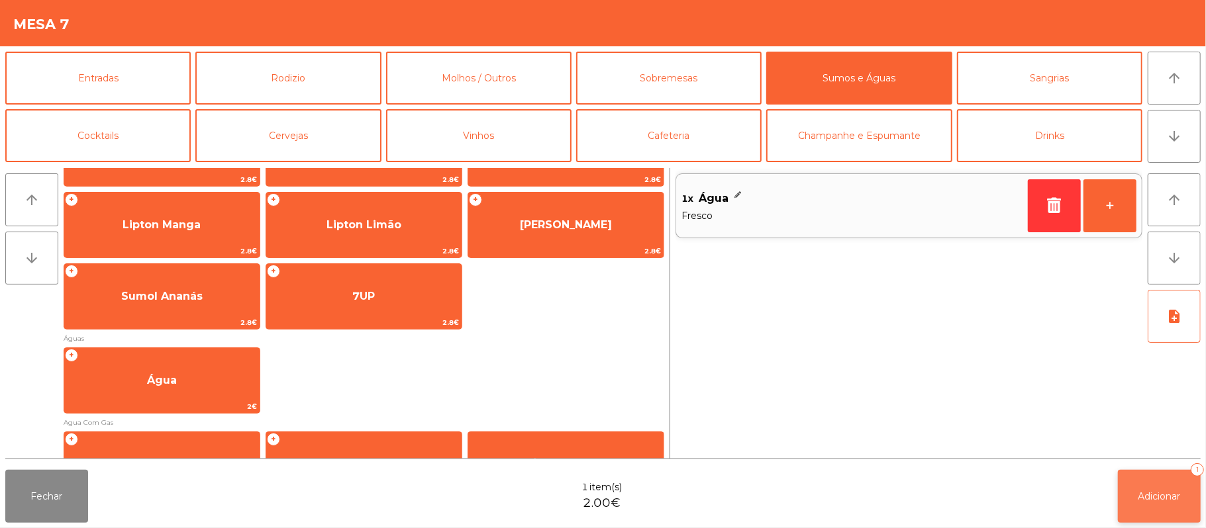
click at [1163, 499] on span "Adicionar" at bounding box center [1159, 497] width 42 height 12
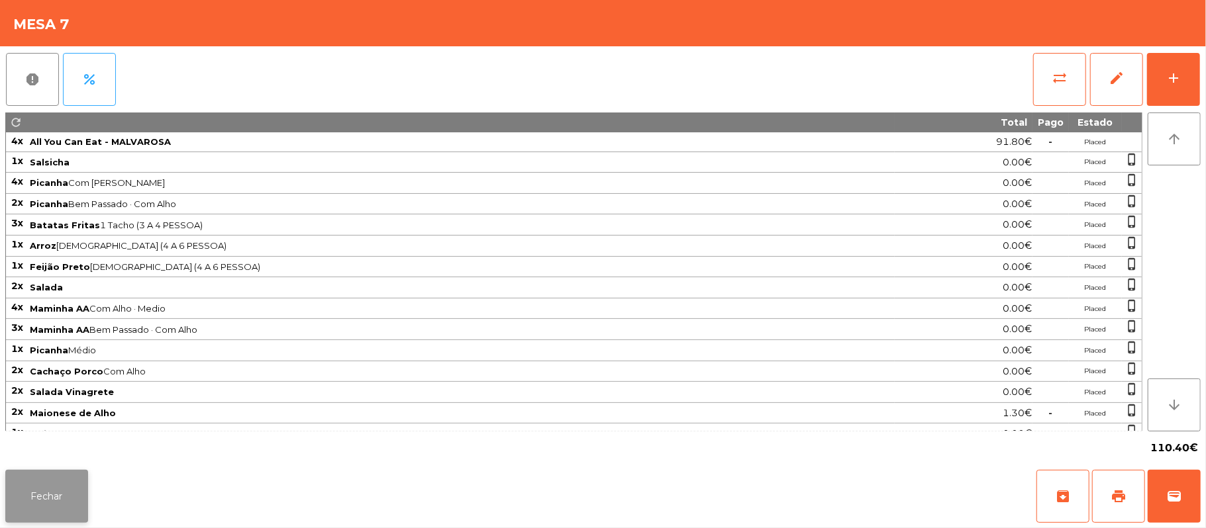
click at [73, 489] on button "Fechar" at bounding box center [46, 496] width 83 height 53
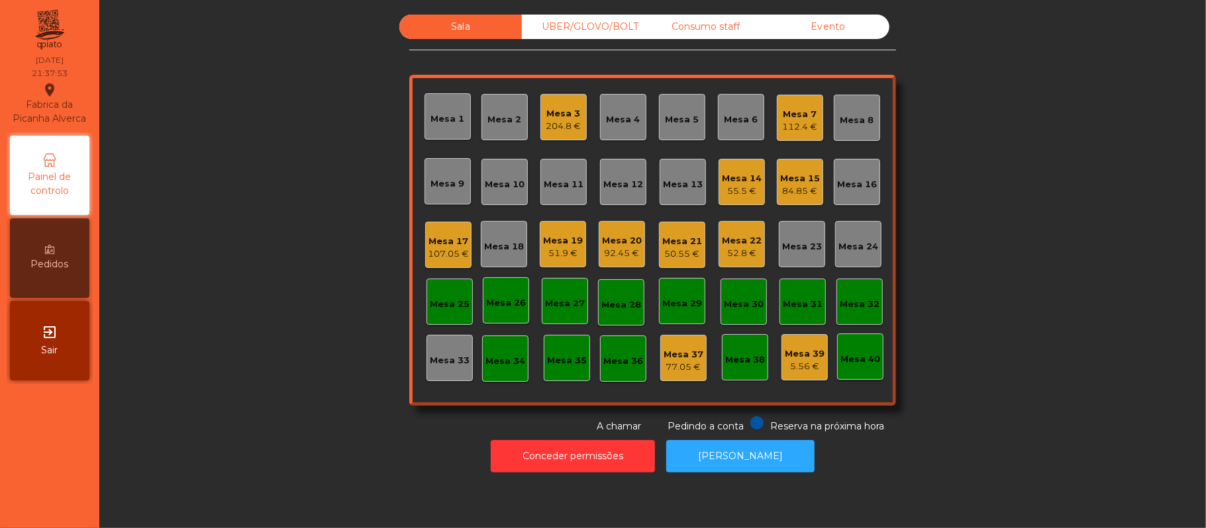
click at [997, 211] on div "Sala UBER/GLOVO/BOLT Consumo staff Evento Mesa 1 Mesa 2 Mesa 3 204.8 € Mesa 4 M…" at bounding box center [652, 224] width 1071 height 419
click at [722, 186] on div "55.5 €" at bounding box center [742, 191] width 40 height 13
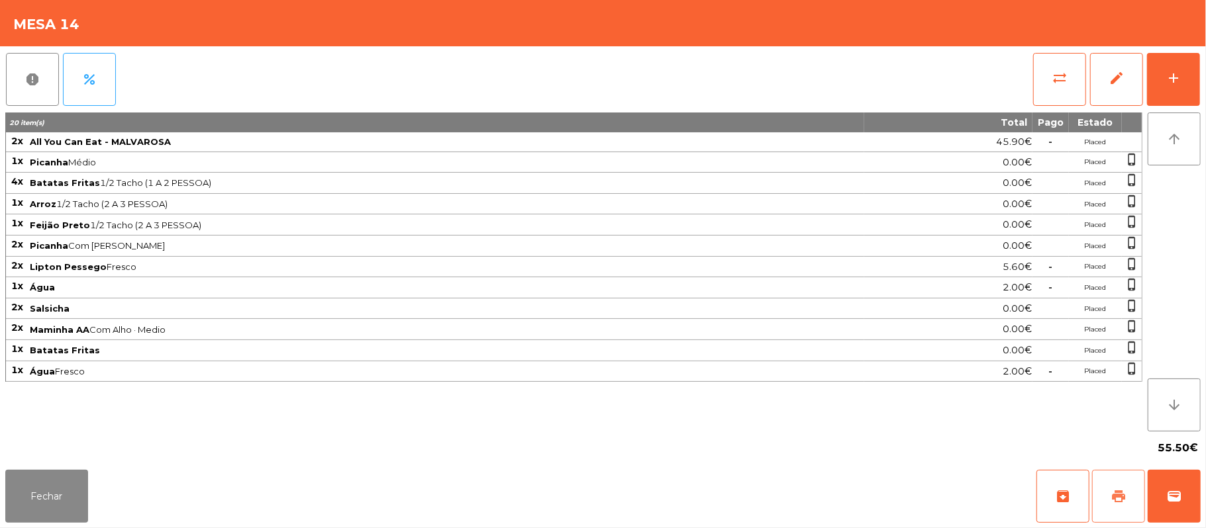
click at [1109, 506] on button "print" at bounding box center [1118, 496] width 53 height 53
click at [65, 501] on button "Fechar" at bounding box center [46, 496] width 83 height 53
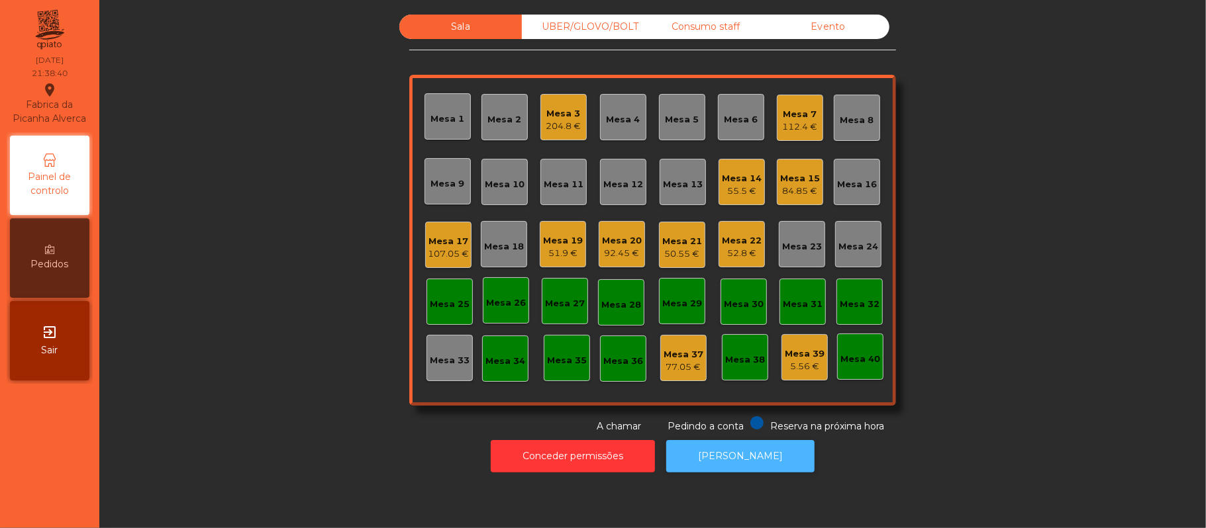
click at [756, 456] on button "[PERSON_NAME]" at bounding box center [740, 456] width 148 height 32
click at [736, 176] on div "Mesa 14" at bounding box center [742, 178] width 40 height 13
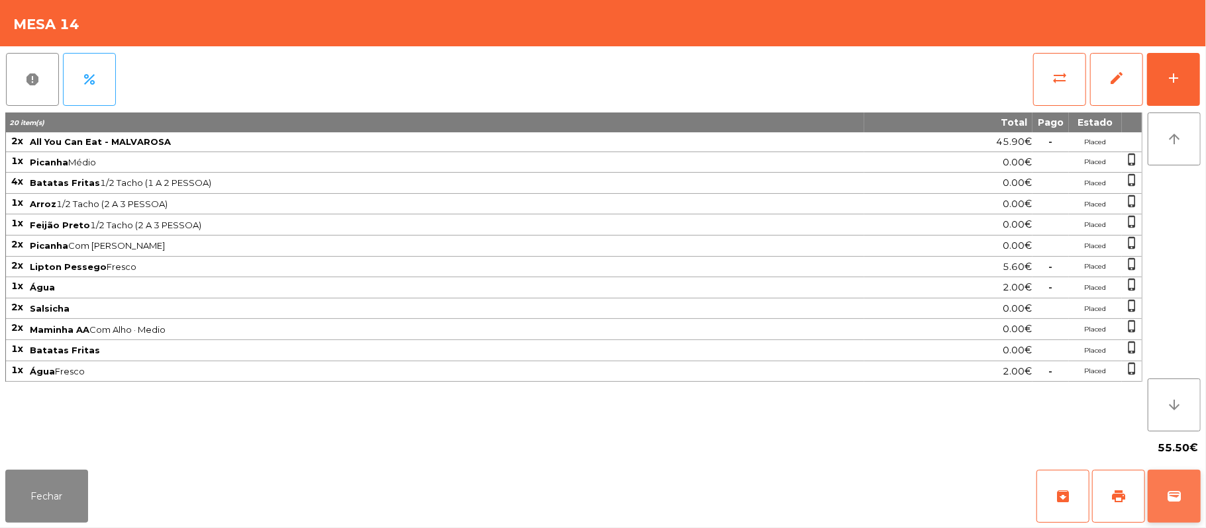
click at [1175, 486] on button "wallet" at bounding box center [1174, 496] width 53 height 53
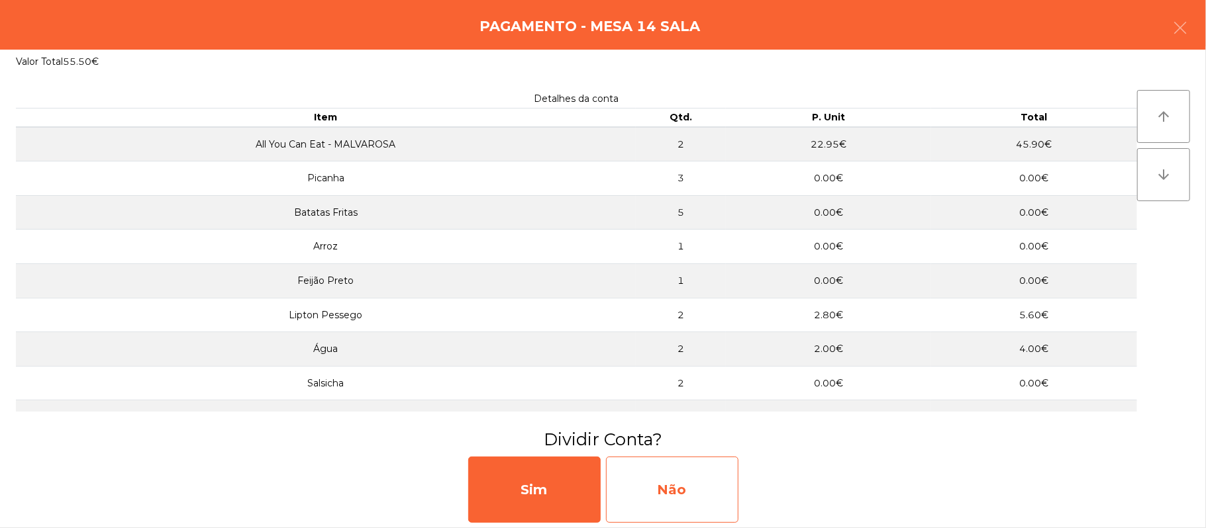
click at [681, 487] on div "Não" at bounding box center [672, 490] width 132 height 66
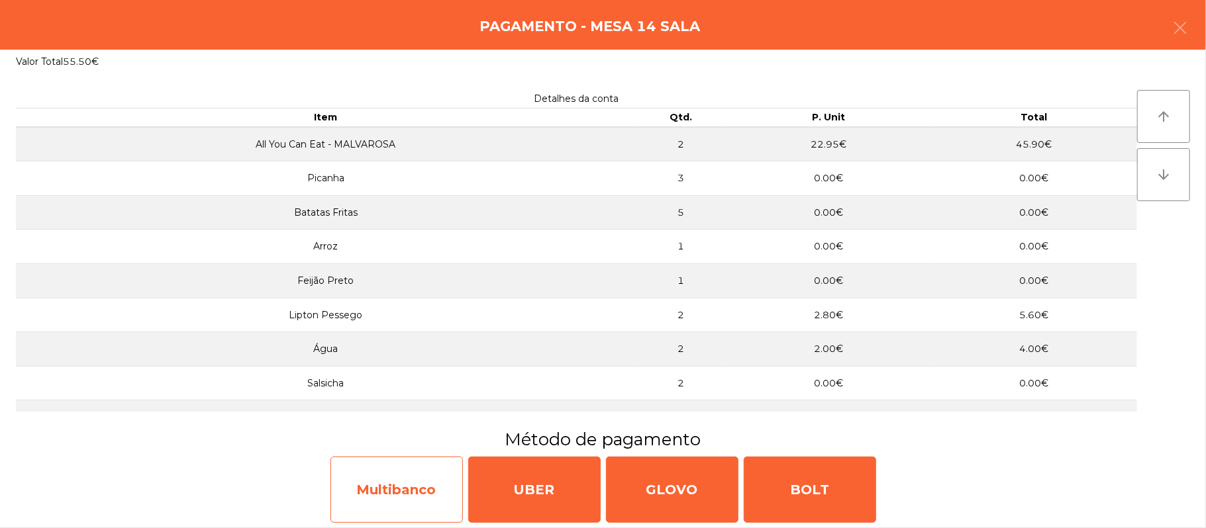
click at [417, 493] on div "Multibanco" at bounding box center [396, 490] width 132 height 66
select select "**"
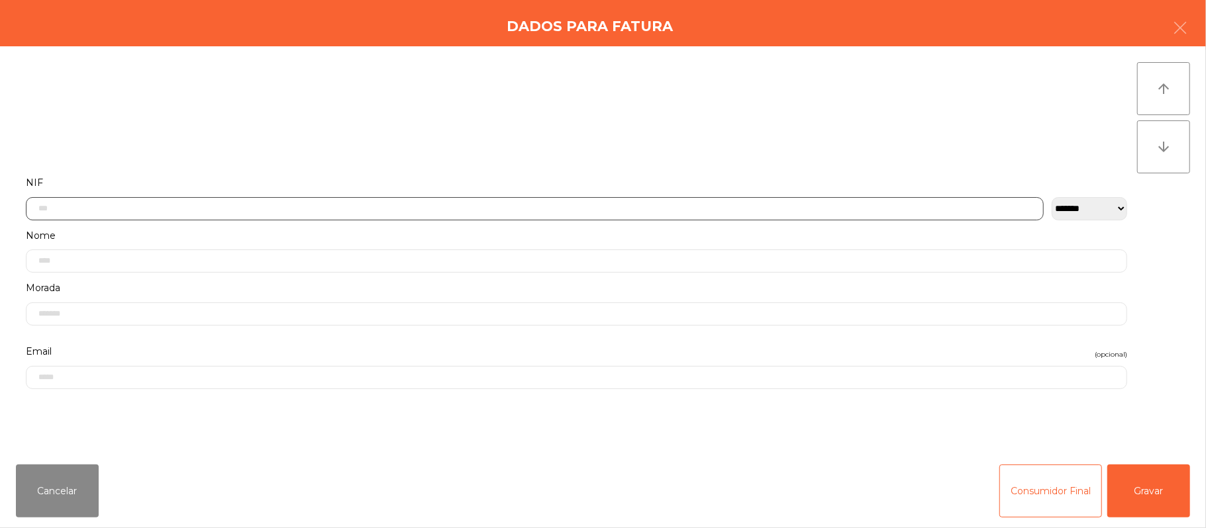
click at [808, 212] on input "text" at bounding box center [535, 208] width 1018 height 23
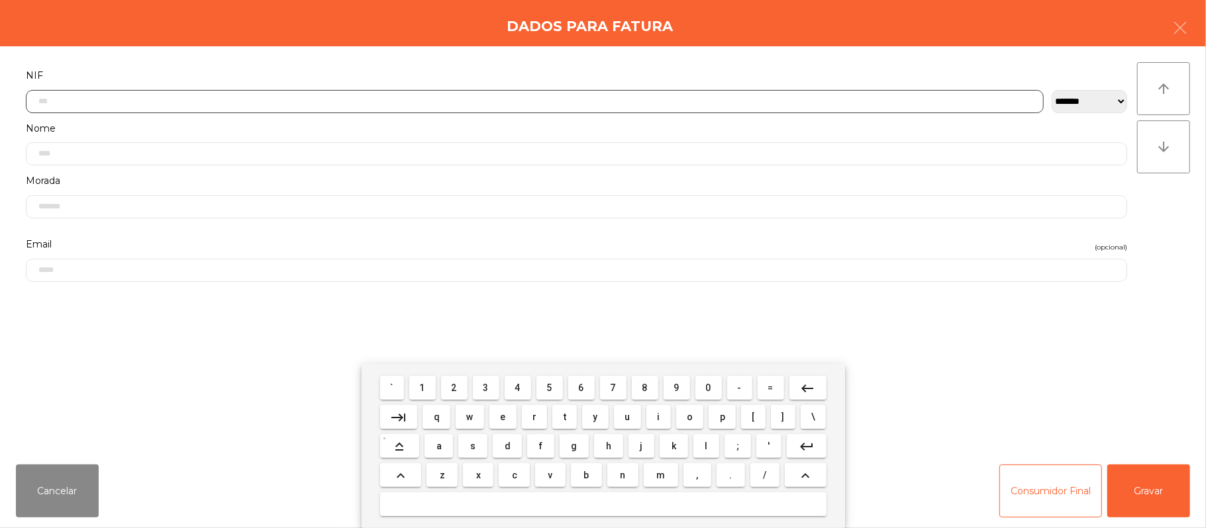
scroll to position [111, 0]
type input "*********"
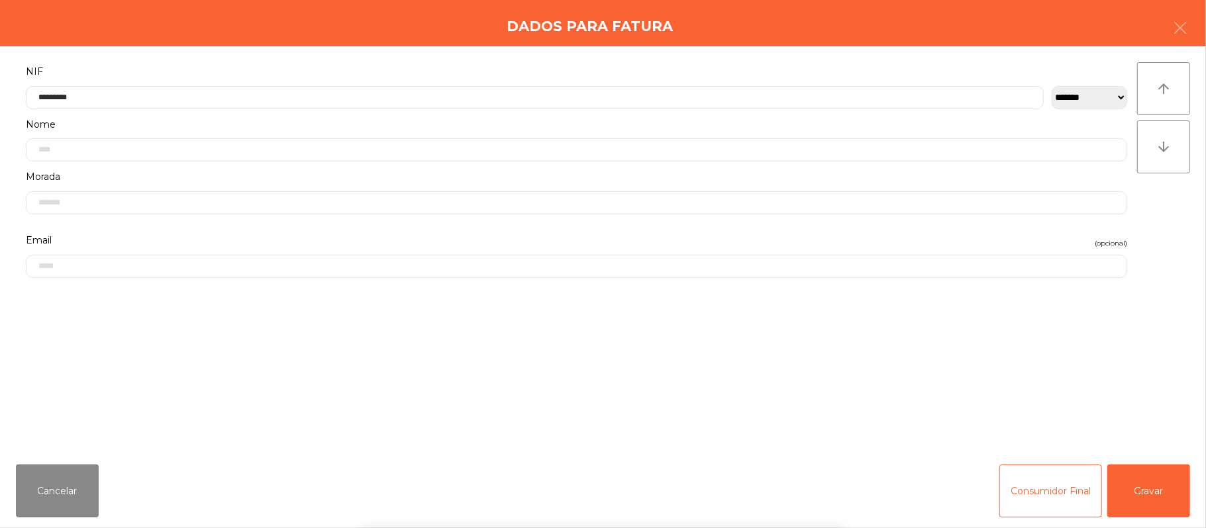
click at [1138, 486] on div "` 1 2 3 4 5 6 7 8 9 0 - = keyboard_backspace keyboard_tab q w e r t y u i o p […" at bounding box center [603, 446] width 1206 height 164
click at [1161, 498] on button "Gravar" at bounding box center [1148, 491] width 83 height 53
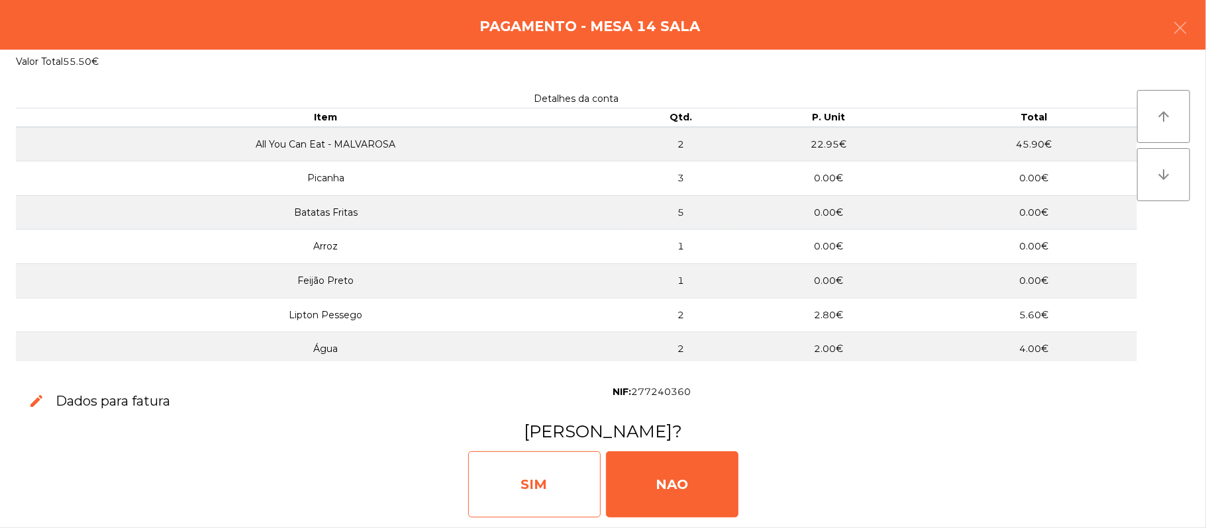
click at [530, 473] on div "SIM" at bounding box center [534, 485] width 132 height 66
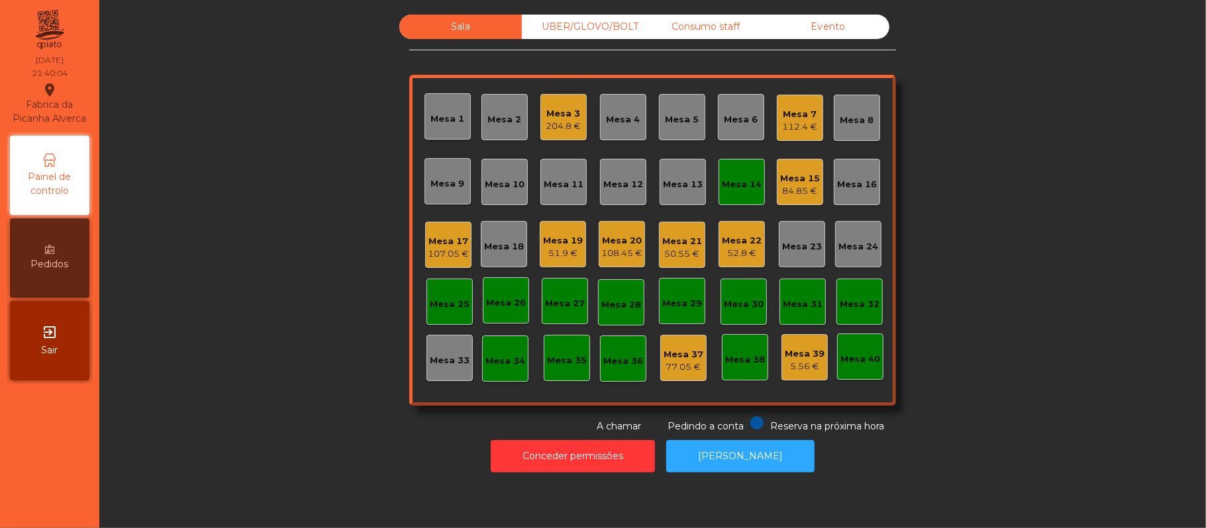
click at [728, 178] on div "Mesa 14" at bounding box center [742, 184] width 40 height 13
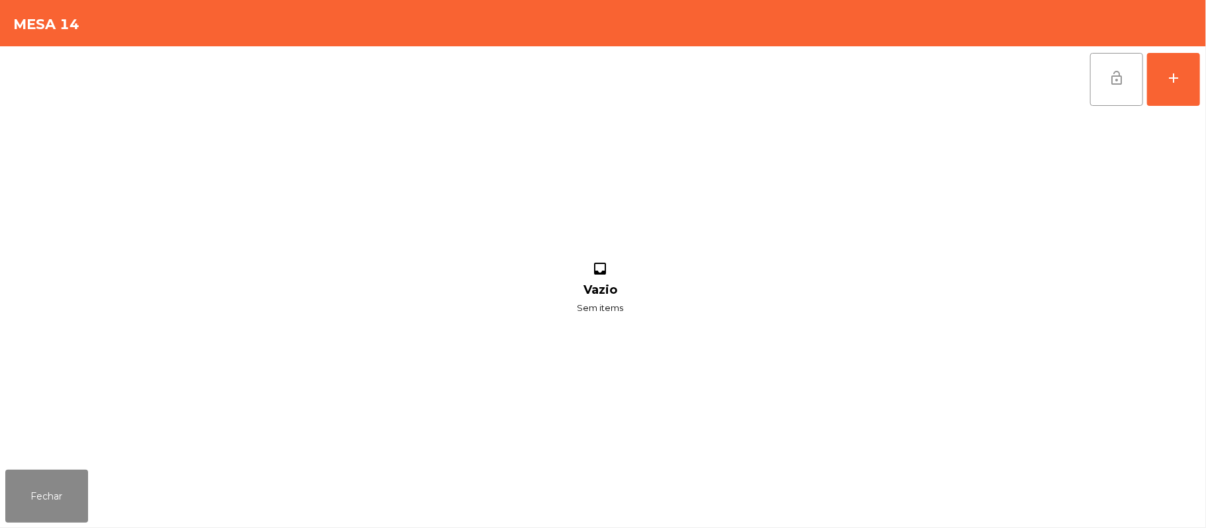
click at [1113, 97] on button "lock_open" at bounding box center [1116, 79] width 53 height 53
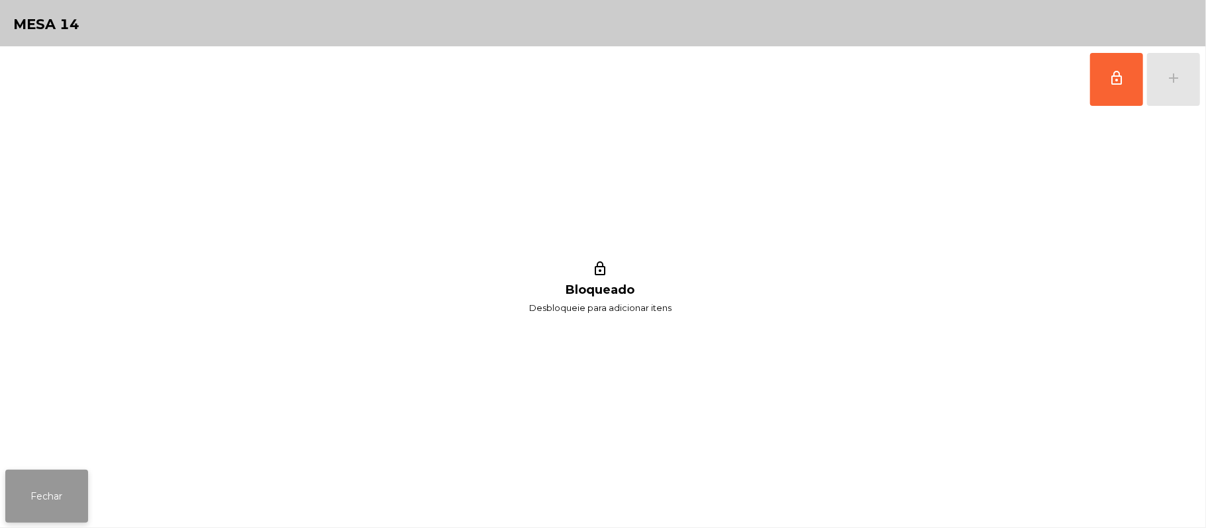
click at [41, 496] on button "Fechar" at bounding box center [46, 496] width 83 height 53
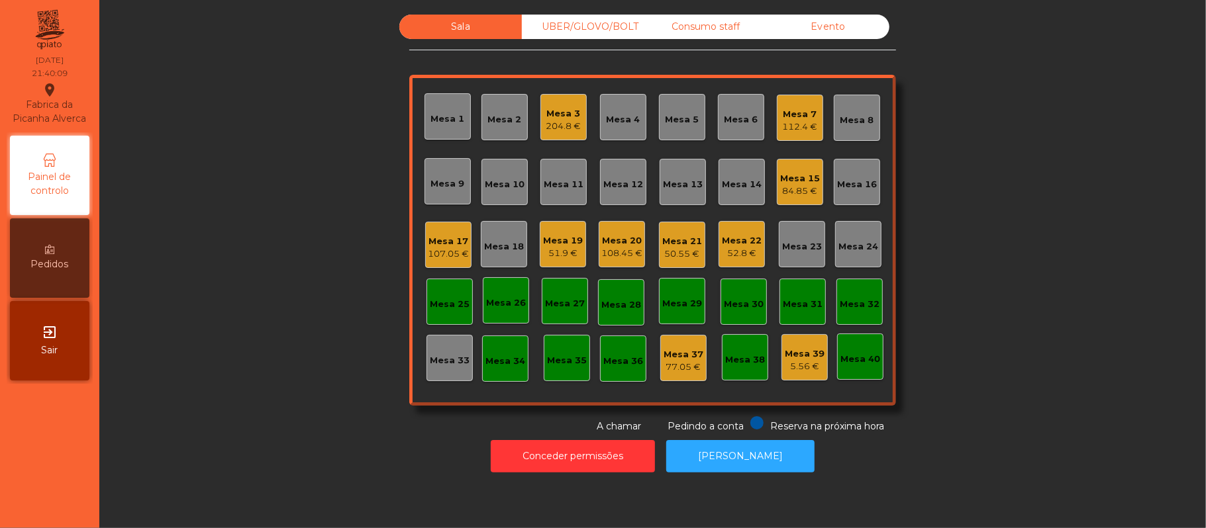
click at [981, 197] on div "Sala UBER/GLOVO/BOLT Consumo staff Evento Mesa 1 Mesa 2 Mesa 3 204.8 € Mesa 4 M…" at bounding box center [652, 224] width 1071 height 419
click at [1031, 236] on div "Sala UBER/GLOVO/BOLT Consumo staff Evento Mesa 1 Mesa 2 Mesa 3 204.8 € Mesa 4 M…" at bounding box center [652, 224] width 1071 height 419
click at [1005, 326] on div "Sala UBER/GLOVO/BOLT Consumo staff Evento Mesa 1 Mesa 2 Mesa 3 204.8 € Mesa 4 M…" at bounding box center [652, 224] width 1071 height 419
click at [1012, 329] on div "Sala UBER/GLOVO/BOLT Consumo staff Evento Mesa 1 Mesa 2 Mesa 3 204.8 € Mesa 4 M…" at bounding box center [652, 224] width 1071 height 419
click at [1050, 265] on div "Sala UBER/GLOVO/BOLT Consumo staff Evento Mesa 1 Mesa 2 Mesa 3 204.8 € Mesa 4 M…" at bounding box center [652, 224] width 1071 height 419
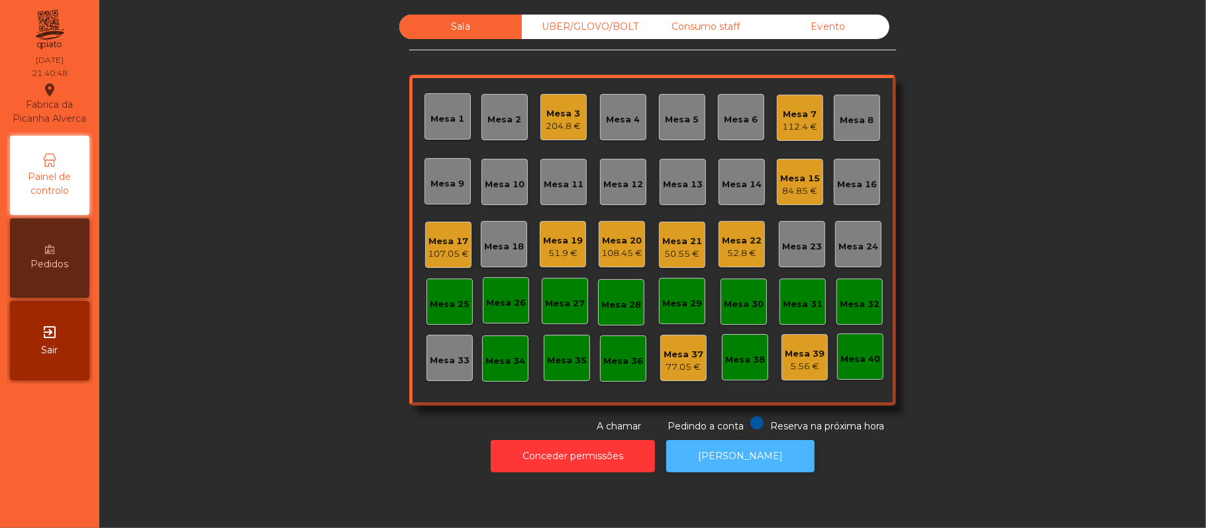
click at [740, 458] on button "[PERSON_NAME]" at bounding box center [740, 456] width 148 height 32
click at [738, 250] on div "52.8 €" at bounding box center [742, 253] width 40 height 13
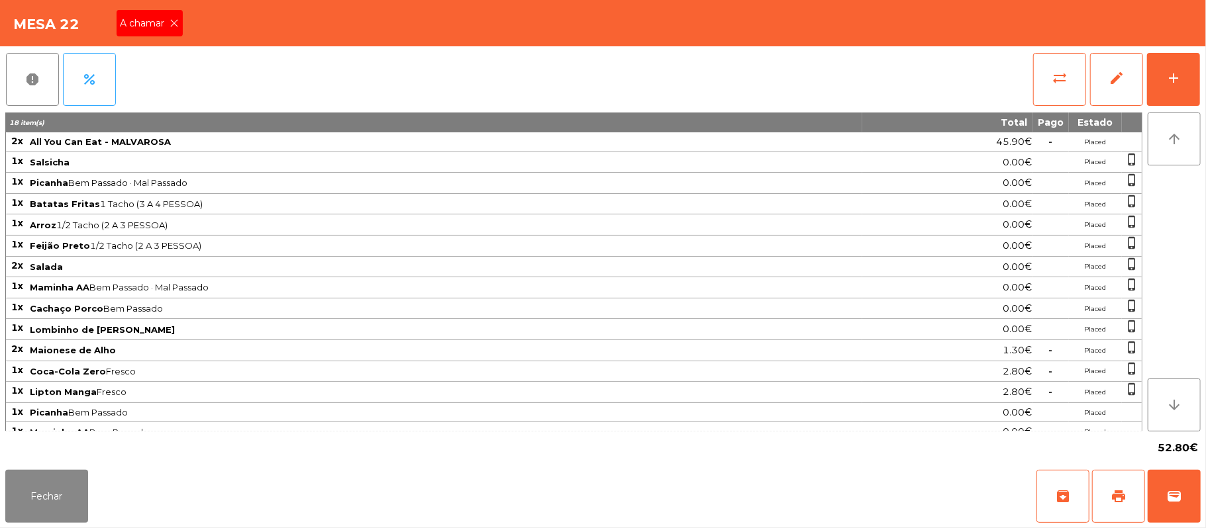
click at [173, 23] on icon at bounding box center [174, 23] width 9 height 9
click at [1171, 72] on div "add" at bounding box center [1173, 78] width 16 height 16
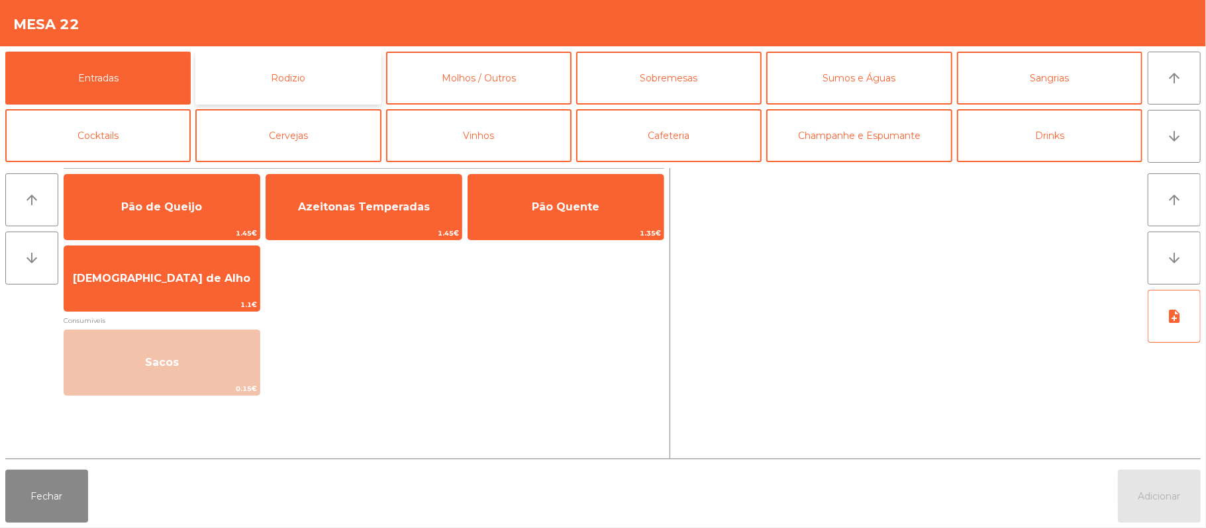
click at [293, 86] on button "Rodizio" at bounding box center [287, 78] width 185 height 53
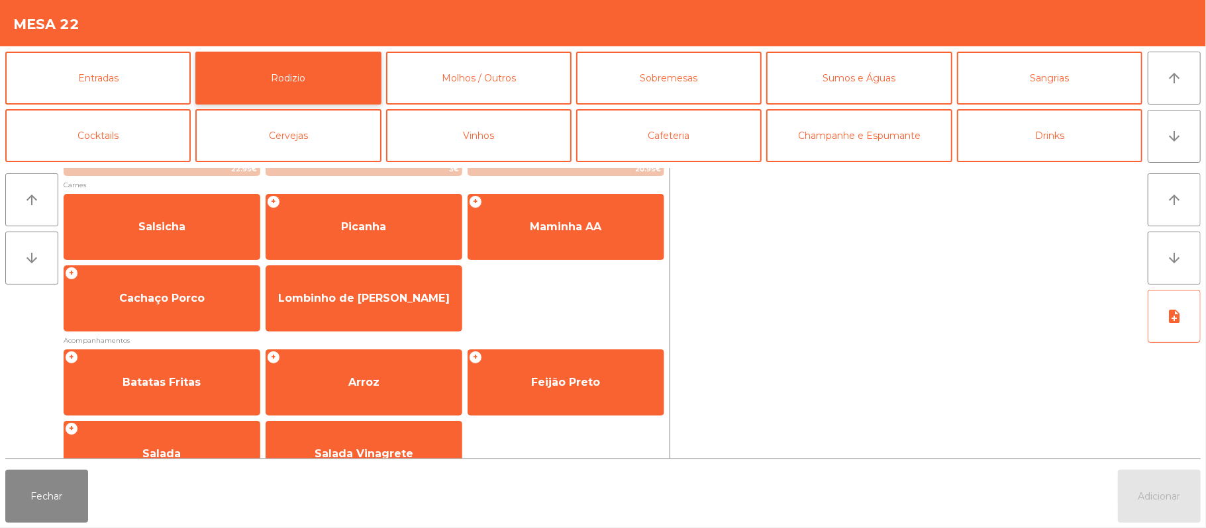
scroll to position [164, 0]
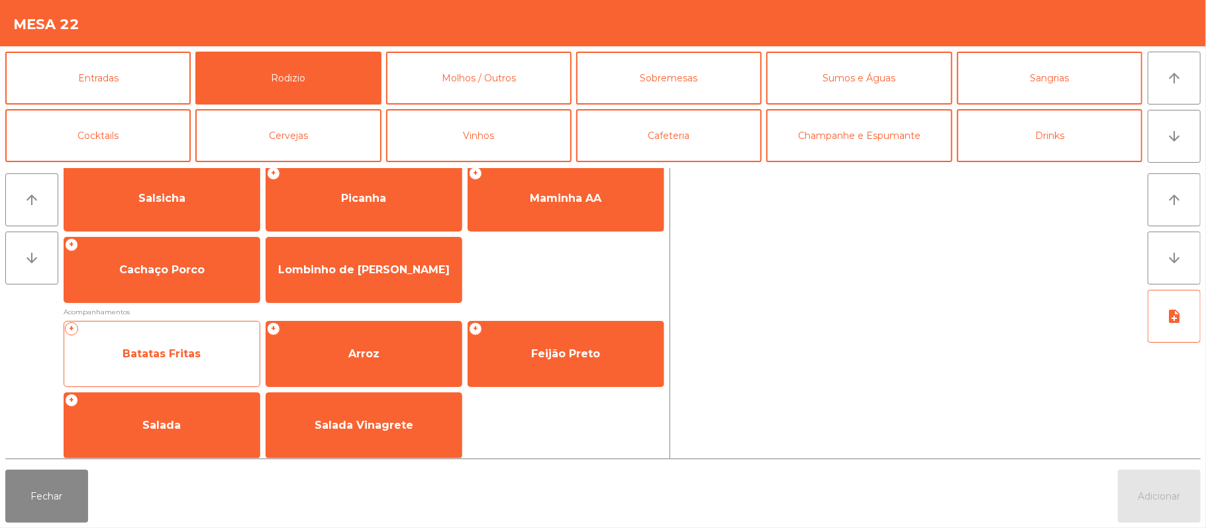
click at [172, 350] on span "Batatas Fritas" at bounding box center [162, 354] width 78 height 13
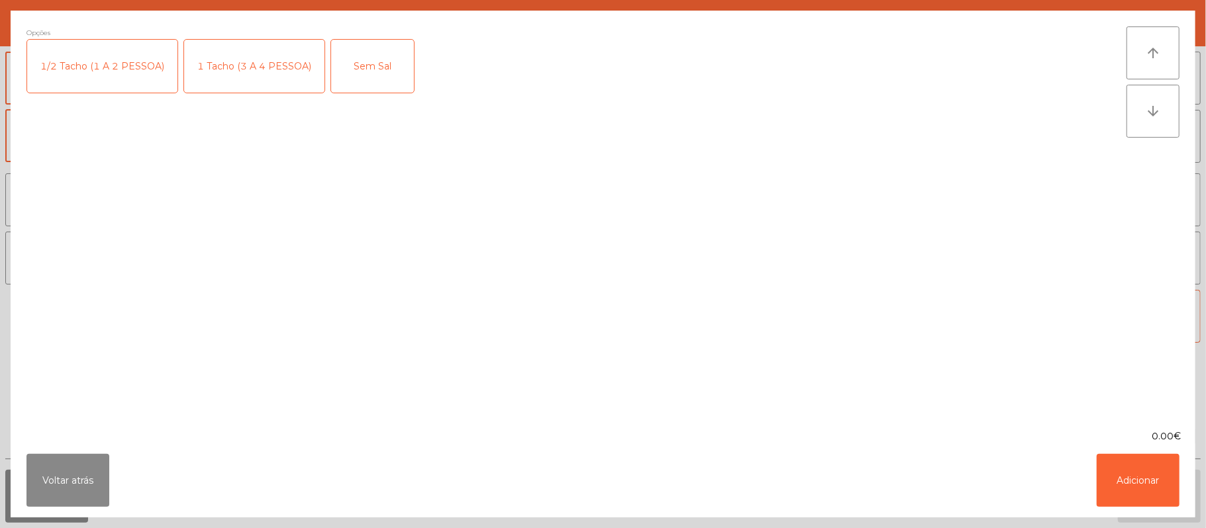
click at [112, 61] on div "1/2 Tacho (1 A 2 PESSOA)" at bounding box center [102, 66] width 150 height 53
click at [1134, 488] on button "Adicionar" at bounding box center [1138, 480] width 83 height 53
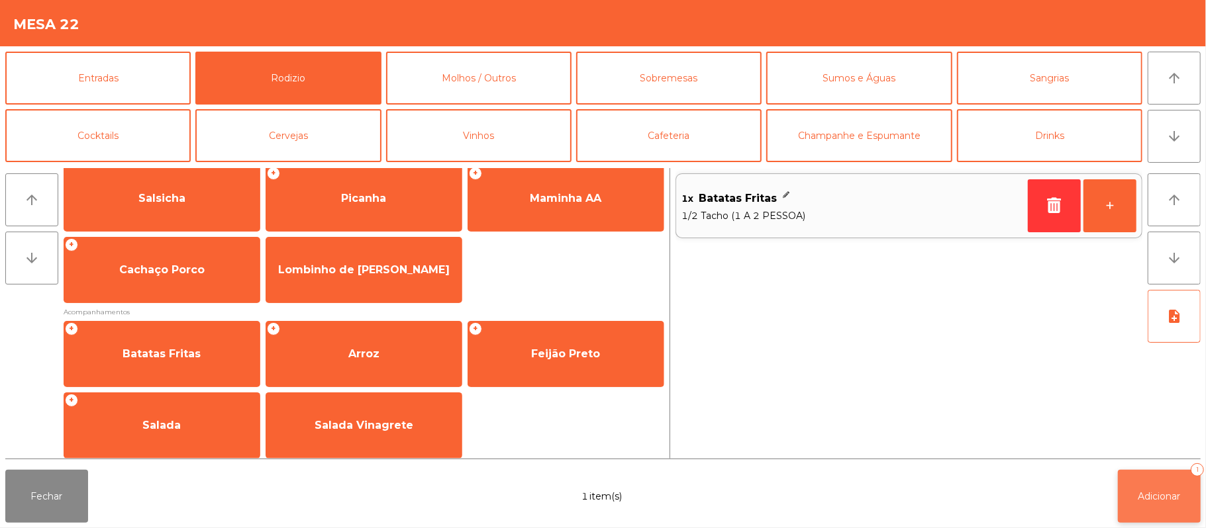
click at [1138, 491] on span "Adicionar" at bounding box center [1159, 497] width 42 height 12
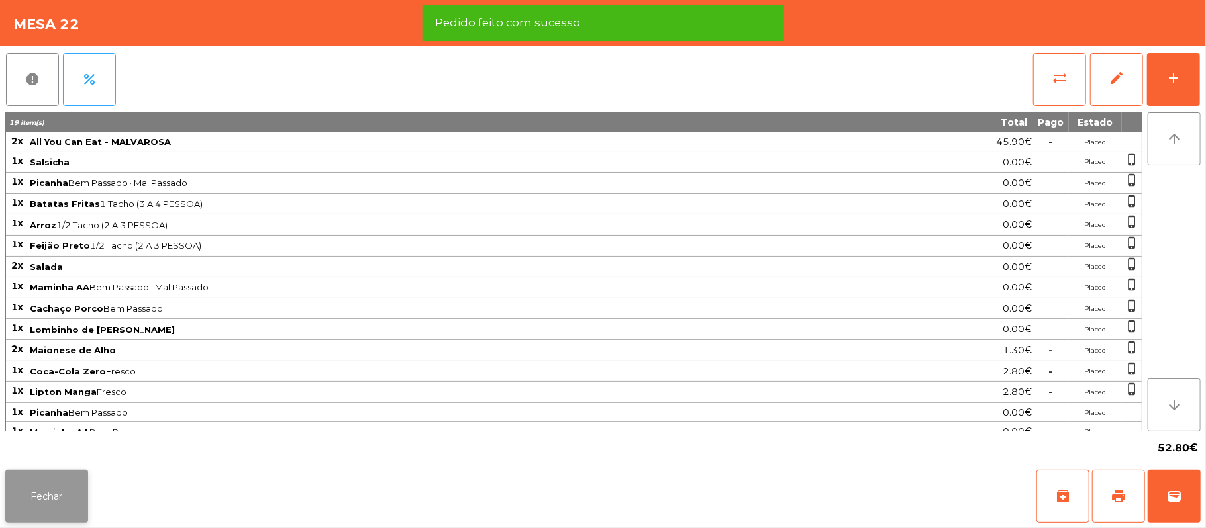
click at [56, 494] on button "Fechar" at bounding box center [46, 496] width 83 height 53
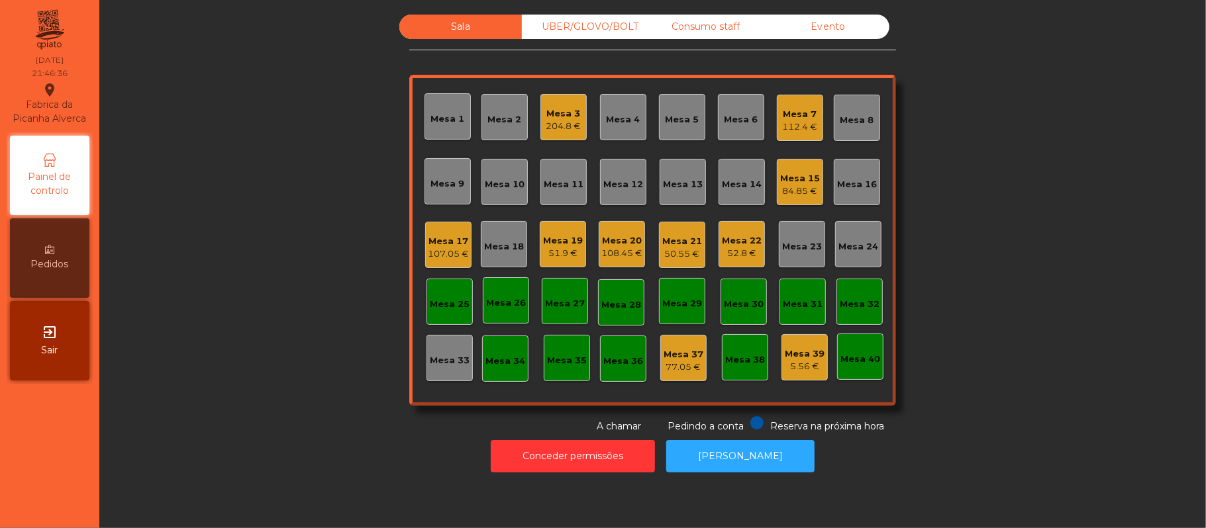
click at [1008, 138] on div "Sala UBER/[GEOGRAPHIC_DATA]/BOLT Consumo staff Evento Mesa 1 Mesa 2 Mesa 3 204.…" at bounding box center [652, 224] width 1071 height 419
click at [938, 173] on div "Sala UBER/GLOVO/BOLT Consumo staff Evento Mesa 1 Mesa 2 Mesa 3 204.8 € Mesa 4 M…" at bounding box center [652, 224] width 1071 height 419
click at [432, 240] on div "Mesa 17" at bounding box center [448, 241] width 41 height 13
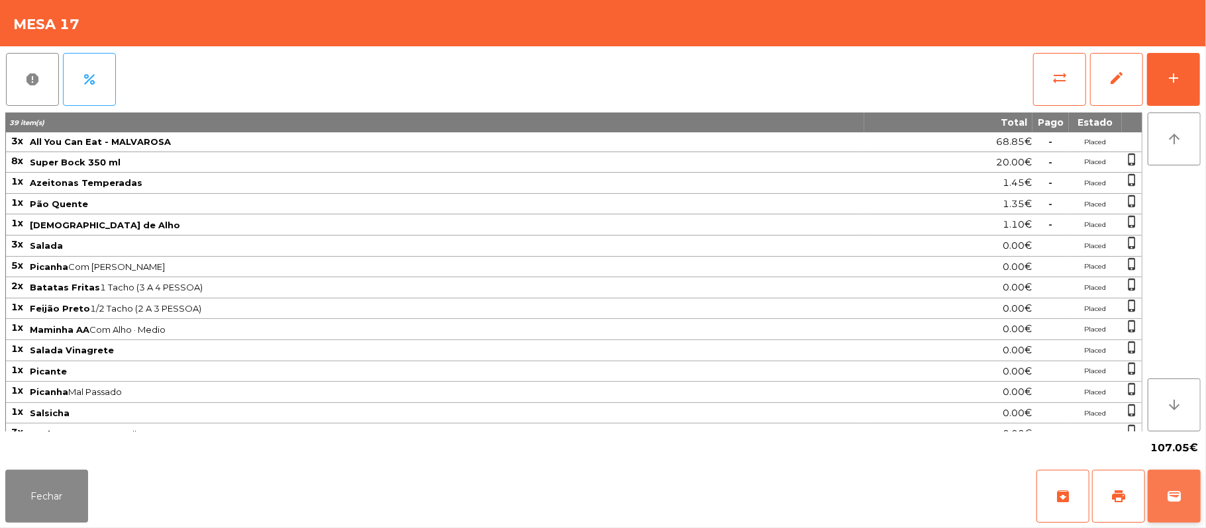
click at [1166, 501] on span "wallet" at bounding box center [1174, 497] width 16 height 16
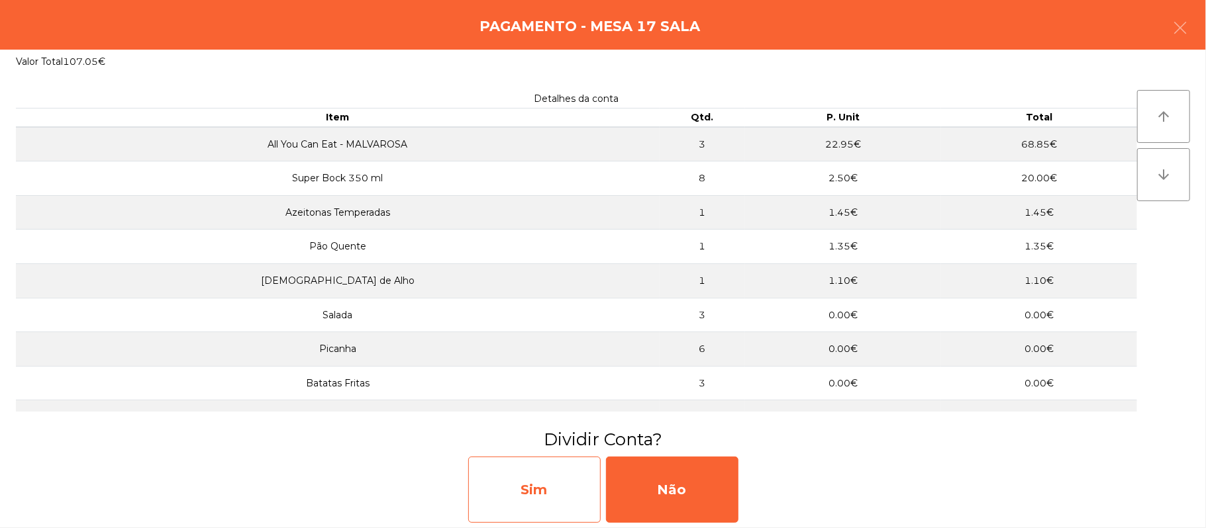
click at [533, 494] on div "Sim" at bounding box center [534, 490] width 132 height 66
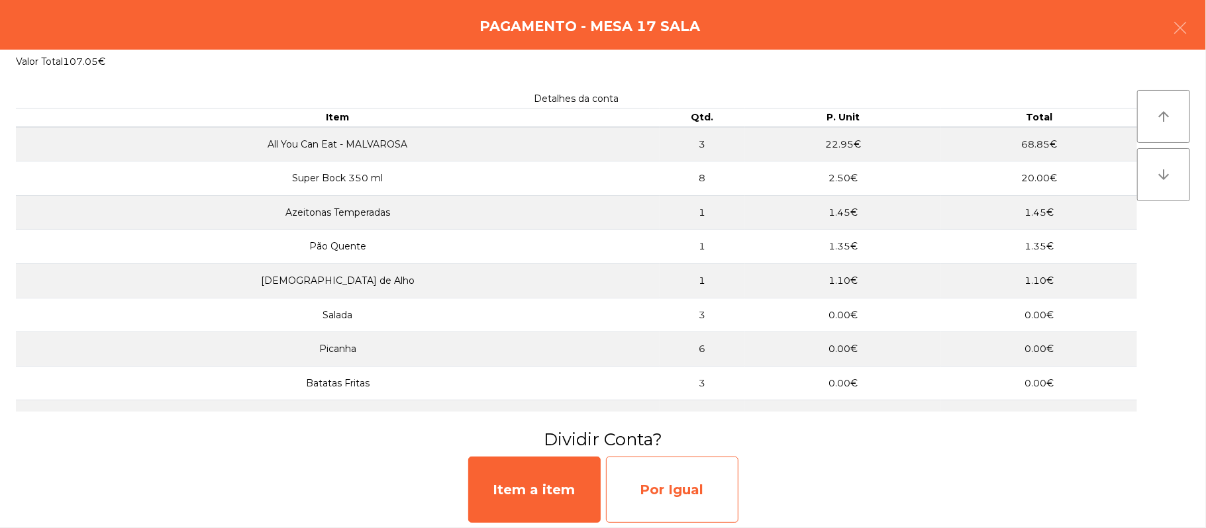
click at [673, 486] on div "Por Igual" at bounding box center [672, 490] width 132 height 66
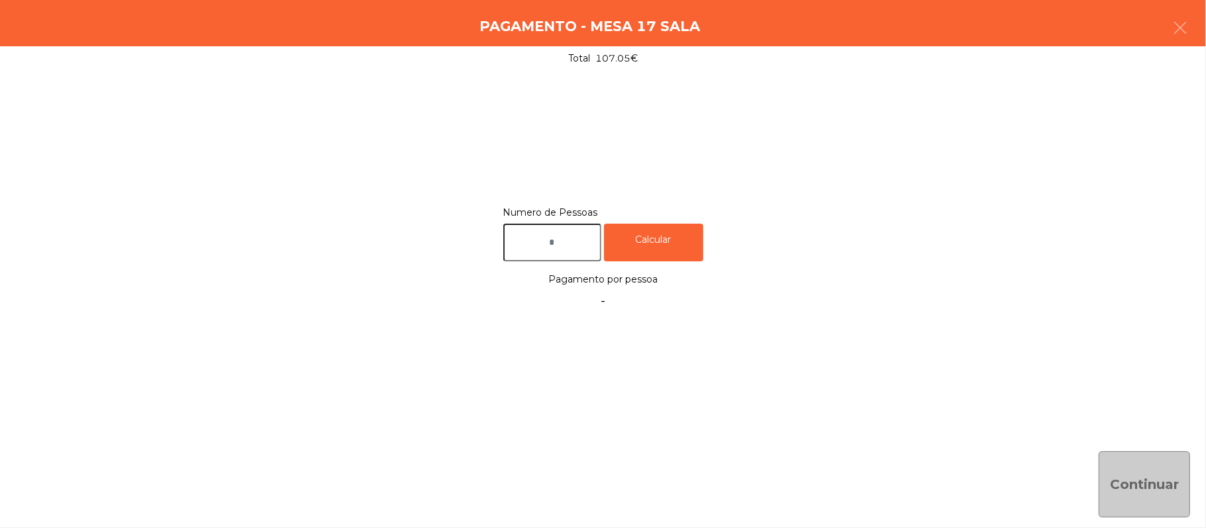
click at [593, 242] on input "text" at bounding box center [552, 243] width 98 height 38
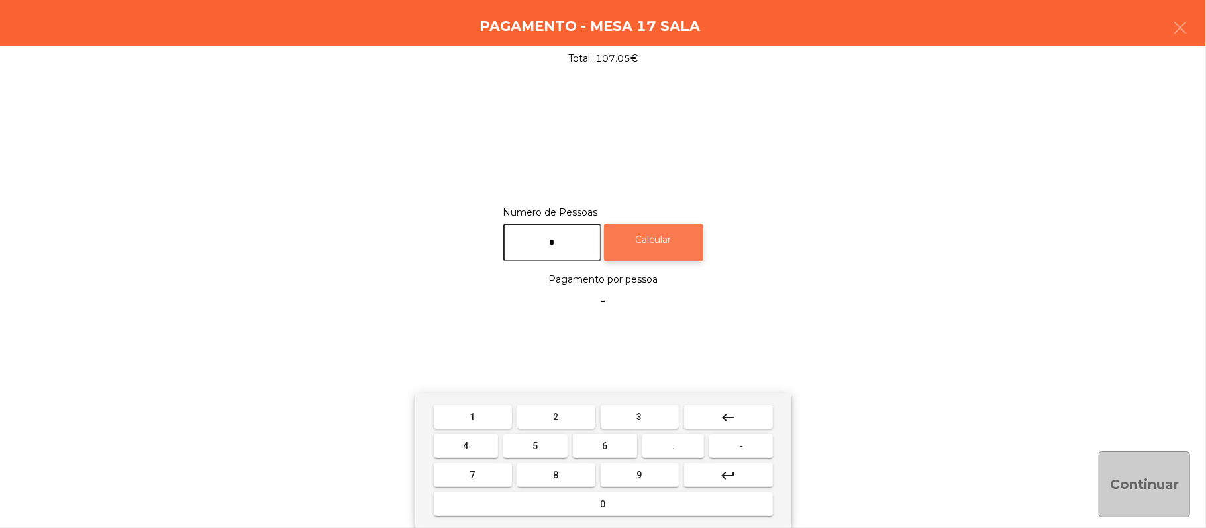
type input "*"
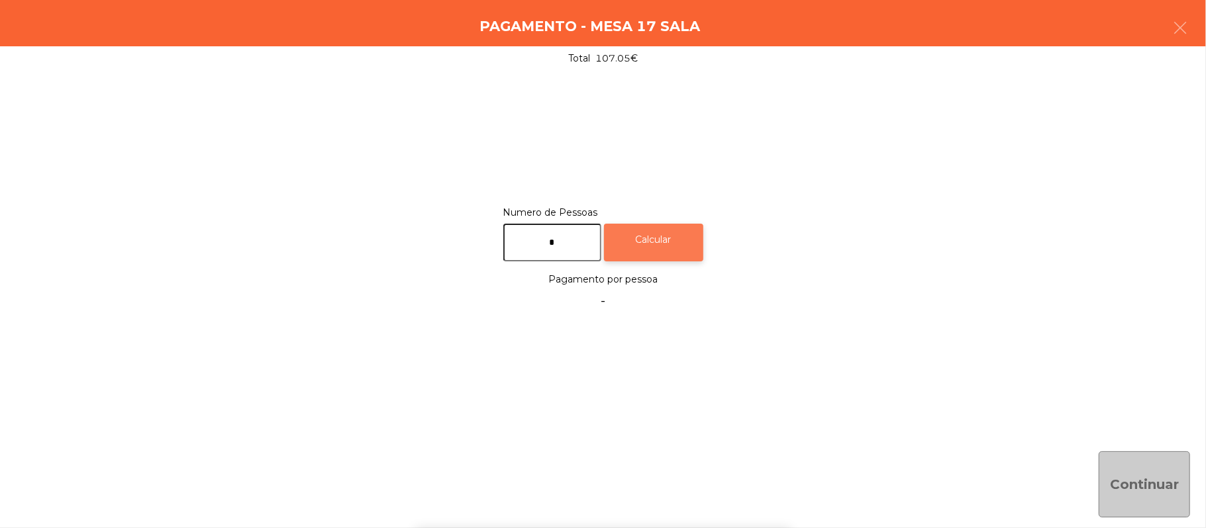
click at [665, 239] on div "Calcular" at bounding box center [653, 243] width 99 height 38
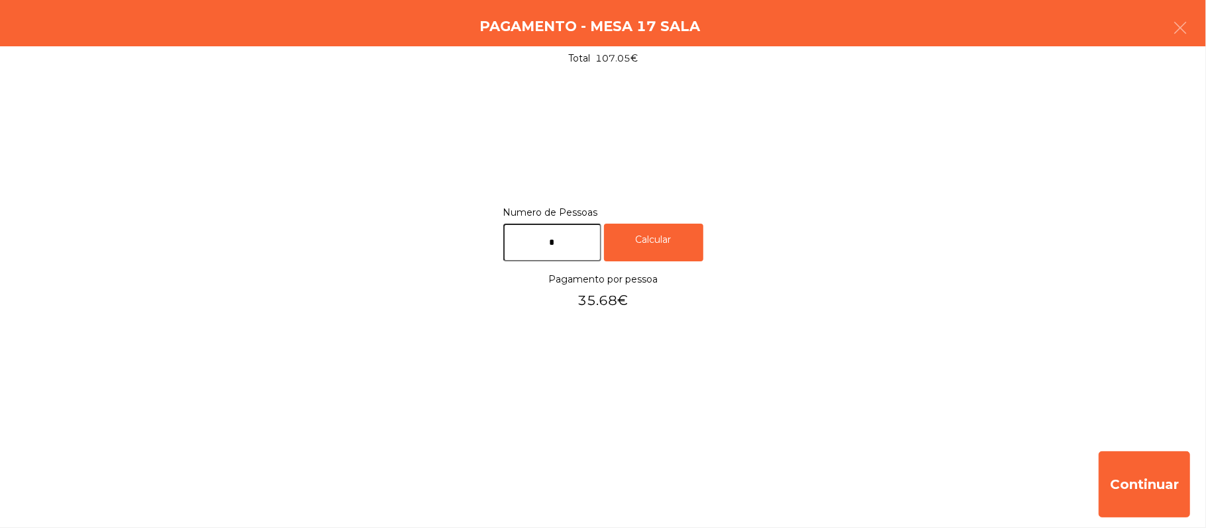
click at [1199, 29] on div "Pagamento - Mesa 17 Sala" at bounding box center [603, 23] width 1206 height 46
click at [1166, 32] on button "button" at bounding box center [1179, 29] width 37 height 40
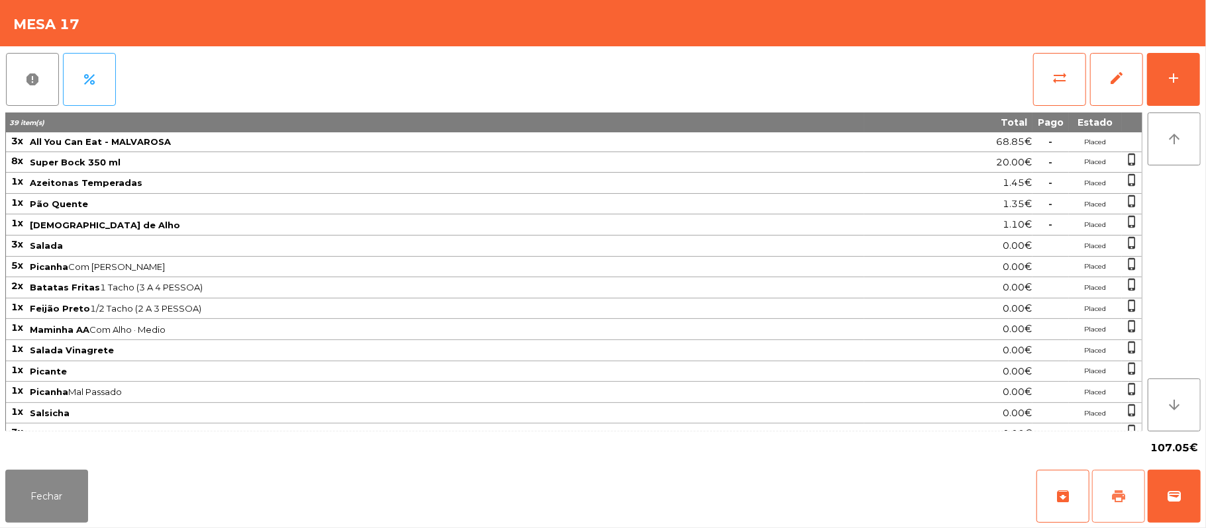
click at [1113, 509] on button "print" at bounding box center [1118, 496] width 53 height 53
click at [1187, 487] on button "wallet" at bounding box center [1174, 496] width 53 height 53
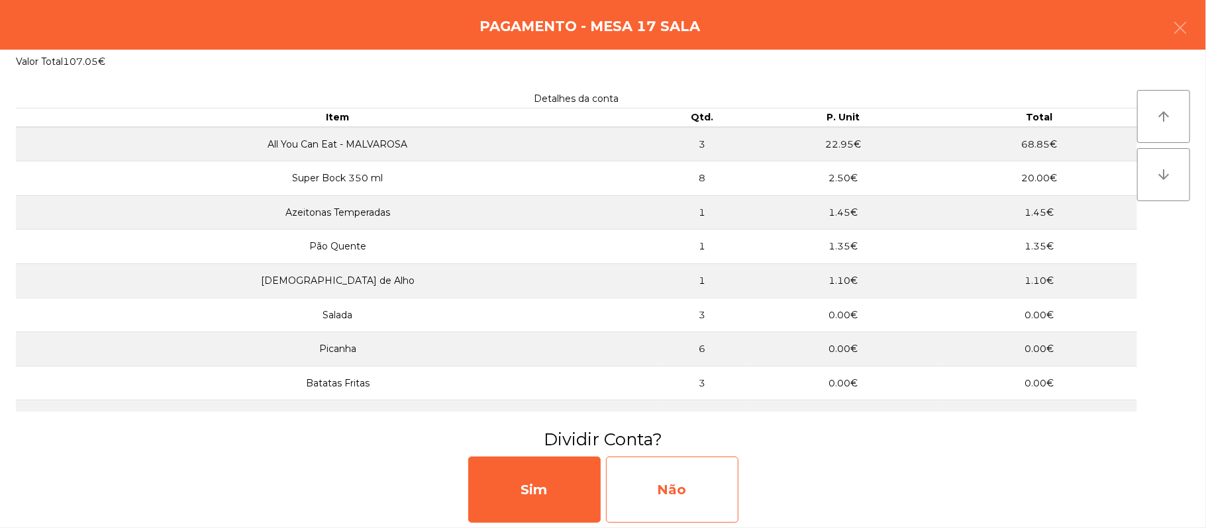
click at [679, 490] on div "Não" at bounding box center [672, 490] width 132 height 66
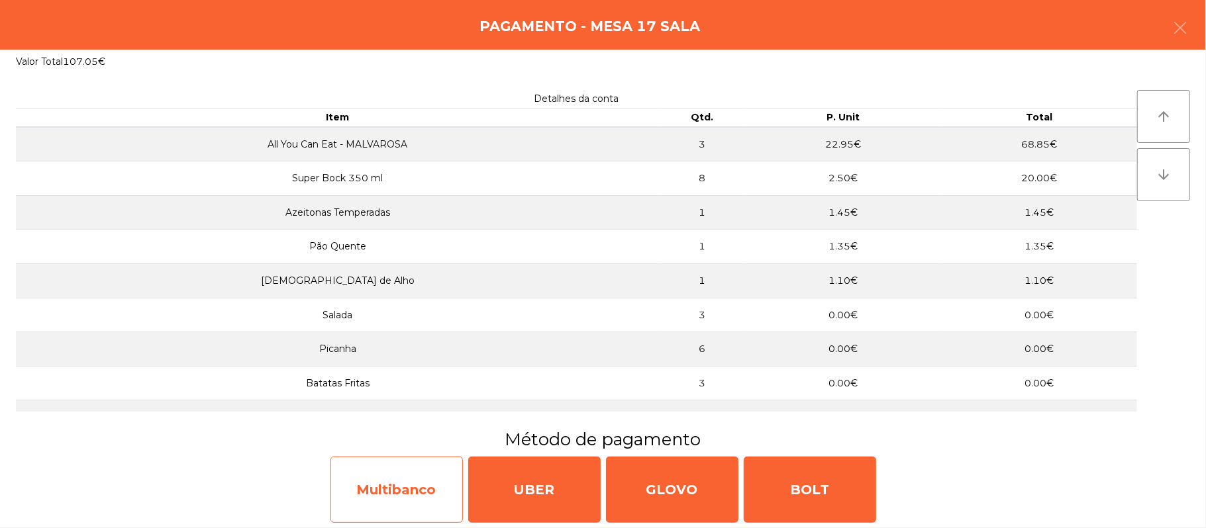
click at [379, 503] on div "Multibanco" at bounding box center [396, 490] width 132 height 66
select select "**"
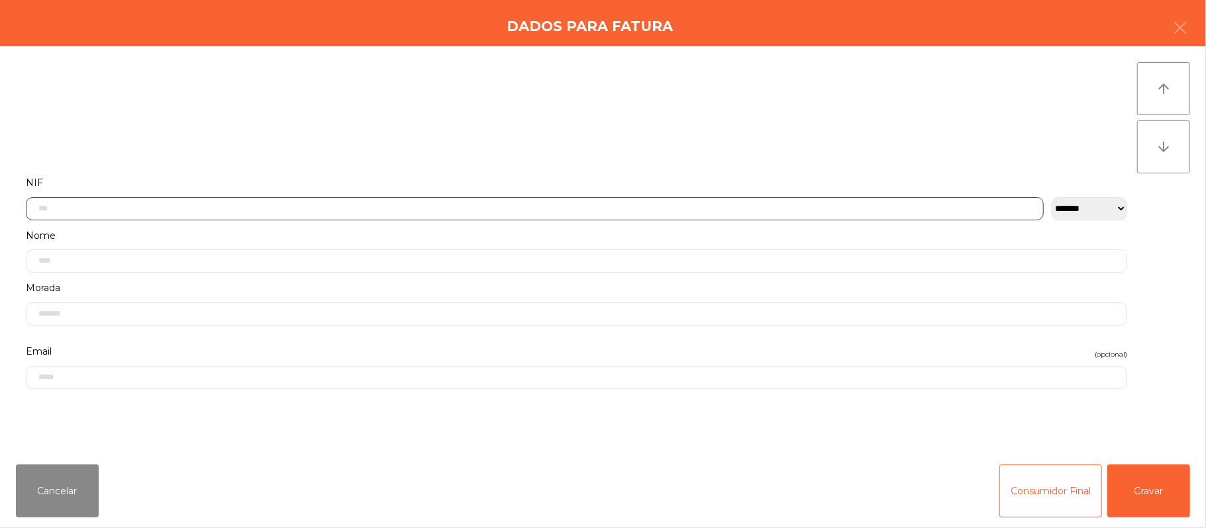
click at [549, 208] on input "text" at bounding box center [535, 208] width 1018 height 23
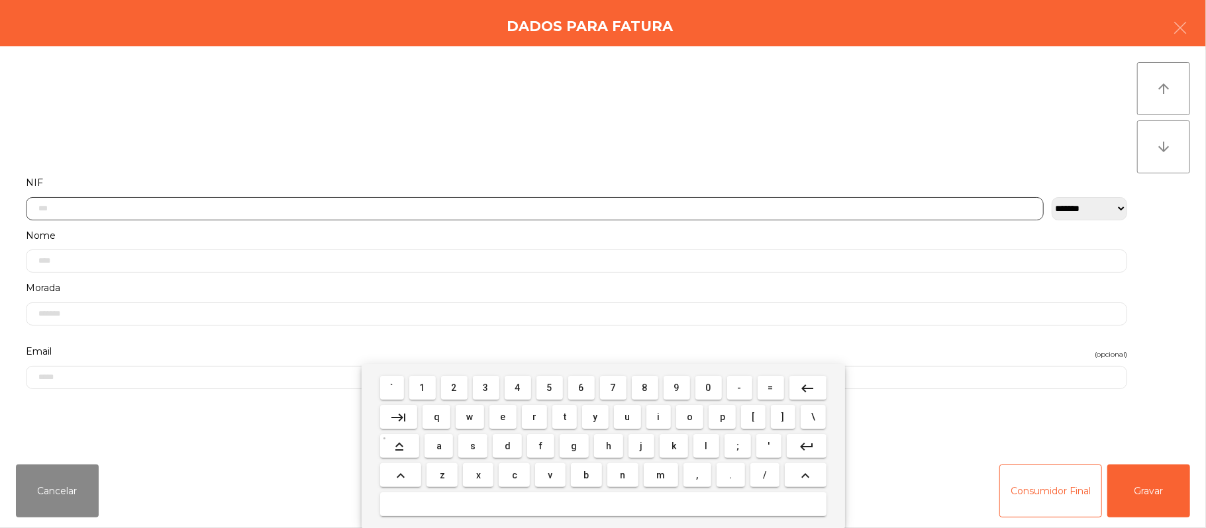
scroll to position [111, 0]
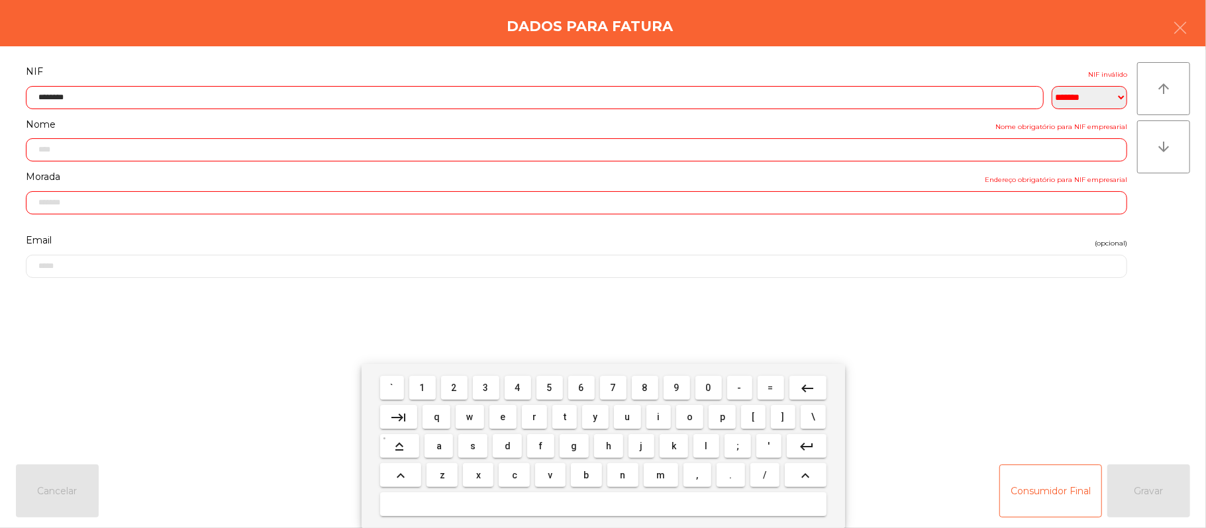
type input "*********"
type input "**********"
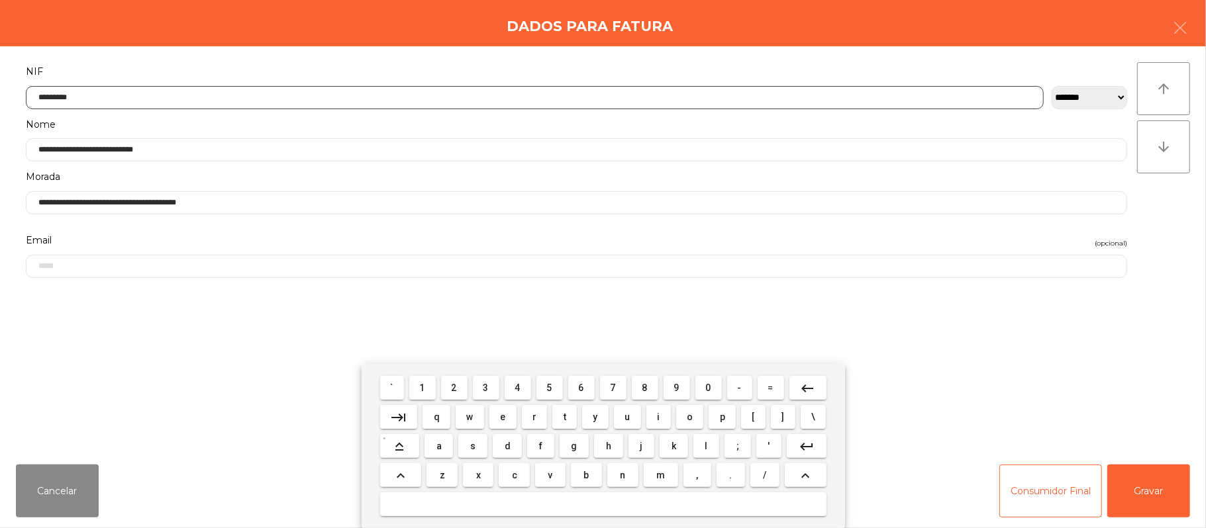
type input "*********"
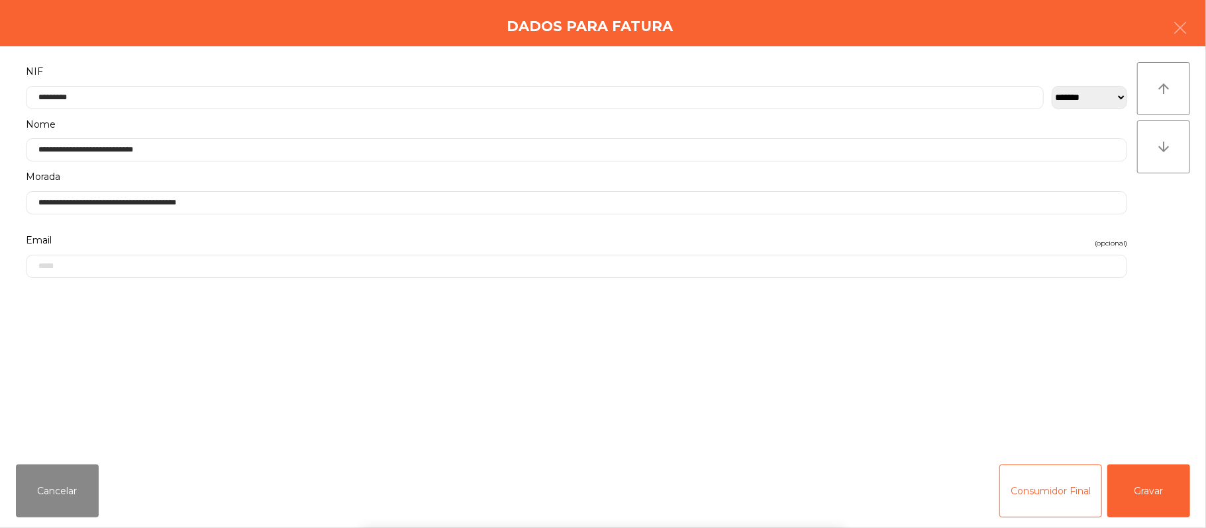
click at [1163, 478] on div "` 1 2 3 4 5 6 7 8 9 0 - = keyboard_backspace keyboard_tab q w e r t y u i o p […" at bounding box center [603, 446] width 1206 height 164
click at [1135, 480] on button "Gravar" at bounding box center [1148, 491] width 83 height 53
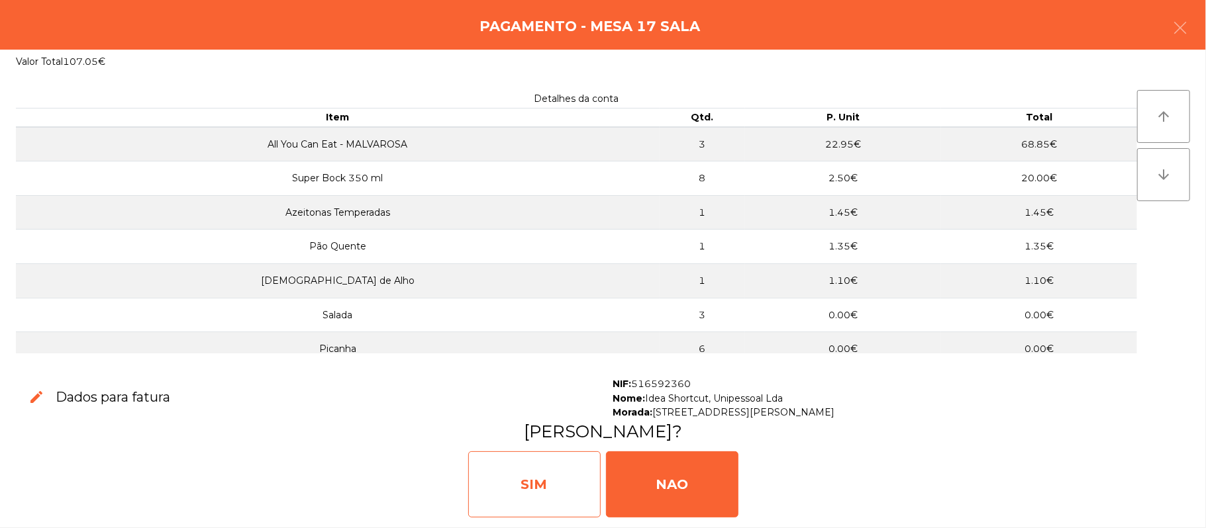
click at [519, 465] on div "SIM" at bounding box center [534, 485] width 132 height 66
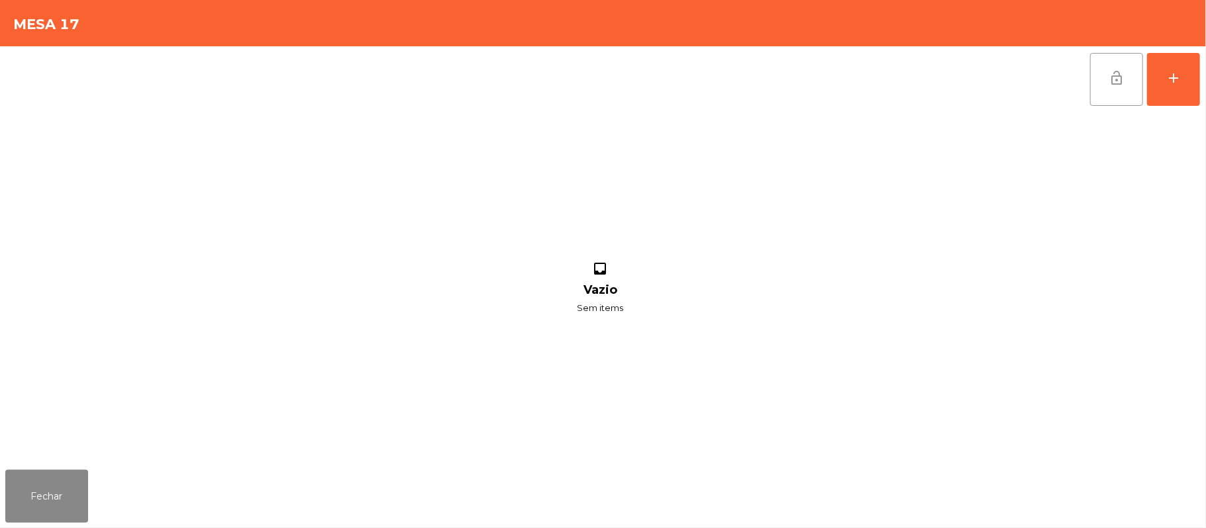
click at [1140, 64] on button "lock_open" at bounding box center [1116, 79] width 53 height 53
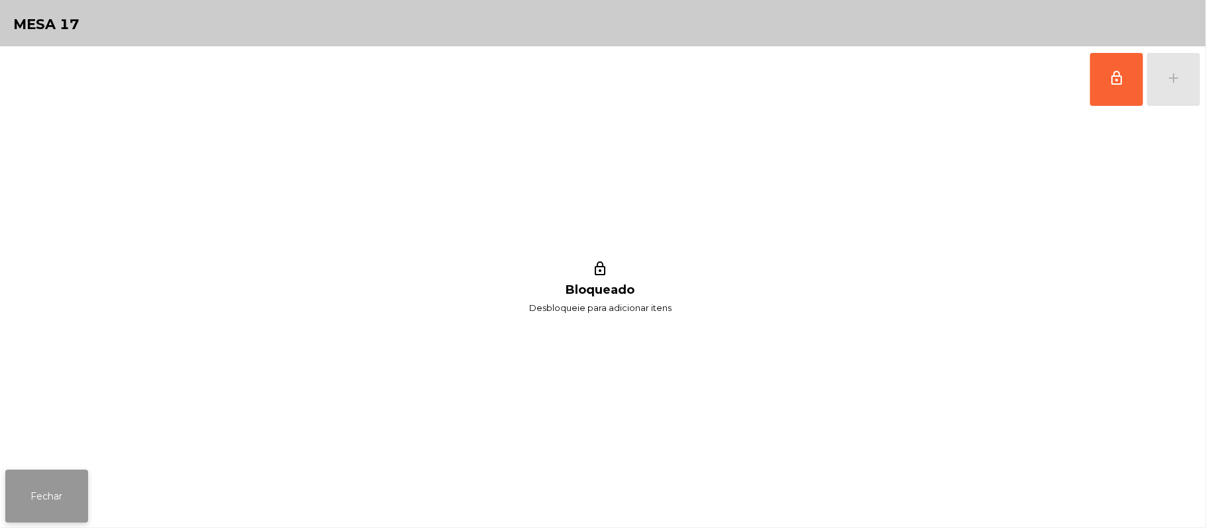
click at [60, 501] on button "Fechar" at bounding box center [46, 496] width 83 height 53
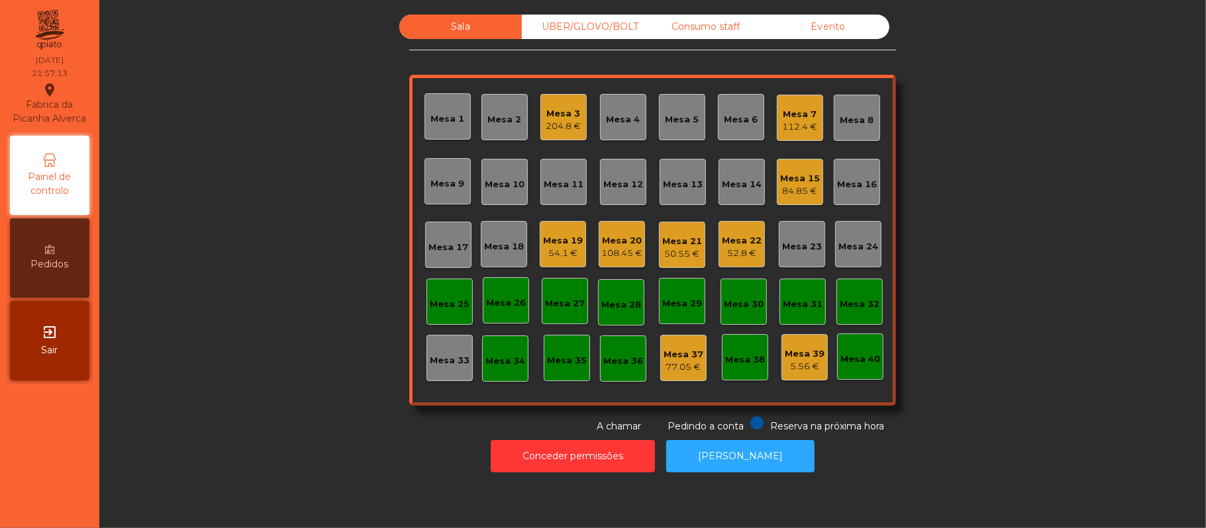
click at [931, 183] on div "Sala UBER/GLOVO/BOLT Consumo staff Evento Mesa 1 Mesa 2 Mesa 3 204.8 € Mesa 4 M…" at bounding box center [652, 224] width 1071 height 419
click at [554, 115] on div "Mesa 3" at bounding box center [563, 113] width 35 height 13
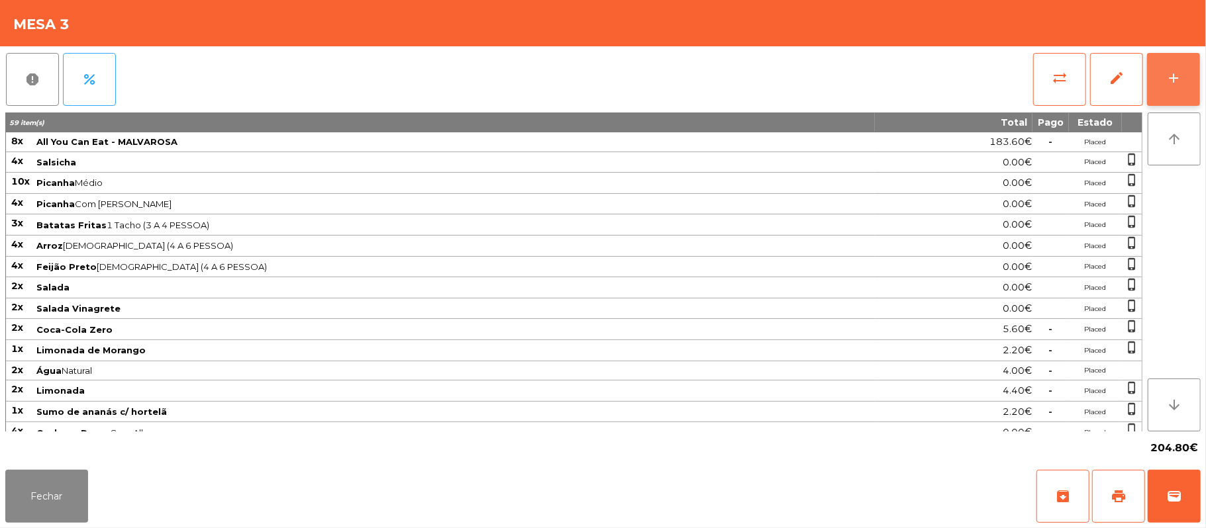
click at [1190, 93] on button "add" at bounding box center [1173, 79] width 53 height 53
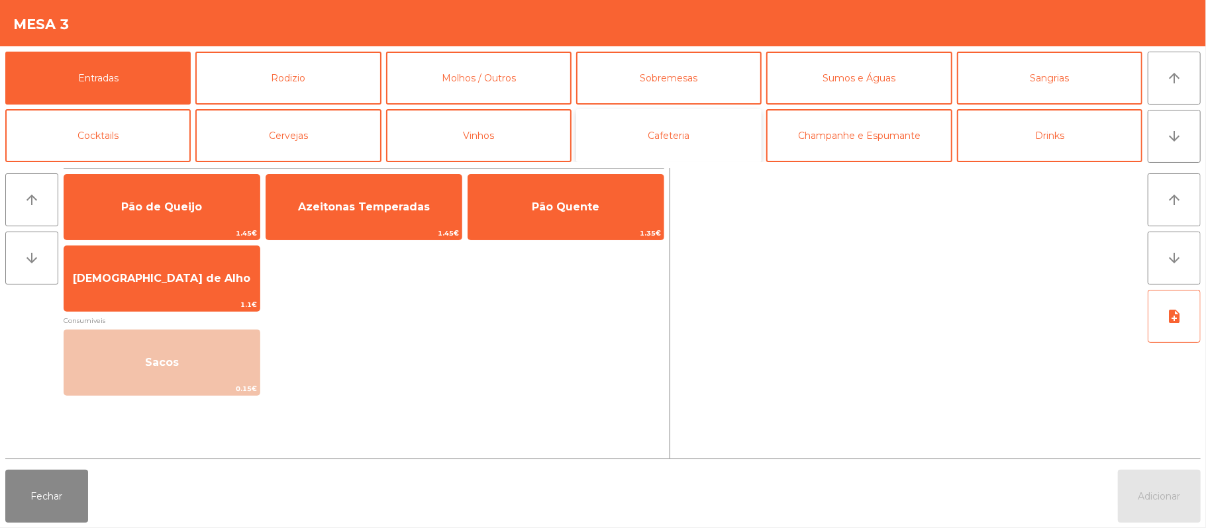
click at [670, 123] on button "Cafeteria" at bounding box center [668, 135] width 185 height 53
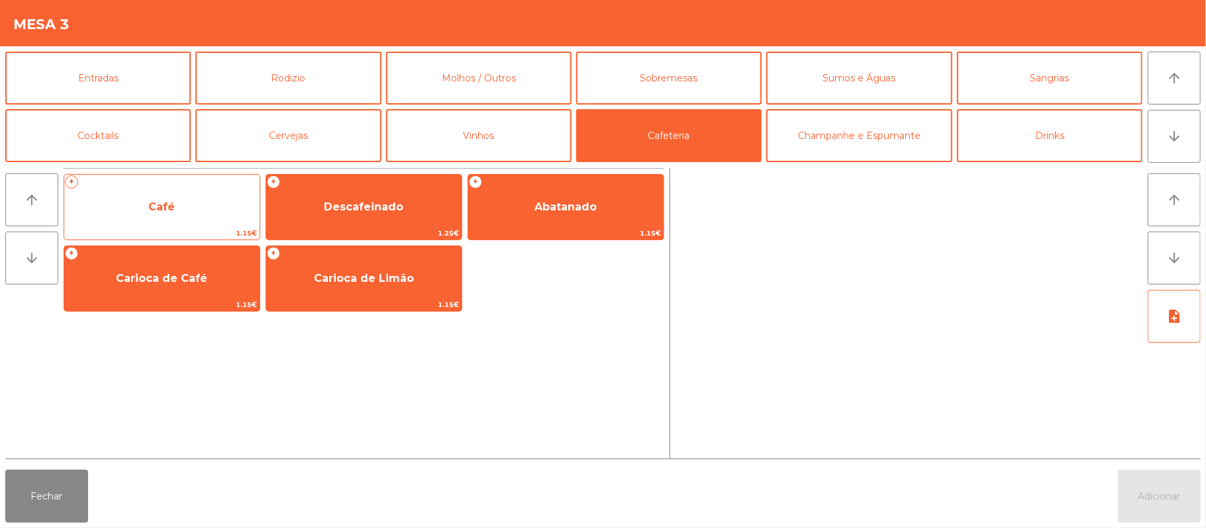
click at [199, 216] on span "Café" at bounding box center [161, 207] width 195 height 36
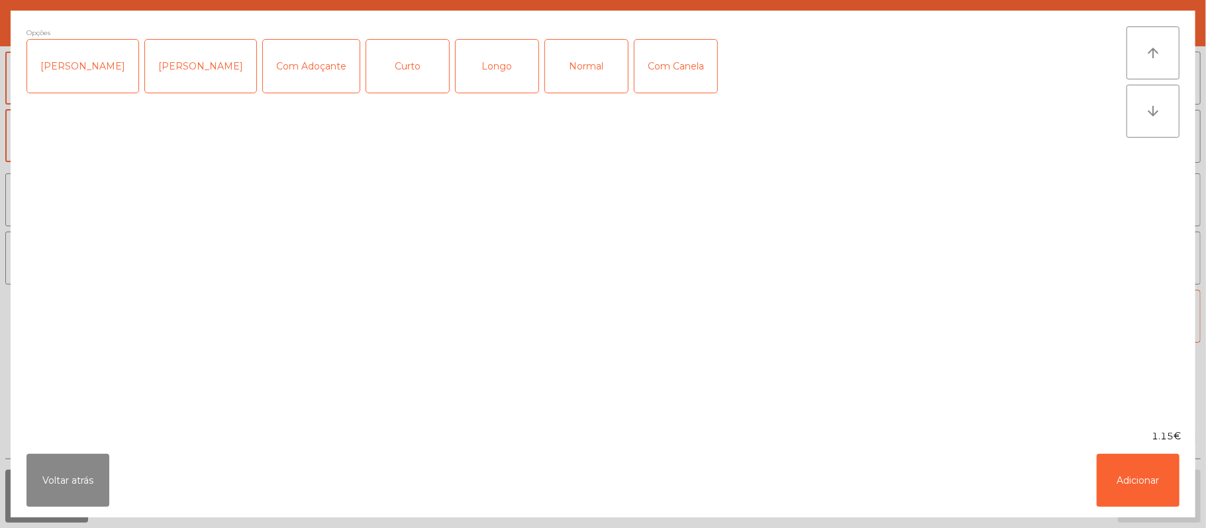
click at [573, 59] on div "Normal" at bounding box center [586, 66] width 83 height 53
click at [1139, 488] on button "Adicionar" at bounding box center [1138, 480] width 83 height 53
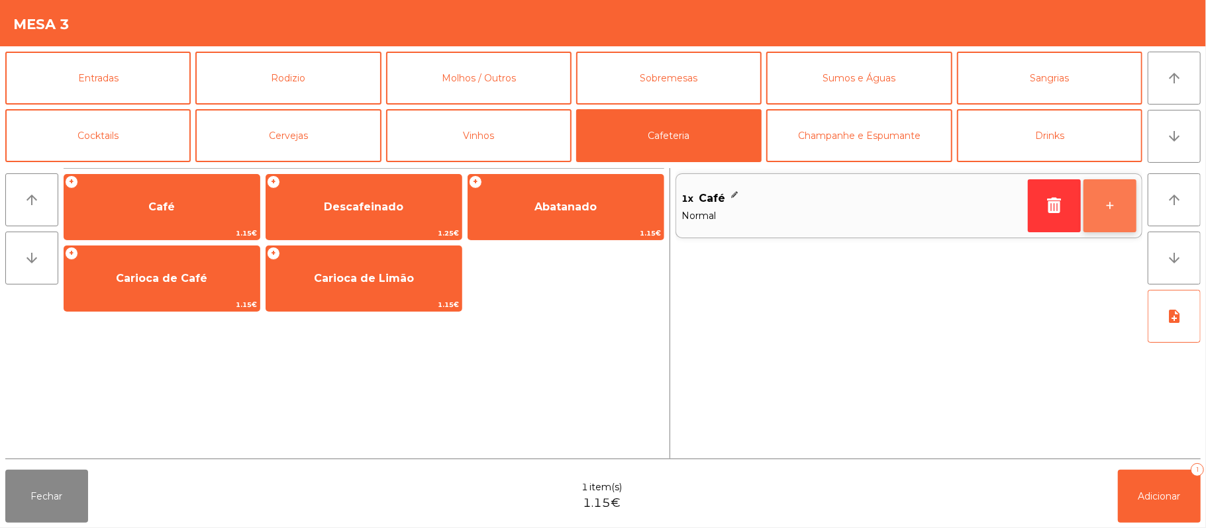
click at [1112, 191] on button "+" at bounding box center [1109, 205] width 53 height 53
click at [1135, 208] on button "+" at bounding box center [1109, 205] width 53 height 53
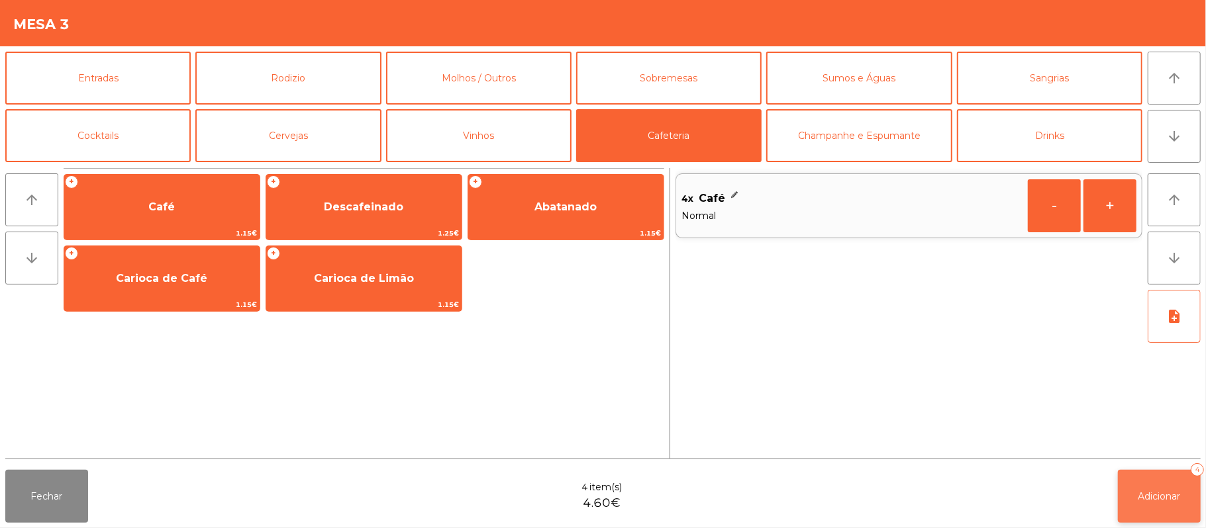
click at [1144, 503] on button "Adicionar 4" at bounding box center [1159, 496] width 83 height 53
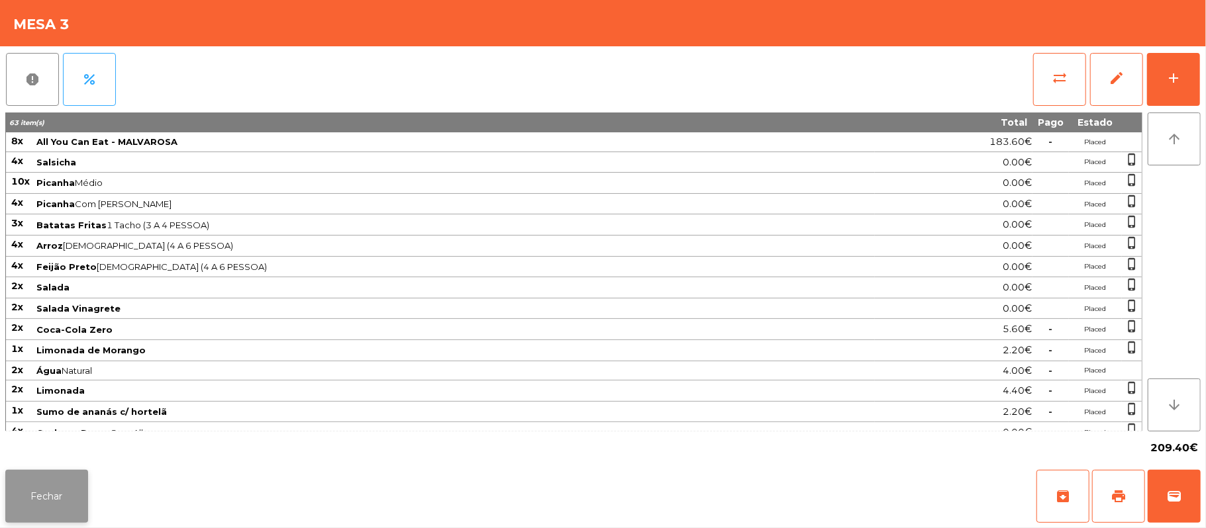
click at [57, 507] on button "Fechar" at bounding box center [46, 496] width 83 height 53
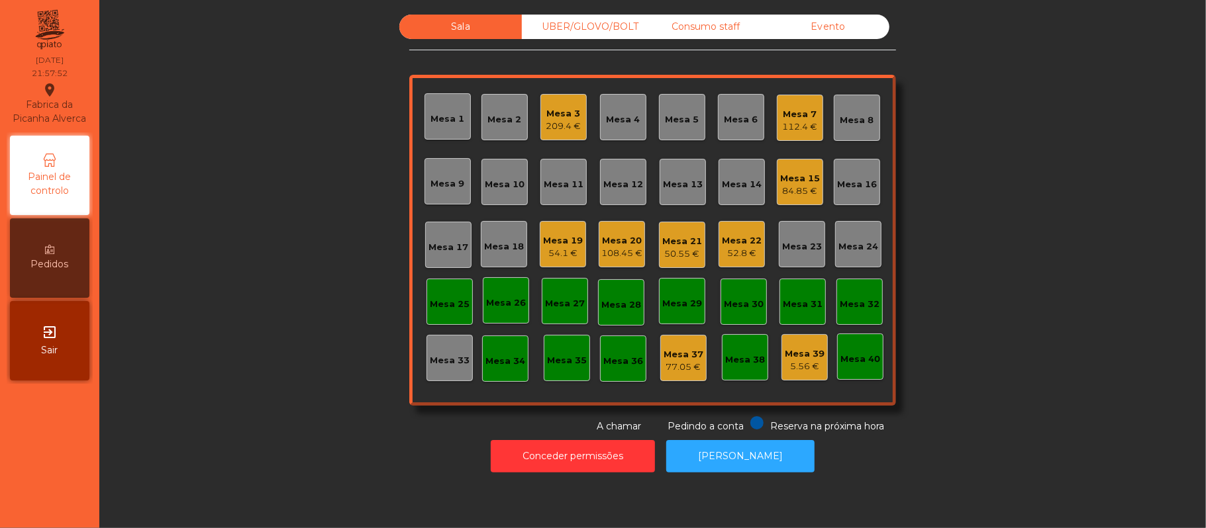
click at [611, 26] on div "UBER/GLOVO/BOLT" at bounding box center [583, 27] width 123 height 25
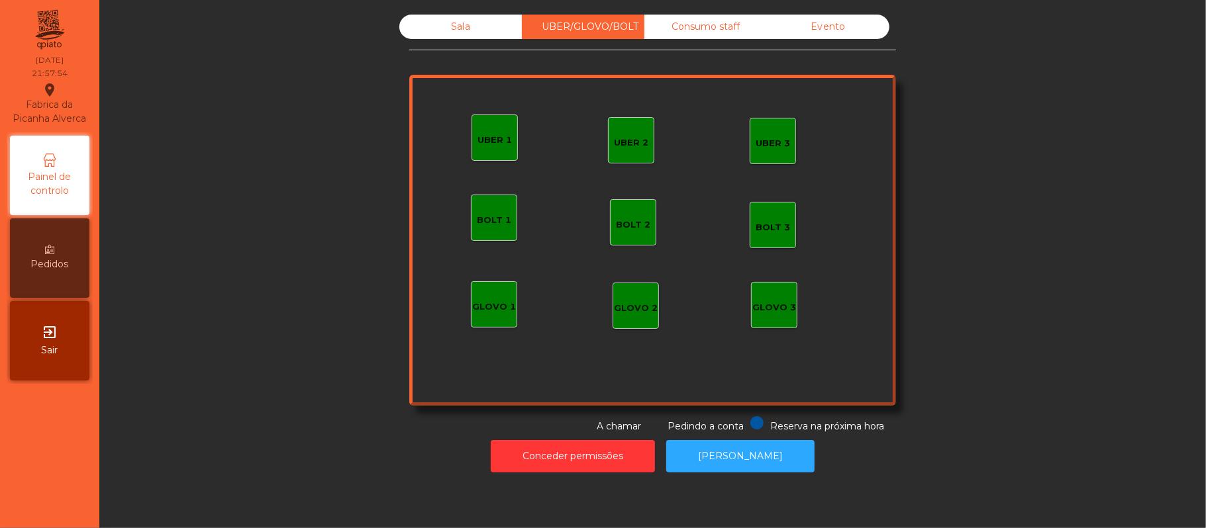
click at [494, 130] on div "UBER 1" at bounding box center [494, 137] width 34 height 19
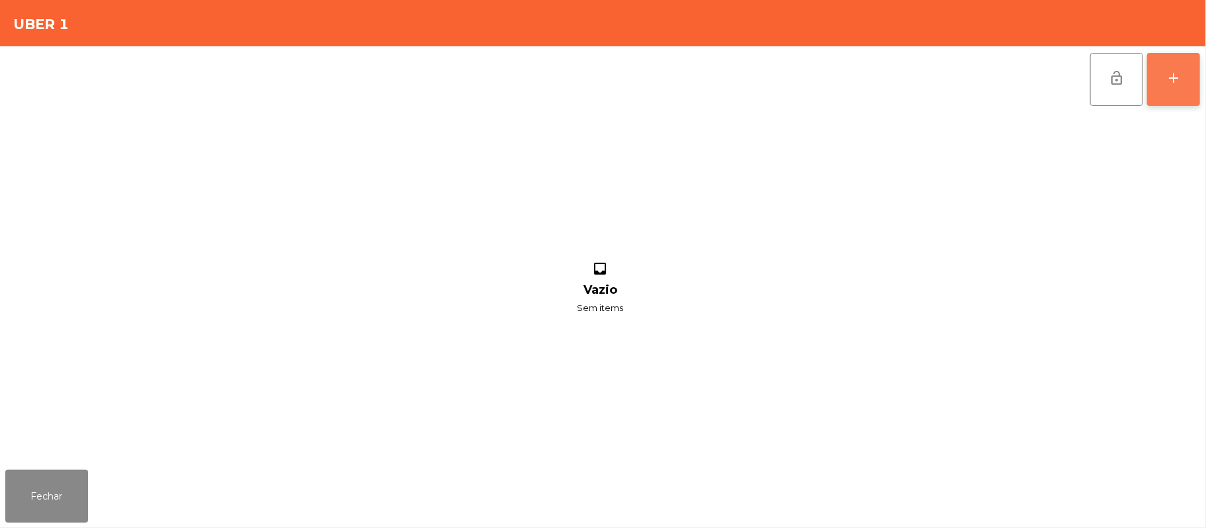
click at [1182, 74] on button "add" at bounding box center [1173, 79] width 53 height 53
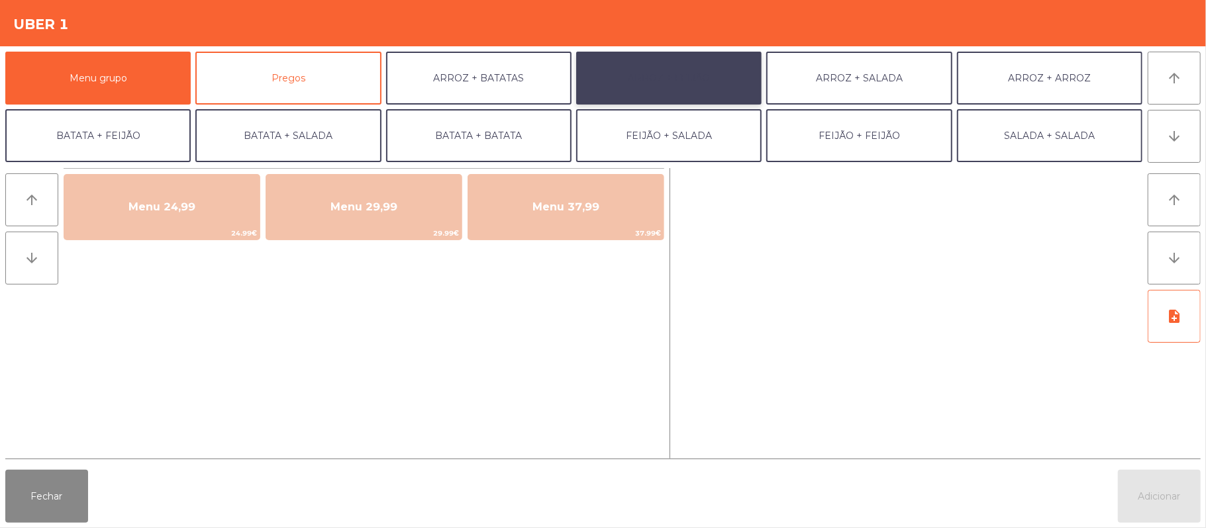
click at [691, 67] on button "ARROZ + FEIJÃO" at bounding box center [668, 78] width 185 height 53
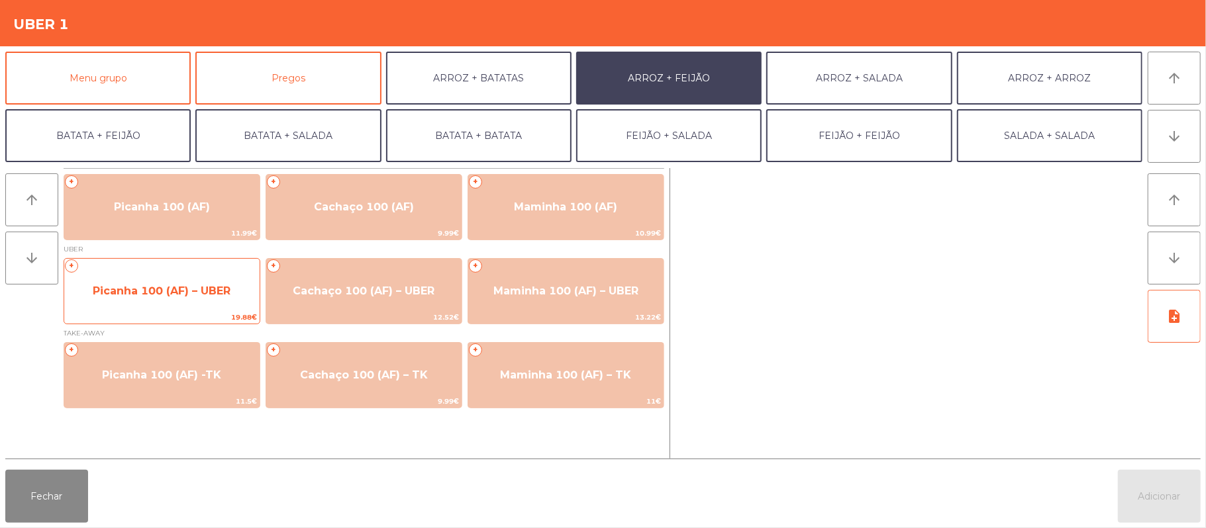
click at [189, 305] on span "Picanha 100 (AF) – UBER" at bounding box center [161, 291] width 195 height 36
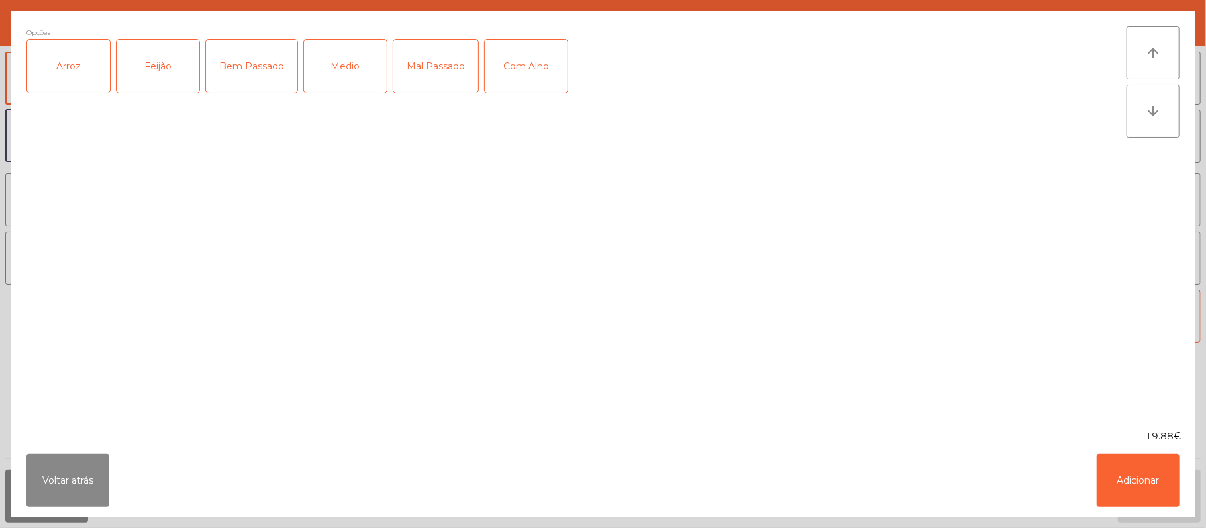
click at [77, 62] on div "Arroz" at bounding box center [68, 66] width 83 height 53
click at [156, 60] on div "Feijão" at bounding box center [158, 66] width 83 height 53
click at [348, 68] on div "Medio" at bounding box center [345, 66] width 83 height 53
click at [536, 75] on div "Com Alho" at bounding box center [526, 66] width 83 height 53
click at [1112, 473] on button "Adicionar" at bounding box center [1138, 480] width 83 height 53
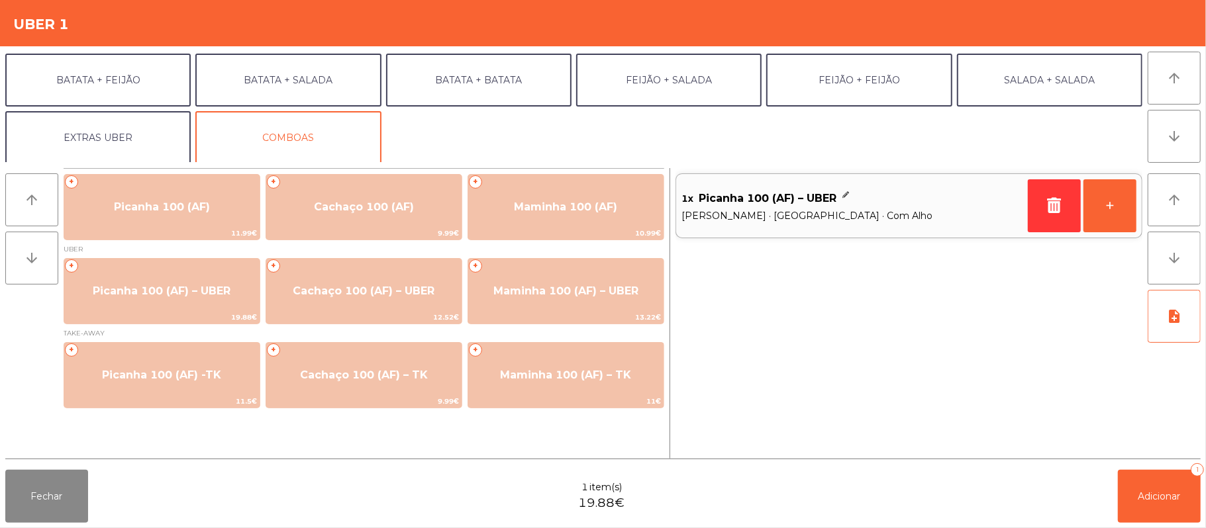
scroll to position [57, 0]
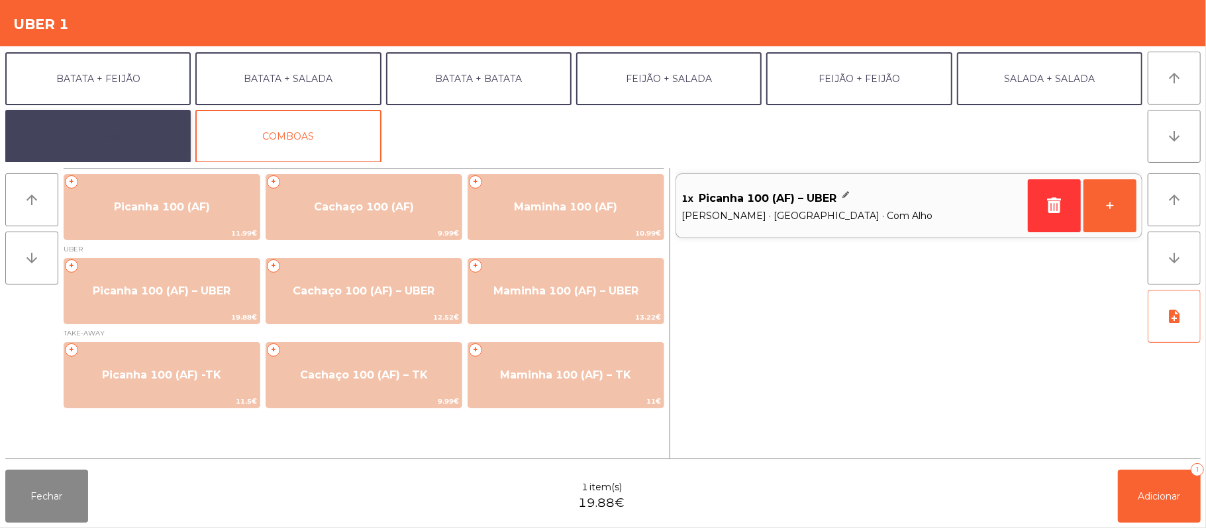
click at [144, 136] on button "EXTRAS UBER" at bounding box center [97, 136] width 185 height 53
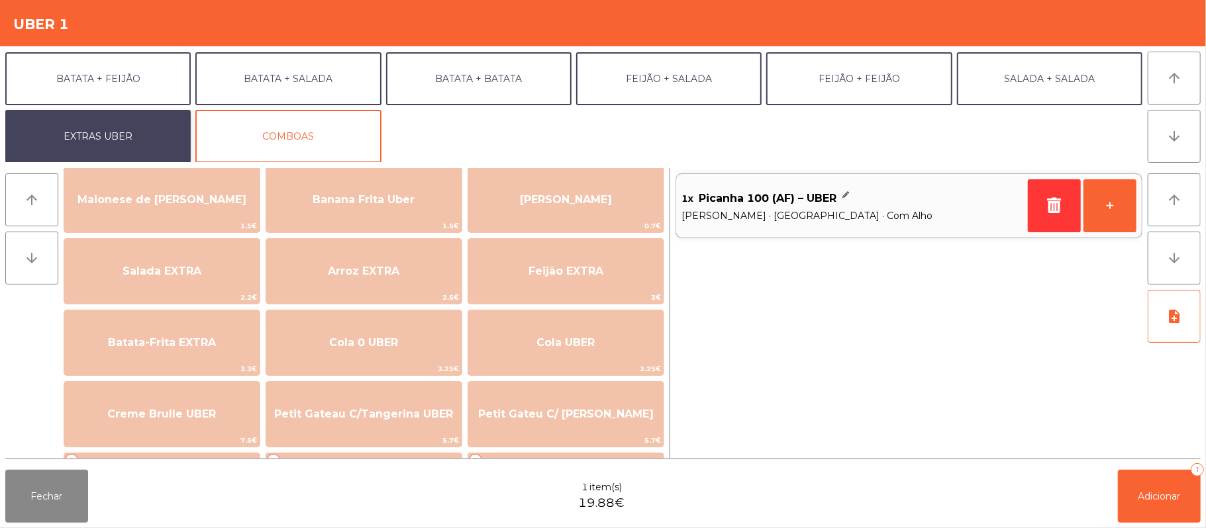
scroll to position [101, 0]
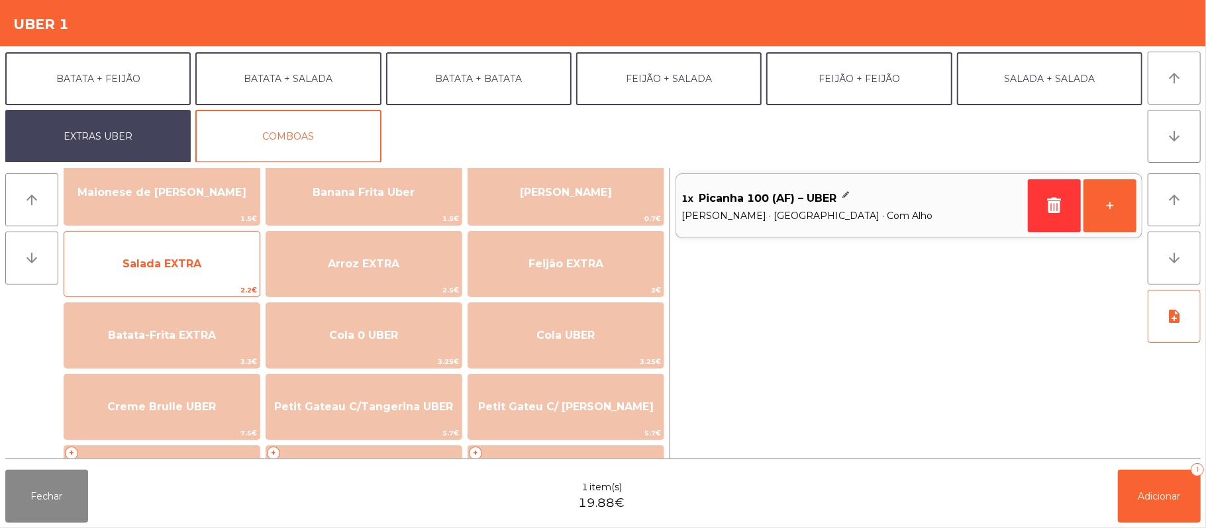
click at [197, 273] on span "Salada EXTRA" at bounding box center [161, 264] width 195 height 36
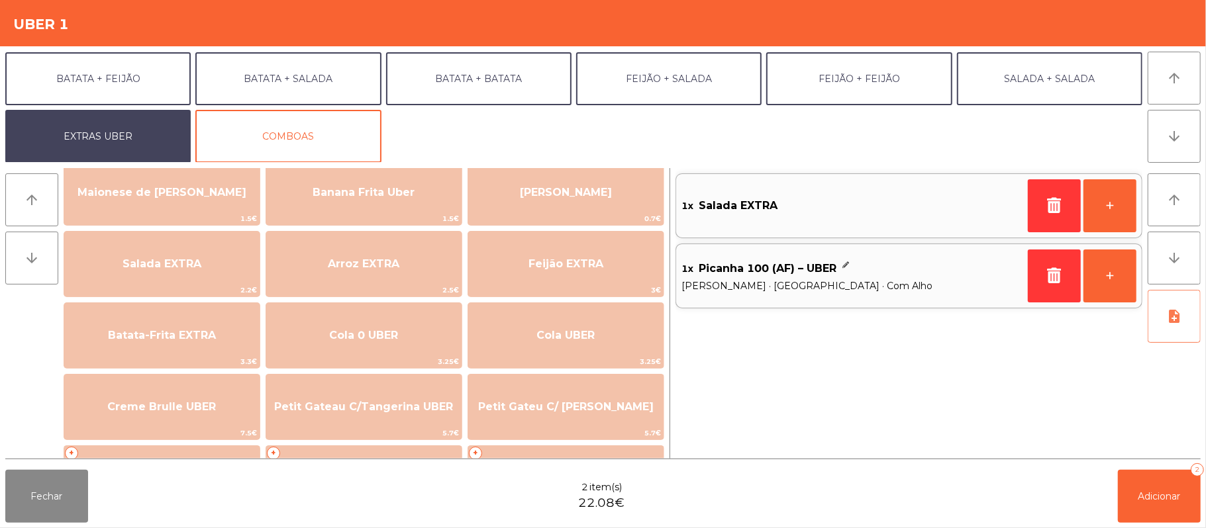
click at [1166, 315] on icon "note_add" at bounding box center [1174, 317] width 16 height 16
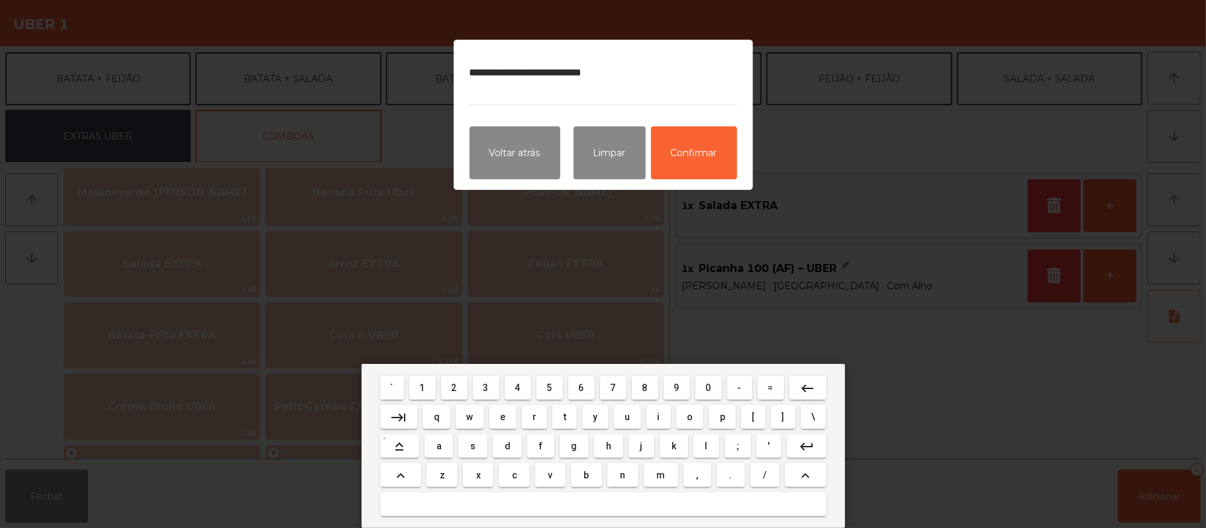
type textarea "**********"
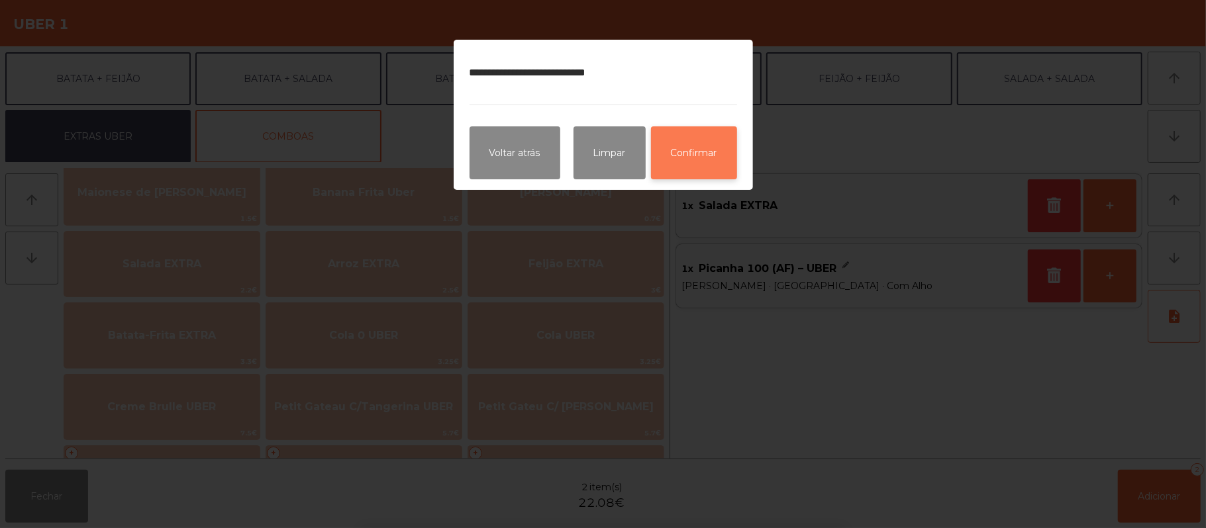
click at [720, 158] on button "Confirmar" at bounding box center [694, 152] width 86 height 53
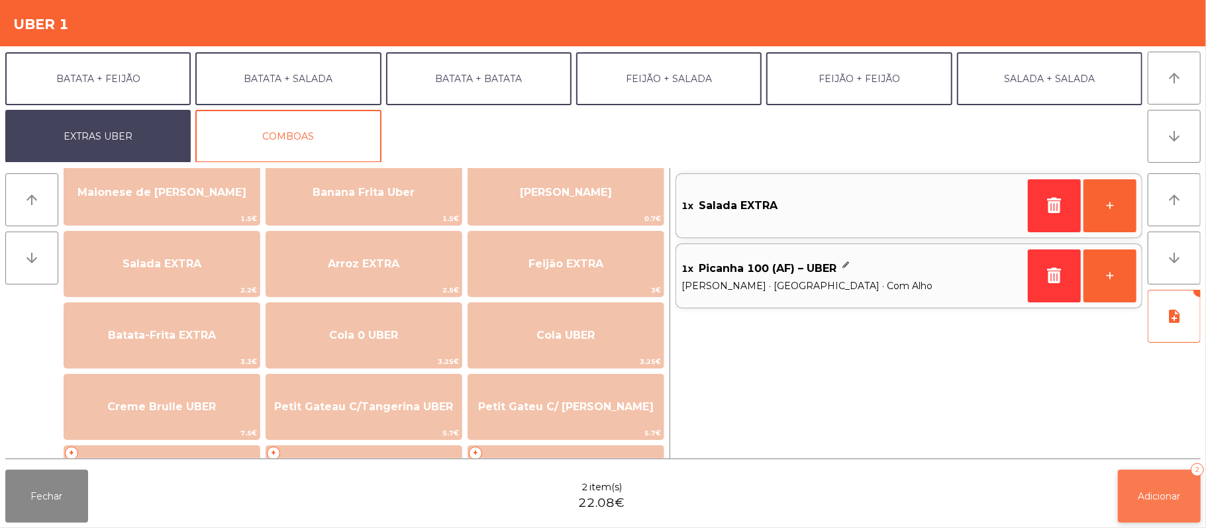
click at [1156, 498] on span "Adicionar" at bounding box center [1159, 497] width 42 height 12
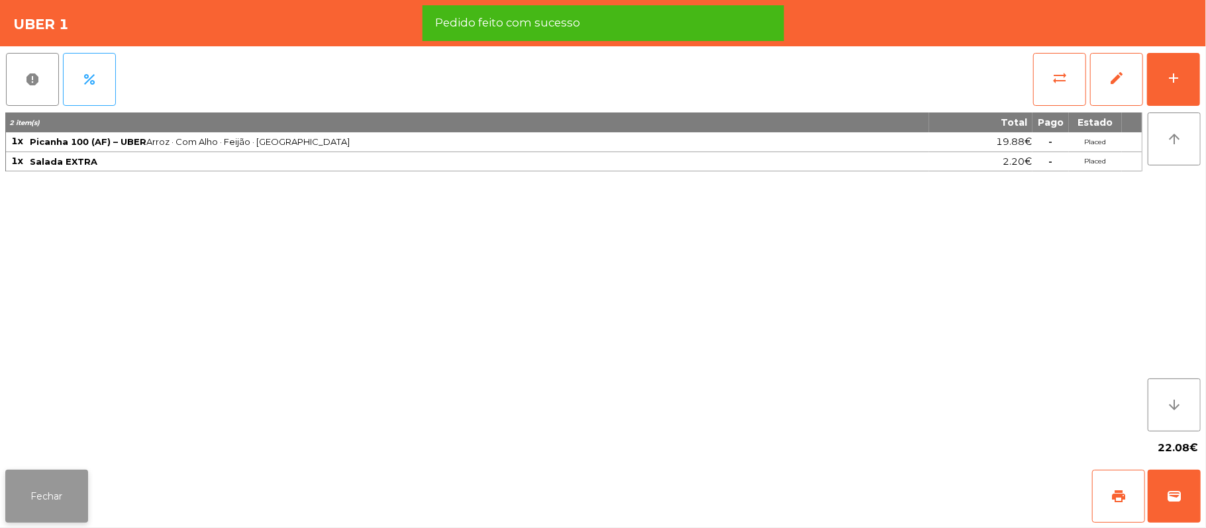
click at [67, 477] on button "Fechar" at bounding box center [46, 496] width 83 height 53
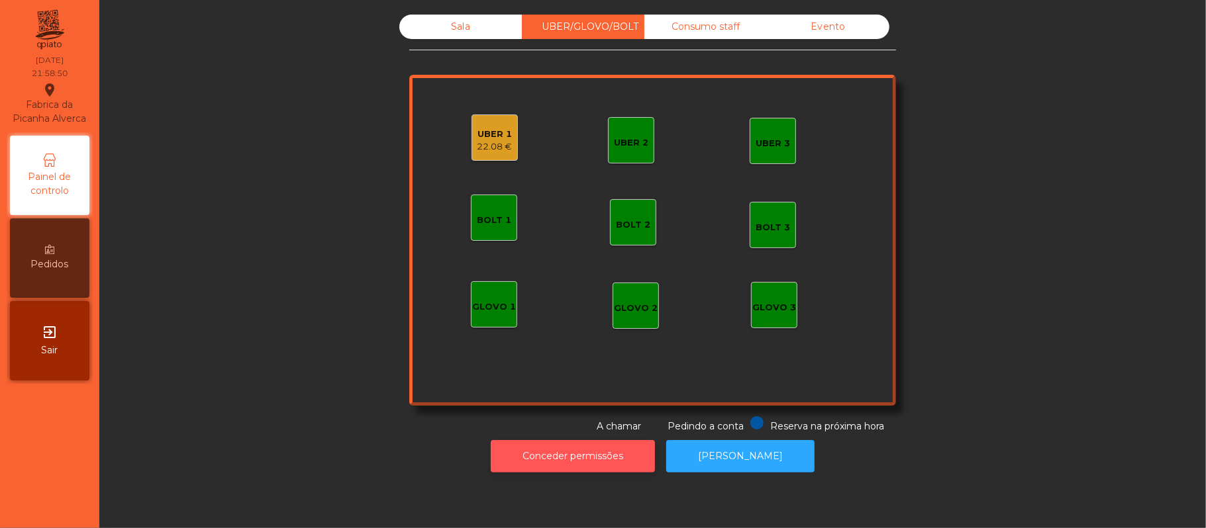
click at [595, 452] on button "Conceder permissões" at bounding box center [573, 456] width 164 height 32
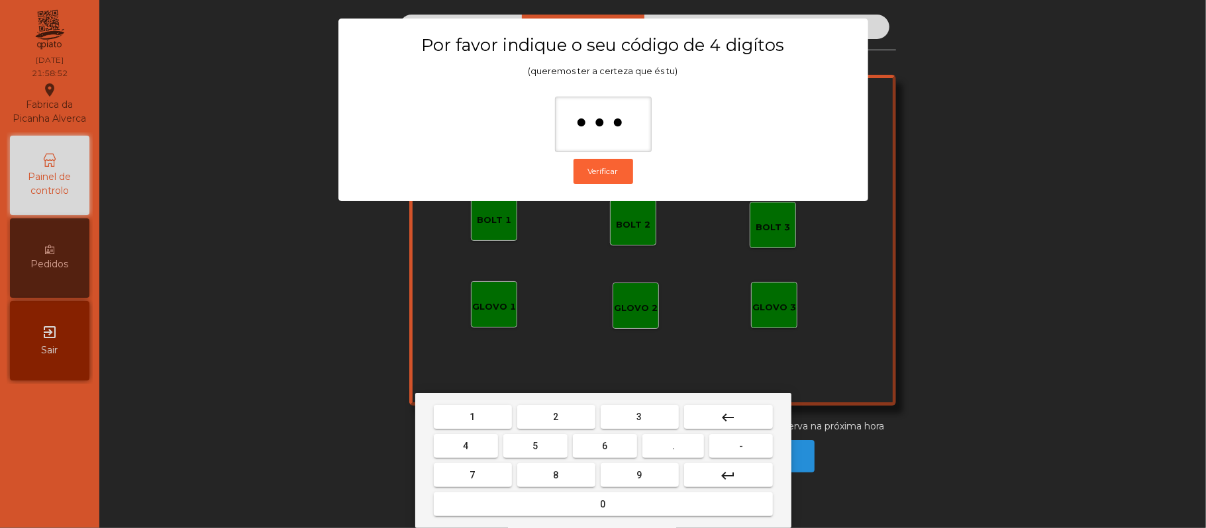
type input "****"
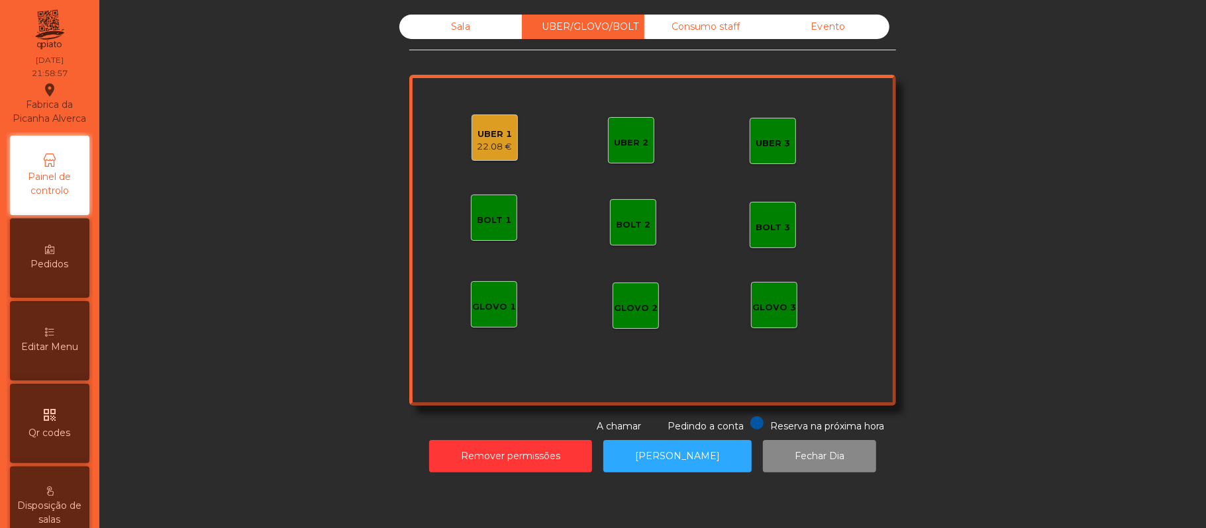
click at [506, 138] on div "UBER 1 22.08 €" at bounding box center [494, 138] width 46 height 46
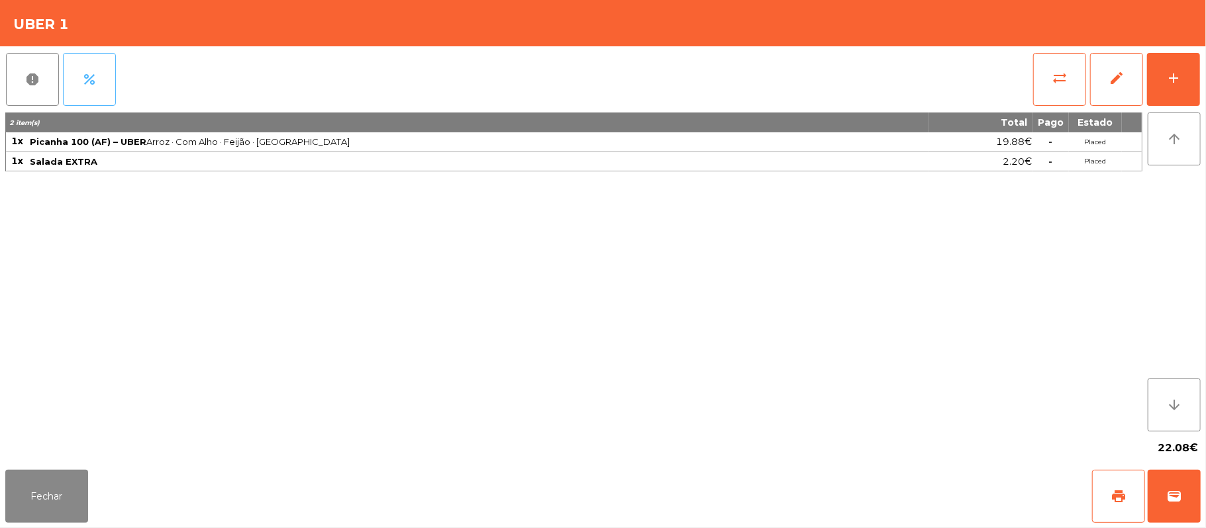
click at [114, 83] on button "percent" at bounding box center [89, 79] width 53 height 53
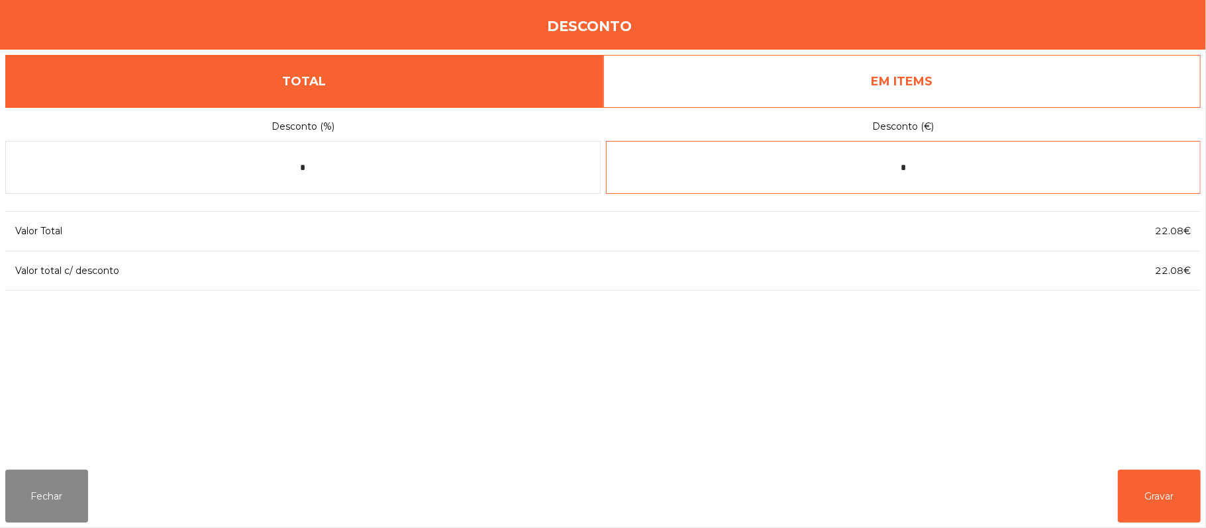
click at [1012, 173] on input "*" at bounding box center [903, 167] width 595 height 53
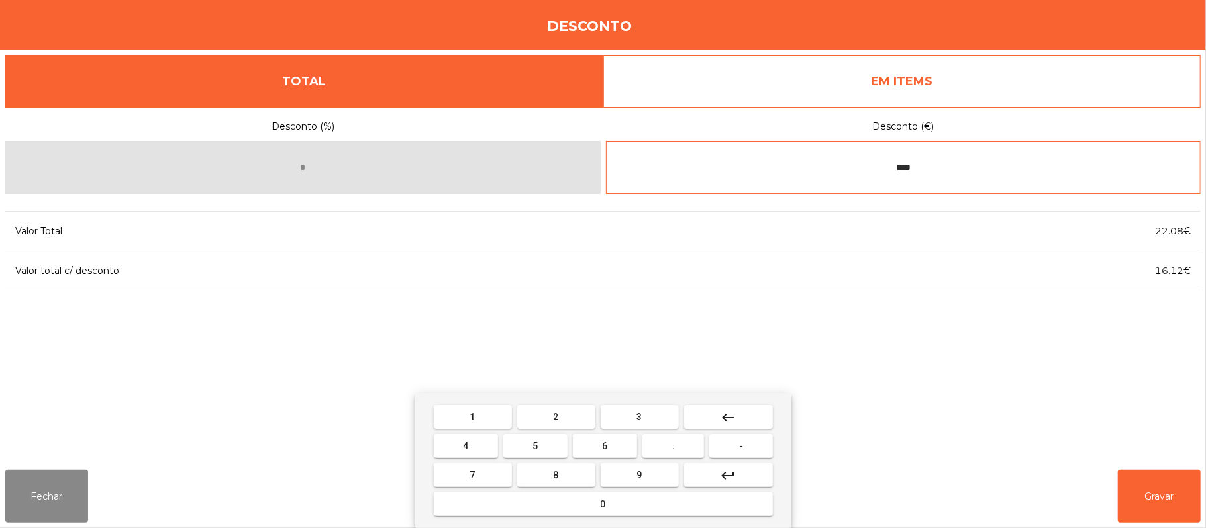
type input "****"
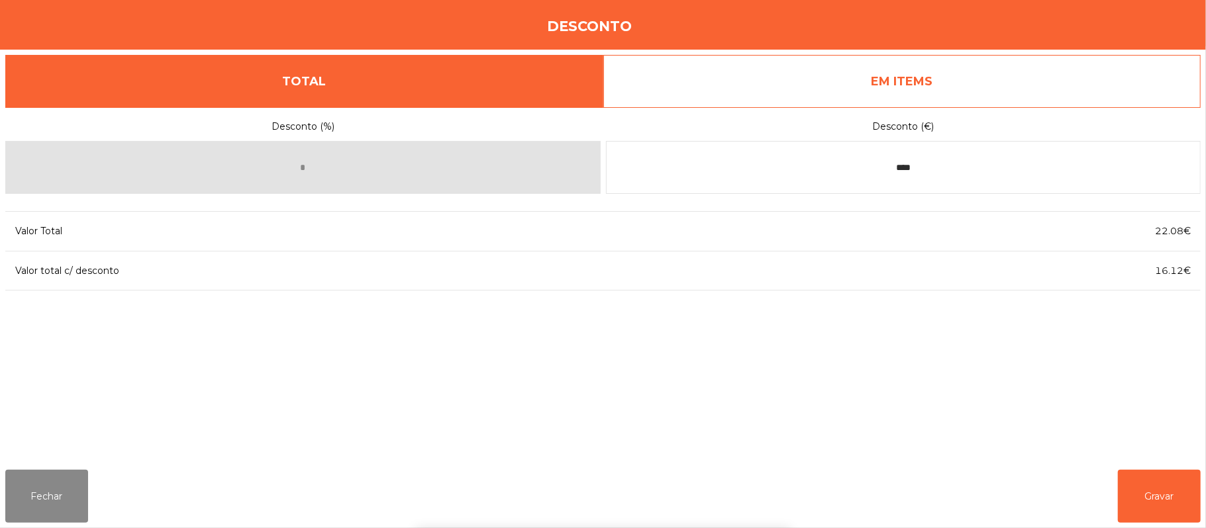
click at [1154, 483] on div "1 2 3 keyboard_backspace 4 5 6 . - 7 8 9 keyboard_return 0" at bounding box center [603, 460] width 1206 height 135
click at [1158, 485] on button "Gravar" at bounding box center [1159, 496] width 83 height 53
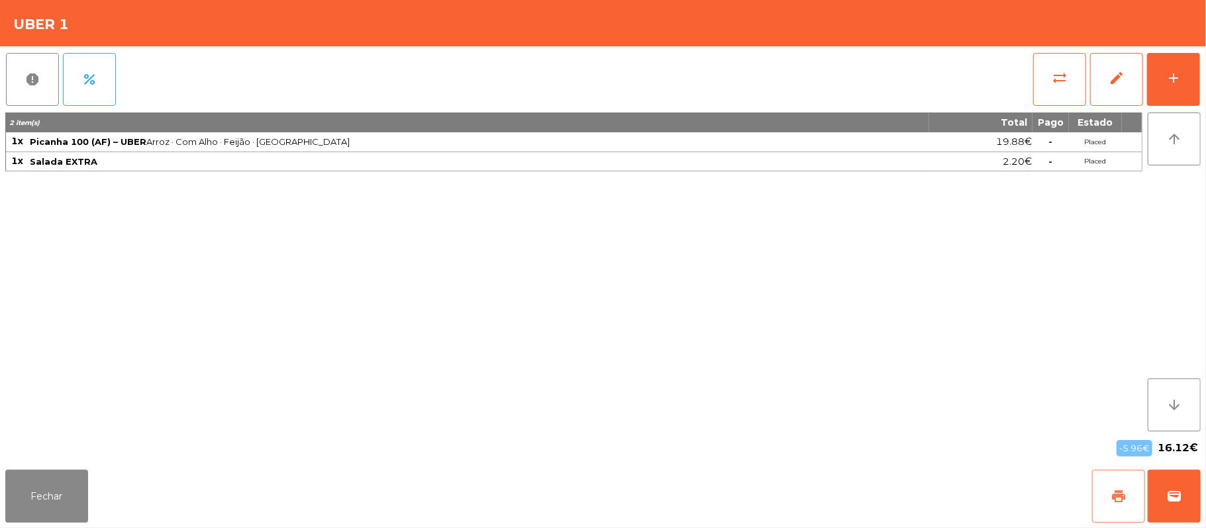
click at [1106, 497] on button "print" at bounding box center [1118, 496] width 53 height 53
click at [75, 483] on button "Fechar" at bounding box center [46, 496] width 83 height 53
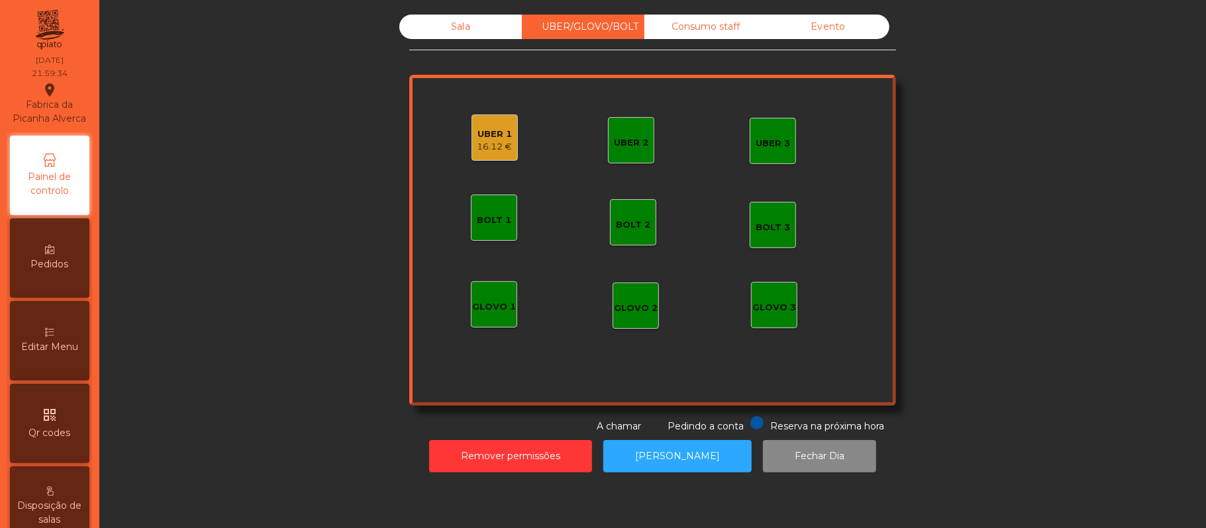
click at [483, 37] on div "Sala" at bounding box center [460, 27] width 123 height 25
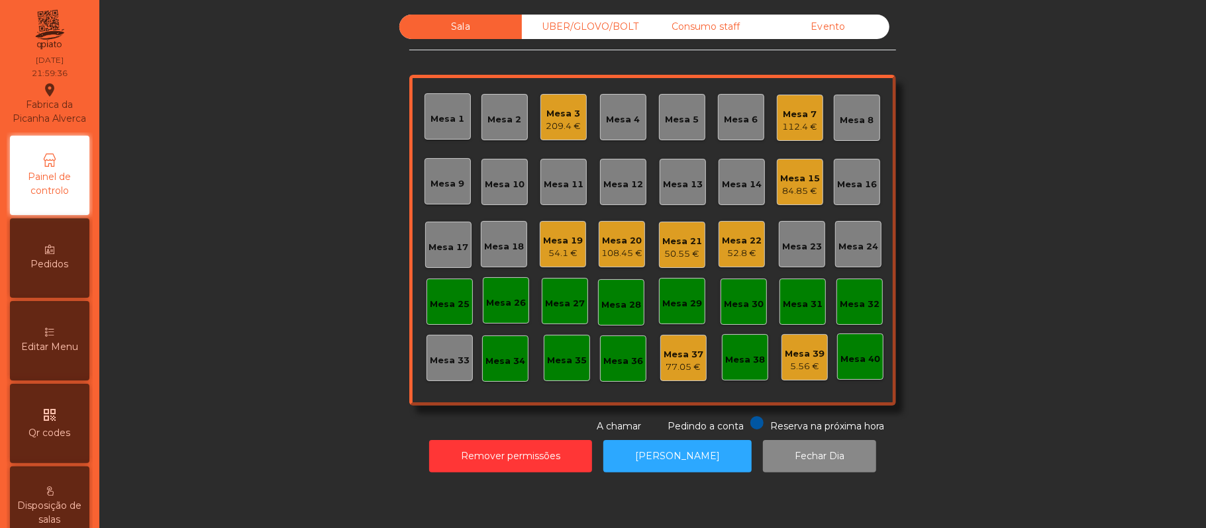
click at [750, 258] on div "52.8 €" at bounding box center [742, 253] width 40 height 13
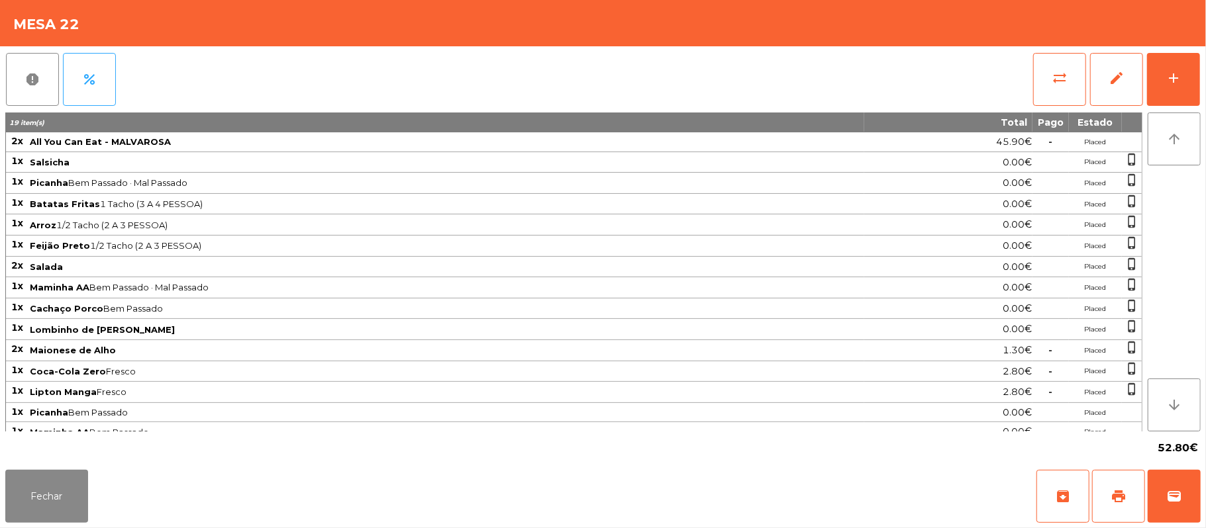
click at [1201, 91] on div "report percent sync_alt edit add 19 item(s) Total Pago Estado 2x All You Can Ea…" at bounding box center [603, 255] width 1206 height 419
click at [1165, 98] on button "add" at bounding box center [1173, 79] width 53 height 53
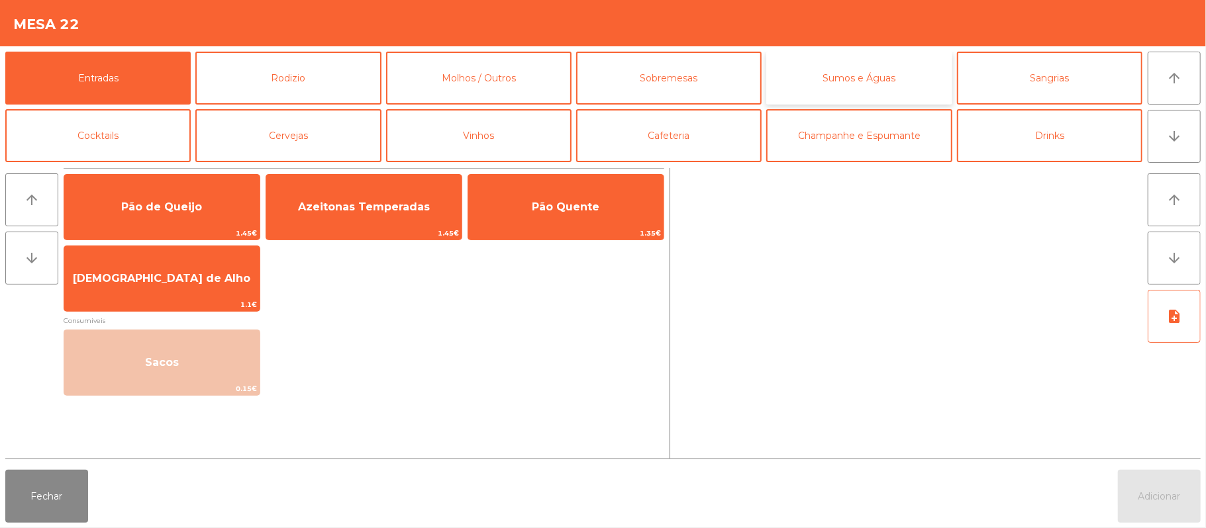
click at [873, 94] on button "Sumos e Águas" at bounding box center [858, 78] width 185 height 53
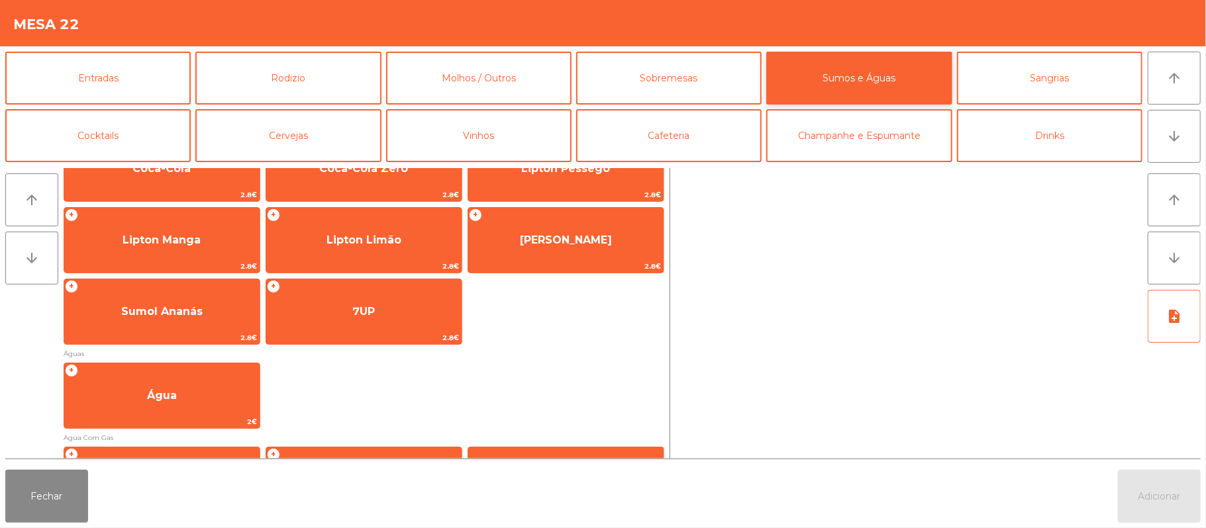
scroll to position [266, 0]
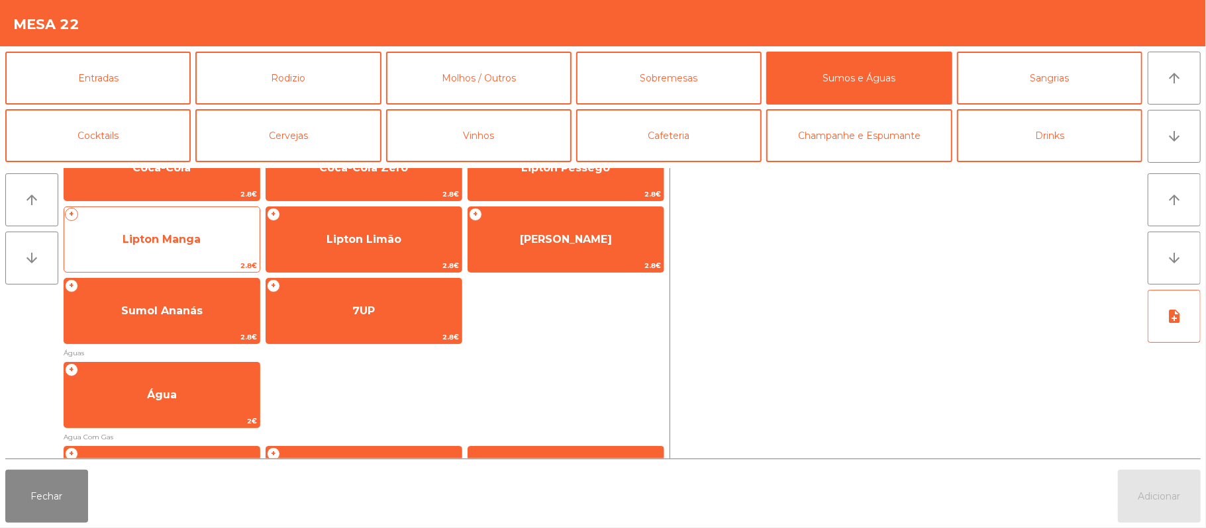
click at [218, 241] on span "Lipton Manga" at bounding box center [161, 240] width 195 height 36
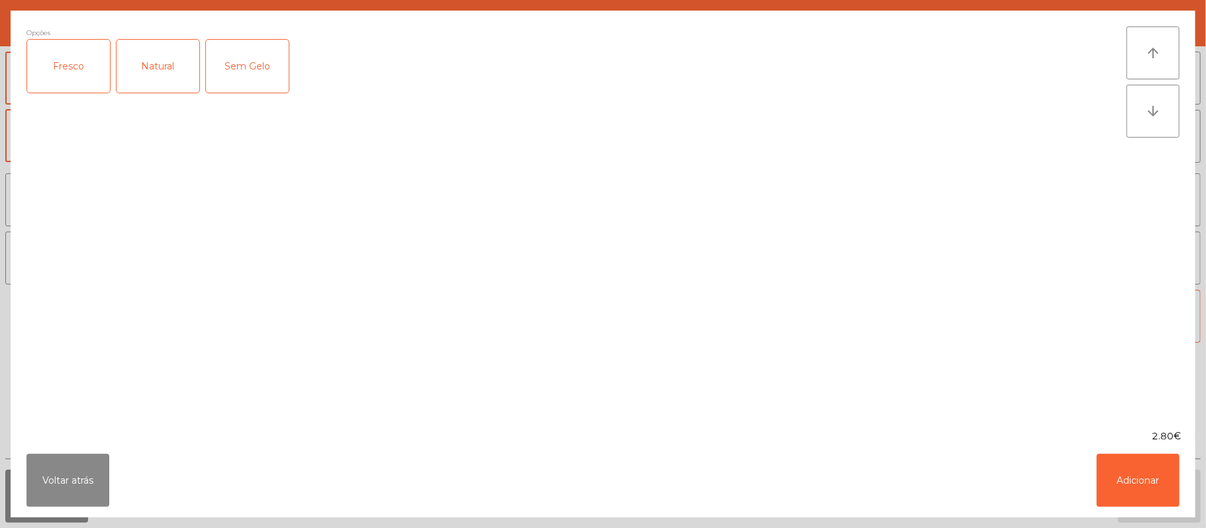
click at [77, 77] on div "Fresco" at bounding box center [68, 66] width 83 height 53
click at [1144, 474] on button "Adicionar" at bounding box center [1138, 480] width 83 height 53
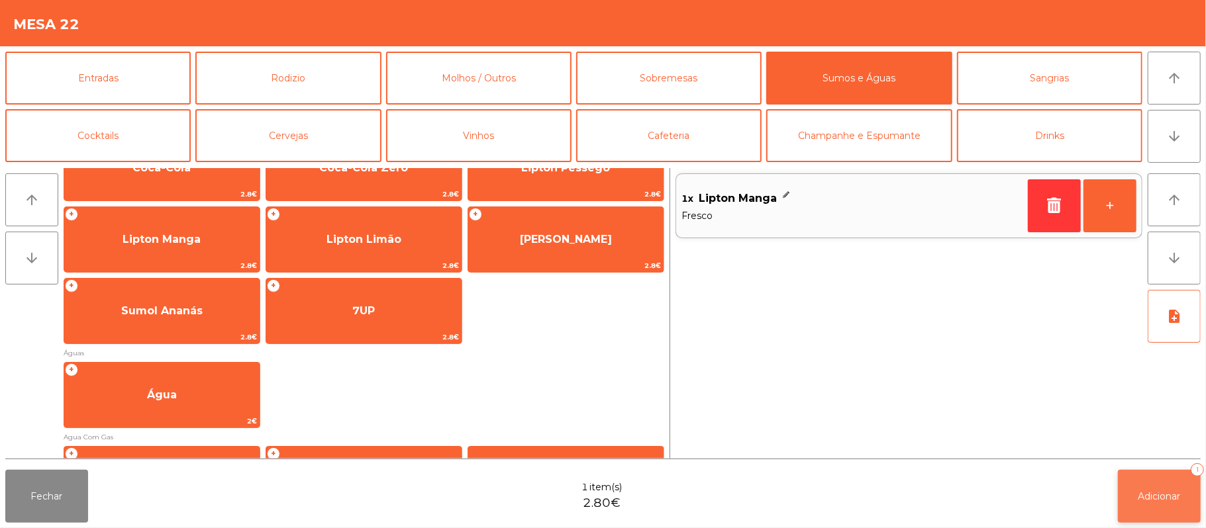
click at [1173, 507] on button "Adicionar 1" at bounding box center [1159, 496] width 83 height 53
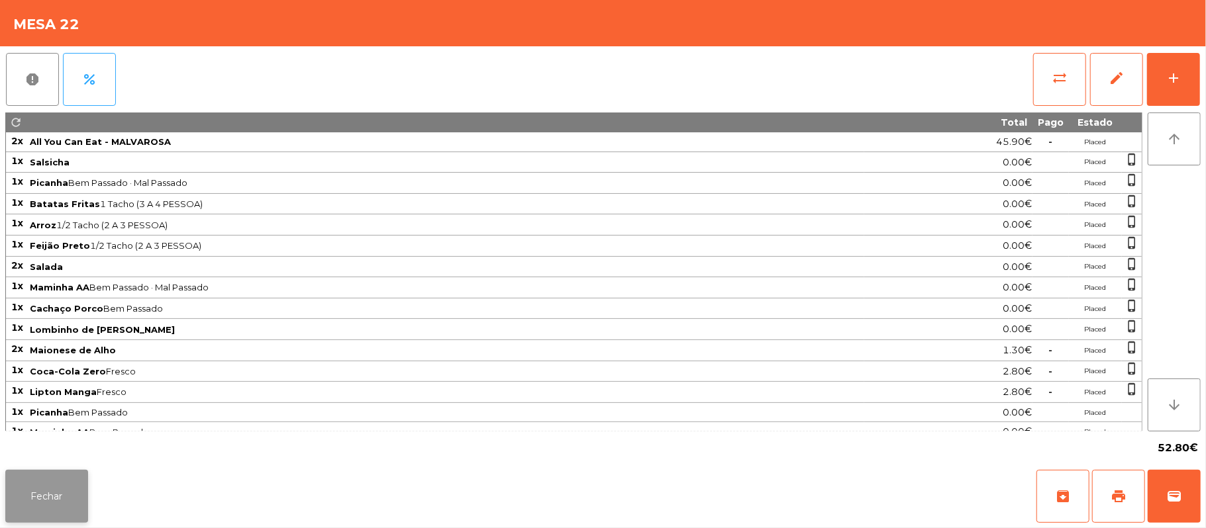
click at [44, 494] on button "Fechar" at bounding box center [46, 496] width 83 height 53
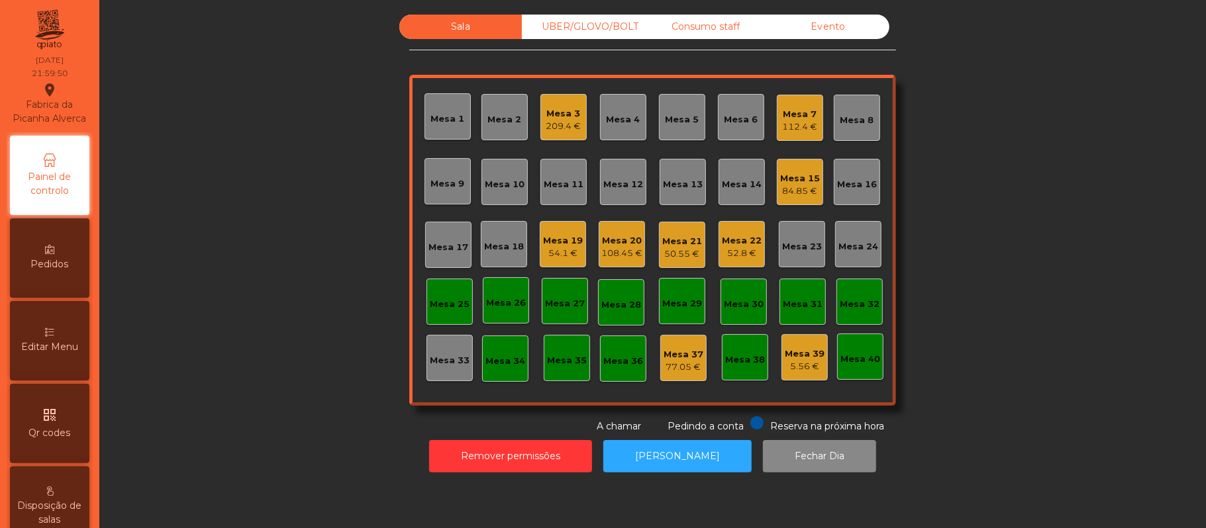
click at [571, 32] on div "UBER/GLOVO/BOLT" at bounding box center [583, 27] width 123 height 25
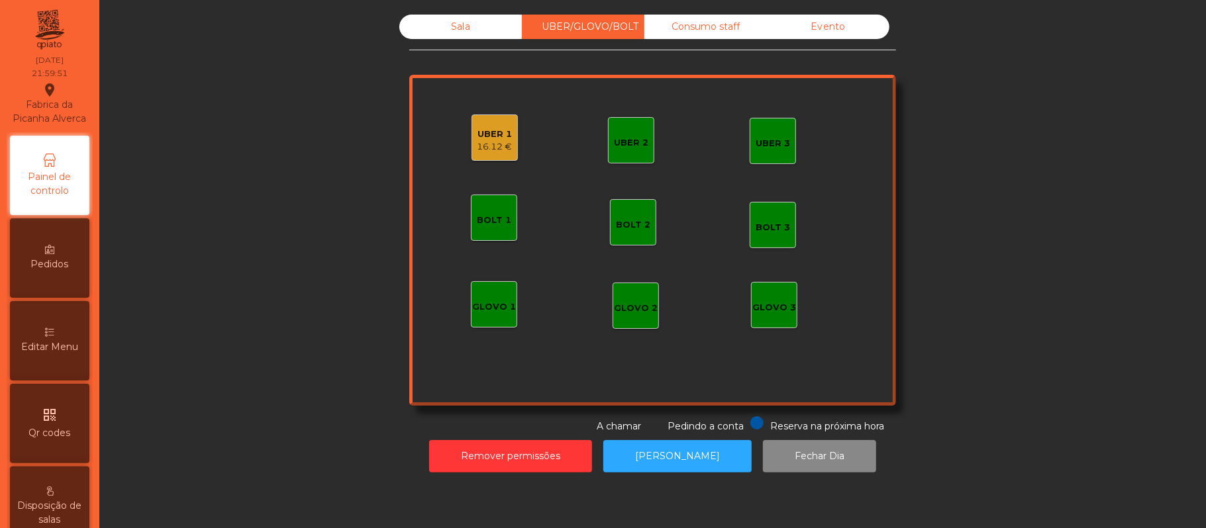
click at [471, 154] on div "UBER 1 16.12 €" at bounding box center [494, 138] width 46 height 46
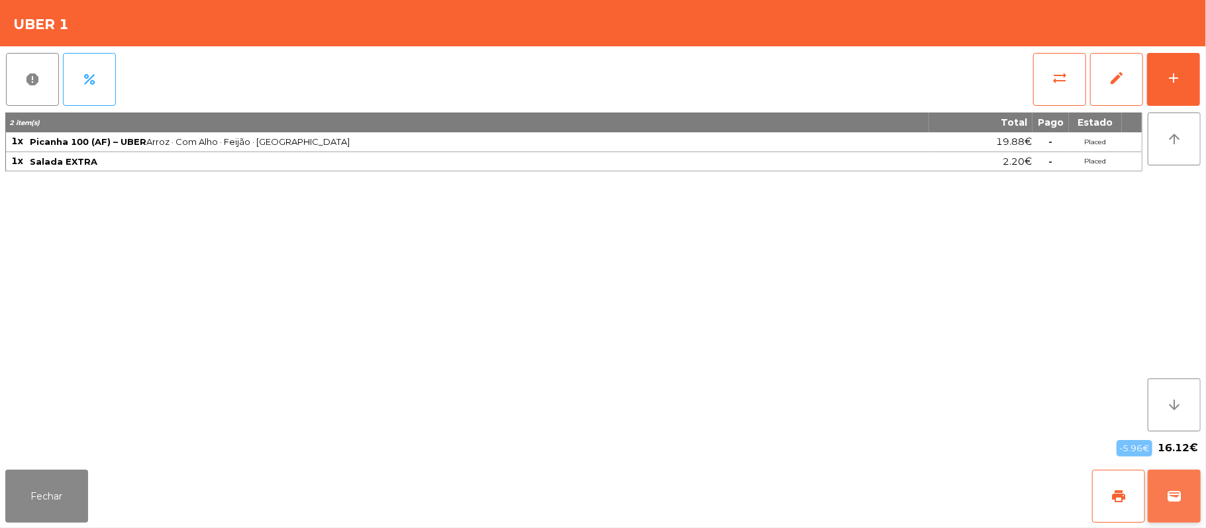
click at [1172, 494] on span "wallet" at bounding box center [1174, 497] width 16 height 16
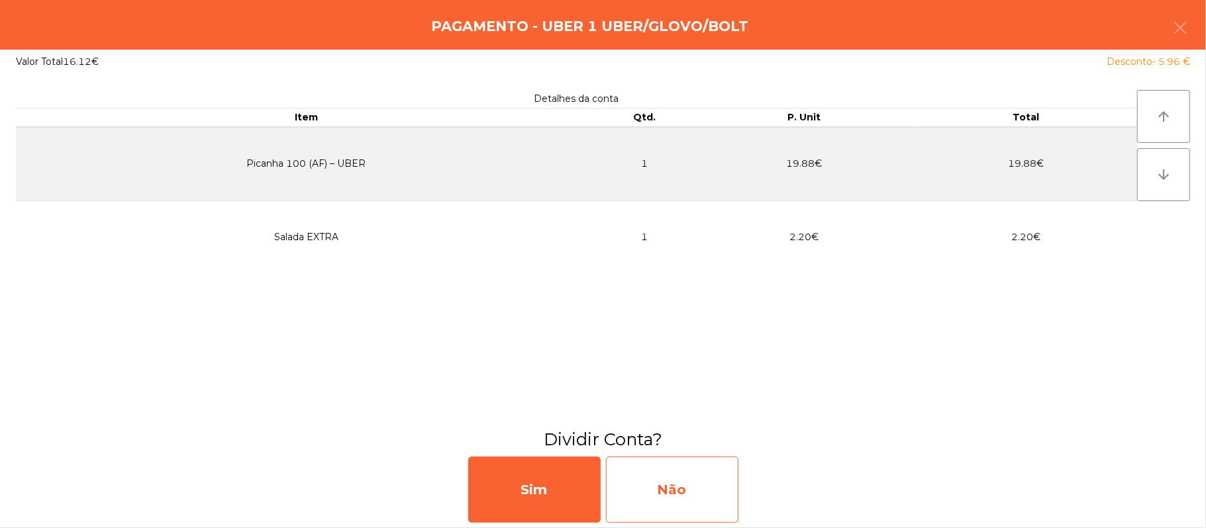
click at [691, 485] on div "Não" at bounding box center [672, 490] width 132 height 66
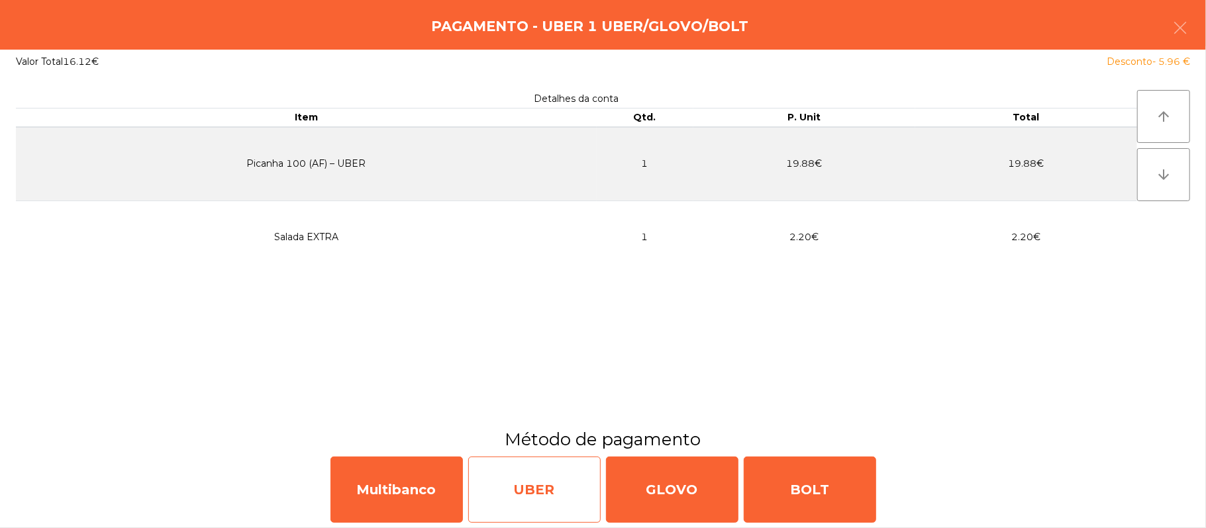
click at [528, 499] on div "UBER" at bounding box center [534, 490] width 132 height 66
select select "**"
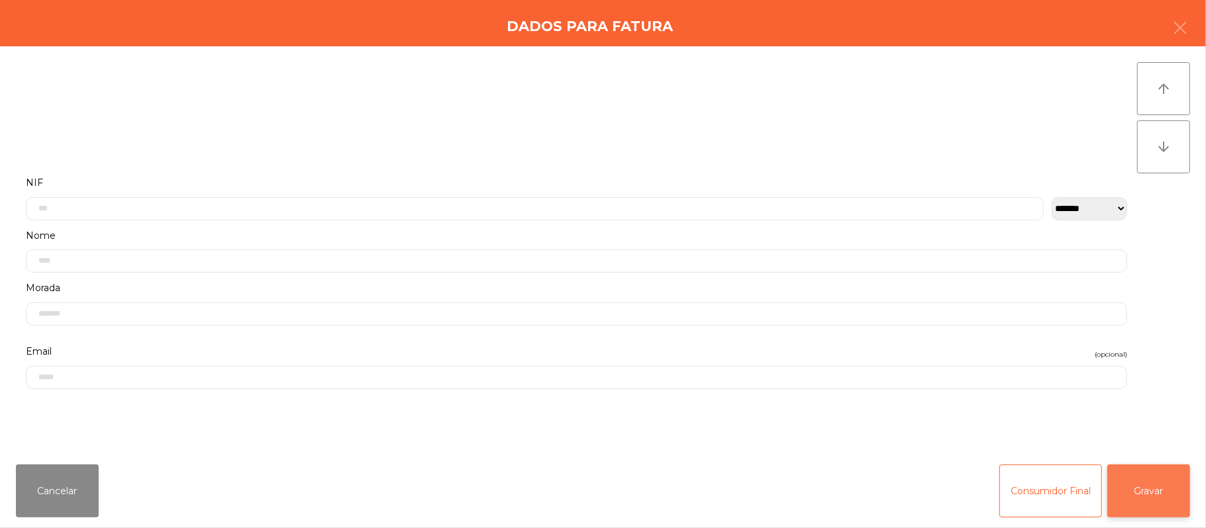
click at [1138, 493] on button "Gravar" at bounding box center [1148, 491] width 83 height 53
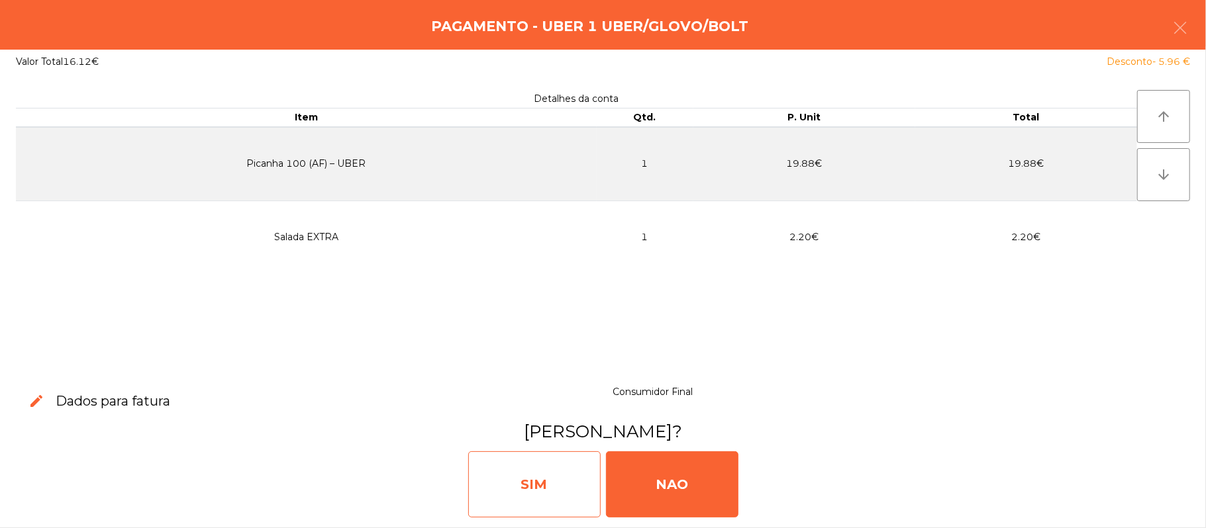
click at [522, 481] on div "SIM" at bounding box center [534, 485] width 132 height 66
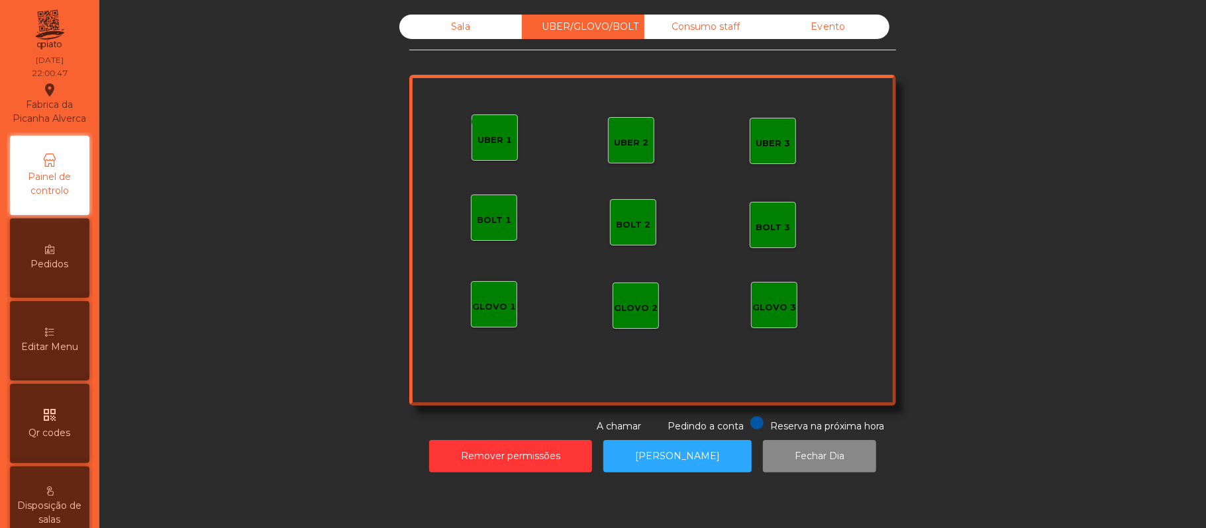
click at [478, 15] on div "Sala" at bounding box center [460, 27] width 123 height 25
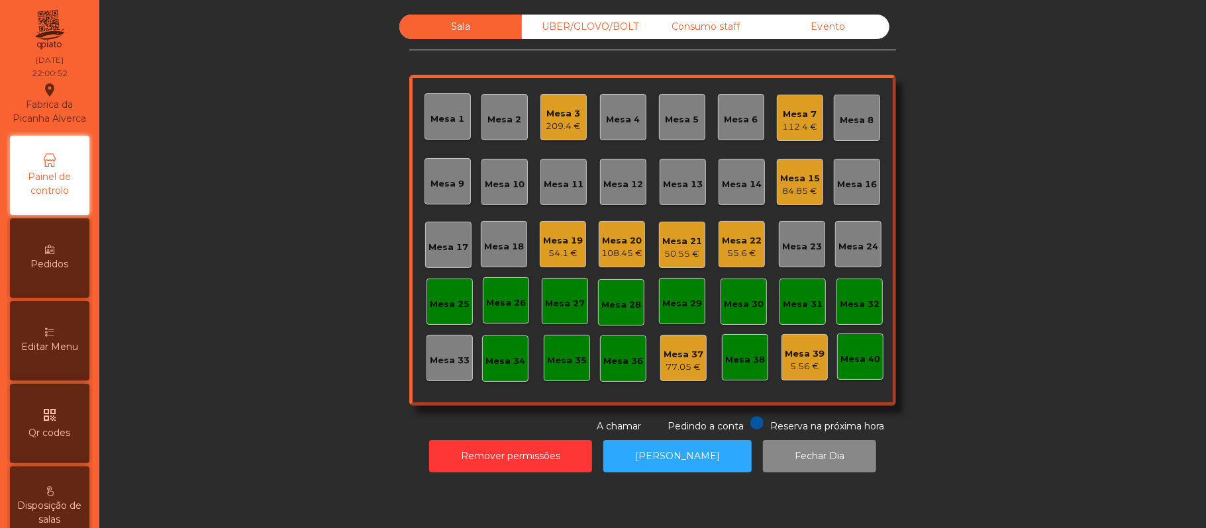
click at [801, 124] on div "112.4 €" at bounding box center [800, 127] width 35 height 13
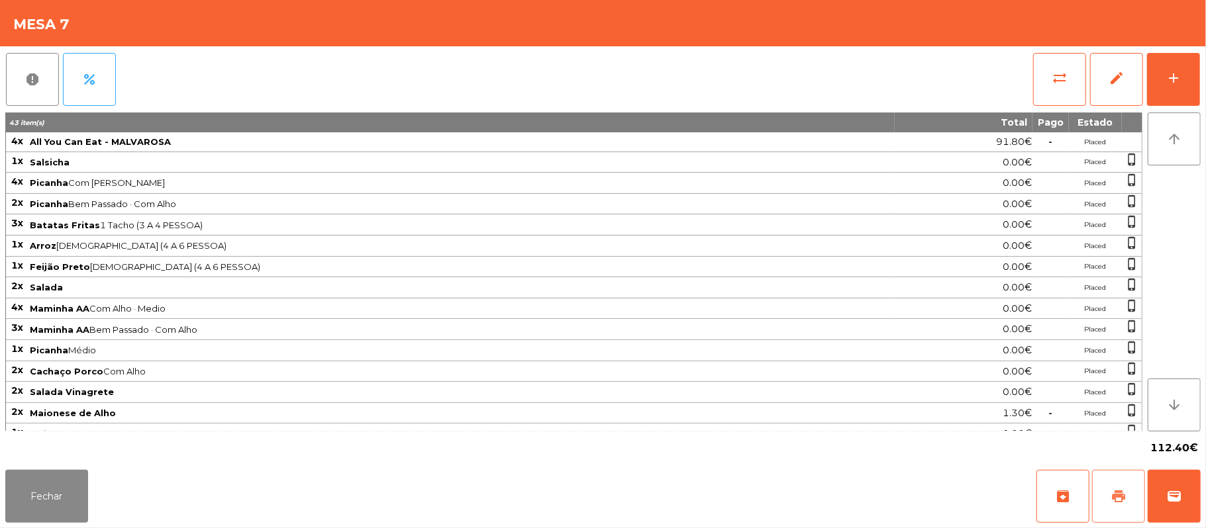
click at [1115, 496] on span "print" at bounding box center [1118, 497] width 16 height 16
click at [62, 491] on button "Fechar" at bounding box center [46, 496] width 83 height 53
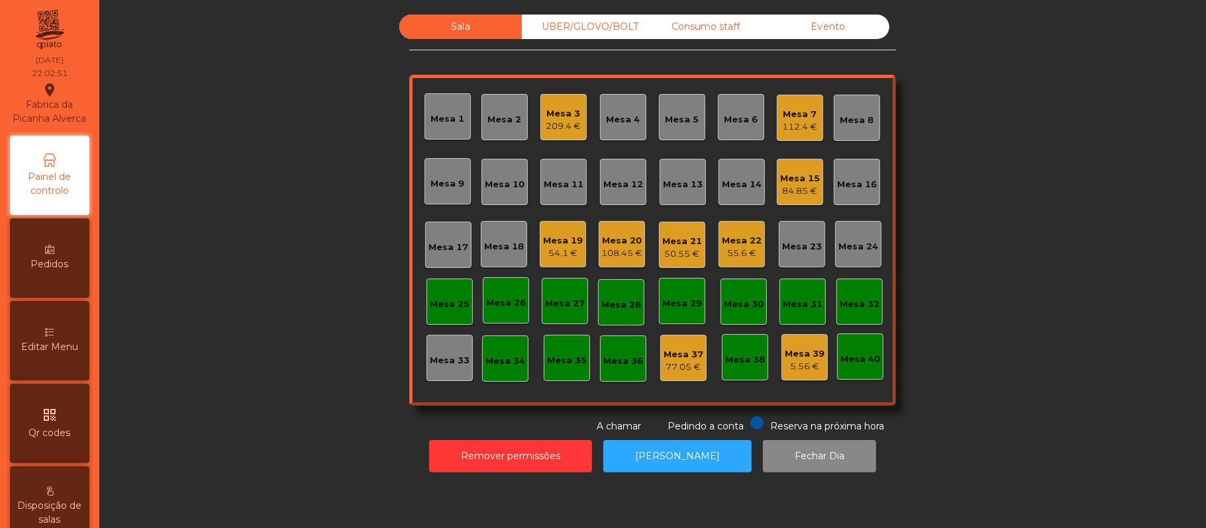
click at [970, 246] on div "Sala UBER/GLOVO/BOLT Consumo staff Evento Mesa 1 Mesa 2 Mesa 3 209.4 € Mesa 4 M…" at bounding box center [652, 224] width 1071 height 419
click at [670, 240] on div "Mesa 21" at bounding box center [682, 241] width 40 height 13
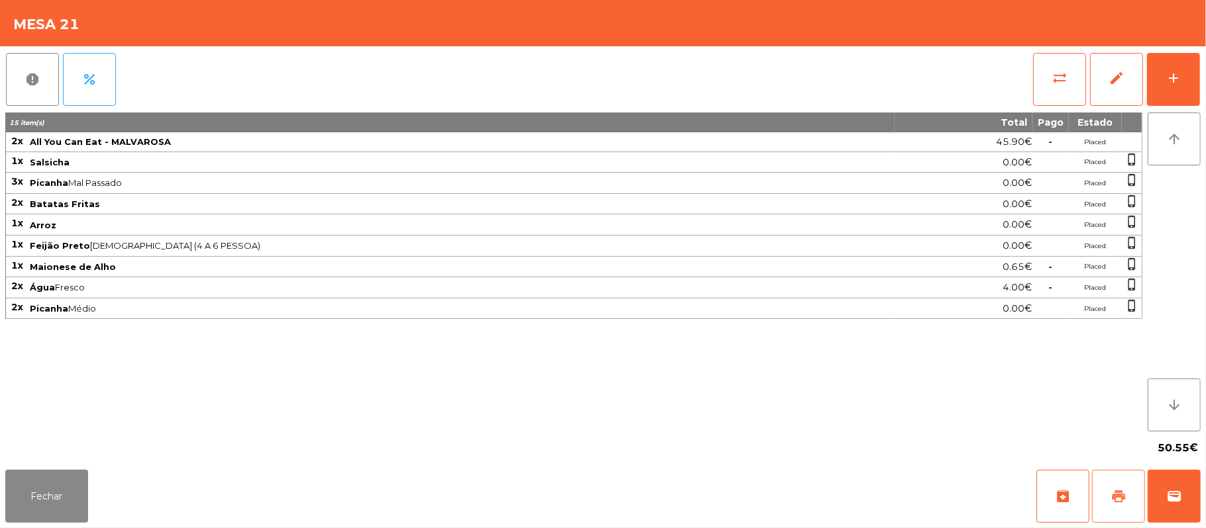
click at [1113, 501] on span "print" at bounding box center [1118, 497] width 16 height 16
click at [1200, 496] on button "wallet" at bounding box center [1174, 496] width 53 height 53
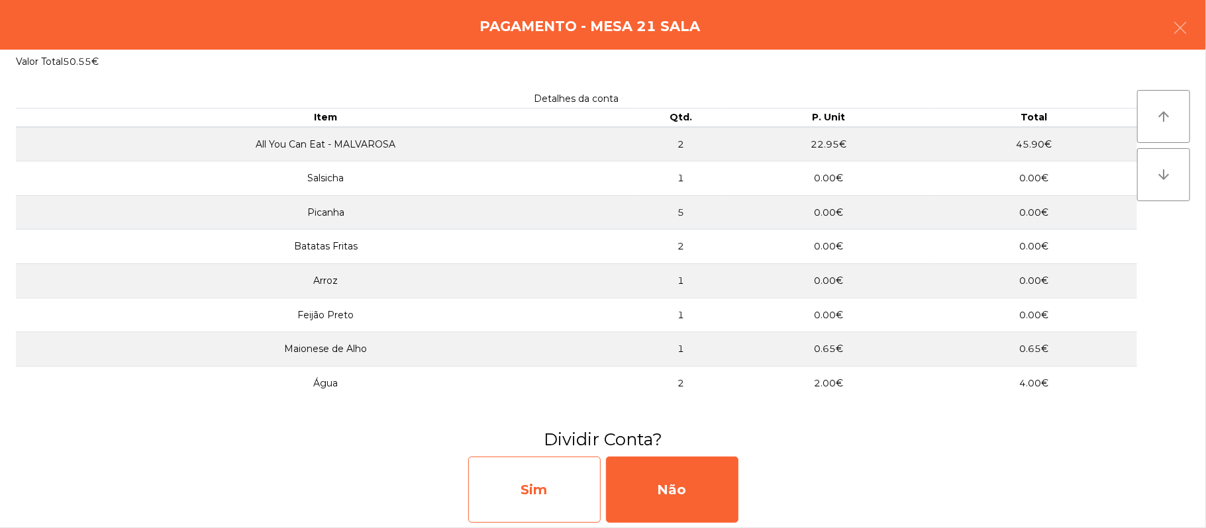
click at [536, 491] on div "Sim" at bounding box center [534, 490] width 132 height 66
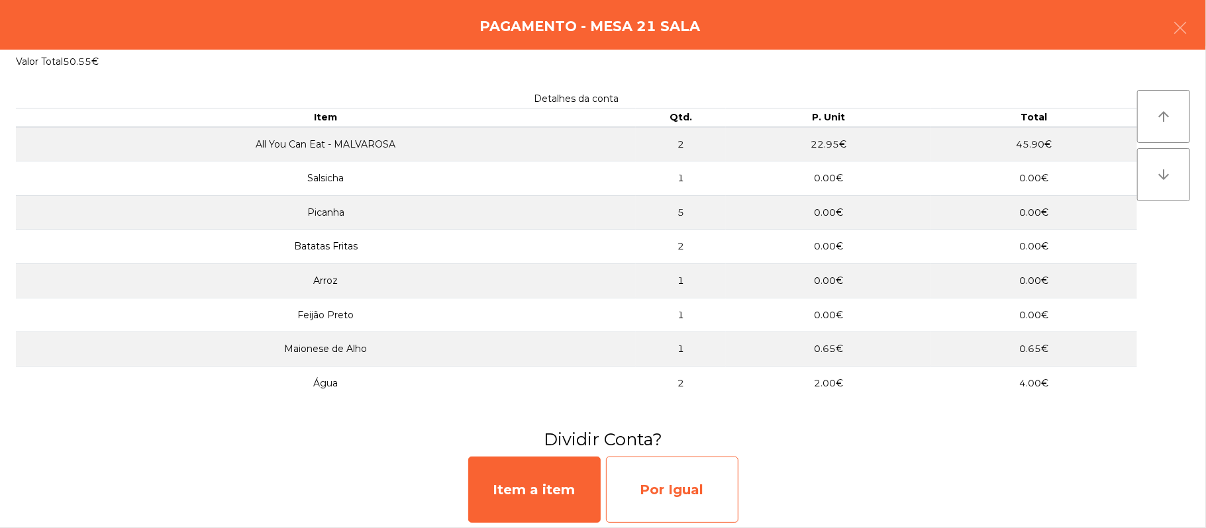
click at [674, 497] on div "Por Igual" at bounding box center [672, 490] width 132 height 66
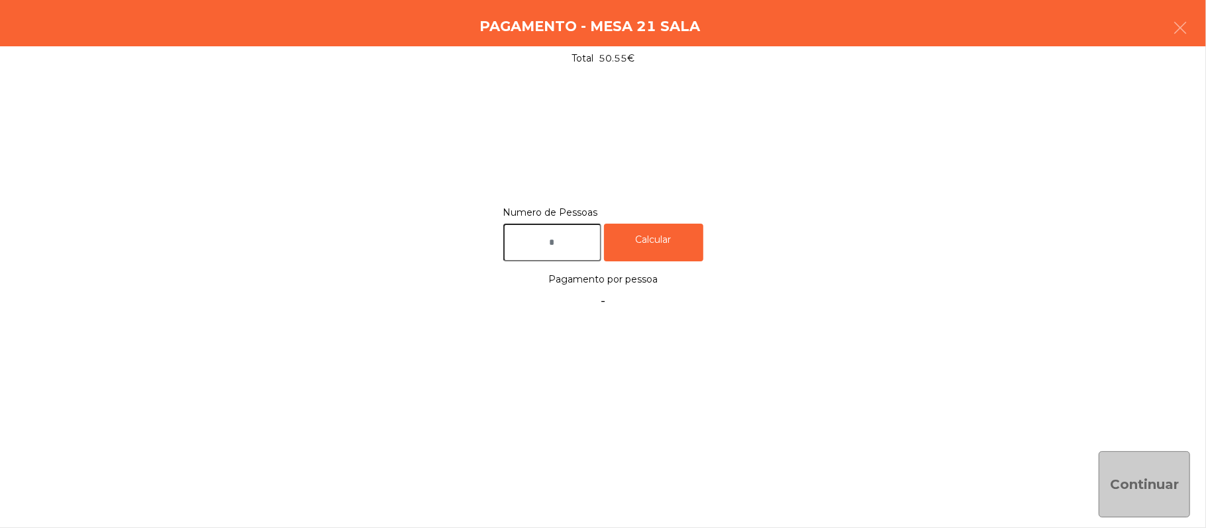
click at [576, 240] on input "text" at bounding box center [552, 243] width 98 height 38
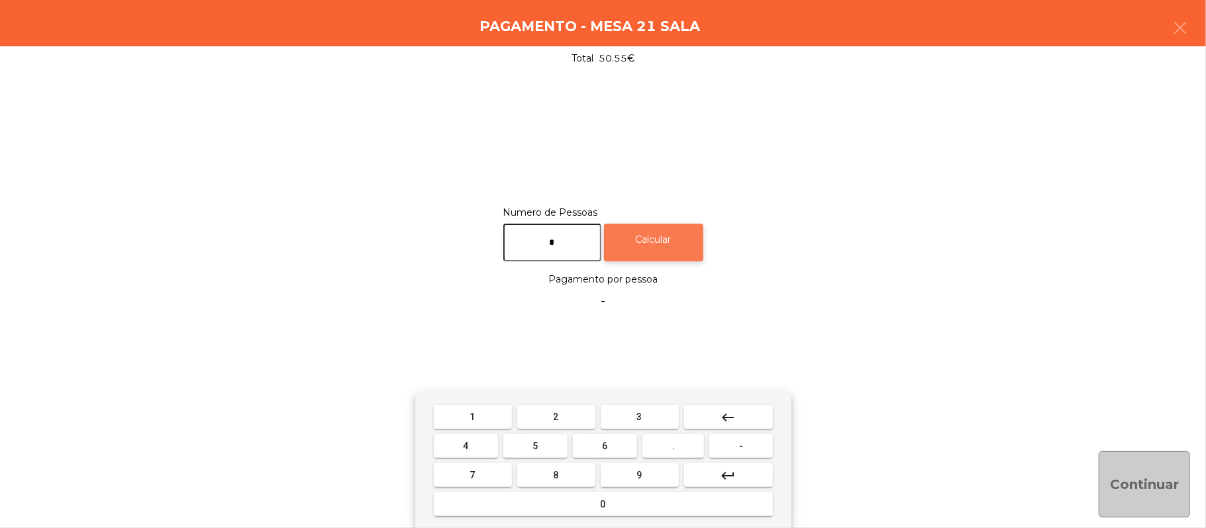
type input "*"
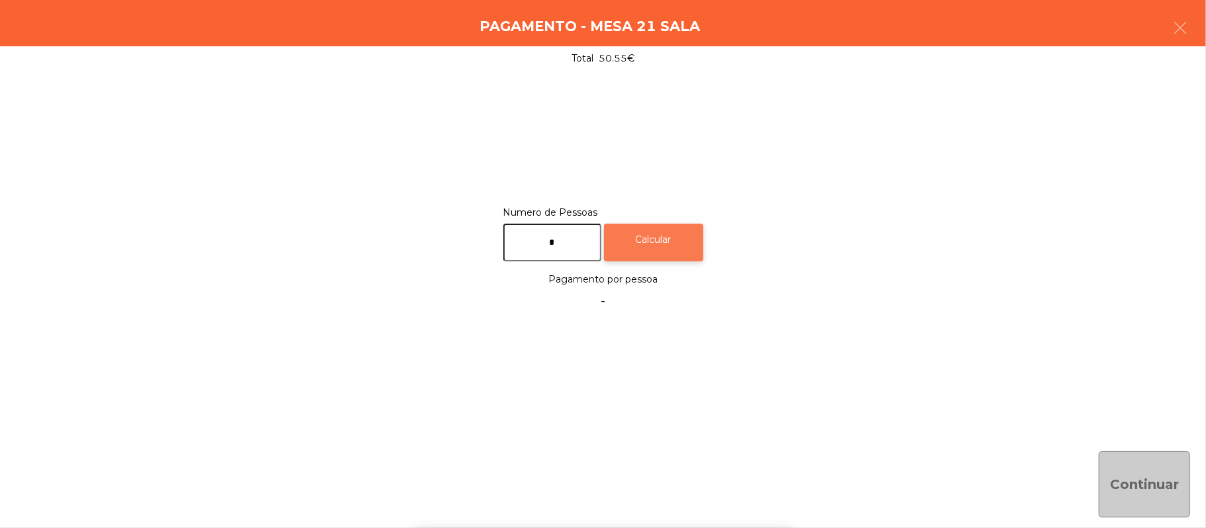
click at [666, 234] on div "Calcular" at bounding box center [653, 243] width 99 height 38
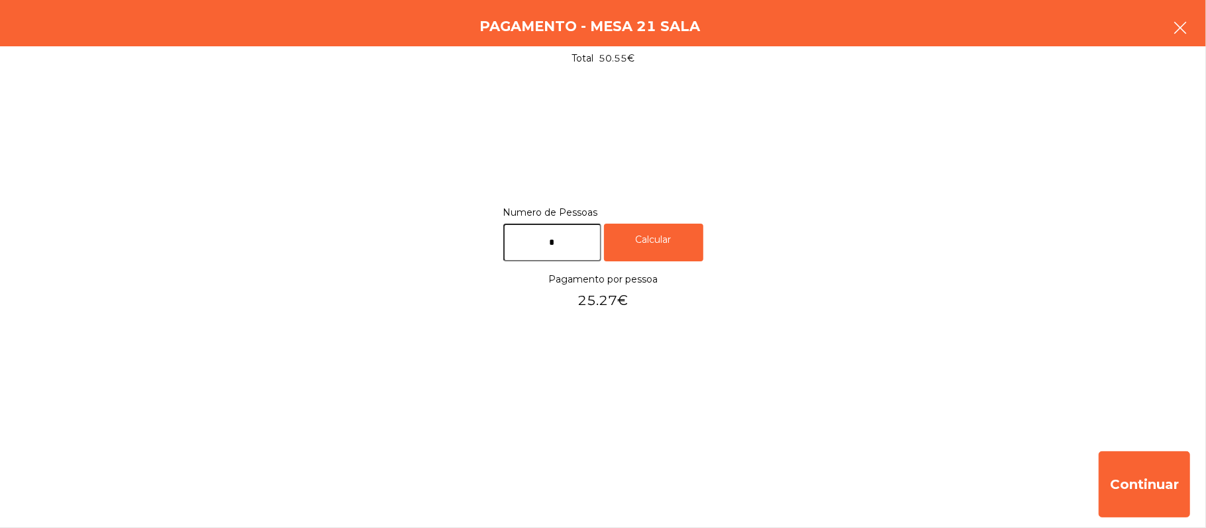
click at [1195, 28] on button "button" at bounding box center [1179, 29] width 37 height 40
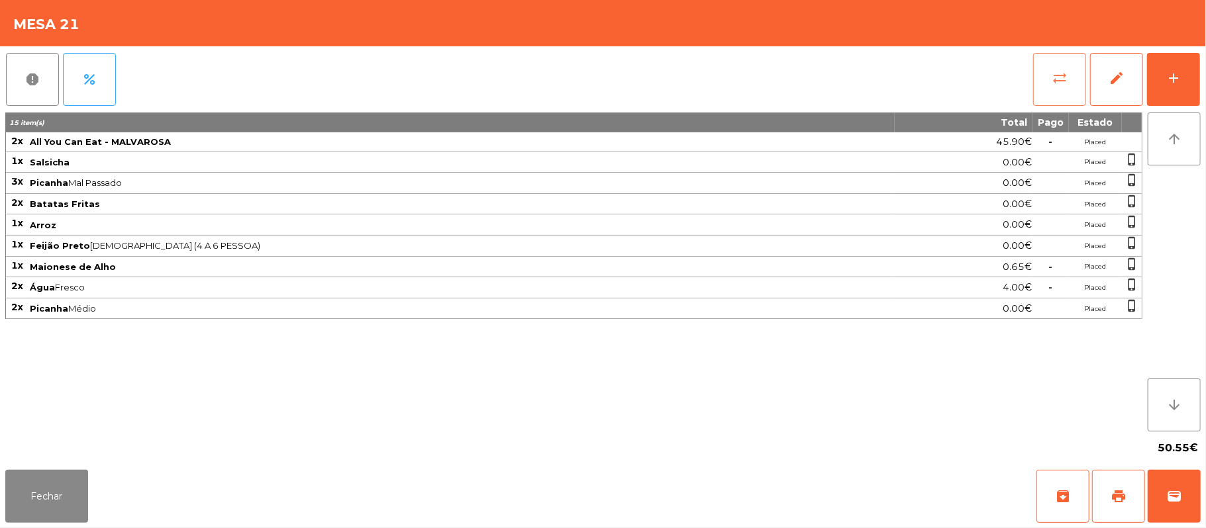
click at [1052, 80] on span "sync_alt" at bounding box center [1060, 78] width 16 height 16
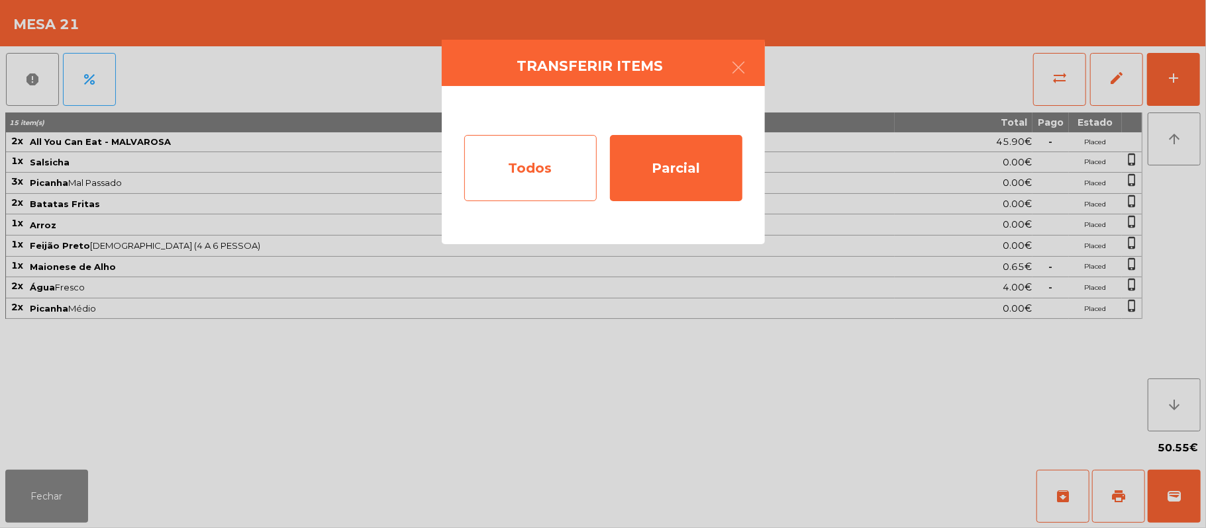
click at [564, 192] on div "Todos" at bounding box center [530, 168] width 132 height 66
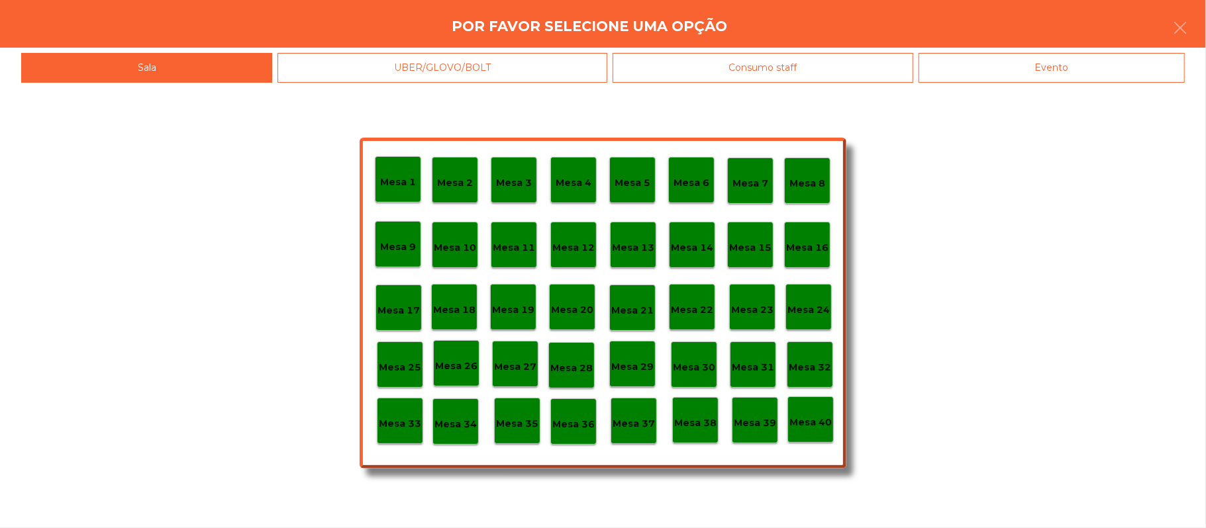
click at [1024, 68] on div "Evento" at bounding box center [1051, 68] width 266 height 30
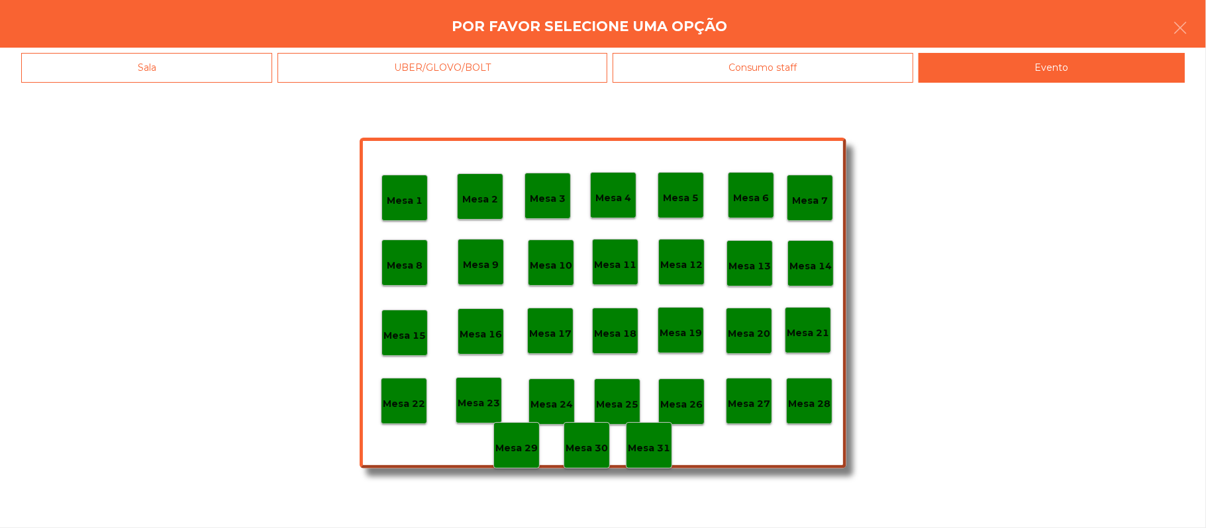
click at [809, 384] on div "Mesa 28" at bounding box center [809, 401] width 46 height 46
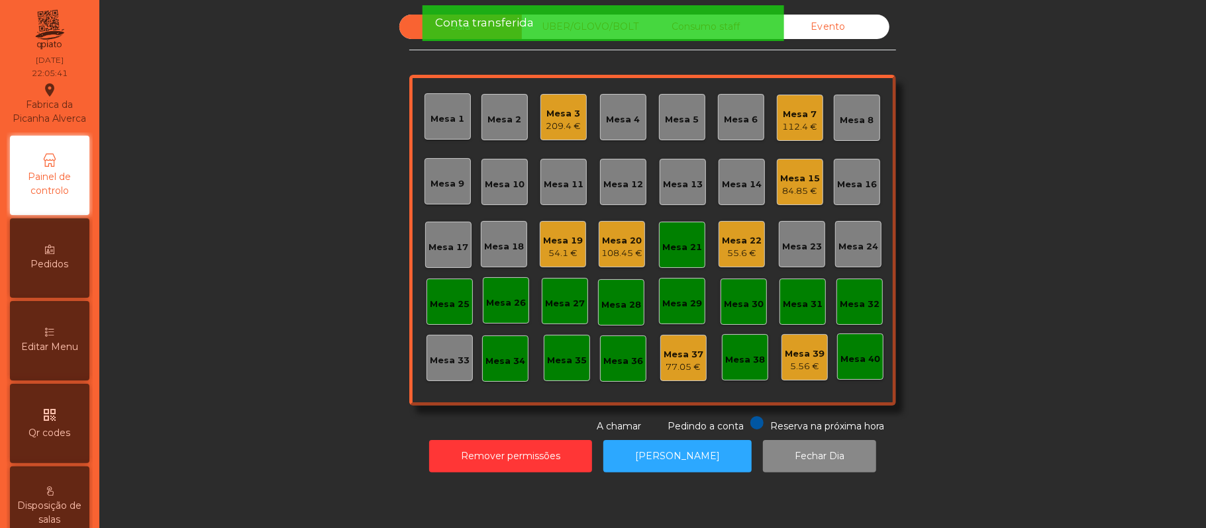
click at [686, 246] on div "Mesa 21" at bounding box center [682, 247] width 40 height 13
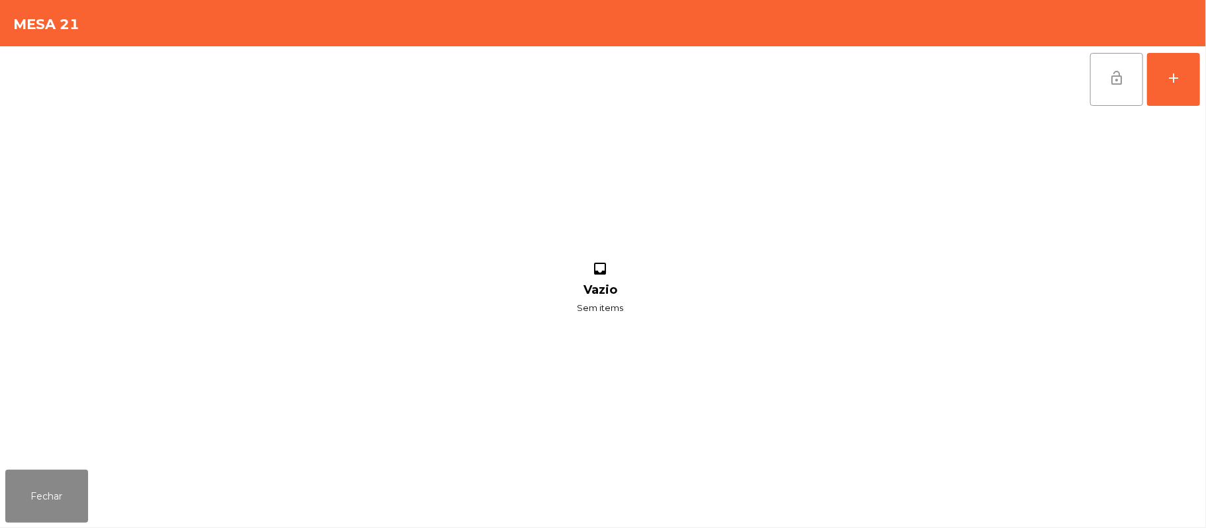
click at [1109, 85] on span "lock_open" at bounding box center [1117, 78] width 16 height 16
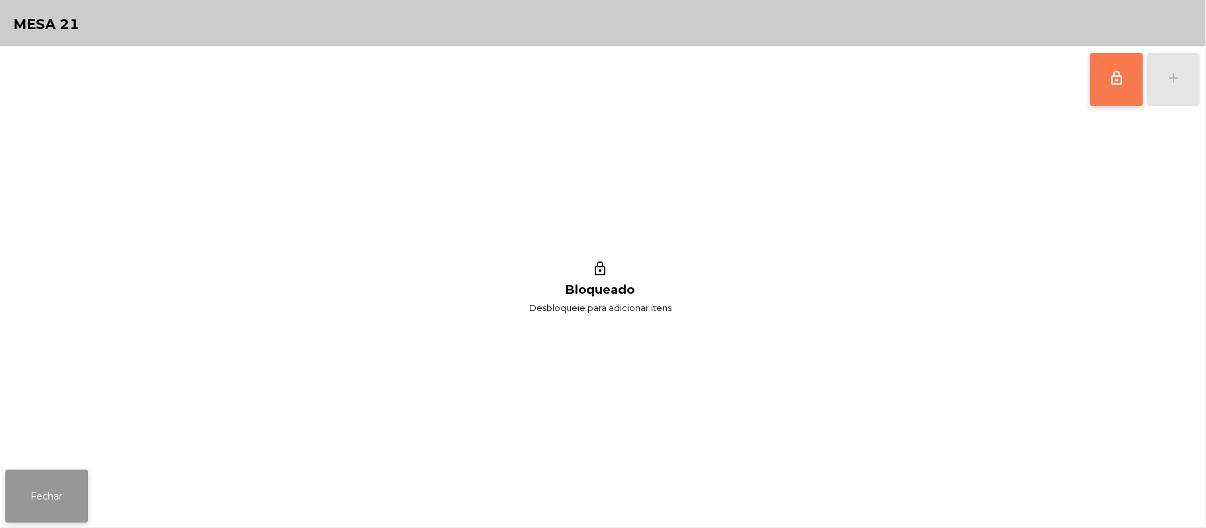
click at [72, 501] on button "Fechar" at bounding box center [46, 496] width 83 height 53
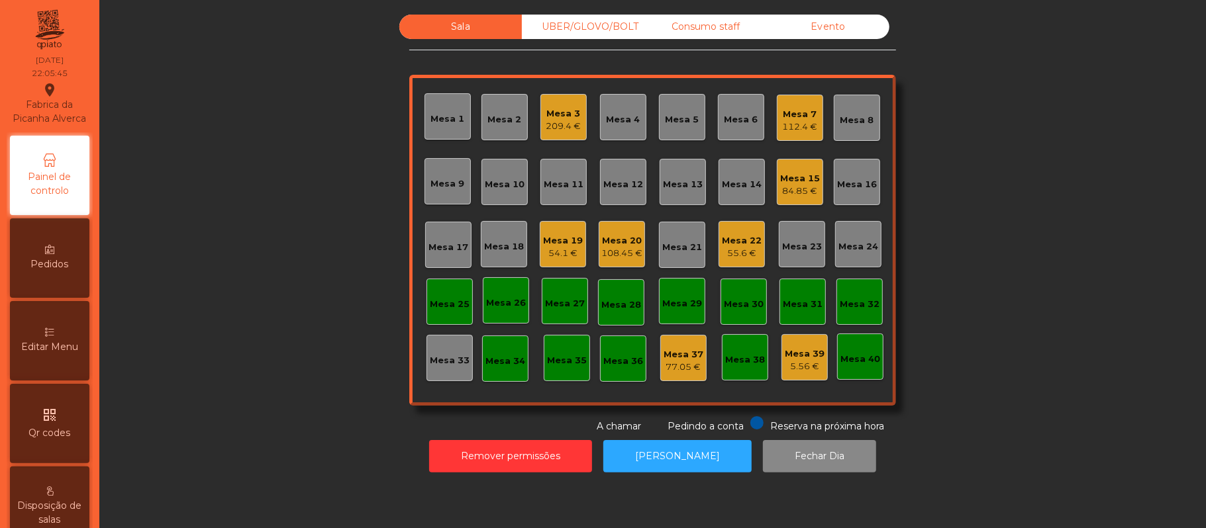
click at [800, 117] on div "Mesa 7" at bounding box center [800, 114] width 35 height 13
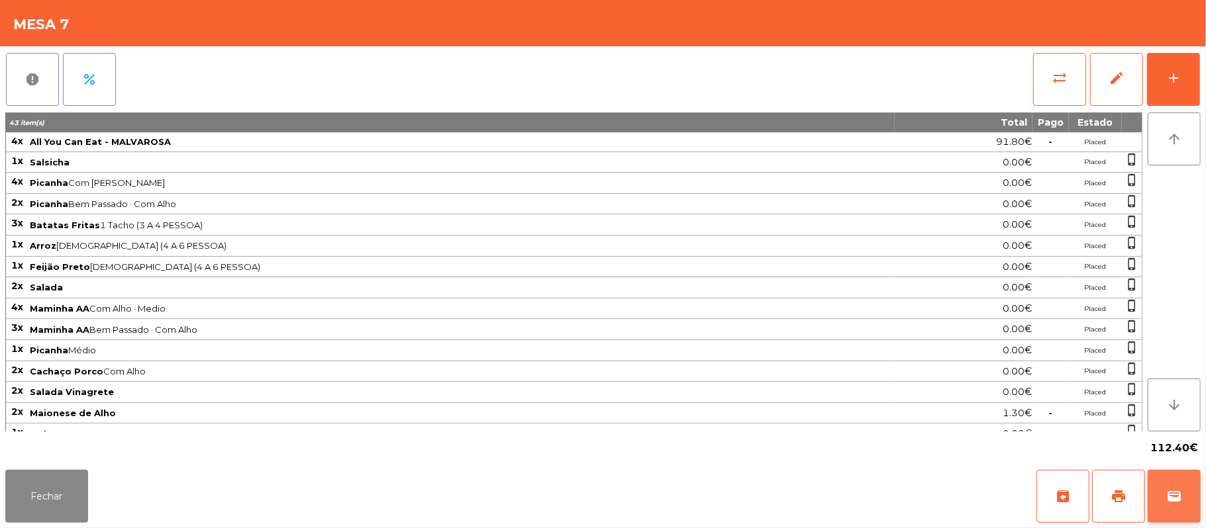
click at [1172, 496] on span "wallet" at bounding box center [1174, 497] width 16 height 16
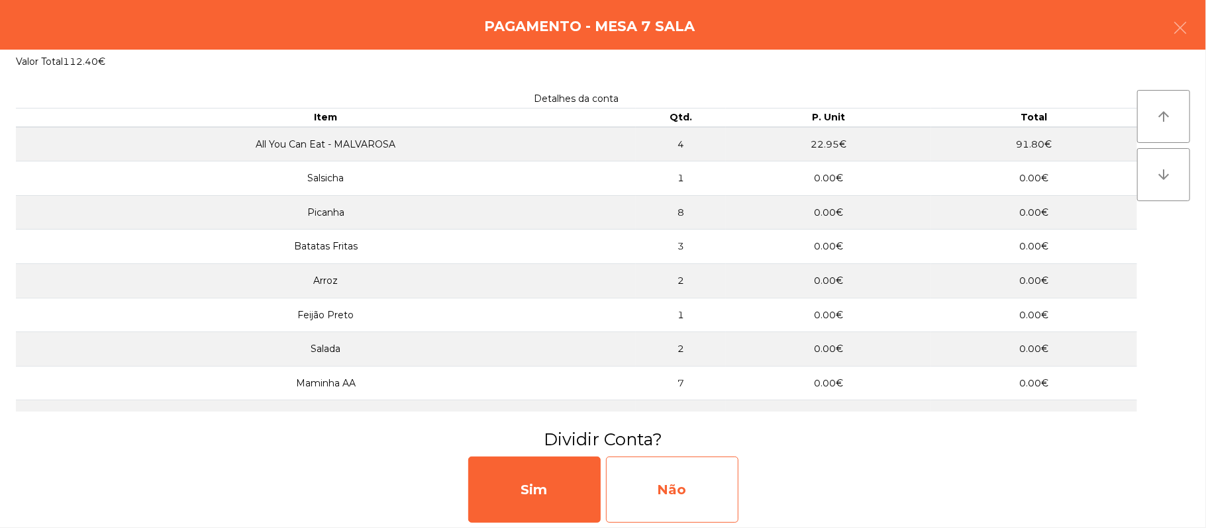
click at [695, 481] on div "Não" at bounding box center [672, 490] width 132 height 66
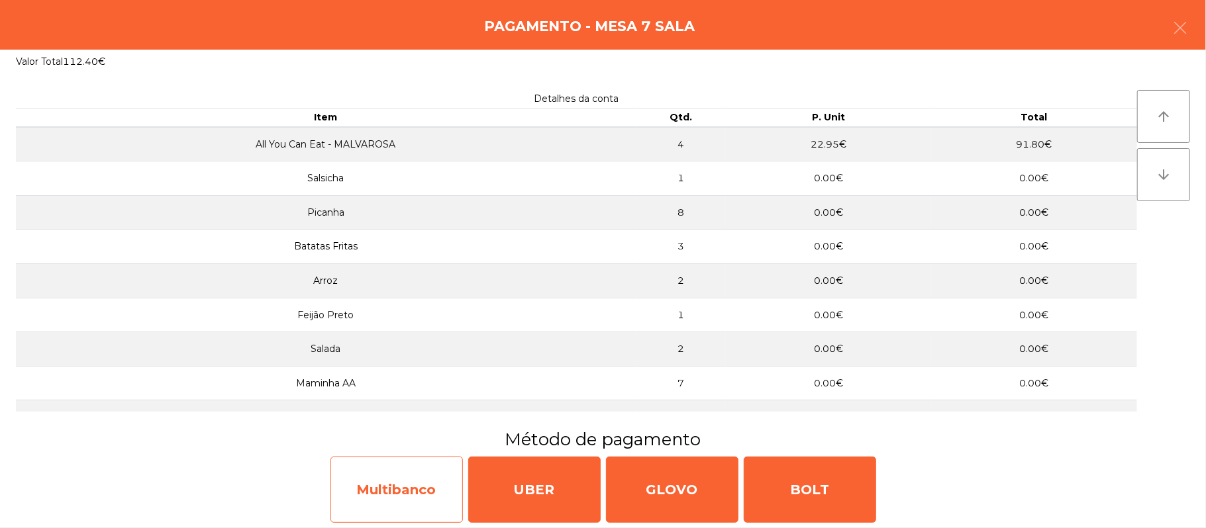
click at [424, 487] on div "Multibanco" at bounding box center [396, 490] width 132 height 66
select select "**"
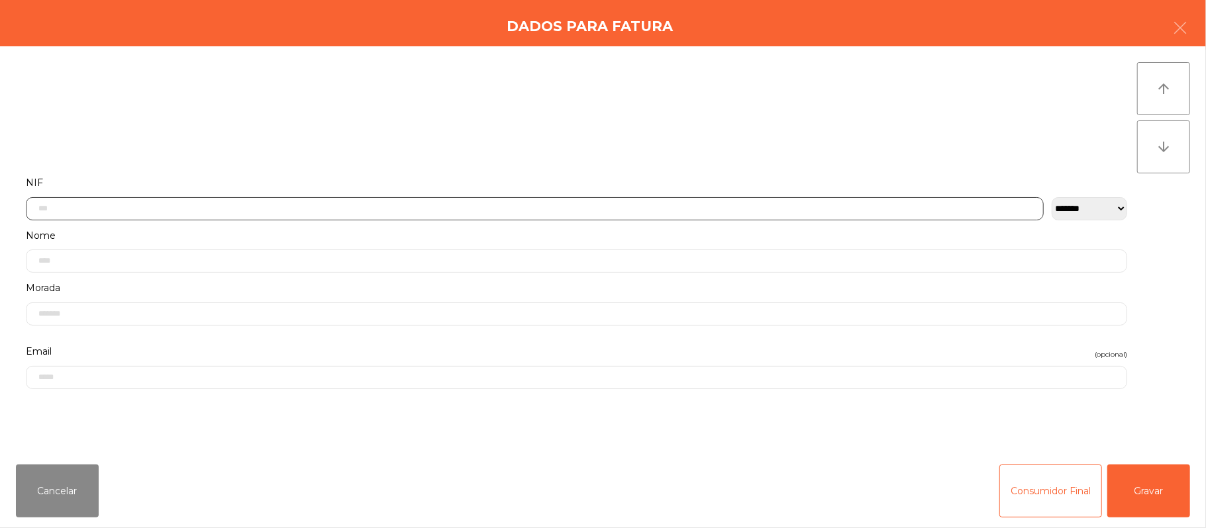
click at [462, 203] on input "text" at bounding box center [535, 208] width 1018 height 23
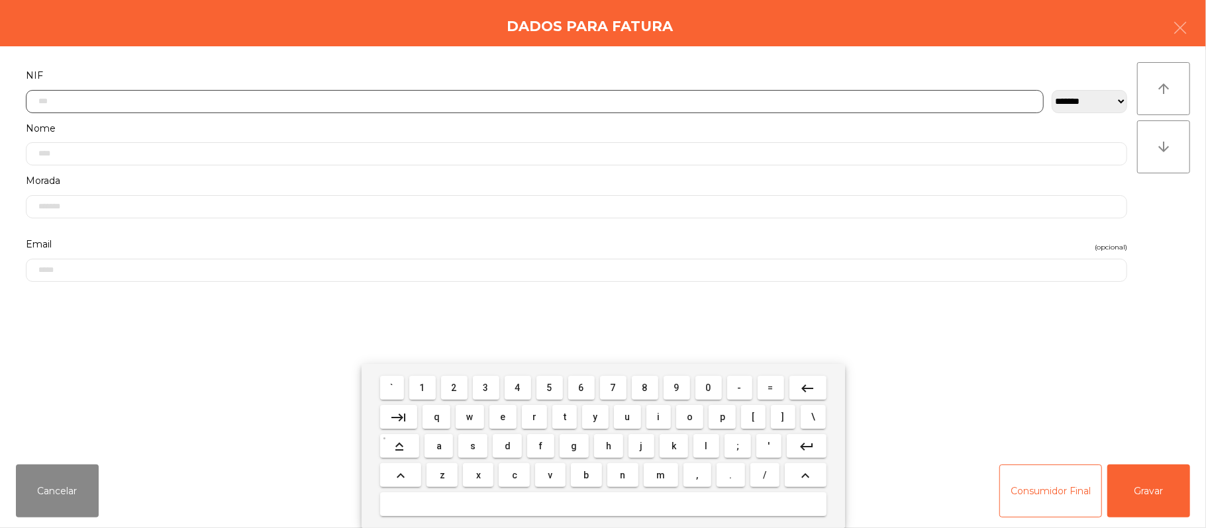
scroll to position [111, 0]
type input "*********"
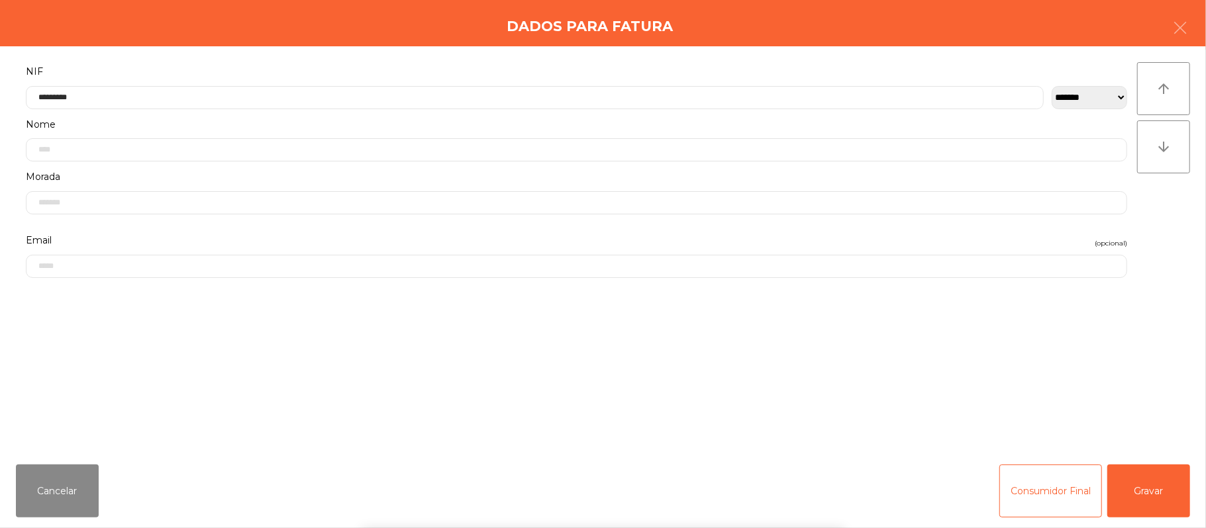
click at [1172, 486] on div "` 1 2 3 4 5 6 7 8 9 0 - = keyboard_backspace keyboard_tab q w e r t y u i o p […" at bounding box center [603, 446] width 1206 height 164
click at [1171, 493] on button "Gravar" at bounding box center [1148, 491] width 83 height 53
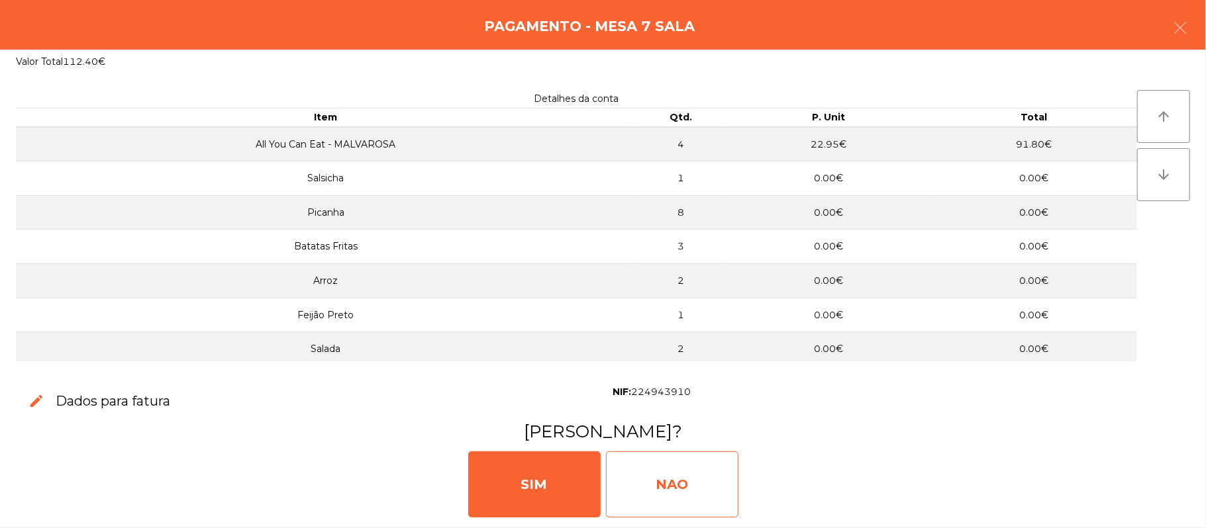
click at [697, 477] on div "NAO" at bounding box center [672, 485] width 132 height 66
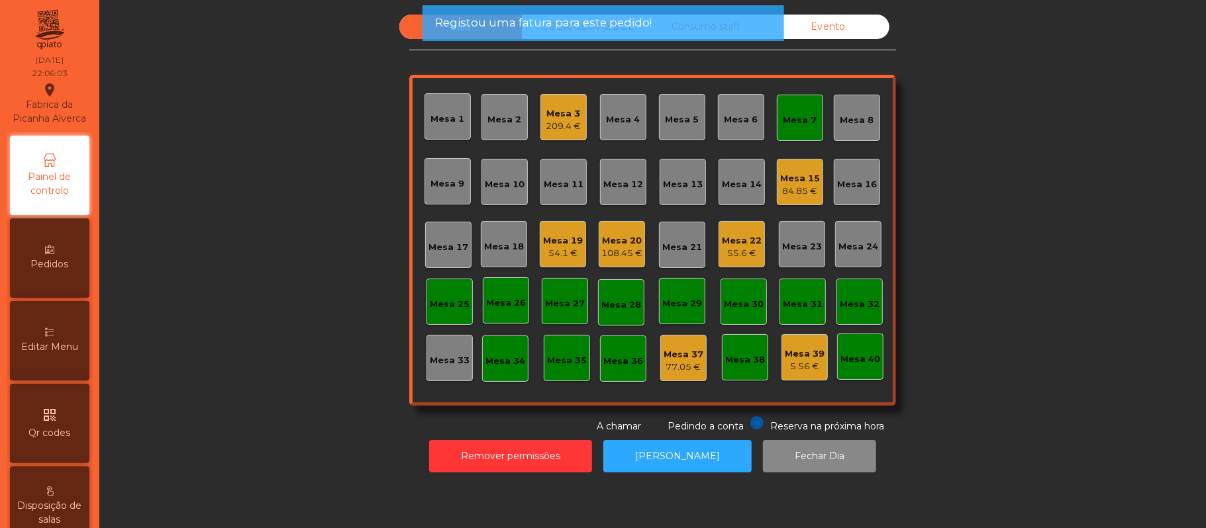
click at [808, 123] on div "Mesa 7" at bounding box center [800, 120] width 34 height 13
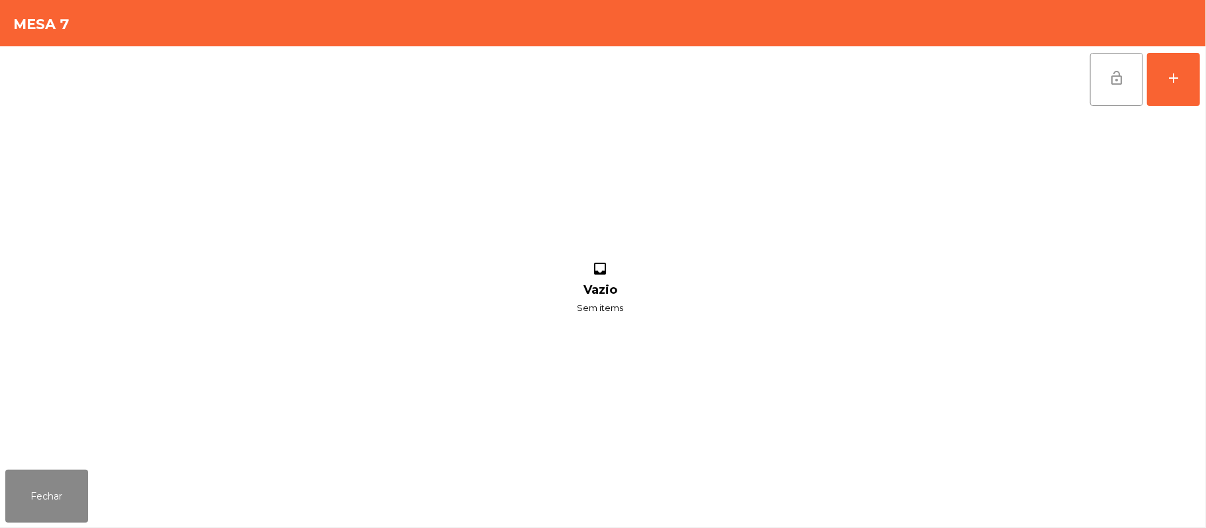
click at [1121, 82] on span "lock_open" at bounding box center [1117, 78] width 16 height 16
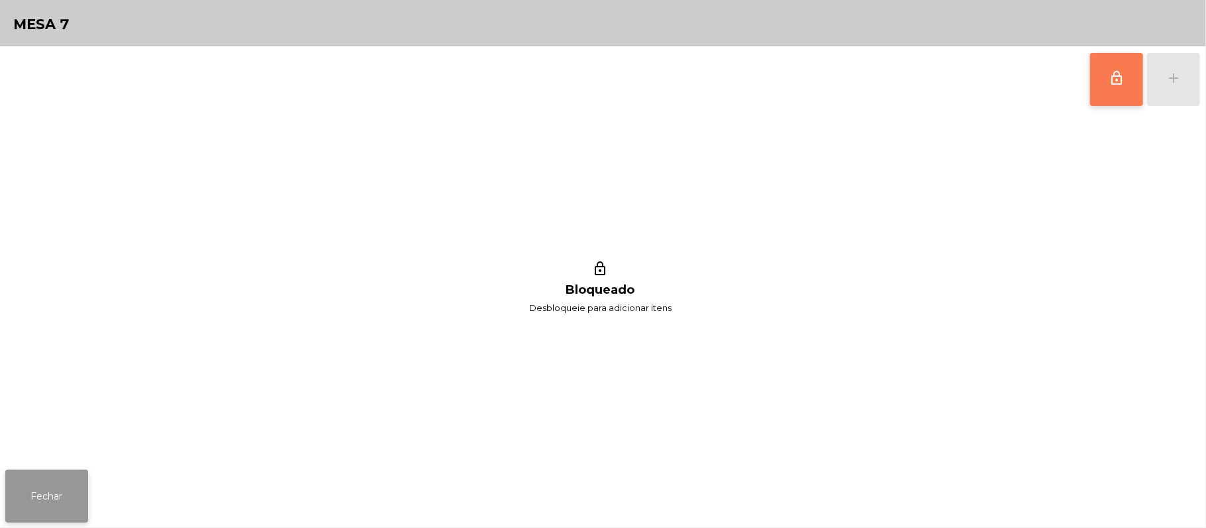
click at [70, 517] on button "Fechar" at bounding box center [46, 496] width 83 height 53
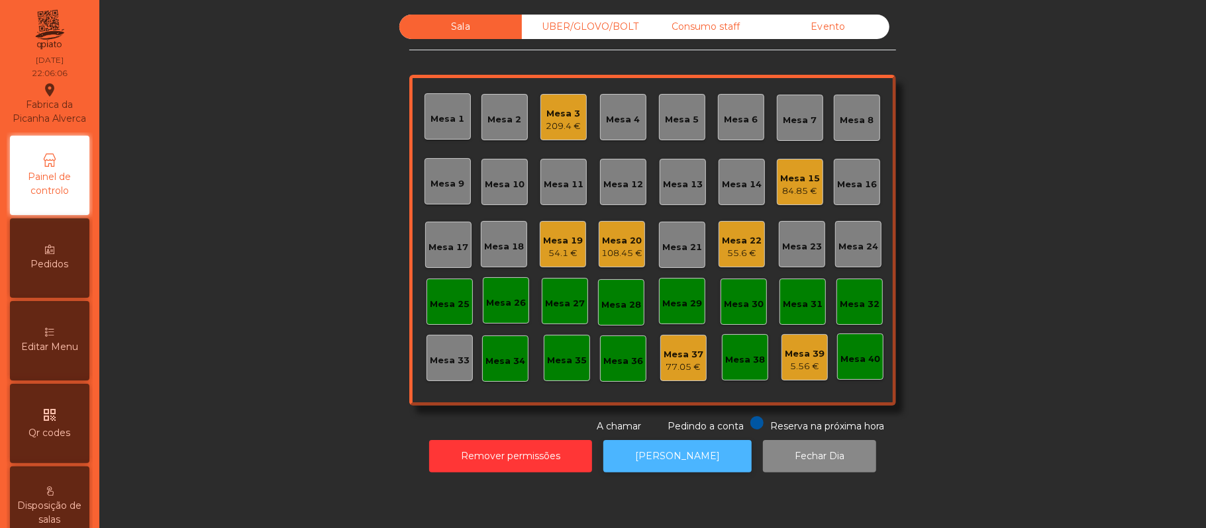
click at [695, 457] on button "[PERSON_NAME]" at bounding box center [677, 456] width 148 height 32
click at [653, 456] on button "[PERSON_NAME]" at bounding box center [677, 456] width 148 height 32
click at [1010, 219] on div "Sala UBER/GLOVO/BOLT Consumo staff Evento Mesa 1 Mesa 2 Mesa 3 209.4 € Mesa 4 M…" at bounding box center [652, 224] width 1071 height 419
click at [931, 236] on div "Sala UBER/GLOVO/BOLT Consumo staff Evento Mesa 1 Mesa 2 Mesa 3 209.4 € Mesa 4 M…" at bounding box center [652, 224] width 1071 height 419
click at [1040, 219] on div "Sala UBER/GLOVO/BOLT Consumo staff Evento Mesa 1 Mesa 2 Mesa 3 209.4 € Mesa 4 M…" at bounding box center [652, 224] width 1071 height 419
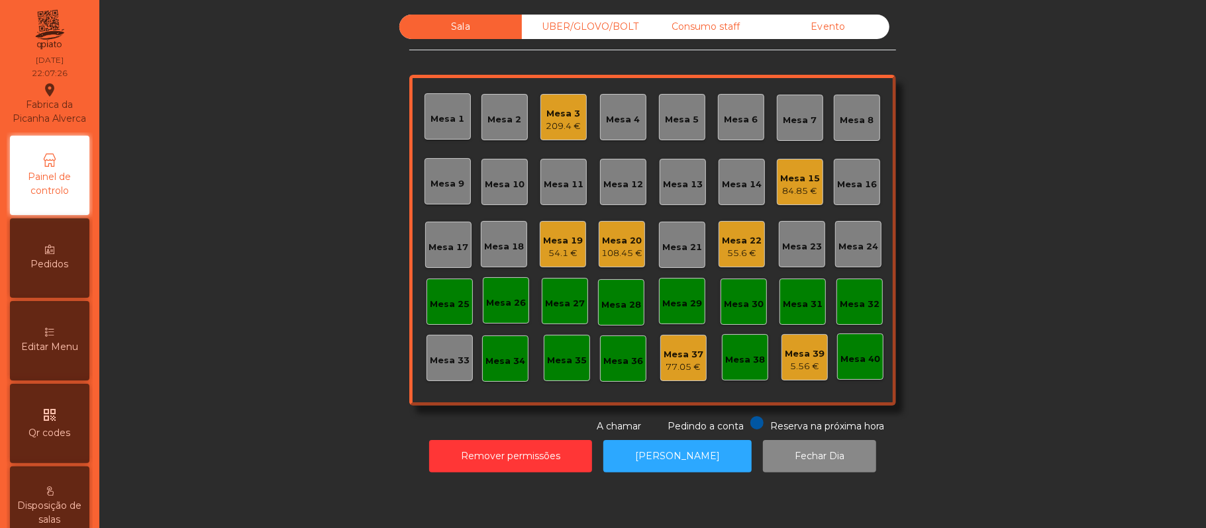
click at [552, 117] on div "Mesa 3" at bounding box center [563, 113] width 35 height 13
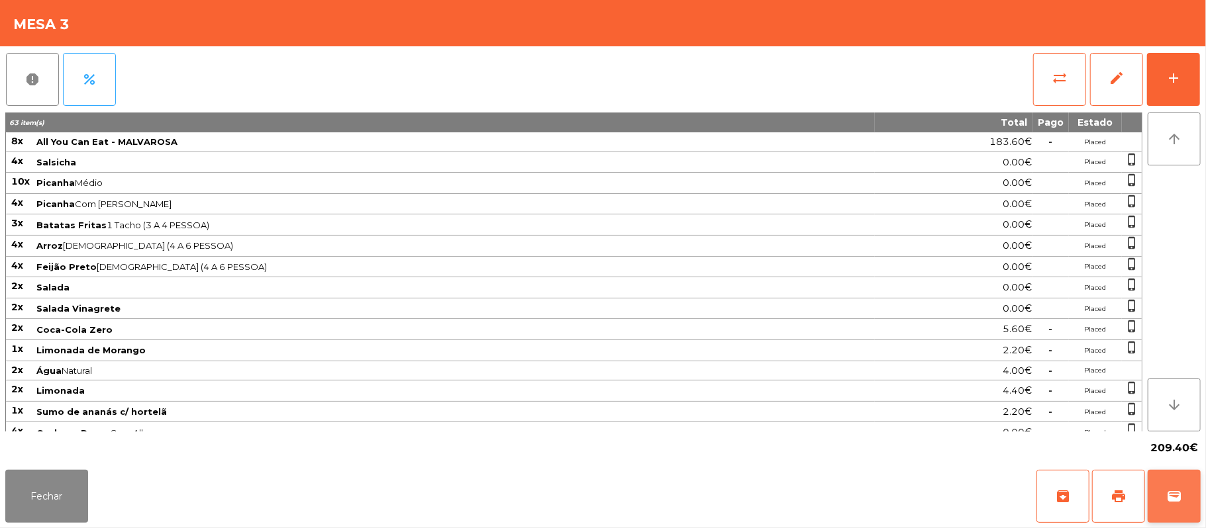
click at [1176, 502] on span "wallet" at bounding box center [1174, 497] width 16 height 16
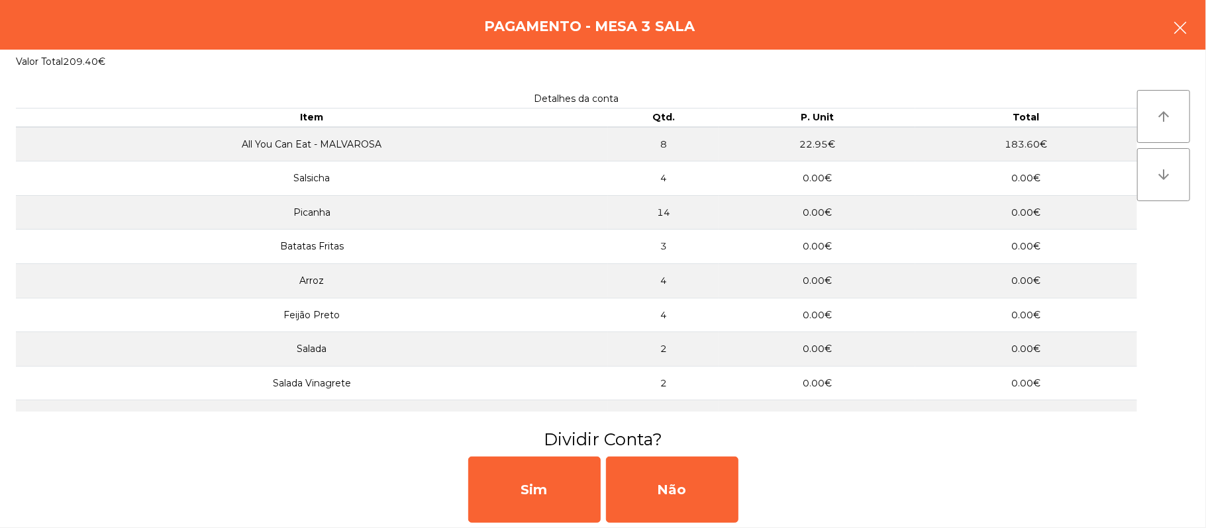
click at [1177, 37] on button "button" at bounding box center [1179, 29] width 37 height 40
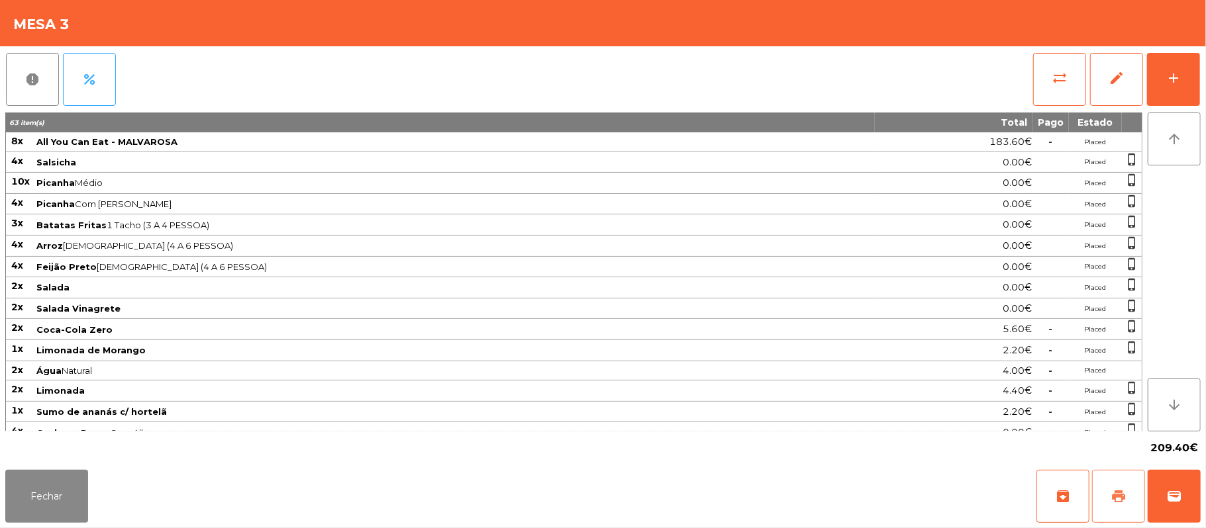
click at [1118, 502] on span "print" at bounding box center [1118, 497] width 16 height 16
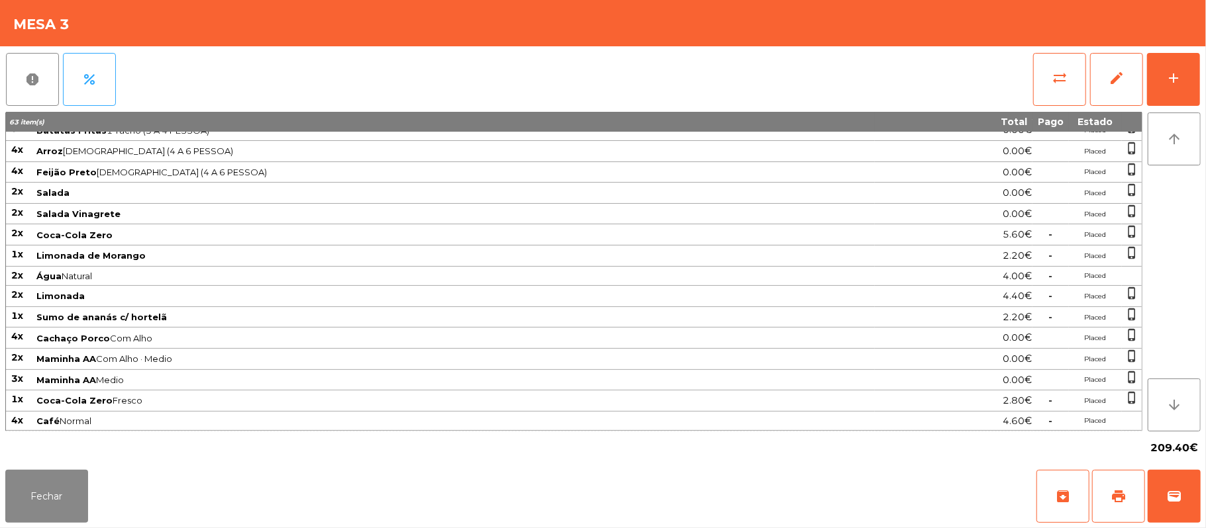
click at [162, 276] on span "Água Natural" at bounding box center [454, 276] width 837 height 11
click at [151, 358] on span "Maminha AA Com Alho · Medio" at bounding box center [454, 359] width 837 height 11
click at [75, 507] on button "Fechar" at bounding box center [46, 496] width 83 height 53
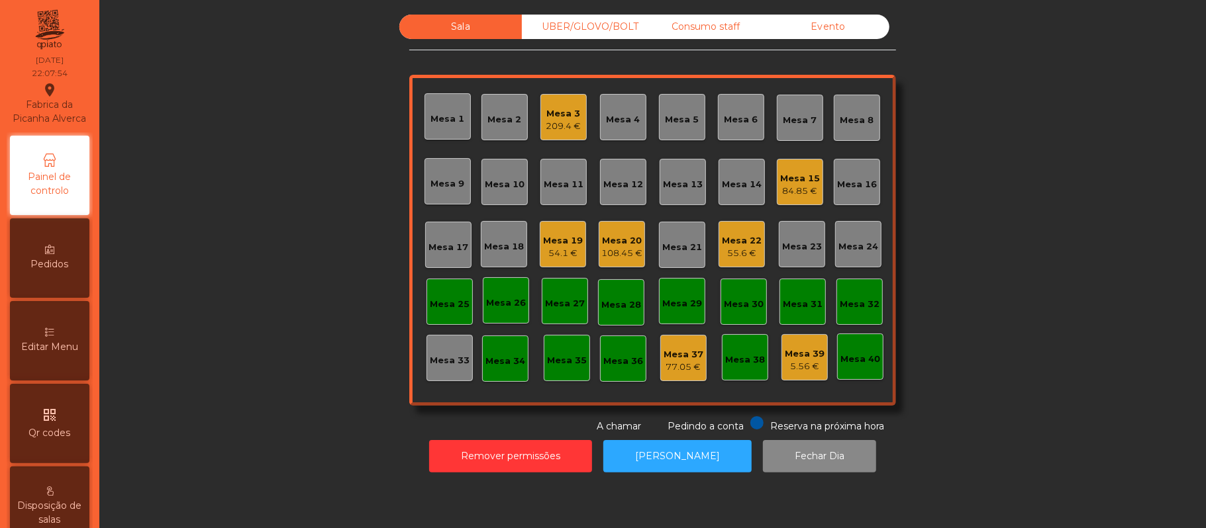
click at [989, 230] on div "Sala UBER/GLOVO/BOLT Consumo staff Evento Mesa 1 Mesa 2 Mesa 3 209.4 € Mesa 4 M…" at bounding box center [652, 224] width 1071 height 419
click at [560, 124] on div "209.4 €" at bounding box center [563, 126] width 35 height 13
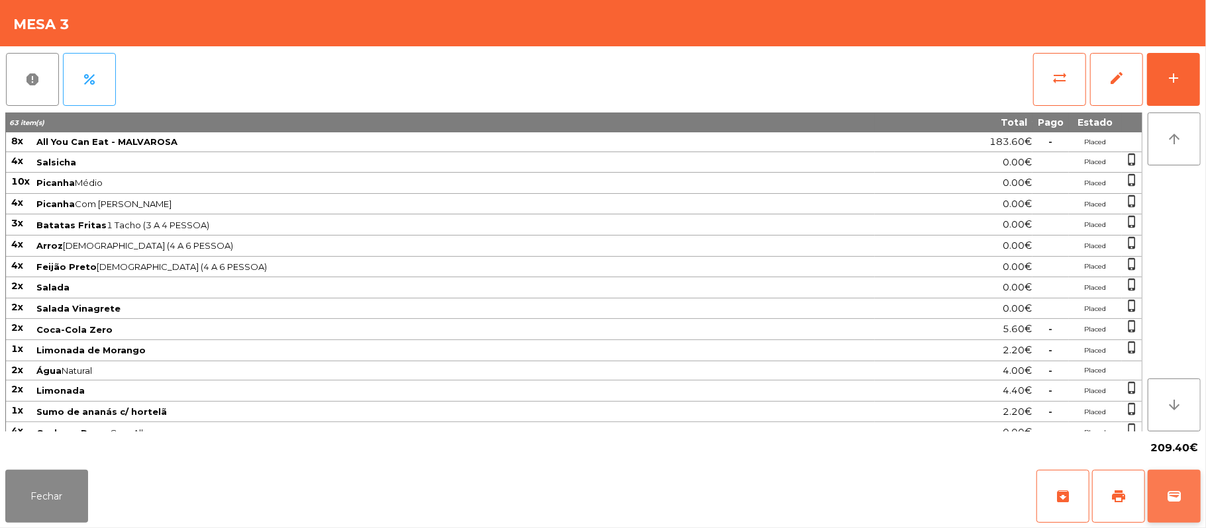
click at [1173, 502] on span "wallet" at bounding box center [1174, 497] width 16 height 16
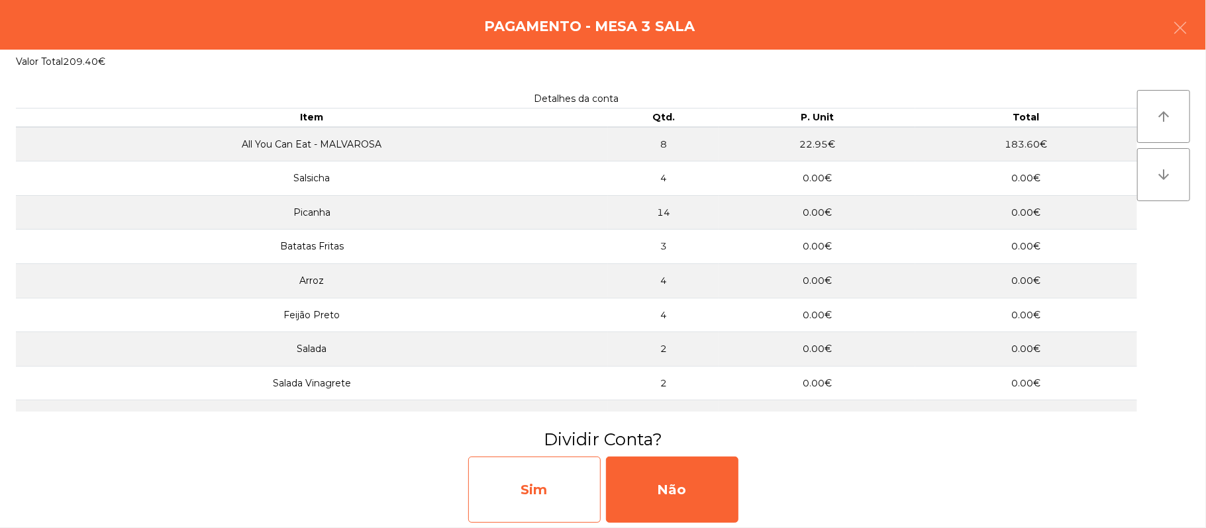
click at [558, 486] on div "Sim" at bounding box center [534, 490] width 132 height 66
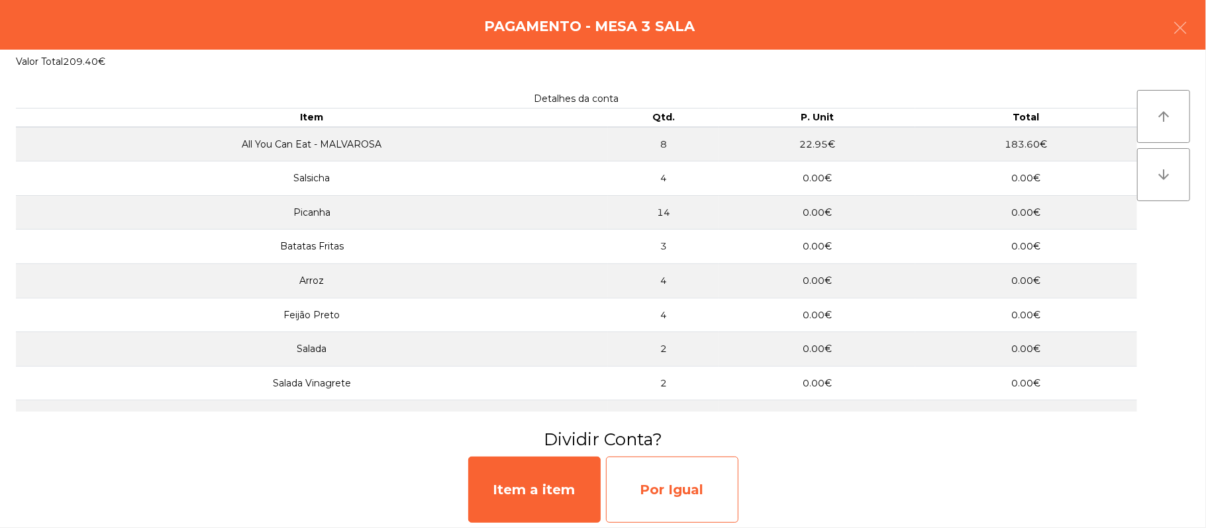
click at [695, 485] on div "Por Igual" at bounding box center [672, 490] width 132 height 66
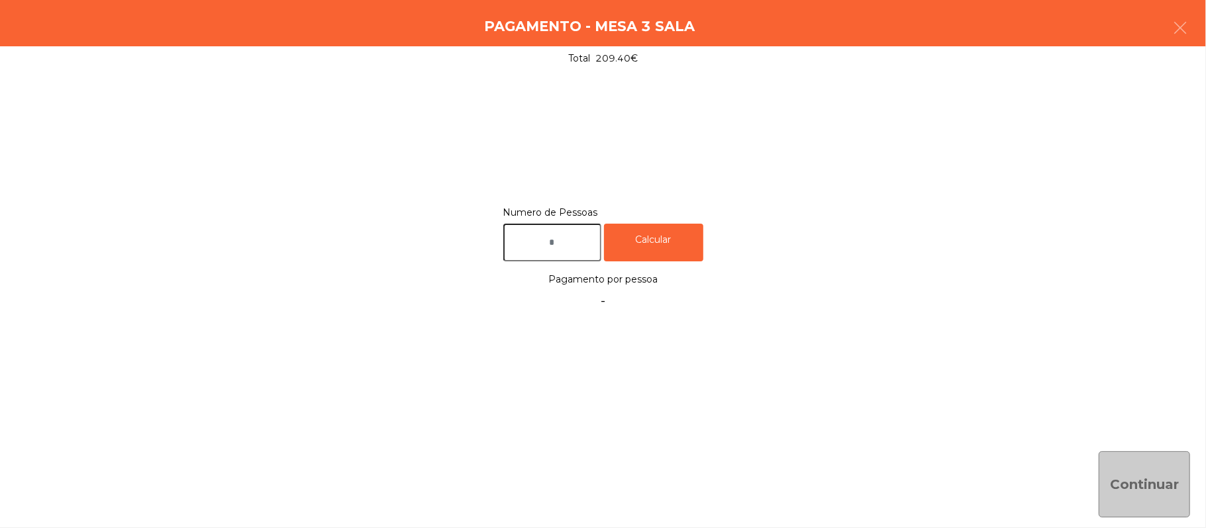
click at [577, 238] on input "text" at bounding box center [552, 243] width 98 height 38
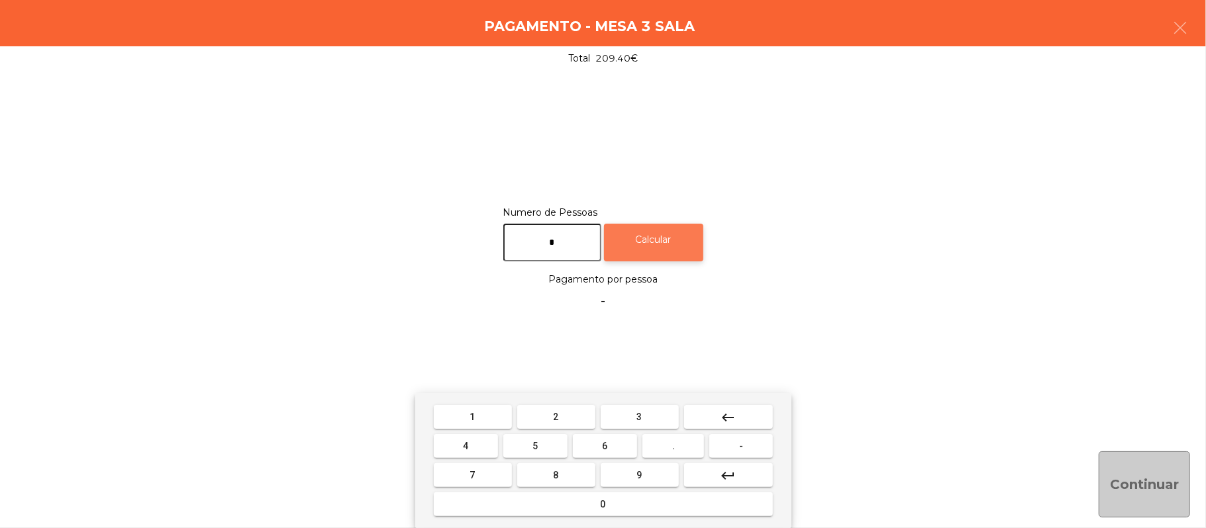
type input "*"
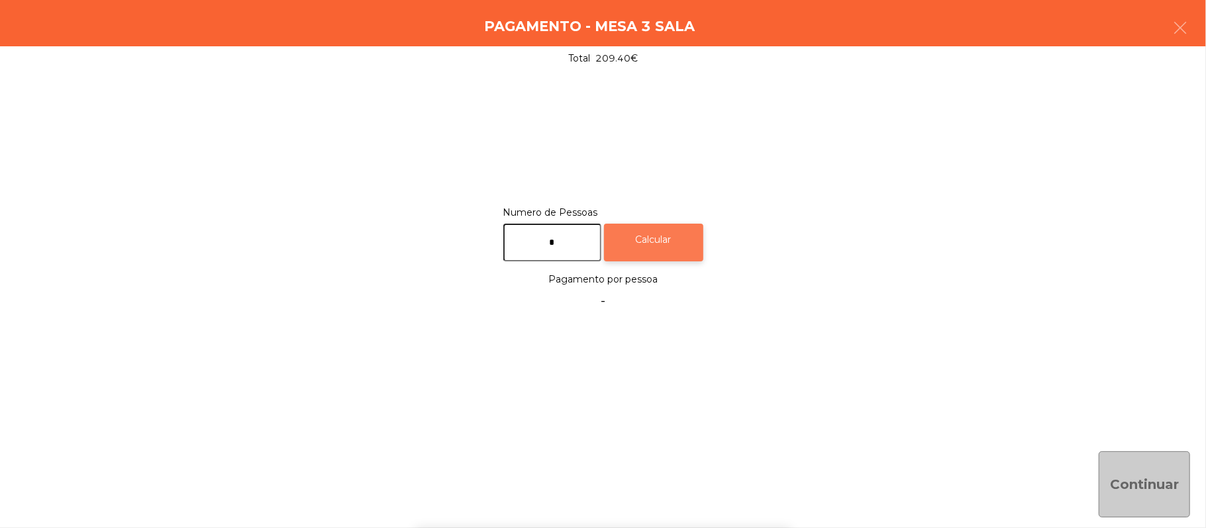
click at [689, 241] on div "Calcular" at bounding box center [653, 243] width 99 height 38
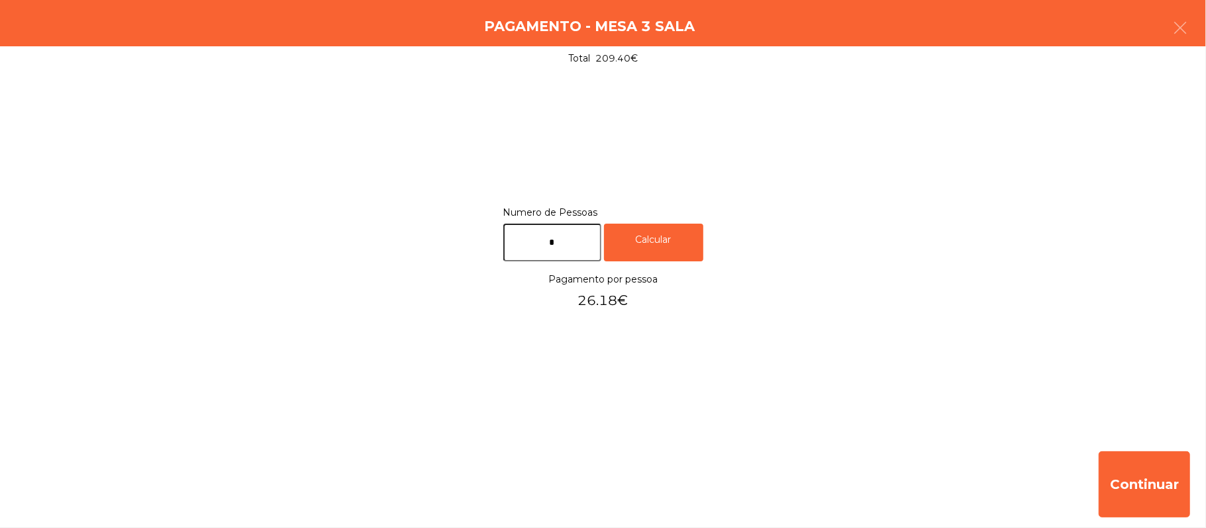
click at [594, 237] on input "*" at bounding box center [552, 243] width 98 height 38
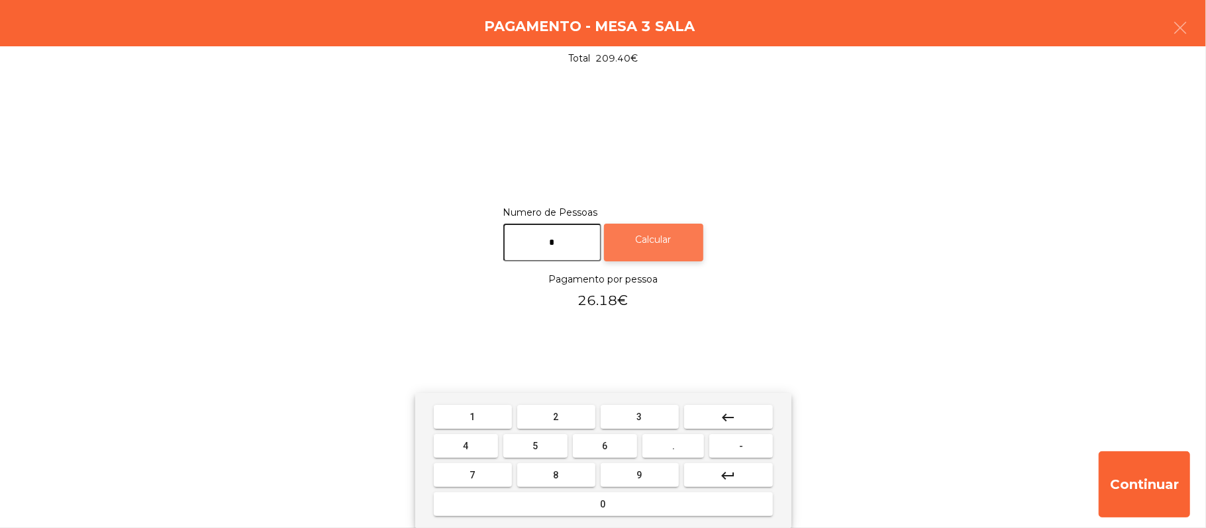
type input "*"
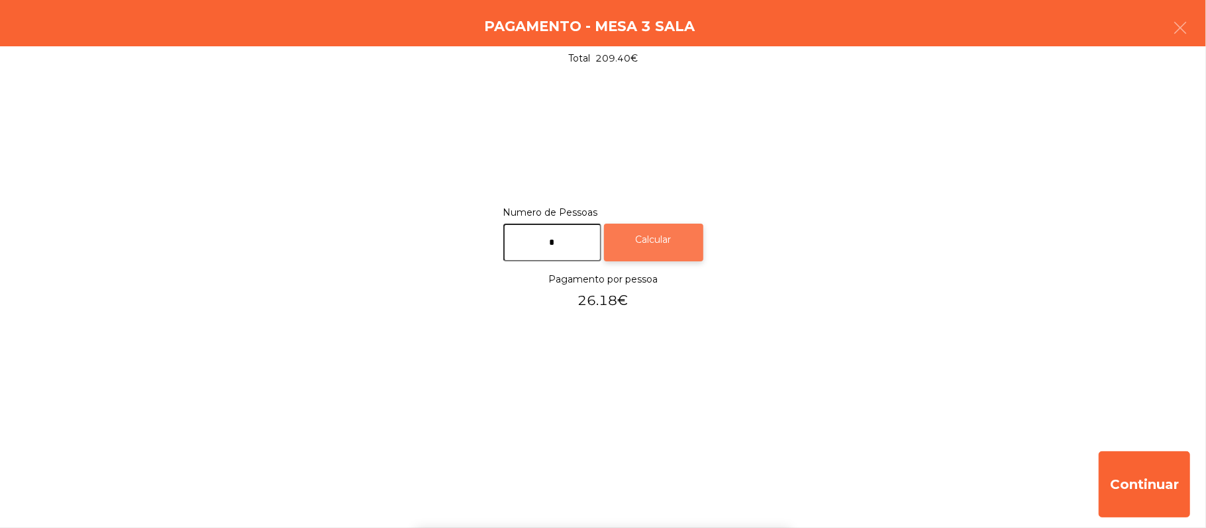
click at [664, 242] on div "Calcular" at bounding box center [653, 243] width 99 height 38
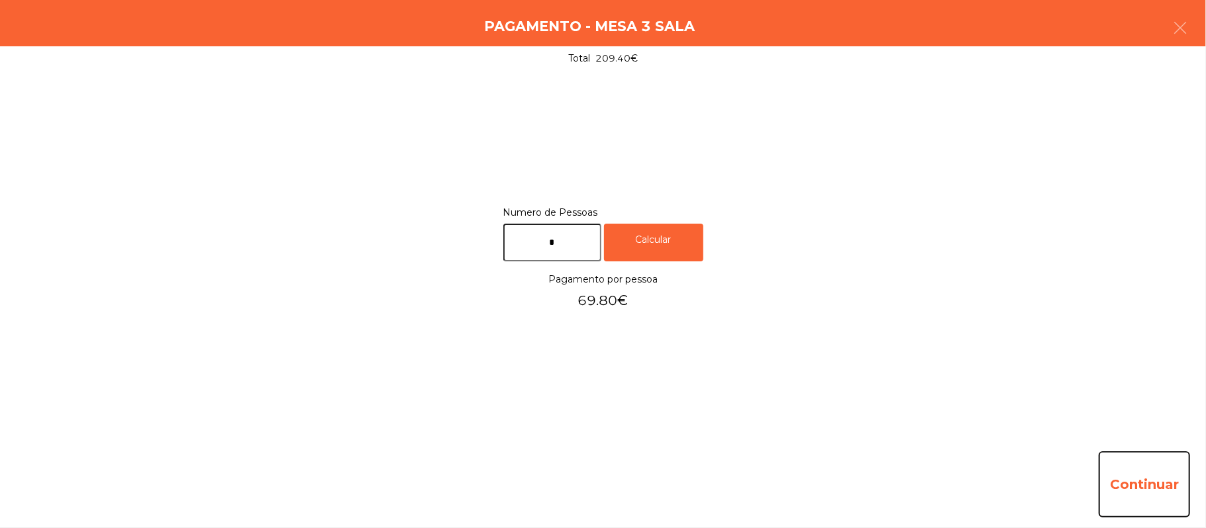
click at [1155, 485] on button "Continuar" at bounding box center [1144, 485] width 91 height 66
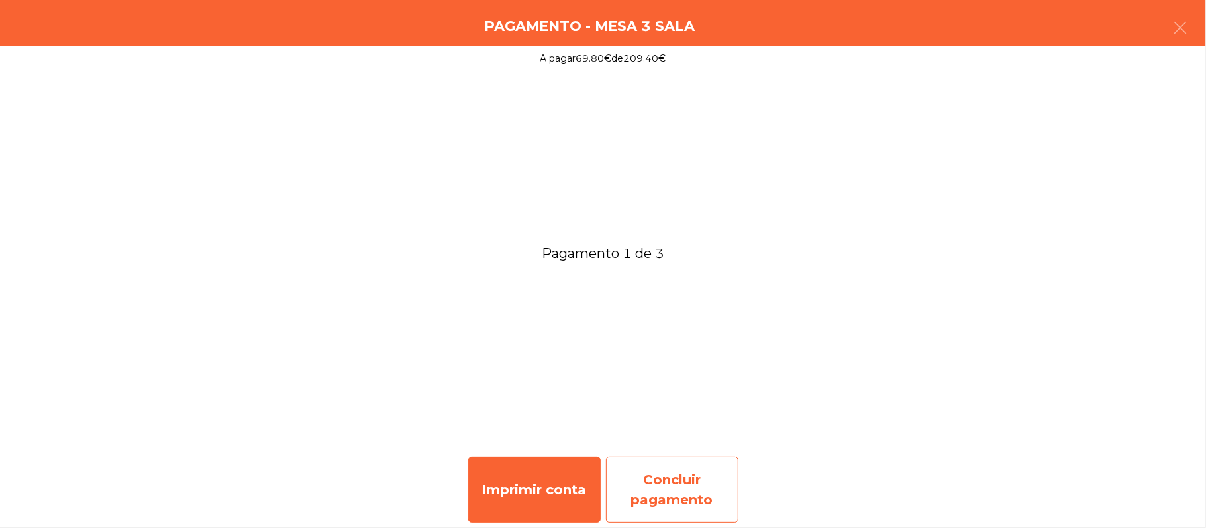
click at [705, 493] on div "Concluir pagamento" at bounding box center [672, 490] width 132 height 66
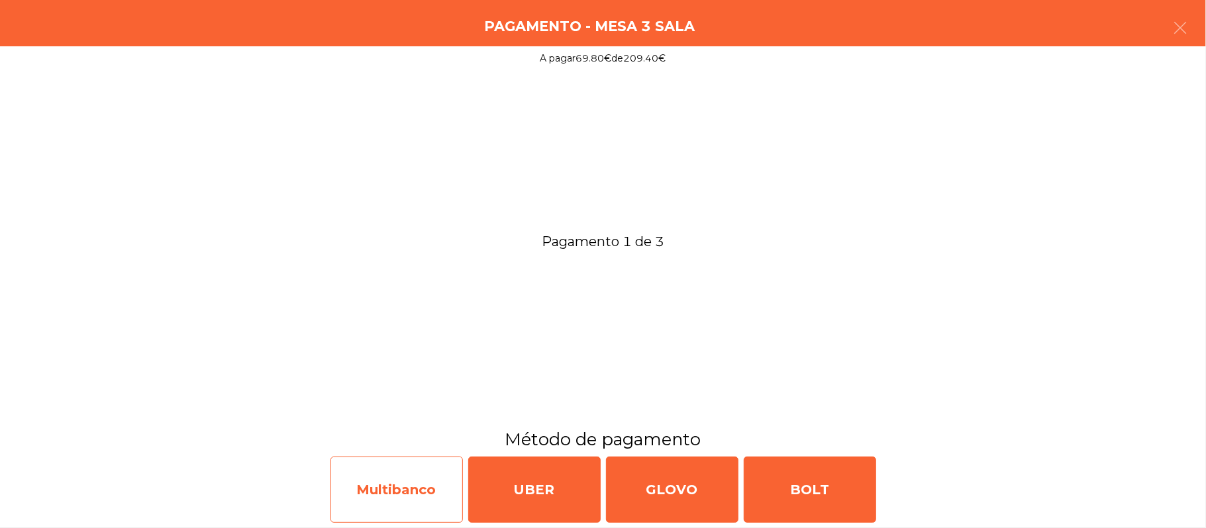
click at [397, 482] on div "Multibanco" at bounding box center [396, 490] width 132 height 66
select select "**"
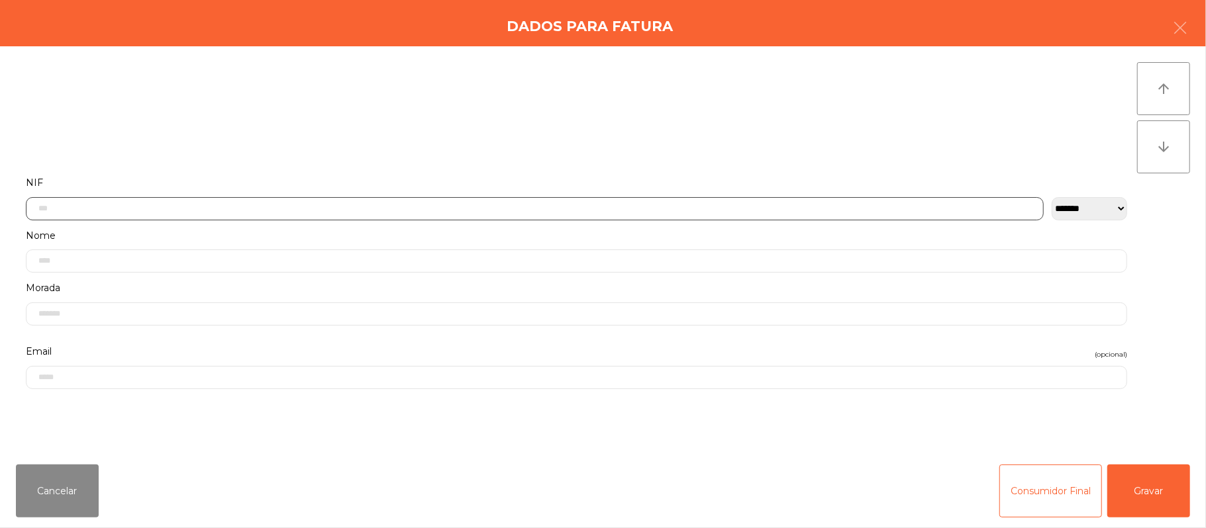
click at [356, 210] on input "text" at bounding box center [535, 208] width 1018 height 23
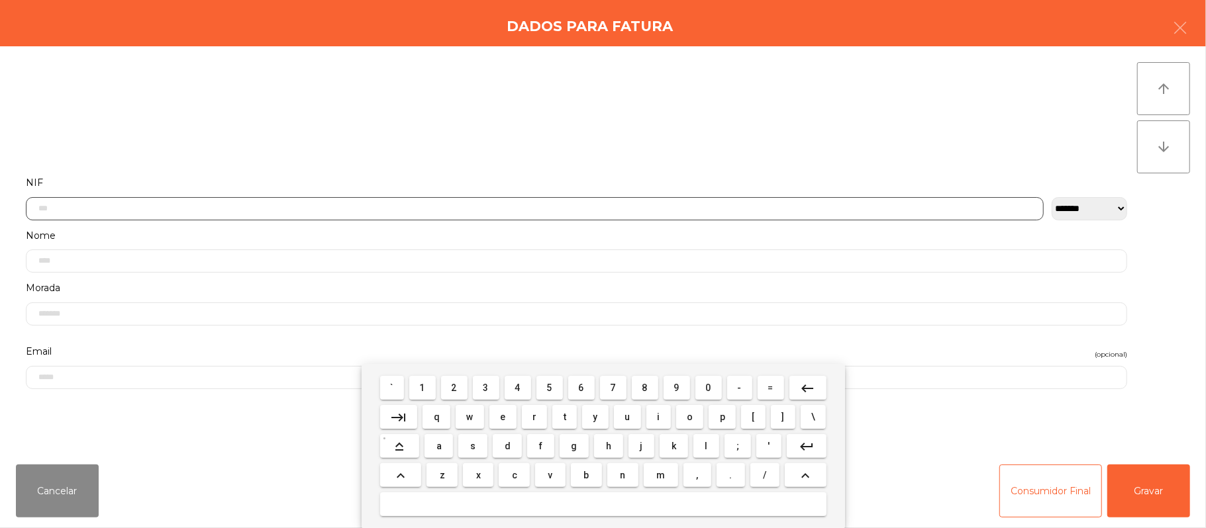
scroll to position [111, 0]
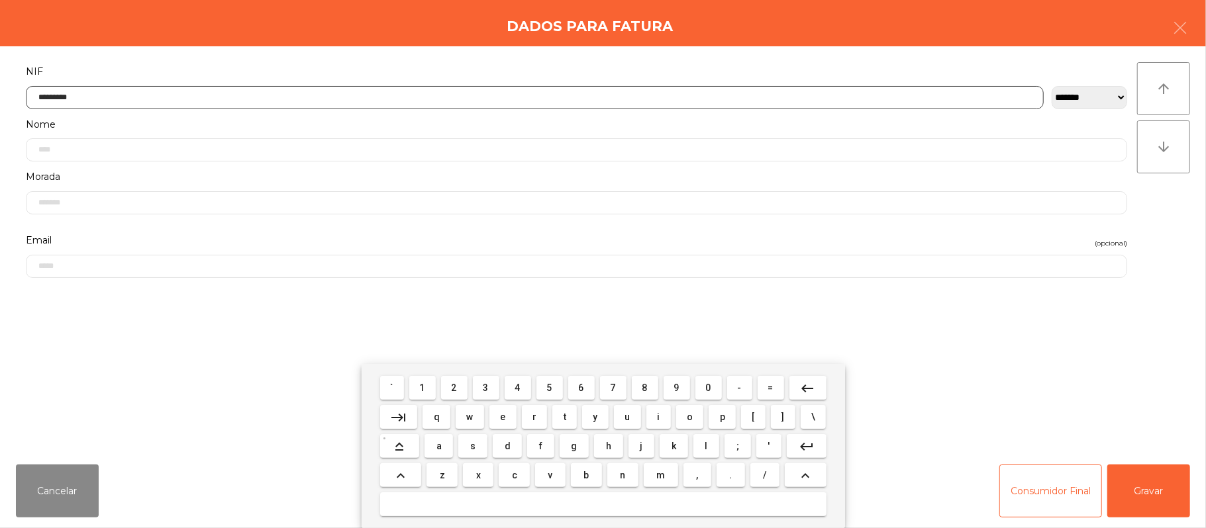
type input "*********"
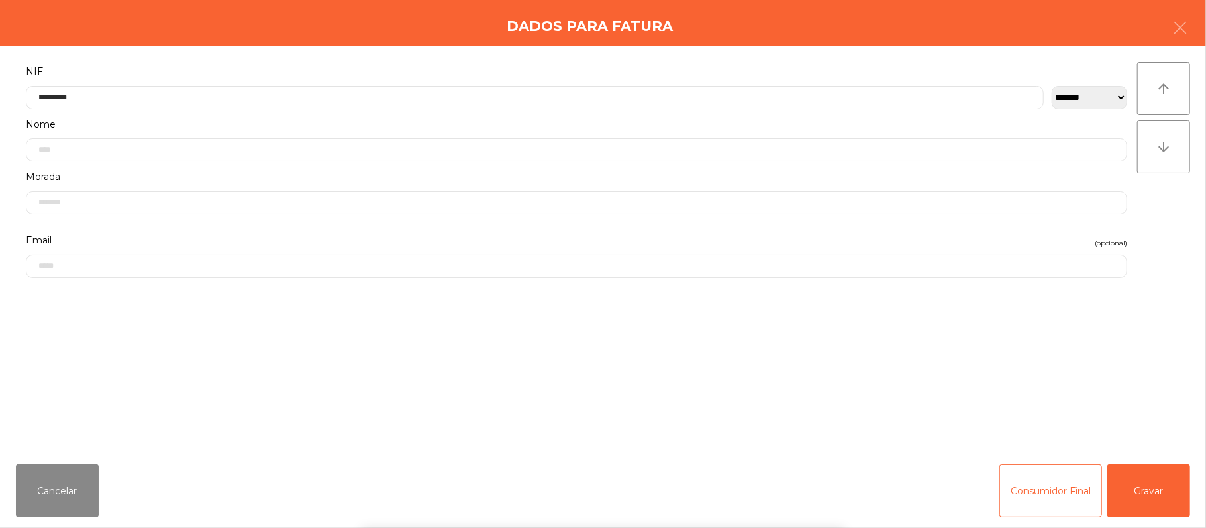
click at [1180, 501] on div "` 1 2 3 4 5 6 7 8 9 0 - = keyboard_backspace keyboard_tab q w e r t y u i o p […" at bounding box center [603, 446] width 1206 height 164
click at [1142, 493] on button "Gravar" at bounding box center [1148, 491] width 83 height 53
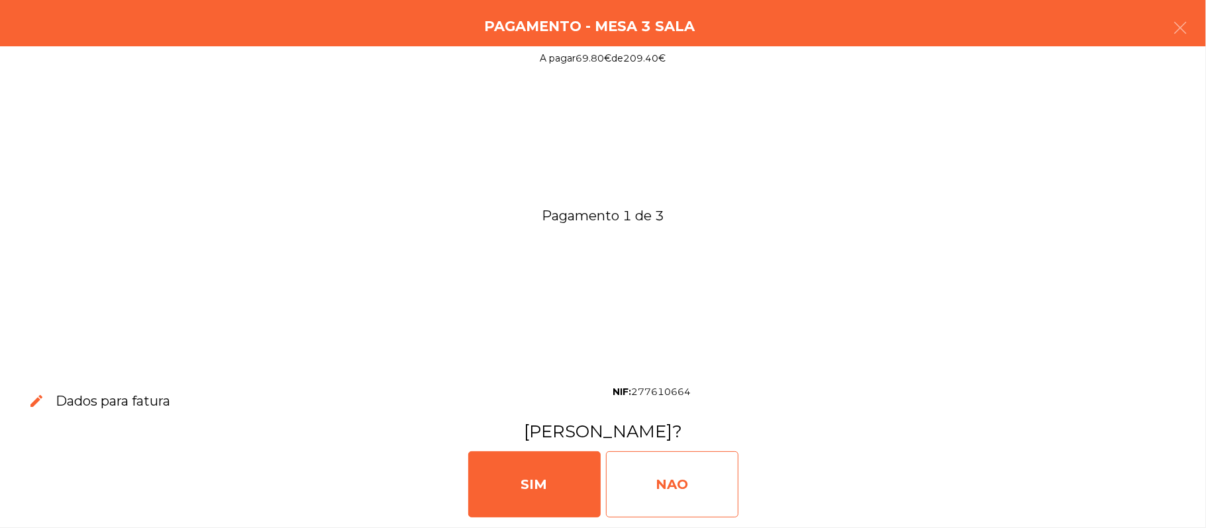
click at [701, 471] on div "NAO" at bounding box center [672, 485] width 132 height 66
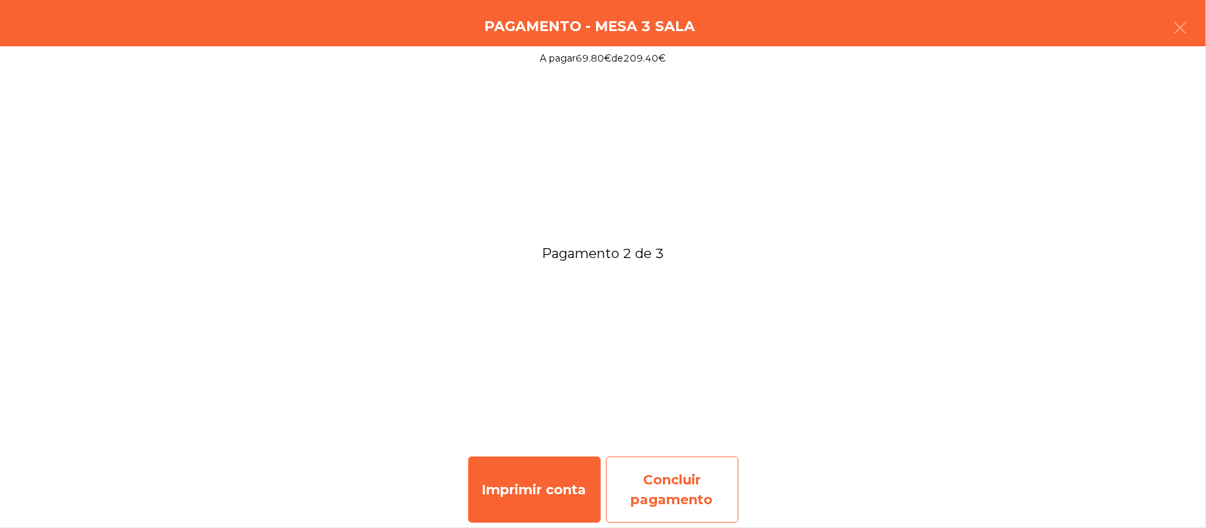
click at [691, 475] on div "Concluir pagamento" at bounding box center [672, 490] width 132 height 66
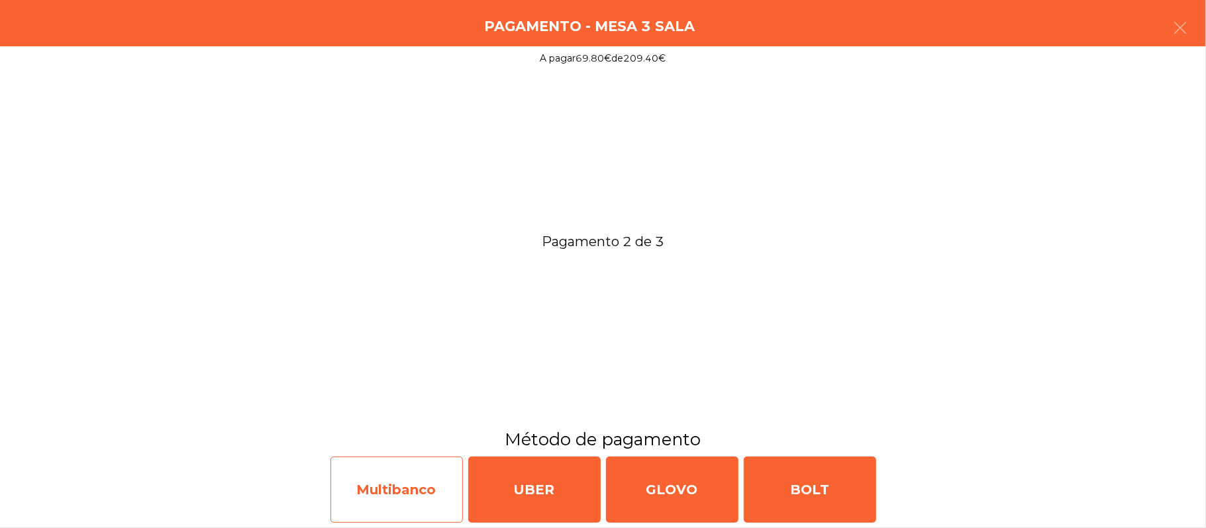
click at [390, 511] on div "Multibanco" at bounding box center [396, 490] width 132 height 66
select select "**"
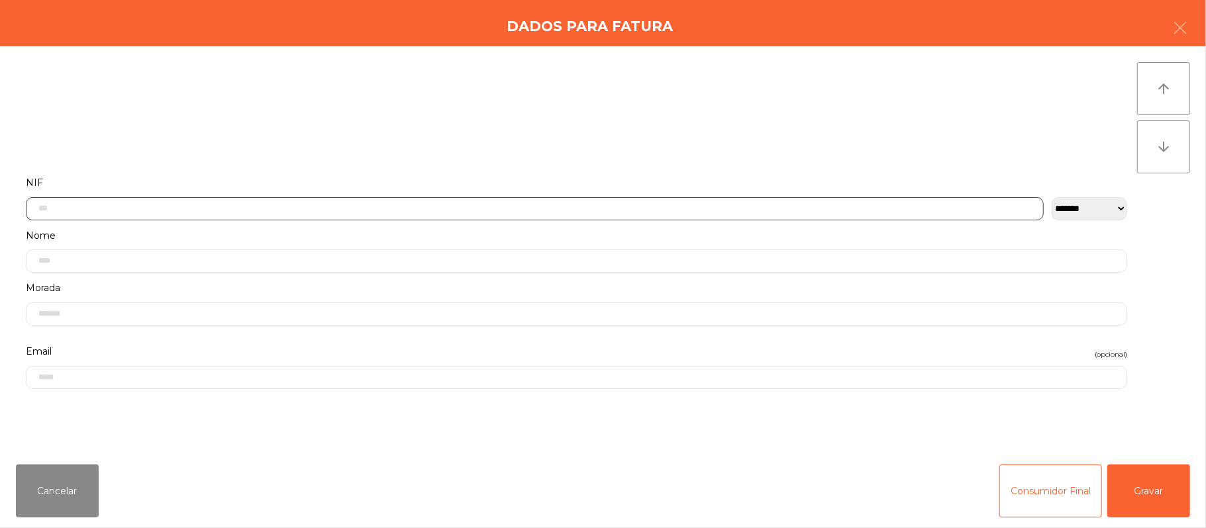
click at [300, 212] on input "text" at bounding box center [535, 208] width 1018 height 23
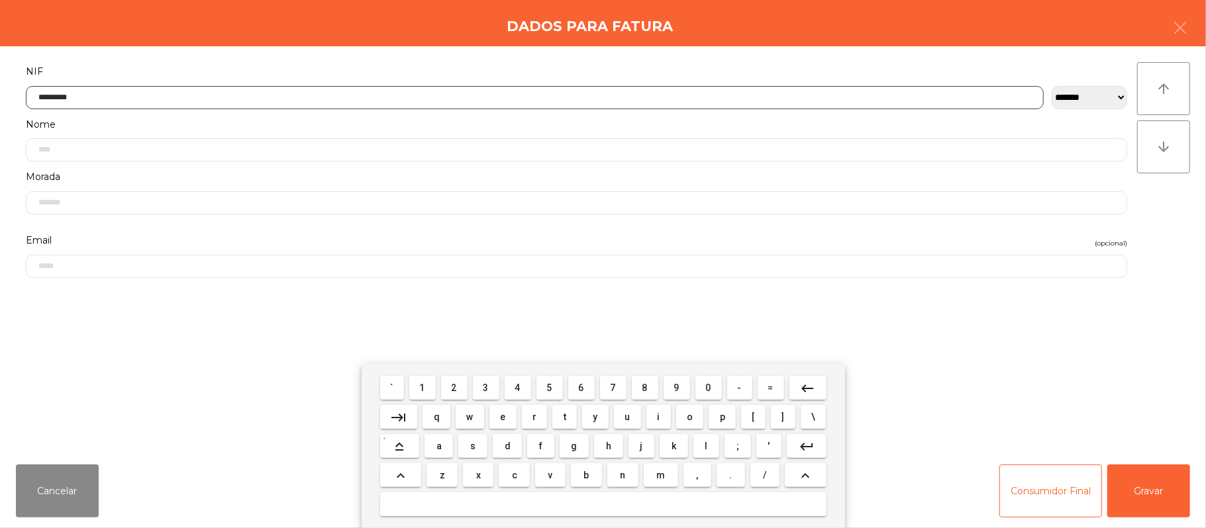
type input "*********"
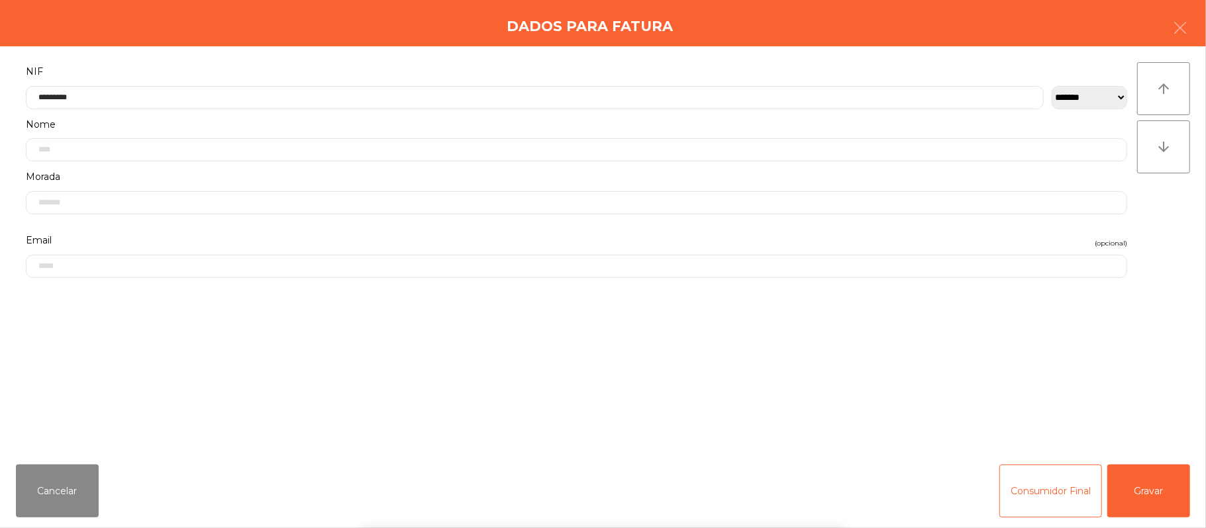
click at [1134, 479] on div "` 1 2 3 4 5 6 7 8 9 0 - = keyboard_backspace keyboard_tab q w e r t y u i o p […" at bounding box center [603, 446] width 1206 height 164
click at [1145, 475] on button "Gravar" at bounding box center [1148, 491] width 83 height 53
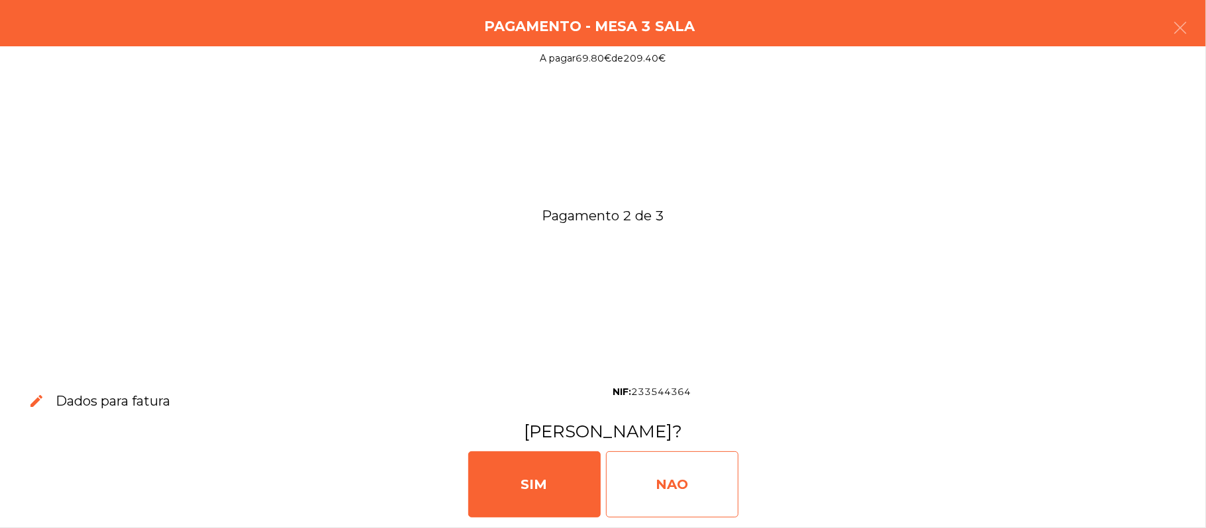
click at [710, 496] on div "NAO" at bounding box center [672, 485] width 132 height 66
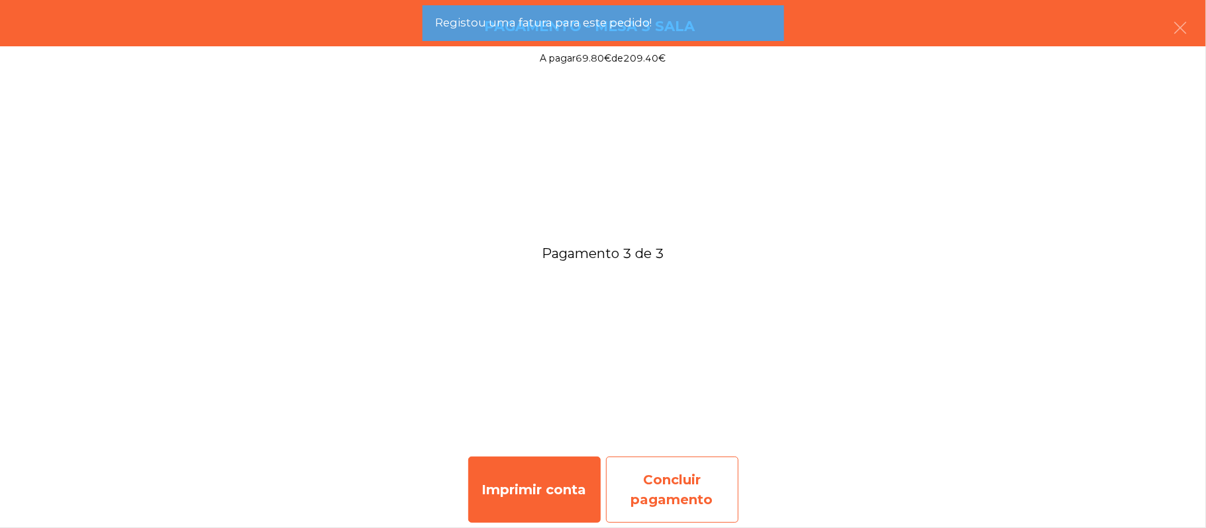
click at [687, 495] on div "Concluir pagamento" at bounding box center [672, 490] width 132 height 66
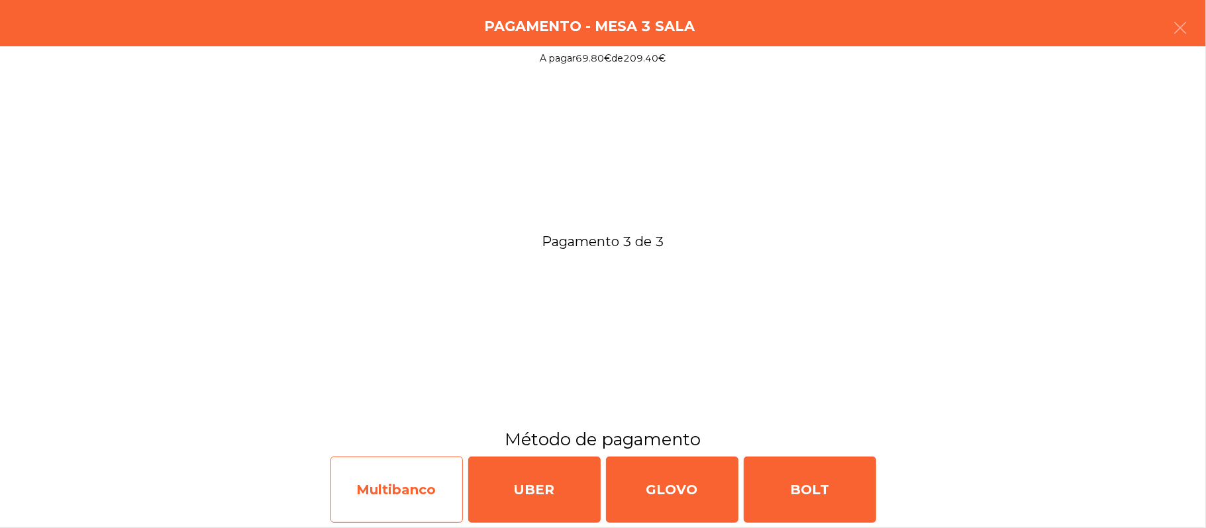
click at [405, 489] on div "Multibanco" at bounding box center [396, 490] width 132 height 66
select select "**"
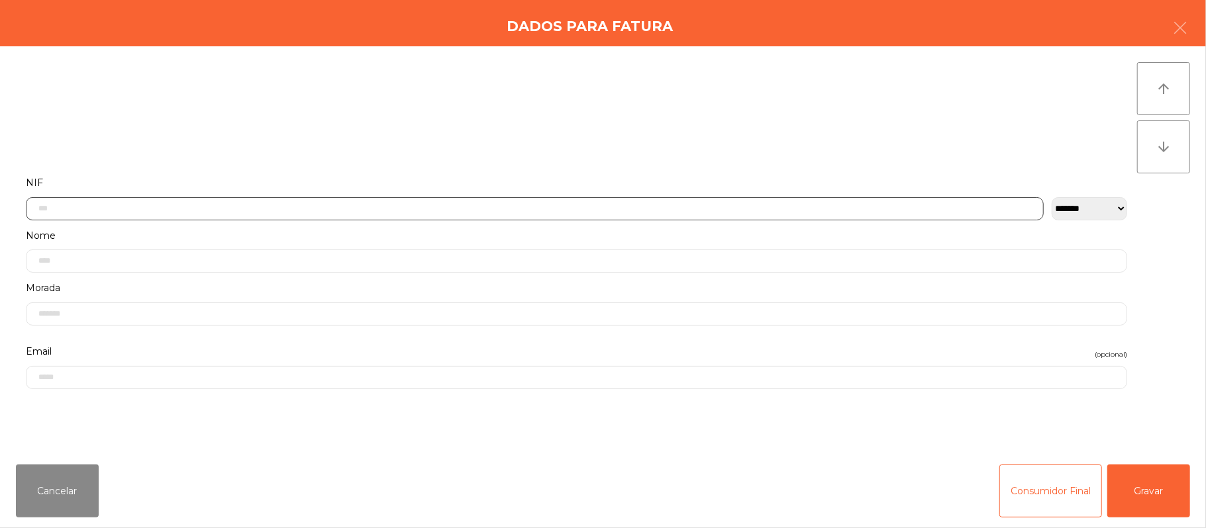
click at [647, 205] on input "text" at bounding box center [535, 208] width 1018 height 23
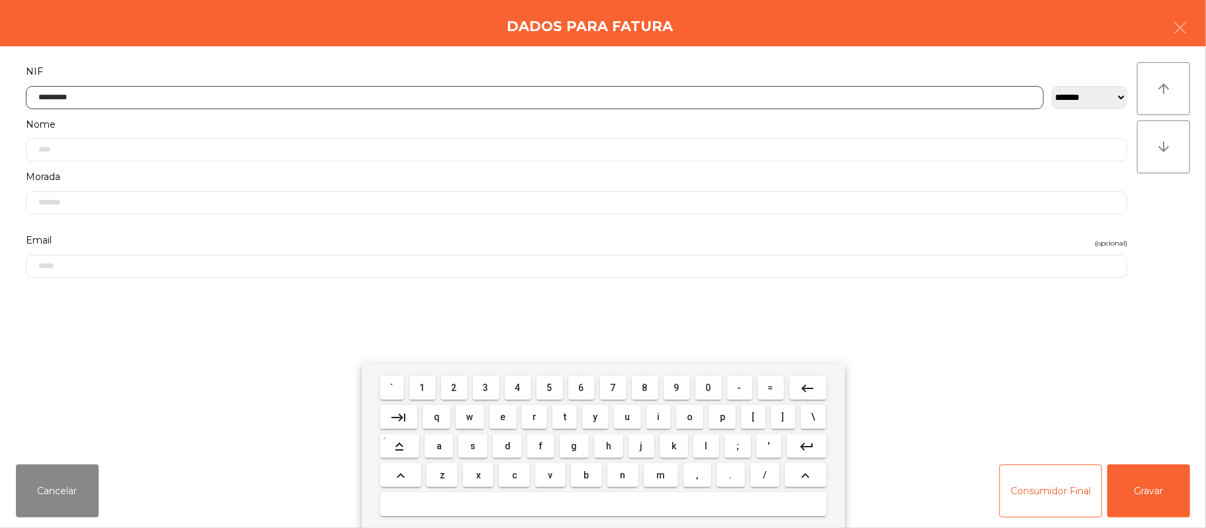
type input "*********"
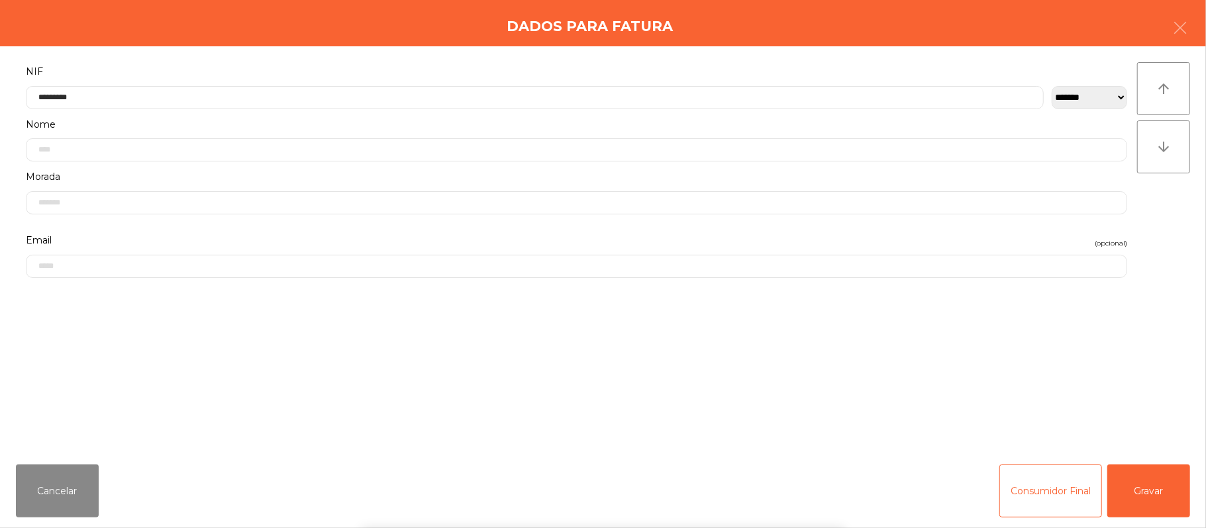
click at [1161, 475] on div "` 1 2 3 4 5 6 7 8 9 0 - = keyboard_backspace keyboard_tab q w e r t y u i o p […" at bounding box center [603, 446] width 1206 height 164
click at [1160, 486] on button "Gravar" at bounding box center [1148, 491] width 83 height 53
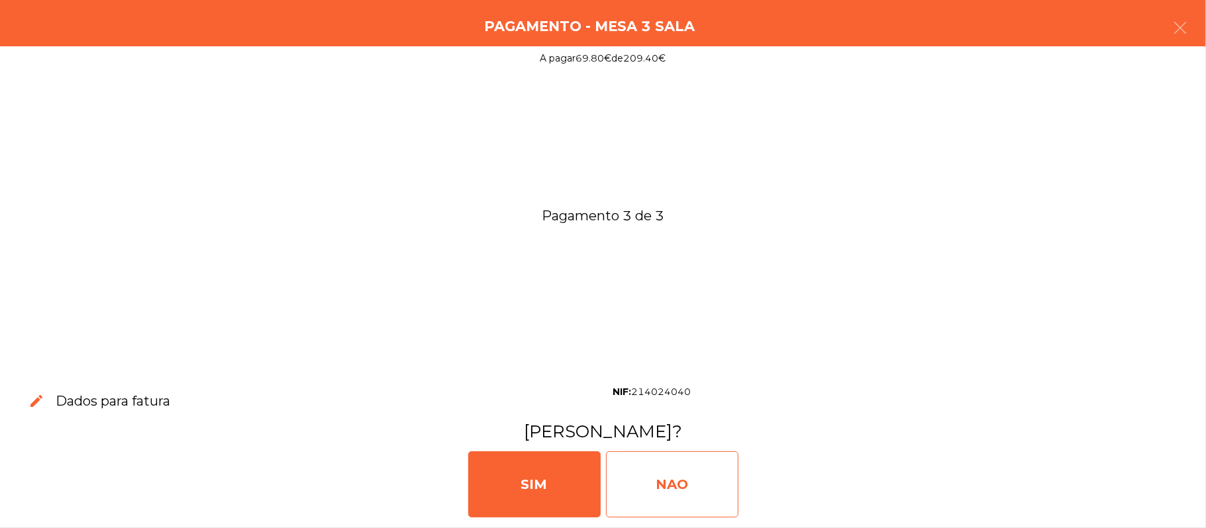
click at [695, 473] on div "NAO" at bounding box center [672, 485] width 132 height 66
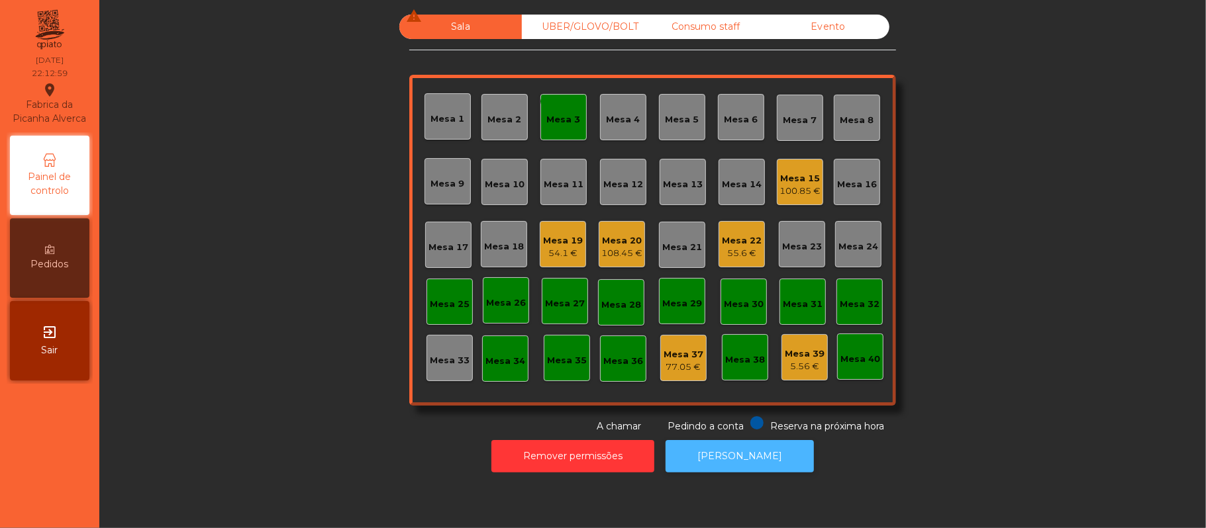
click at [723, 467] on button "[PERSON_NAME]" at bounding box center [740, 456] width 148 height 32
click at [560, 95] on icon "done" at bounding box center [563, 101] width 16 height 16
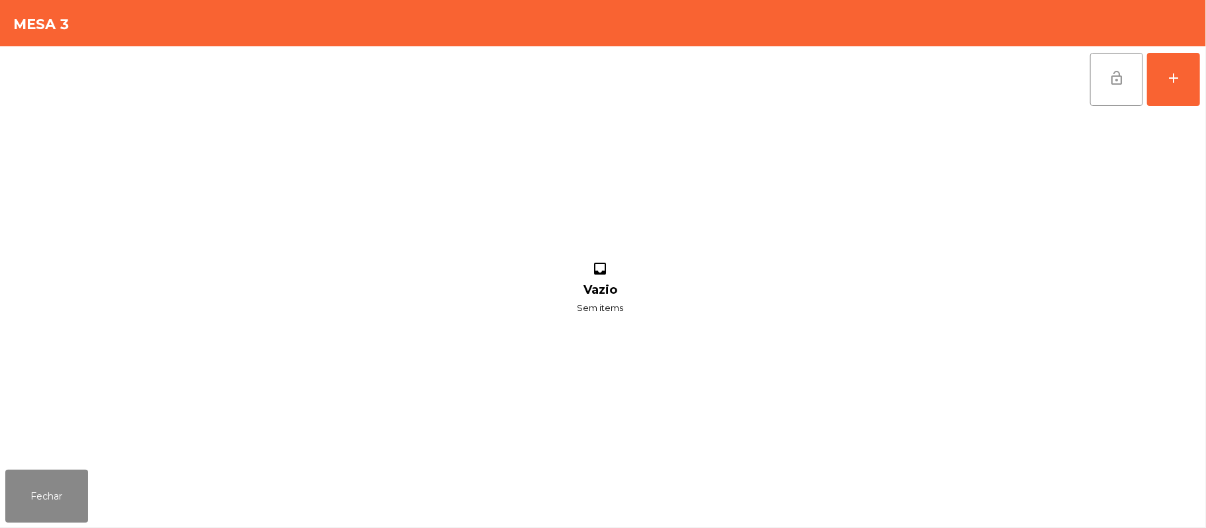
click at [1116, 59] on button "lock_open" at bounding box center [1116, 79] width 53 height 53
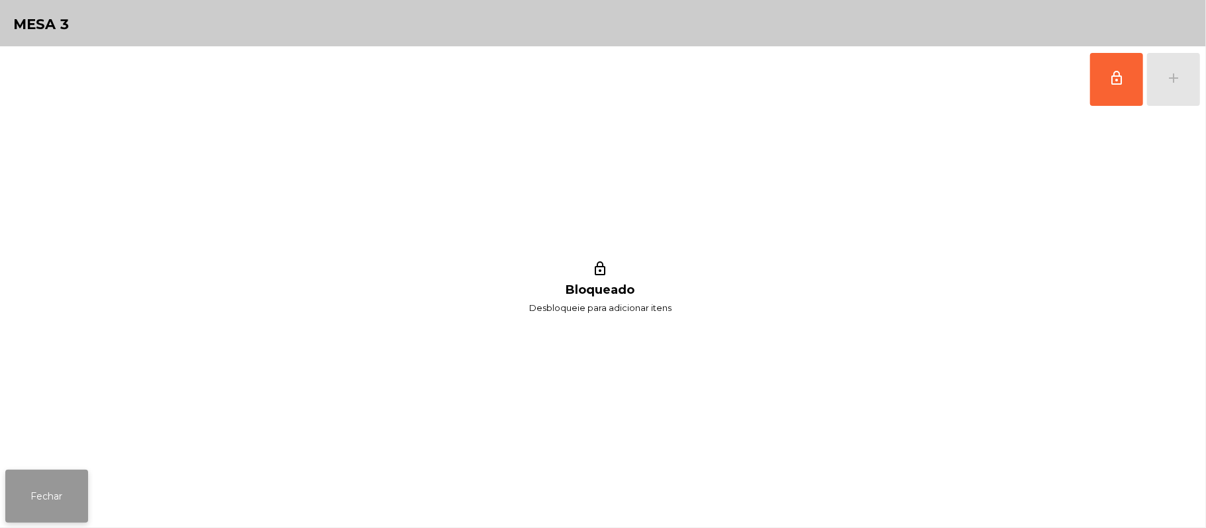
click at [52, 498] on button "Fechar" at bounding box center [46, 496] width 83 height 53
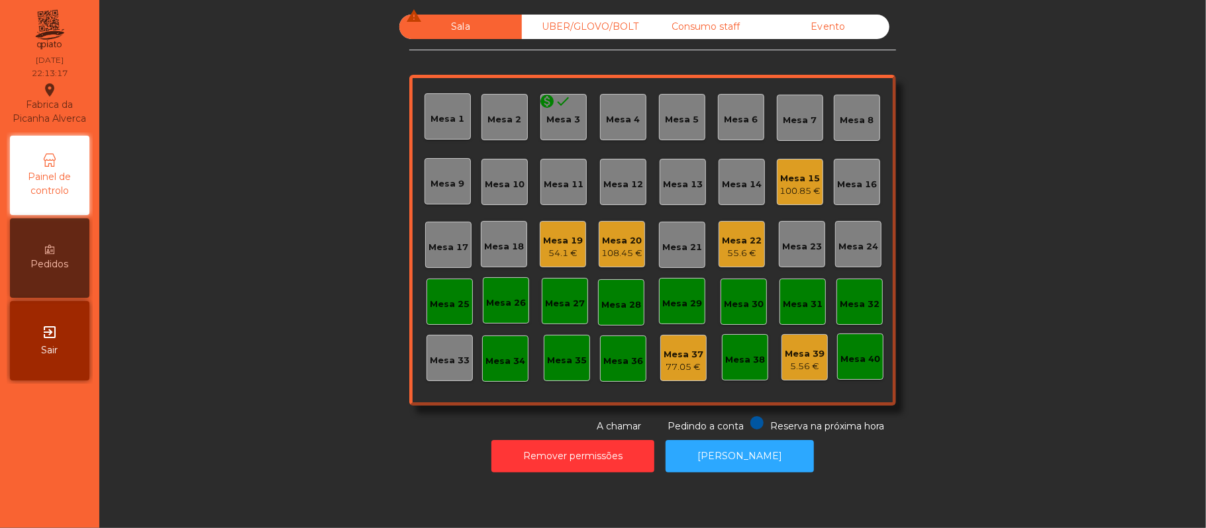
click at [554, 247] on div "54.1 €" at bounding box center [563, 253] width 40 height 13
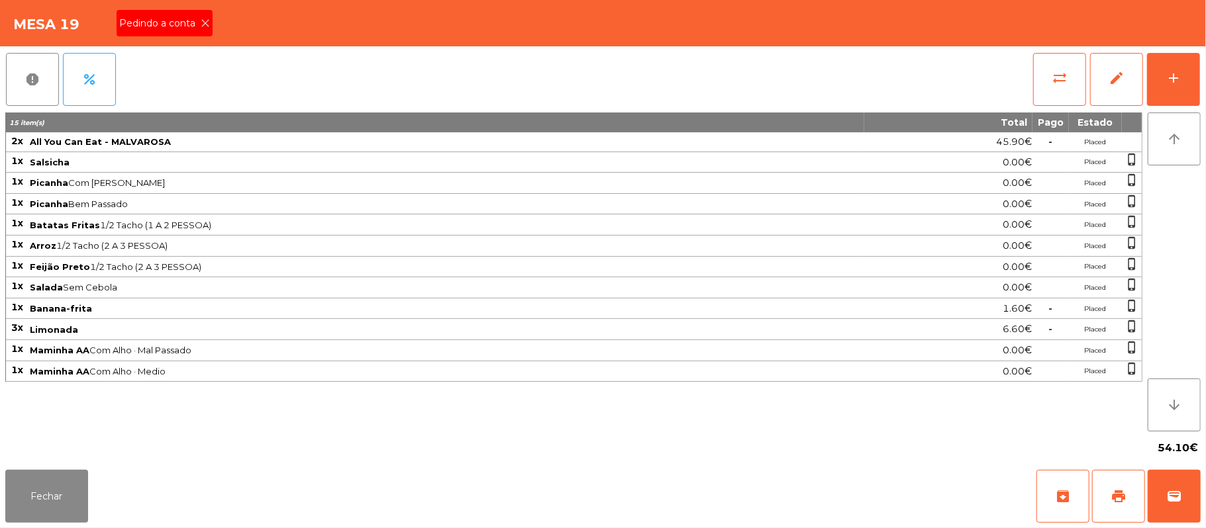
click at [165, 23] on span "Pedindo a conta" at bounding box center [159, 24] width 81 height 14
click at [1111, 505] on button "print" at bounding box center [1118, 496] width 53 height 53
click at [168, 25] on span "Pedindo a conta" at bounding box center [159, 24] width 81 height 14
click at [1175, 496] on span "wallet" at bounding box center [1174, 497] width 16 height 16
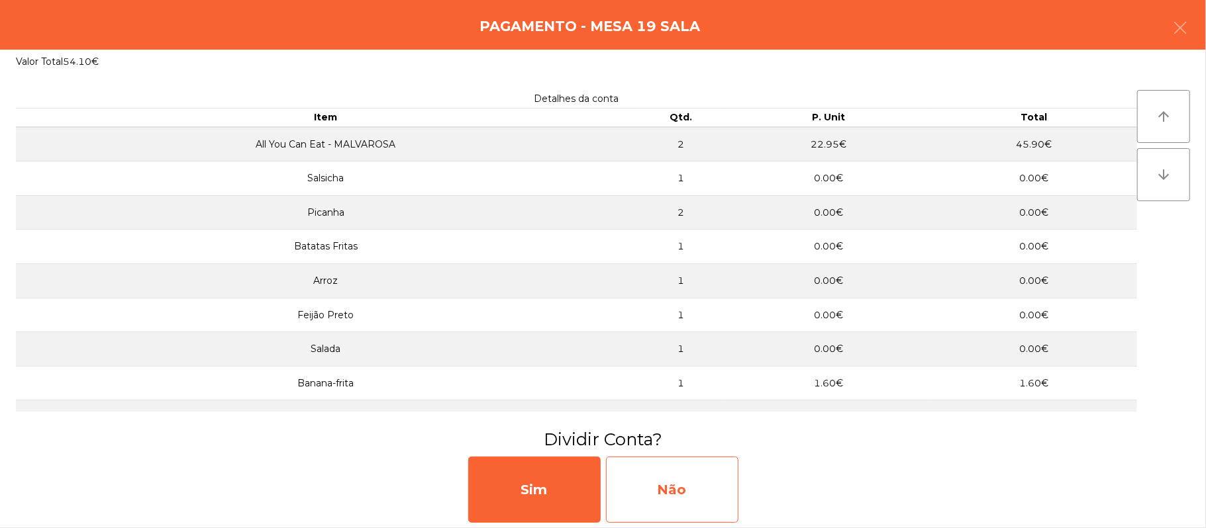
click at [669, 493] on div "Não" at bounding box center [672, 490] width 132 height 66
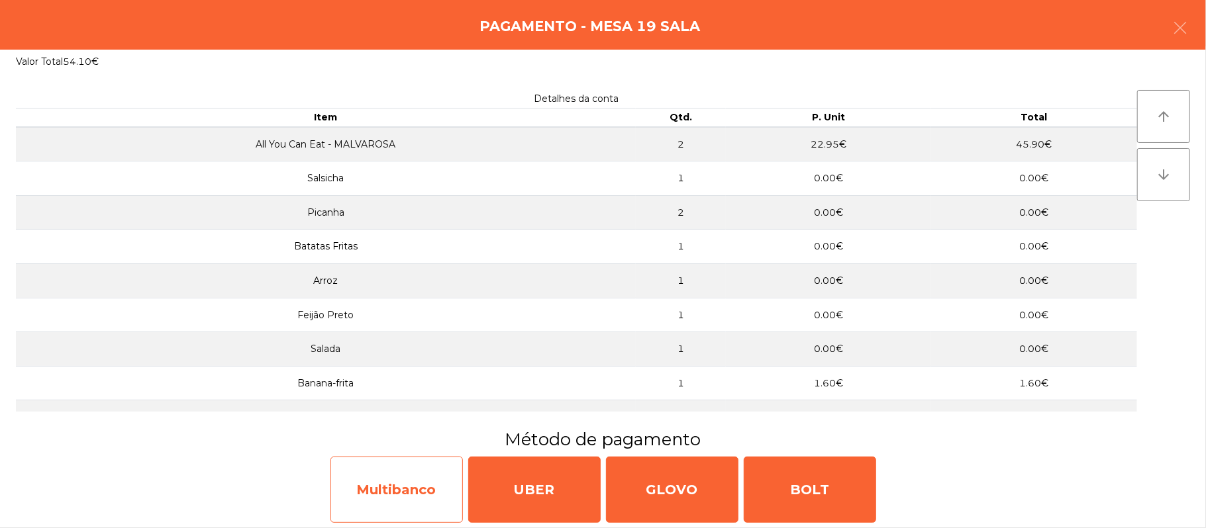
click at [403, 499] on div "Multibanco" at bounding box center [396, 490] width 132 height 66
select select "**"
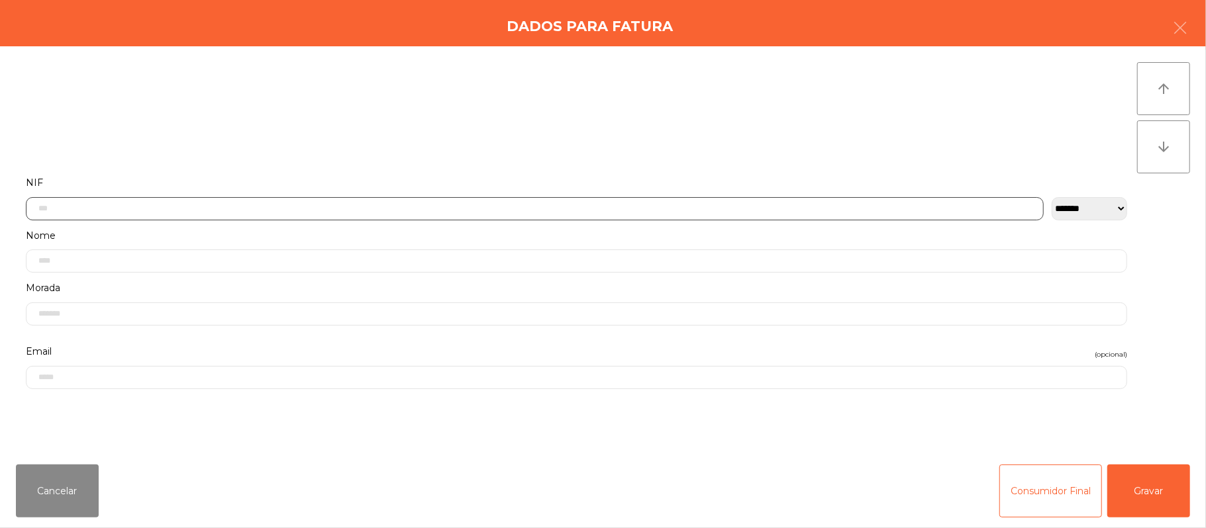
click at [438, 208] on input "text" at bounding box center [535, 208] width 1018 height 23
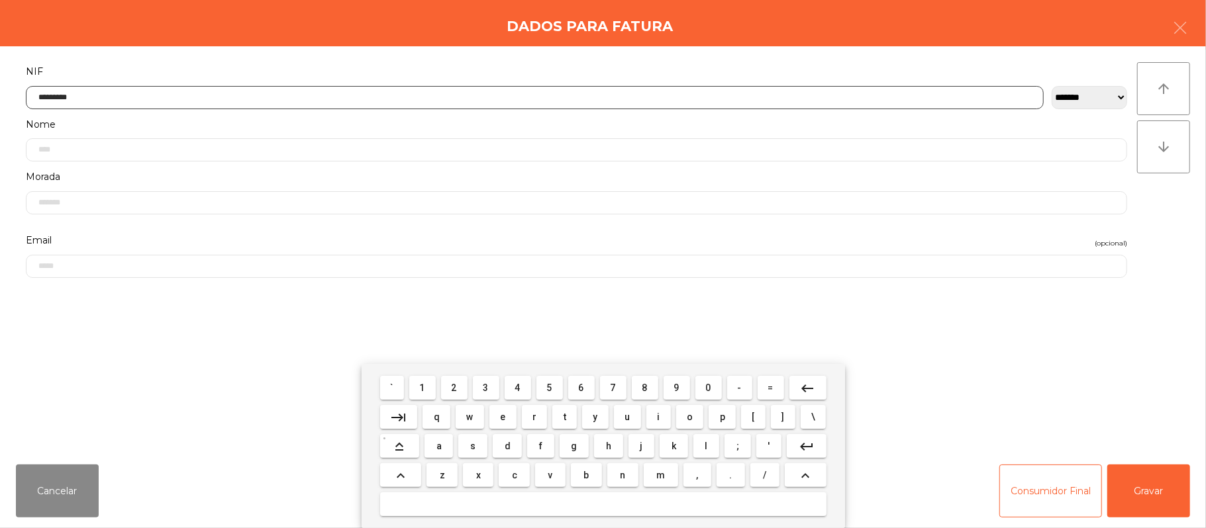
type input "*********"
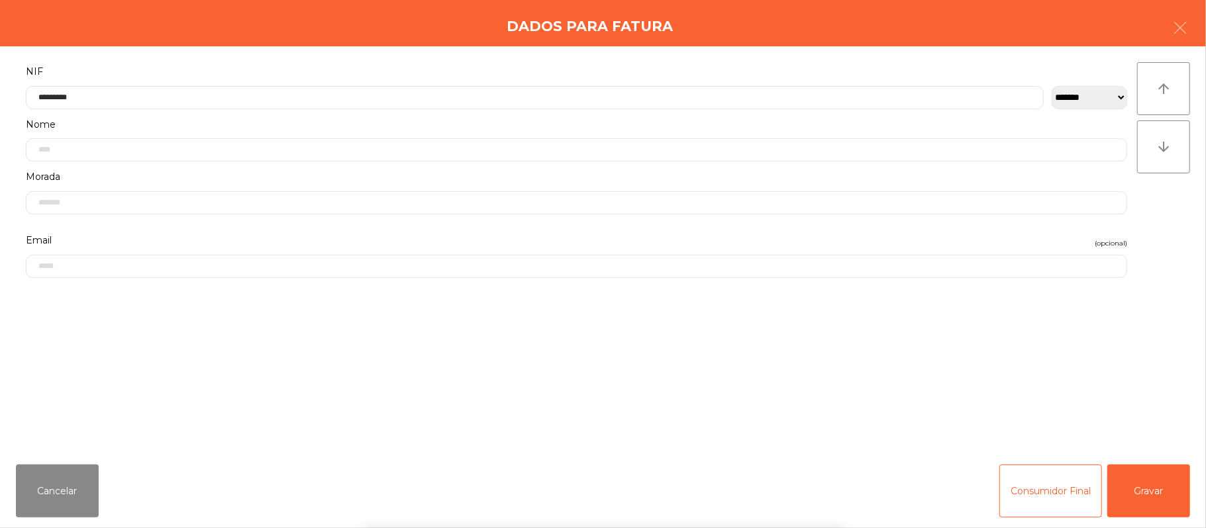
click at [1158, 494] on div "` 1 2 3 4 5 6 7 8 9 0 - = keyboard_backspace keyboard_tab q w e r t y u i o p […" at bounding box center [603, 446] width 1206 height 164
click at [1152, 480] on button "Gravar" at bounding box center [1148, 491] width 83 height 53
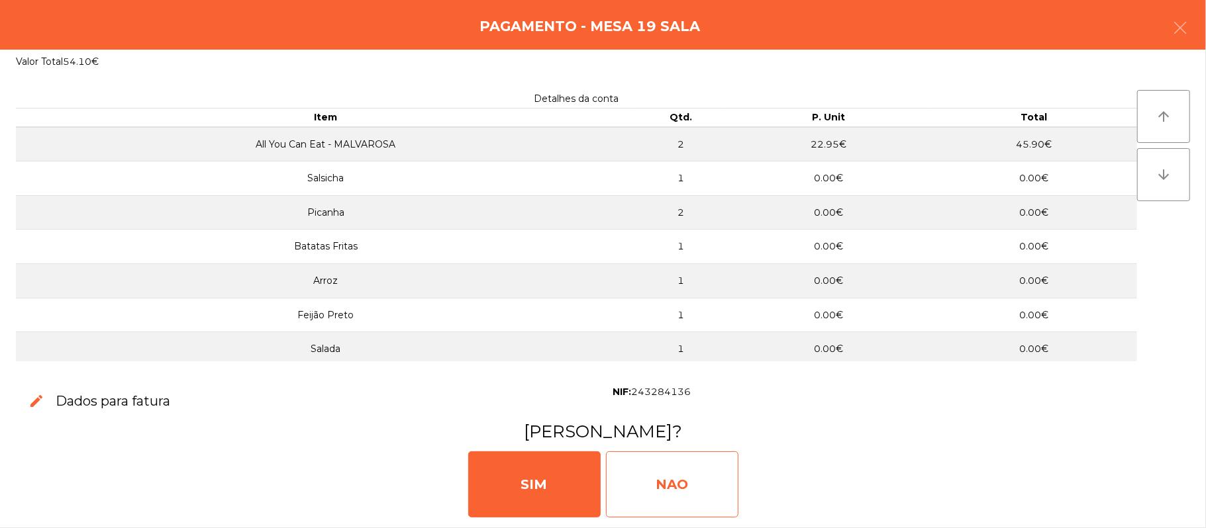
click at [665, 464] on div "NAO" at bounding box center [672, 485] width 132 height 66
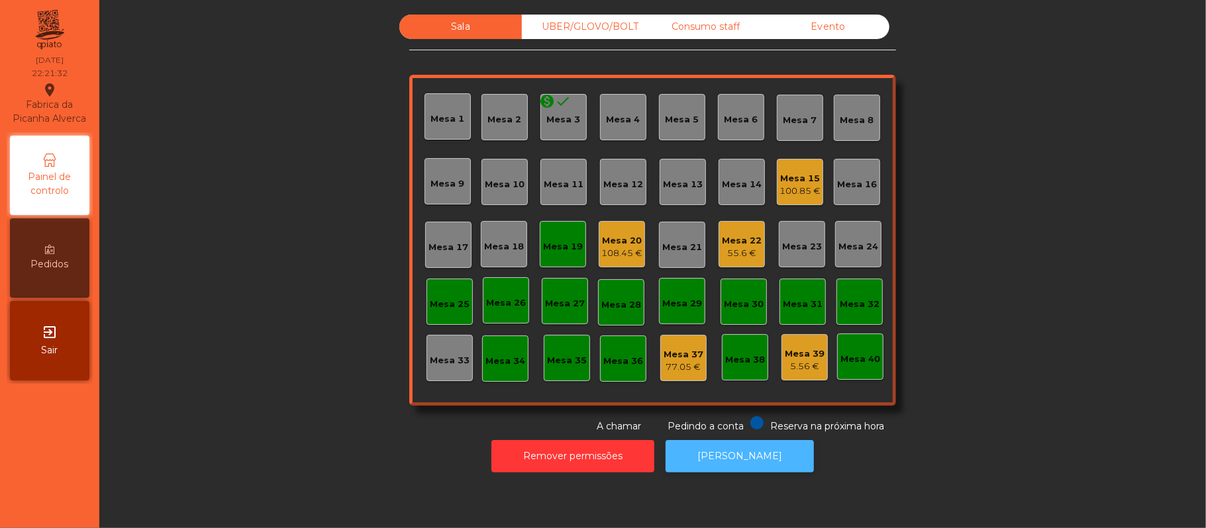
click at [752, 448] on button "[PERSON_NAME]" at bounding box center [740, 456] width 148 height 32
click at [555, 231] on div "Mesa 19" at bounding box center [563, 244] width 46 height 46
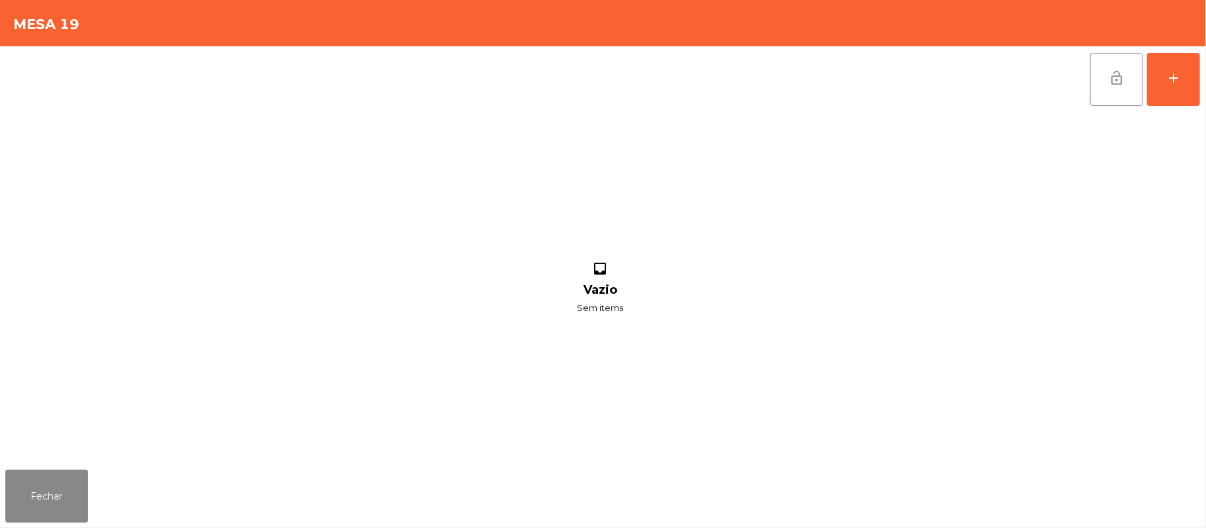
click at [1105, 79] on button "lock_open" at bounding box center [1116, 79] width 53 height 53
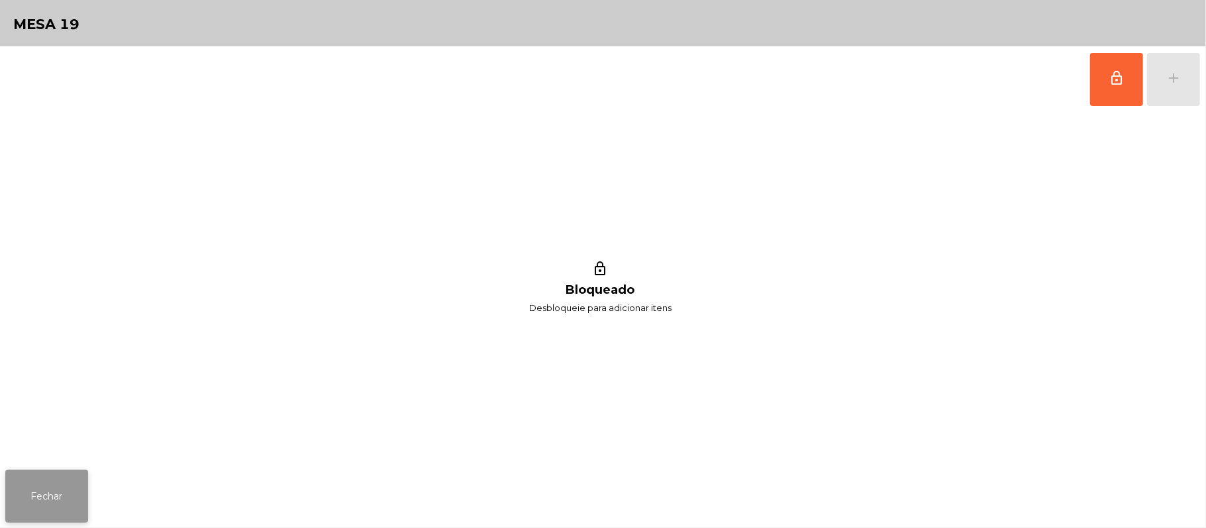
click at [46, 497] on button "Fechar" at bounding box center [46, 496] width 83 height 53
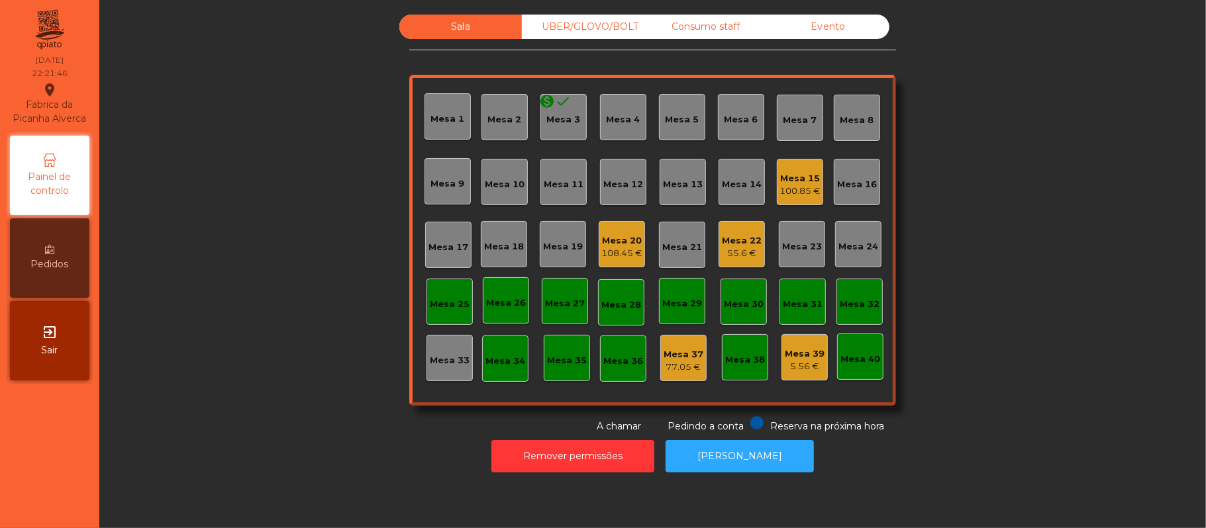
click at [978, 136] on div "Sala UBER/GLOVO/BOLT Consumo staff Evento Mesa 1 Mesa 2 monetization_on done Me…" at bounding box center [652, 224] width 1071 height 419
click at [603, 25] on div "UBER/GLOVO/BOLT" at bounding box center [583, 27] width 123 height 25
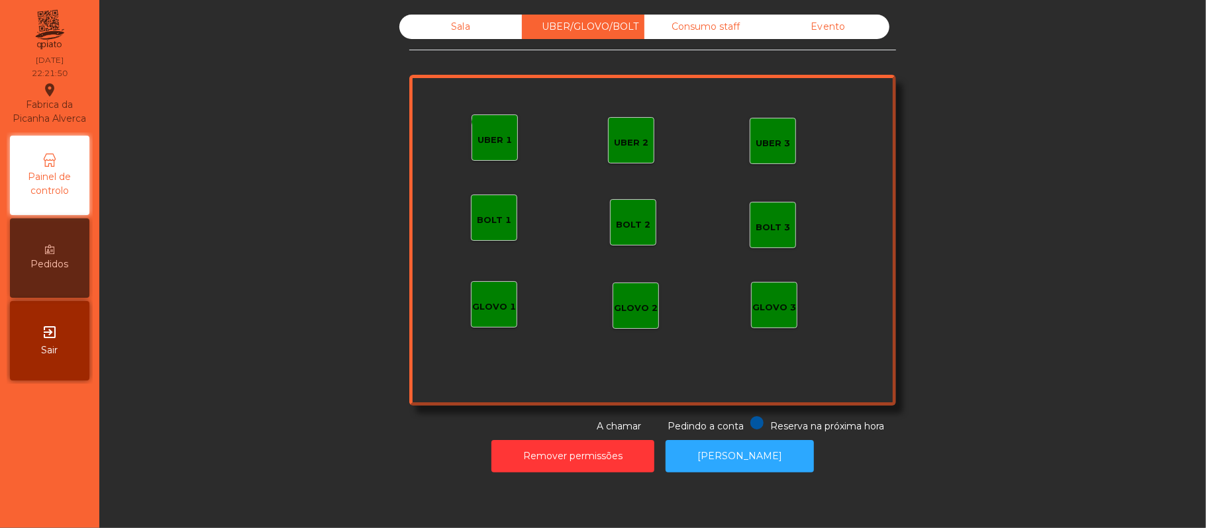
click at [485, 316] on div "GLOVO 1" at bounding box center [494, 304] width 46 height 46
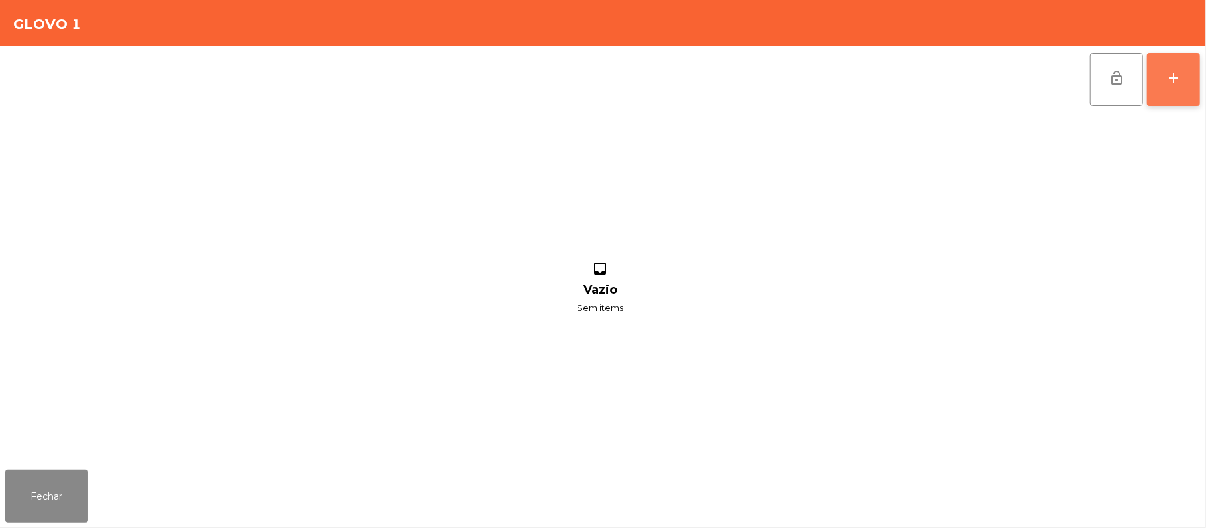
click at [1197, 90] on button "add" at bounding box center [1173, 79] width 53 height 53
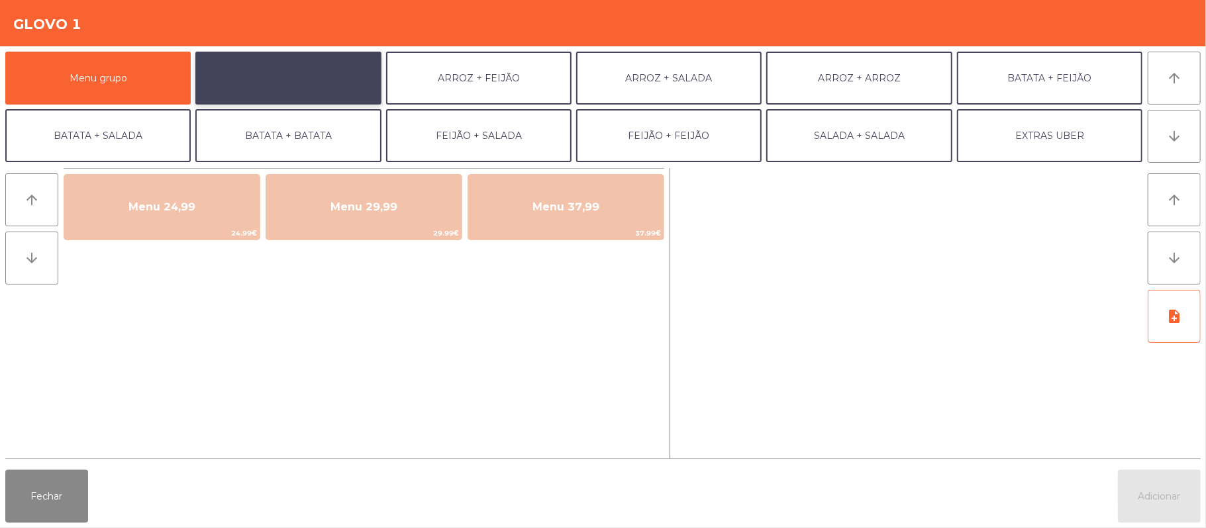
click at [334, 72] on button "ARROZ + BATATAS" at bounding box center [287, 78] width 185 height 53
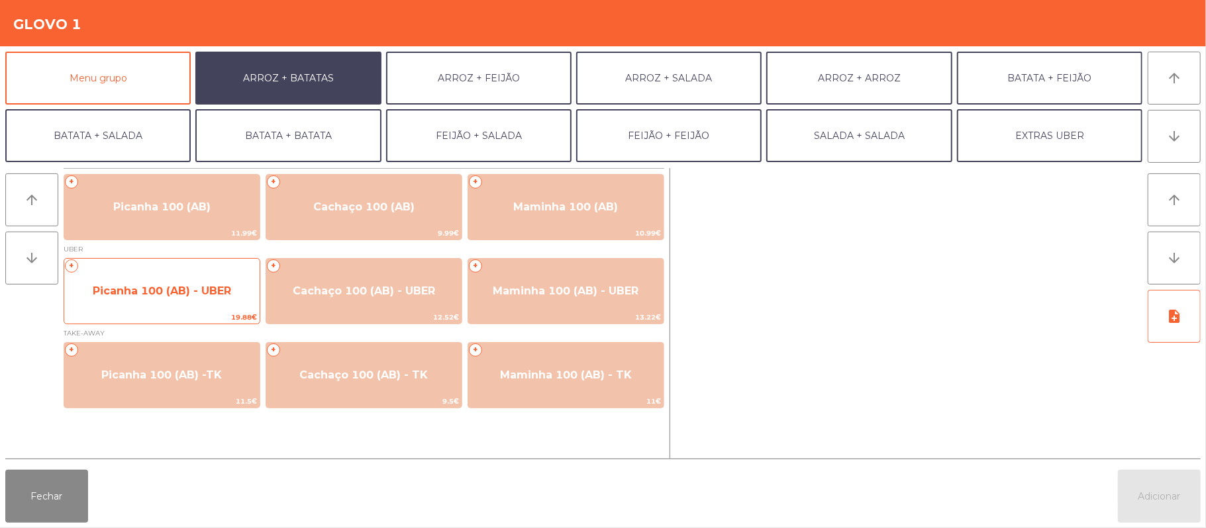
click at [202, 309] on span "Picanha 100 (AB) - UBER" at bounding box center [161, 291] width 195 height 36
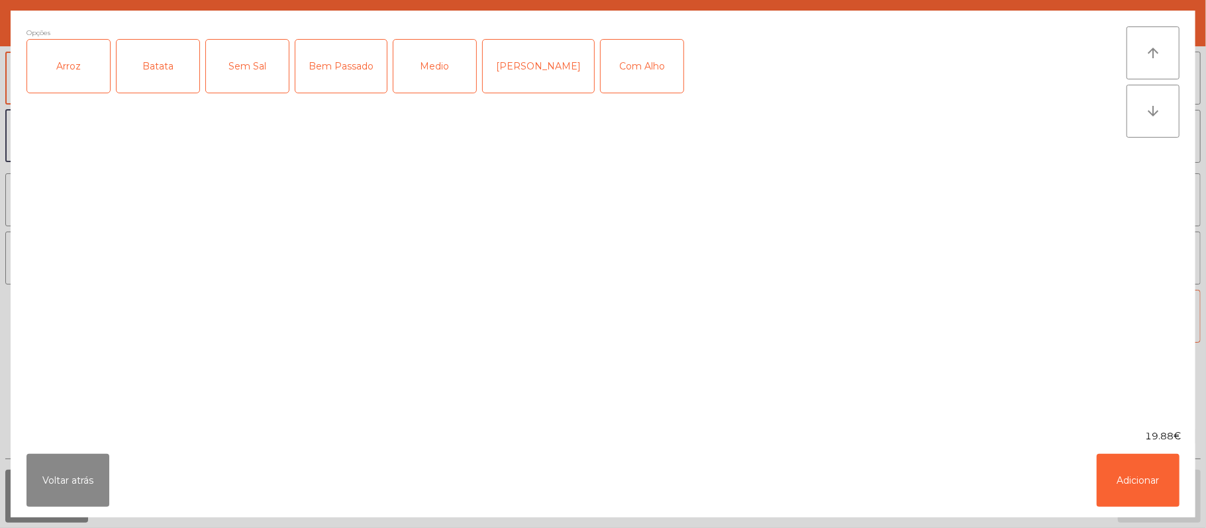
click at [104, 57] on div "Arroz" at bounding box center [68, 66] width 83 height 53
click at [162, 77] on div "Batata" at bounding box center [158, 66] width 83 height 53
click at [339, 88] on div "Bem Passado" at bounding box center [340, 66] width 91 height 53
click at [1156, 470] on button "Adicionar" at bounding box center [1138, 480] width 83 height 53
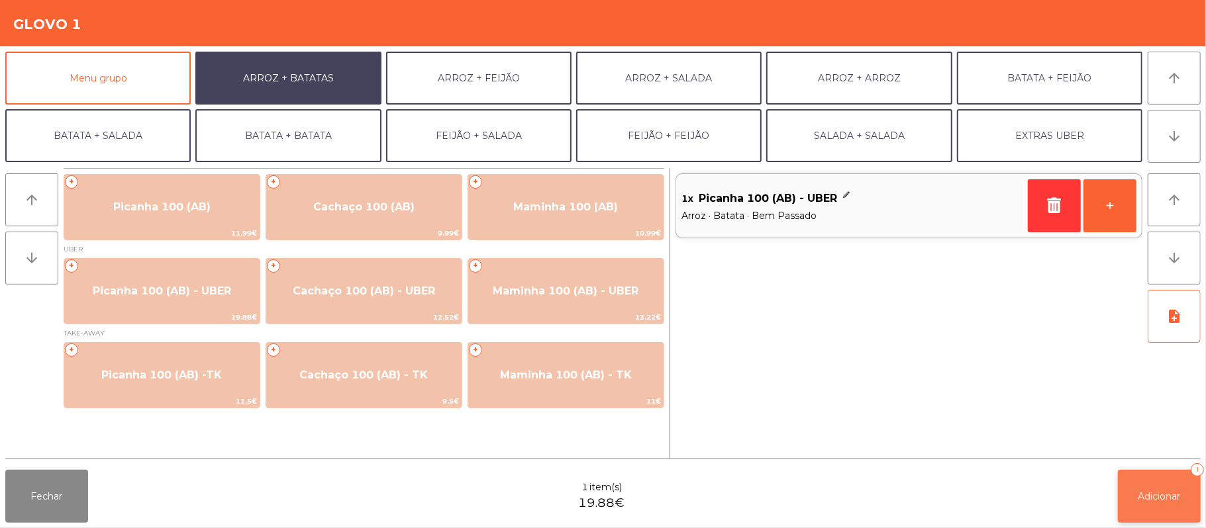
click at [1146, 498] on span "Adicionar" at bounding box center [1159, 497] width 42 height 12
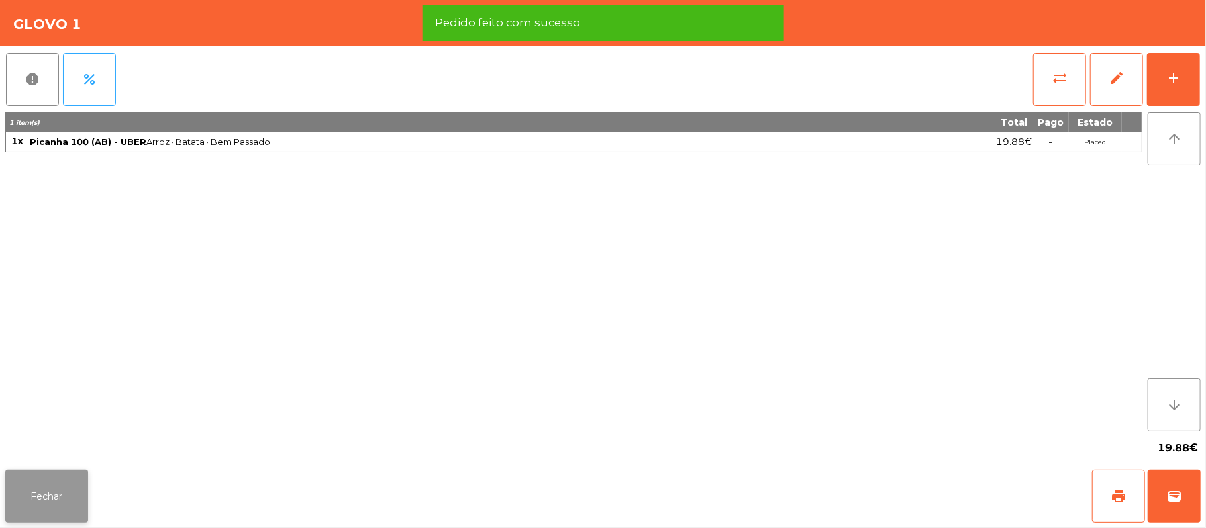
click at [52, 491] on button "Fechar" at bounding box center [46, 496] width 83 height 53
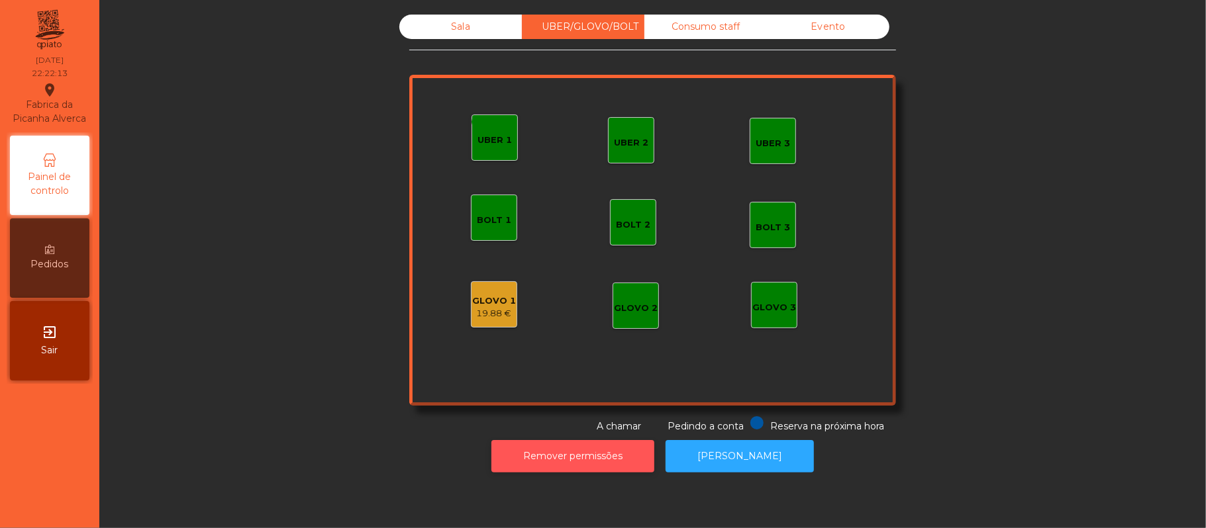
click at [610, 470] on button "Remover permissões" at bounding box center [572, 456] width 163 height 32
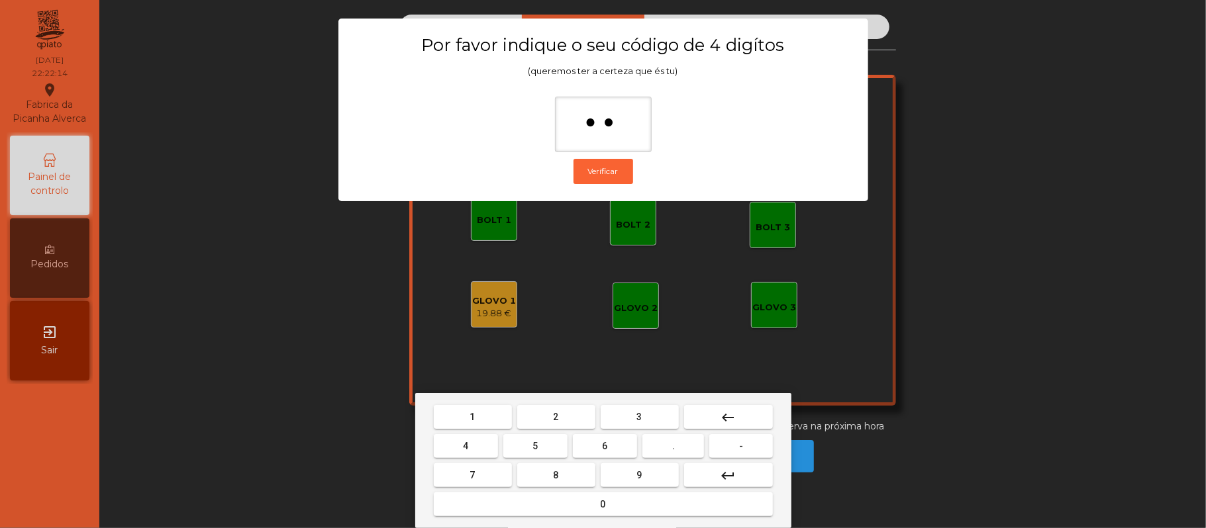
type input "***"
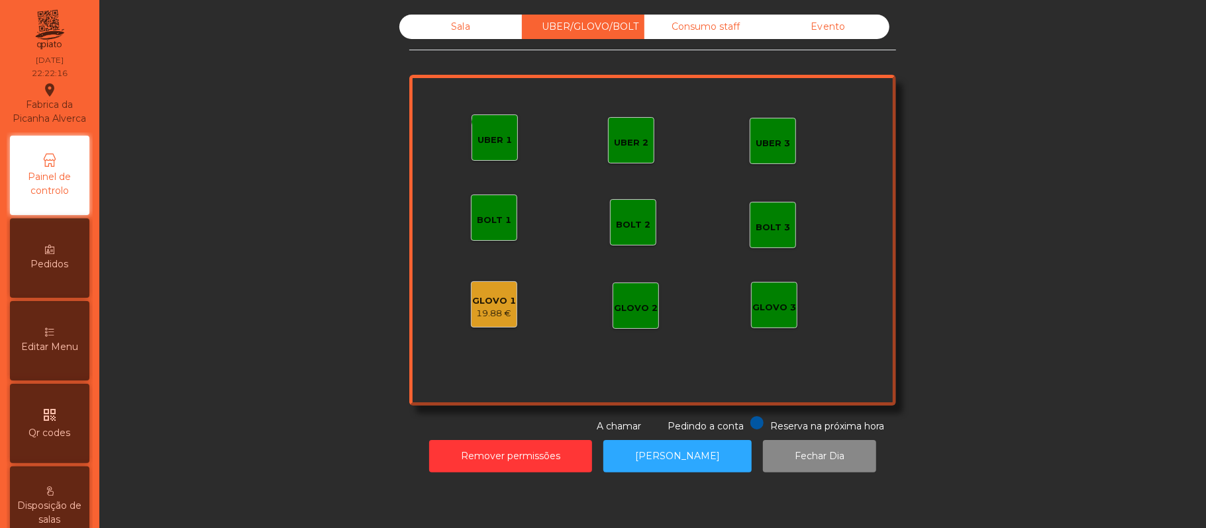
click at [477, 315] on div "19.88 €" at bounding box center [494, 313] width 44 height 13
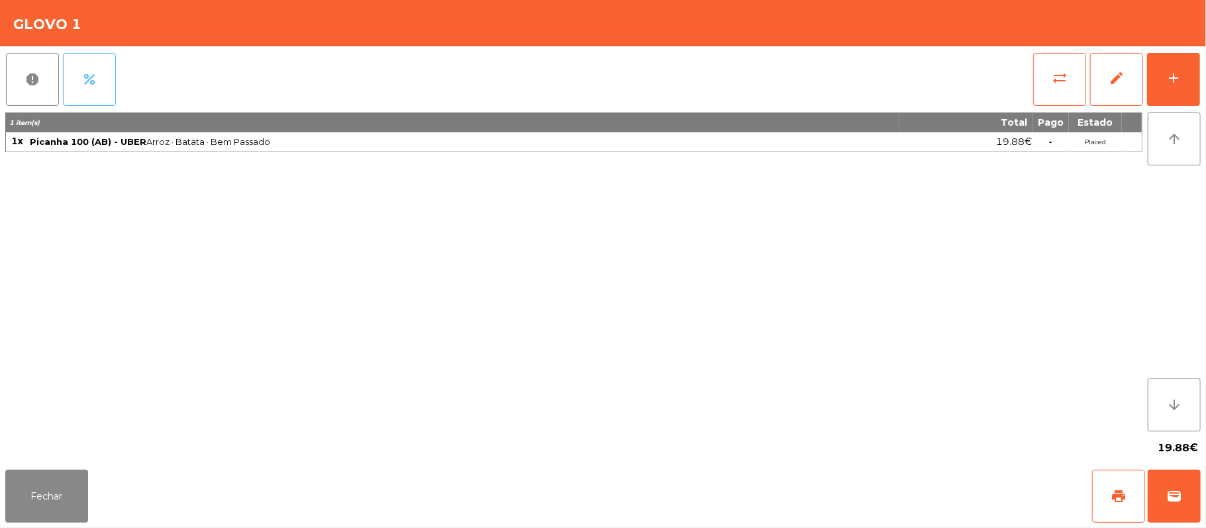
click at [97, 83] on span "percent" at bounding box center [89, 80] width 16 height 16
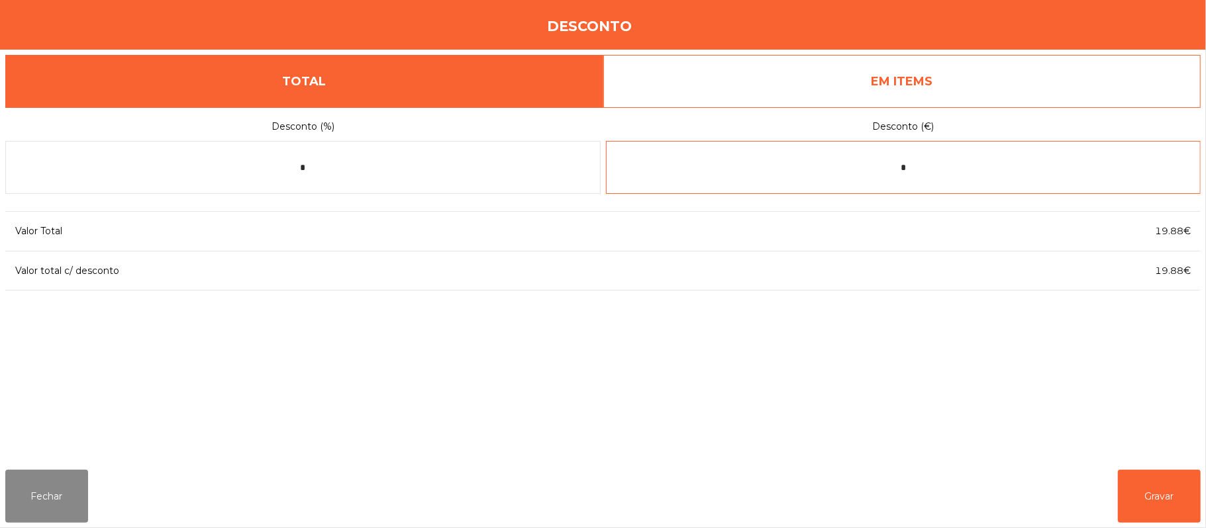
click at [981, 168] on input "*" at bounding box center [903, 167] width 595 height 53
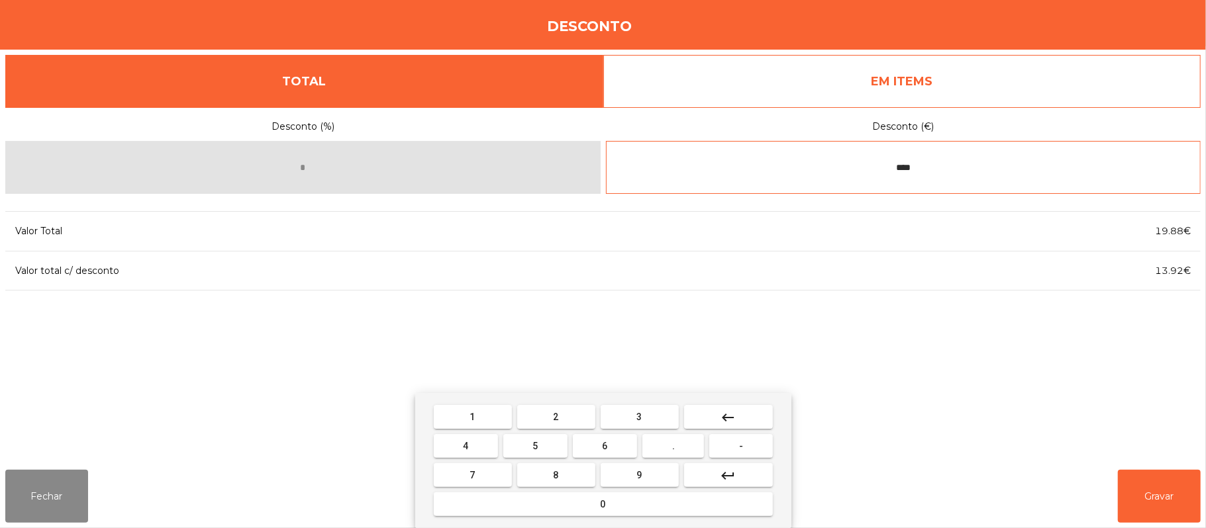
type input "****"
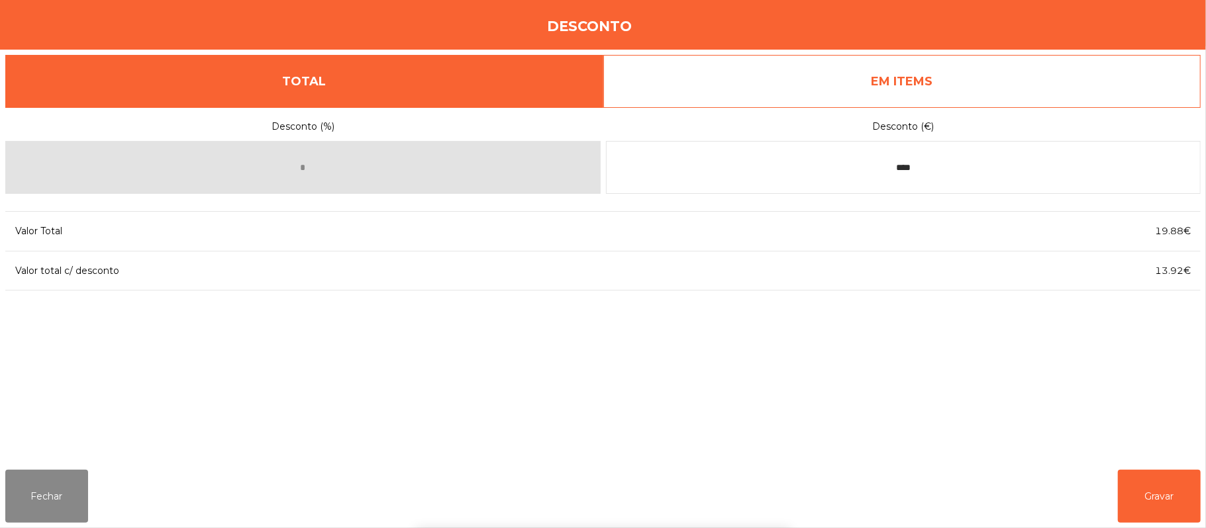
click at [1191, 507] on div "1 2 3 keyboard_backspace 4 5 6 . - 7 8 9 keyboard_return 0" at bounding box center [603, 460] width 1206 height 135
click at [1158, 489] on button "Gravar" at bounding box center [1159, 496] width 83 height 53
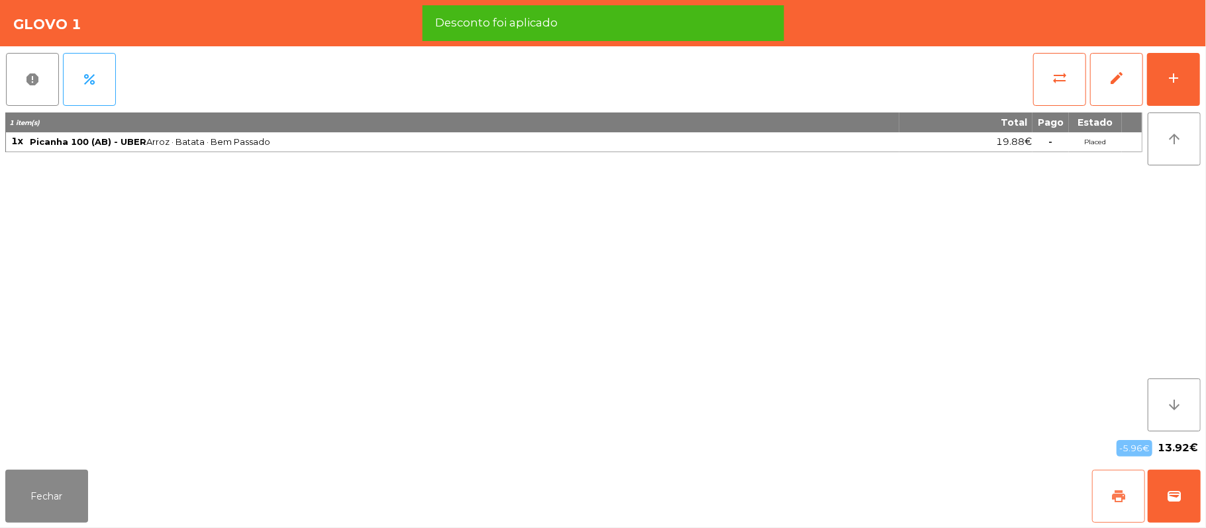
click at [1108, 507] on button "print" at bounding box center [1118, 496] width 53 height 53
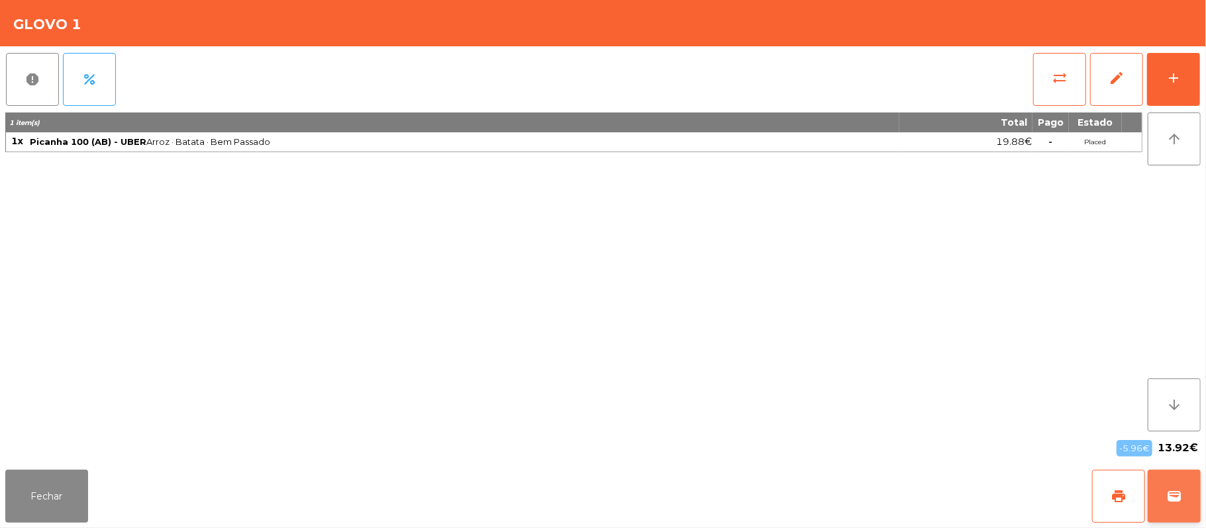
click at [1172, 493] on span "wallet" at bounding box center [1174, 497] width 16 height 16
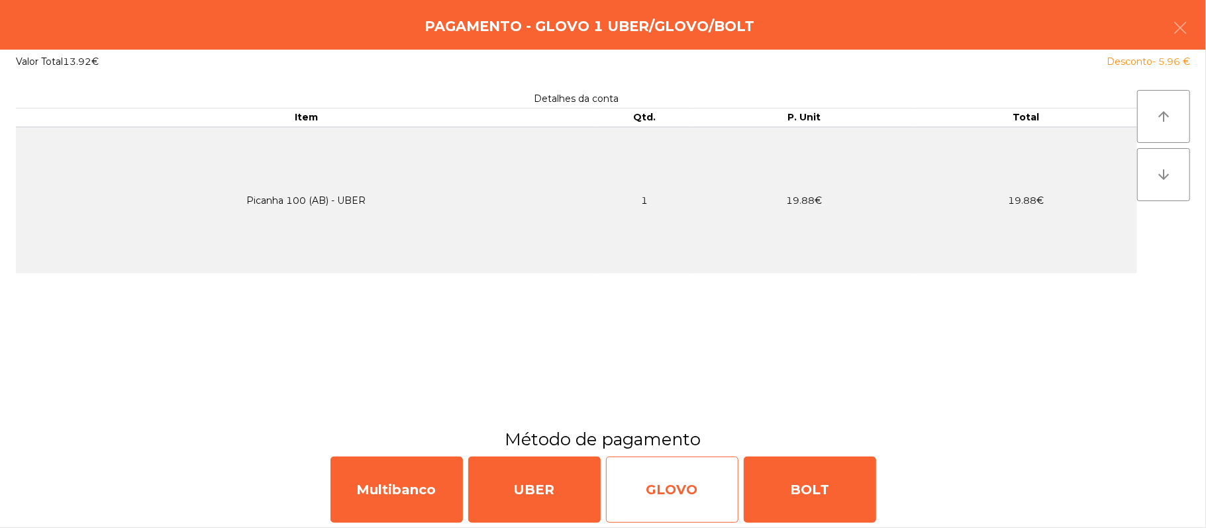
click at [684, 478] on div "GLOVO" at bounding box center [672, 490] width 132 height 66
select select "**"
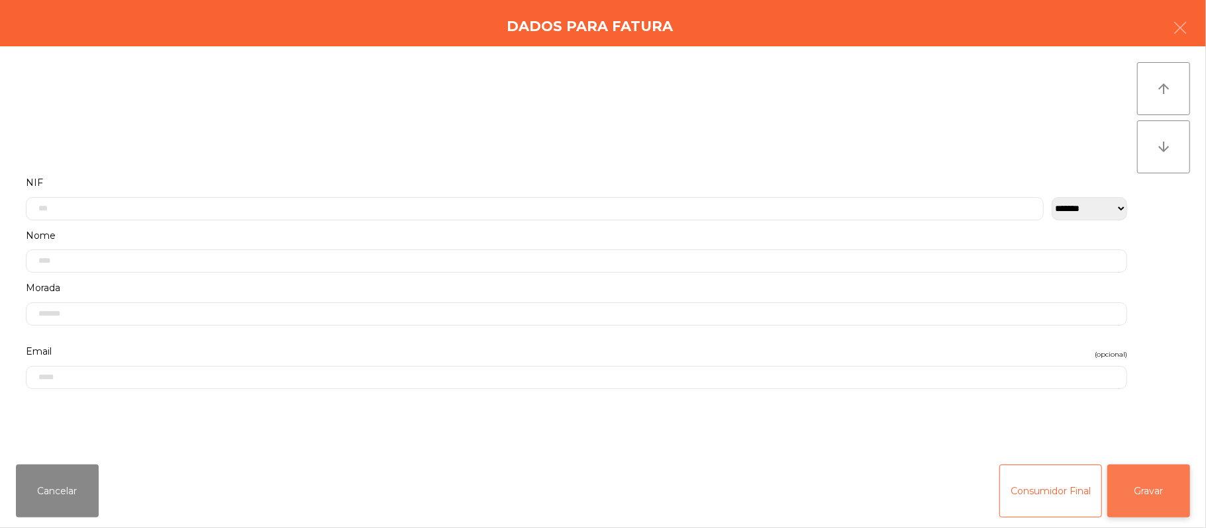
click at [1173, 493] on button "Gravar" at bounding box center [1148, 491] width 83 height 53
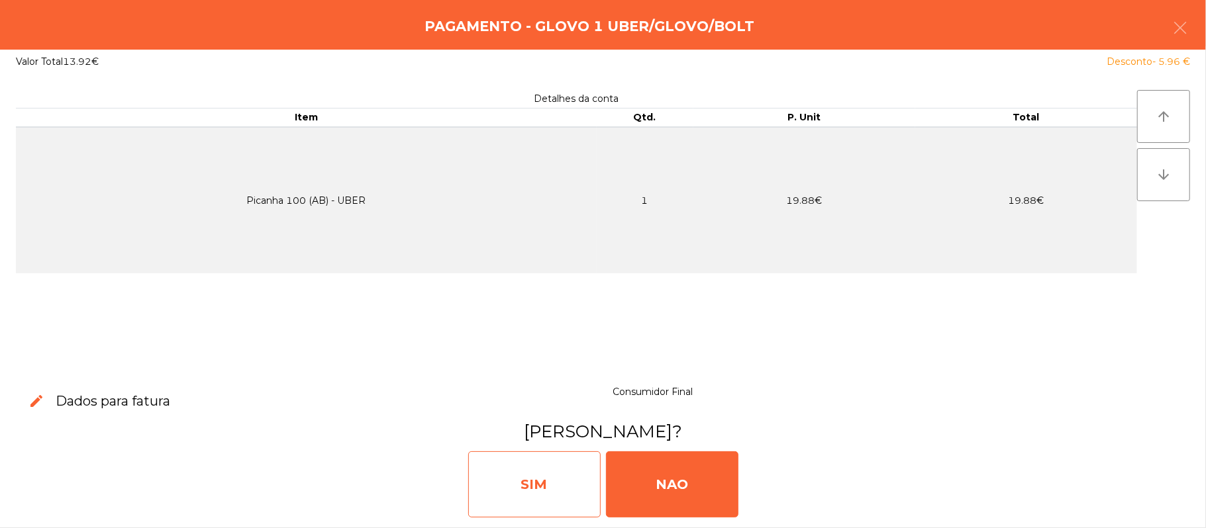
click at [546, 481] on div "SIM" at bounding box center [534, 485] width 132 height 66
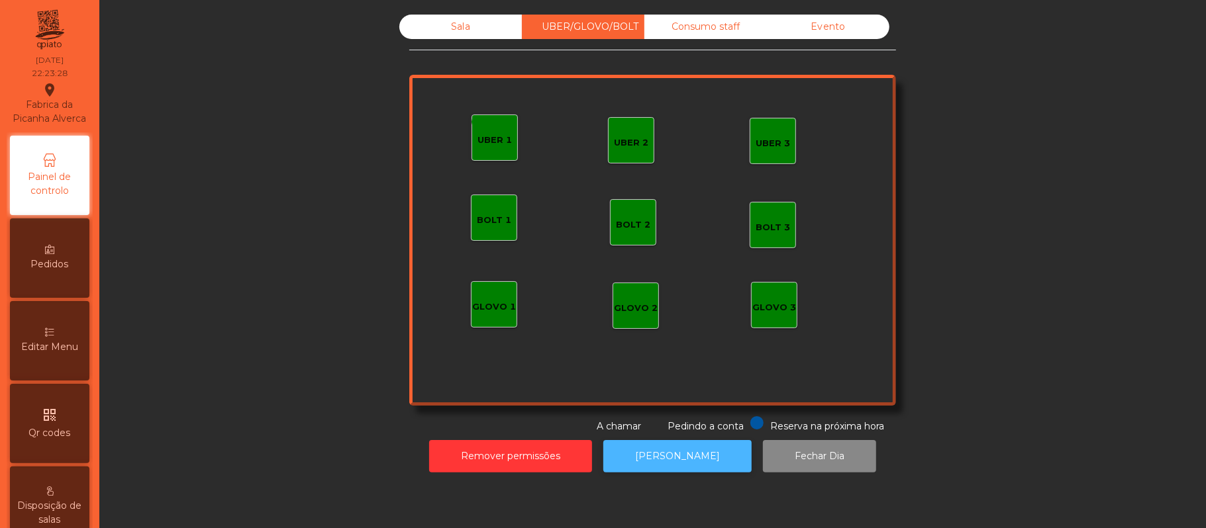
click at [678, 470] on button "[PERSON_NAME]" at bounding box center [677, 456] width 148 height 32
click at [687, 25] on div "Consumo staff" at bounding box center [705, 27] width 123 height 25
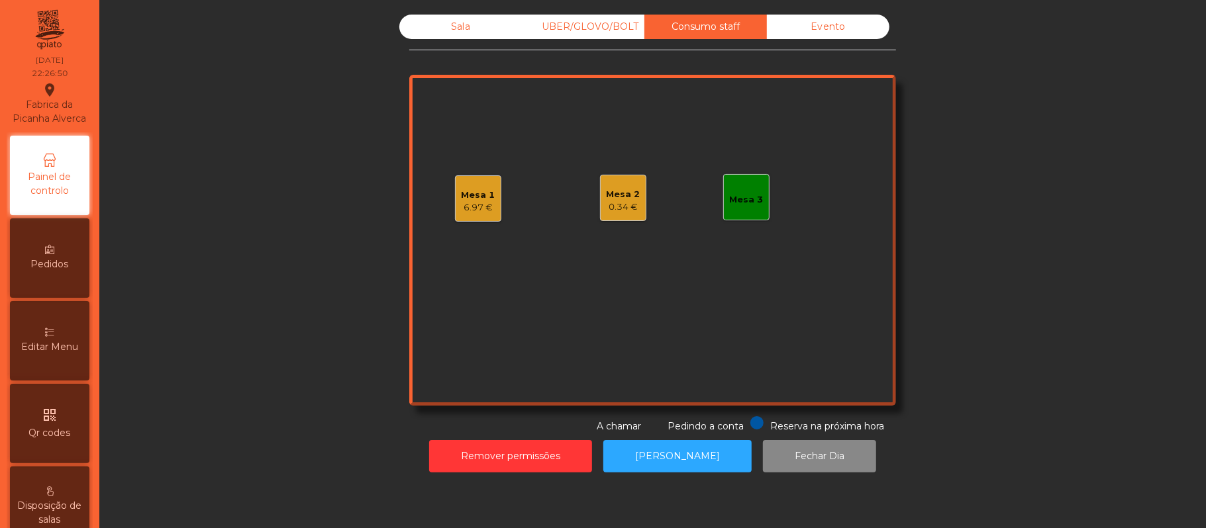
click at [623, 213] on div "0.34 €" at bounding box center [624, 207] width 34 height 13
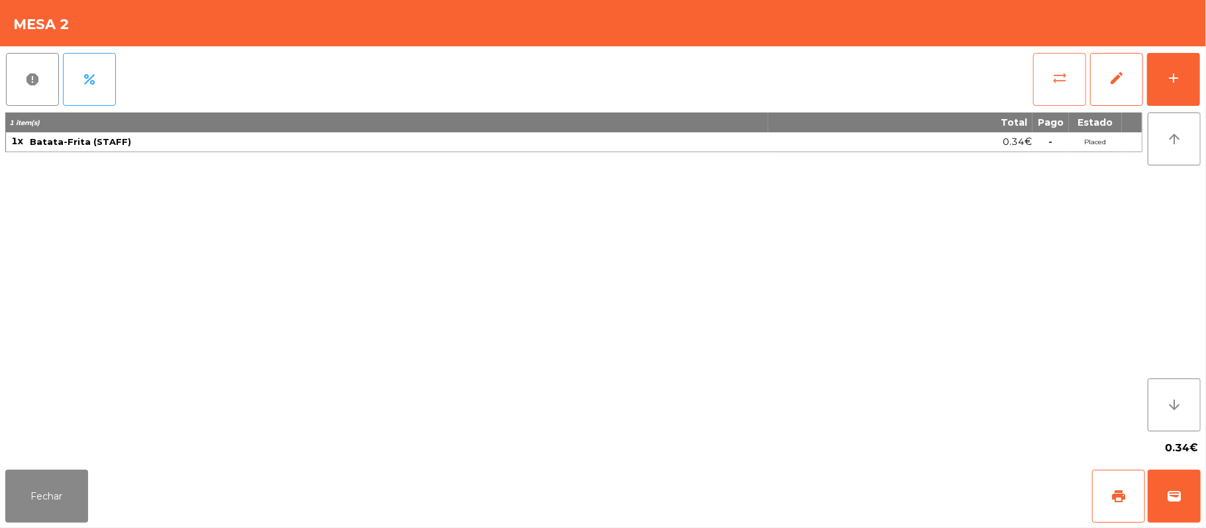
click at [1034, 81] on button "sync_alt" at bounding box center [1059, 79] width 53 height 53
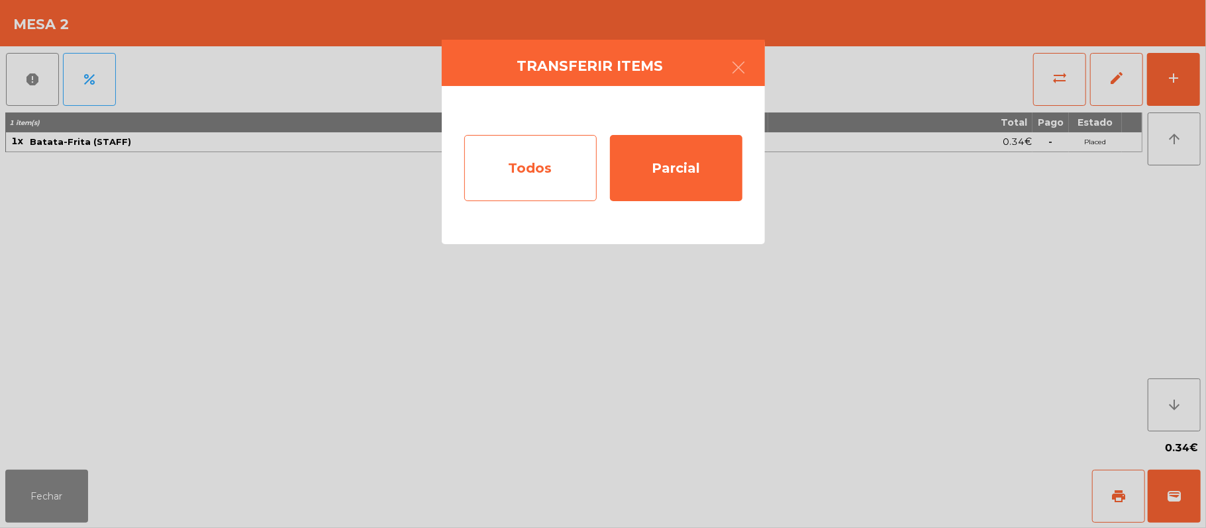
click at [548, 156] on div "Todos" at bounding box center [530, 168] width 132 height 66
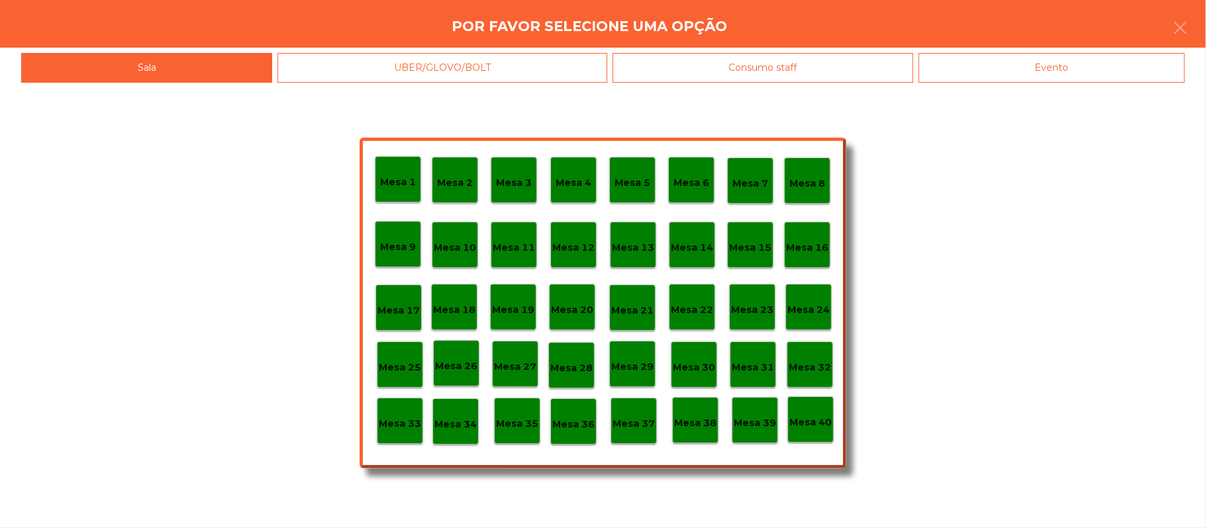
click at [813, 70] on div "Consumo staff" at bounding box center [763, 68] width 301 height 30
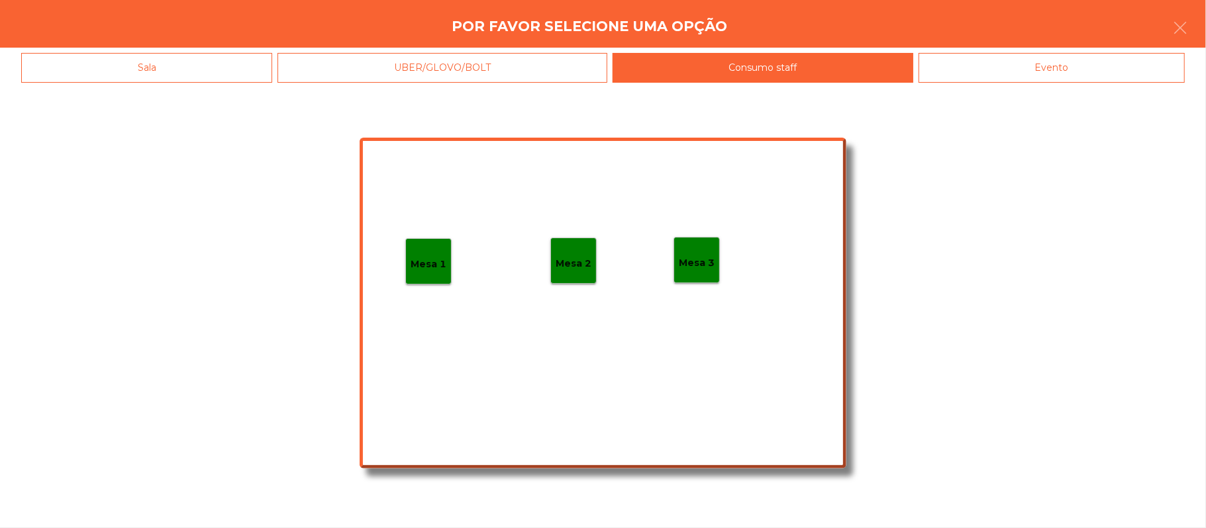
click at [432, 266] on p "Mesa 1" at bounding box center [429, 264] width 36 height 15
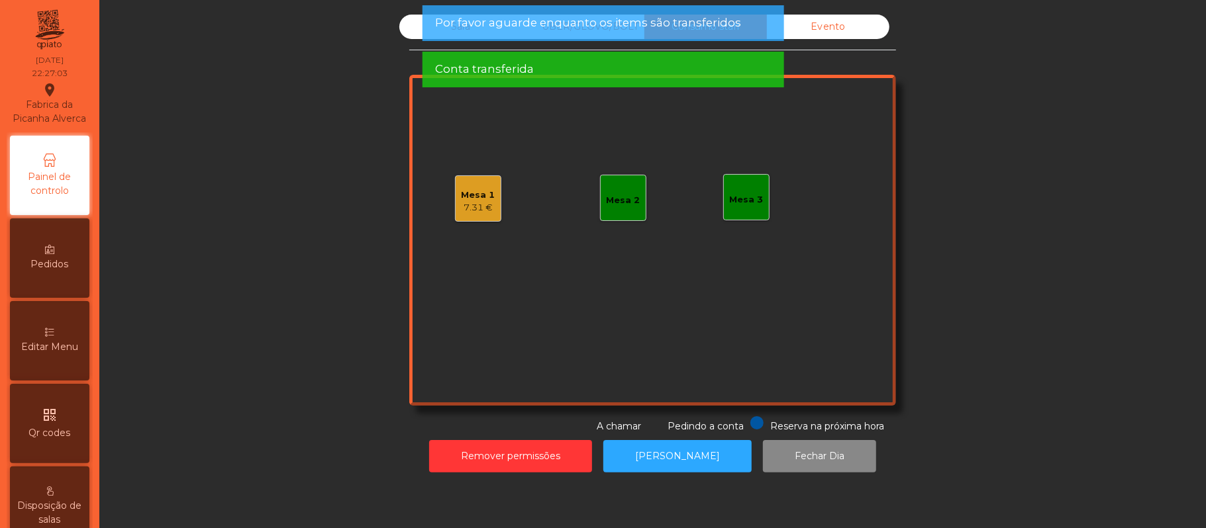
click at [483, 215] on div "Mesa 1 7.31 €" at bounding box center [478, 198] width 46 height 46
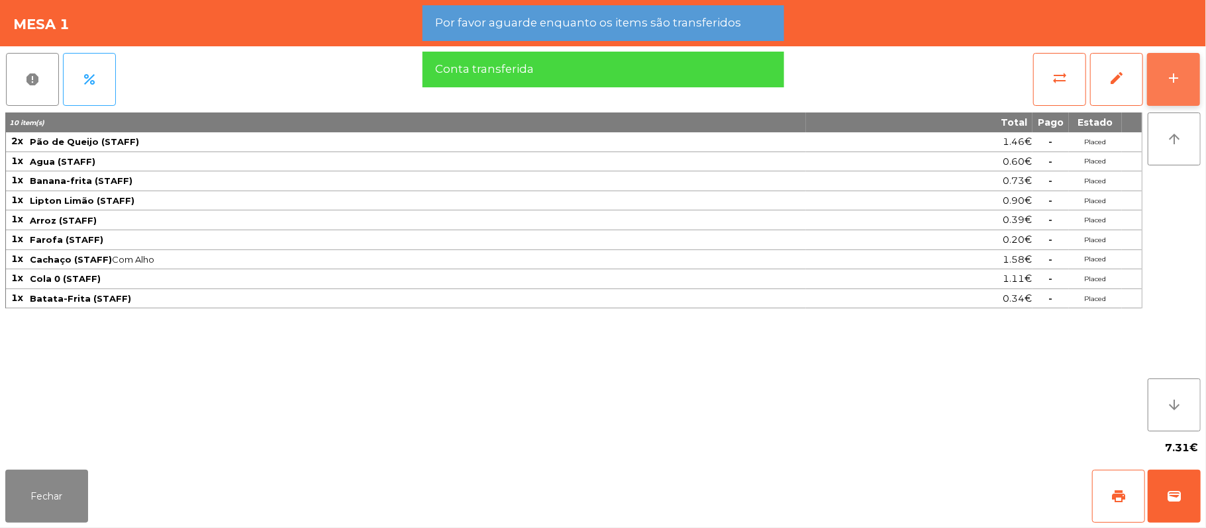
click at [1177, 67] on button "add" at bounding box center [1173, 79] width 53 height 53
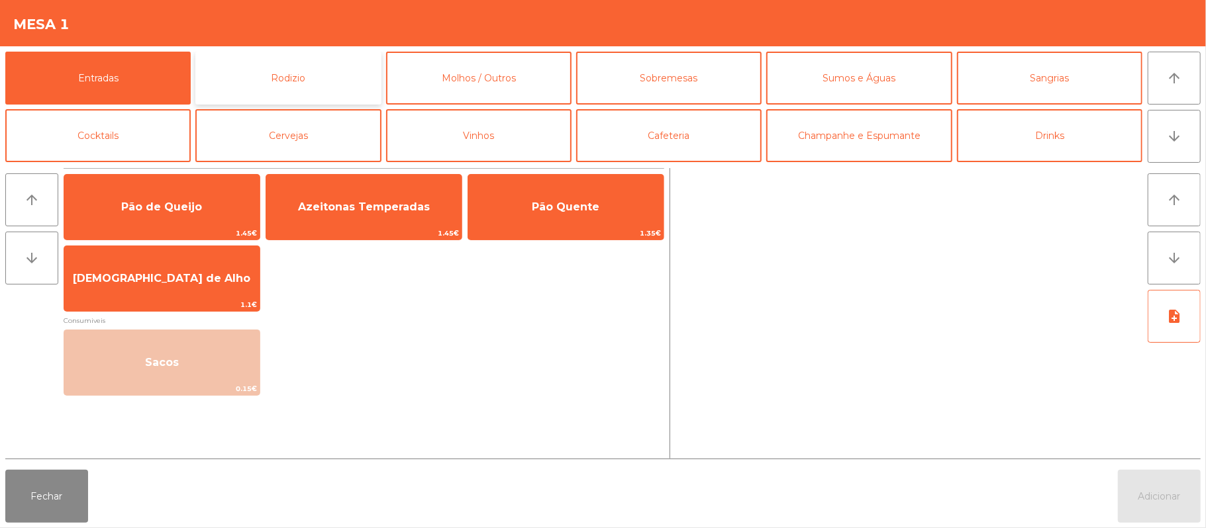
click at [328, 83] on button "Rodizio" at bounding box center [287, 78] width 185 height 53
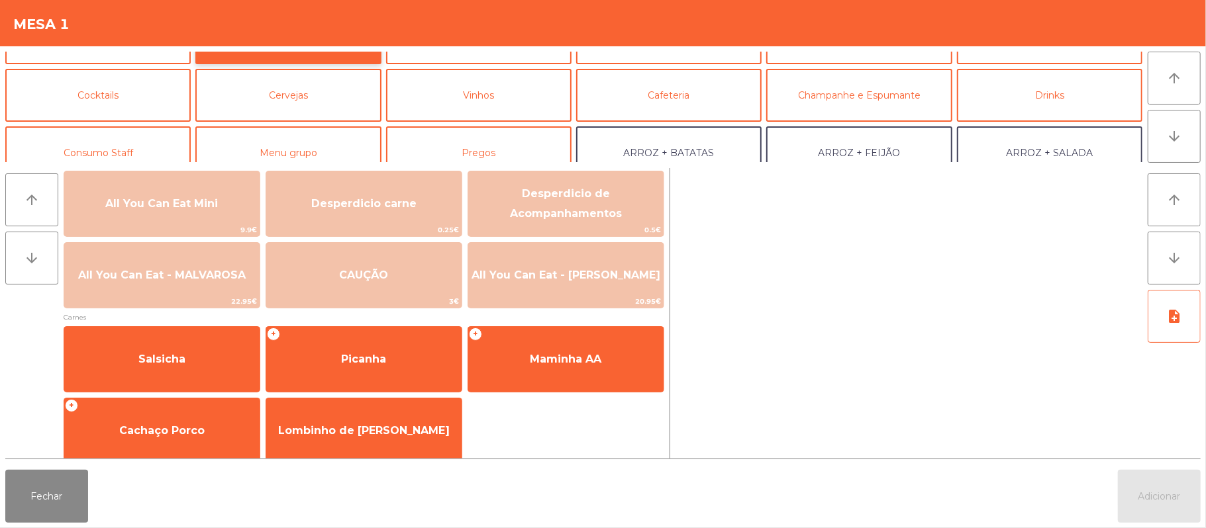
scroll to position [80, 0]
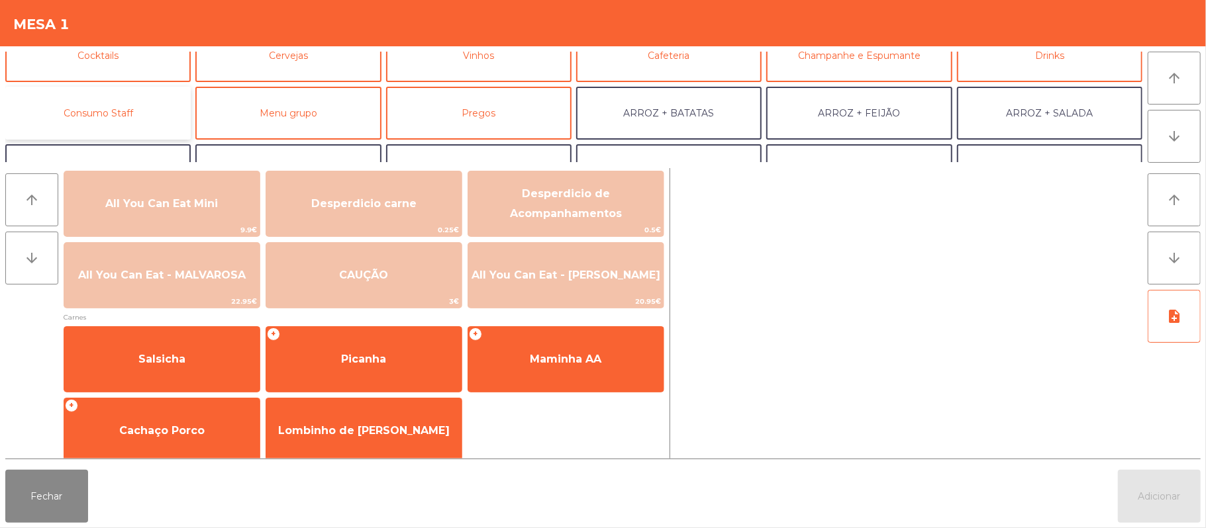
click at [132, 124] on button "Consumo Staff" at bounding box center [97, 113] width 185 height 53
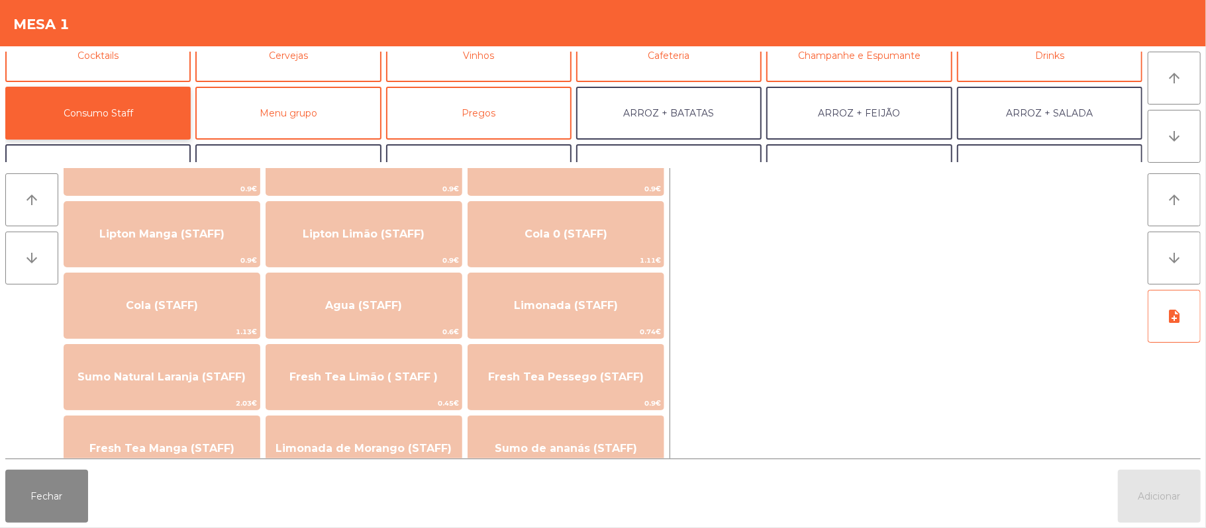
scroll to position [212, 0]
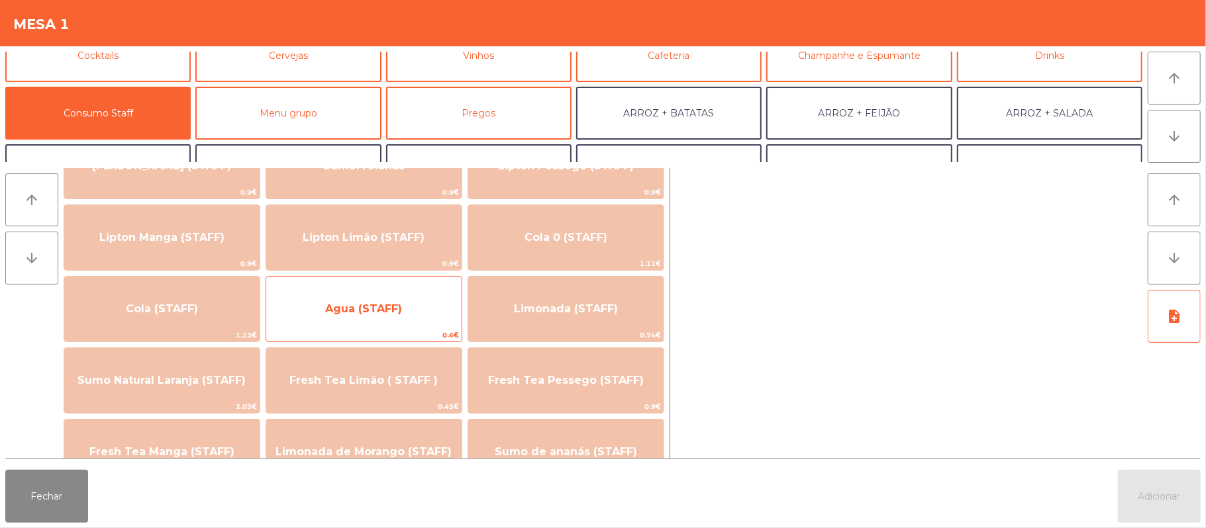
click at [411, 315] on span "Agua (STAFF)" at bounding box center [363, 309] width 195 height 36
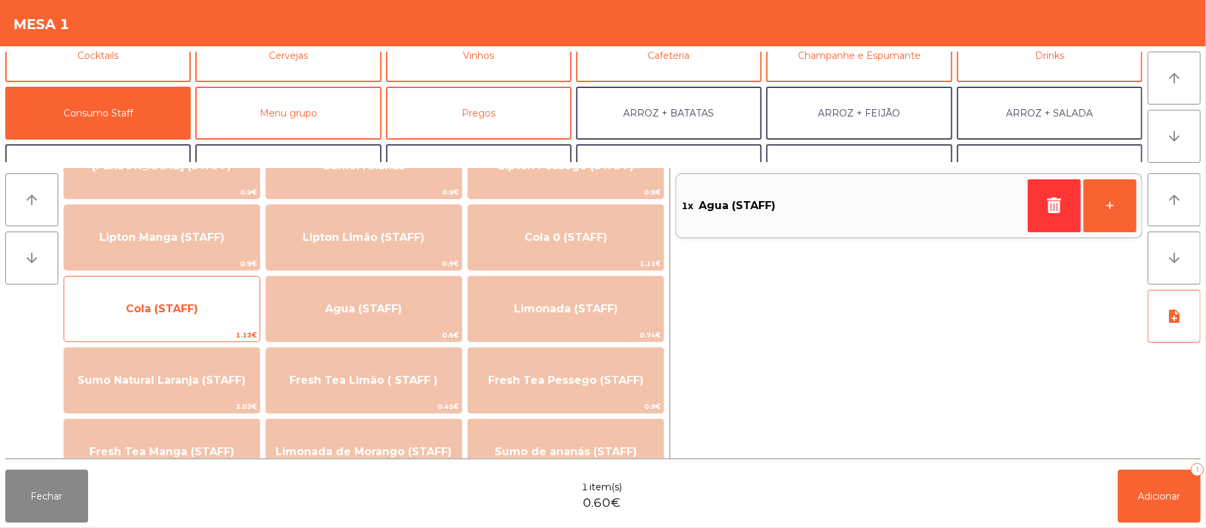
click at [120, 318] on span "Cola (STAFF)" at bounding box center [161, 309] width 195 height 36
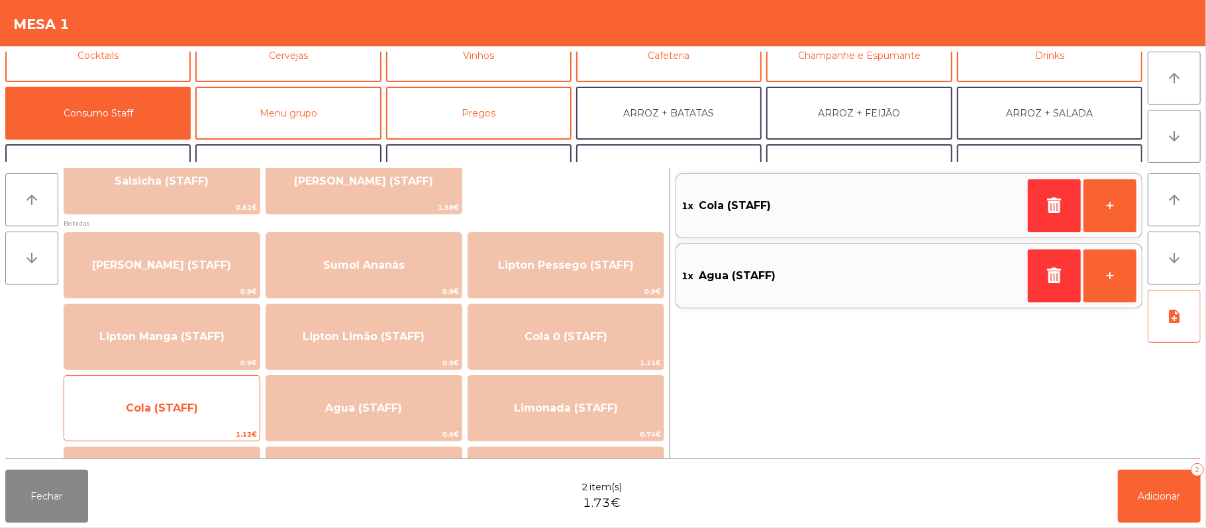
scroll to position [114, 0]
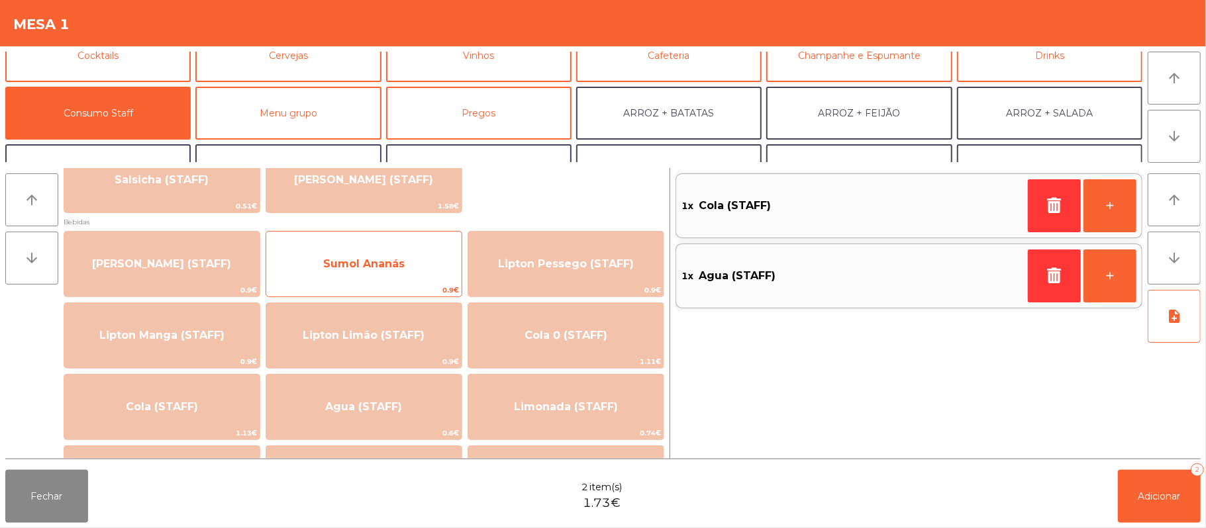
click at [379, 254] on span "Sumol Ananás" at bounding box center [363, 264] width 195 height 36
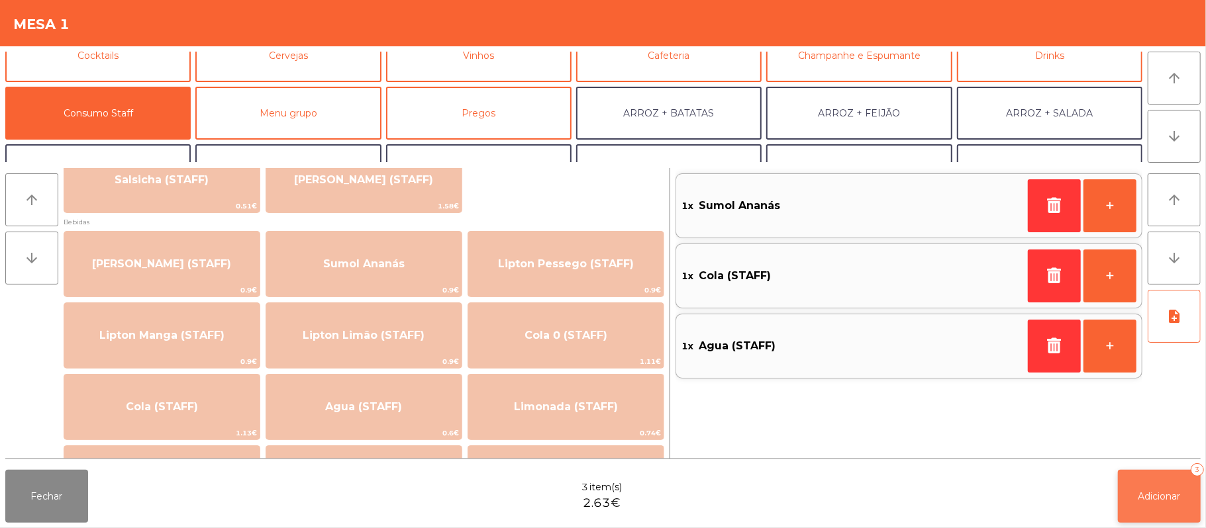
click at [1163, 511] on button "Adicionar 3" at bounding box center [1159, 496] width 83 height 53
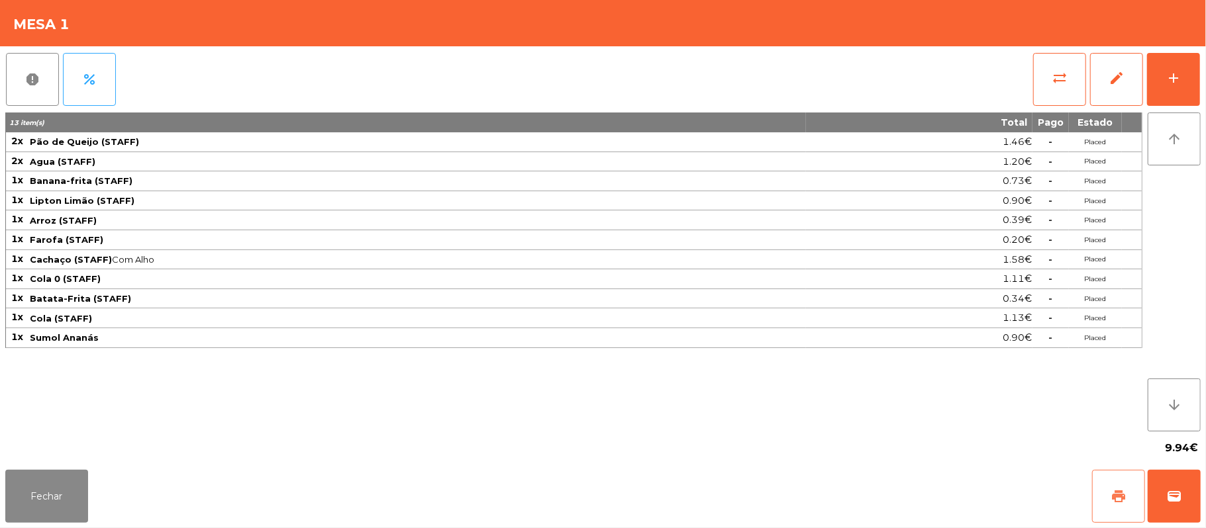
click at [1116, 493] on span "print" at bounding box center [1118, 497] width 16 height 16
click at [42, 477] on button "Fechar" at bounding box center [46, 496] width 83 height 53
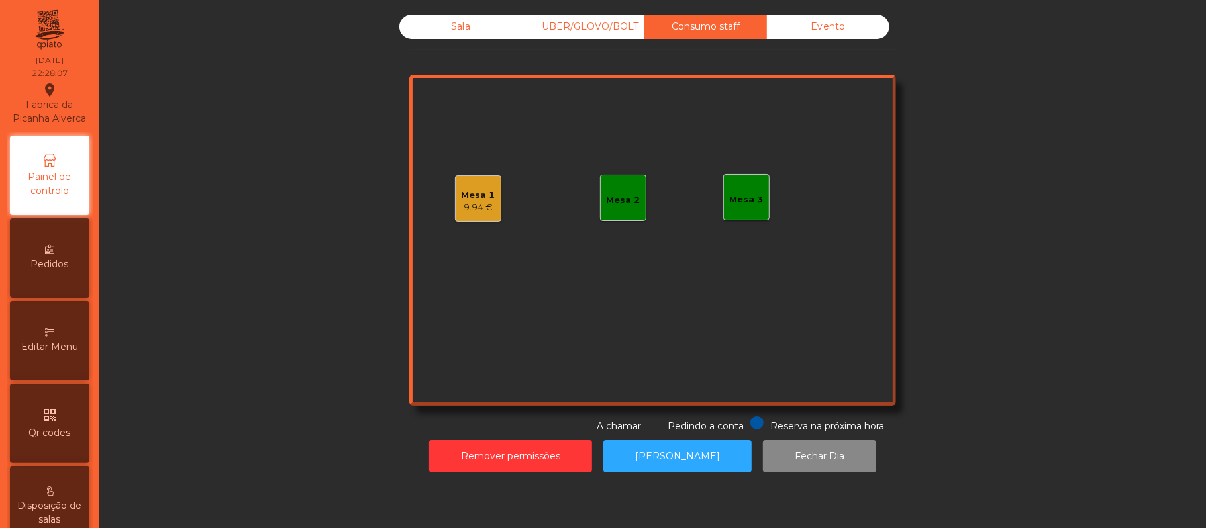
click at [467, 202] on div "9.94 €" at bounding box center [479, 207] width 34 height 13
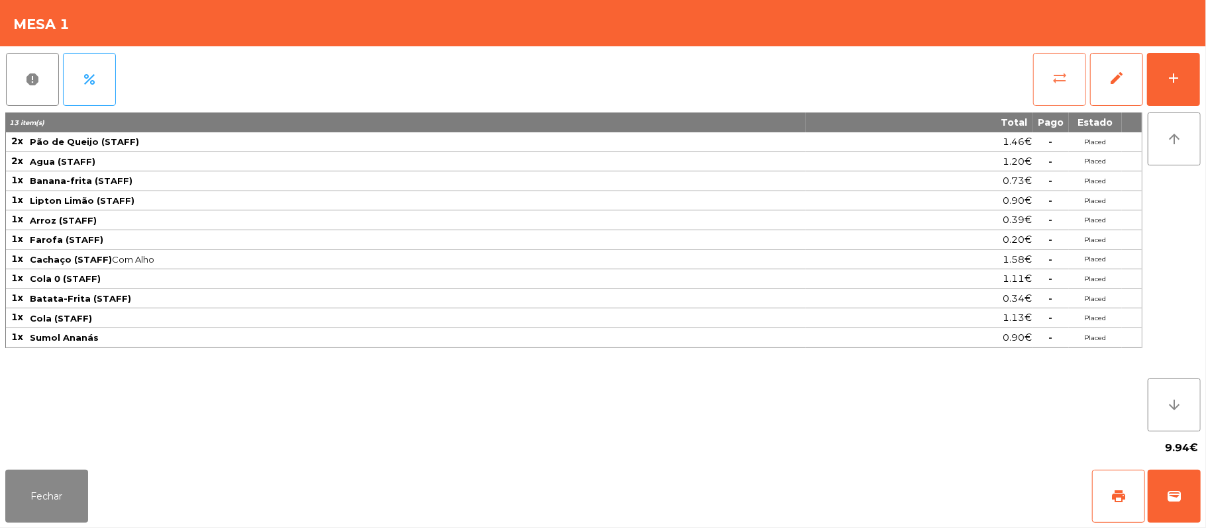
click at [1060, 87] on button "sync_alt" at bounding box center [1059, 79] width 53 height 53
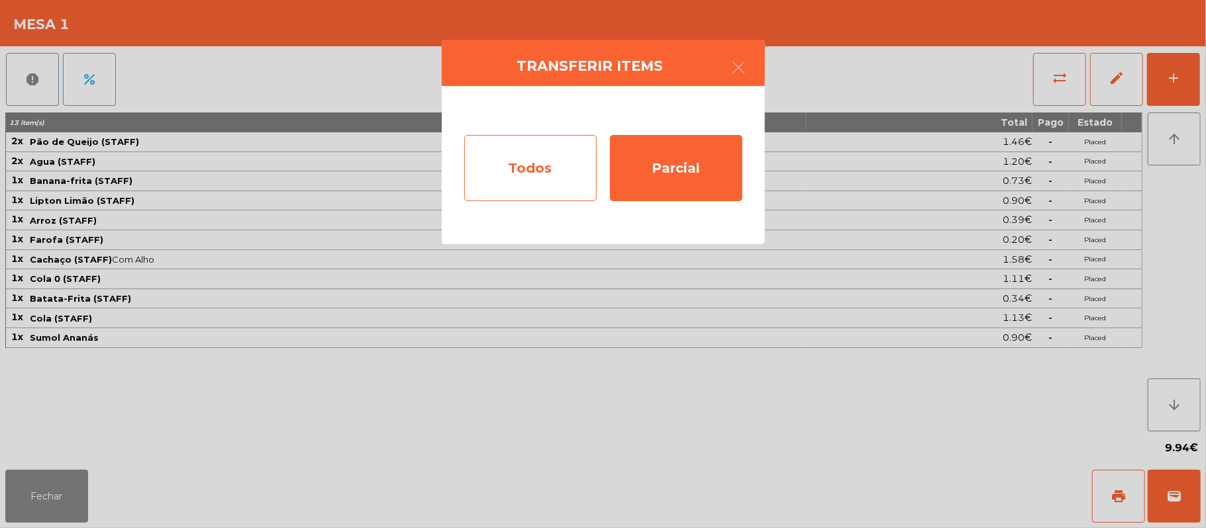
click at [546, 163] on div "Todos" at bounding box center [530, 168] width 132 height 66
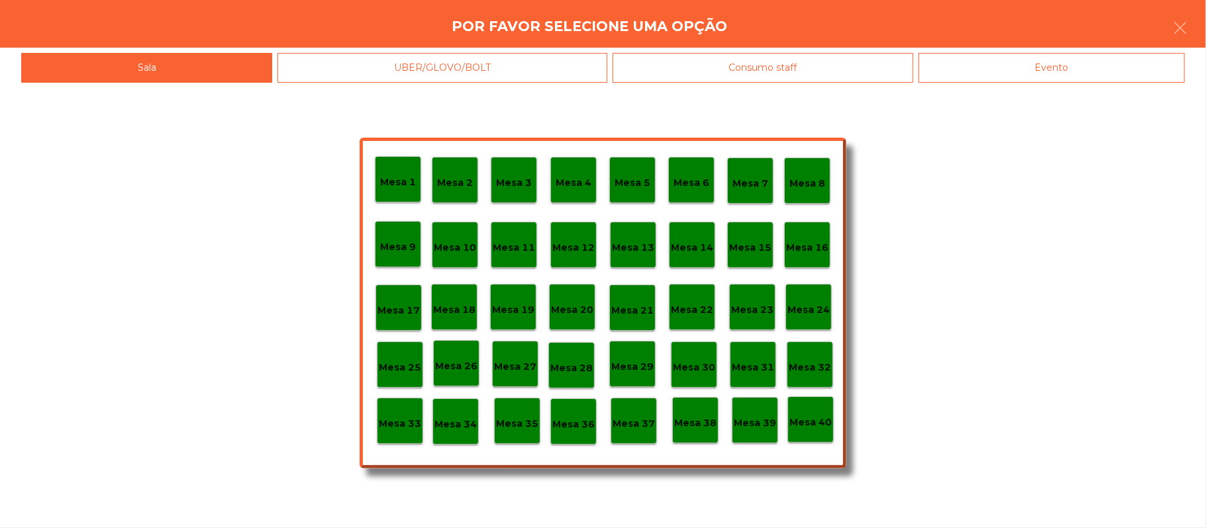
click at [409, 415] on div "Mesa 33" at bounding box center [400, 421] width 42 height 21
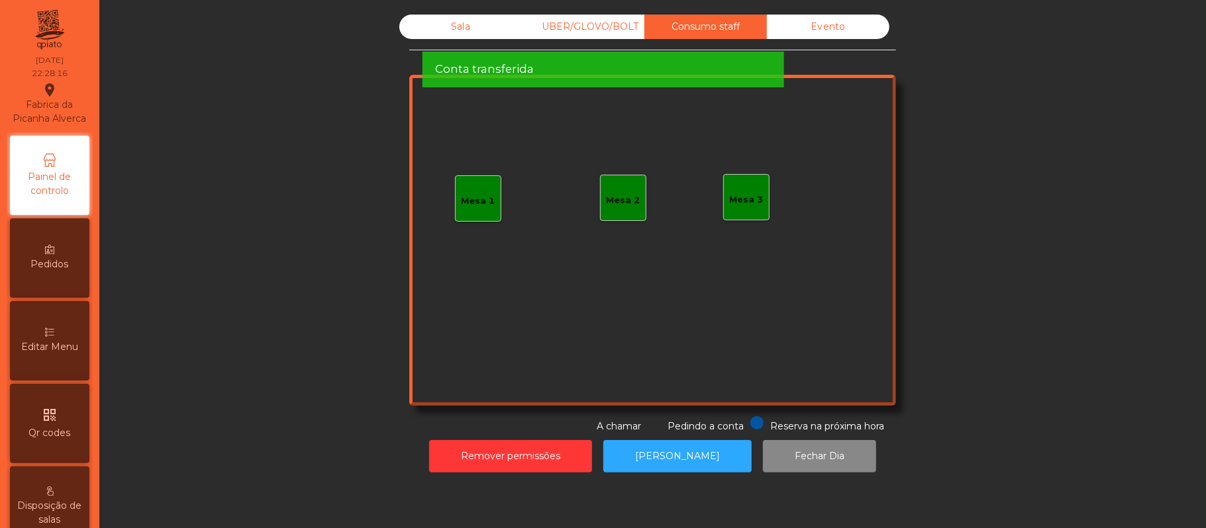
click at [412, 20] on div "Sala" at bounding box center [460, 27] width 123 height 25
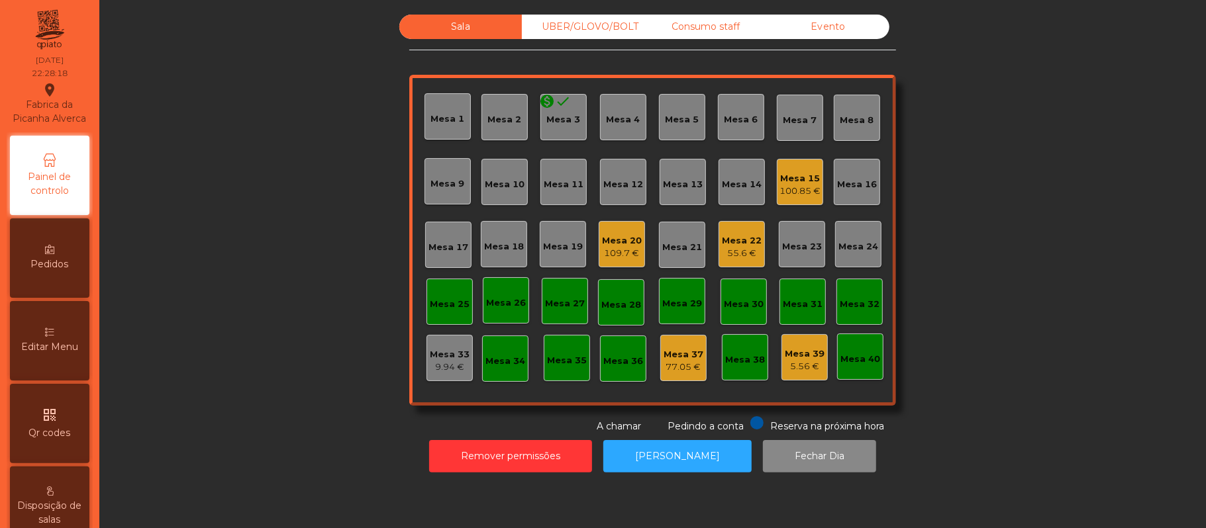
click at [443, 366] on div "9.94 €" at bounding box center [450, 367] width 40 height 13
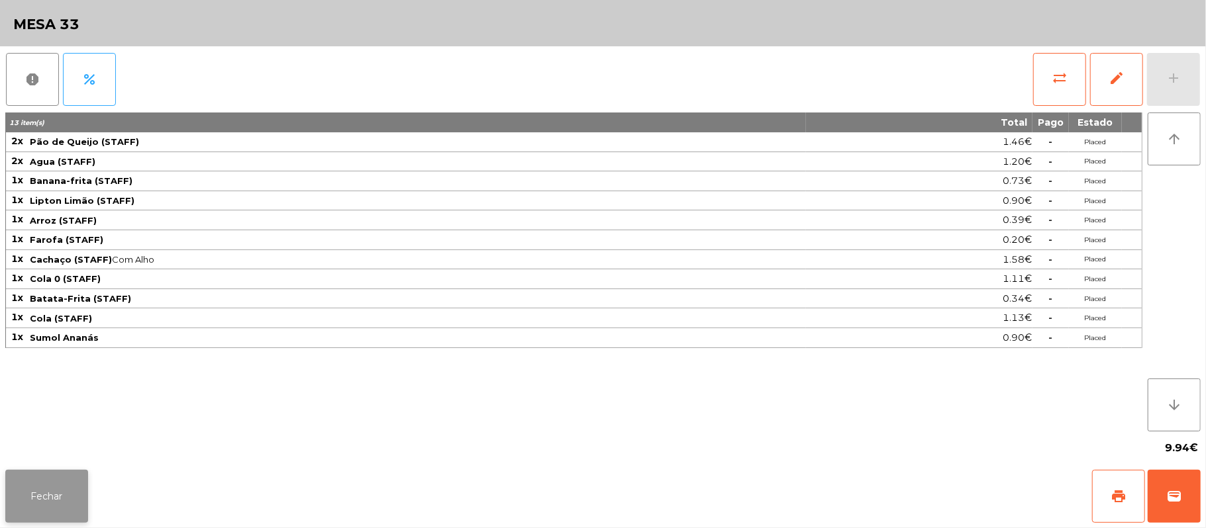
click at [45, 499] on button "Fechar" at bounding box center [46, 496] width 83 height 53
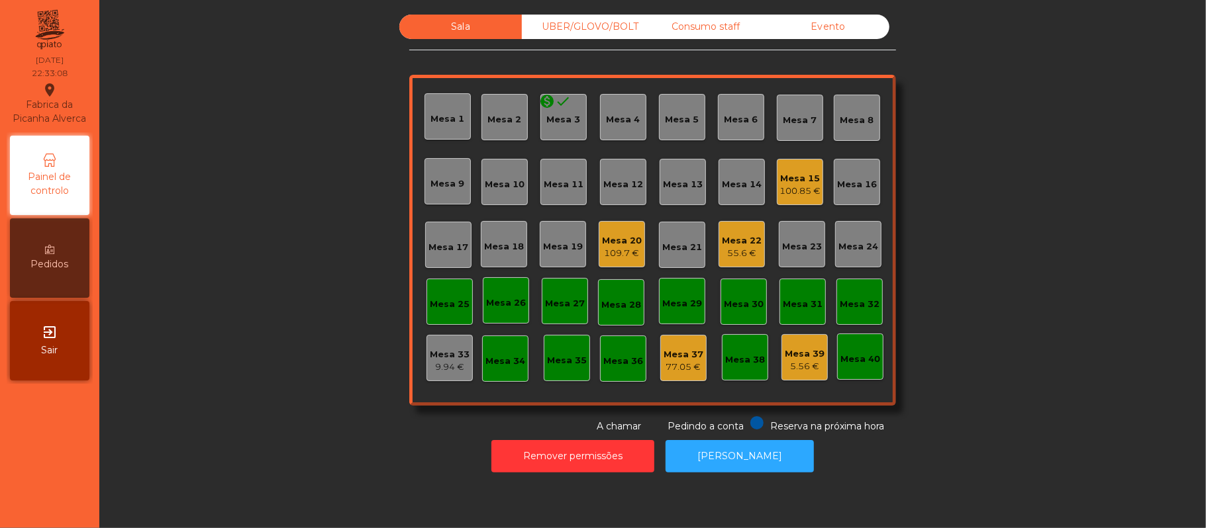
click at [724, 250] on div "55.6 €" at bounding box center [742, 253] width 40 height 13
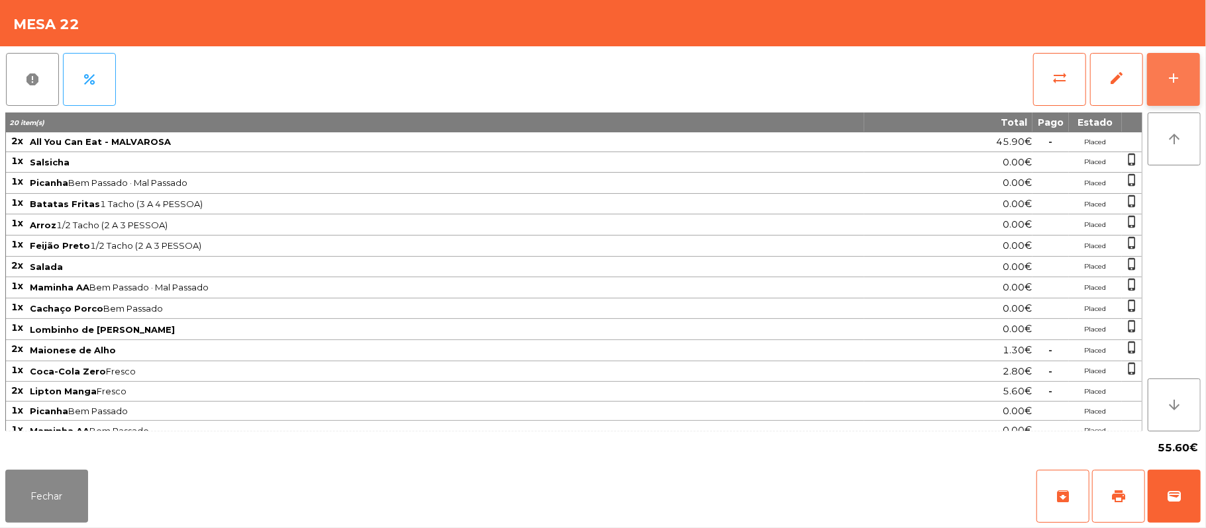
click at [1197, 97] on button "add" at bounding box center [1173, 79] width 53 height 53
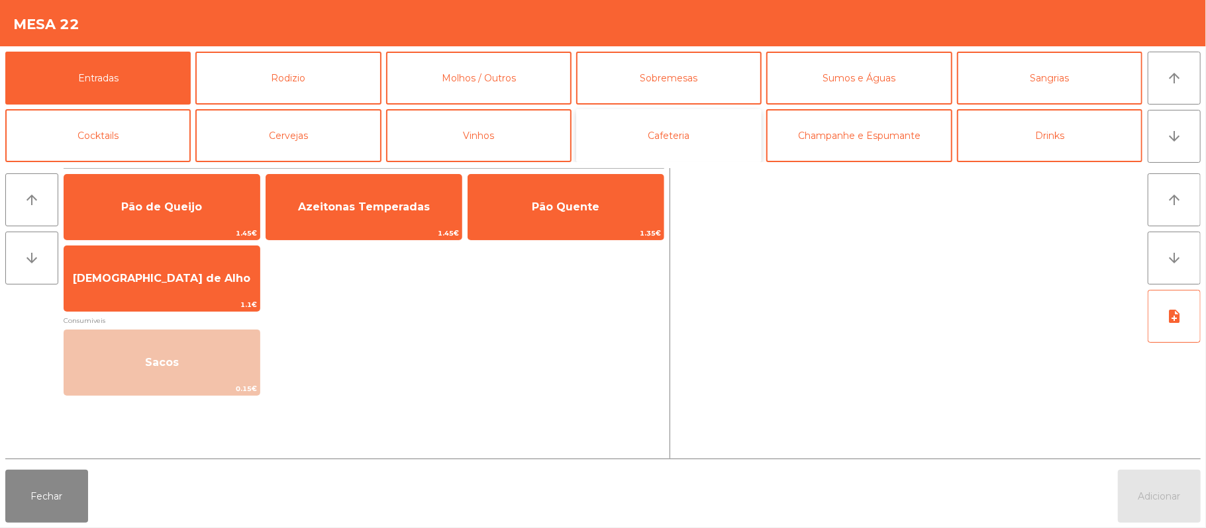
click at [657, 149] on button "Cafeteria" at bounding box center [668, 135] width 185 height 53
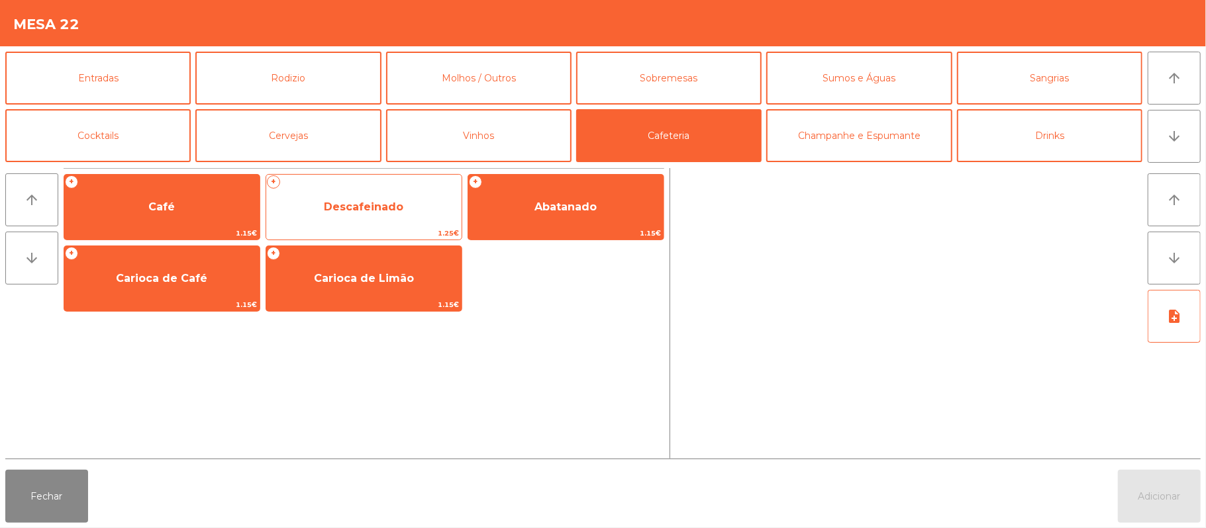
click at [395, 215] on span "Descafeinado" at bounding box center [363, 207] width 195 height 36
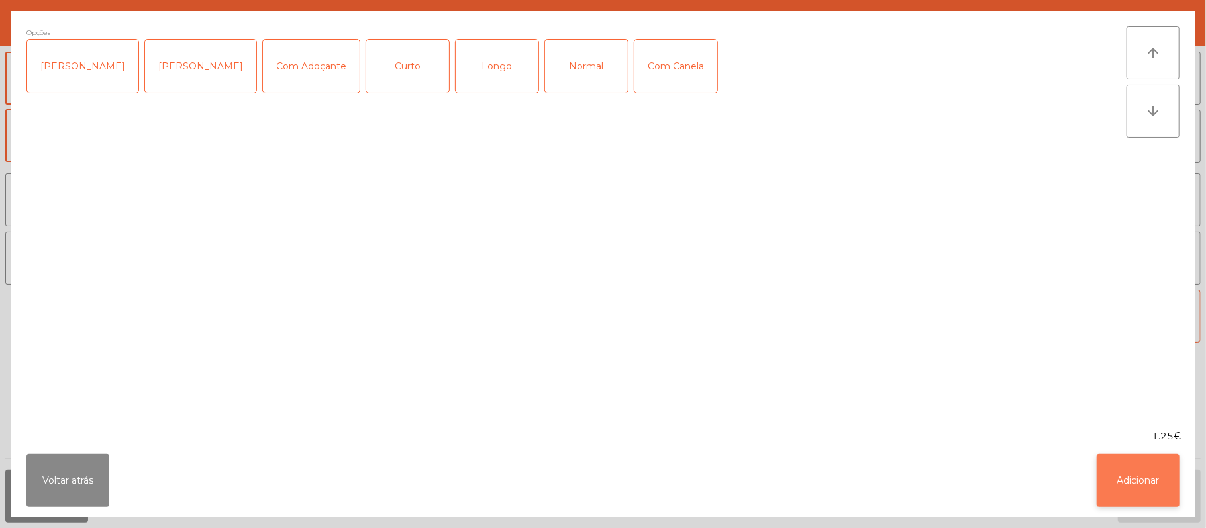
click at [1158, 483] on button "Adicionar" at bounding box center [1138, 480] width 83 height 53
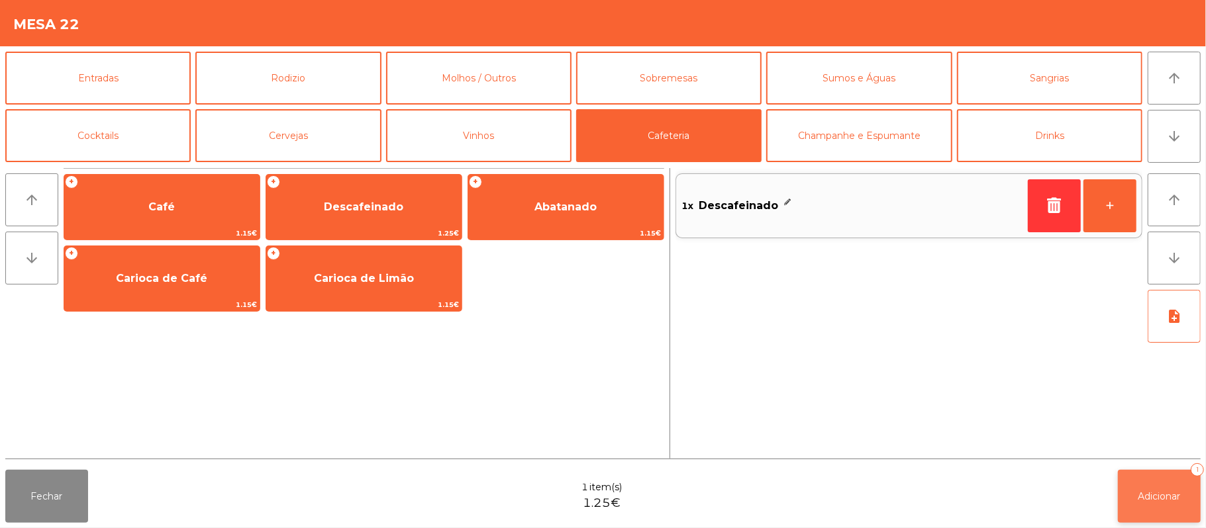
click at [1169, 499] on span "Adicionar" at bounding box center [1159, 497] width 42 height 12
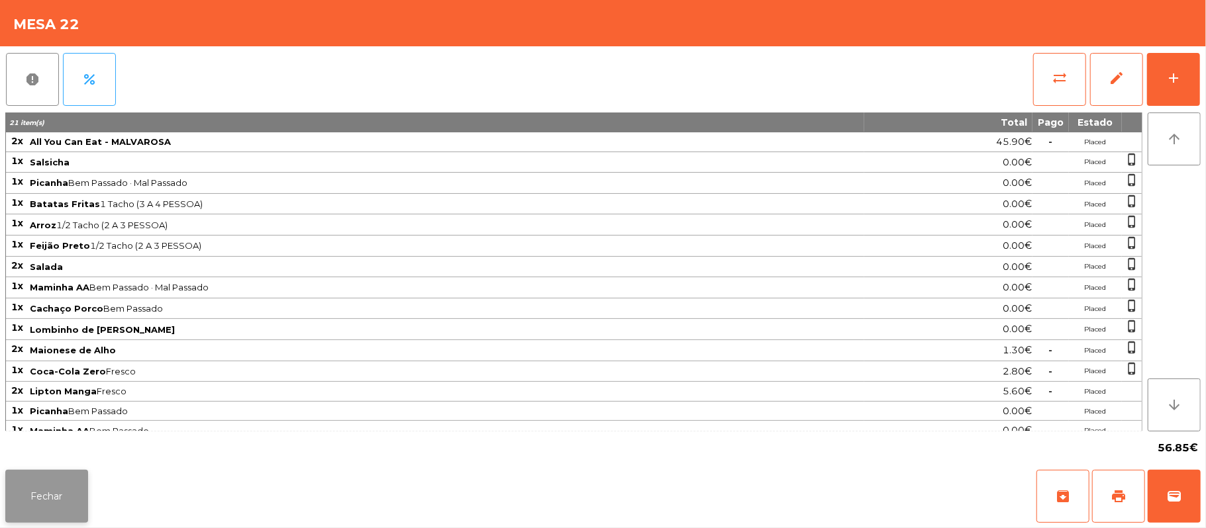
click at [46, 496] on button "Fechar" at bounding box center [46, 496] width 83 height 53
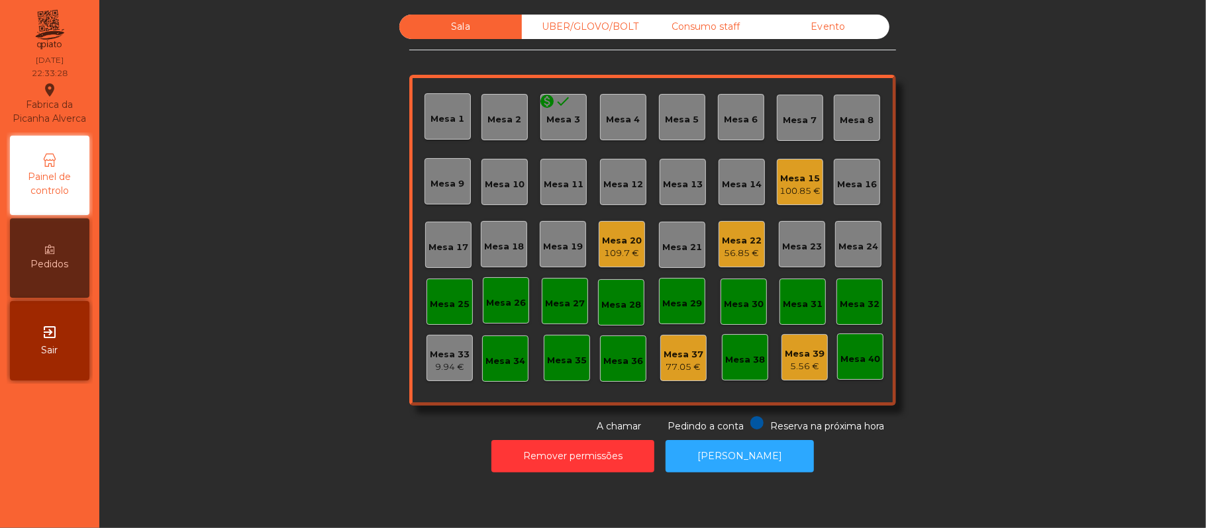
click at [695, 20] on div "Consumo staff" at bounding box center [705, 27] width 123 height 25
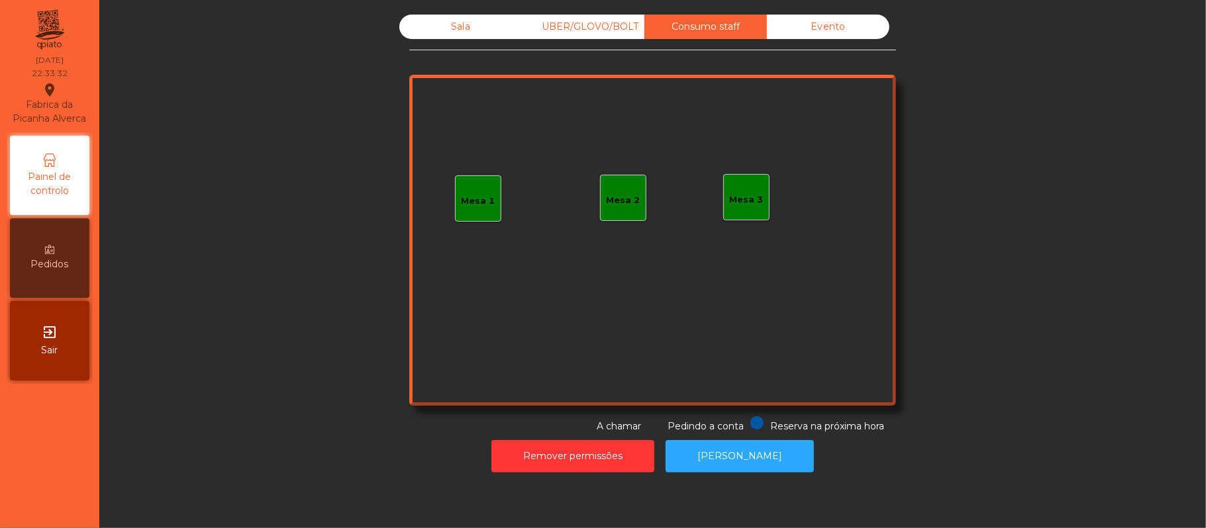
click at [454, 26] on div "Sala" at bounding box center [460, 27] width 123 height 25
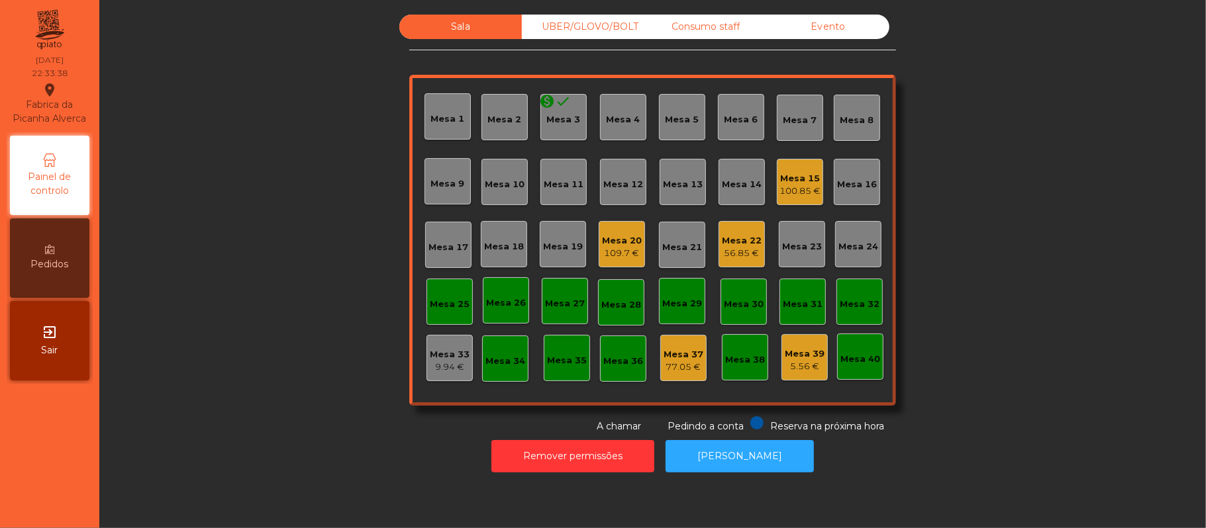
click at [1103, 189] on div "Sala UBER/GLOVO/BOLT Consumo staff Evento Mesa 1 Mesa 2 monetization_on done Me…" at bounding box center [652, 224] width 1071 height 419
click at [1078, 181] on div "Sala UBER/GLOVO/BOLT Consumo staff Evento Mesa 1 Mesa 2 monetization_on done Me…" at bounding box center [652, 224] width 1071 height 419
click at [788, 372] on div "5.56 €" at bounding box center [805, 366] width 40 height 13
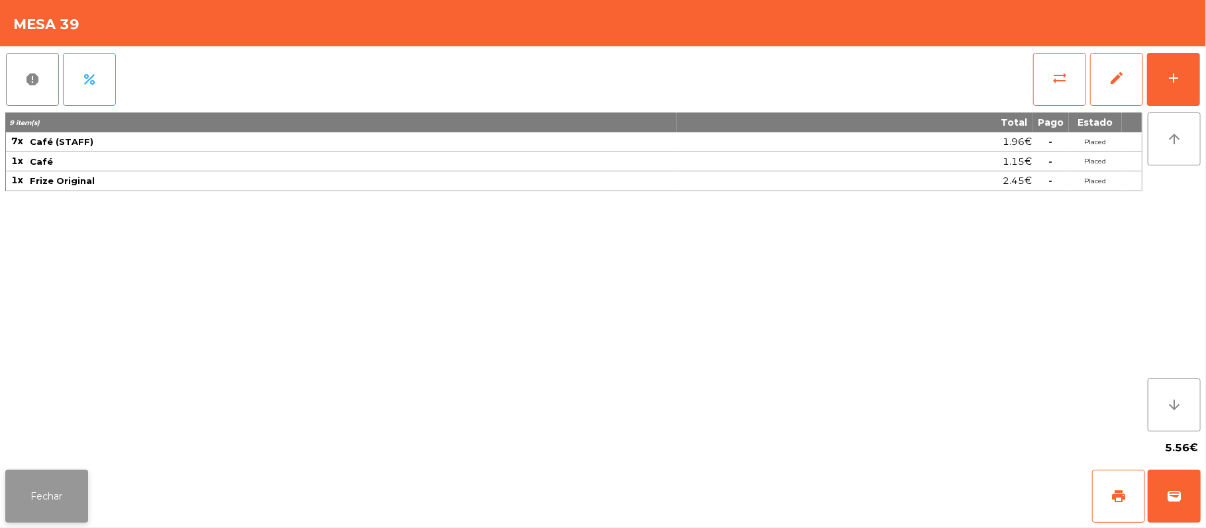
click at [68, 477] on button "Fechar" at bounding box center [46, 496] width 83 height 53
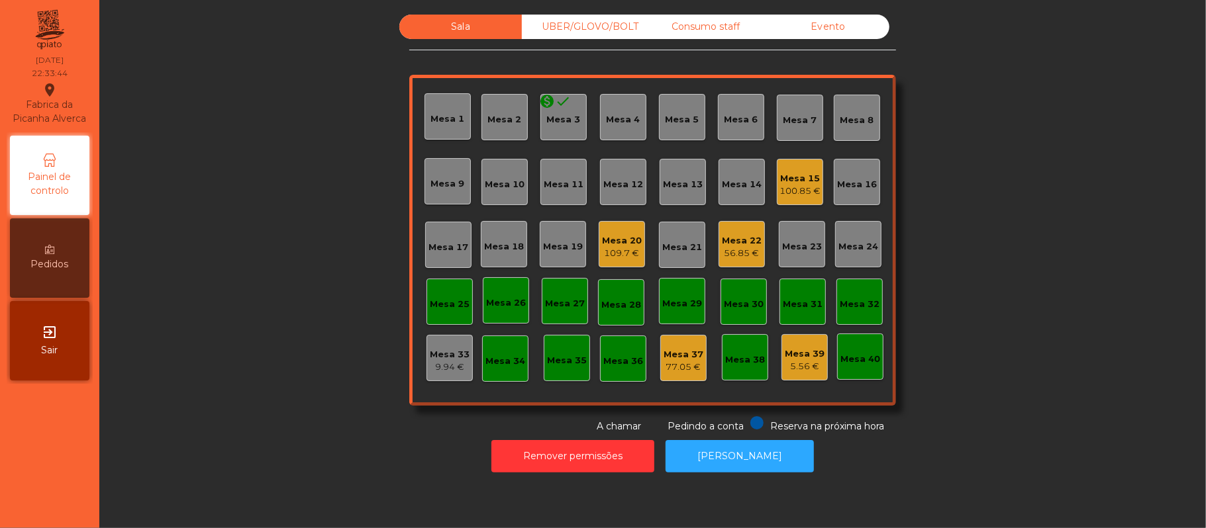
click at [683, 356] on div "Mesa 37" at bounding box center [684, 354] width 40 height 13
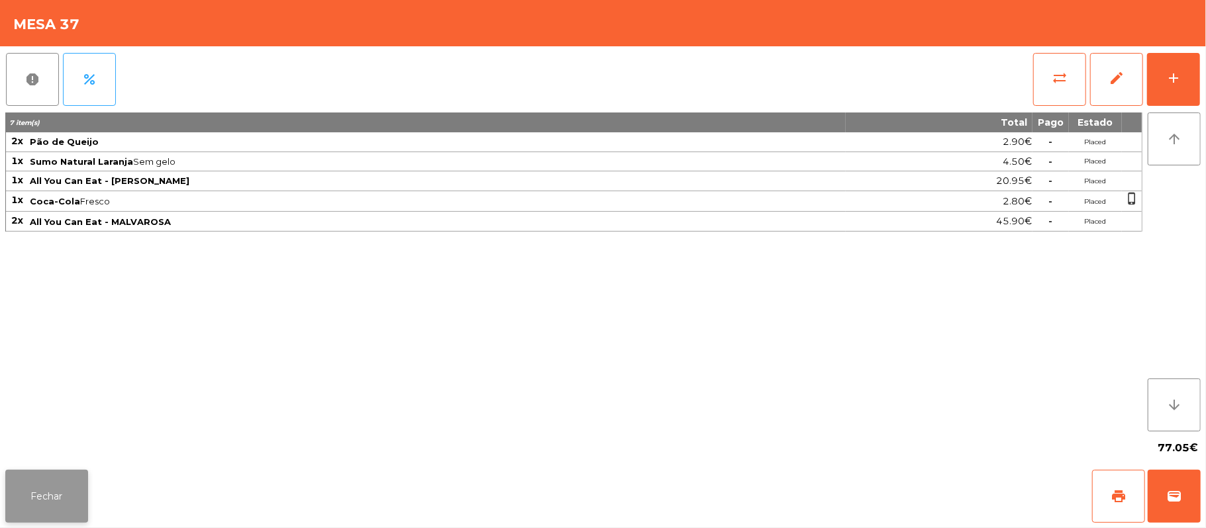
click at [68, 493] on button "Fechar" at bounding box center [46, 496] width 83 height 53
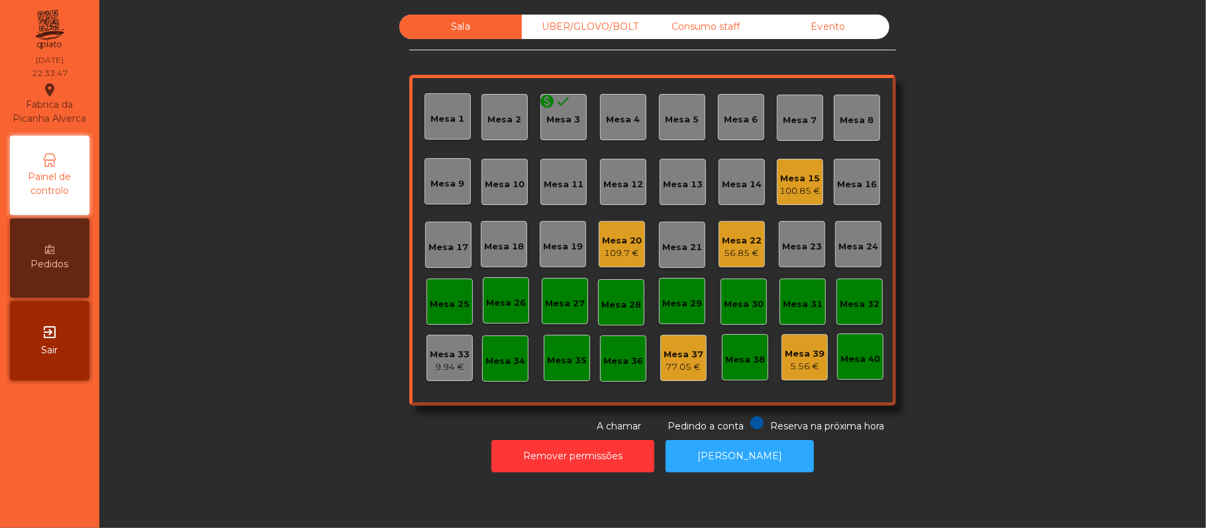
click at [448, 372] on div "9.94 €" at bounding box center [450, 367] width 40 height 13
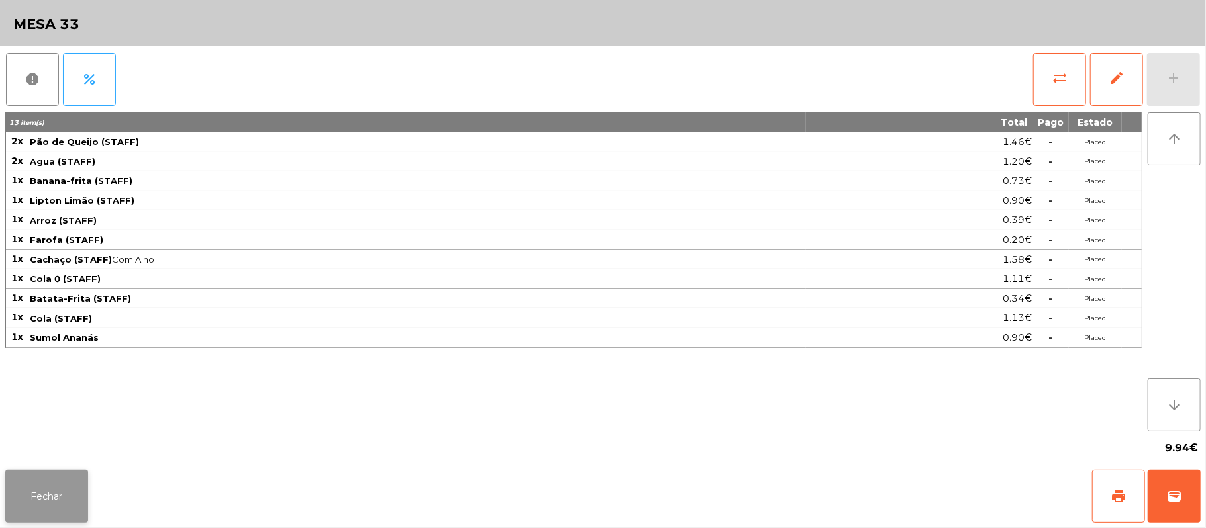
click at [70, 495] on button "Fechar" at bounding box center [46, 496] width 83 height 53
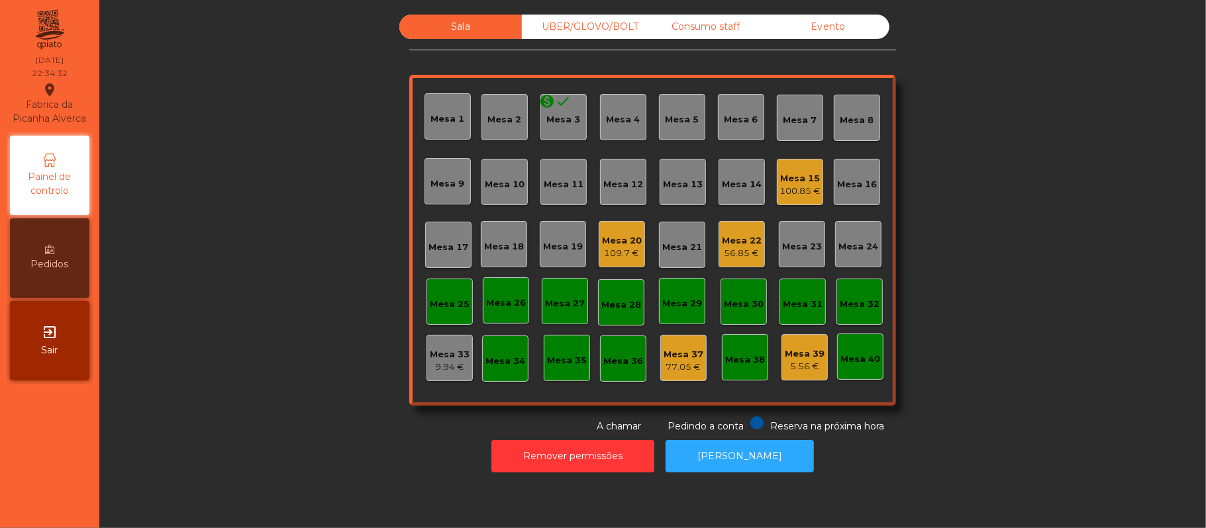
click at [454, 355] on div "Mesa 33" at bounding box center [450, 354] width 40 height 13
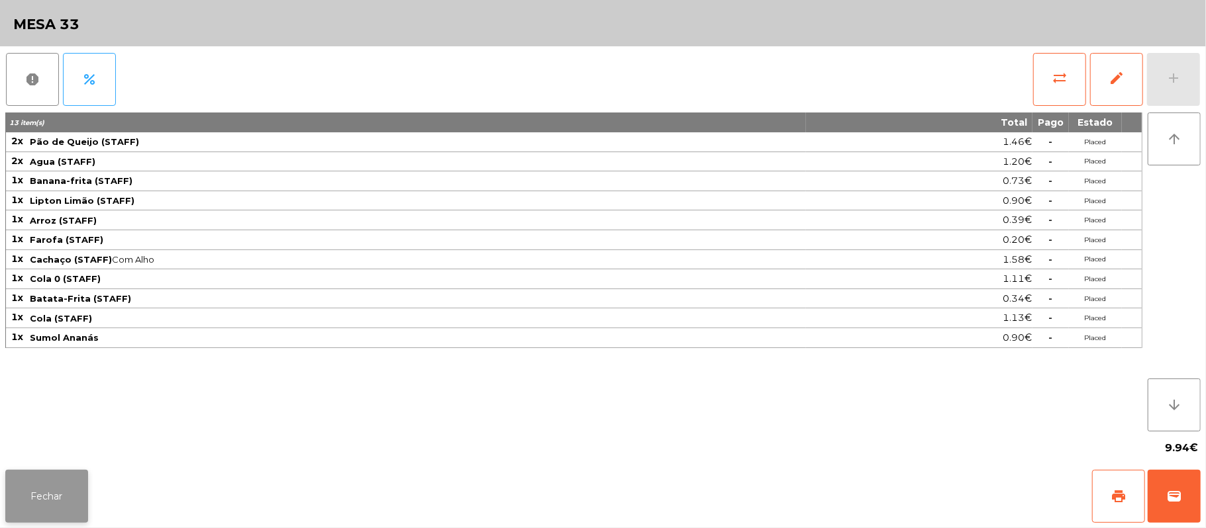
click at [61, 490] on button "Fechar" at bounding box center [46, 496] width 83 height 53
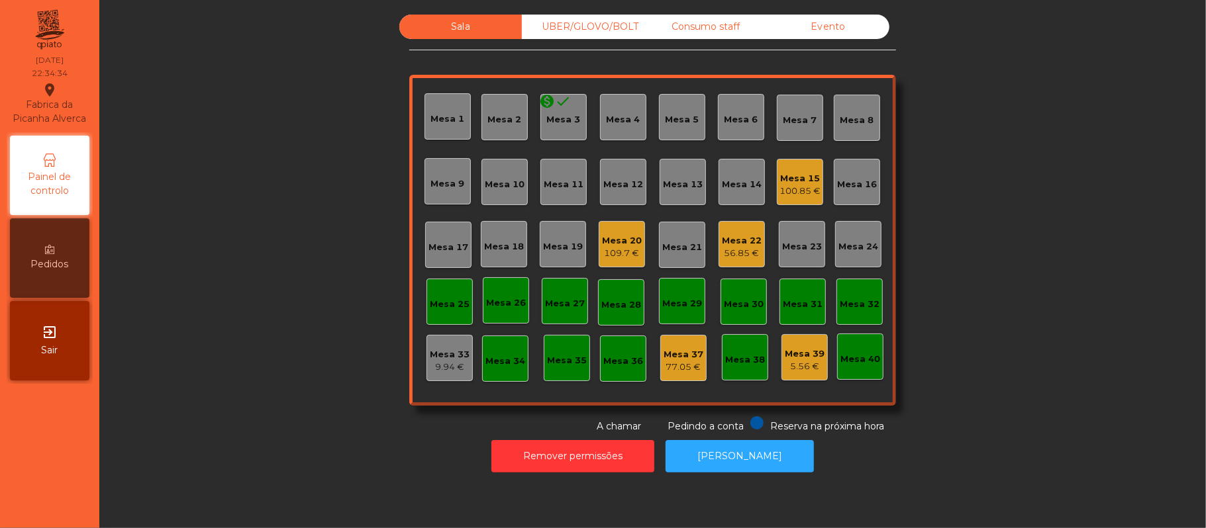
click at [719, 26] on div "Consumo staff" at bounding box center [705, 27] width 123 height 25
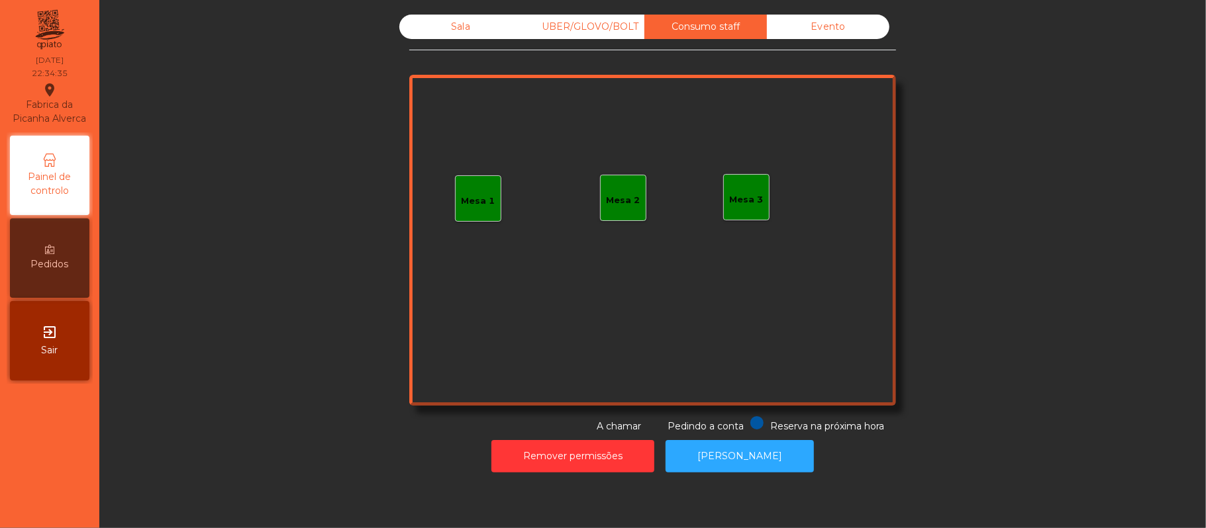
click at [467, 38] on div "Sala" at bounding box center [460, 27] width 123 height 25
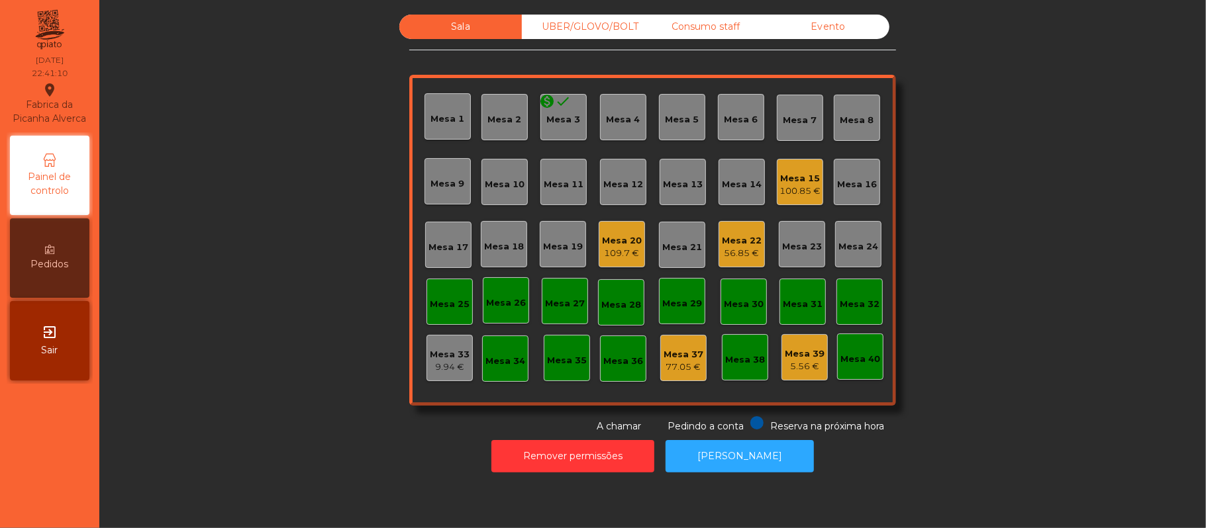
click at [581, 20] on div "UBER/GLOVO/BOLT" at bounding box center [583, 27] width 123 height 25
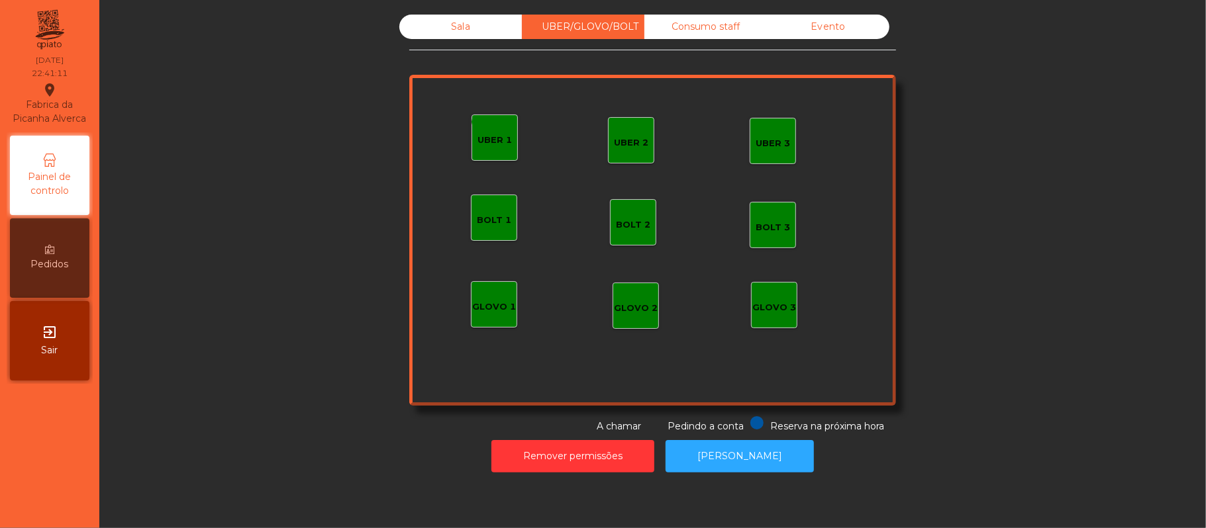
click at [493, 143] on div "UBER 1" at bounding box center [494, 140] width 34 height 13
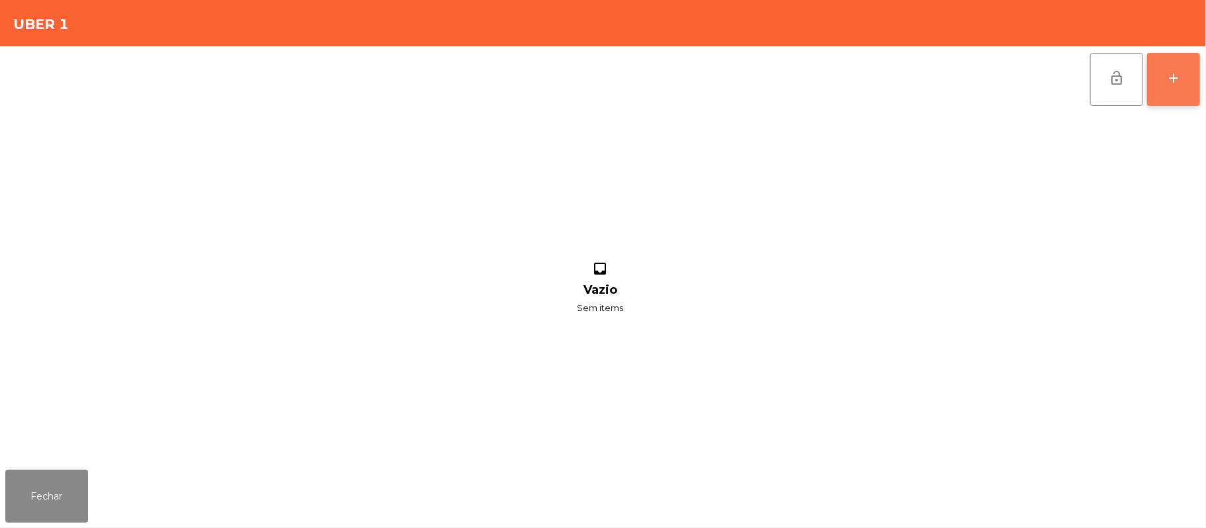
click at [1169, 67] on button "add" at bounding box center [1173, 79] width 53 height 53
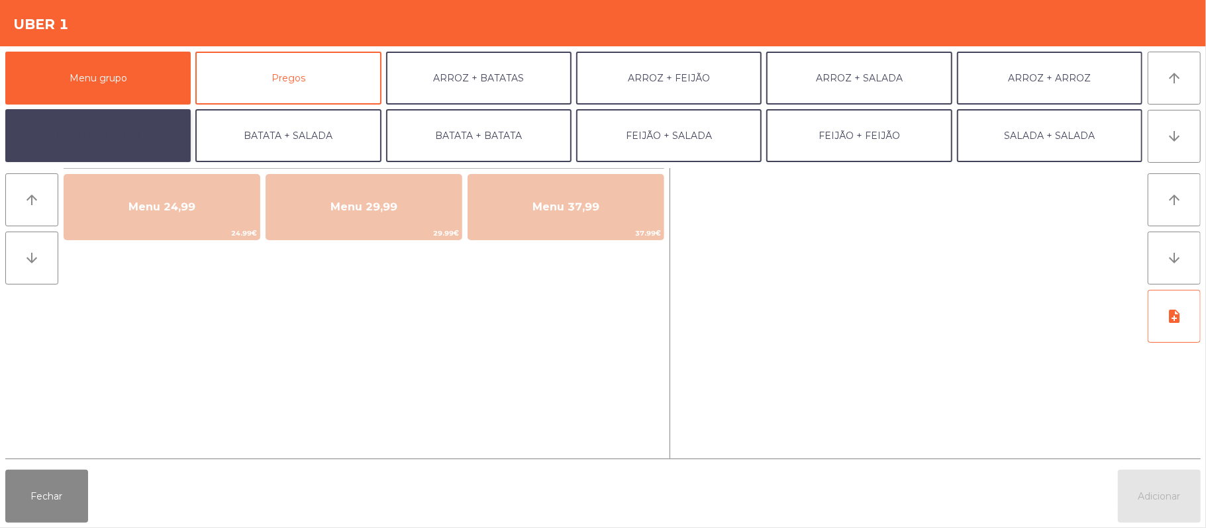
click at [128, 144] on button "BATATA + FEIJÃO" at bounding box center [97, 135] width 185 height 53
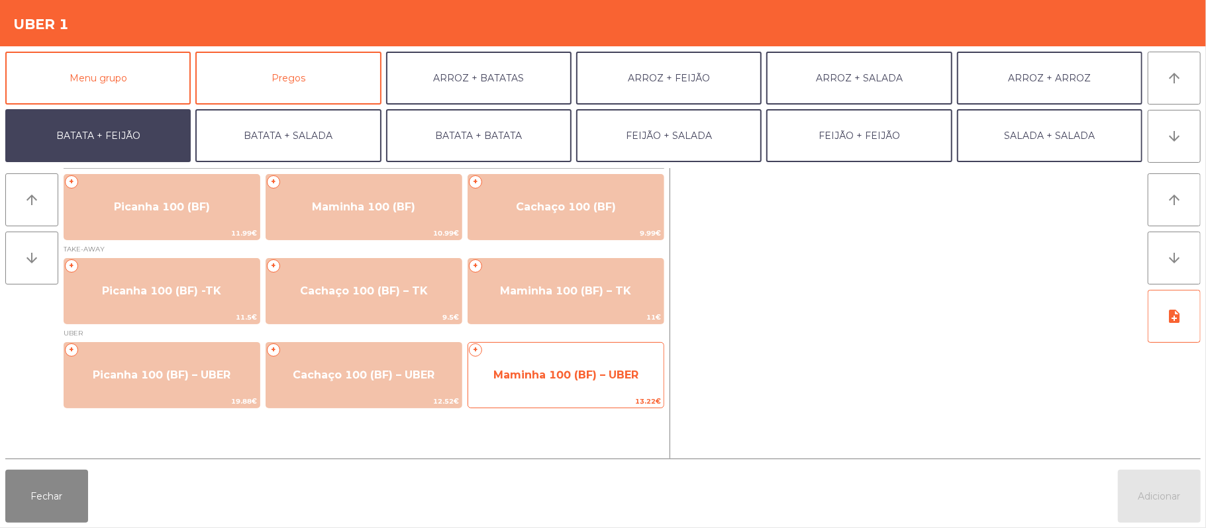
click at [566, 379] on span "Maminha 100 (BF) – UBER" at bounding box center [565, 375] width 145 height 13
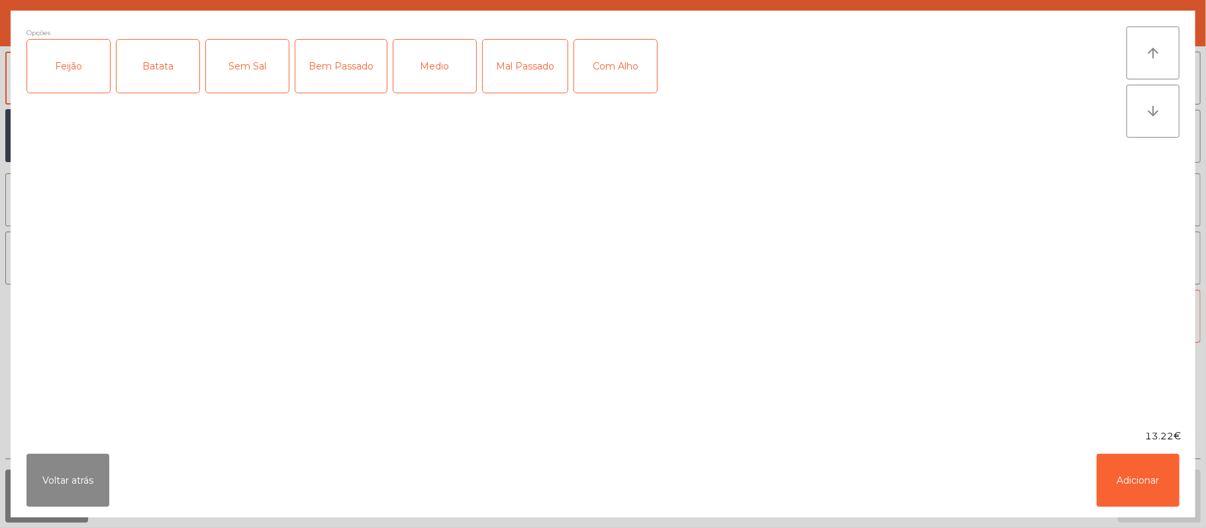
click at [451, 232] on div "Opções Feijão Batata Sem Sal Bem Passado Medio Mal Passado Com Alho" at bounding box center [576, 219] width 1100 height 387
click at [78, 64] on div "Feijão" at bounding box center [68, 66] width 83 height 53
click at [176, 64] on div "Batata" at bounding box center [158, 66] width 83 height 53
click at [454, 62] on div "Medio" at bounding box center [434, 66] width 83 height 53
click at [1148, 482] on button "Adicionar" at bounding box center [1138, 480] width 83 height 53
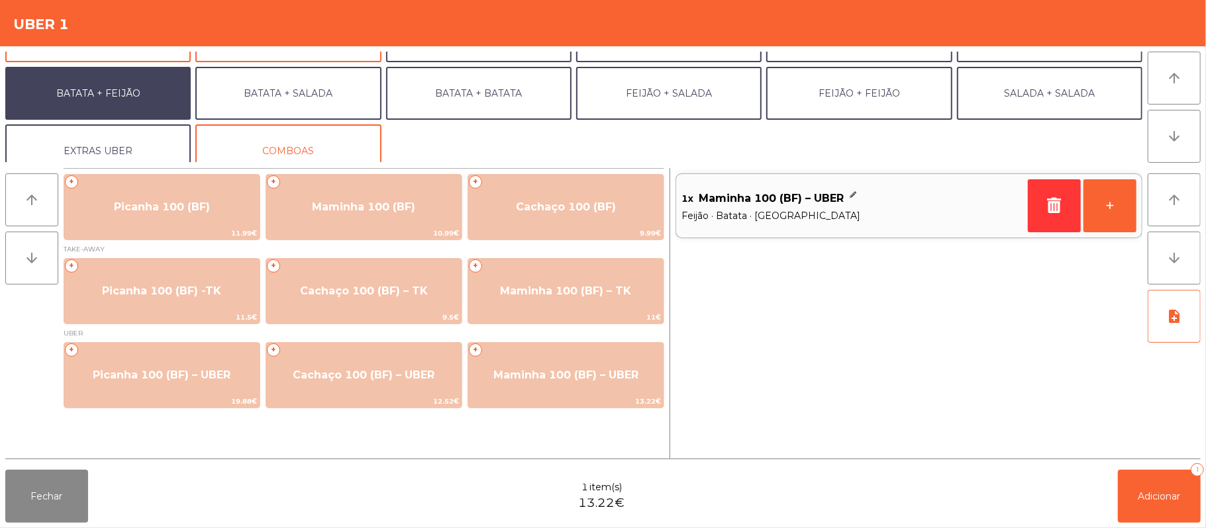
scroll to position [57, 0]
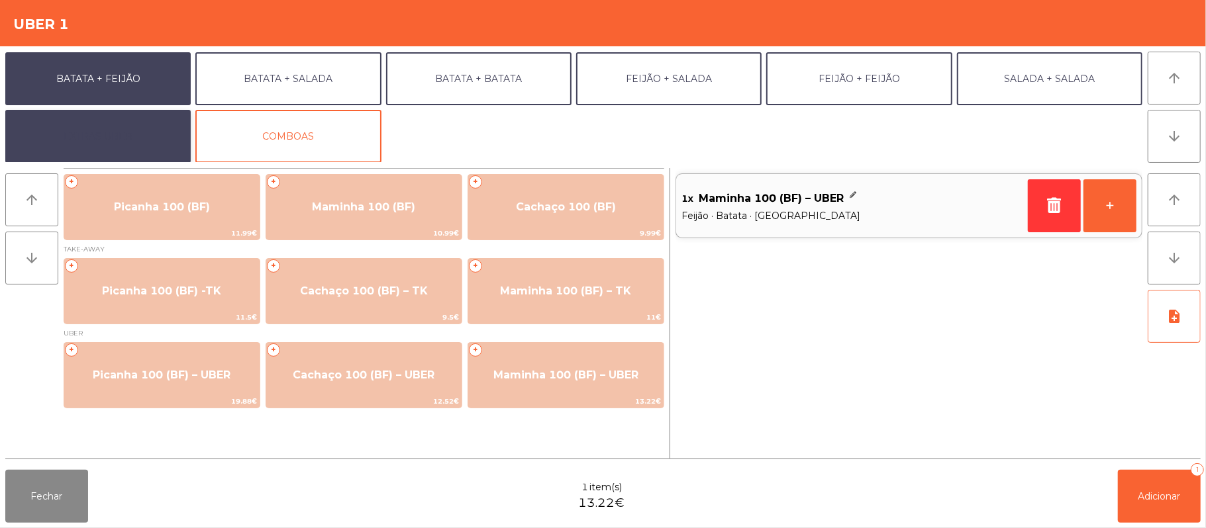
click at [127, 138] on button "EXTRAS UBER" at bounding box center [97, 136] width 185 height 53
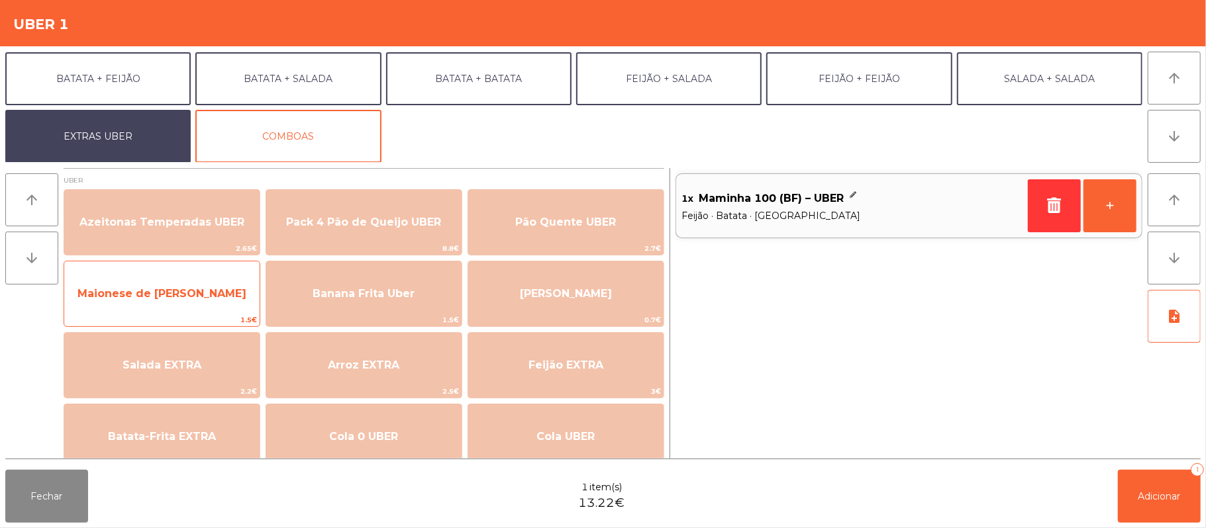
click at [220, 298] on span "Maionese de Alho UBER" at bounding box center [161, 293] width 169 height 13
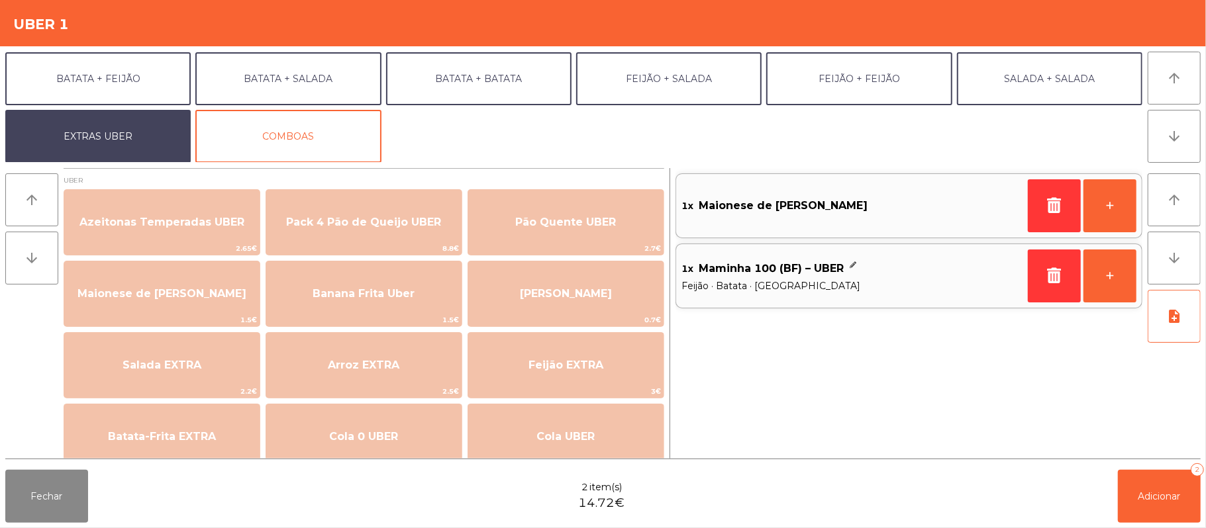
click at [906, 324] on div "1x Maionese de Alho UBER + 1x Maminha 100 (BF) – UBER Feijão · Batata · Medio +" at bounding box center [908, 313] width 467 height 291
click at [1116, 196] on button "+" at bounding box center [1109, 205] width 53 height 53
click at [1046, 213] on button "-" at bounding box center [1054, 205] width 53 height 53
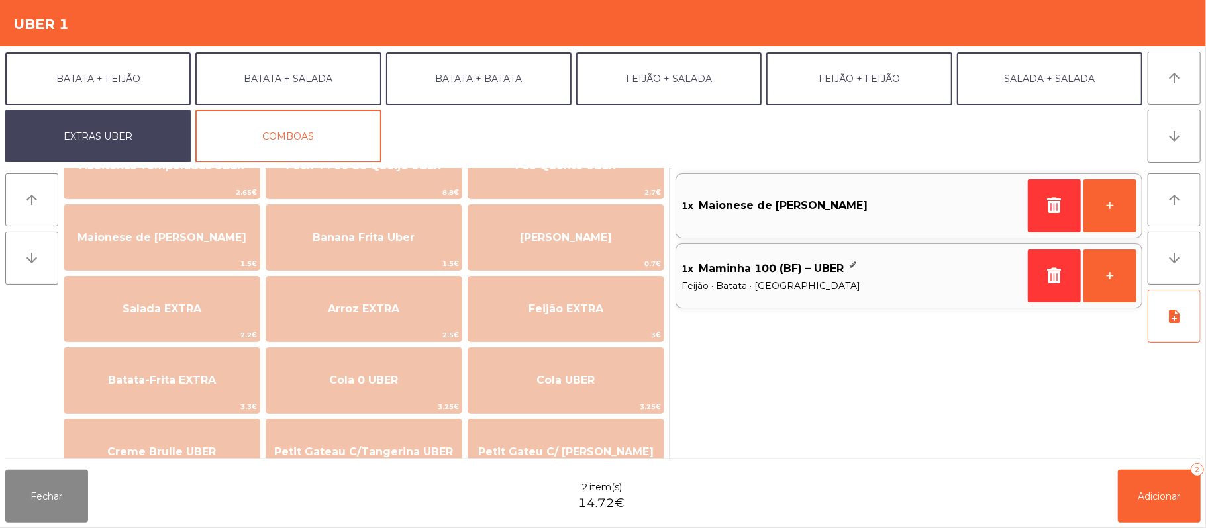
scroll to position [79, 0]
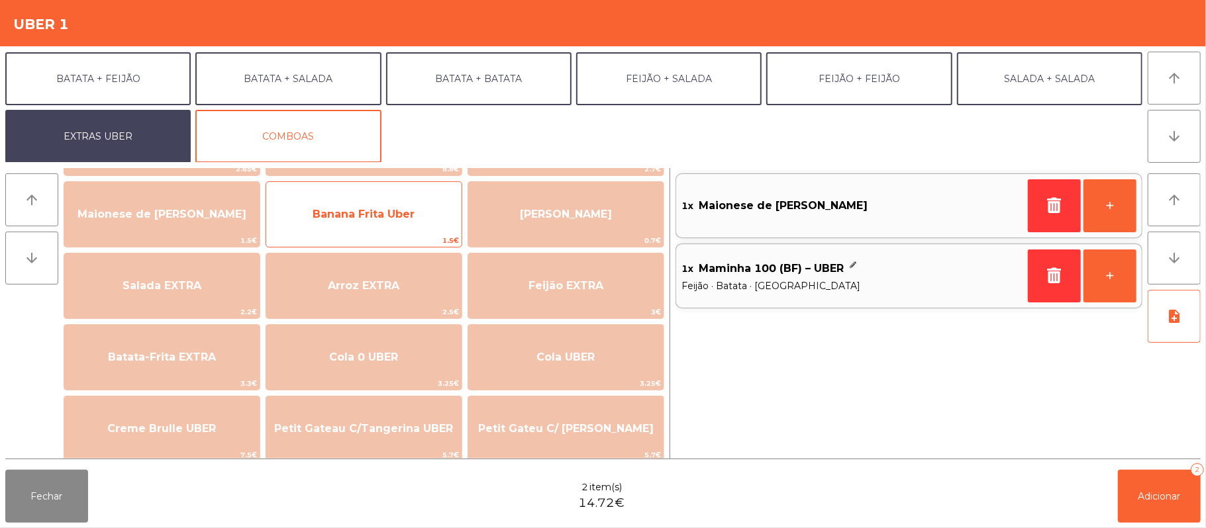
click at [403, 213] on span "Banana Frita Uber" at bounding box center [364, 214] width 102 height 13
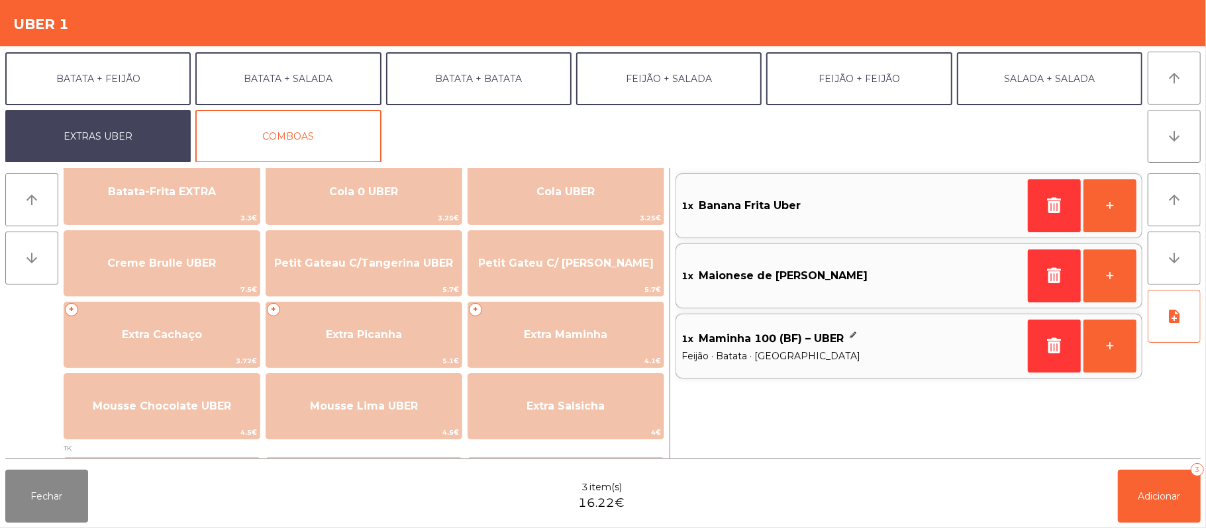
scroll to position [270, 0]
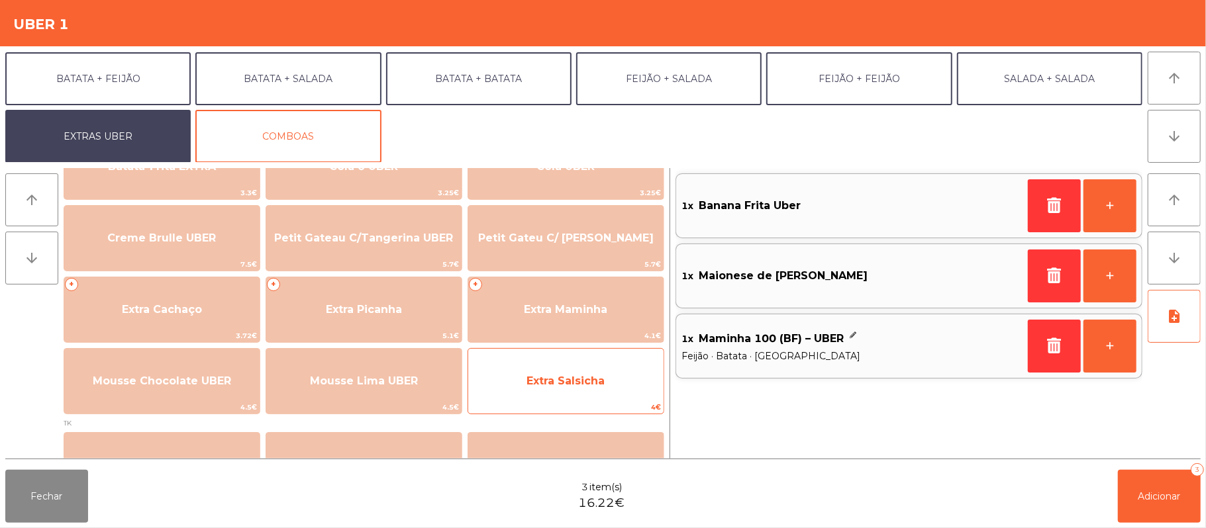
click at [576, 384] on span "Extra Salsicha" at bounding box center [565, 381] width 78 height 13
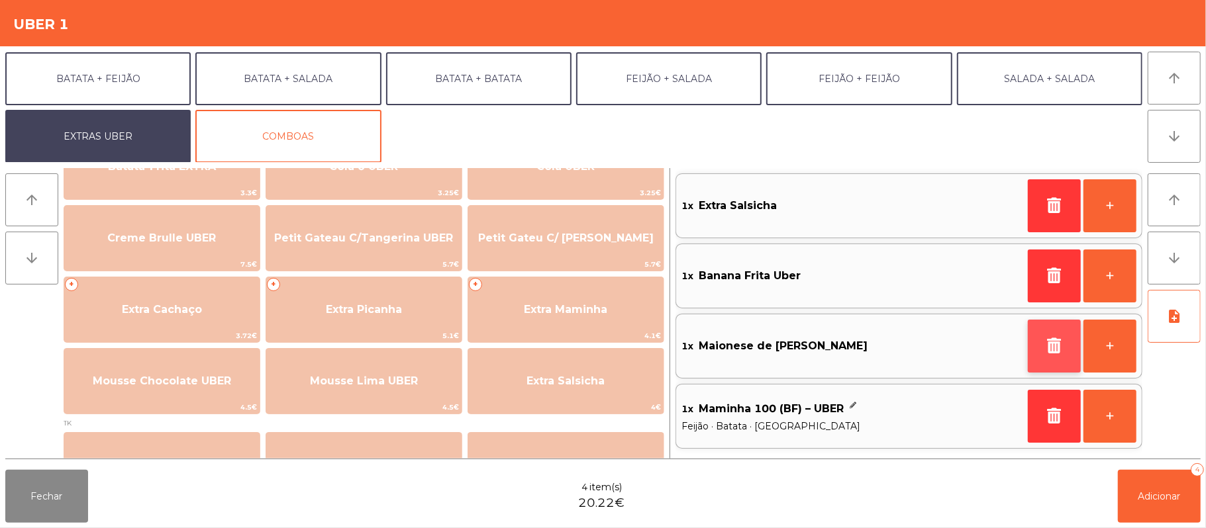
click at [1071, 350] on button "button" at bounding box center [1054, 346] width 53 height 53
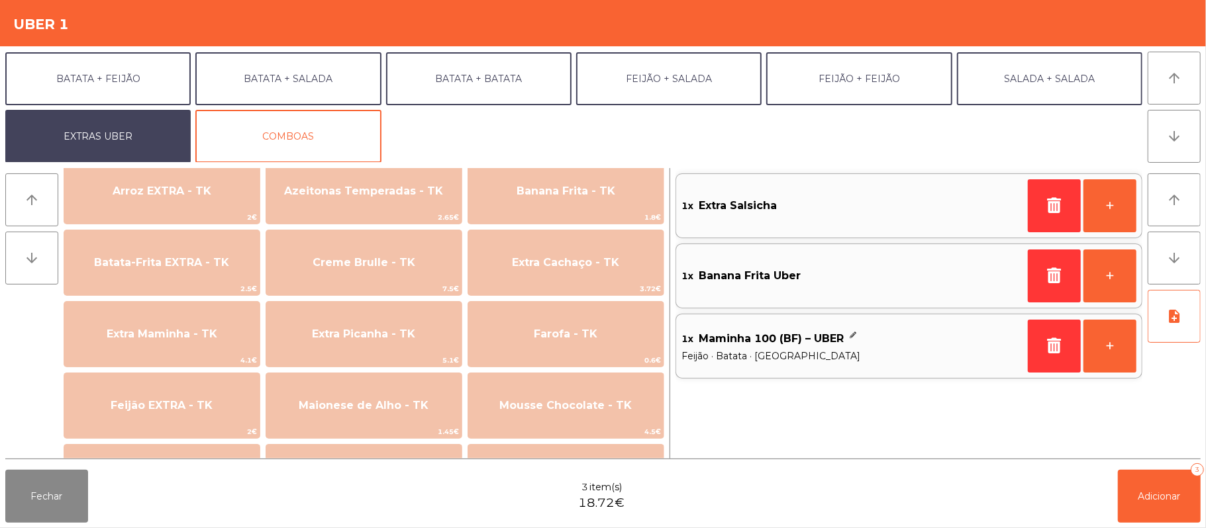
scroll to position [557, 0]
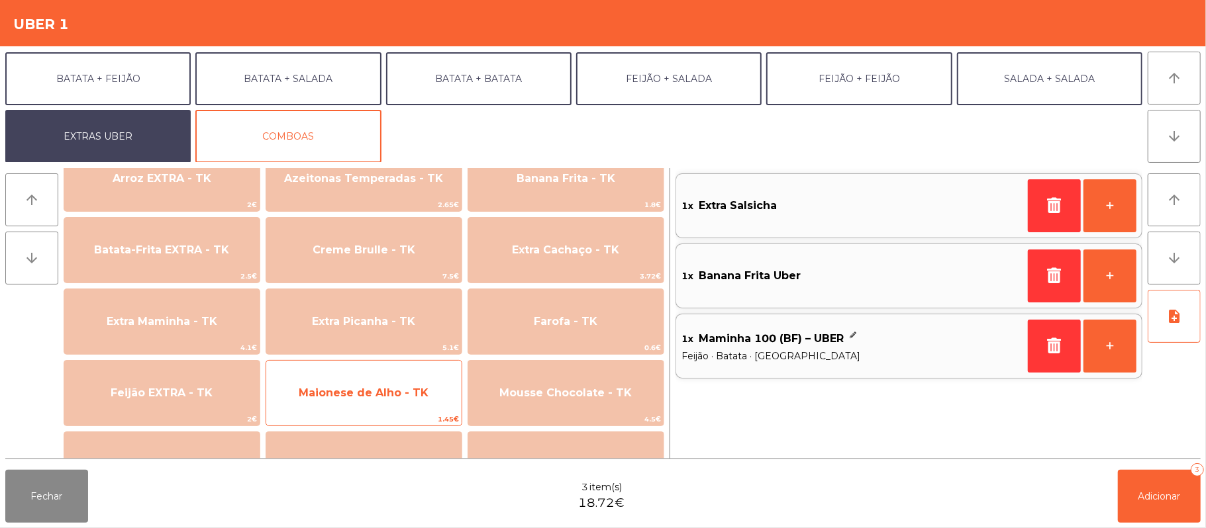
click at [426, 384] on span "Maionese de Alho - TK" at bounding box center [363, 393] width 195 height 36
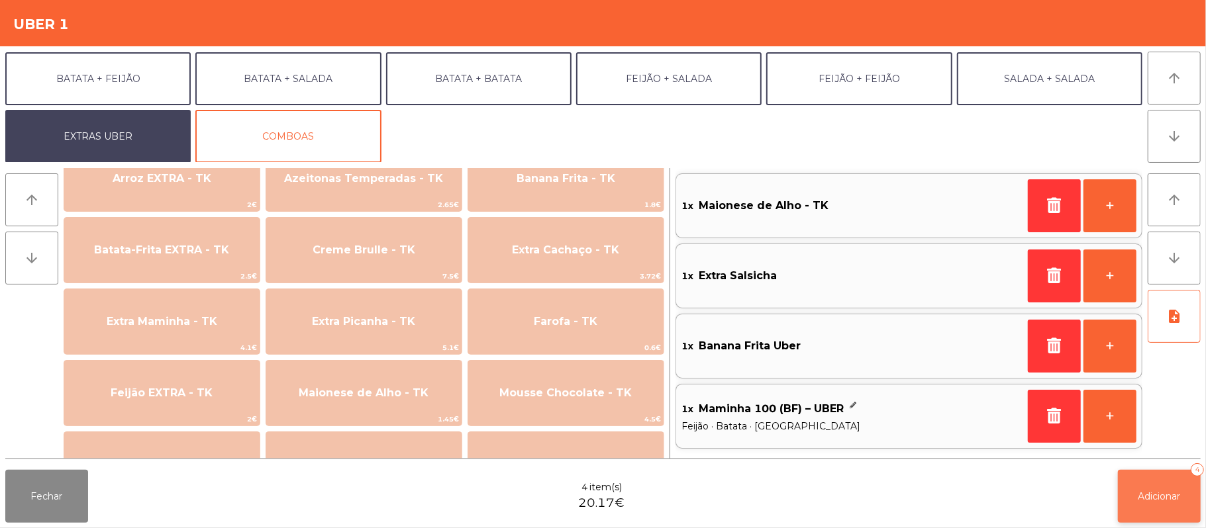
click at [1169, 522] on button "Adicionar 4" at bounding box center [1159, 496] width 83 height 53
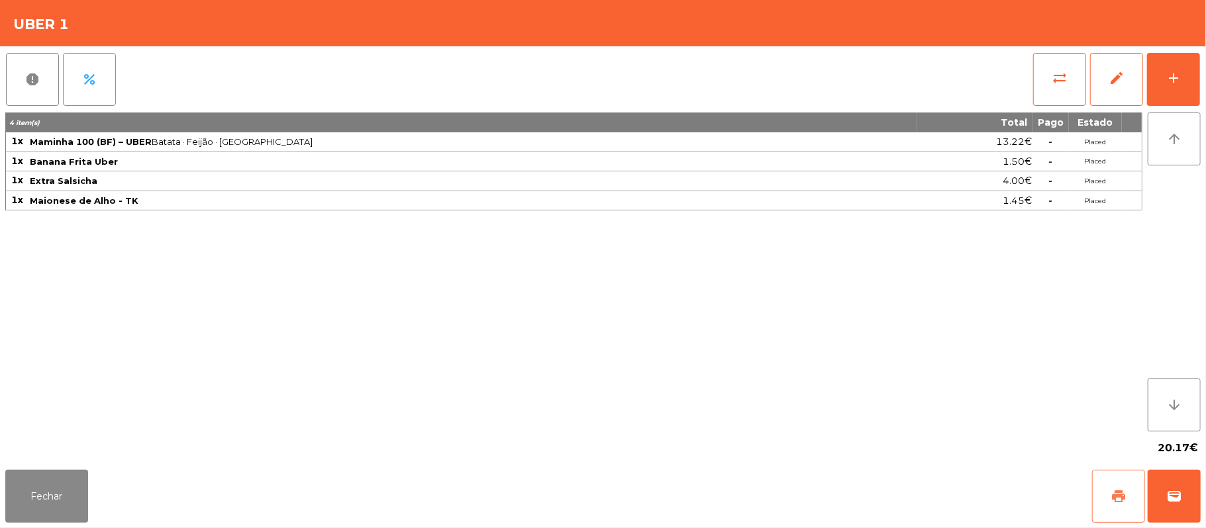
click at [1124, 506] on button "print" at bounding box center [1118, 496] width 53 height 53
click at [1187, 503] on button "wallet" at bounding box center [1174, 496] width 53 height 53
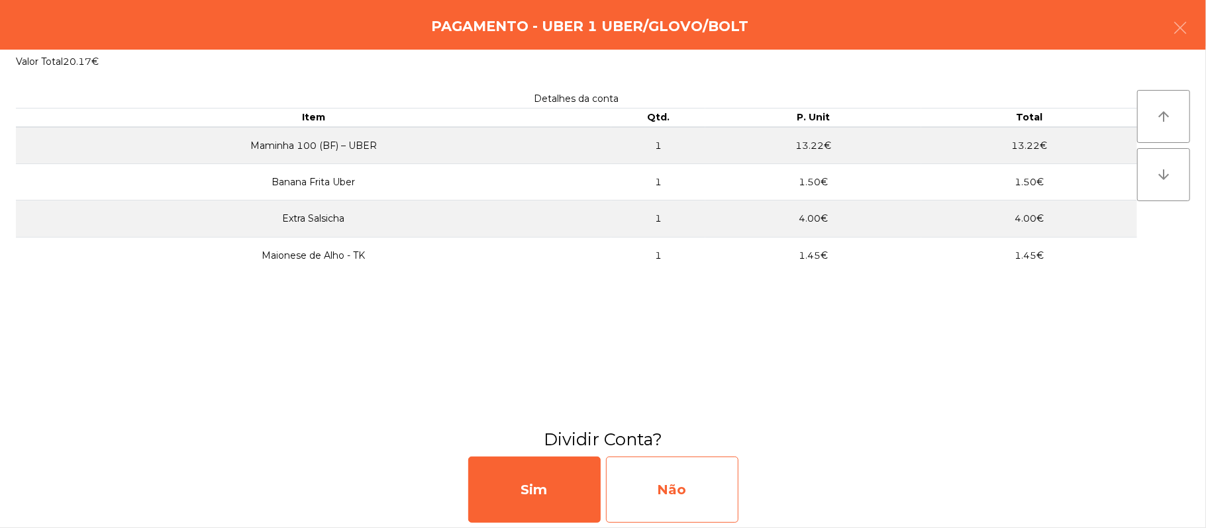
click at [686, 505] on div "Não" at bounding box center [672, 490] width 132 height 66
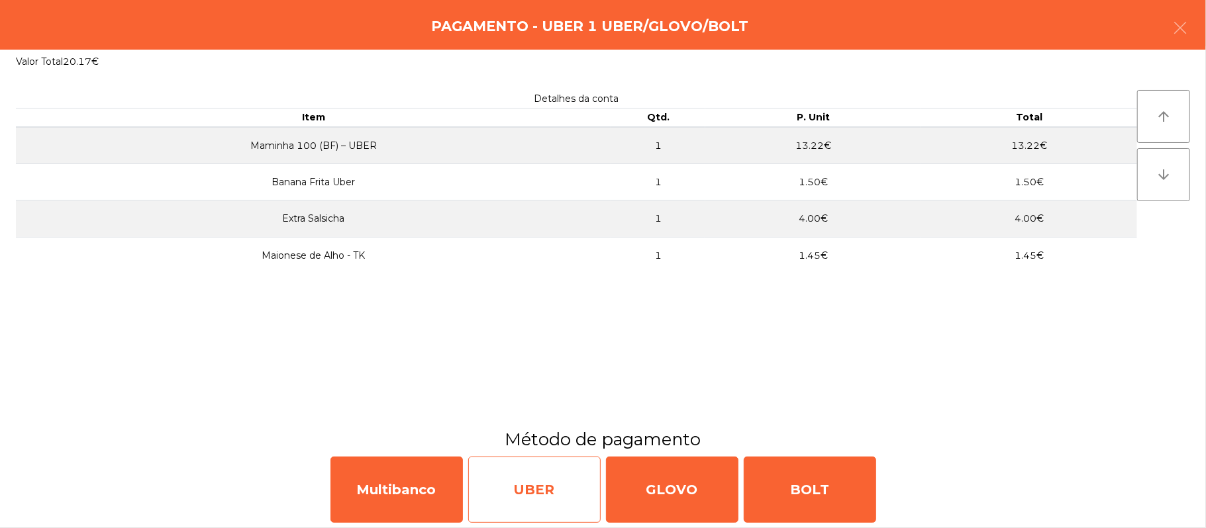
click at [564, 487] on div "UBER" at bounding box center [534, 490] width 132 height 66
select select "**"
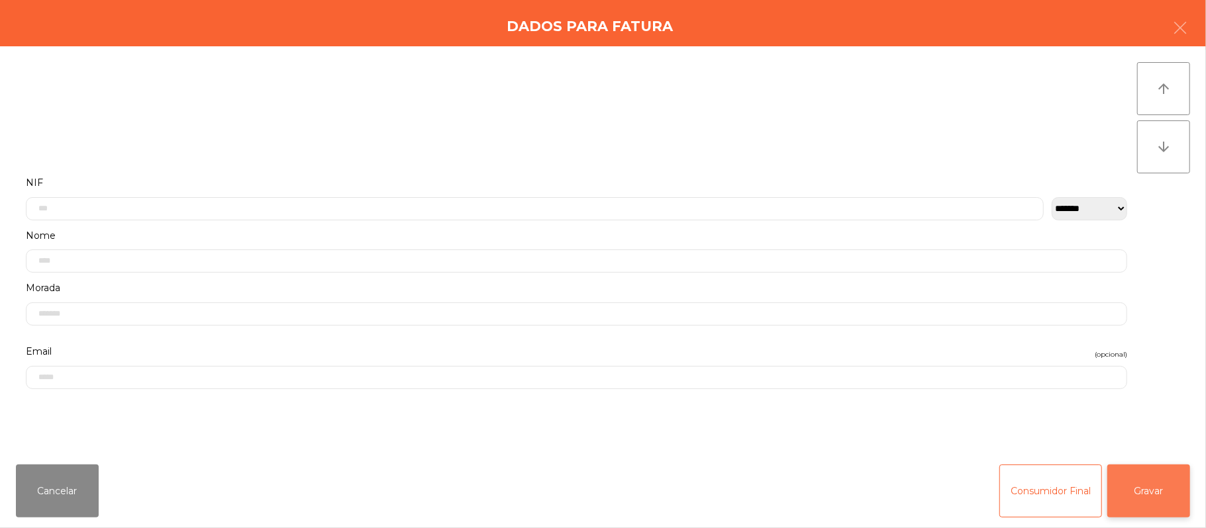
click at [1163, 501] on button "Gravar" at bounding box center [1148, 491] width 83 height 53
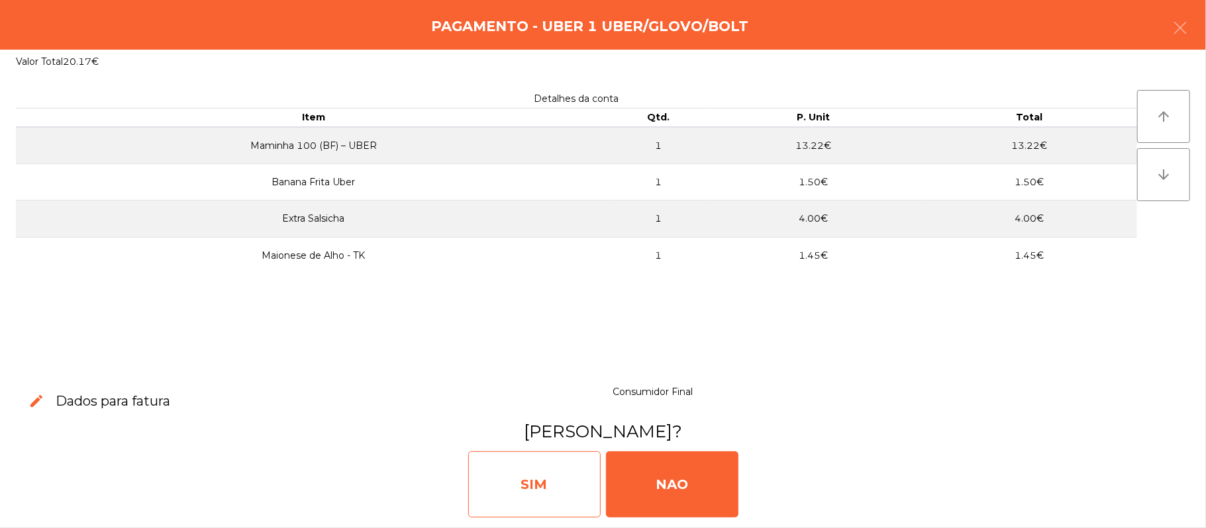
click at [573, 473] on div "SIM" at bounding box center [534, 485] width 132 height 66
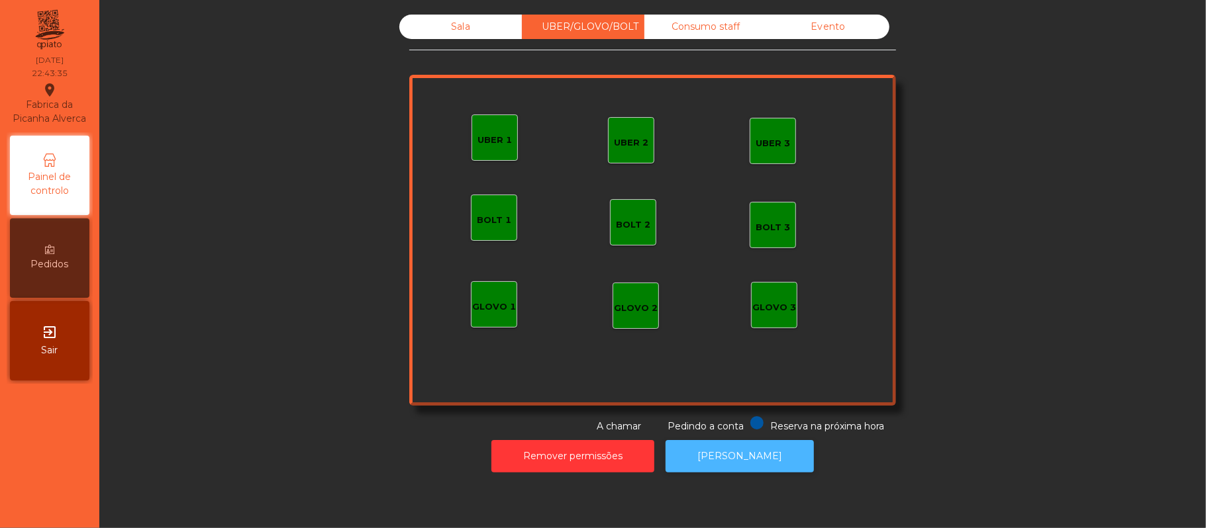
click at [742, 443] on button "[PERSON_NAME]" at bounding box center [740, 456] width 148 height 32
click at [474, 27] on div "Sala" at bounding box center [460, 27] width 123 height 25
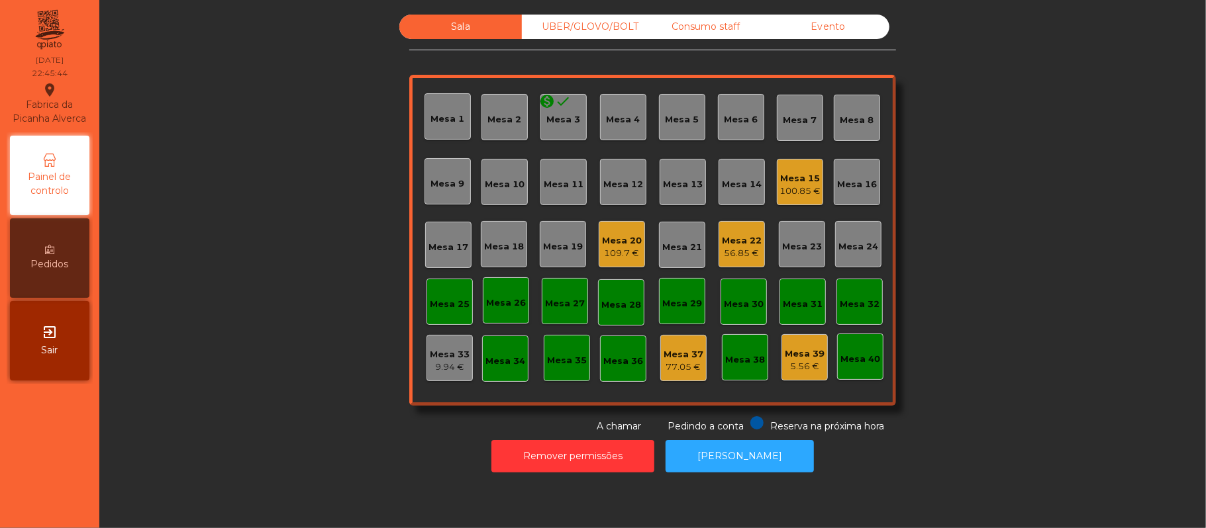
click at [942, 361] on div "Sala UBER/GLOVO/BOLT Consumo staff Evento Mesa 1 Mesa 2 monetization_on done Me…" at bounding box center [652, 224] width 1071 height 419
click at [432, 364] on div "9.94 €" at bounding box center [450, 367] width 40 height 13
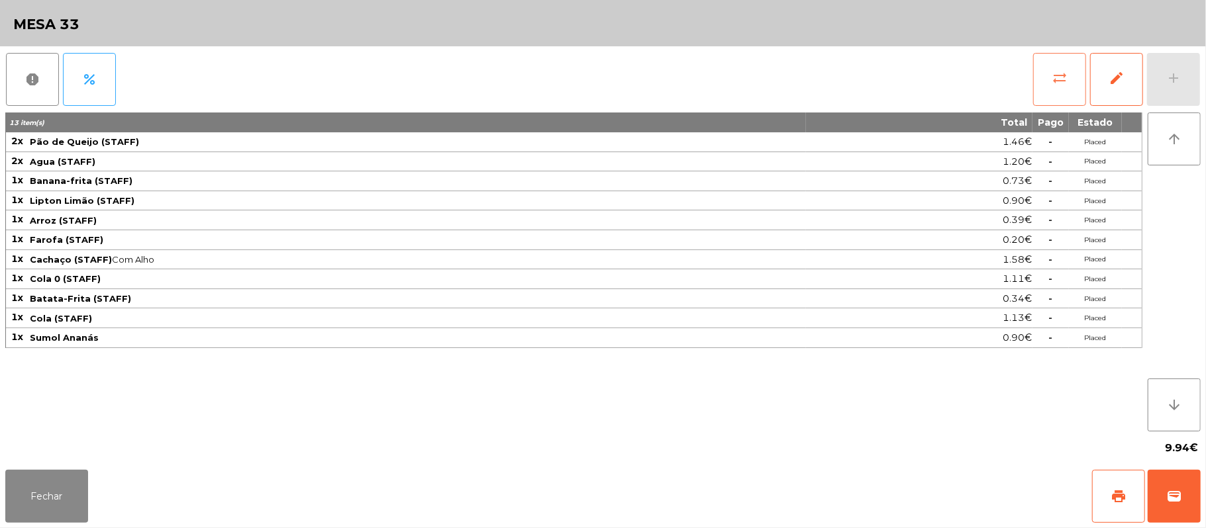
click at [1034, 86] on button "sync_alt" at bounding box center [1059, 79] width 53 height 53
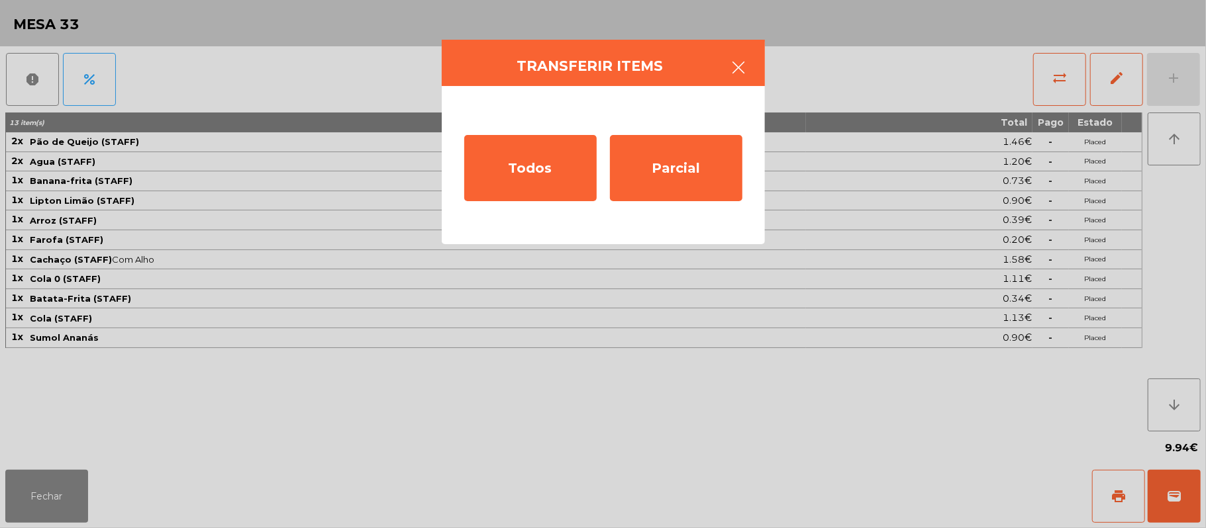
click at [726, 70] on button "button" at bounding box center [738, 69] width 37 height 40
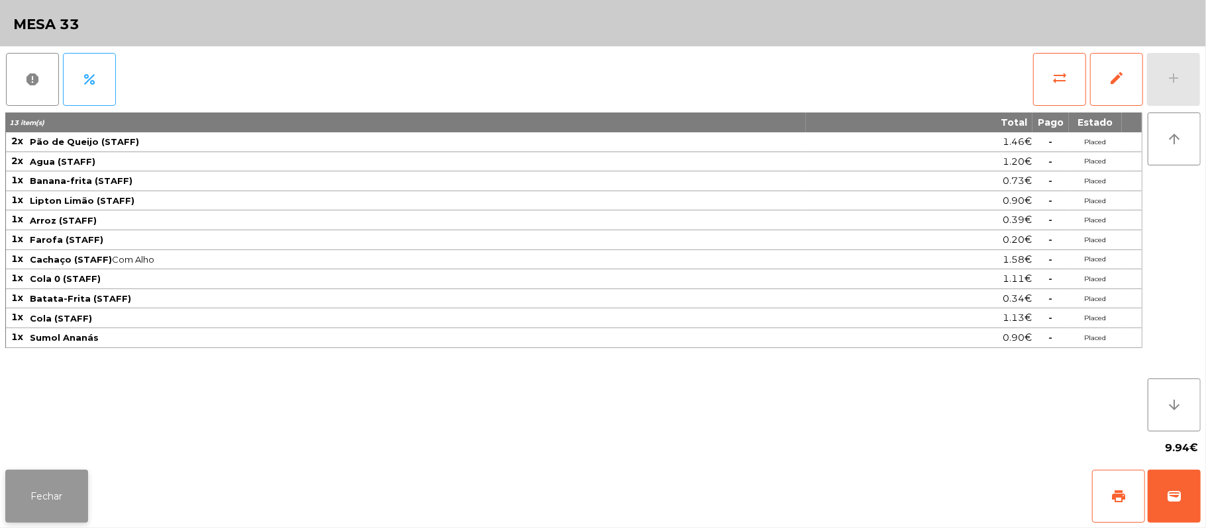
click at [11, 493] on button "Fechar" at bounding box center [46, 496] width 83 height 53
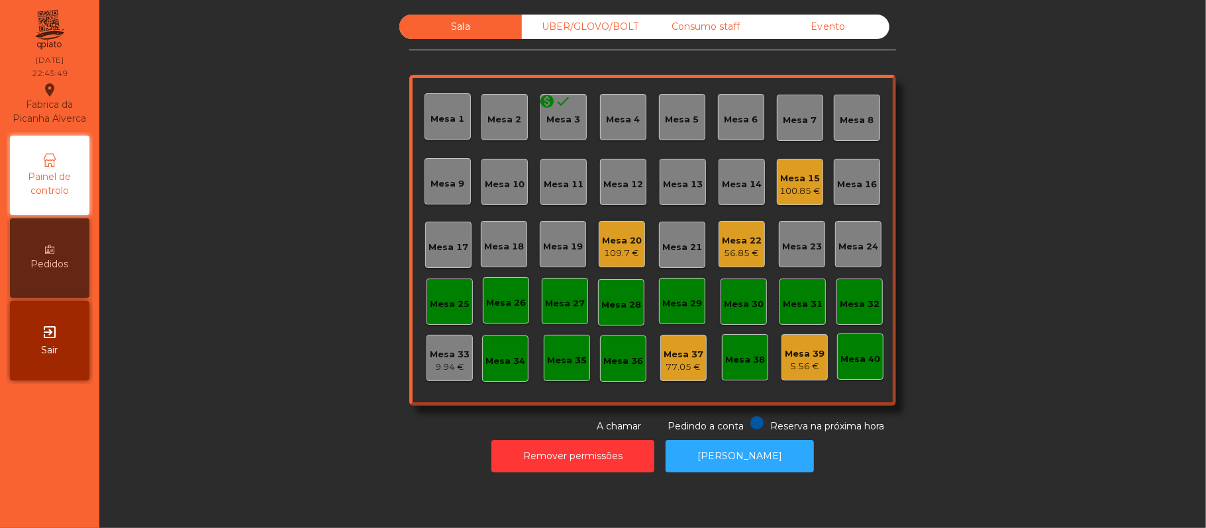
click at [806, 361] on div "5.56 €" at bounding box center [805, 366] width 40 height 13
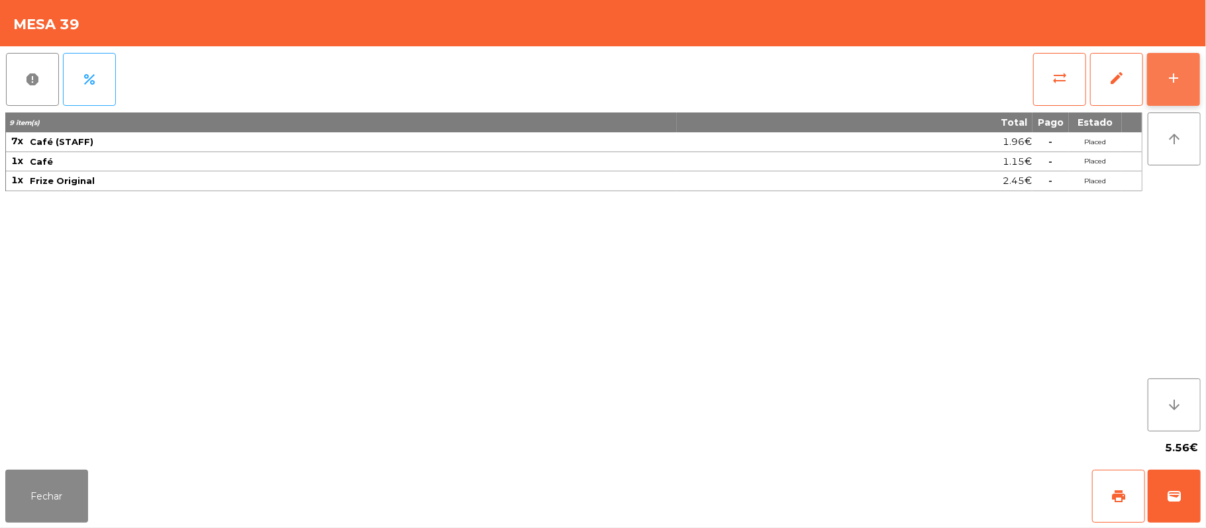
click at [1181, 88] on button "add" at bounding box center [1173, 79] width 53 height 53
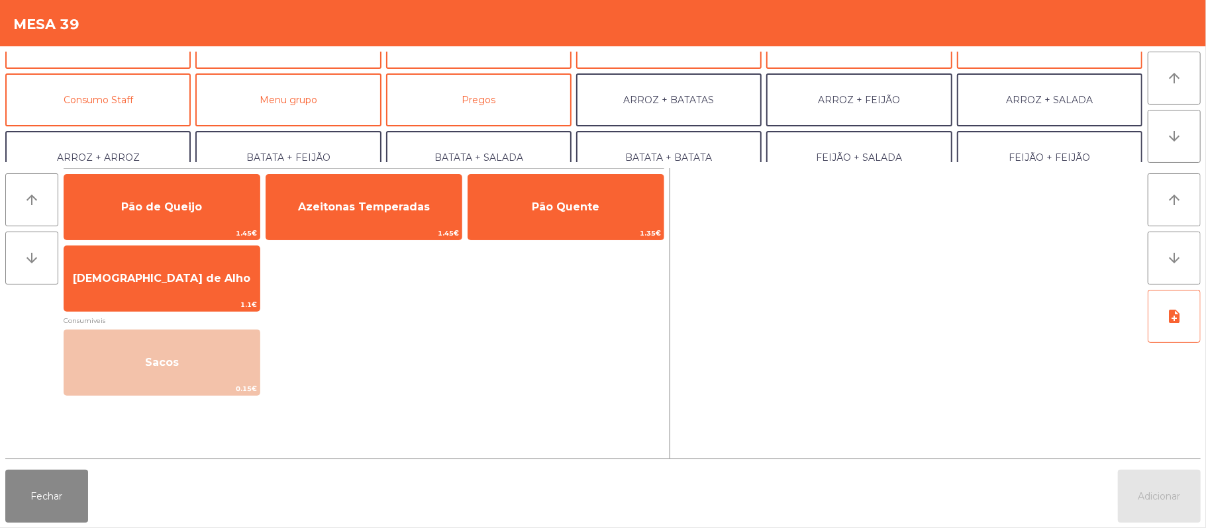
scroll to position [94, 0]
click at [122, 103] on button "Consumo Staff" at bounding box center [97, 99] width 185 height 53
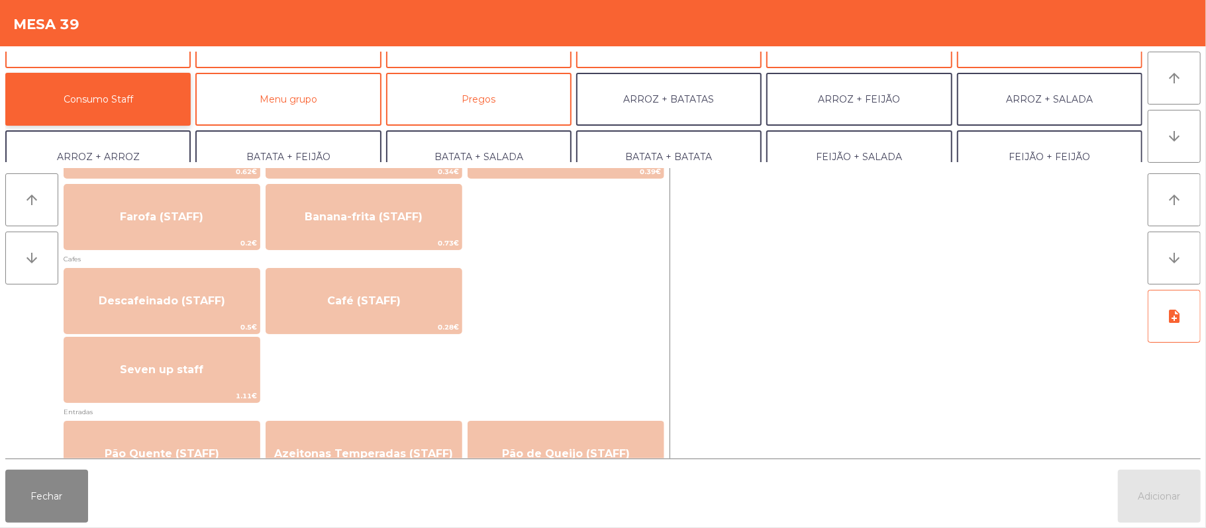
scroll to position [686, 0]
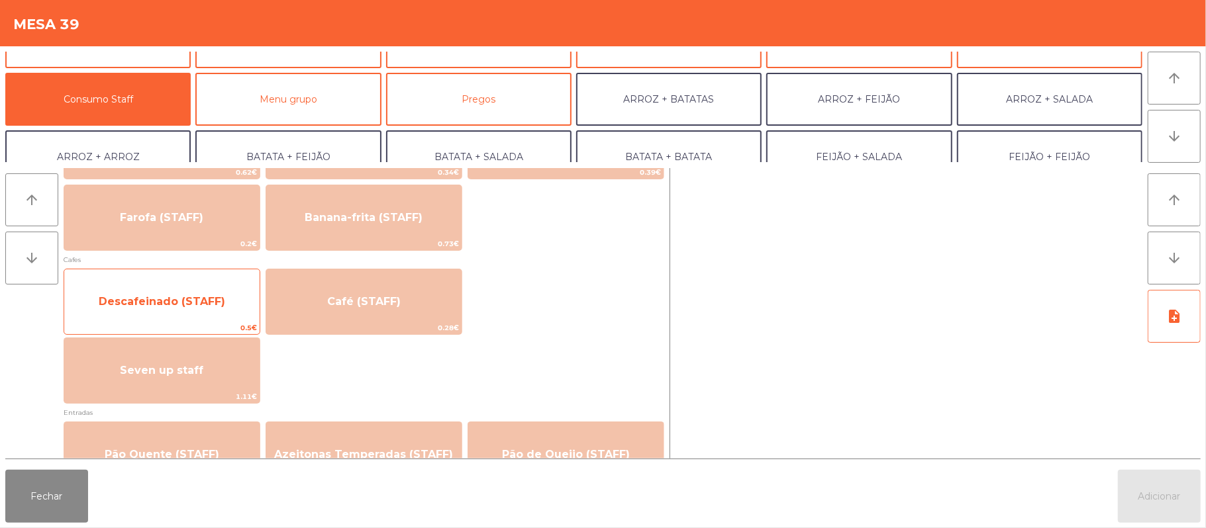
click at [157, 286] on span "Descafeinado (STAFF)" at bounding box center [161, 302] width 195 height 36
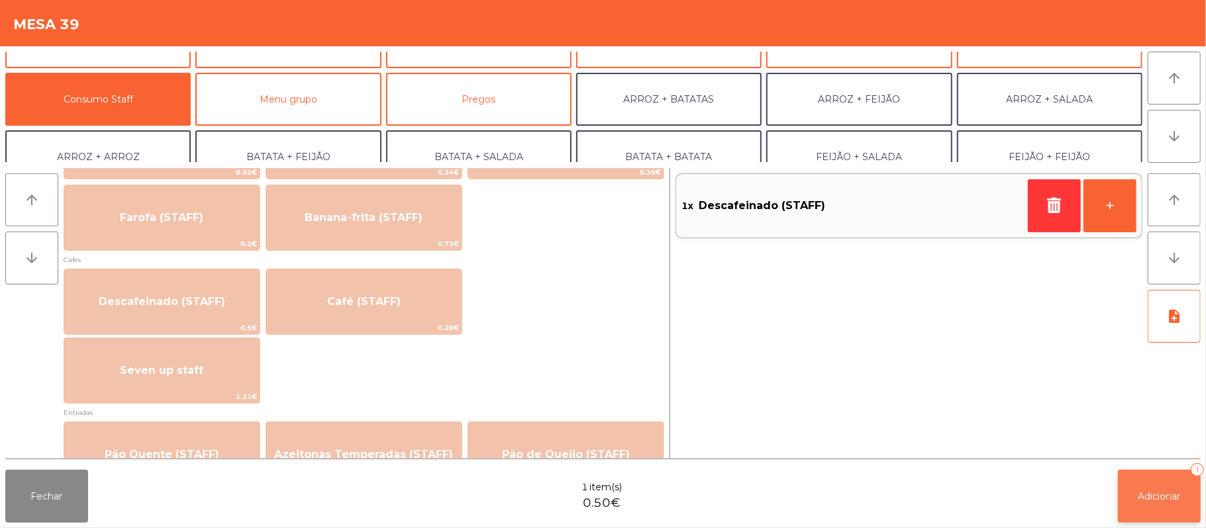
click at [1156, 515] on button "Adicionar 1" at bounding box center [1159, 496] width 83 height 53
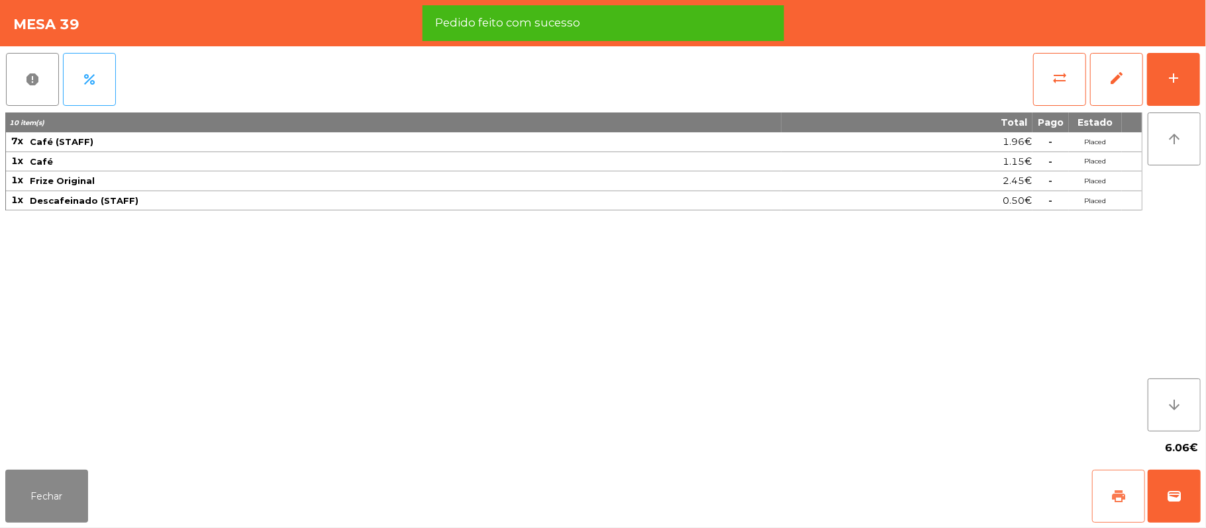
click at [1103, 495] on button "print" at bounding box center [1118, 496] width 53 height 53
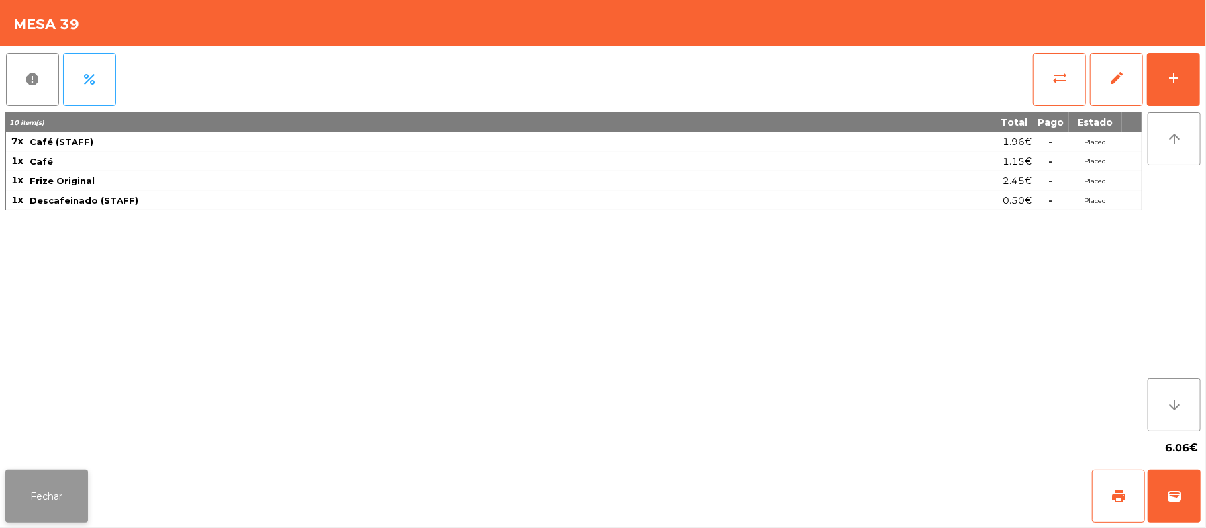
click at [46, 474] on button "Fechar" at bounding box center [46, 496] width 83 height 53
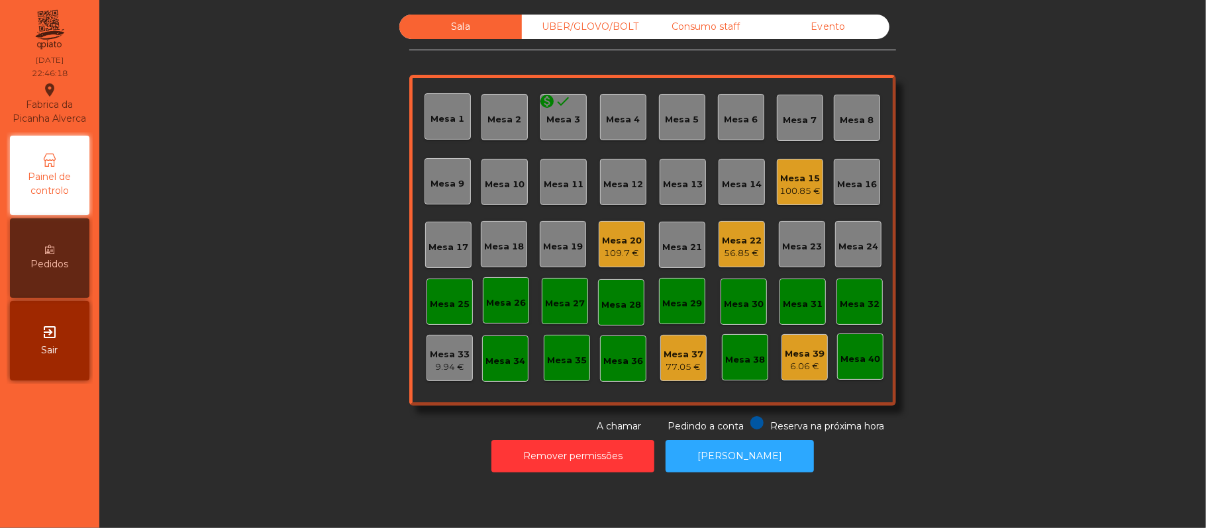
click at [446, 371] on div "9.94 €" at bounding box center [450, 367] width 40 height 13
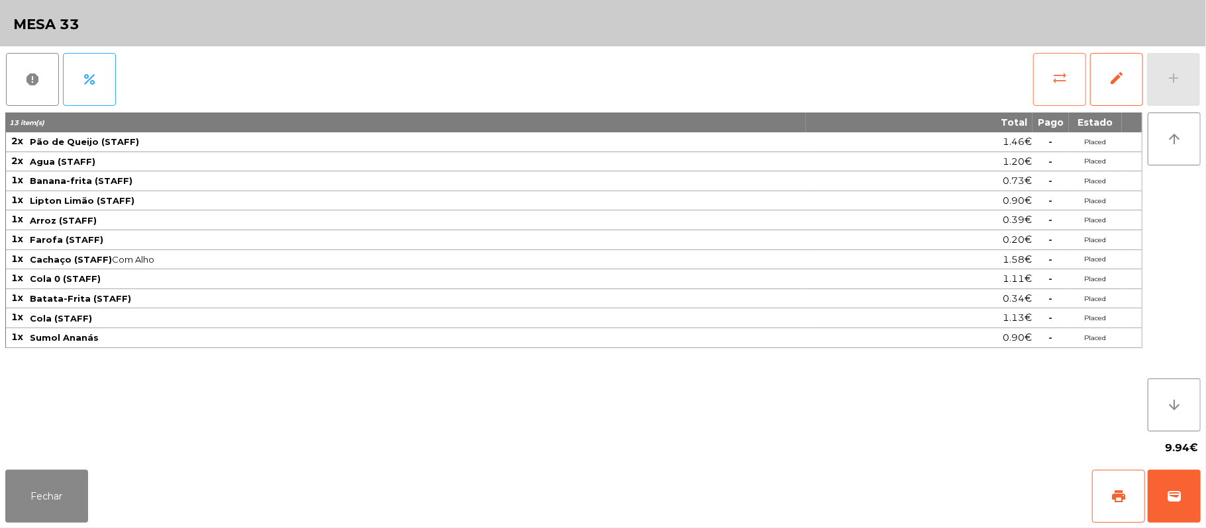
click at [1049, 95] on button "sync_alt" at bounding box center [1059, 79] width 53 height 53
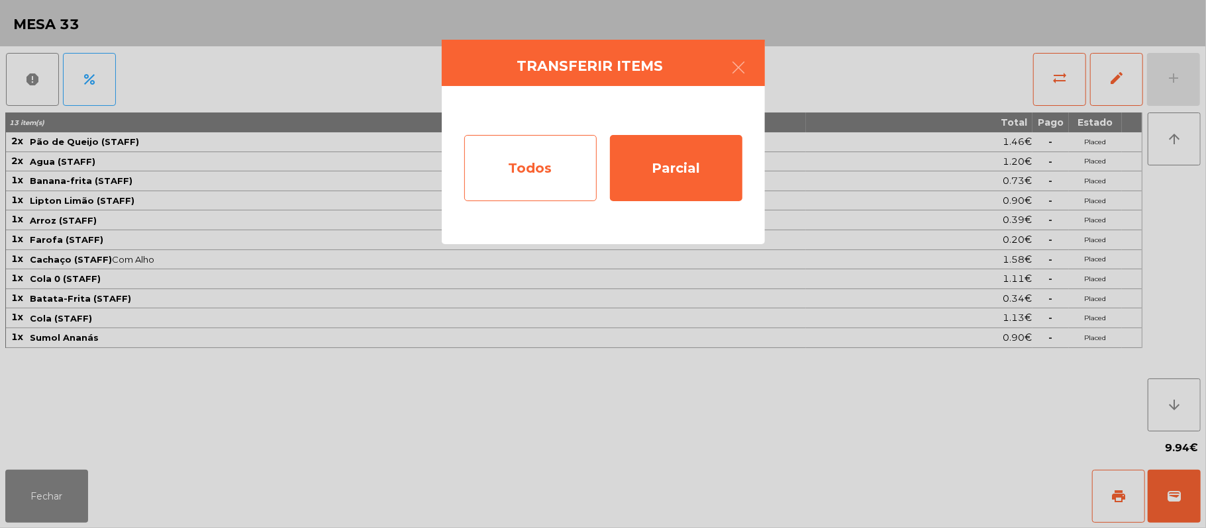
click at [544, 171] on div "Todos" at bounding box center [530, 168] width 132 height 66
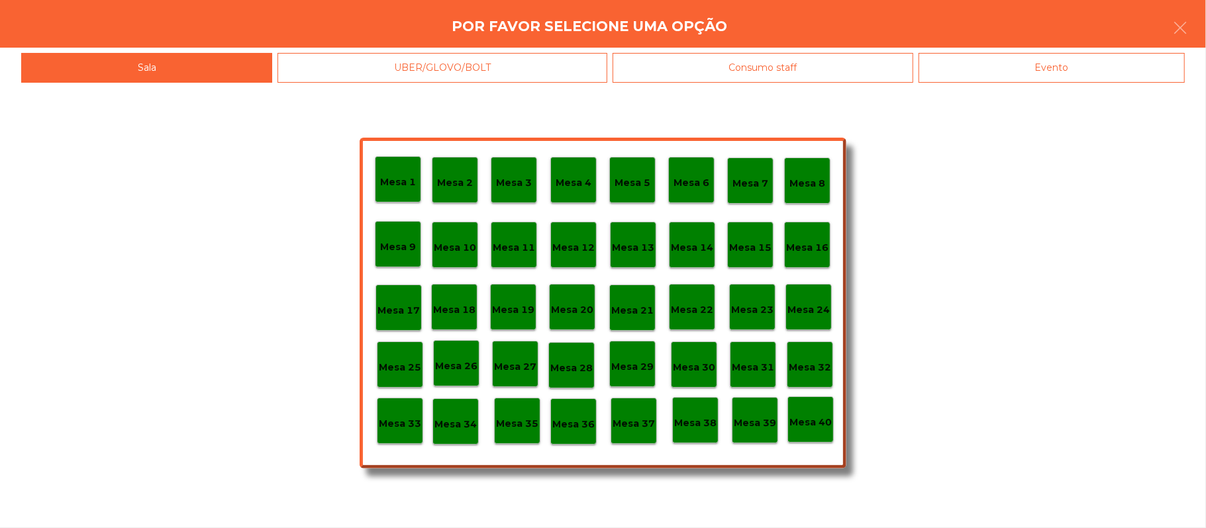
click at [765, 433] on div "Mesa 39" at bounding box center [755, 420] width 46 height 46
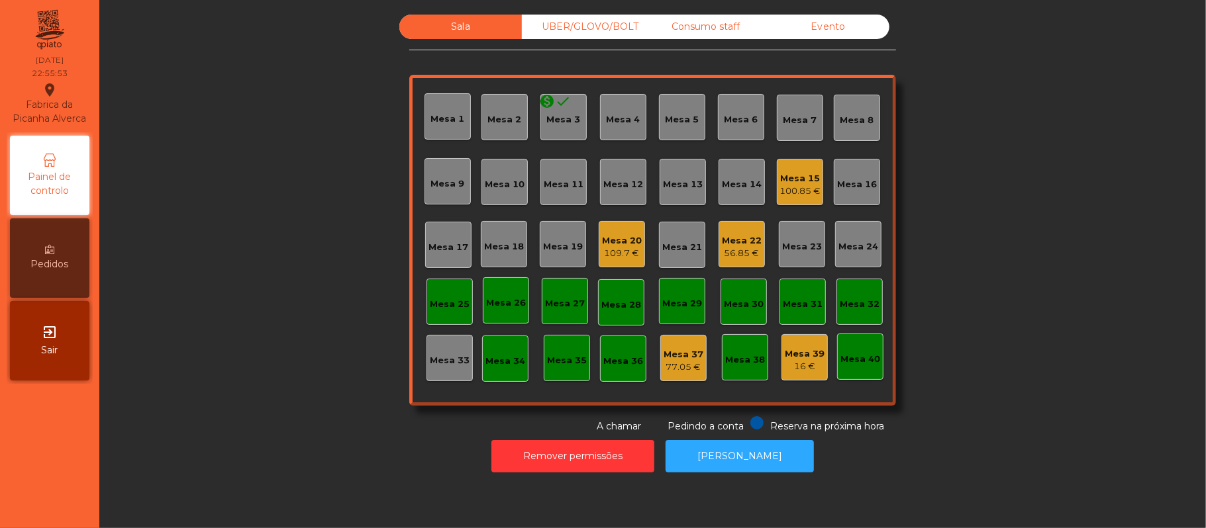
click at [738, 26] on div "Consumo staff" at bounding box center [705, 27] width 123 height 25
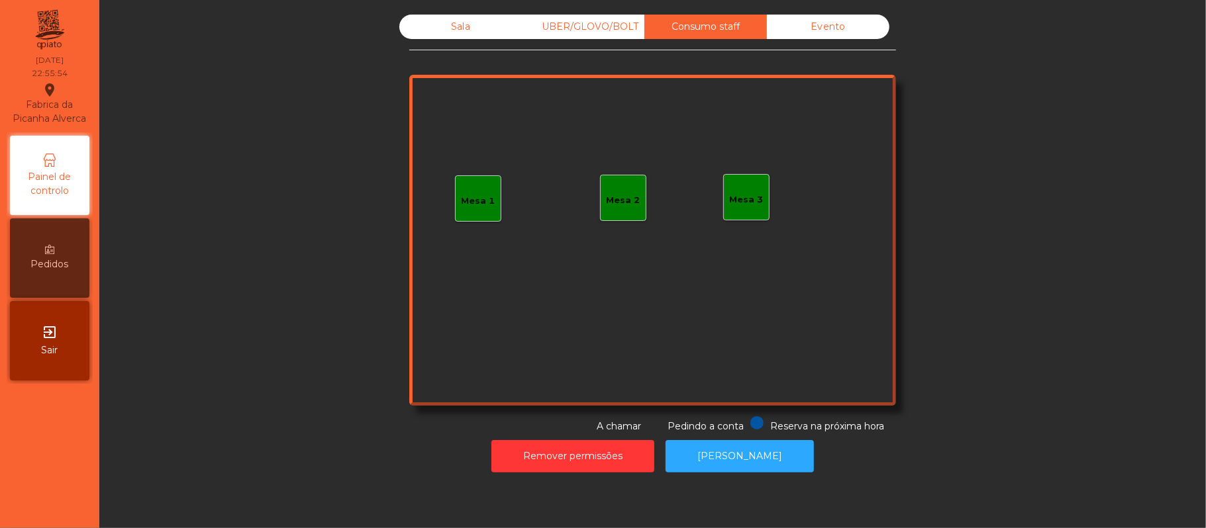
click at [478, 209] on div "Mesa 1" at bounding box center [478, 198] width 46 height 46
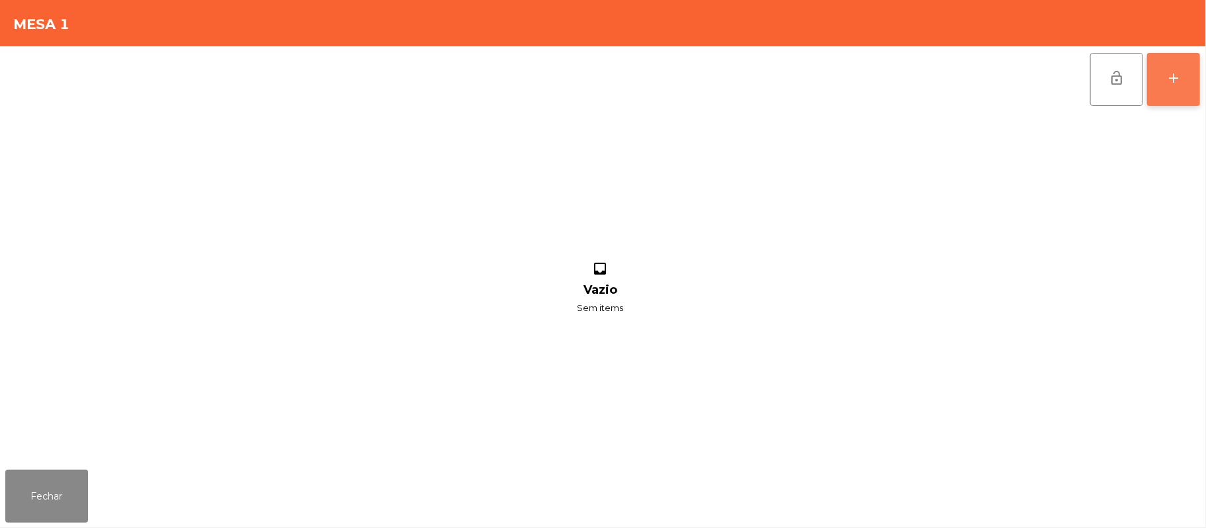
click at [1165, 85] on button "add" at bounding box center [1173, 79] width 53 height 53
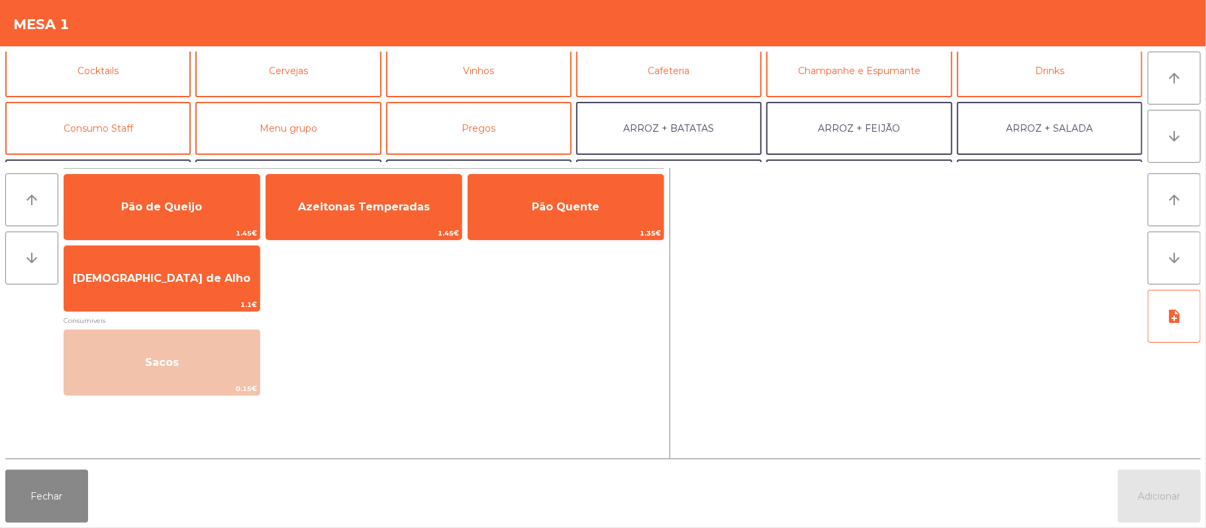
scroll to position [77, 0]
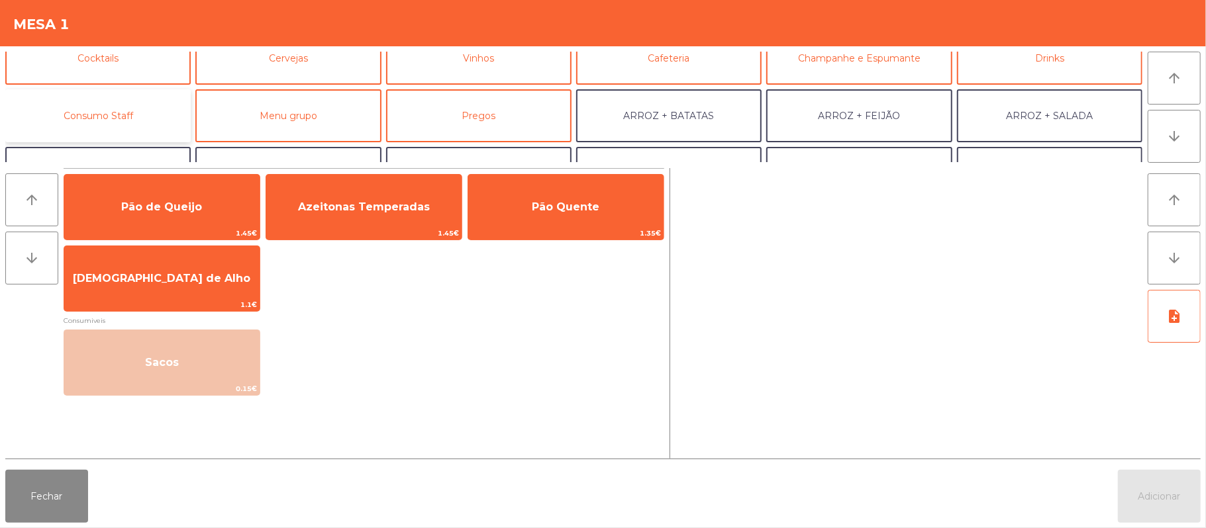
click at [152, 115] on button "Consumo Staff" at bounding box center [97, 115] width 185 height 53
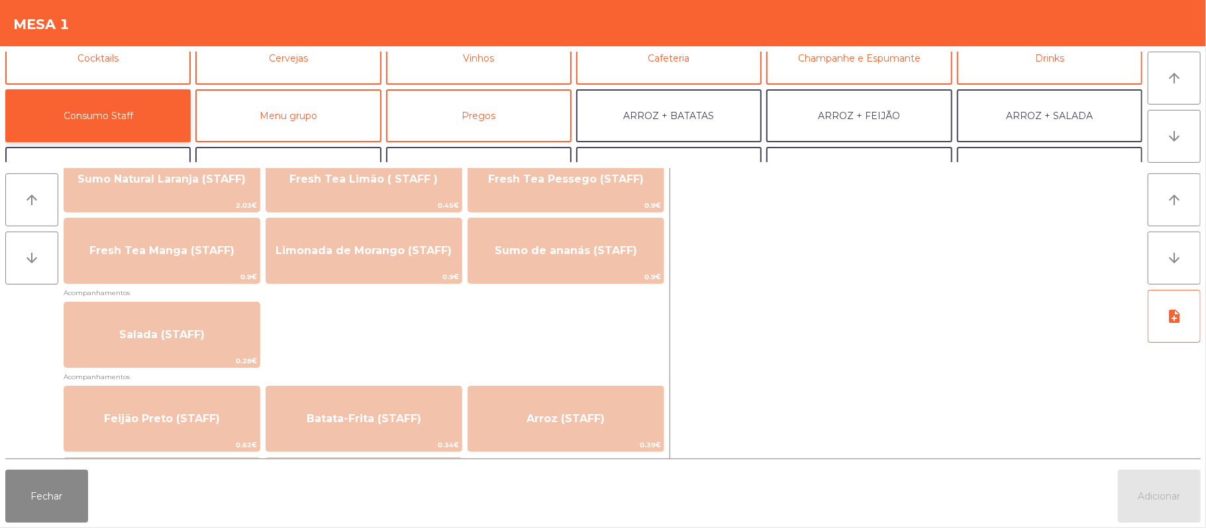
scroll to position [485, 0]
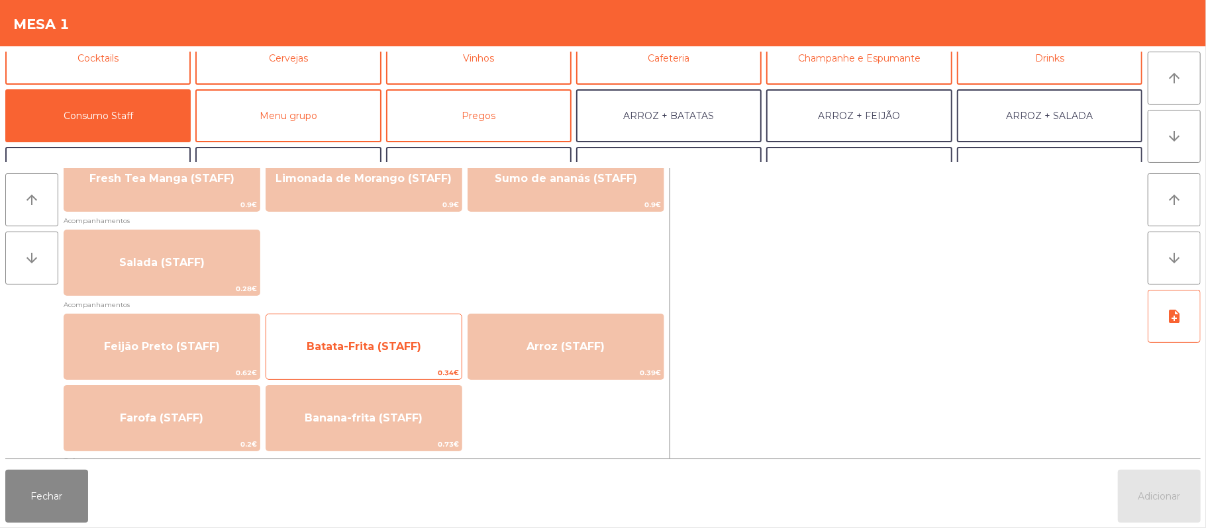
click at [371, 350] on span "Batata-Frita (STAFF)" at bounding box center [364, 346] width 115 height 13
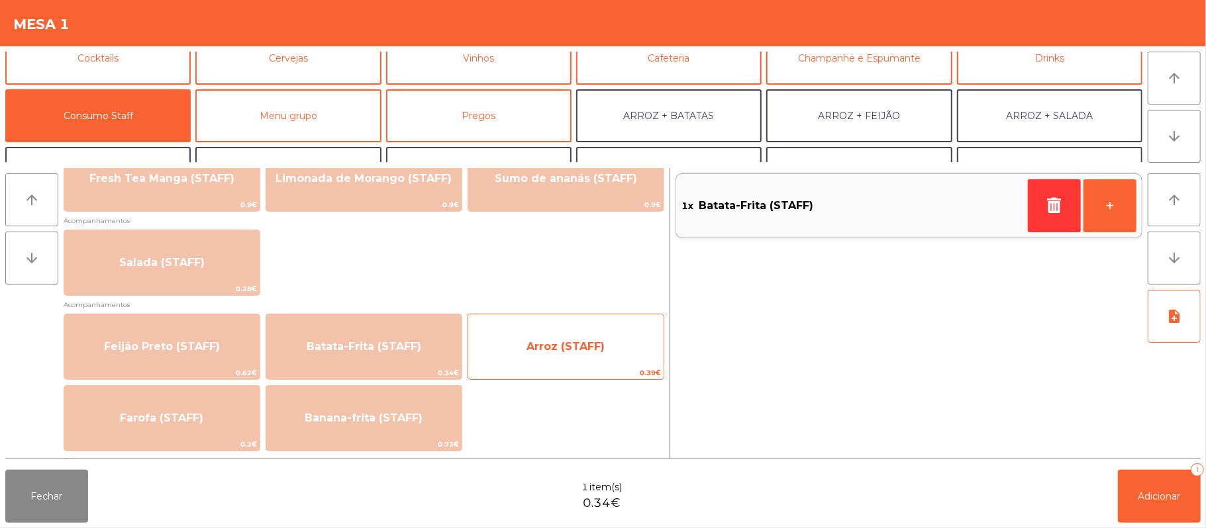
click at [534, 347] on span "Arroz (STAFF)" at bounding box center [565, 346] width 78 height 13
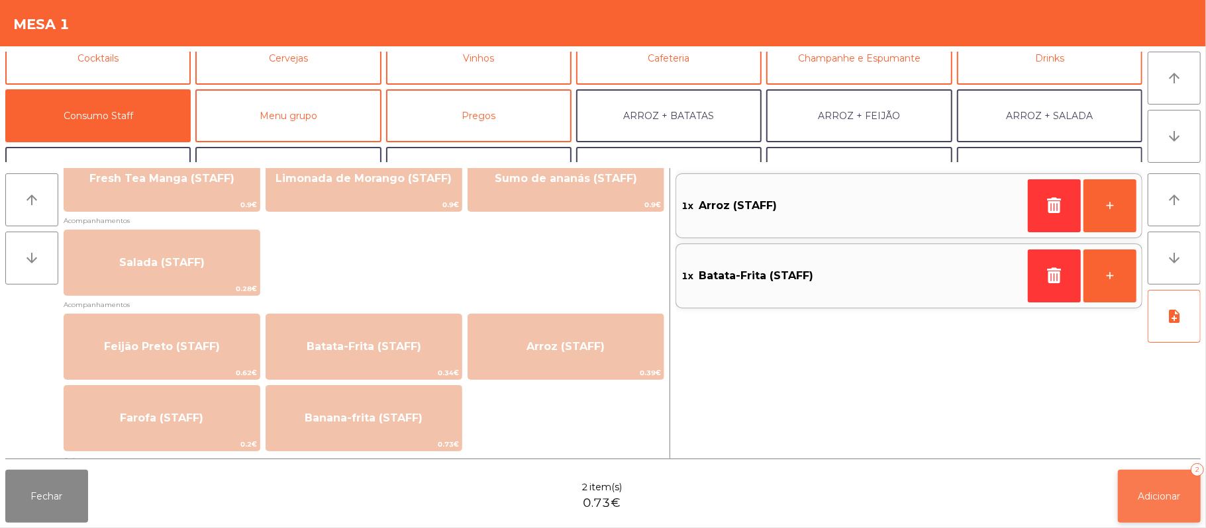
click at [1143, 499] on span "Adicionar" at bounding box center [1159, 497] width 42 height 12
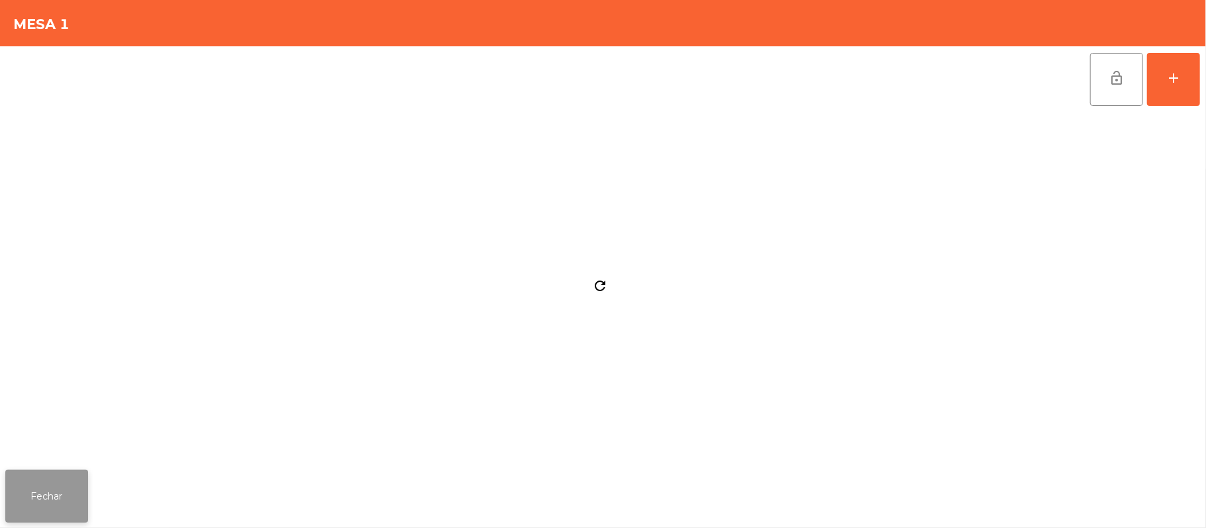
click at [78, 498] on button "Fechar" at bounding box center [46, 496] width 83 height 53
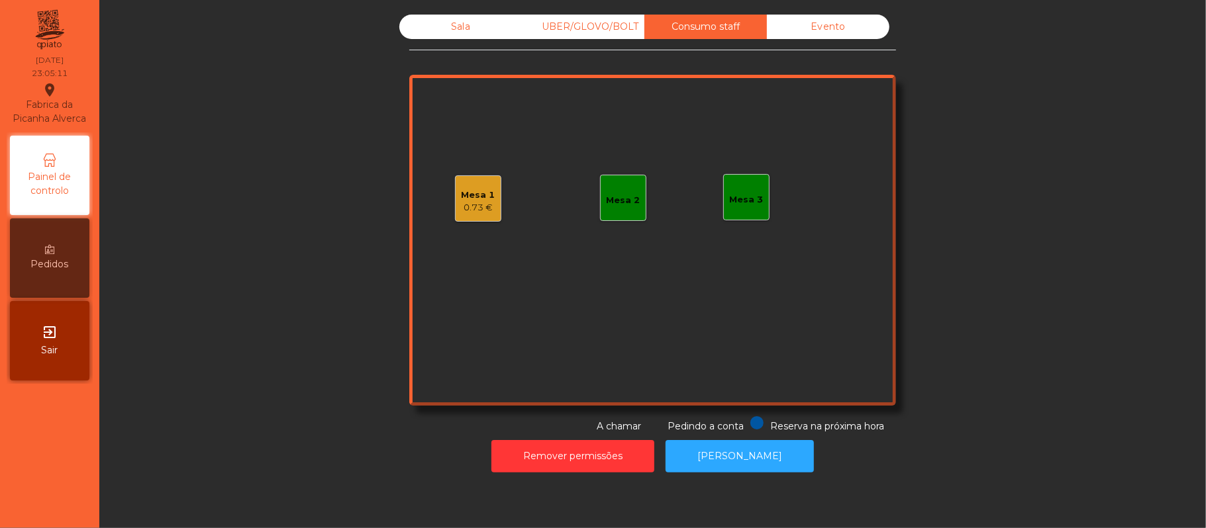
click at [435, 34] on div "Sala" at bounding box center [460, 27] width 123 height 25
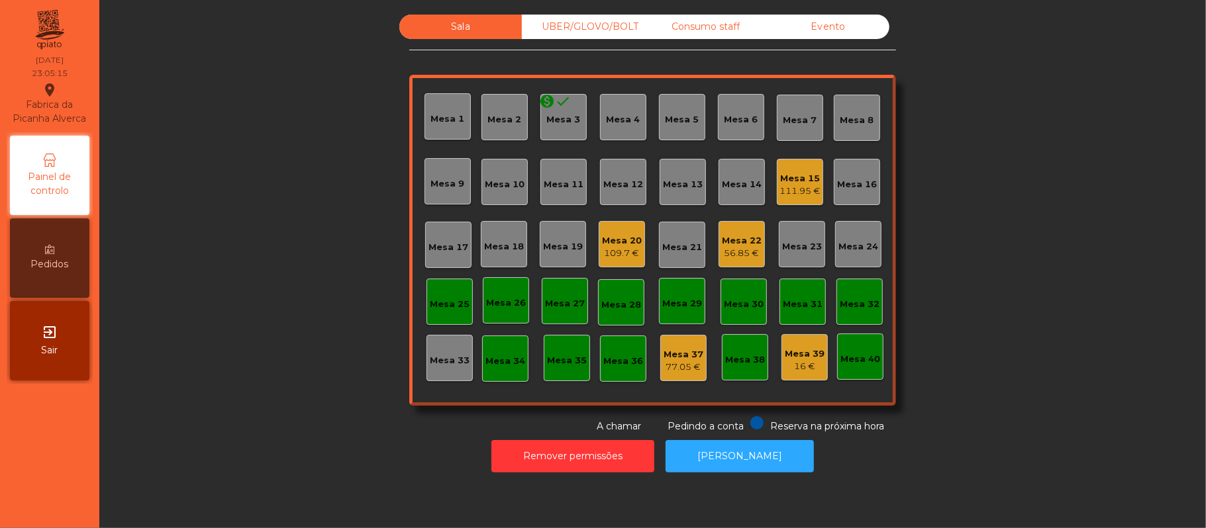
click at [624, 250] on div "109.7 €" at bounding box center [622, 253] width 40 height 13
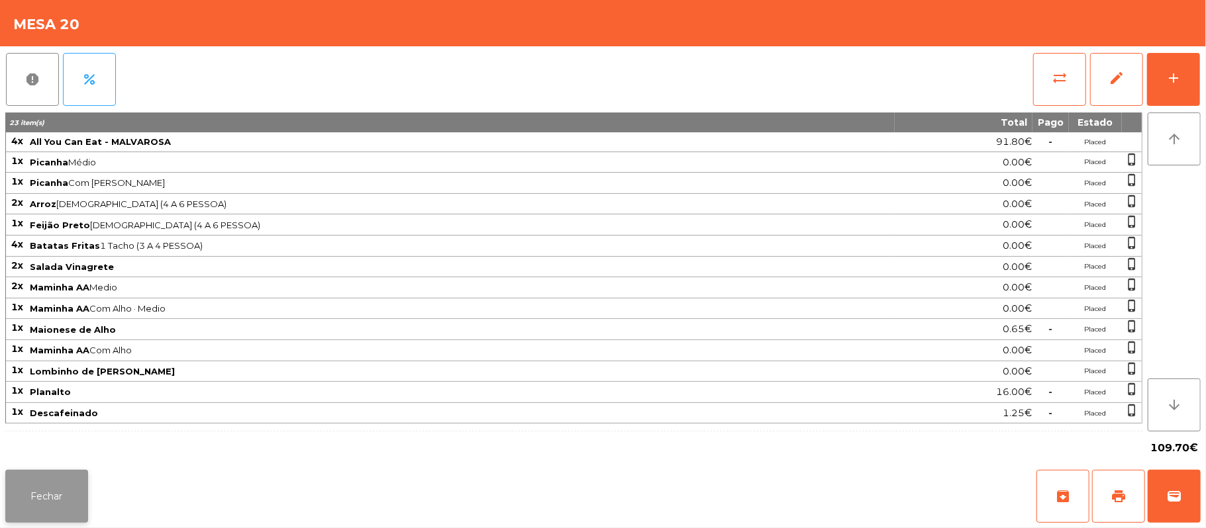
click at [51, 496] on button "Fechar" at bounding box center [46, 496] width 83 height 53
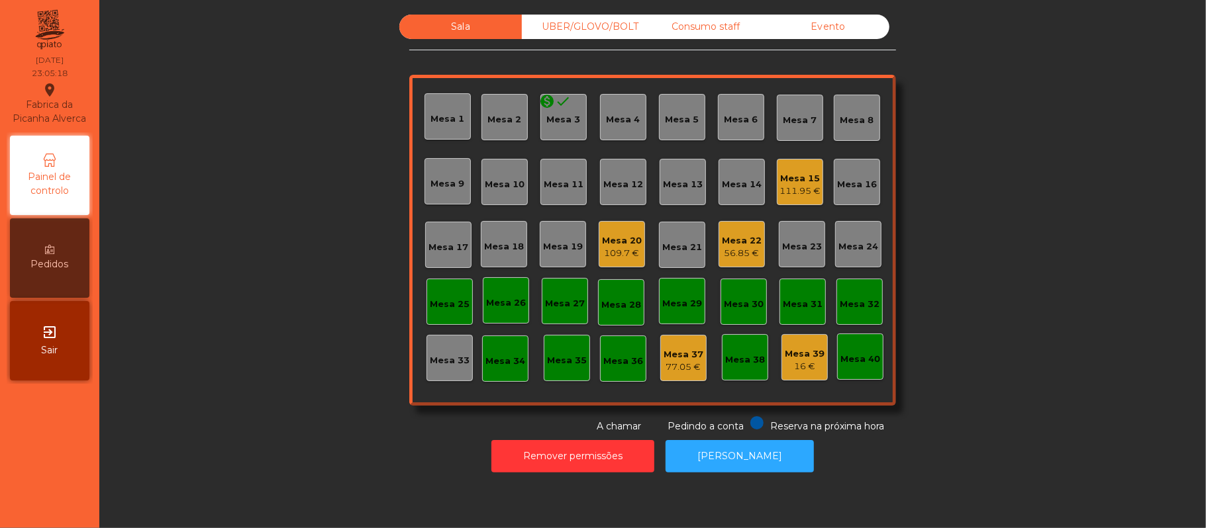
click at [805, 189] on div "111.95 €" at bounding box center [799, 191] width 41 height 13
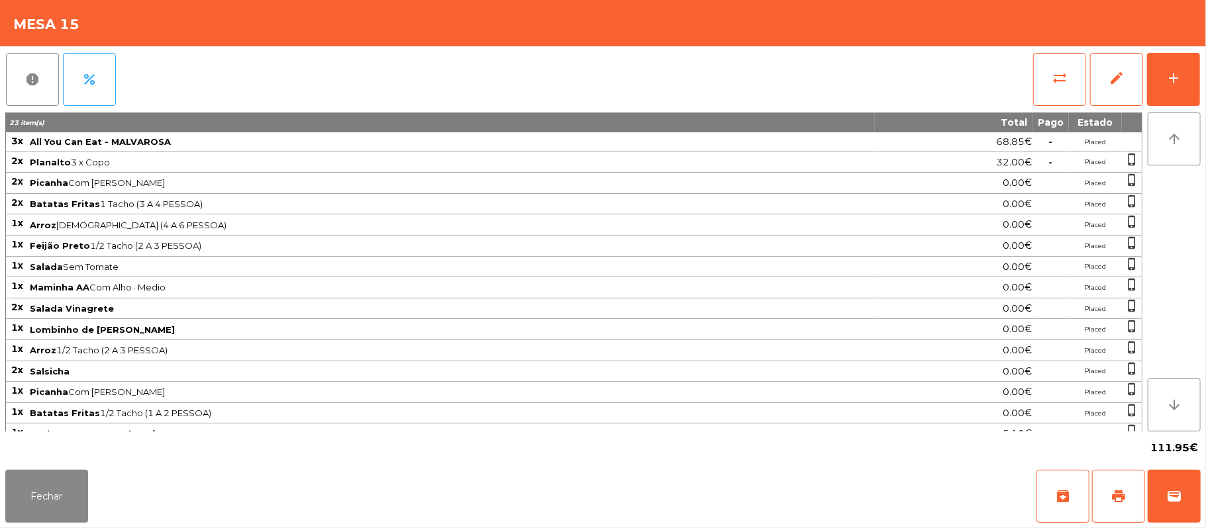
scroll to position [43, 0]
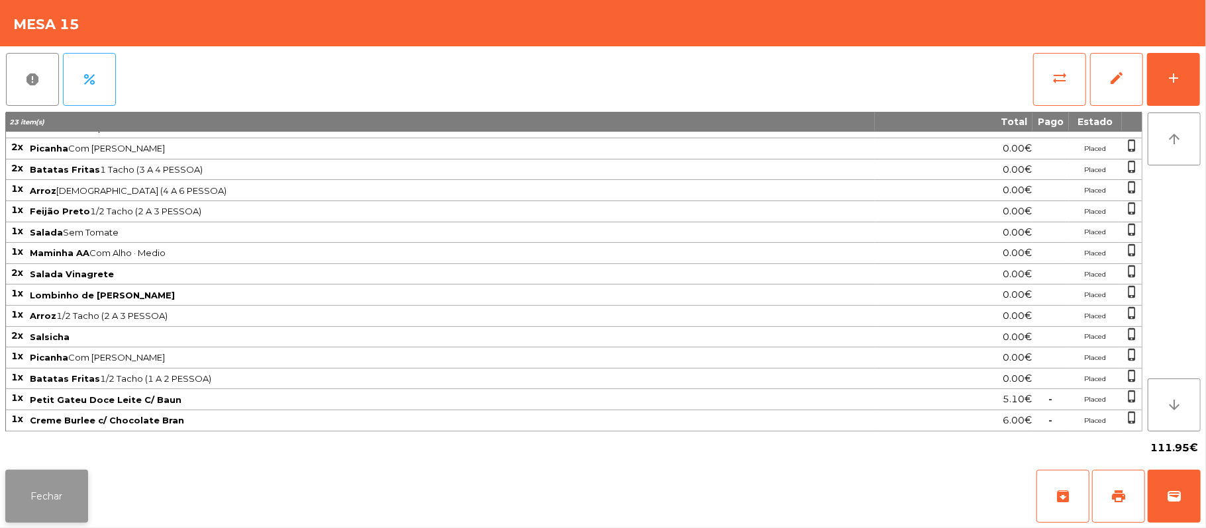
click at [53, 488] on button "Fechar" at bounding box center [46, 496] width 83 height 53
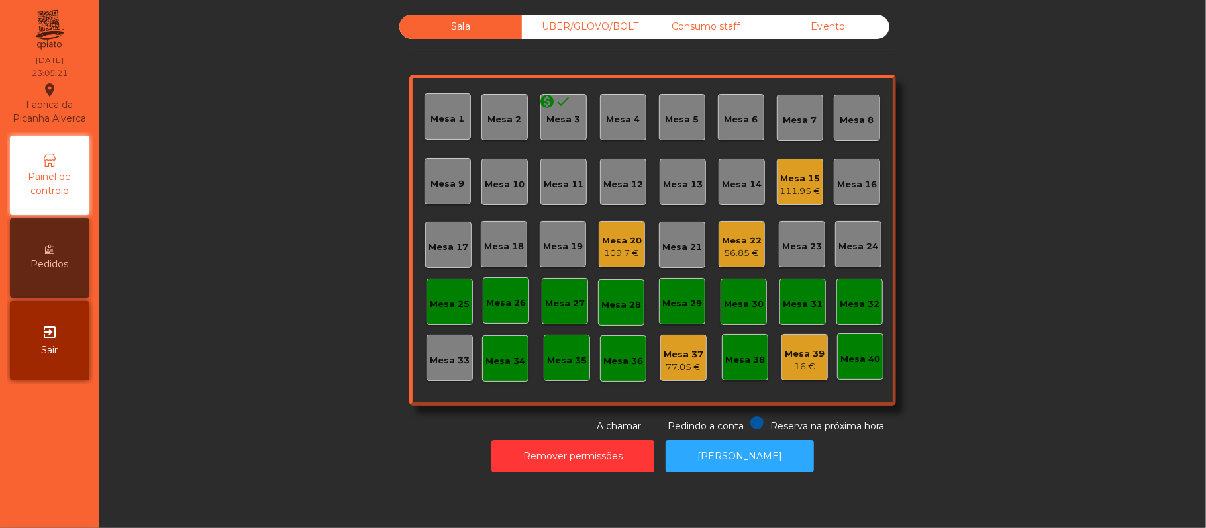
click at [289, 464] on div "Remover permissões Abrir Gaveta" at bounding box center [652, 457] width 1071 height 46
click at [623, 222] on div "Mesa 20 109.7 €" at bounding box center [622, 244] width 46 height 46
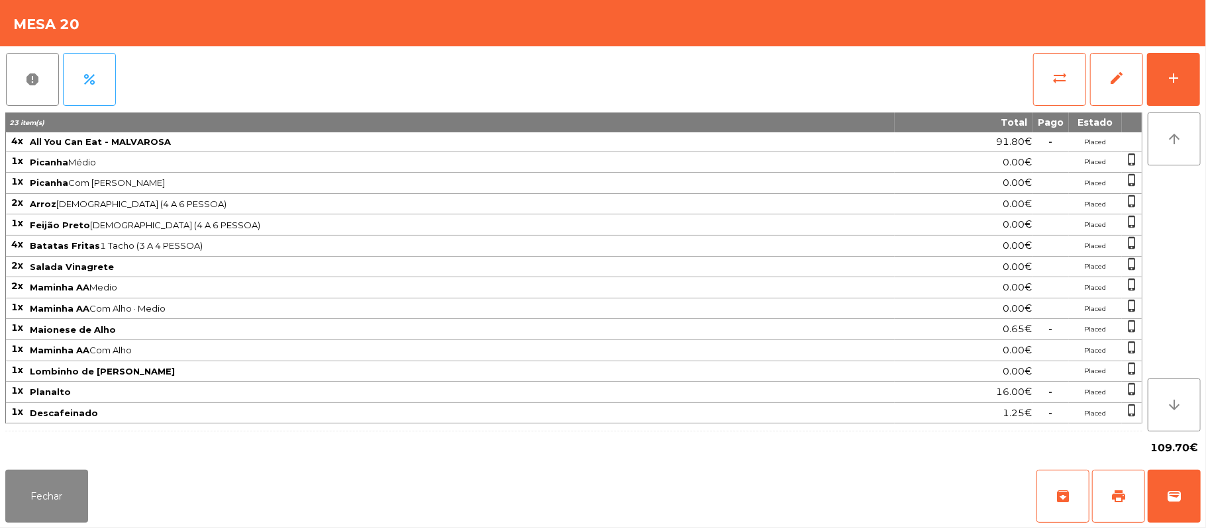
scroll to position [1, 0]
click at [1167, 102] on button "add" at bounding box center [1173, 79] width 53 height 53
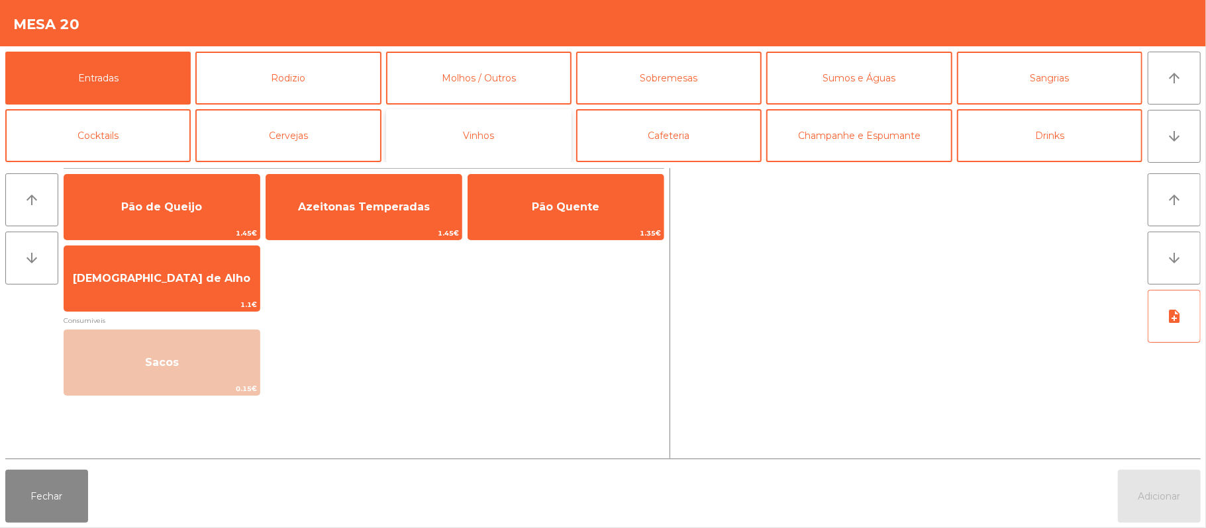
click at [541, 118] on button "Vinhos" at bounding box center [478, 135] width 185 height 53
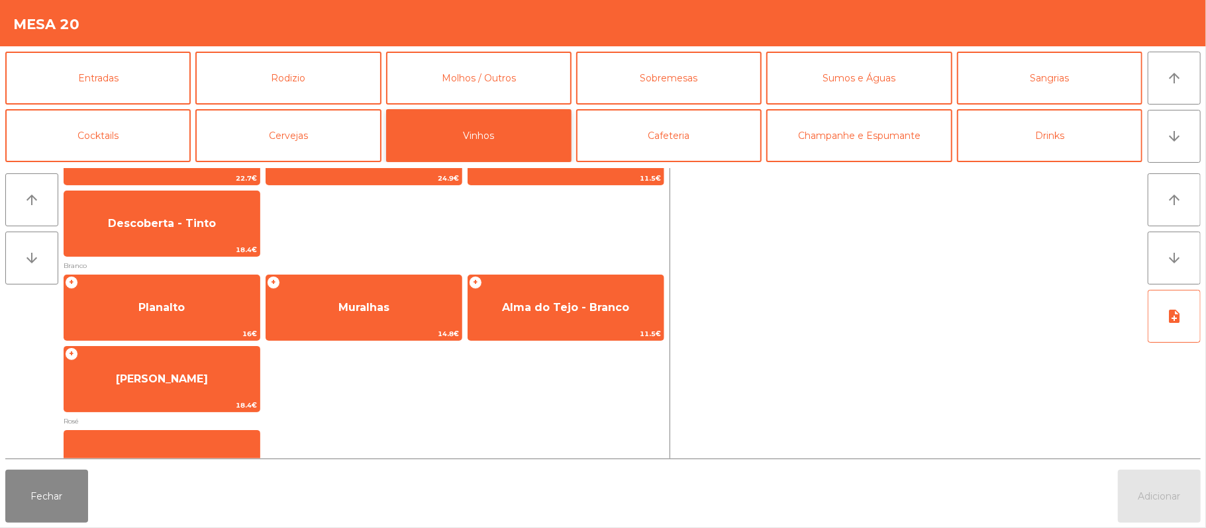
scroll to position [90, 0]
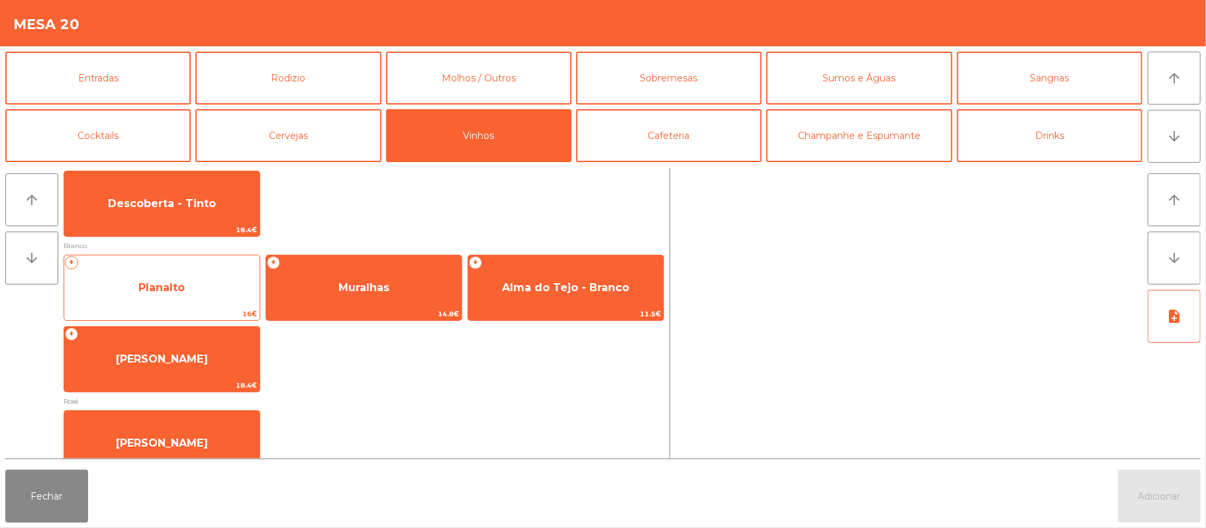
click at [208, 273] on span "Planalto" at bounding box center [161, 288] width 195 height 36
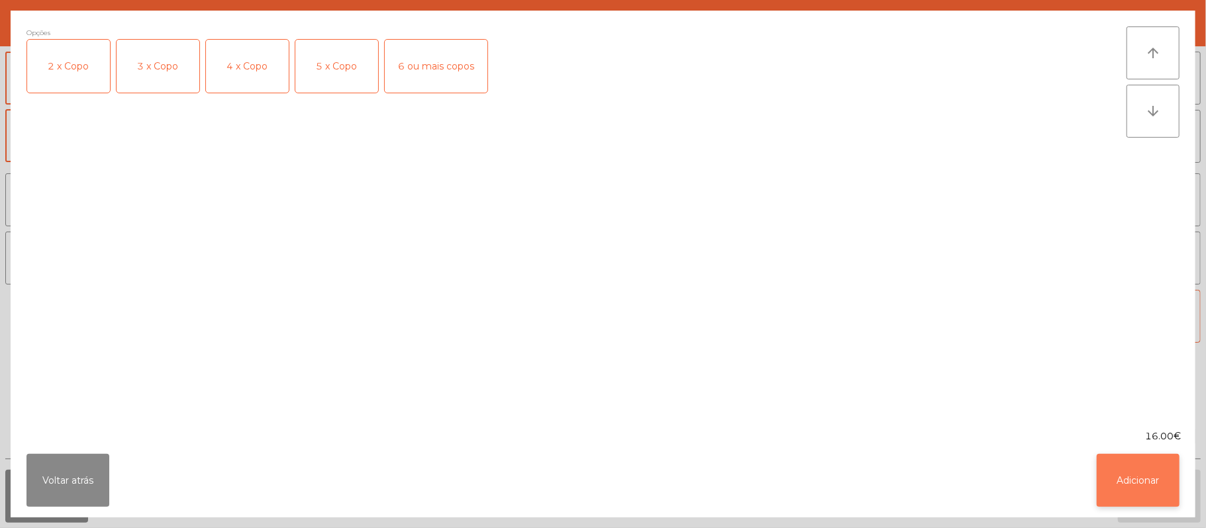
click at [1137, 495] on button "Adicionar" at bounding box center [1138, 480] width 83 height 53
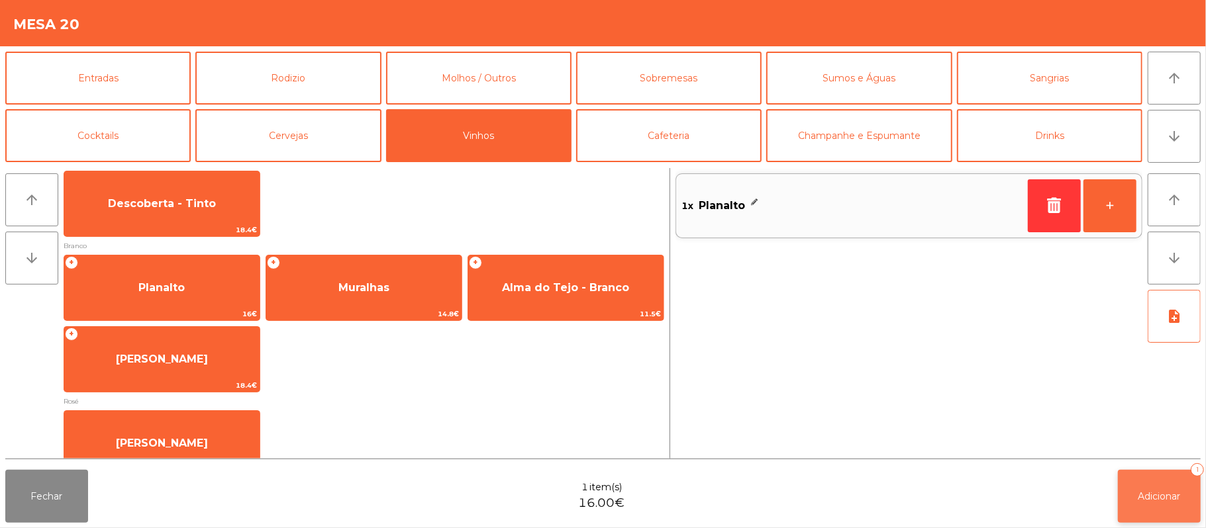
click at [1166, 513] on button "Adicionar 1" at bounding box center [1159, 496] width 83 height 53
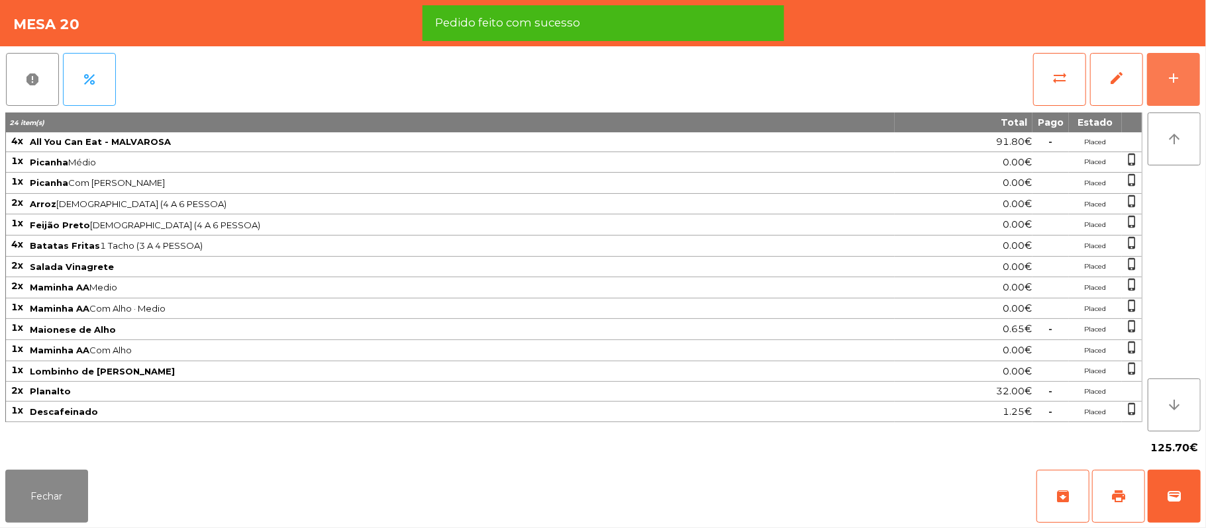
scroll to position [0, 0]
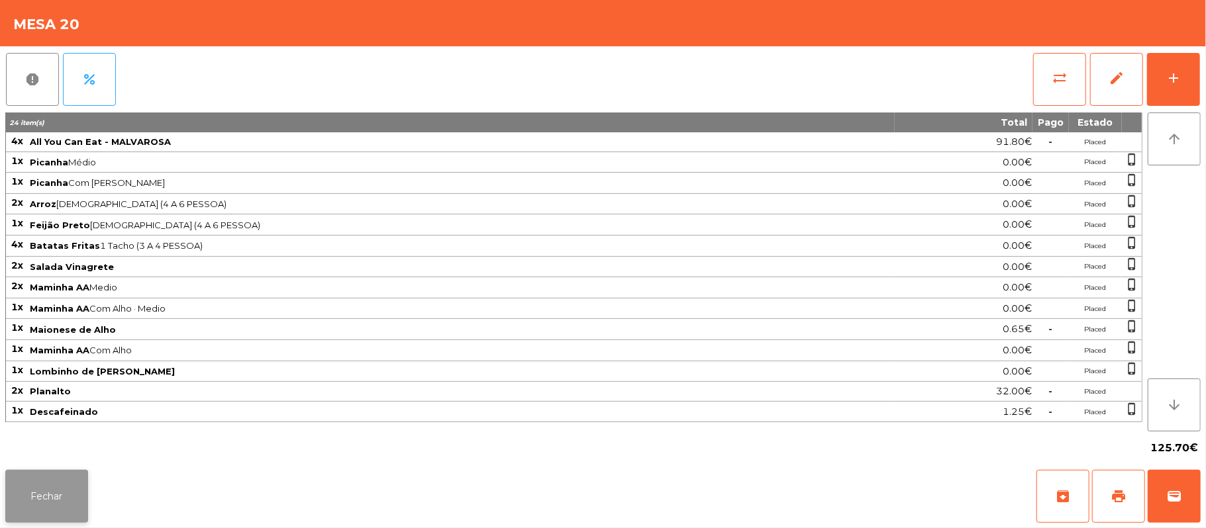
click at [56, 518] on button "Fechar" at bounding box center [46, 496] width 83 height 53
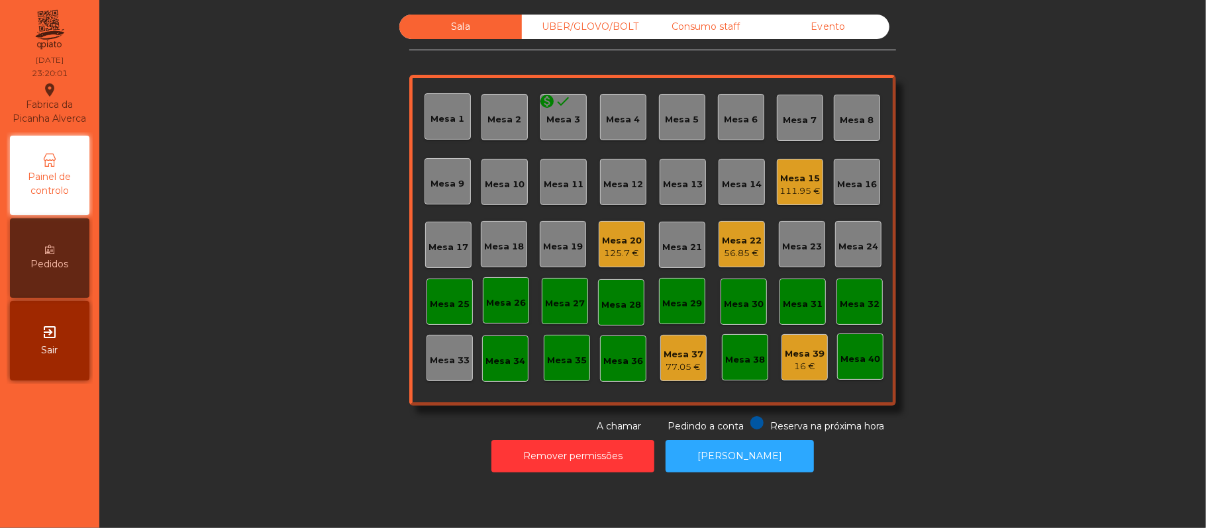
click at [454, 372] on div "Mesa 33" at bounding box center [449, 358] width 46 height 46
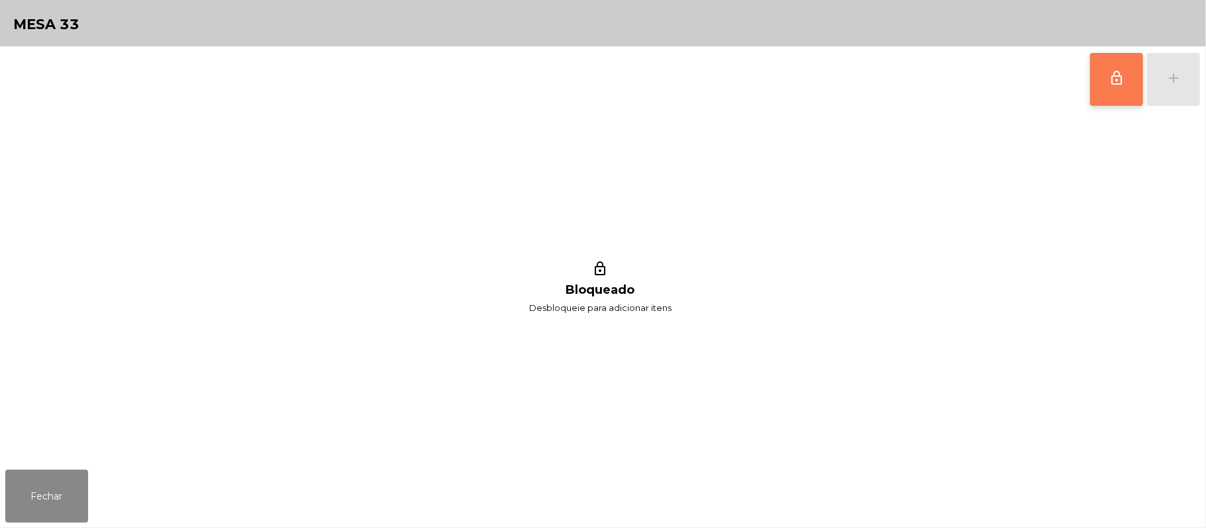
click at [1136, 57] on button "lock_outline" at bounding box center [1116, 79] width 53 height 53
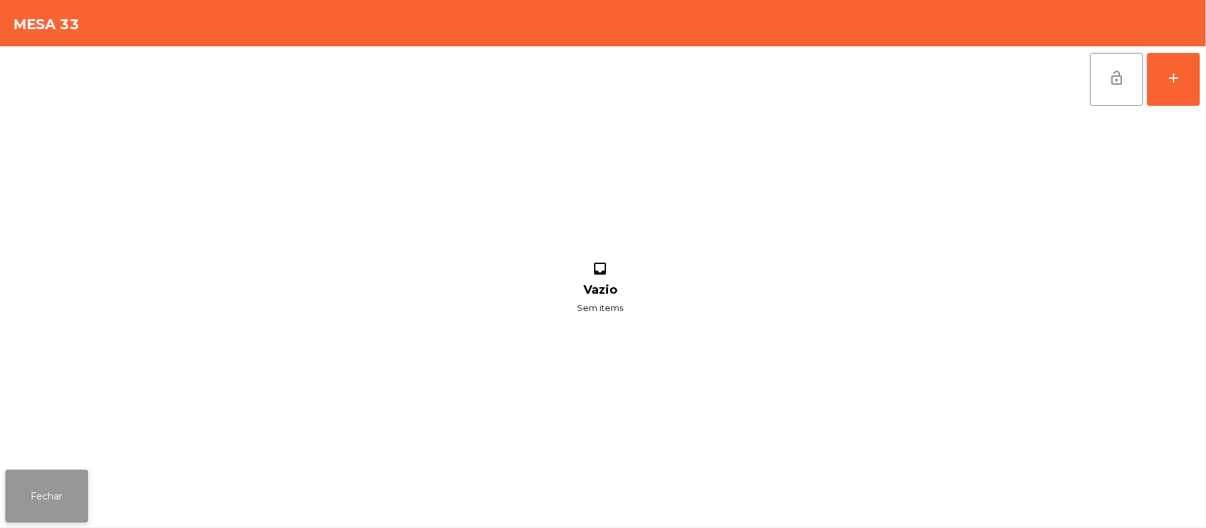
click at [72, 479] on button "Fechar" at bounding box center [46, 496] width 83 height 53
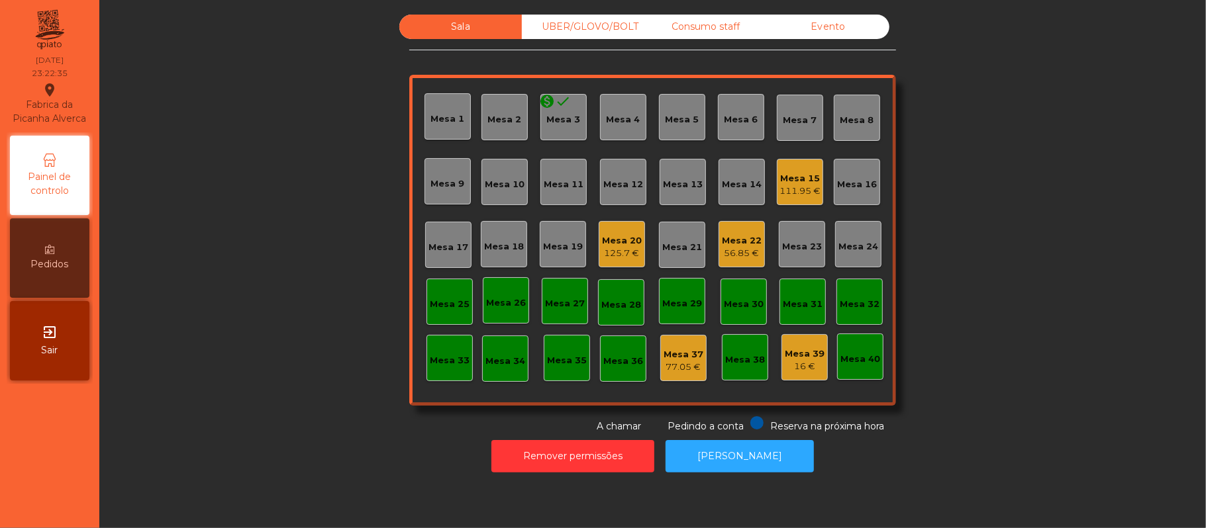
click at [443, 359] on div "Mesa 33" at bounding box center [450, 360] width 40 height 13
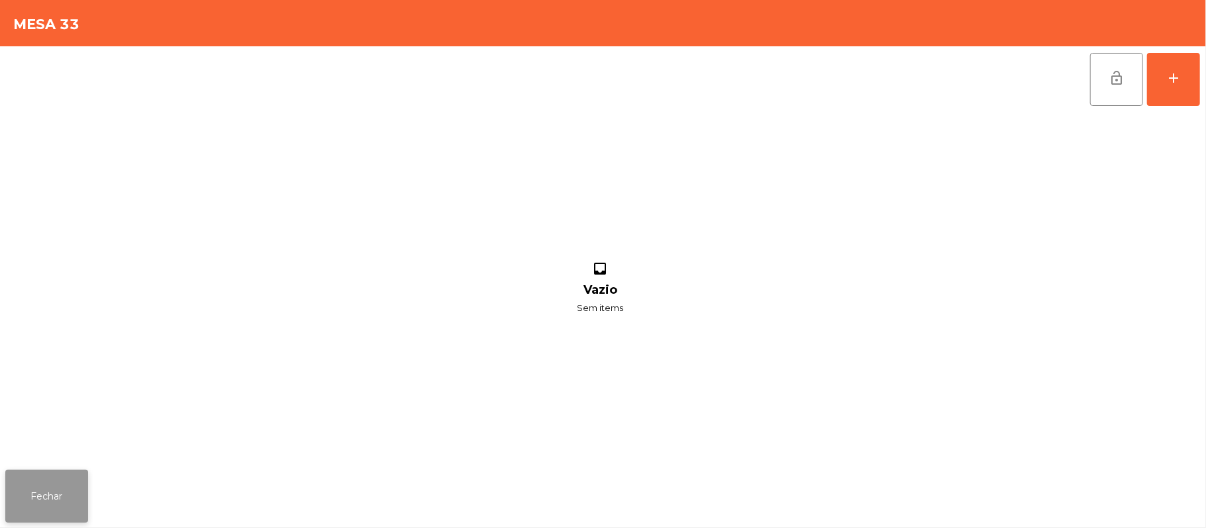
click at [85, 494] on button "Fechar" at bounding box center [46, 496] width 83 height 53
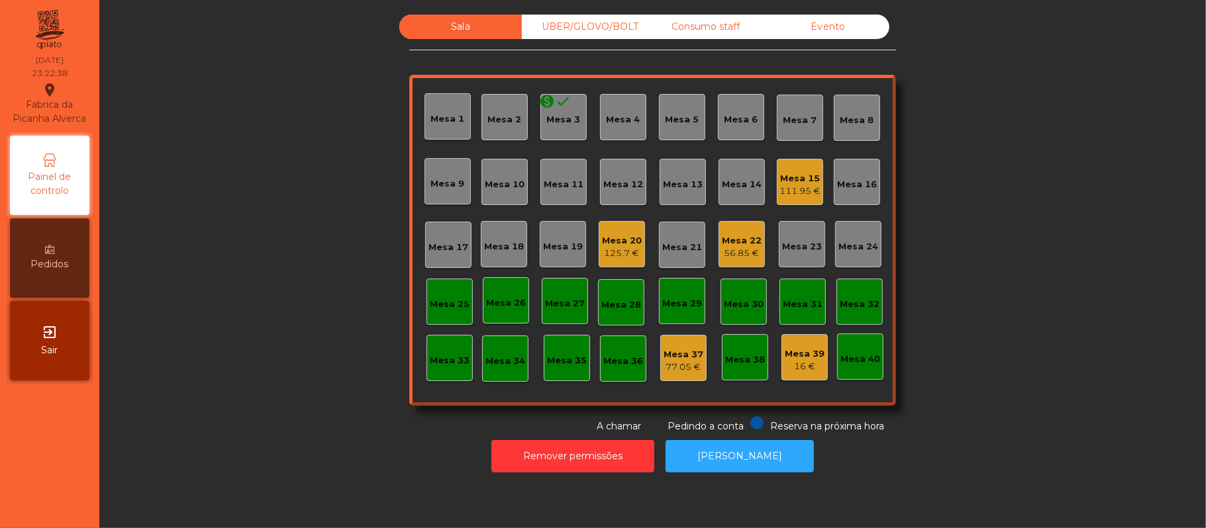
click at [722, 24] on div "Consumo staff" at bounding box center [705, 27] width 123 height 25
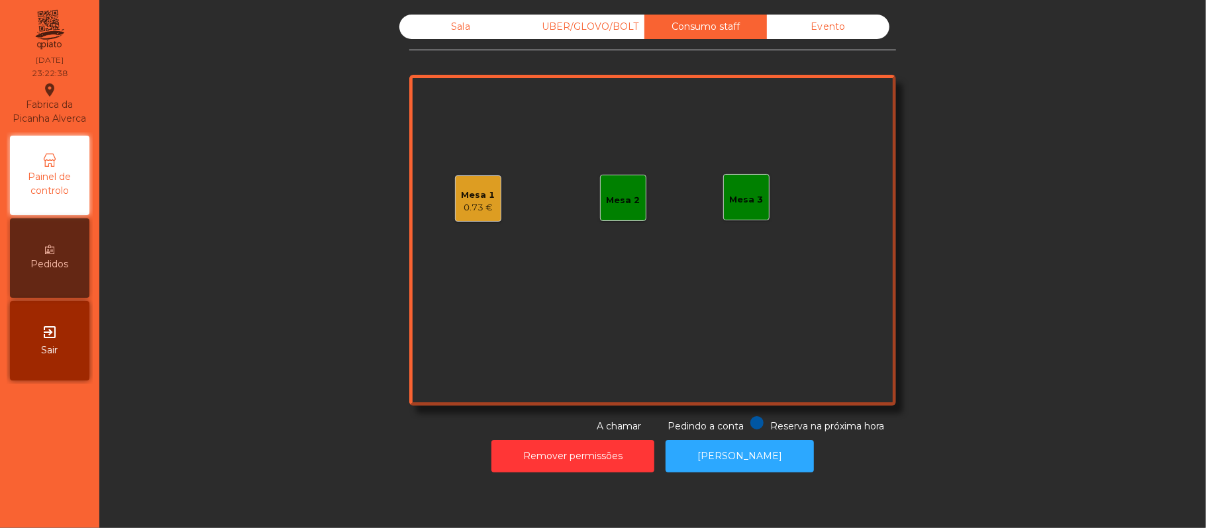
click at [487, 215] on div "Mesa 1 0.73 €" at bounding box center [478, 198] width 46 height 46
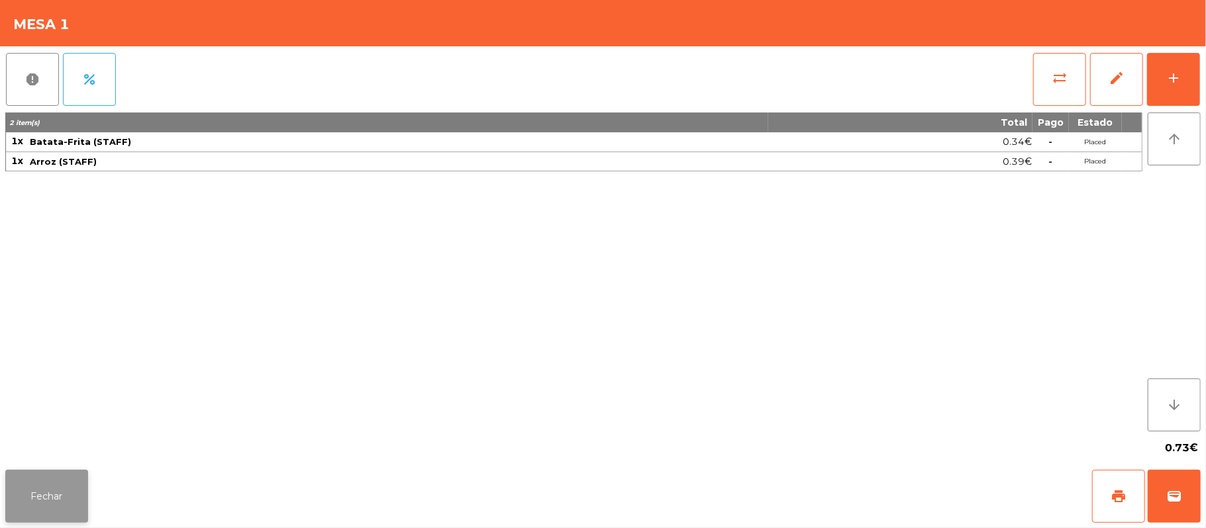
click at [72, 473] on button "Fechar" at bounding box center [46, 496] width 83 height 53
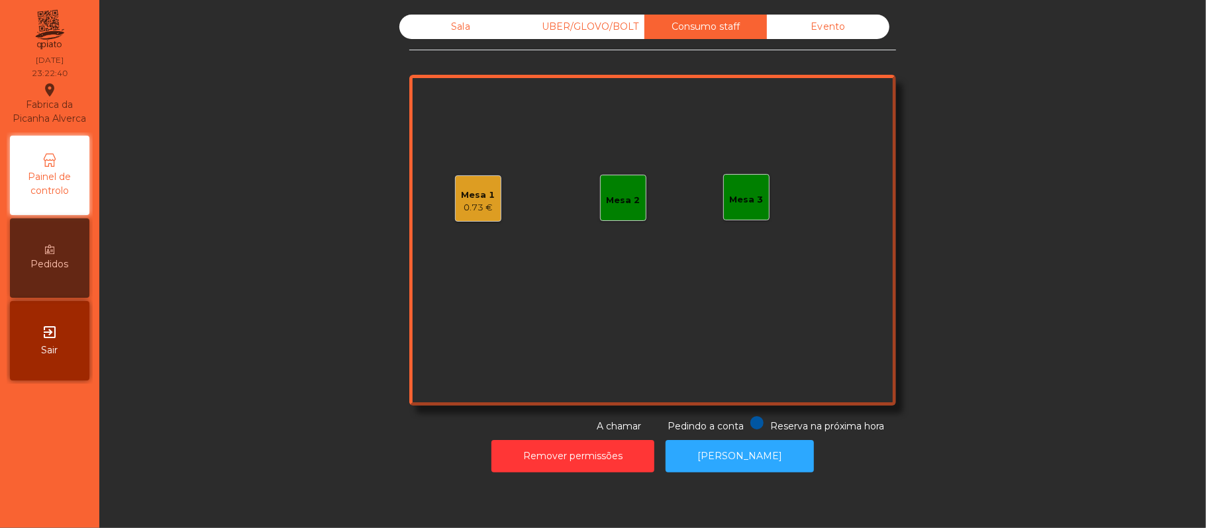
click at [630, 203] on div "Mesa 2" at bounding box center [624, 200] width 34 height 13
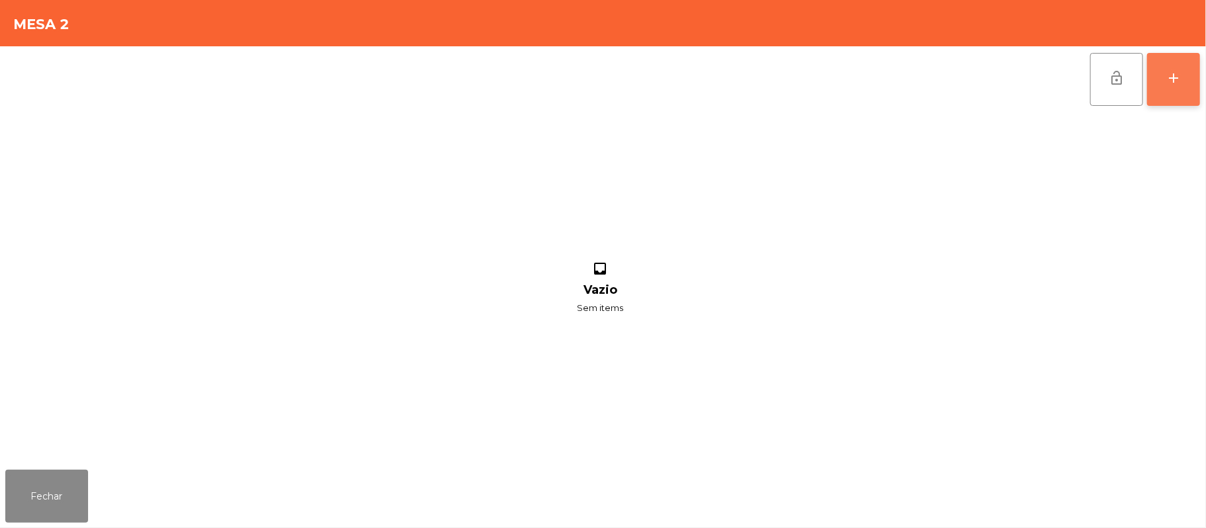
click at [1169, 91] on button "add" at bounding box center [1173, 79] width 53 height 53
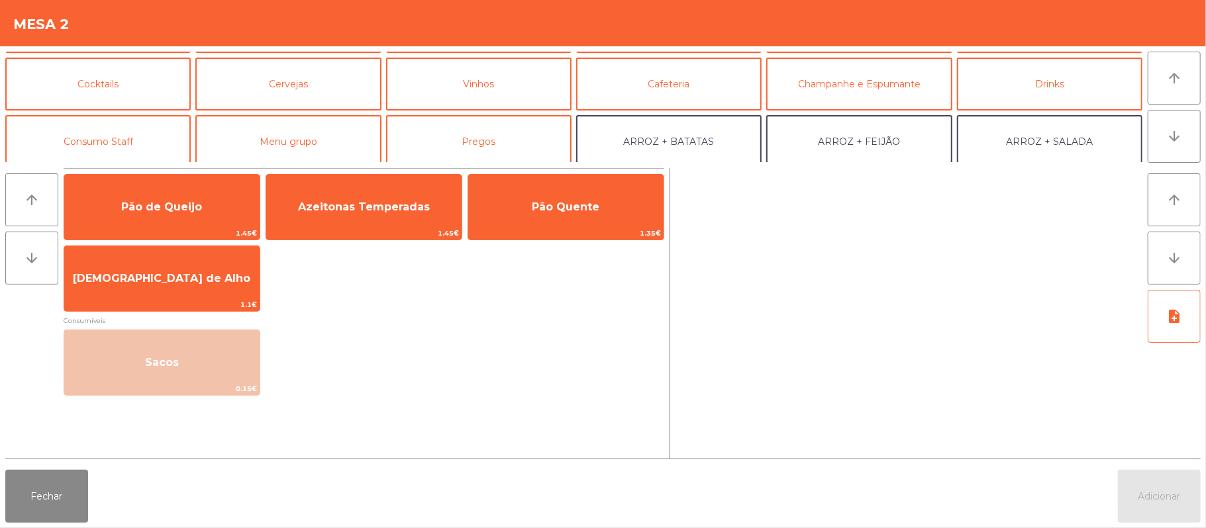
scroll to position [53, 0]
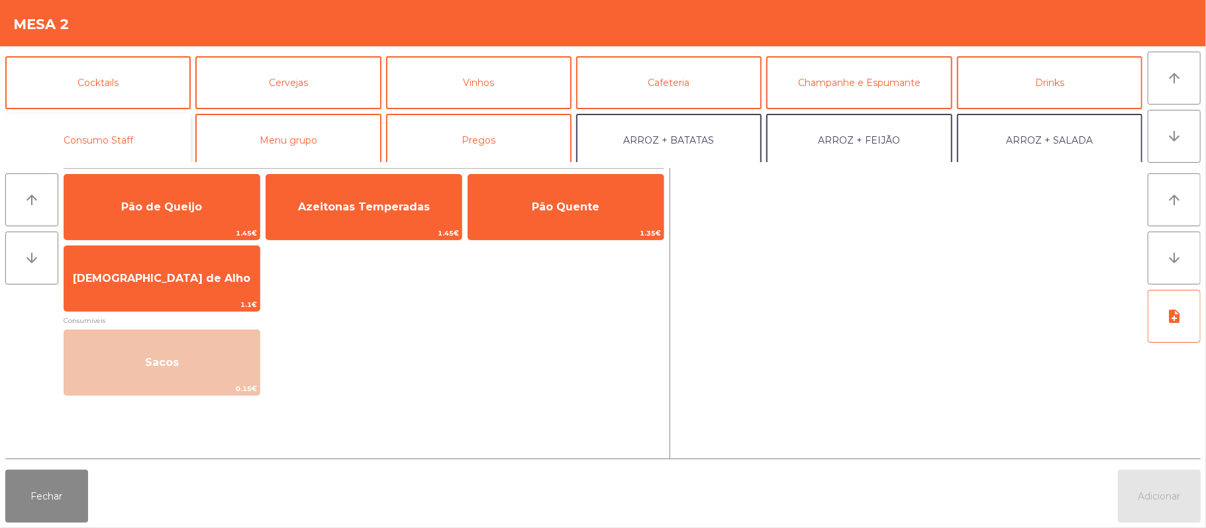
click at [131, 149] on button "Consumo Staff" at bounding box center [97, 140] width 185 height 53
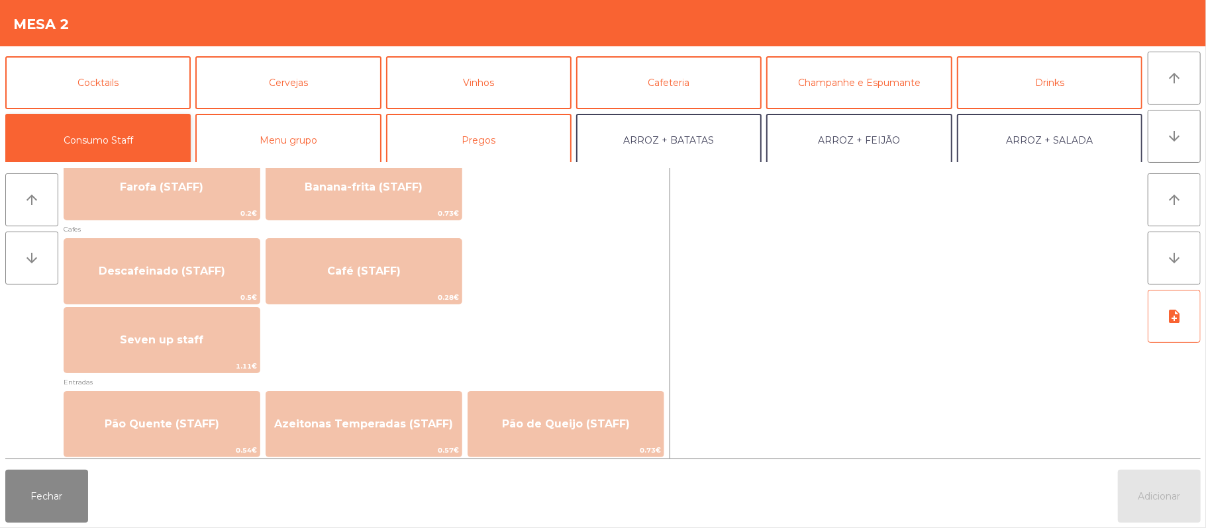
scroll to position [742, 0]
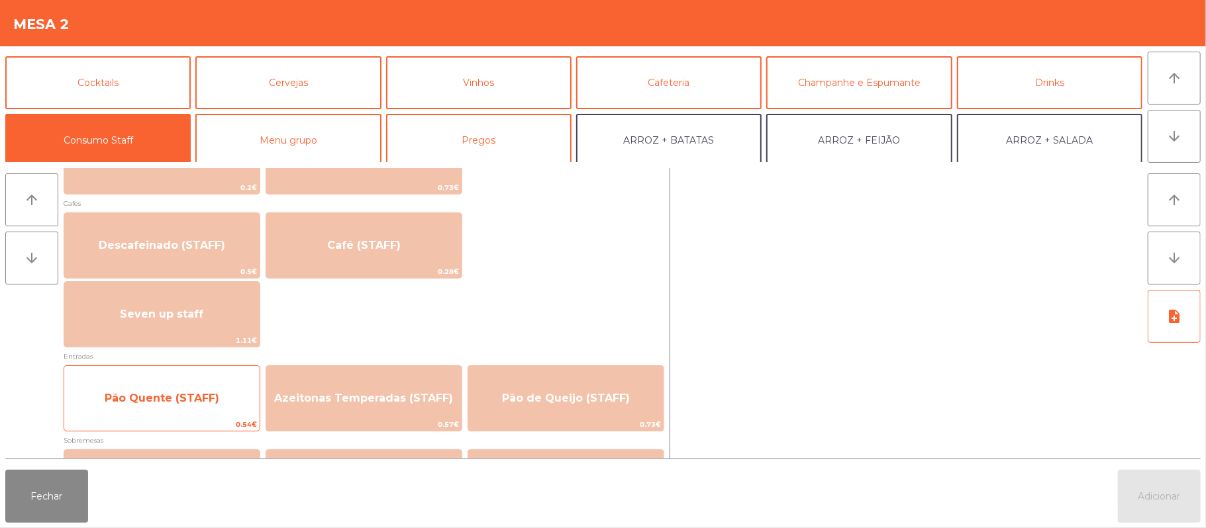
click at [189, 424] on span "0.54€" at bounding box center [161, 425] width 195 height 13
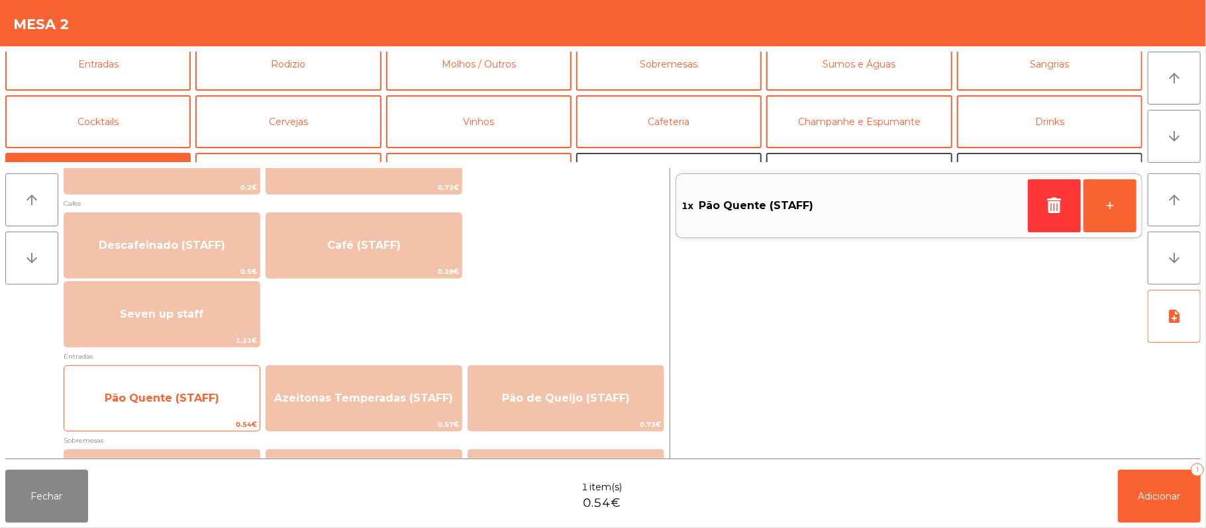
scroll to position [0, 0]
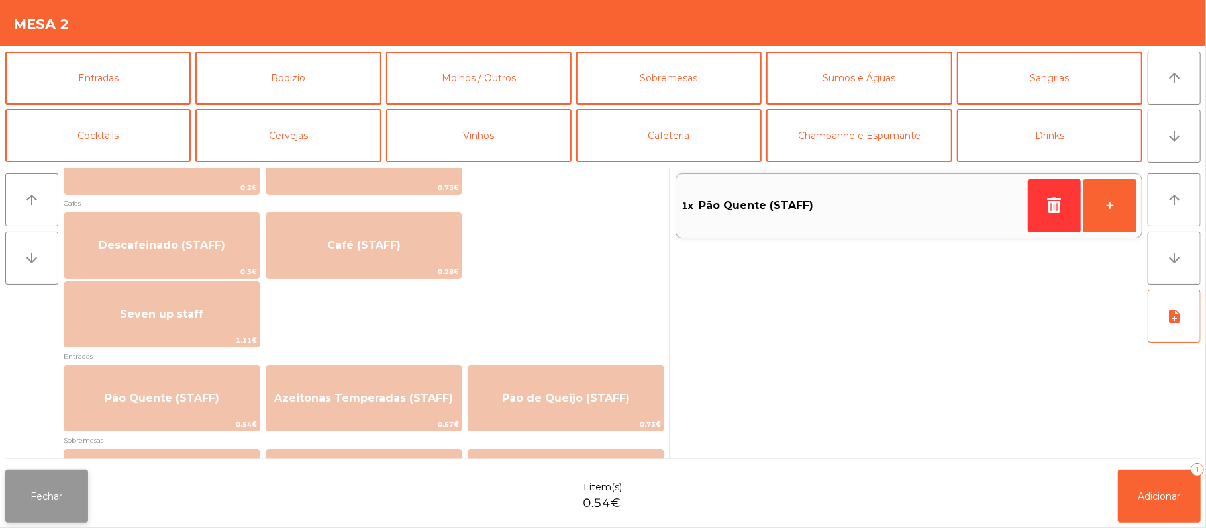
click at [72, 522] on button "Fechar" at bounding box center [46, 496] width 83 height 53
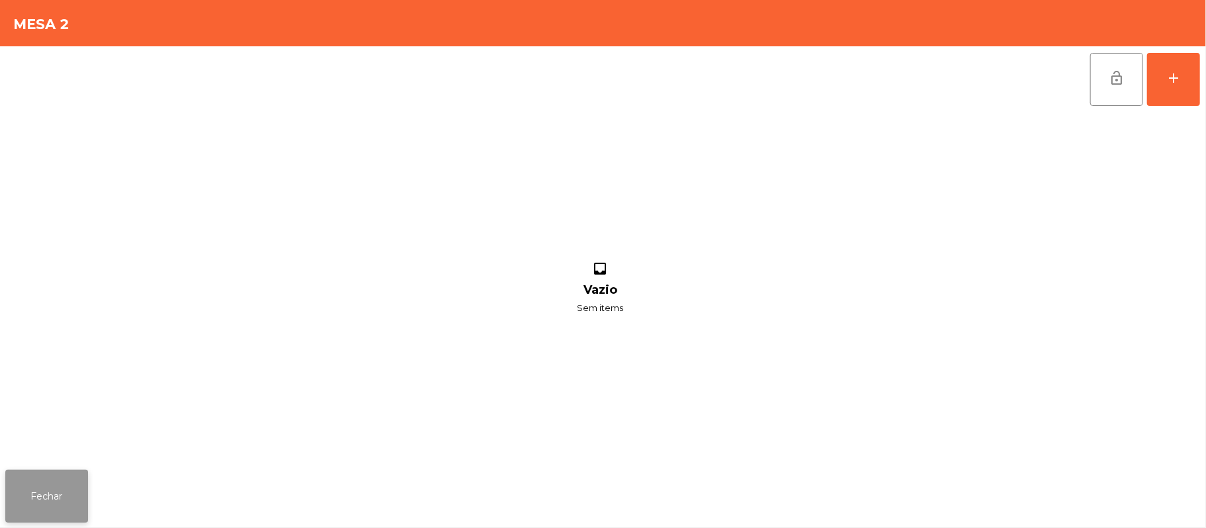
click at [86, 498] on button "Fechar" at bounding box center [46, 496] width 83 height 53
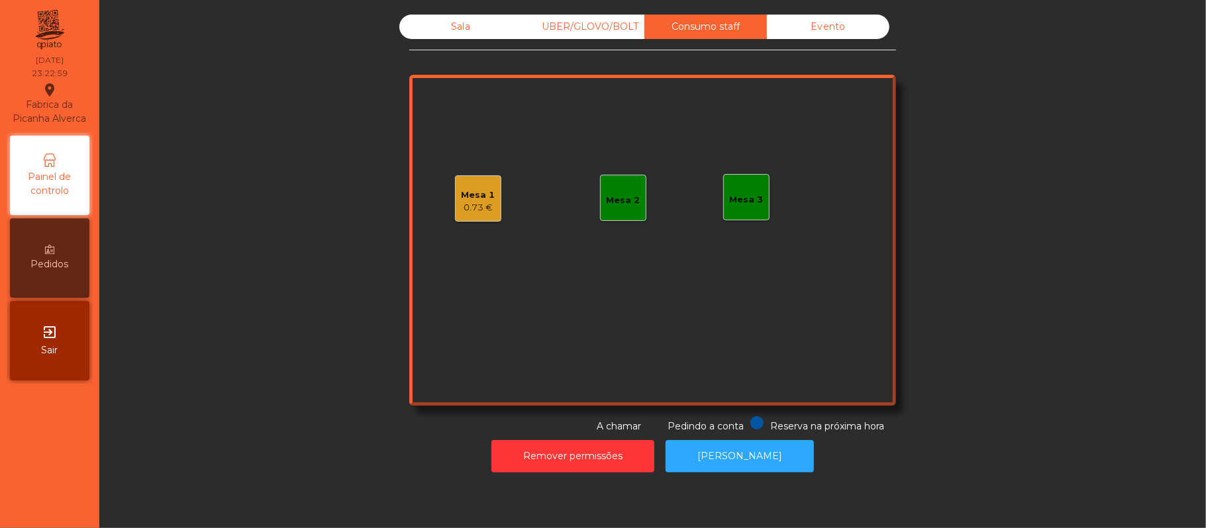
click at [477, 28] on div "Sala" at bounding box center [460, 27] width 123 height 25
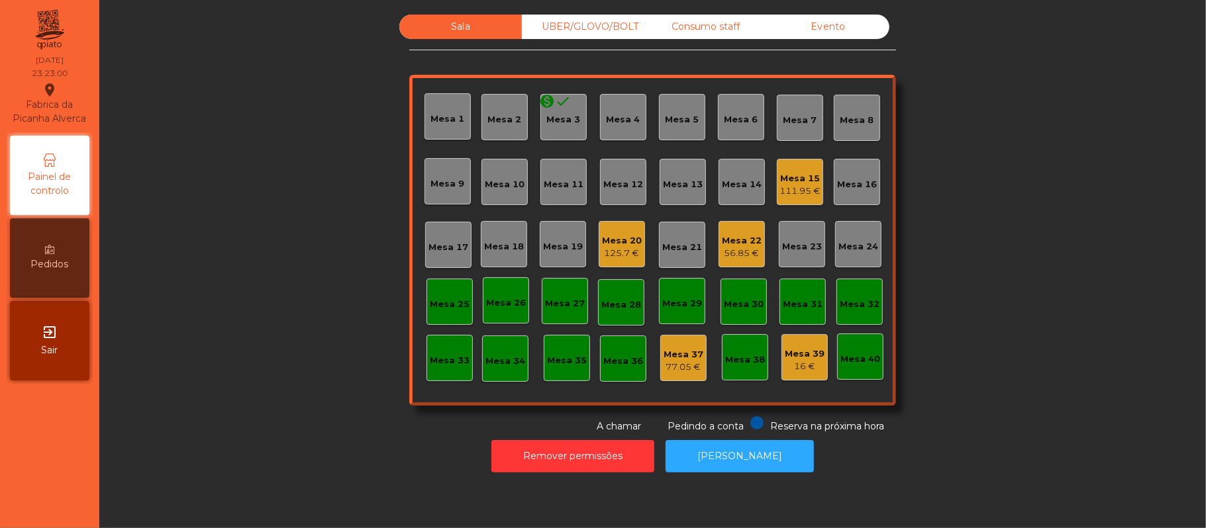
click at [805, 367] on div "16 €" at bounding box center [805, 366] width 40 height 13
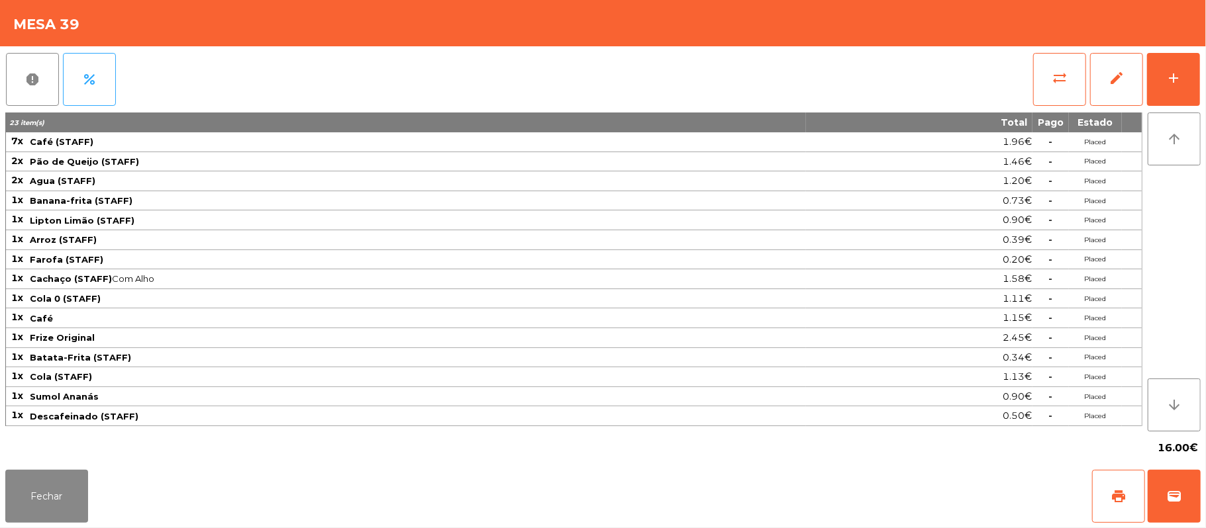
click at [1201, 81] on div "report percent sync_alt edit add 23 item(s) Total Pago Estado 7x Café (STAFF) 1…" at bounding box center [603, 255] width 1206 height 419
click at [1158, 94] on button "add" at bounding box center [1173, 79] width 53 height 53
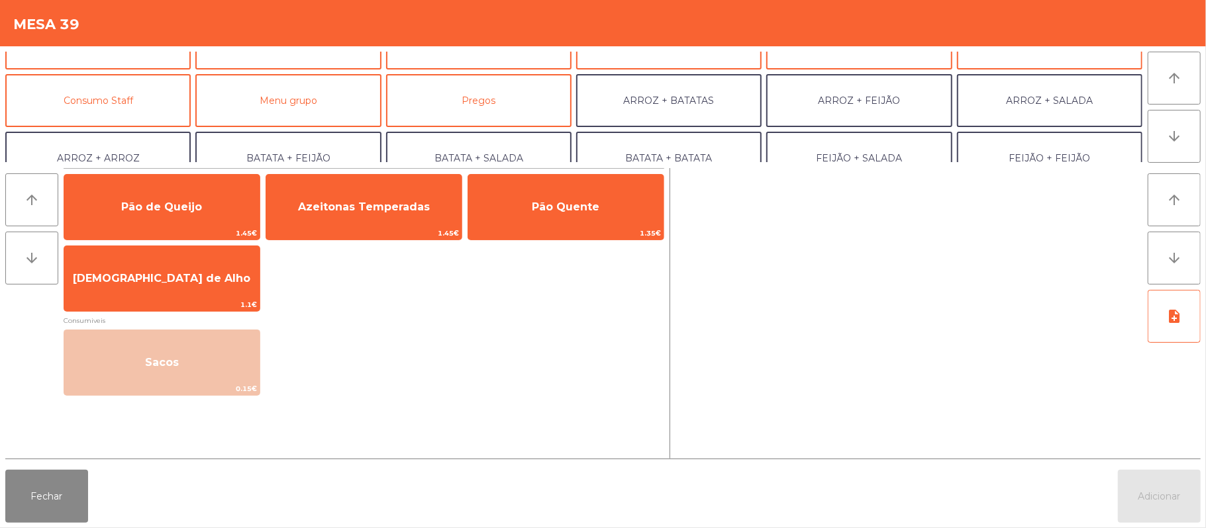
scroll to position [109, 0]
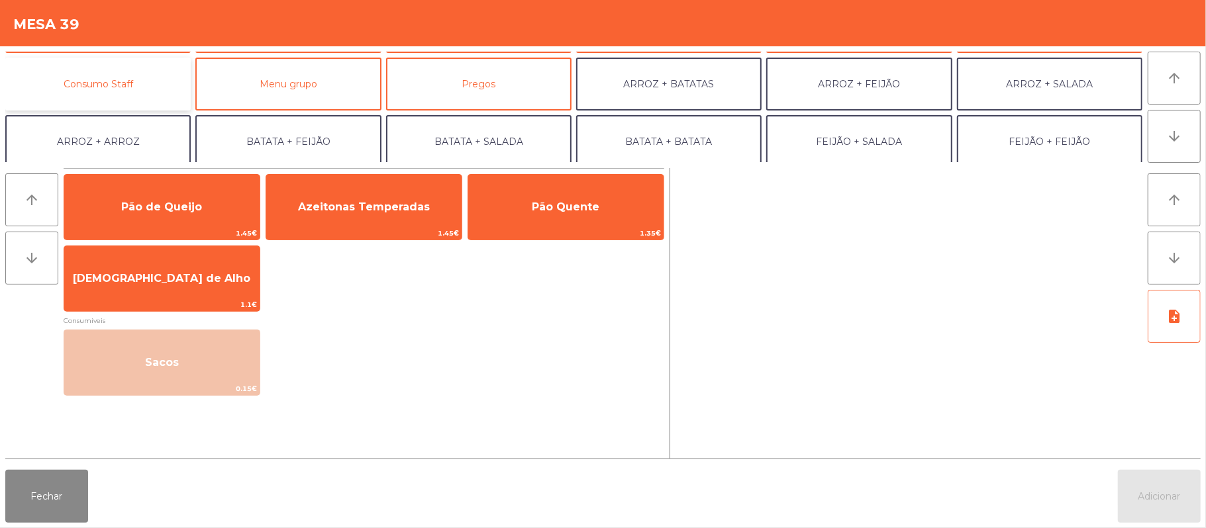
click at [138, 85] on button "Consumo Staff" at bounding box center [97, 84] width 185 height 53
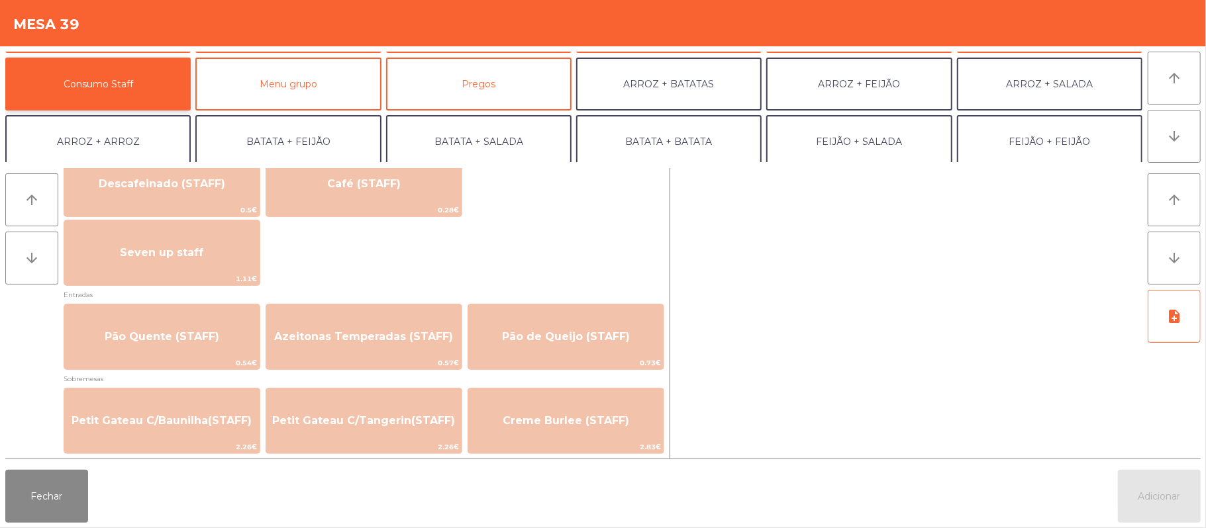
scroll to position [842, 0]
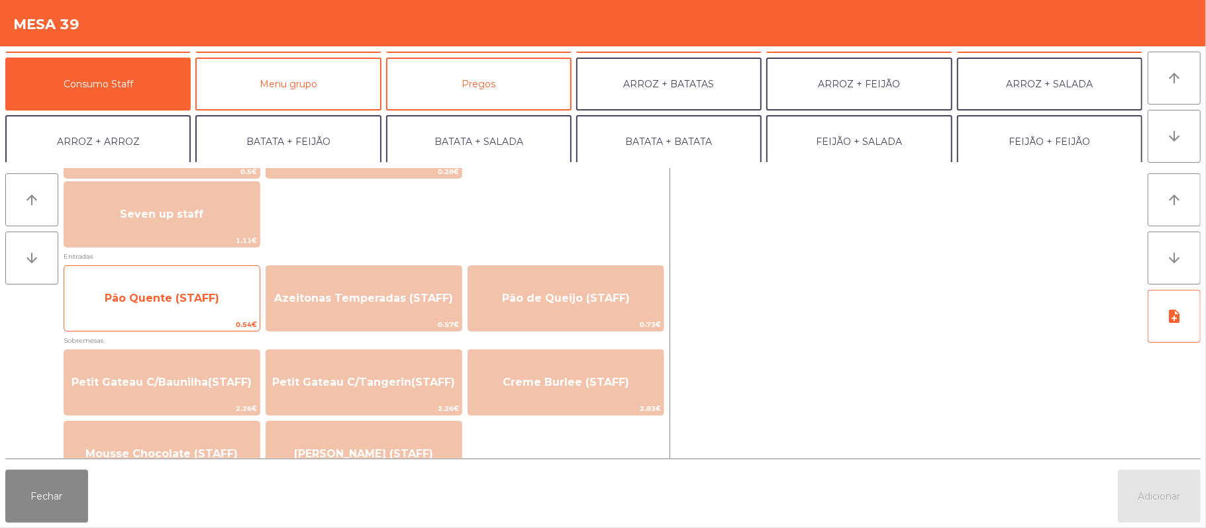
click at [196, 315] on span "Pão Quente (STAFF)" at bounding box center [161, 299] width 195 height 36
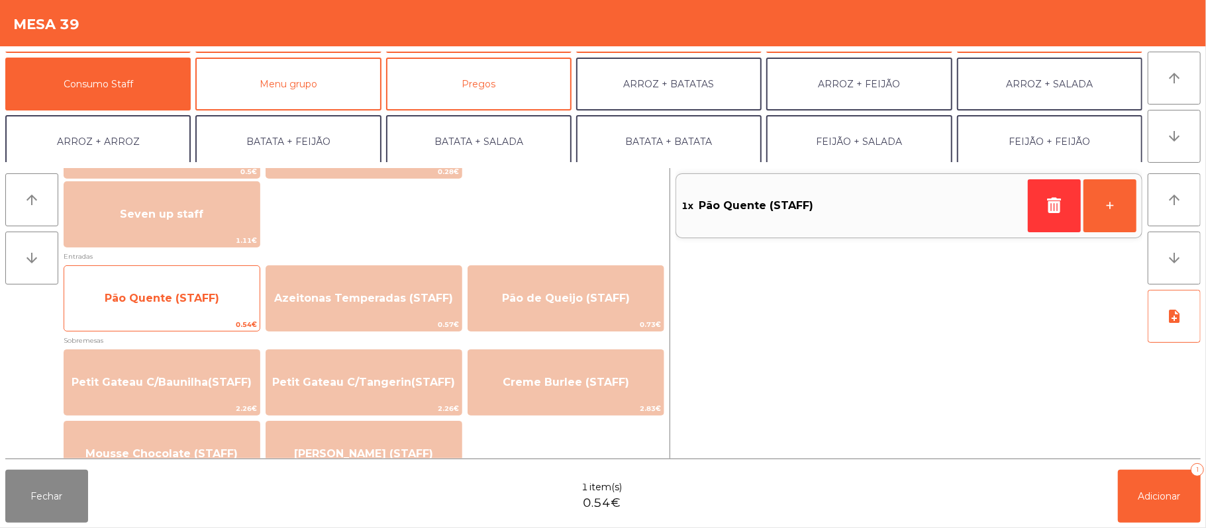
scroll to position [0, 0]
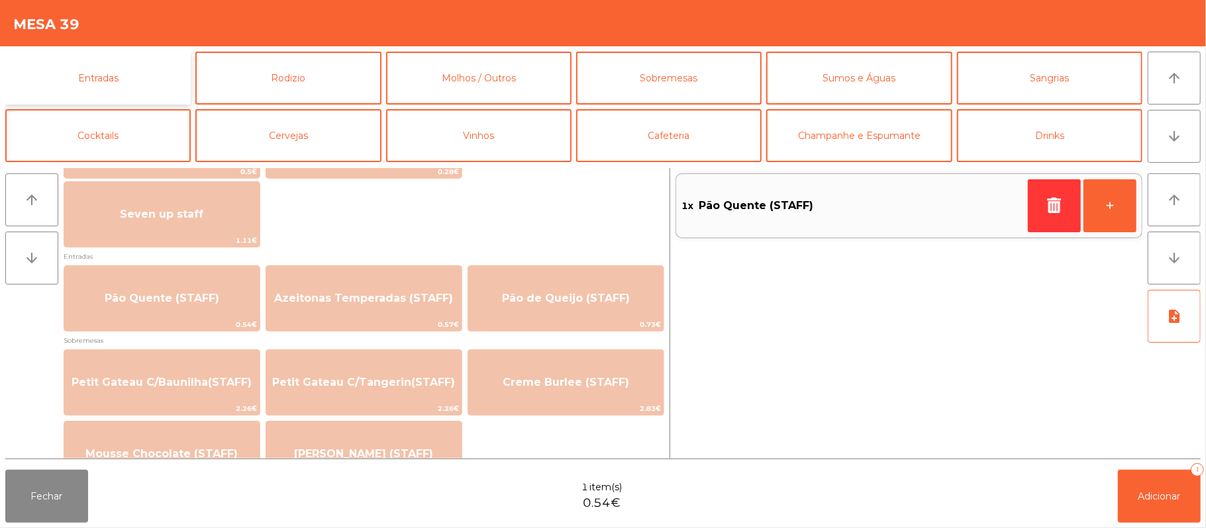
click at [152, 86] on button "Entradas" at bounding box center [97, 78] width 185 height 53
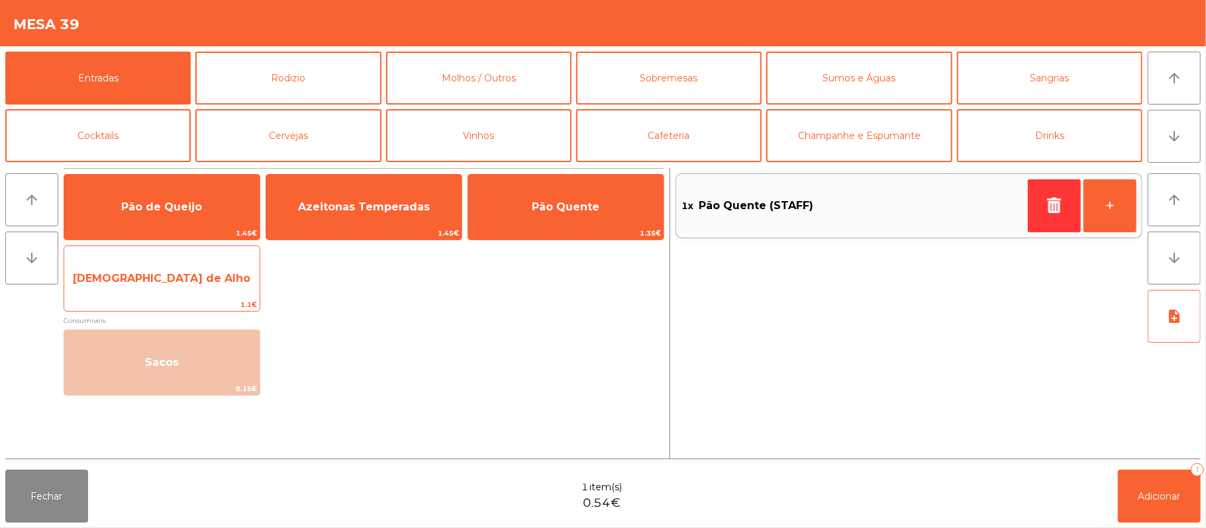
click at [205, 289] on span "[DEMOGRAPHIC_DATA] de Alho" at bounding box center [161, 279] width 195 height 36
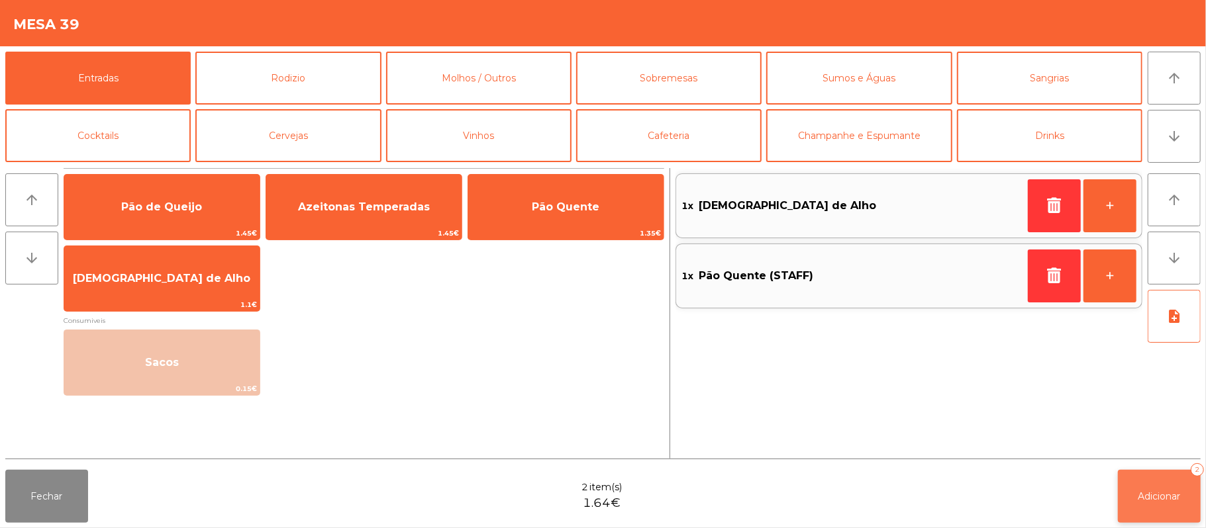
click at [1164, 491] on span "Adicionar" at bounding box center [1159, 497] width 42 height 12
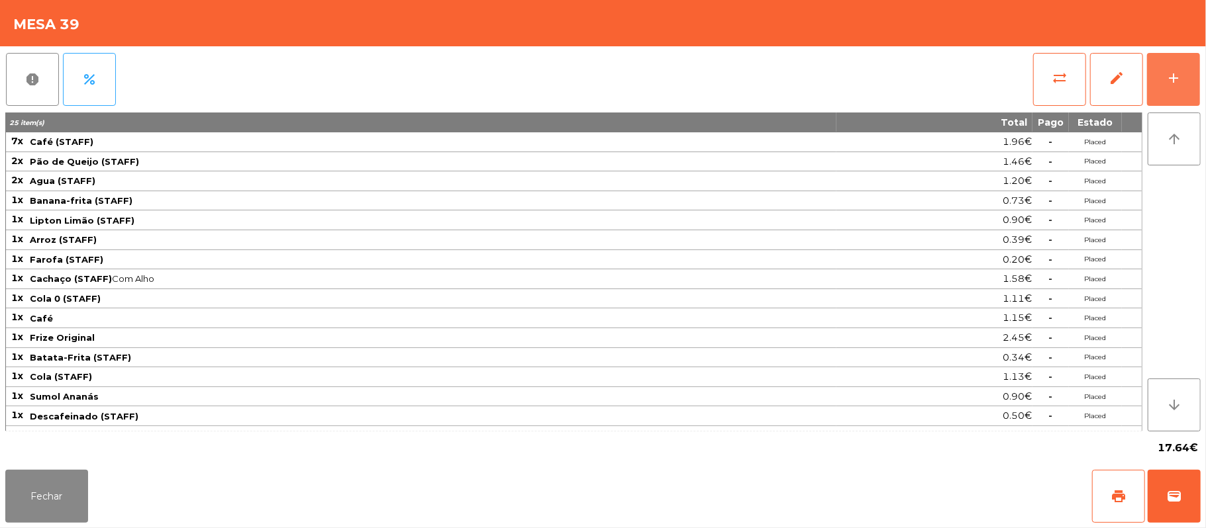
scroll to position [37, 0]
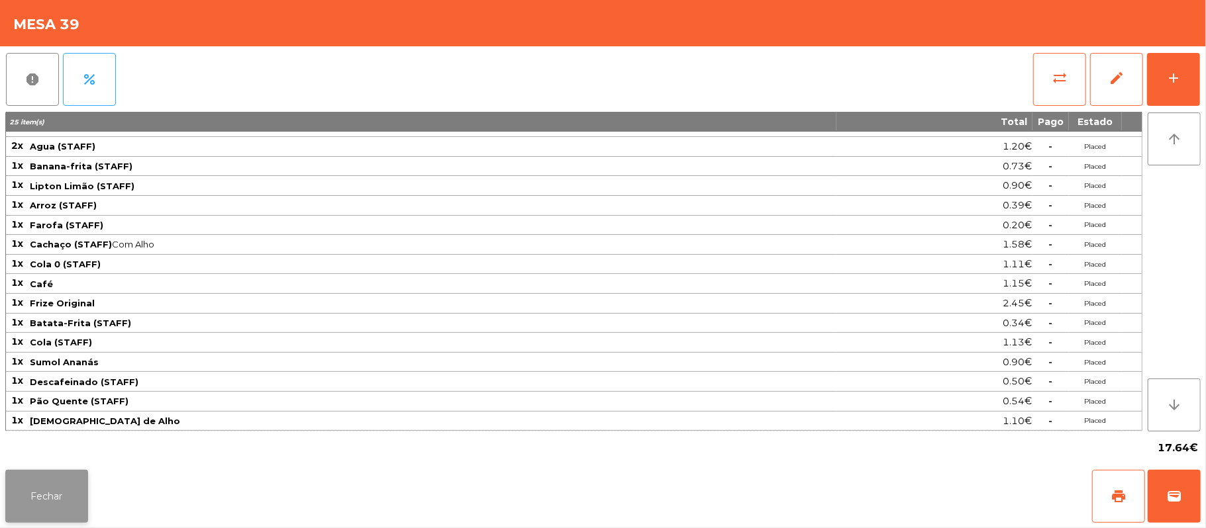
click at [70, 498] on button "Fechar" at bounding box center [46, 496] width 83 height 53
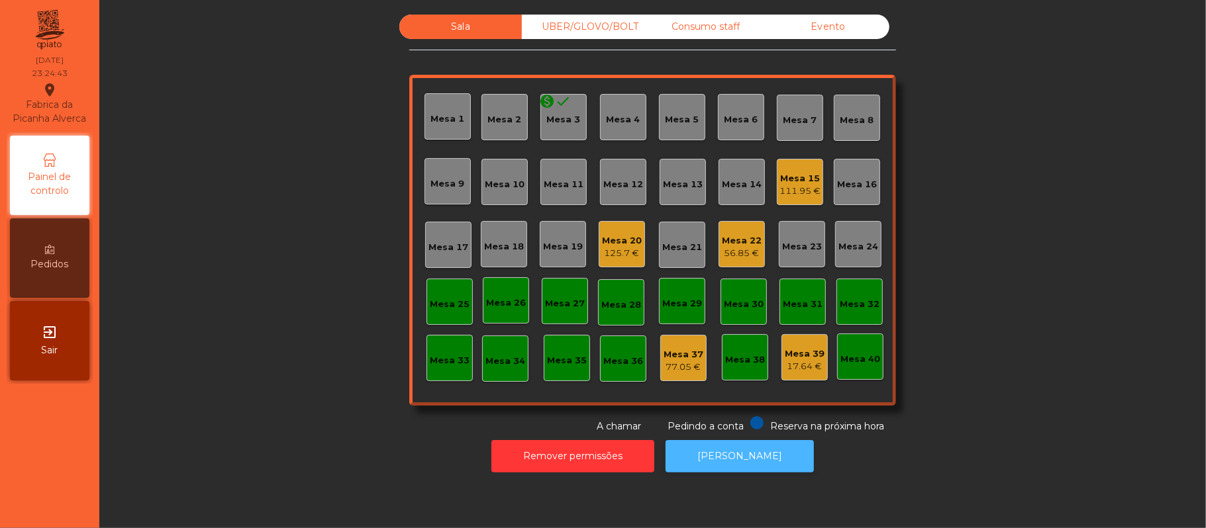
click at [748, 457] on button "[PERSON_NAME]" at bounding box center [740, 456] width 148 height 32
click at [991, 295] on div "Sala UBER/GLOVO/BOLT Consumo staff Evento Mesa 1 Mesa 2 monetization_on done Me…" at bounding box center [652, 224] width 1071 height 419
click at [787, 354] on div "Mesa 39" at bounding box center [805, 354] width 40 height 13
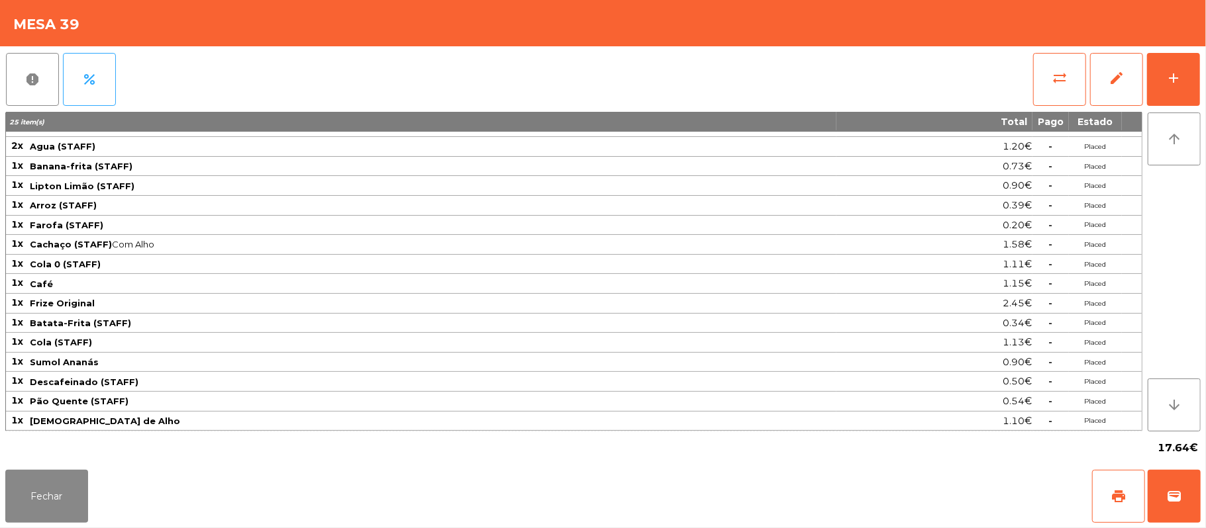
scroll to position [0, 0]
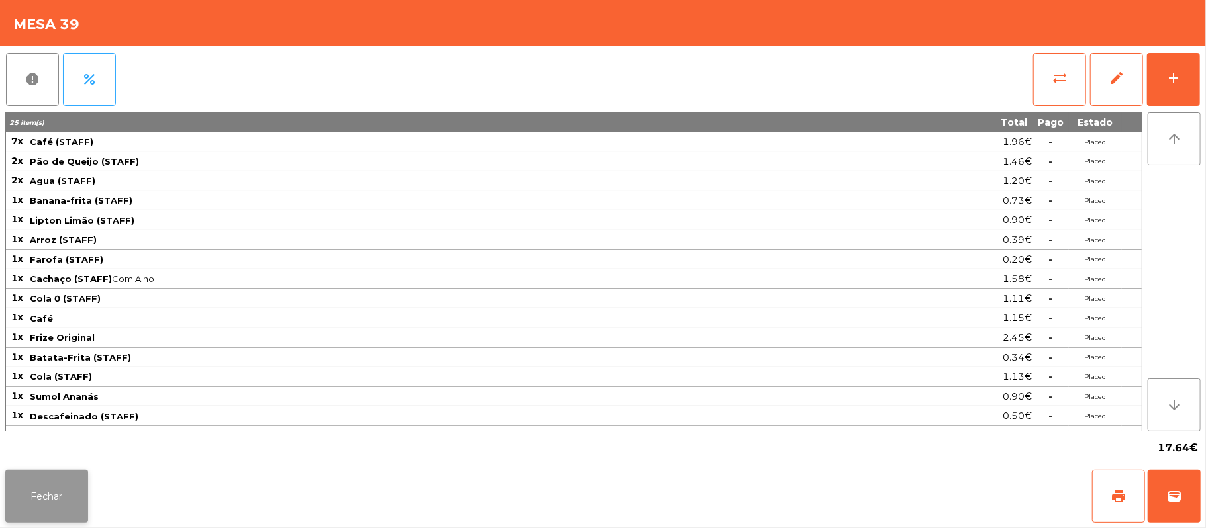
click at [66, 495] on button "Fechar" at bounding box center [46, 496] width 83 height 53
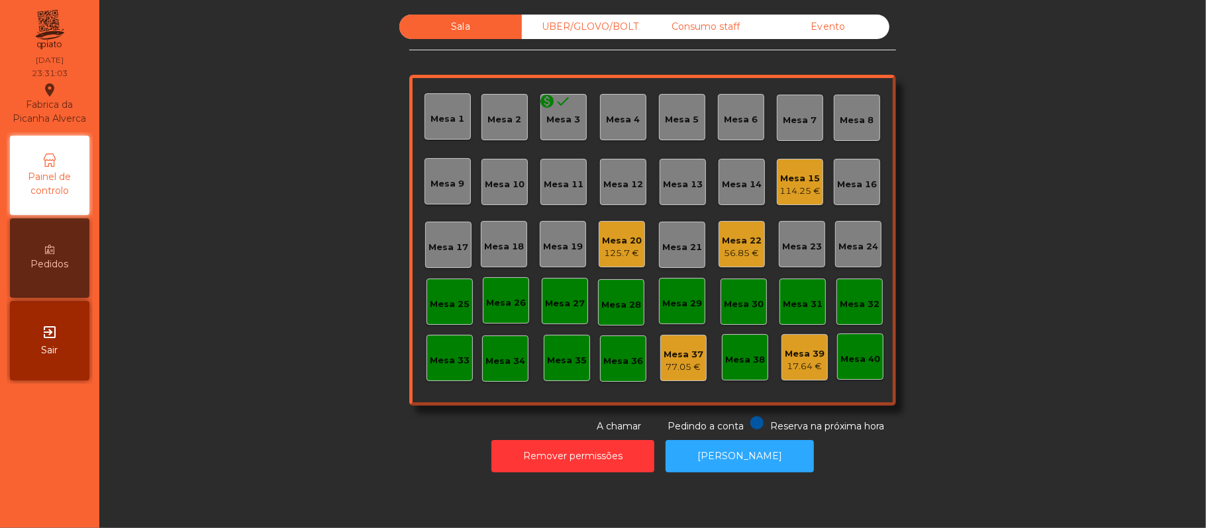
click at [1001, 207] on div "Sala UBER/GLOVO/BOLT Consumo staff Evento Mesa 1 Mesa 2 monetization_on done Me…" at bounding box center [652, 224] width 1071 height 419
click at [991, 240] on div "Sala UBER/GLOVO/BOLT Consumo staff Evento Mesa 1 Mesa 2 monetization_on done Me…" at bounding box center [652, 224] width 1071 height 419
click at [1034, 254] on div "Sala UBER/GLOVO/BOLT Consumo staff Evento Mesa 1 Mesa 2 monetization_on done Me…" at bounding box center [652, 224] width 1071 height 419
click at [1082, 203] on div "Sala UBER/GLOVO/BOLT Consumo staff Evento Mesa 1 Mesa 2 monetization_on done Me…" at bounding box center [652, 224] width 1071 height 419
click at [576, 30] on div "UBER/GLOVO/BOLT" at bounding box center [583, 27] width 123 height 25
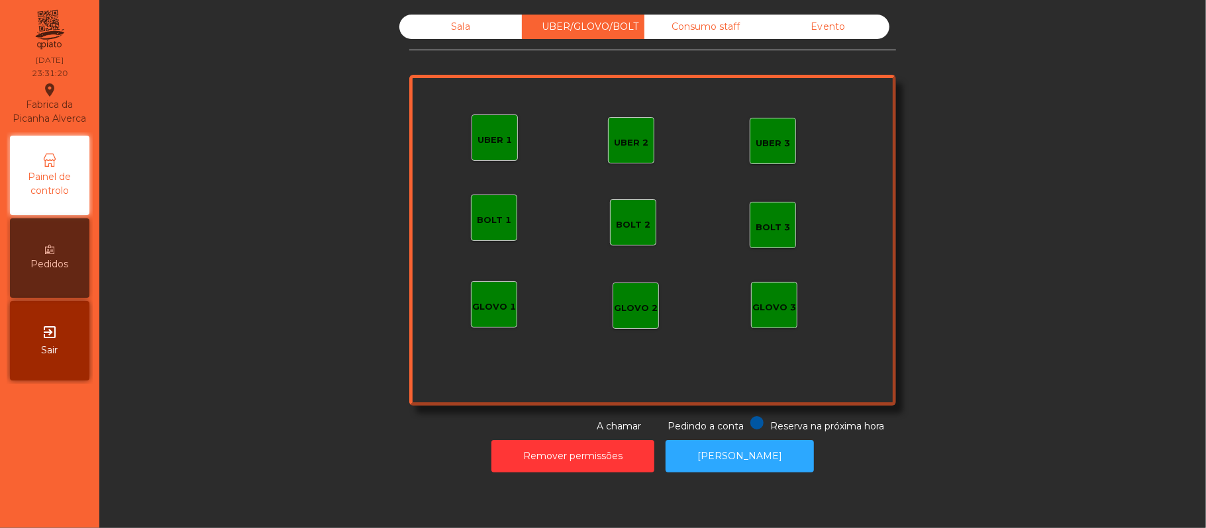
click at [446, 29] on div "Sala" at bounding box center [460, 27] width 123 height 25
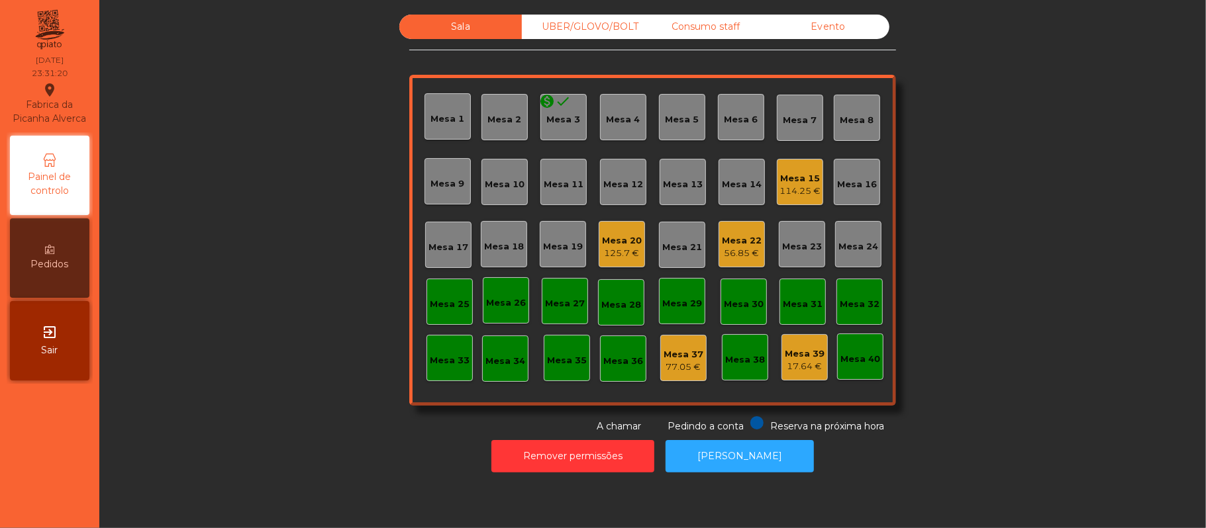
click at [1009, 197] on div "Sala UBER/GLOVO/BOLT Consumo staff Evento Mesa 1 Mesa 2 monetization_on done Me…" at bounding box center [652, 224] width 1071 height 419
click at [694, 30] on div "Consumo staff" at bounding box center [705, 27] width 123 height 25
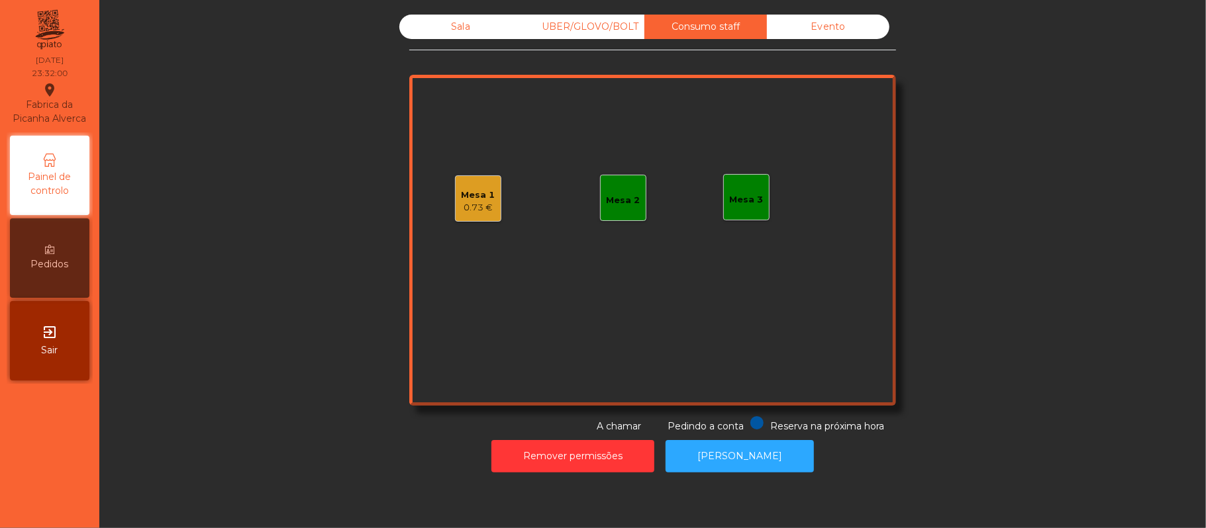
click at [479, 204] on div "0.73 €" at bounding box center [479, 207] width 34 height 13
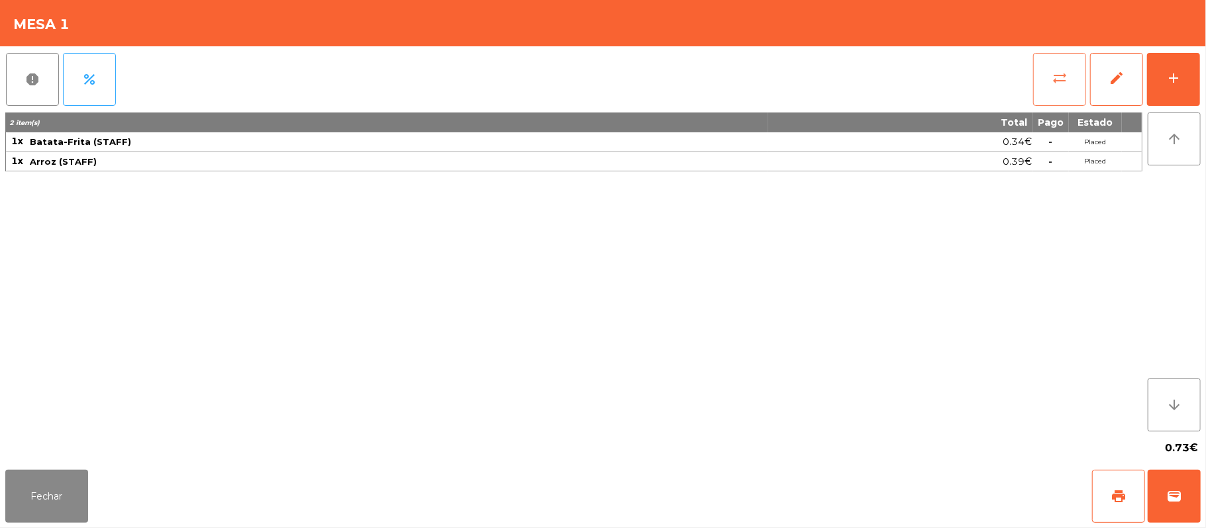
click at [1078, 79] on button "sync_alt" at bounding box center [1059, 79] width 53 height 53
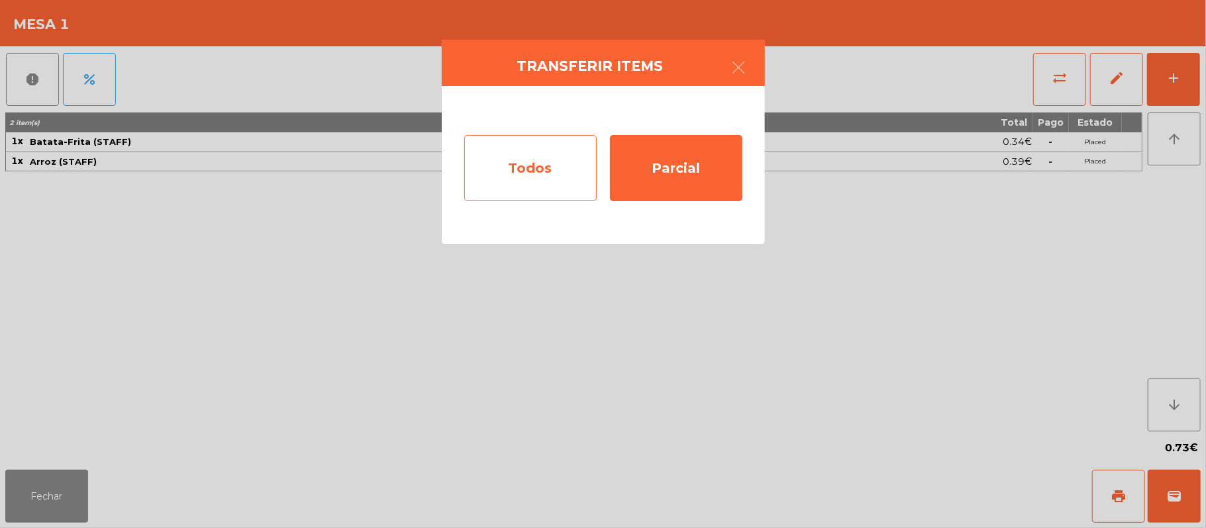
click at [549, 183] on div "Todos" at bounding box center [530, 168] width 132 height 66
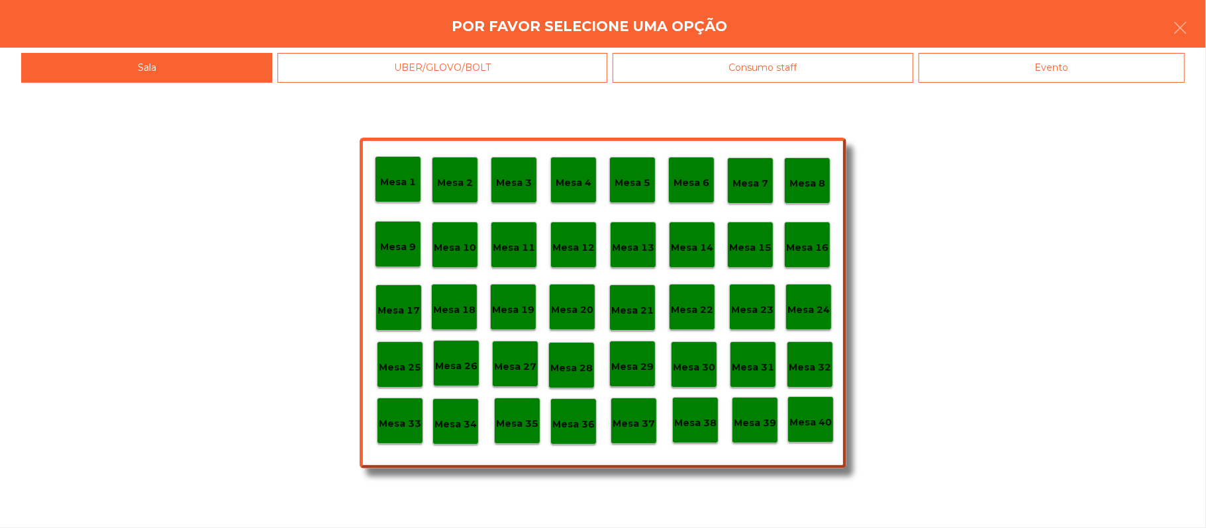
click at [1042, 73] on div "Evento" at bounding box center [1051, 68] width 266 height 30
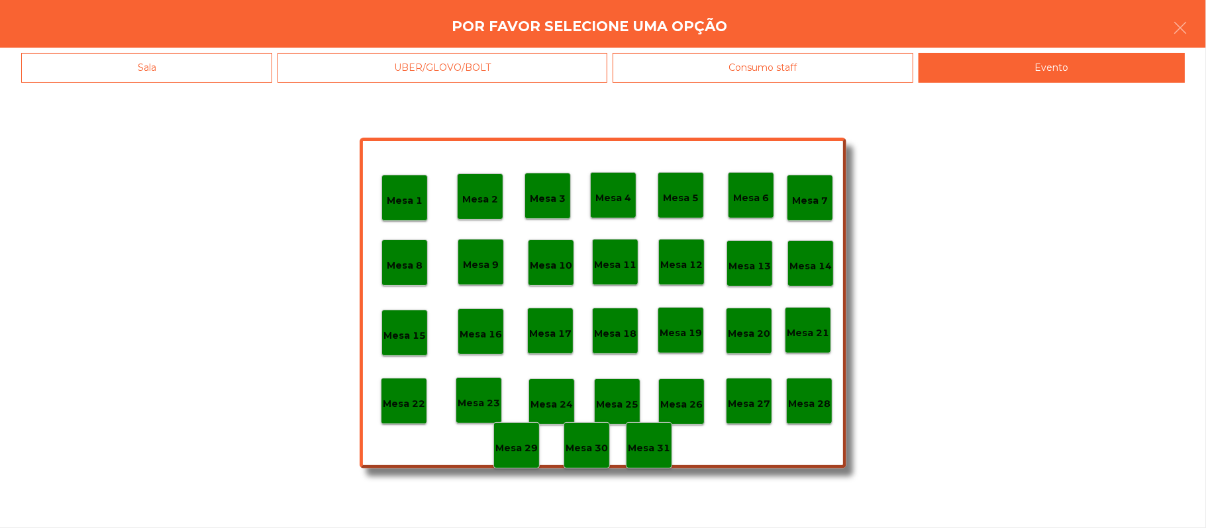
click at [817, 411] on p "Mesa 28" at bounding box center [809, 404] width 42 height 15
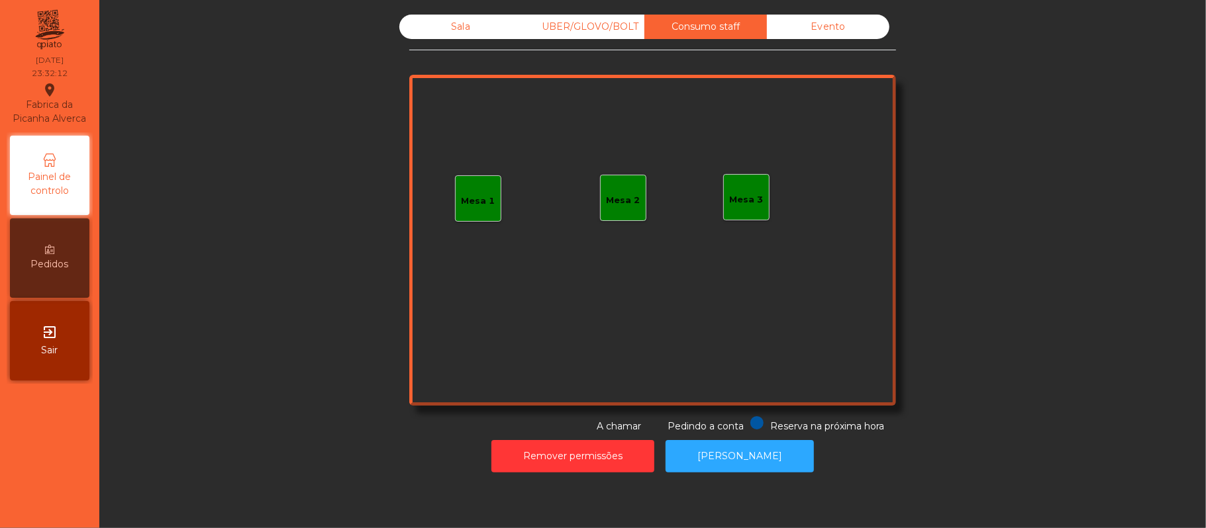
click at [456, 27] on div "Sala" at bounding box center [460, 27] width 123 height 25
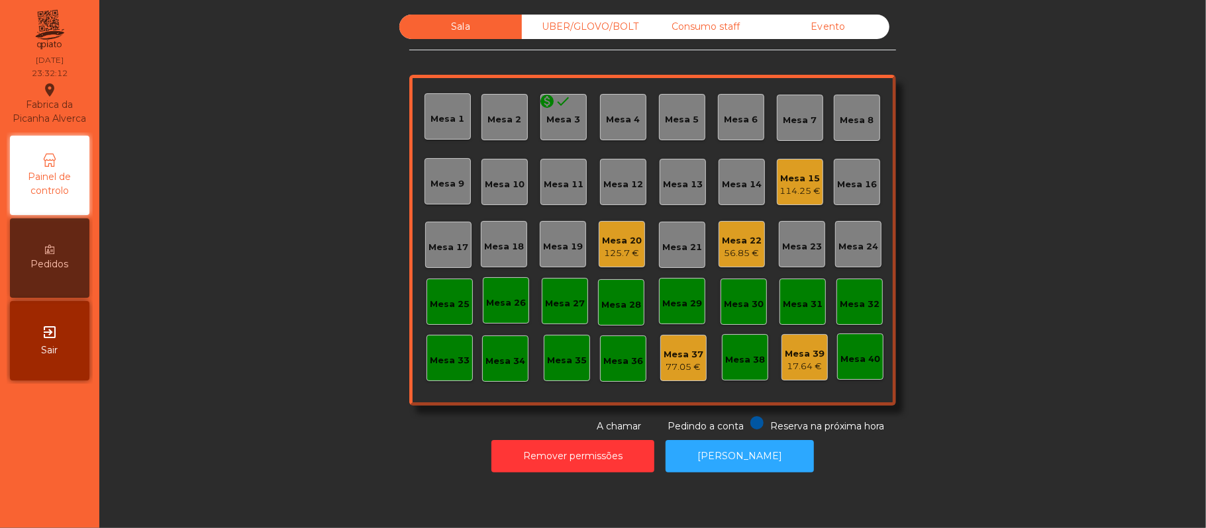
click at [1033, 179] on div "Sala UBER/GLOVO/BOLT Consumo staff Evento Mesa 1 Mesa 2 monetization_on done Me…" at bounding box center [652, 224] width 1071 height 419
click at [963, 228] on div "Sala UBER/GLOVO/BOLT Consumo staff Evento Mesa 1 Mesa 2 monetization_on done Me…" at bounding box center [652, 224] width 1071 height 419
click at [735, 454] on button "[PERSON_NAME]" at bounding box center [740, 456] width 148 height 32
click at [754, 242] on div "Mesa 22 56.85 €" at bounding box center [741, 244] width 46 height 46
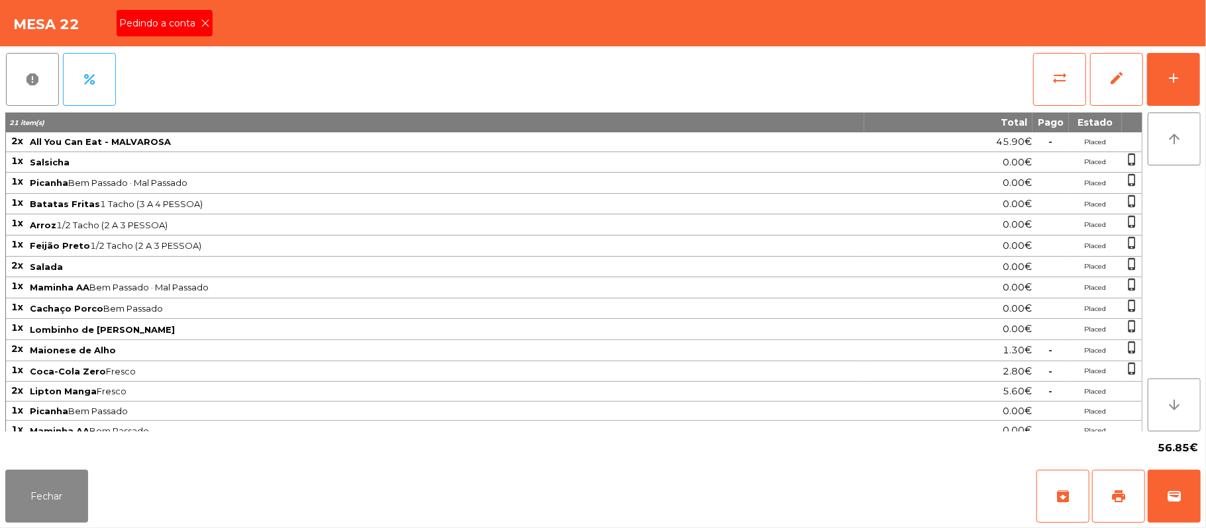
click at [203, 22] on icon at bounding box center [205, 23] width 9 height 9
click at [1130, 499] on button "print" at bounding box center [1118, 496] width 53 height 53
click at [1126, 498] on span "print" at bounding box center [1118, 497] width 16 height 16
click at [1042, 88] on button "sync_alt" at bounding box center [1059, 79] width 53 height 53
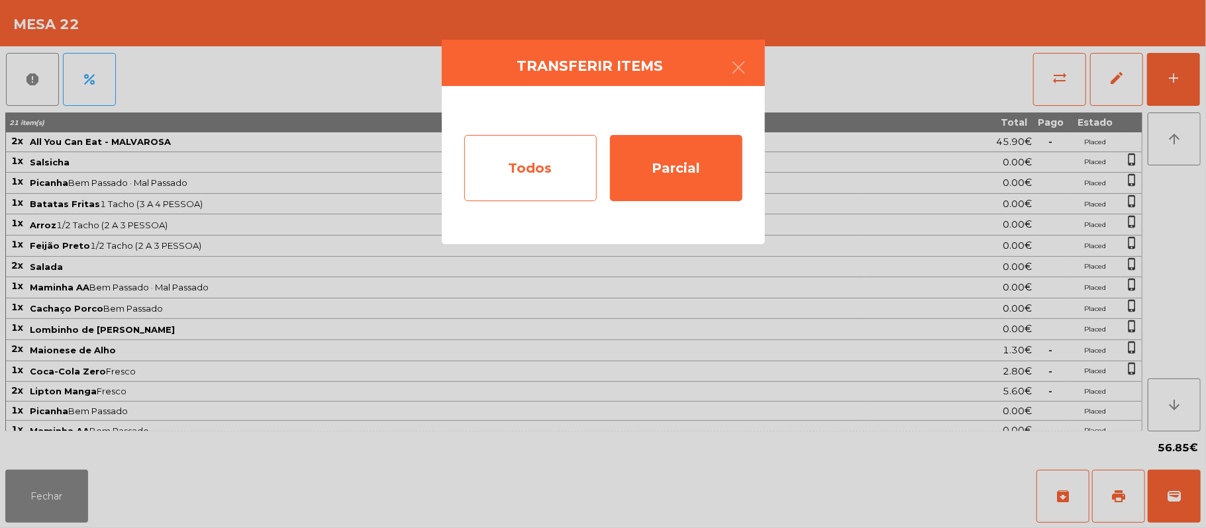
click at [554, 173] on div "Todos" at bounding box center [530, 168] width 132 height 66
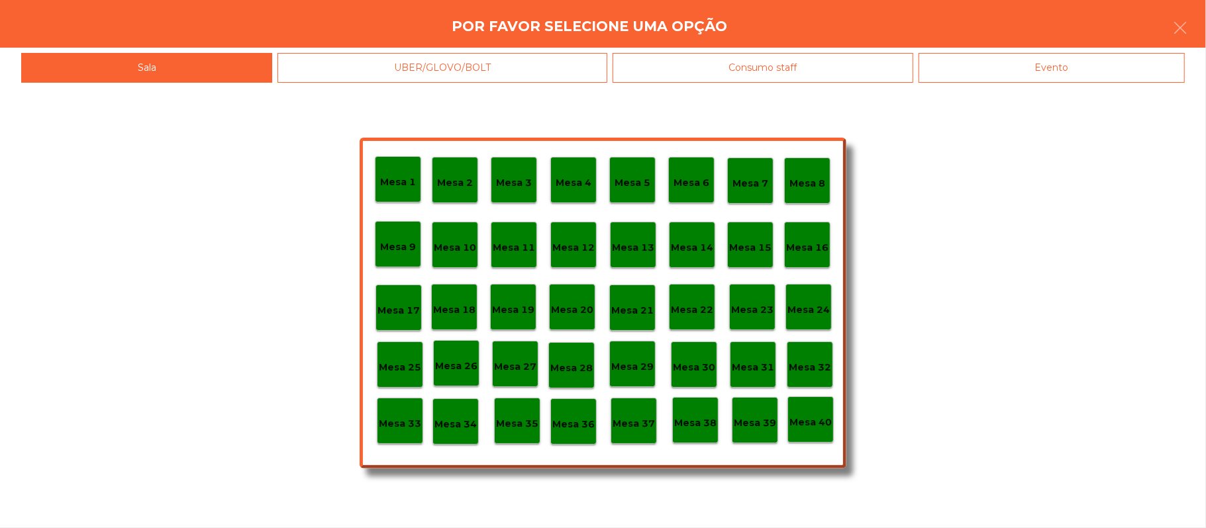
click at [780, 68] on div "Consumo staff" at bounding box center [763, 68] width 301 height 30
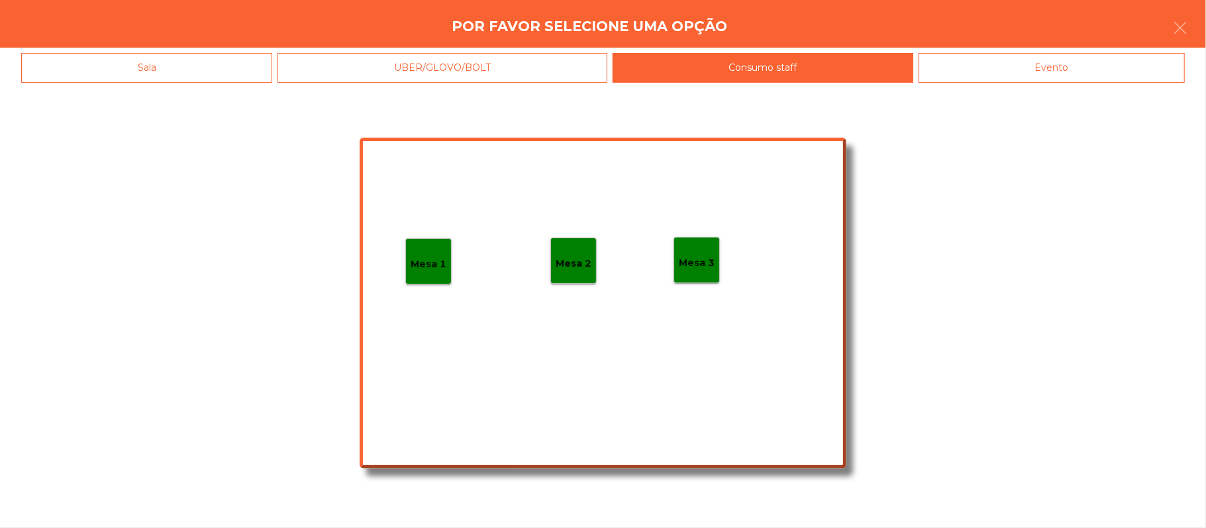
click at [1028, 65] on div "Evento" at bounding box center [1051, 68] width 266 height 30
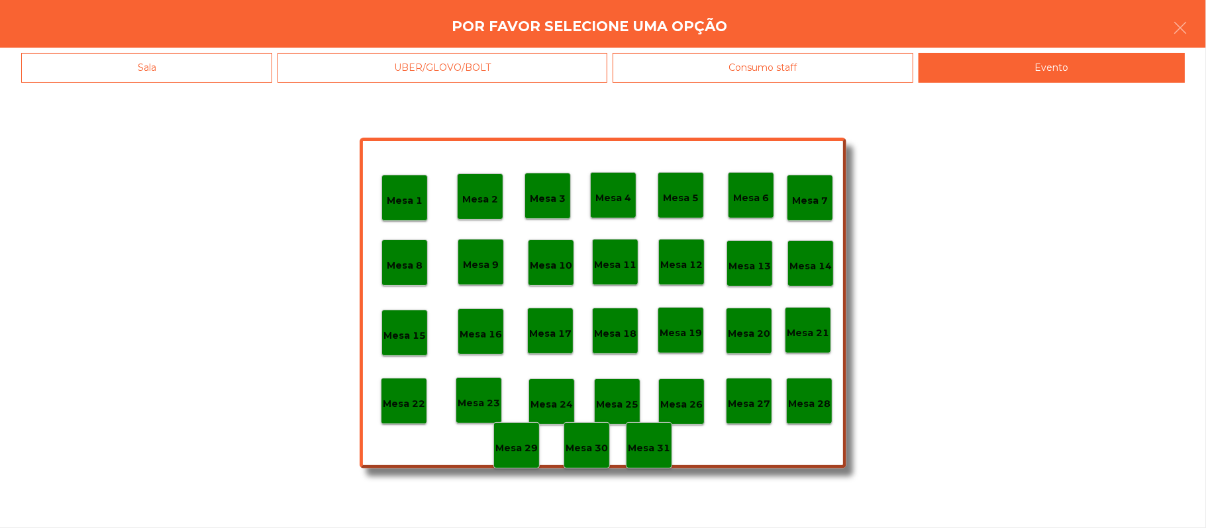
click at [827, 407] on p "Mesa 28" at bounding box center [809, 404] width 42 height 15
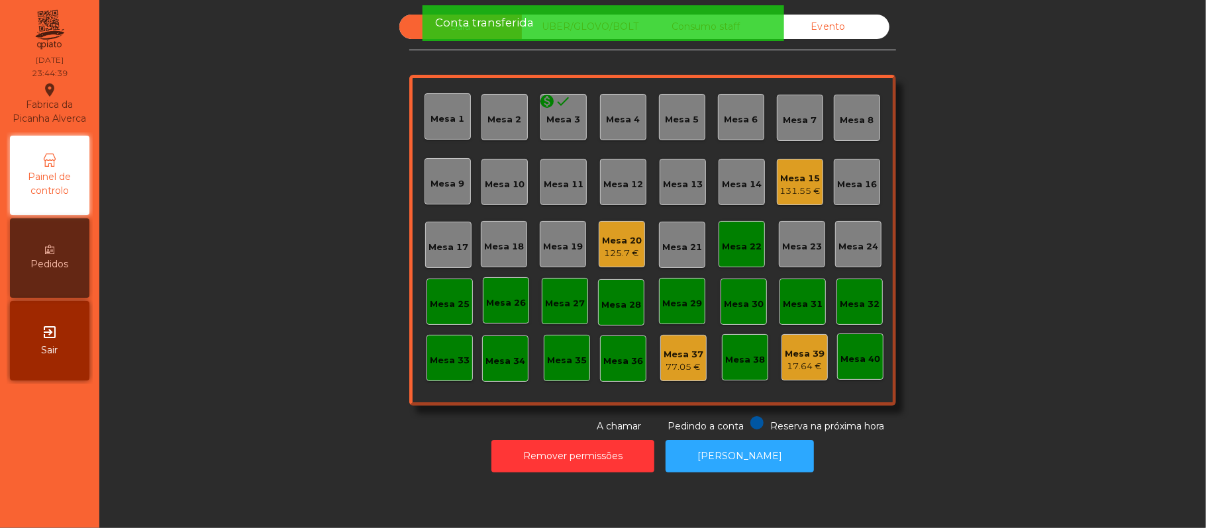
click at [756, 246] on div "Mesa 22" at bounding box center [741, 244] width 46 height 46
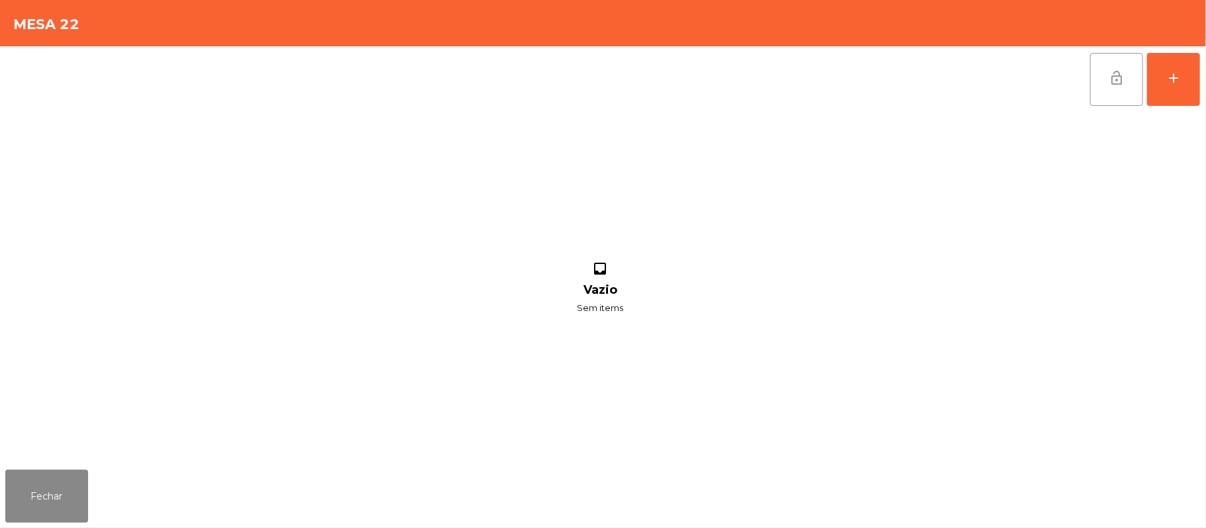
click at [1094, 88] on button "lock_open" at bounding box center [1116, 79] width 53 height 53
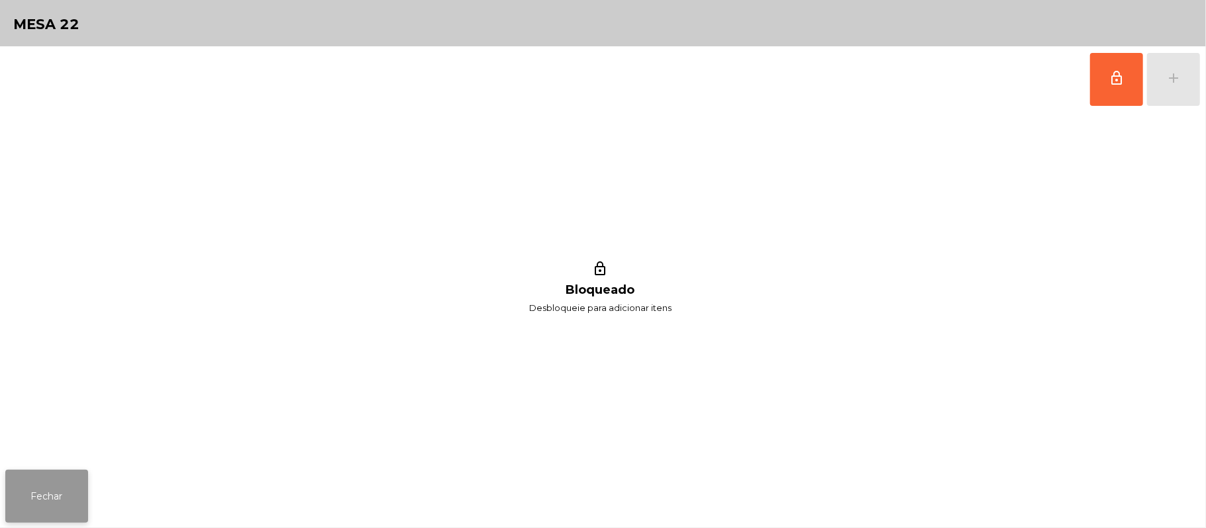
click at [38, 479] on button "Fechar" at bounding box center [46, 496] width 83 height 53
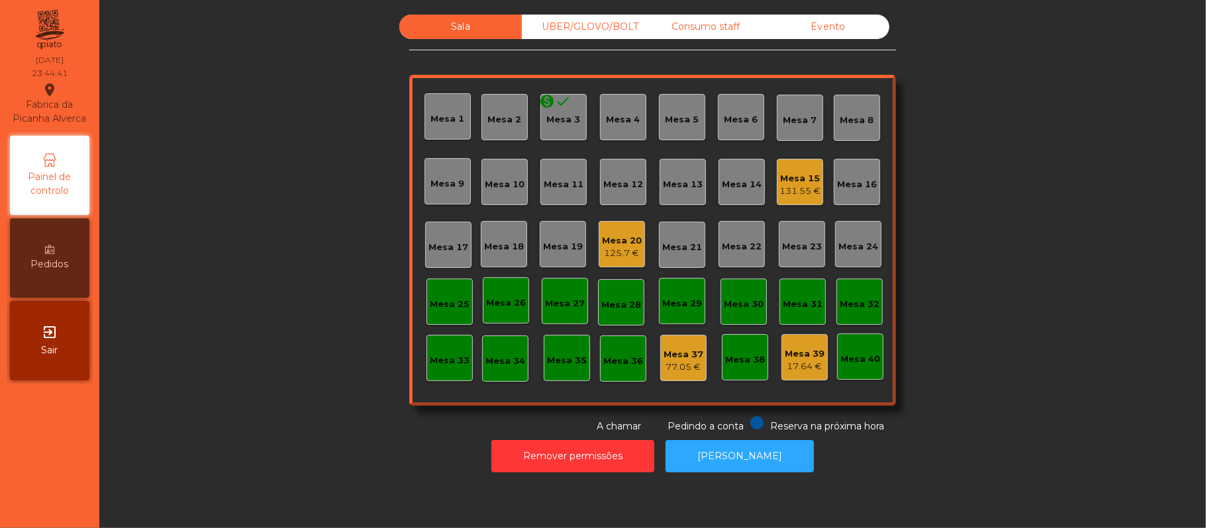
click at [984, 245] on div "Sala UBER/GLOVO/BOLT Consumo staff Evento Mesa 1 Mesa 2 monetization_on done Me…" at bounding box center [652, 224] width 1071 height 419
click at [602, 242] on div "Mesa 20" at bounding box center [622, 240] width 40 height 13
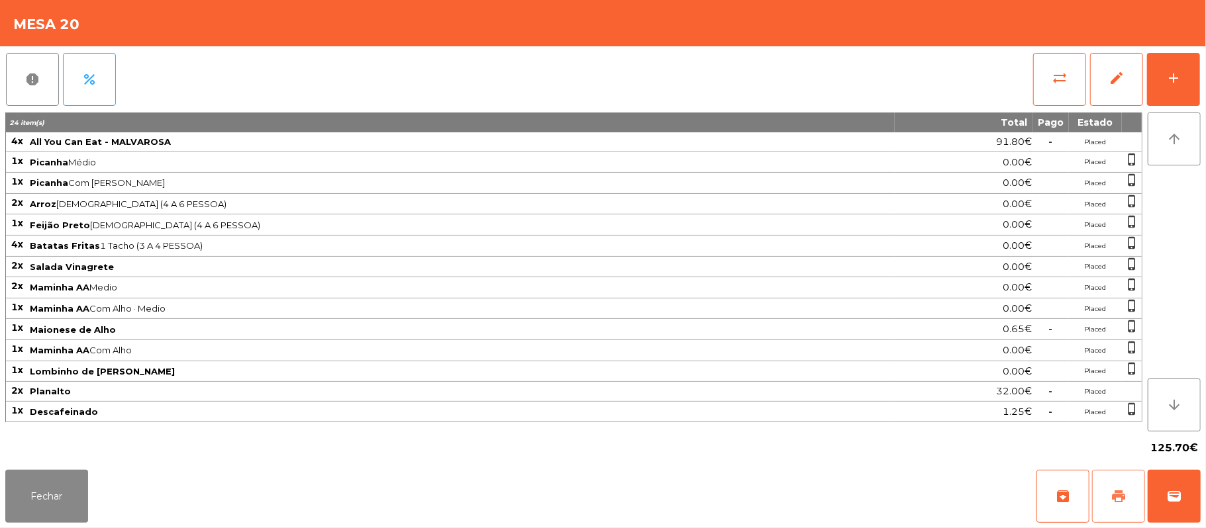
click at [1106, 494] on button "print" at bounding box center [1118, 496] width 53 height 53
click at [11, 498] on button "Fechar" at bounding box center [46, 496] width 83 height 53
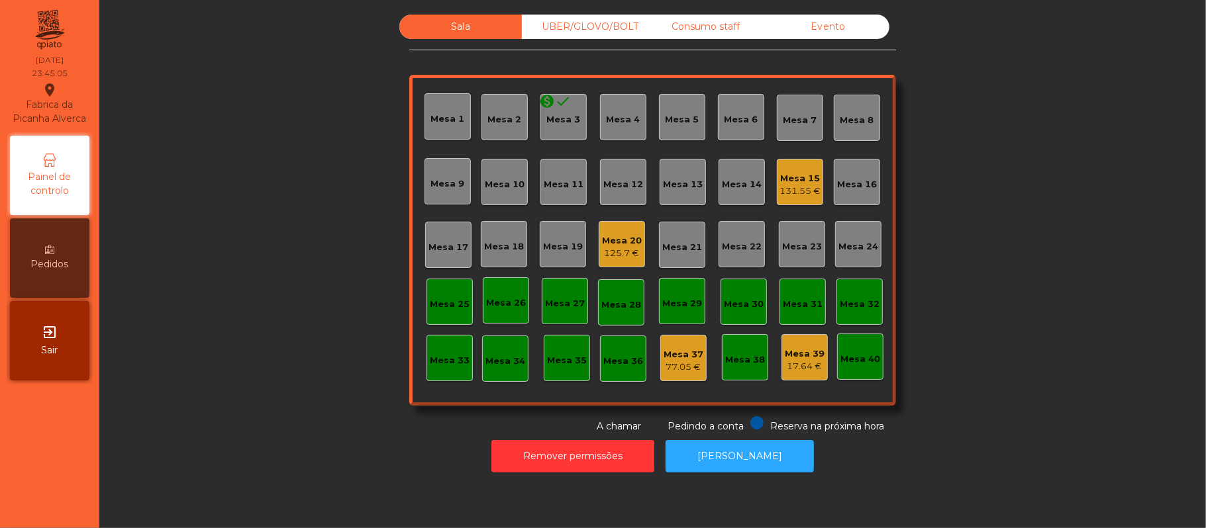
click at [798, 176] on div "Mesa 15" at bounding box center [799, 178] width 41 height 13
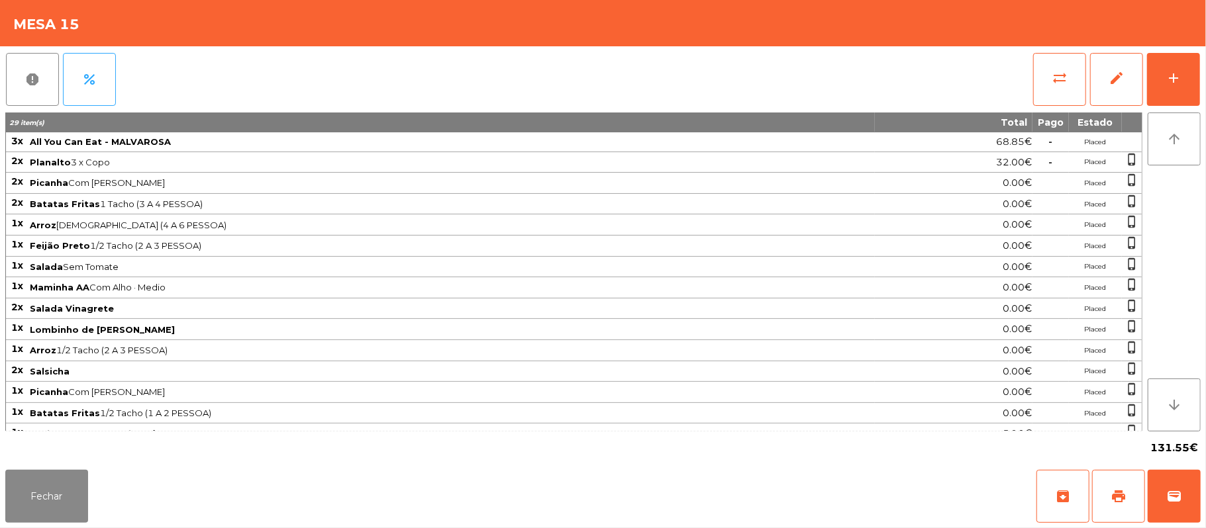
click at [408, 419] on span "Batatas Fritas 1/2 Tacho (1 A 2 PESSOA)" at bounding box center [452, 413] width 844 height 11
click at [1115, 488] on button "print" at bounding box center [1118, 496] width 53 height 53
click at [48, 499] on button "Fechar" at bounding box center [46, 496] width 83 height 53
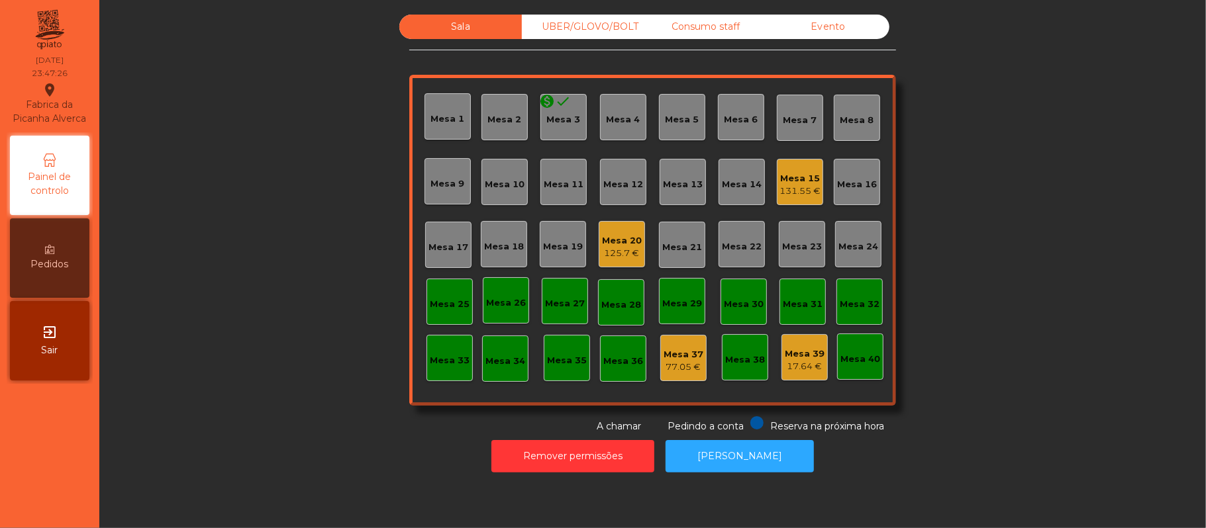
click at [625, 240] on div "Mesa 20" at bounding box center [622, 240] width 40 height 13
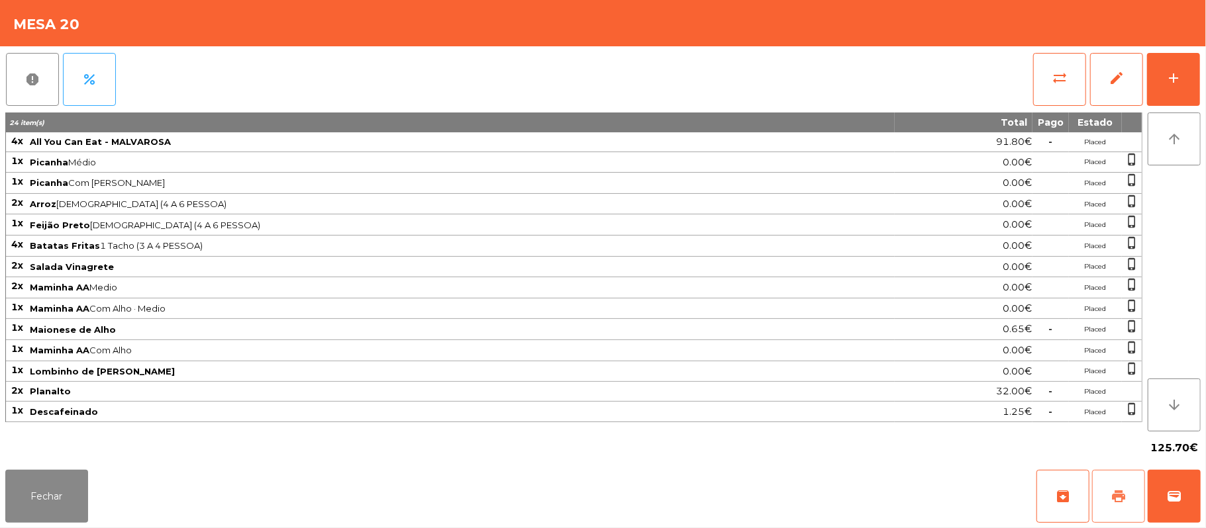
click at [1118, 501] on span "print" at bounding box center [1118, 497] width 16 height 16
click at [1065, 62] on button "sync_alt" at bounding box center [1059, 79] width 53 height 53
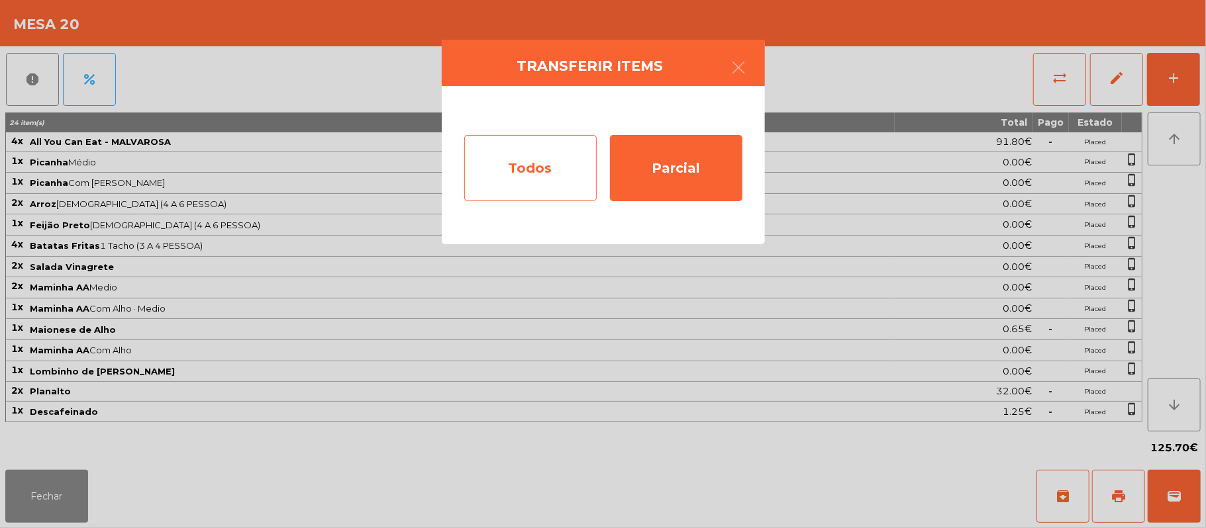
click at [550, 162] on div "Todos" at bounding box center [530, 168] width 132 height 66
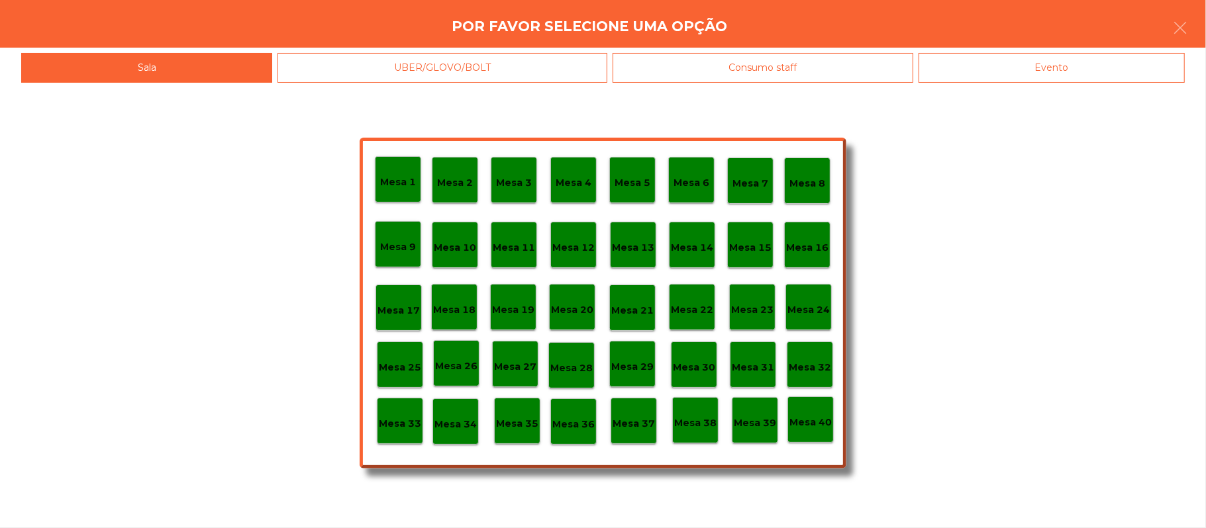
click at [1061, 56] on div "Evento" at bounding box center [1051, 68] width 266 height 30
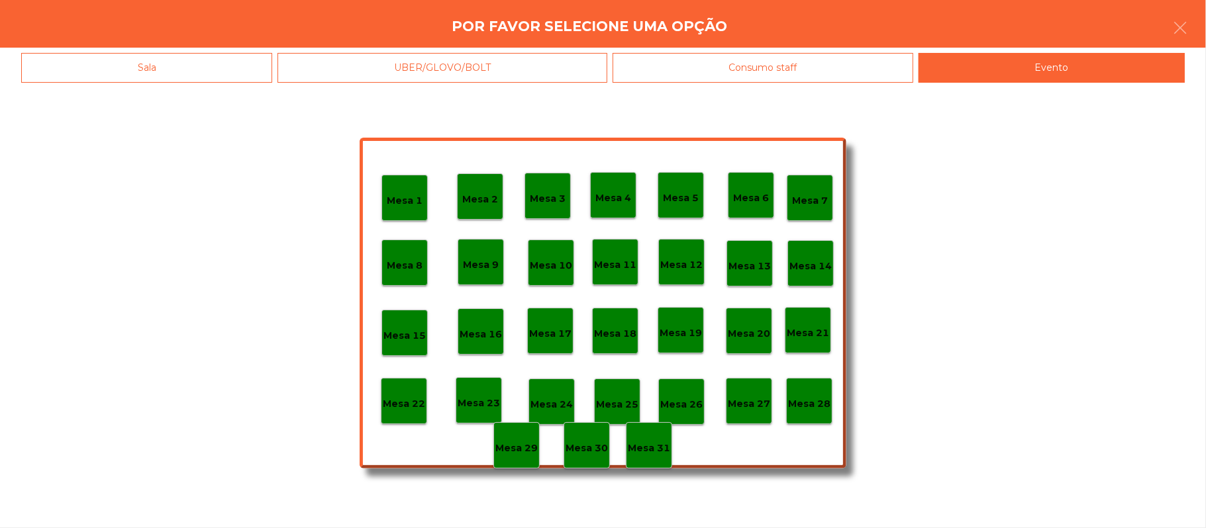
click at [824, 411] on div "Mesa 28" at bounding box center [809, 401] width 46 height 46
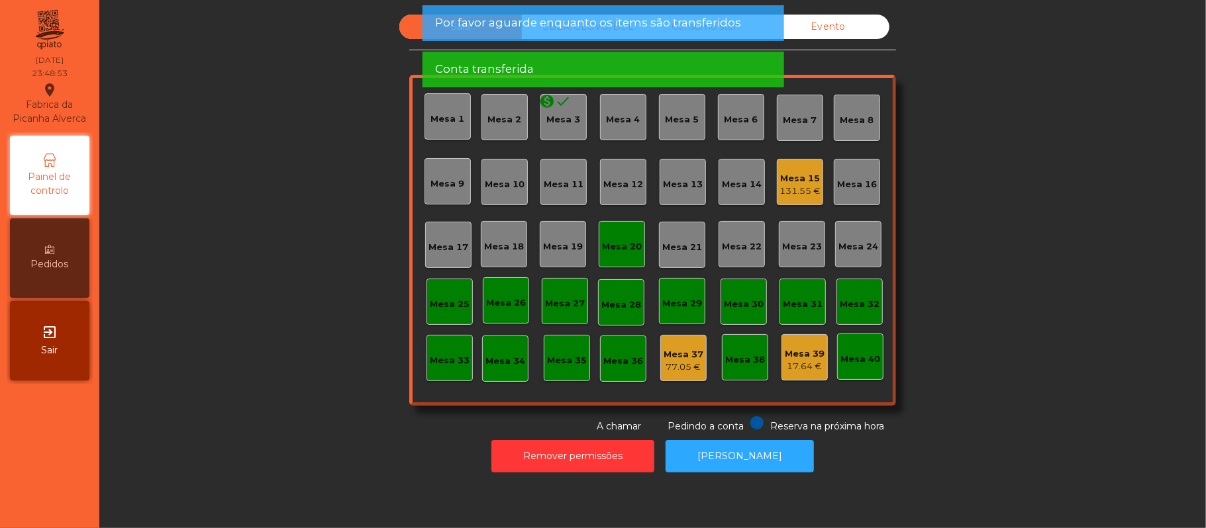
click at [620, 248] on div "Mesa 20" at bounding box center [622, 246] width 40 height 13
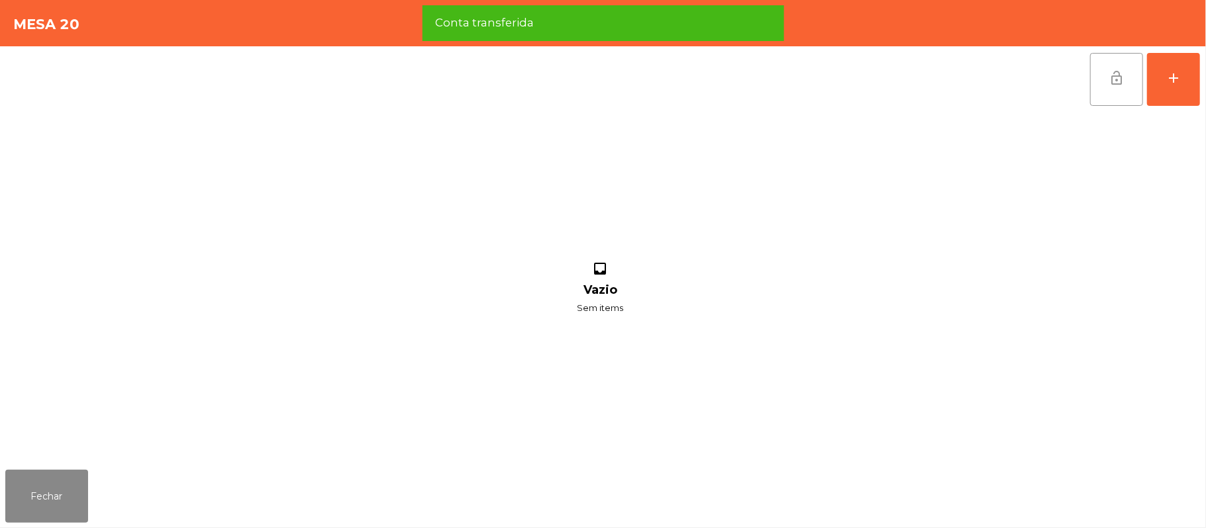
click at [1109, 89] on button "lock_open" at bounding box center [1116, 79] width 53 height 53
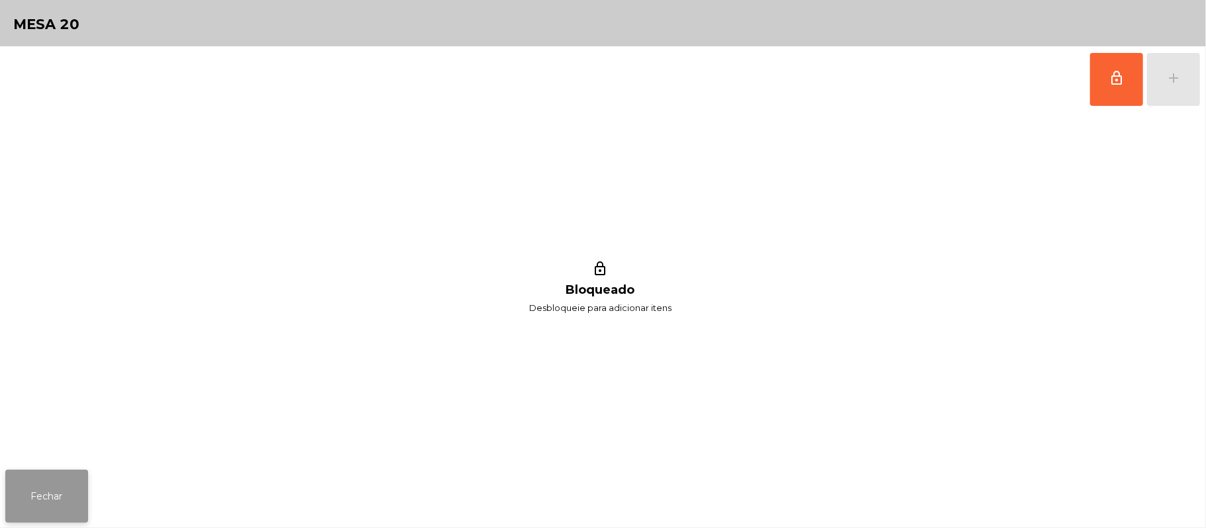
click at [50, 485] on button "Fechar" at bounding box center [46, 496] width 83 height 53
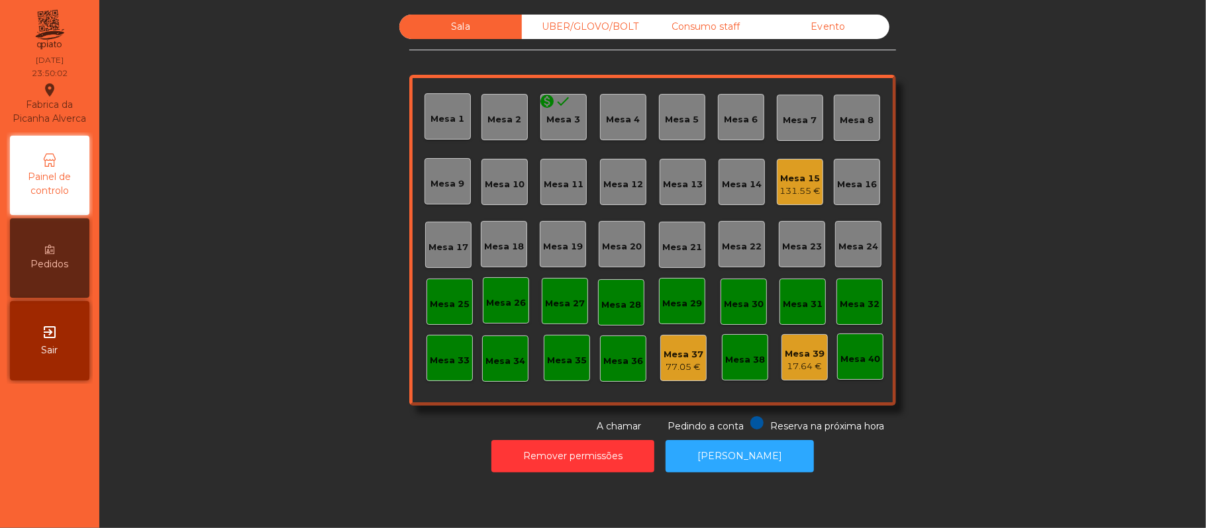
click at [792, 191] on div "131.55 €" at bounding box center [799, 191] width 41 height 13
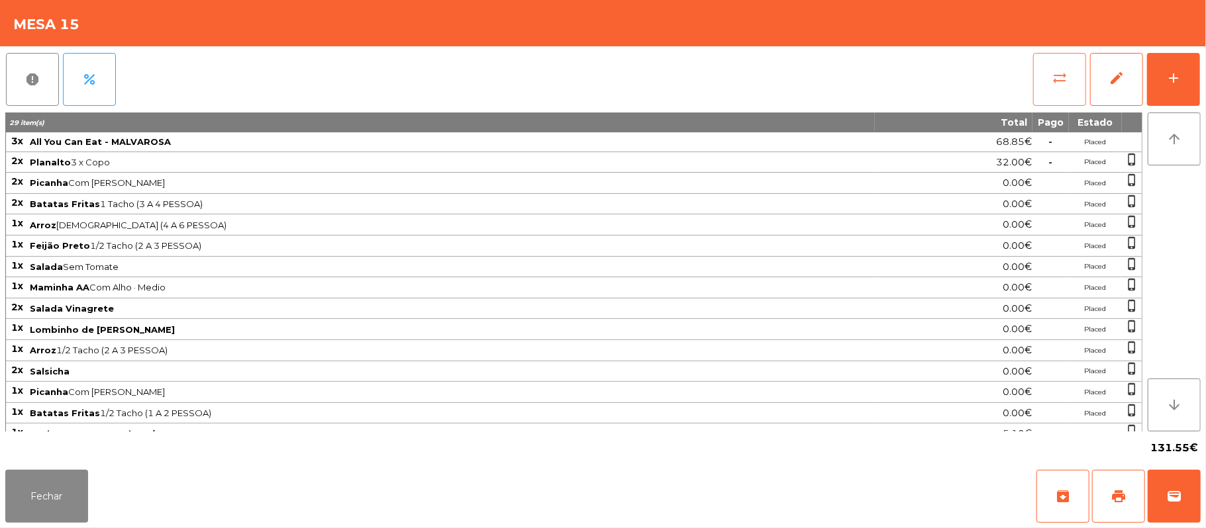
click at [1053, 88] on button "sync_alt" at bounding box center [1059, 79] width 53 height 53
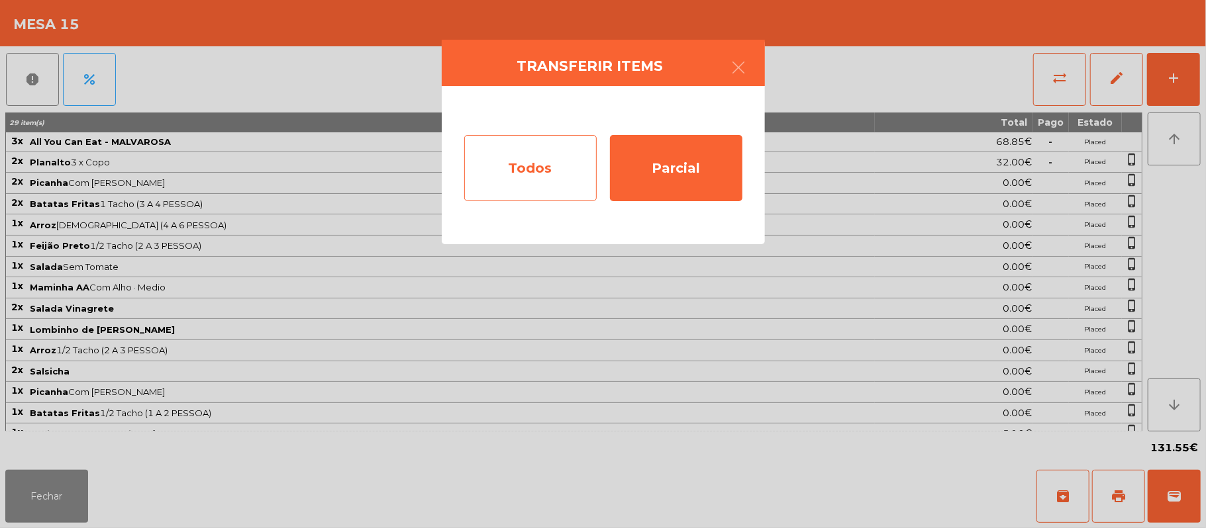
click at [519, 191] on div "Todos" at bounding box center [530, 168] width 132 height 66
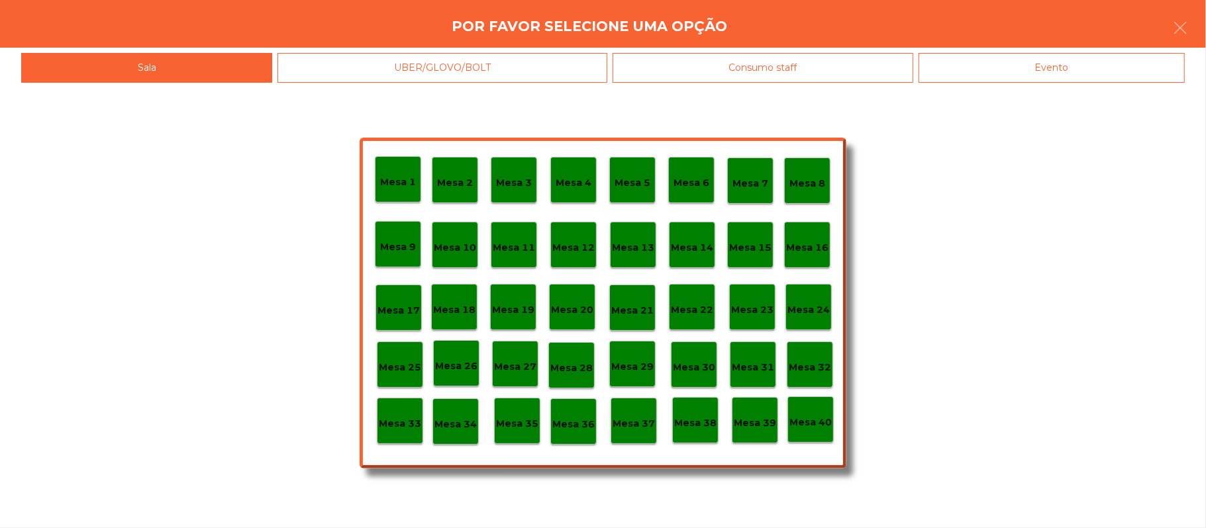
click at [1018, 75] on div "Evento" at bounding box center [1051, 68] width 266 height 30
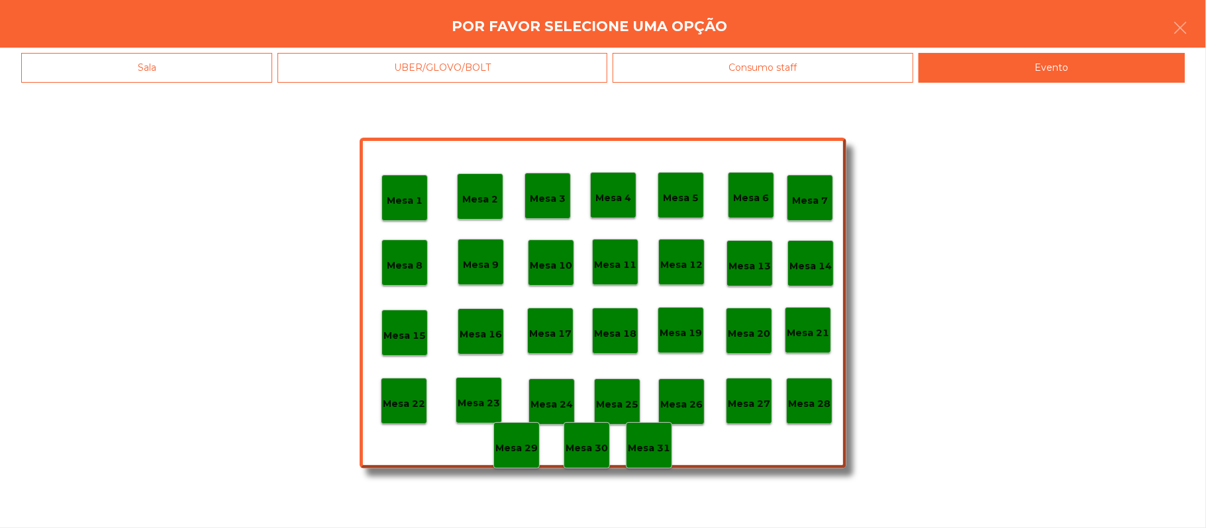
click at [819, 408] on p "Mesa 28" at bounding box center [809, 404] width 42 height 15
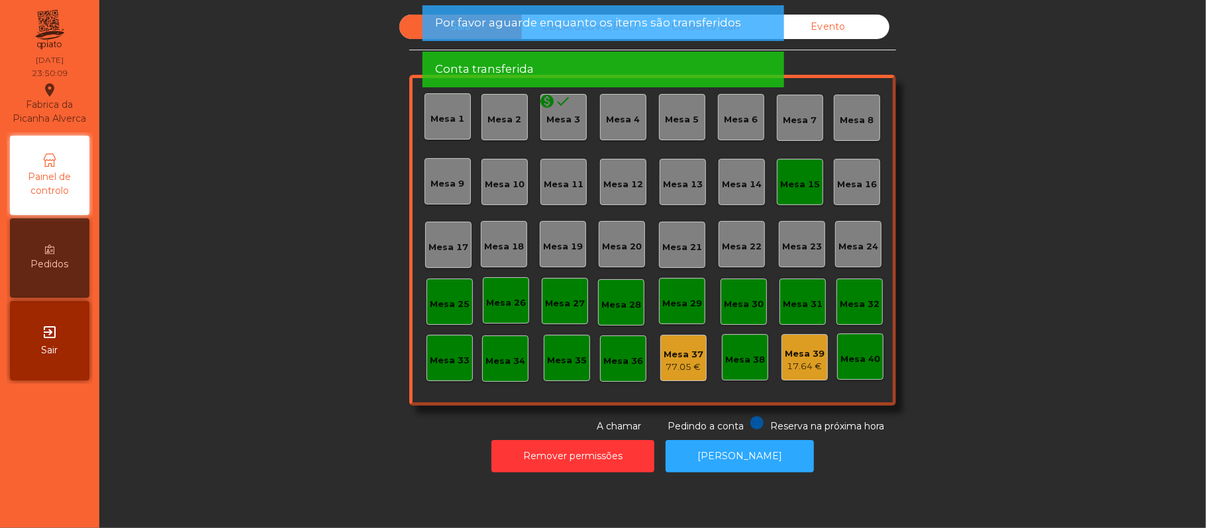
click at [787, 171] on div "Mesa 15" at bounding box center [800, 182] width 46 height 46
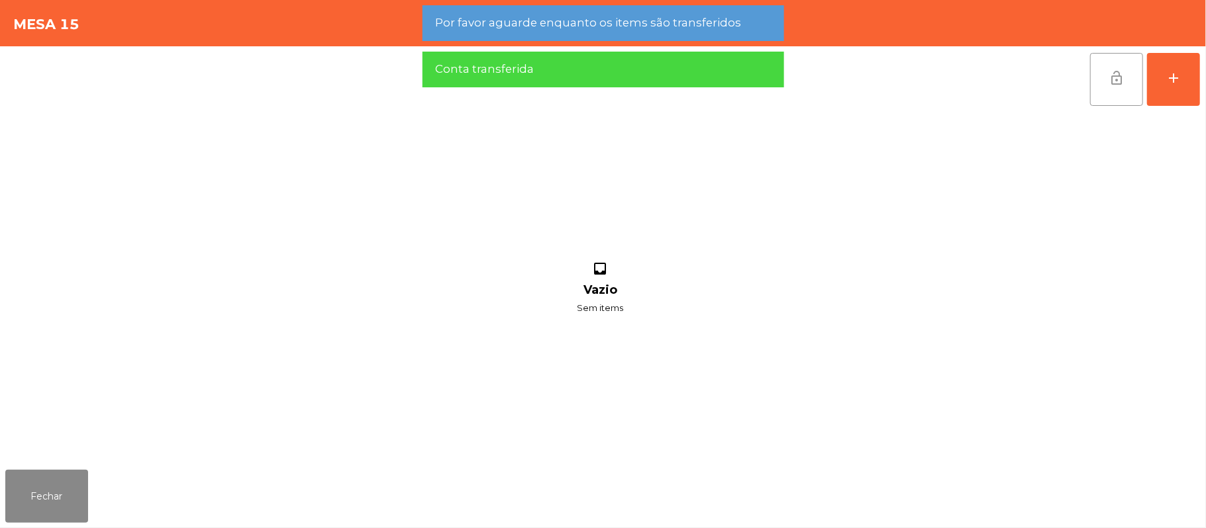
click at [1109, 65] on button "lock_open" at bounding box center [1116, 79] width 53 height 53
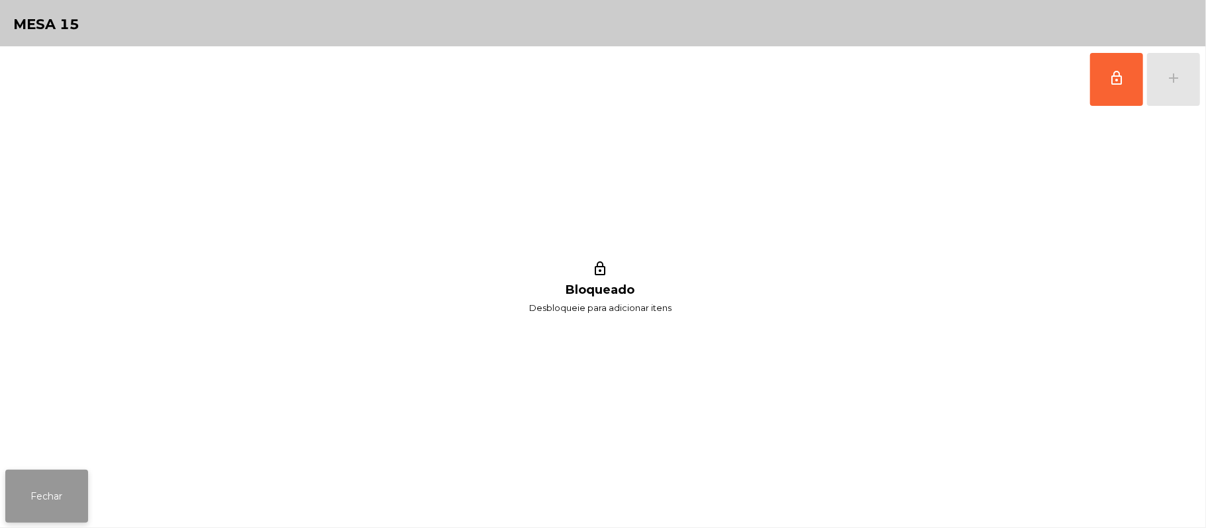
click at [56, 510] on button "Fechar" at bounding box center [46, 496] width 83 height 53
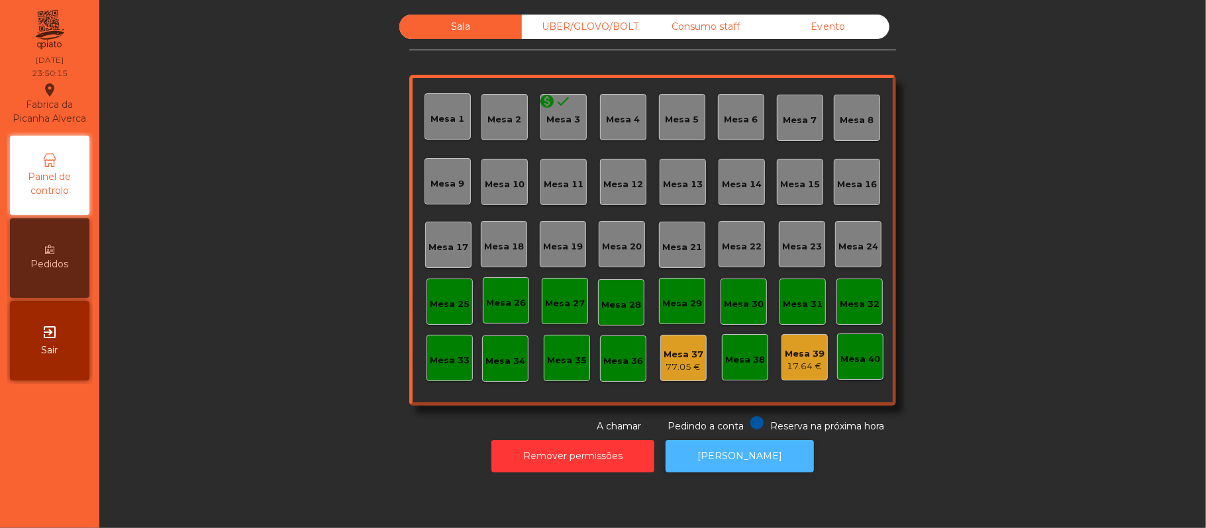
click at [746, 469] on button "[PERSON_NAME]" at bounding box center [740, 456] width 148 height 32
click at [740, 451] on button "[PERSON_NAME]" at bounding box center [740, 456] width 148 height 32
click at [671, 339] on div "Mesa 37 77.05 €" at bounding box center [683, 358] width 46 height 46
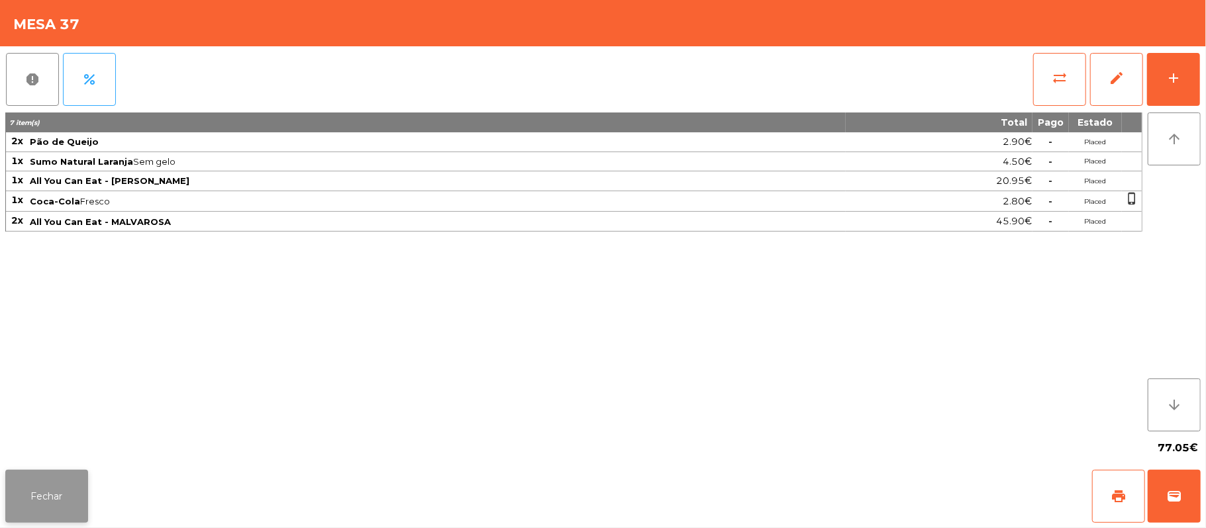
click at [70, 497] on button "Fechar" at bounding box center [46, 496] width 83 height 53
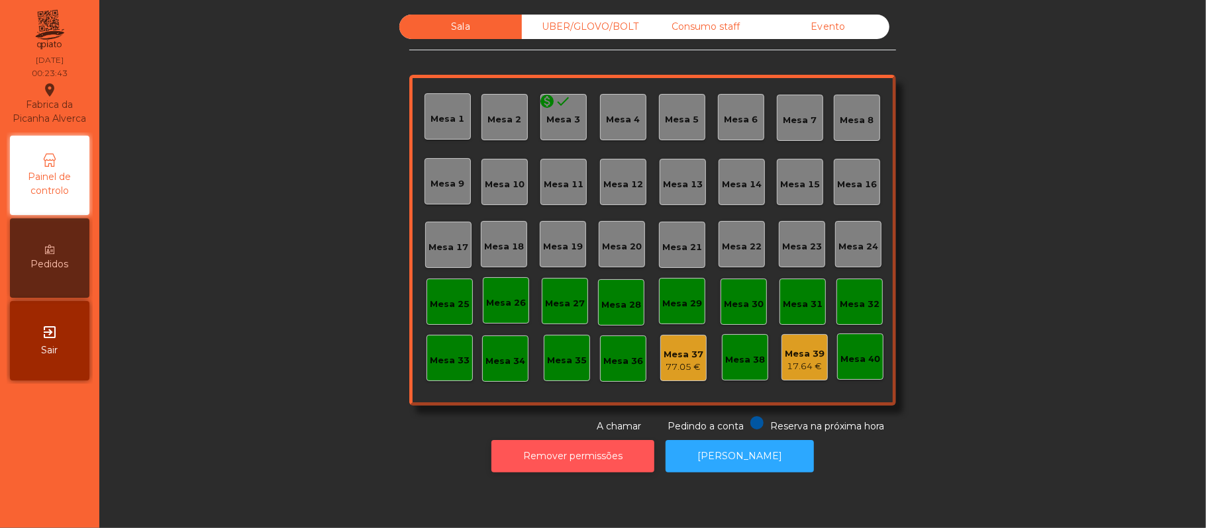
click at [580, 466] on button "Remover permissões" at bounding box center [572, 456] width 163 height 32
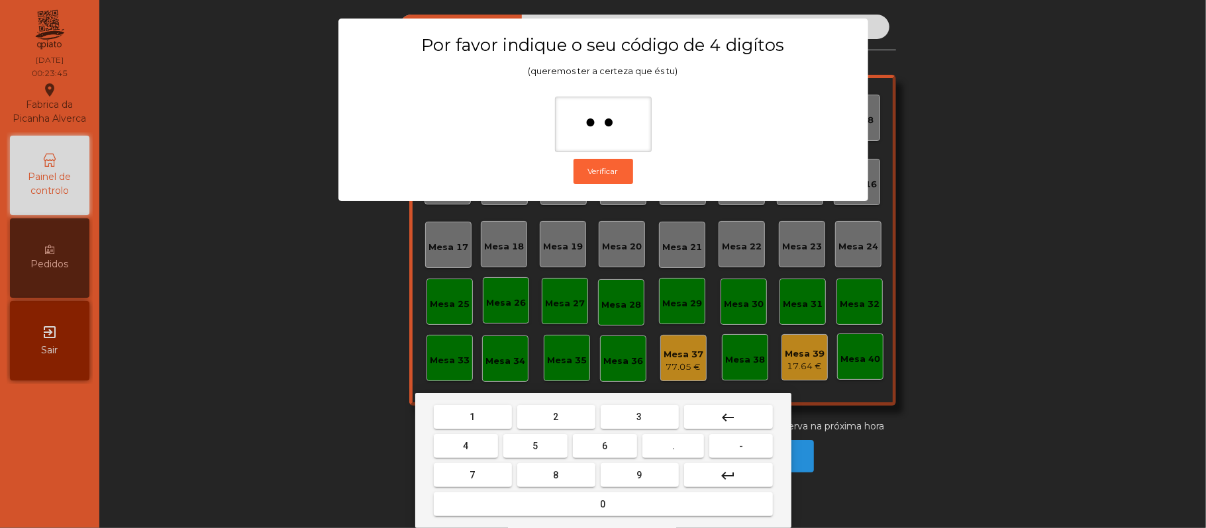
type input "***"
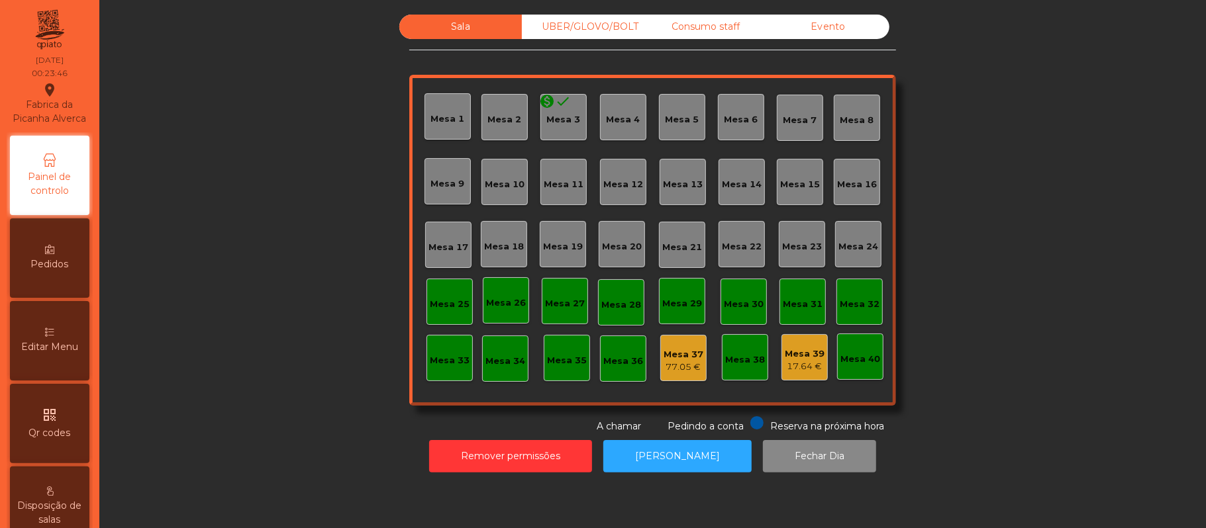
click at [671, 363] on div "77.05 €" at bounding box center [684, 367] width 40 height 13
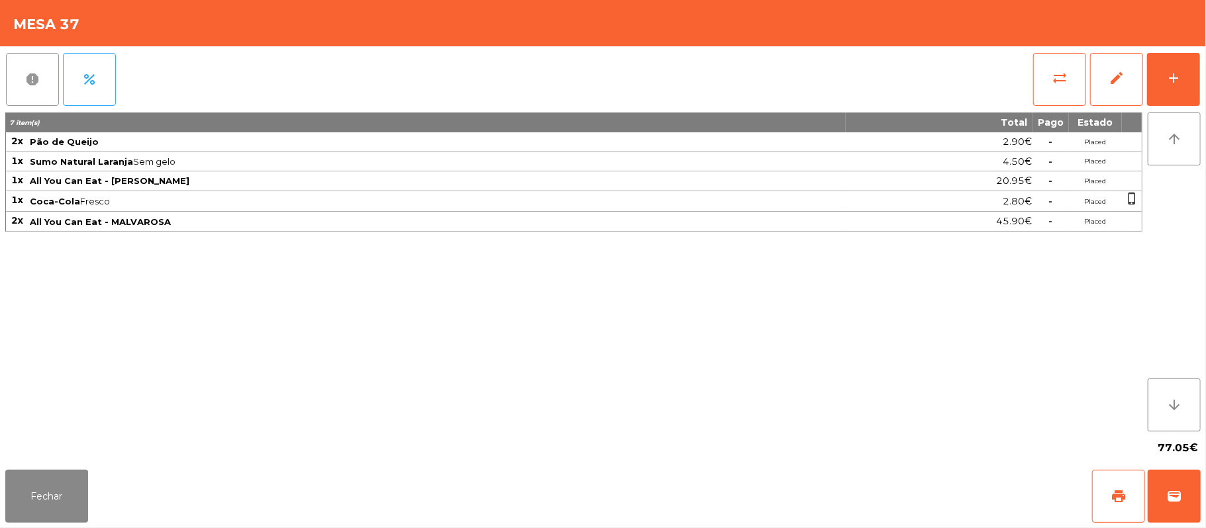
click at [17, 77] on button "report" at bounding box center [32, 79] width 53 height 53
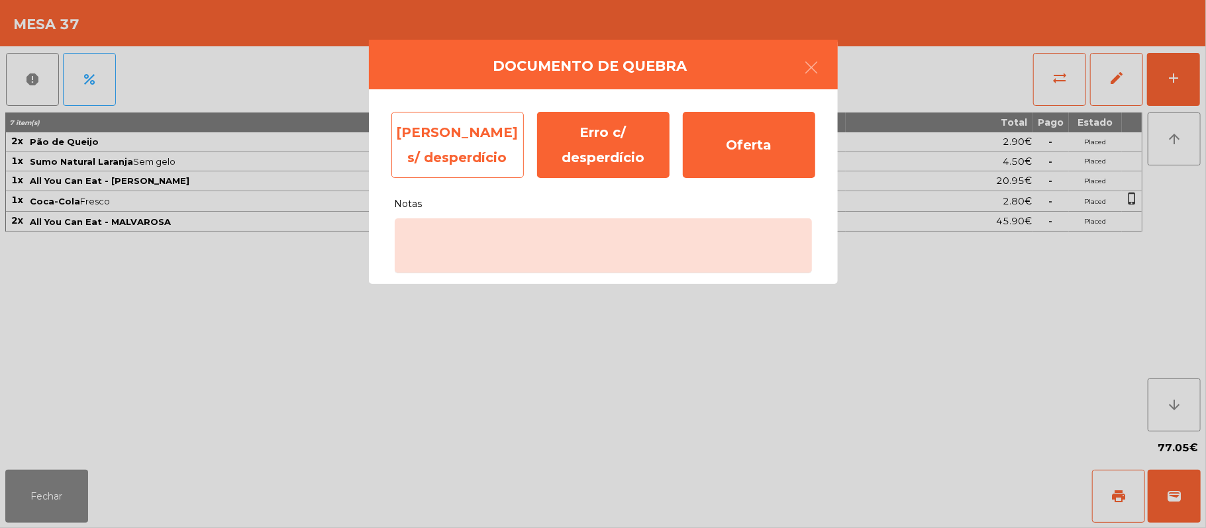
click at [448, 144] on div "[PERSON_NAME] s/ desperdício" at bounding box center [457, 145] width 132 height 66
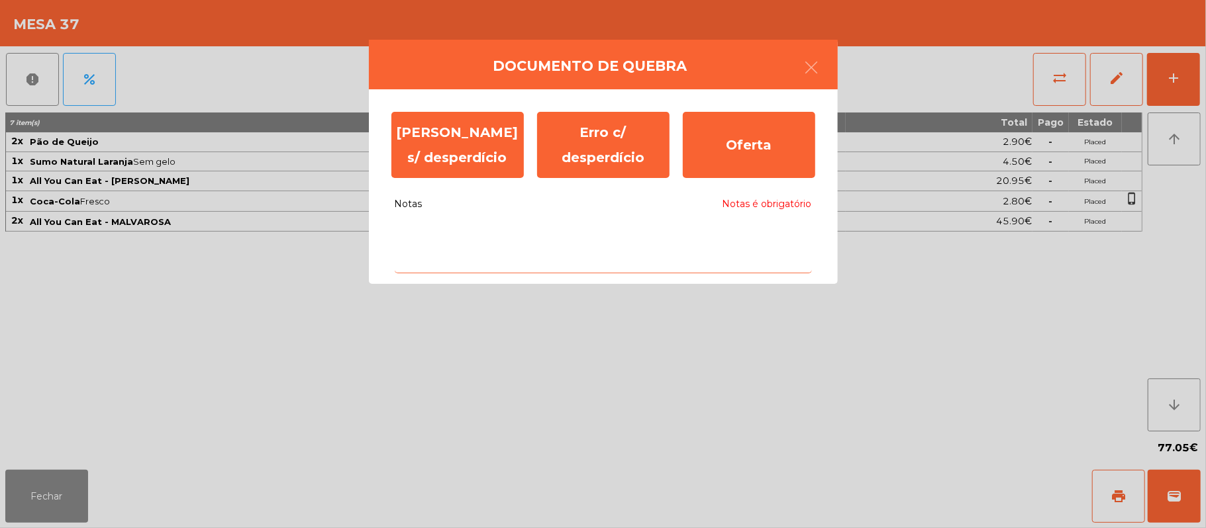
click at [554, 239] on textarea "Notas Notas é obrigatório" at bounding box center [603, 246] width 417 height 55
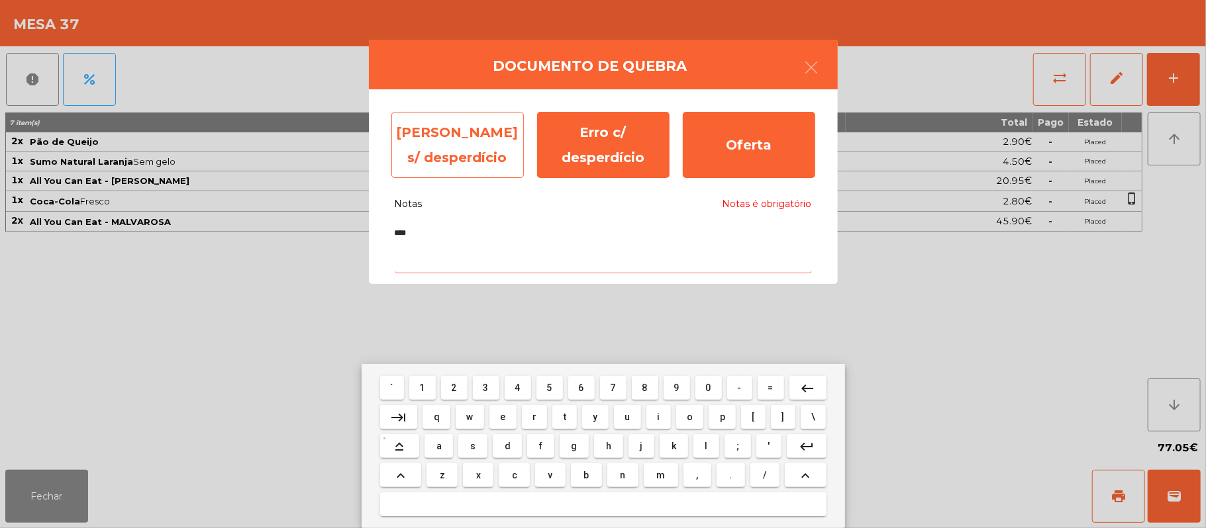
type textarea "****"
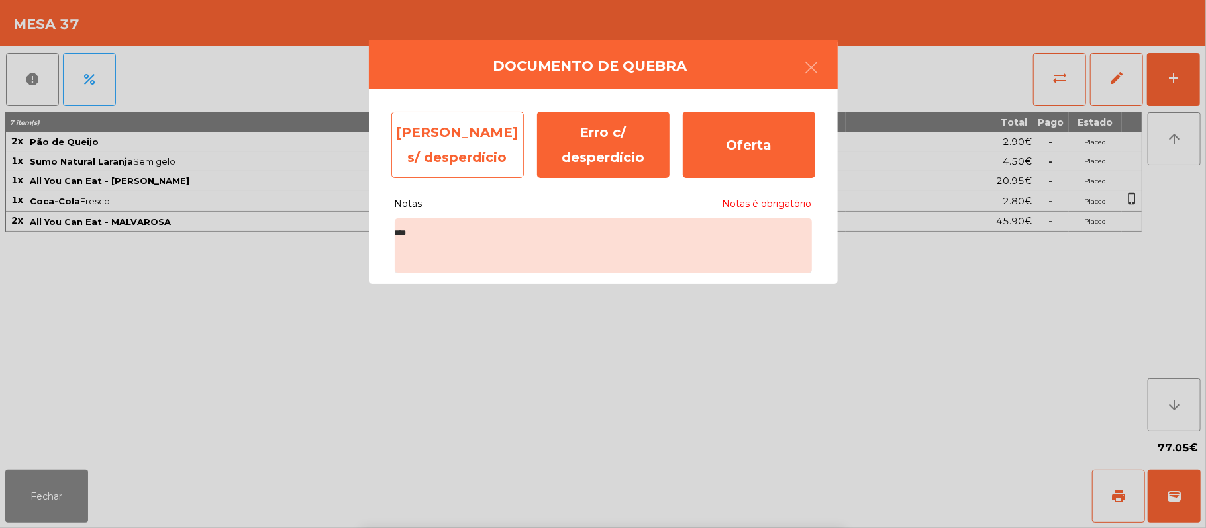
click at [461, 136] on div "[PERSON_NAME] s/ desperdício" at bounding box center [457, 145] width 132 height 66
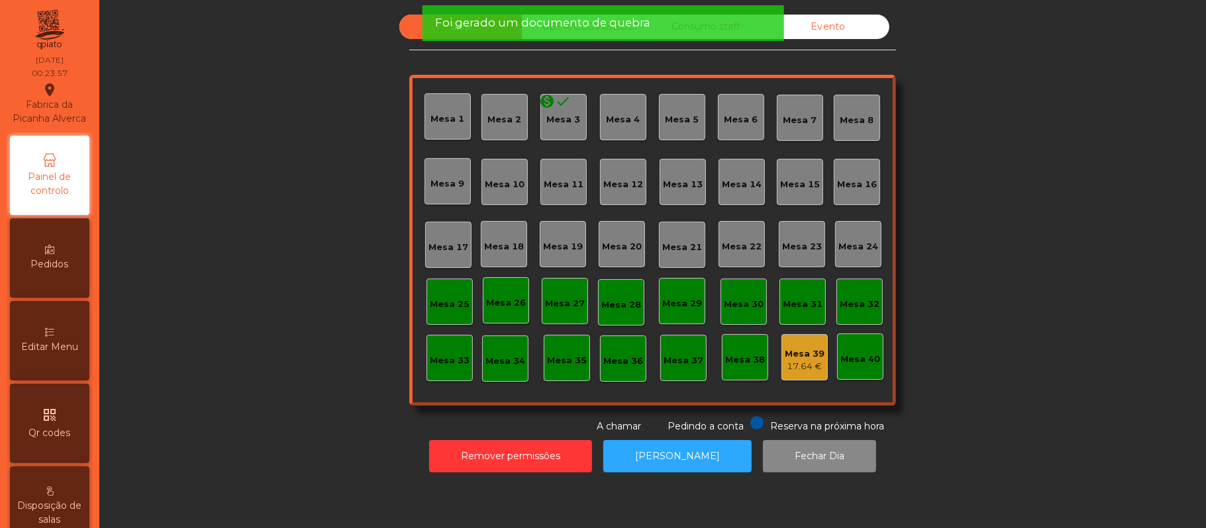
click at [803, 367] on div "17.64 €" at bounding box center [805, 366] width 40 height 13
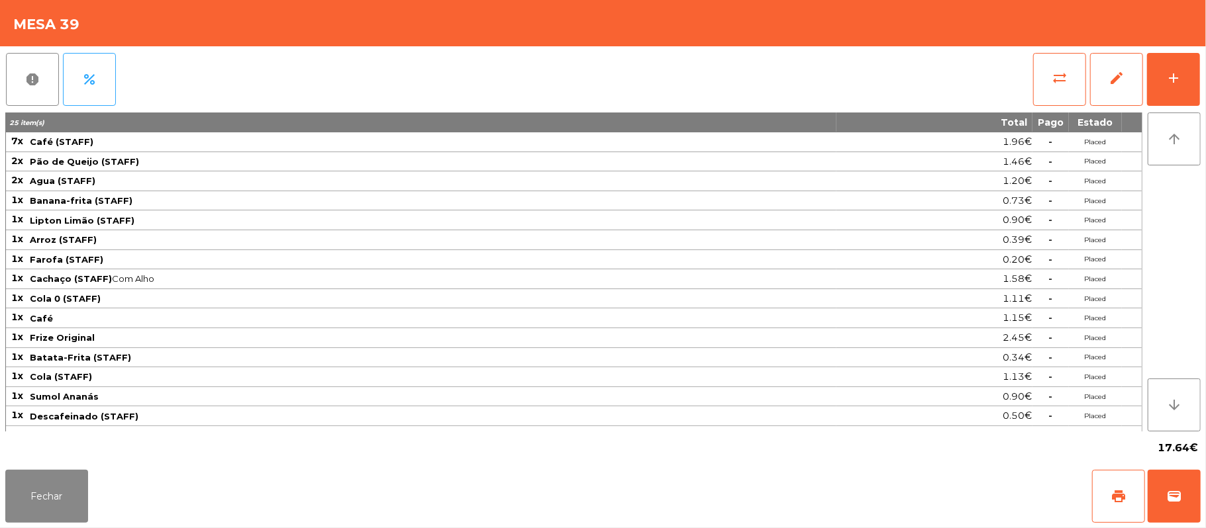
click at [3, 85] on div "report percent sync_alt edit add 25 item(s) Total Pago Estado 7x Café (STAFF) 1…" at bounding box center [603, 255] width 1206 height 419
click at [38, 70] on button "report" at bounding box center [32, 79] width 53 height 53
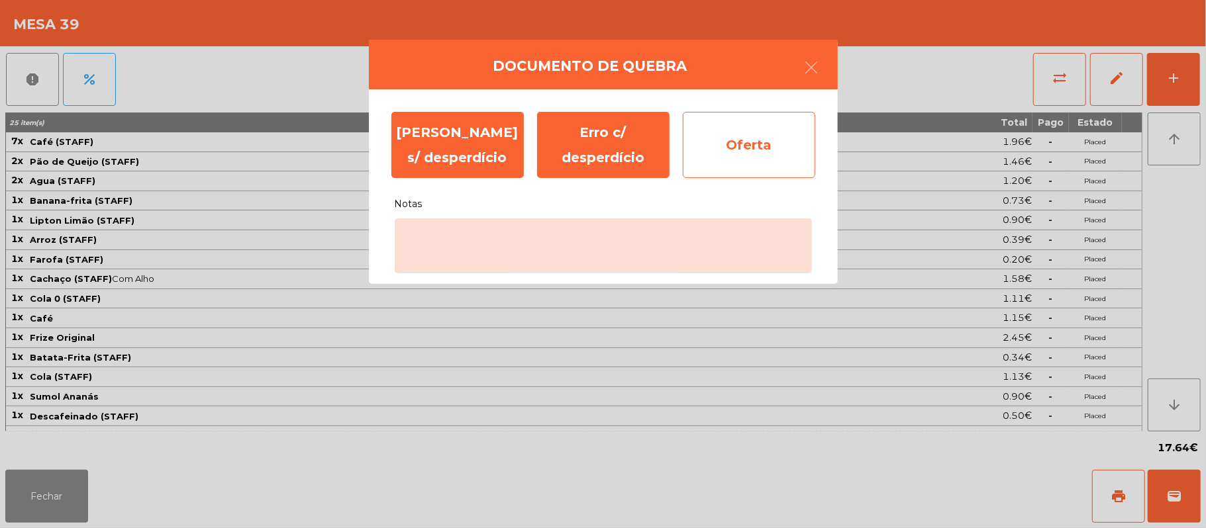
click at [750, 144] on div "Oferta" at bounding box center [749, 145] width 132 height 66
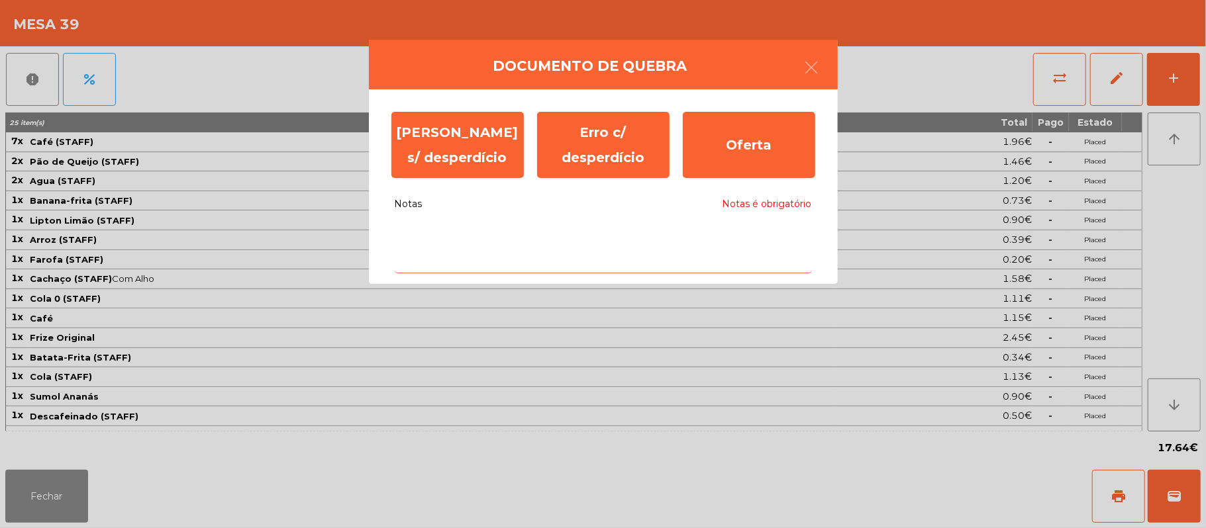
click at [652, 238] on textarea "Notas Notas é obrigatório" at bounding box center [603, 246] width 417 height 55
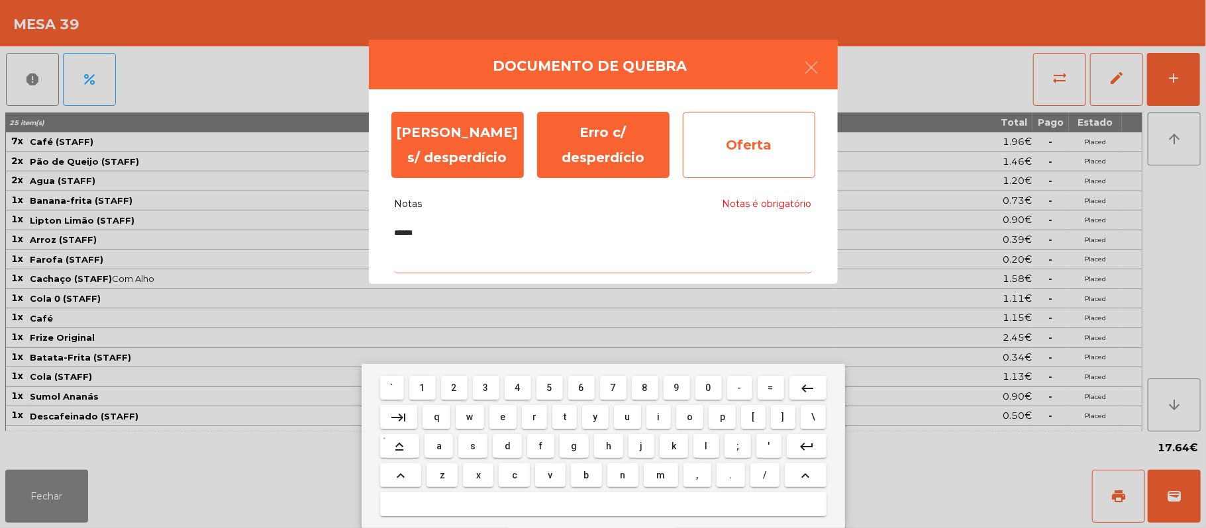
type textarea "******"
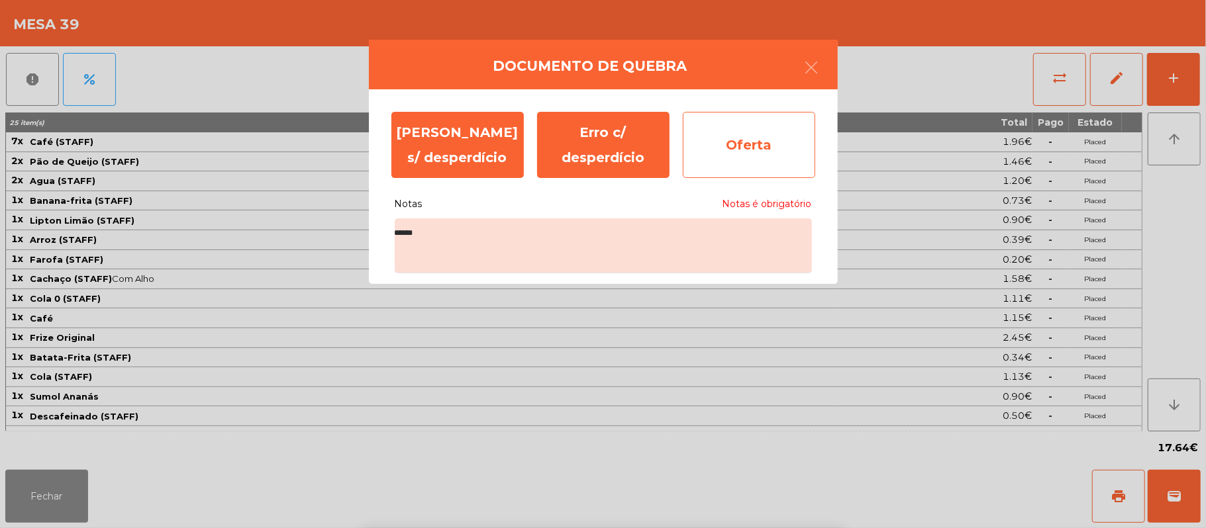
click at [756, 147] on div "Oferta" at bounding box center [749, 145] width 132 height 66
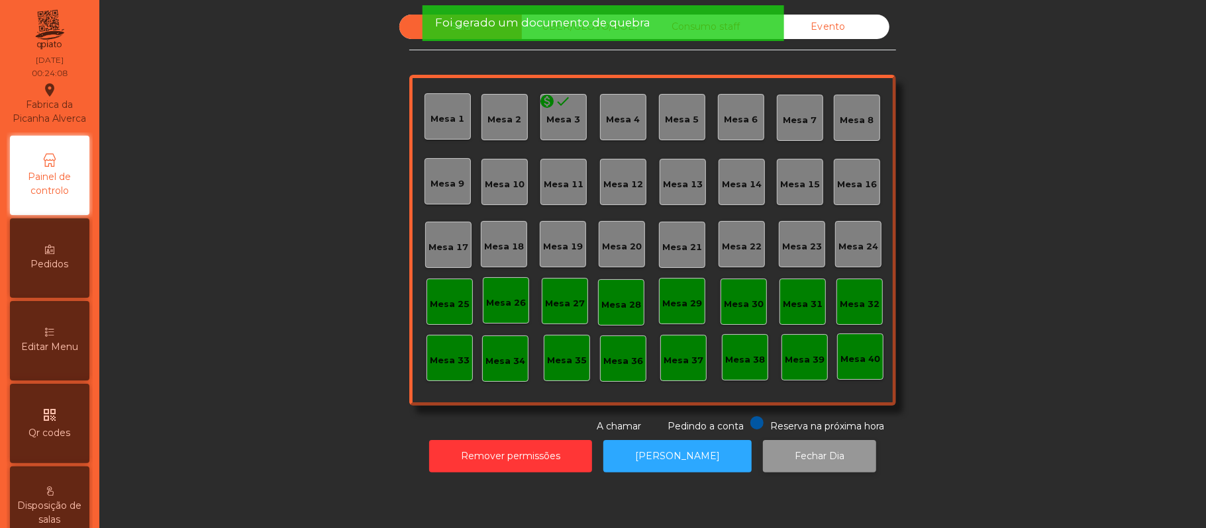
click at [790, 469] on button "Fechar Dia" at bounding box center [819, 456] width 113 height 32
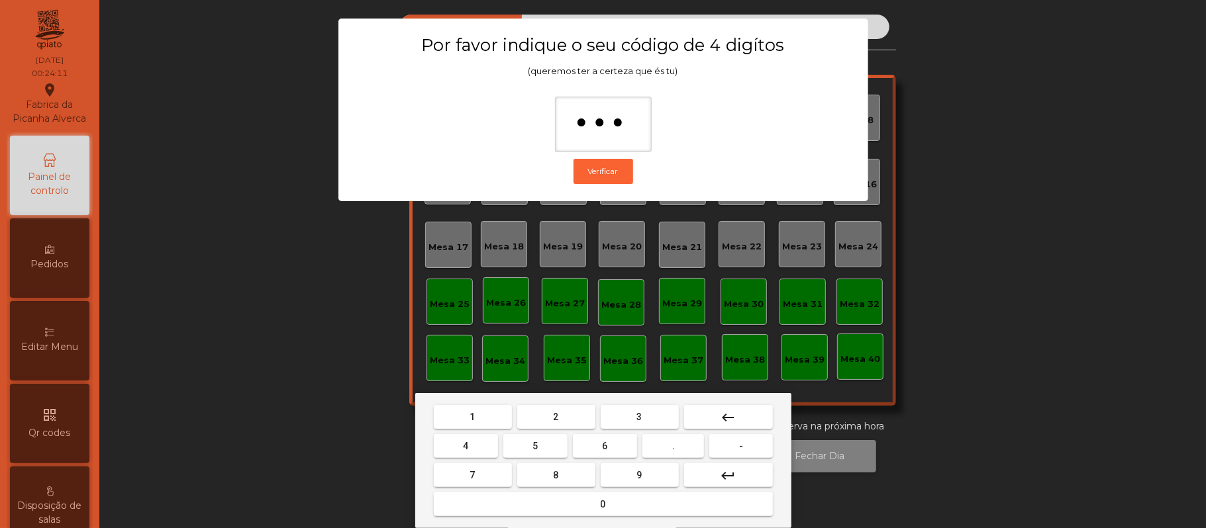
type input "****"
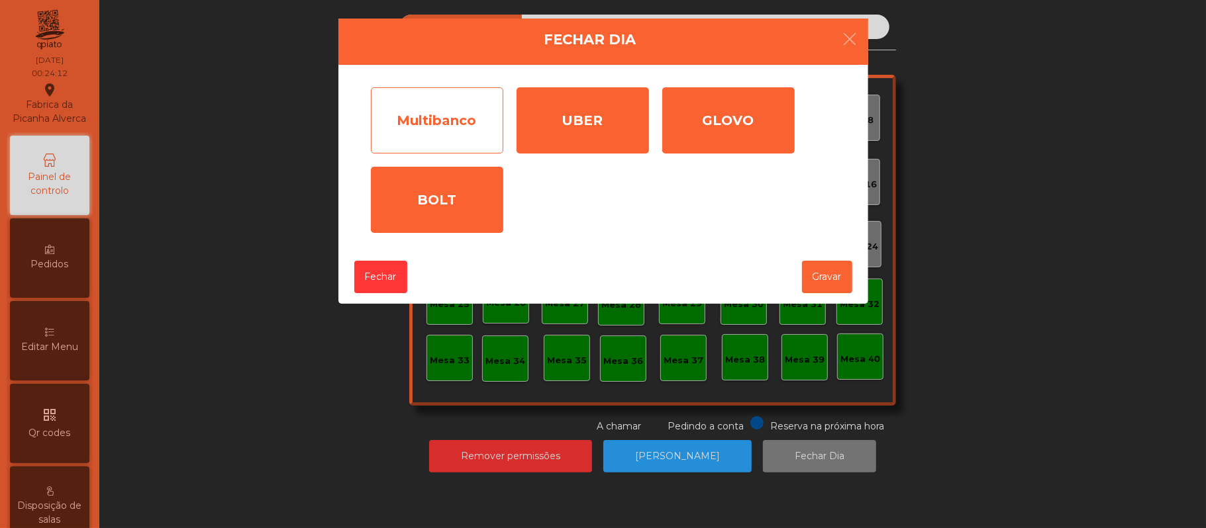
click at [478, 135] on div "Multibanco" at bounding box center [437, 120] width 132 height 66
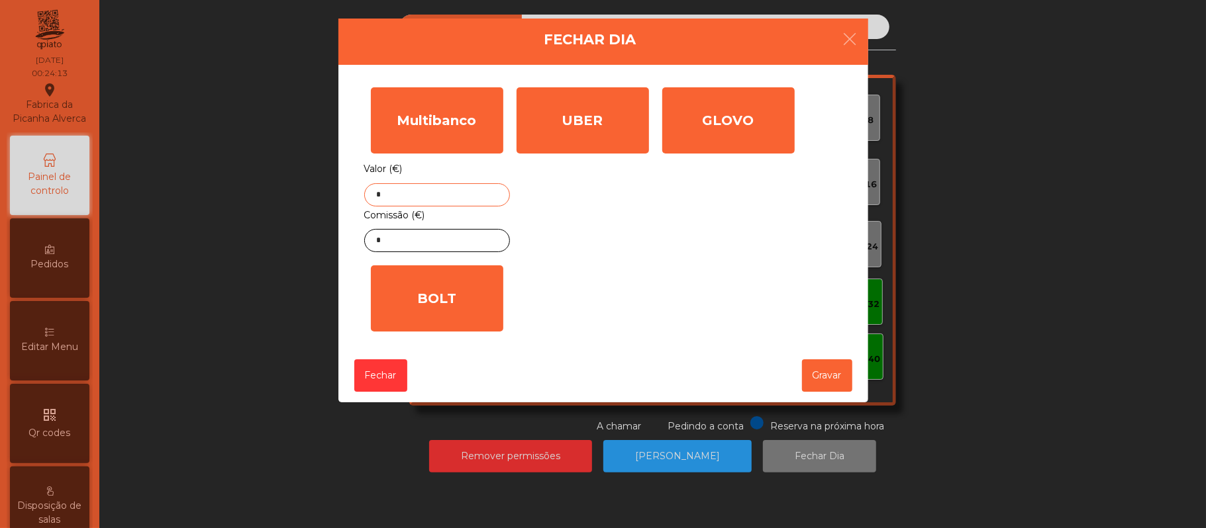
click at [435, 199] on input "*" at bounding box center [437, 194] width 146 height 23
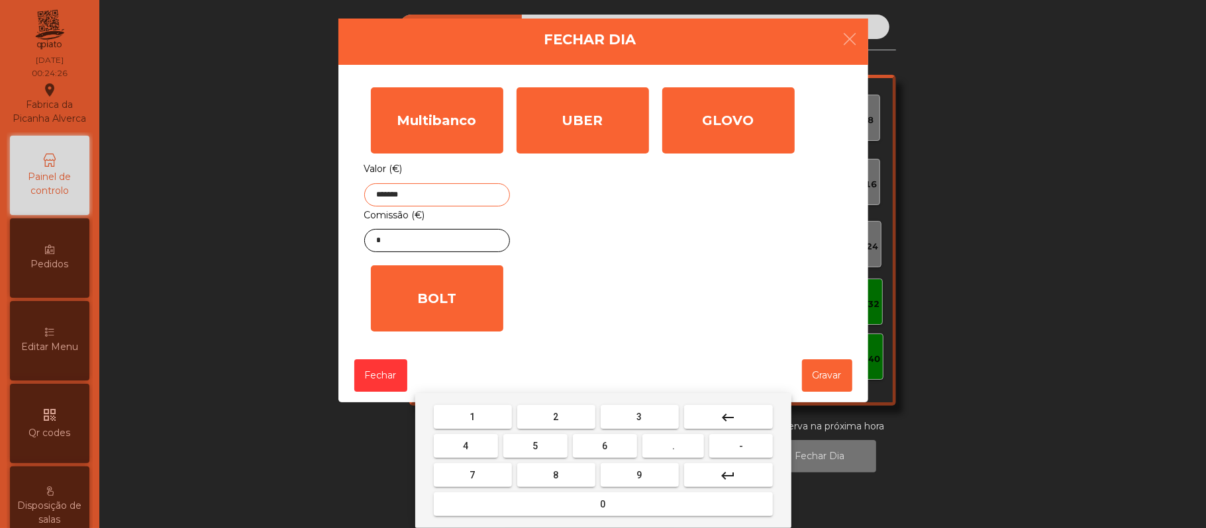
type input "*******"
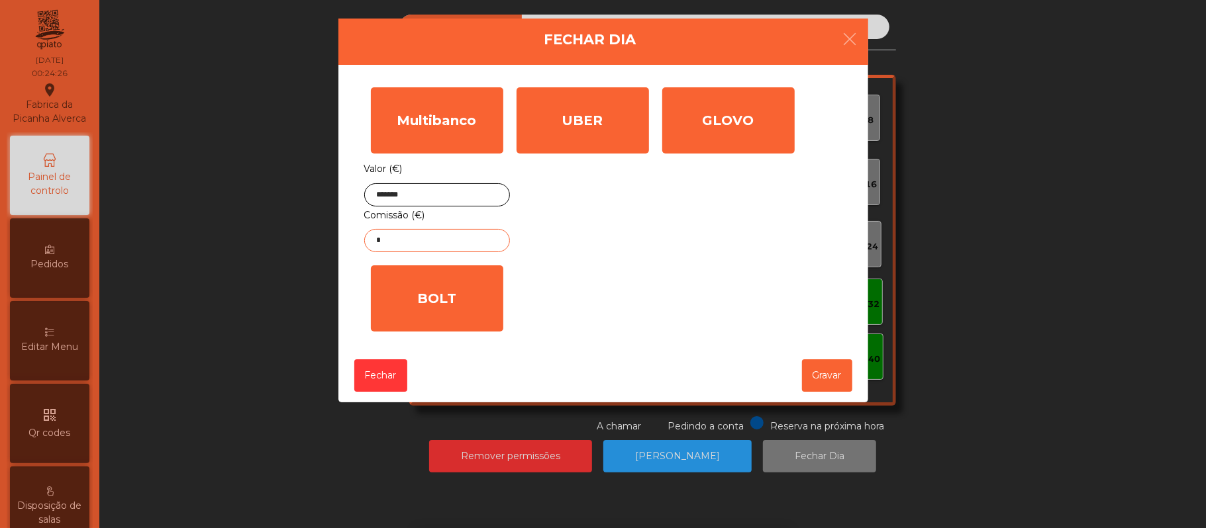
click at [428, 244] on input "*" at bounding box center [437, 240] width 146 height 23
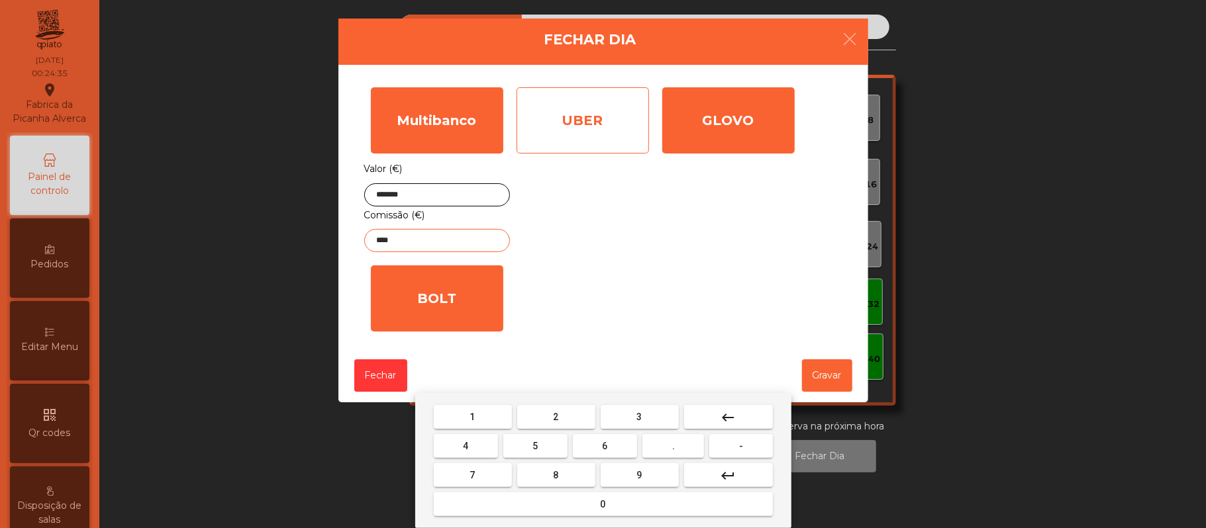
type input "****"
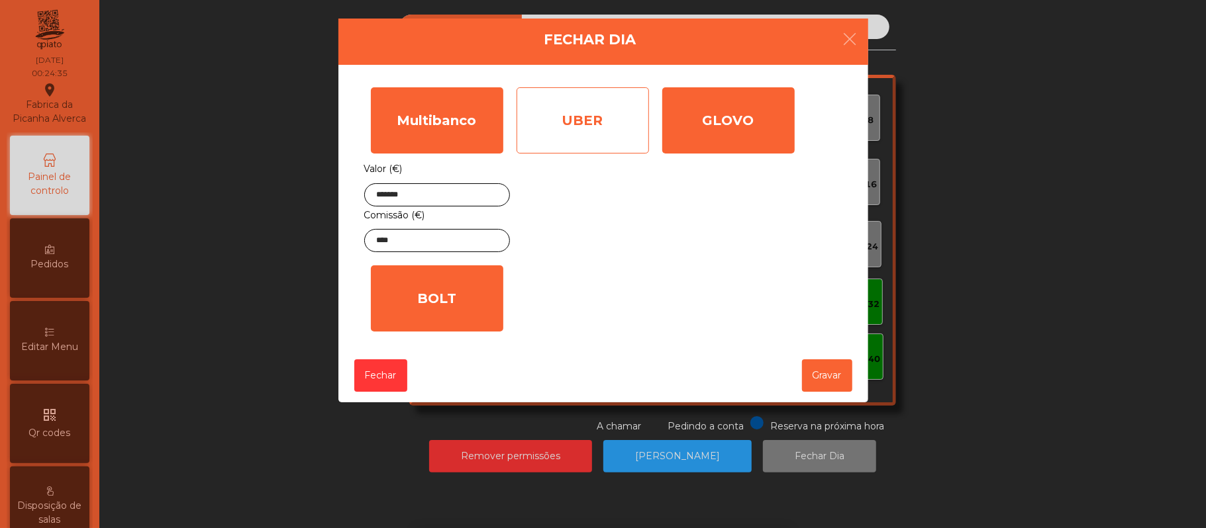
click at [607, 101] on div "UBER" at bounding box center [583, 120] width 132 height 66
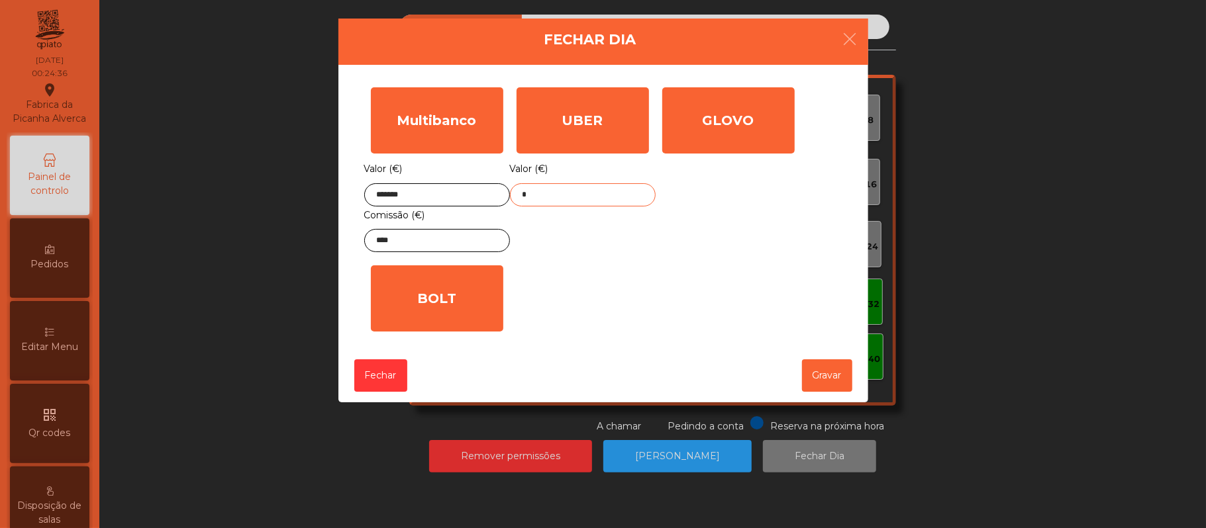
click at [577, 194] on input "*" at bounding box center [583, 194] width 146 height 23
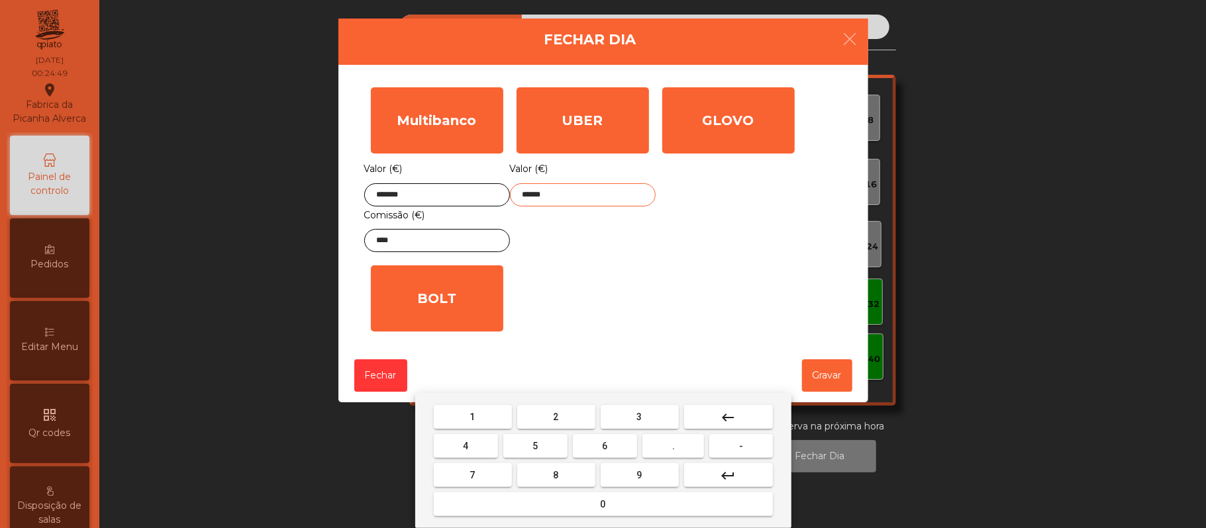
type input "******"
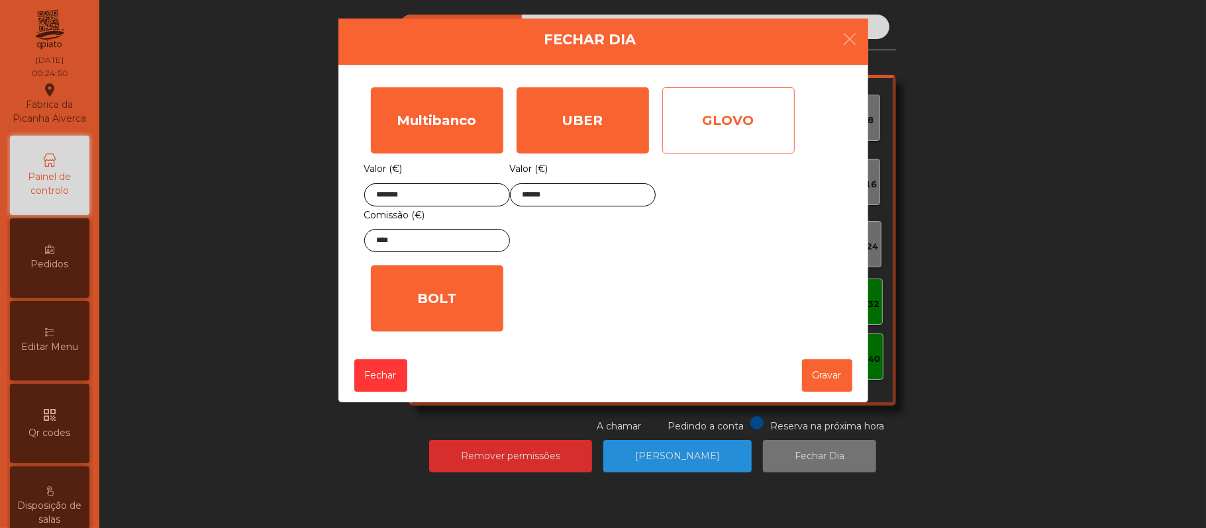
click at [752, 125] on div "GLOVO" at bounding box center [728, 120] width 132 height 66
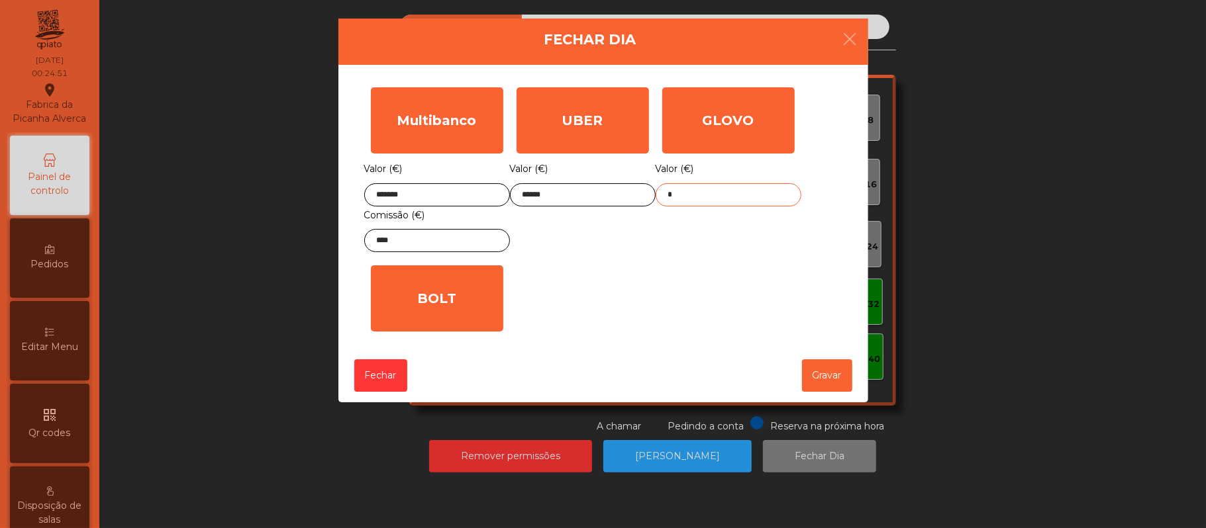
click at [720, 194] on input "*" at bounding box center [729, 194] width 146 height 23
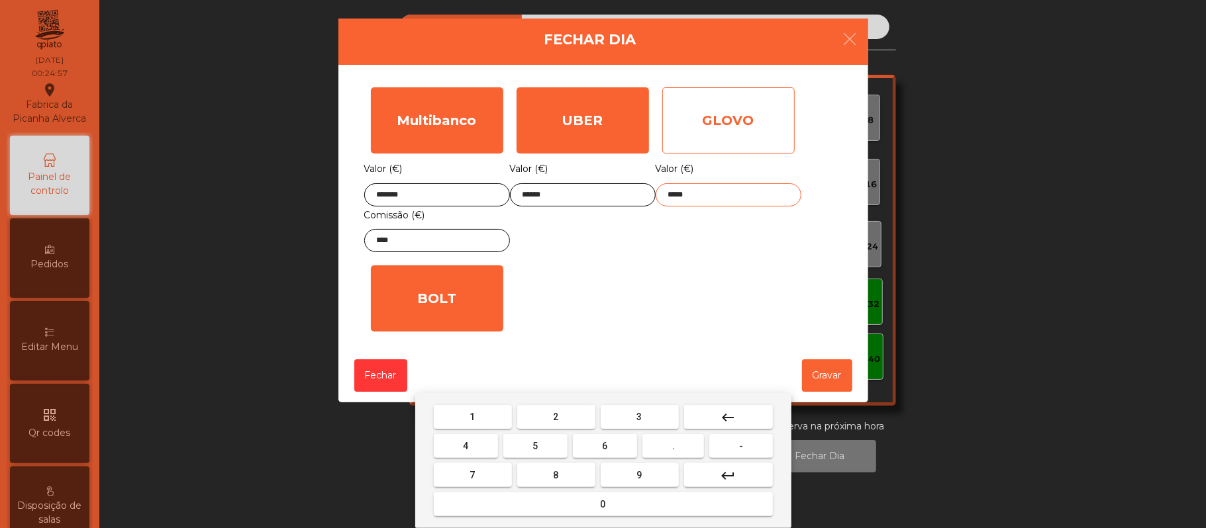
type input "*****"
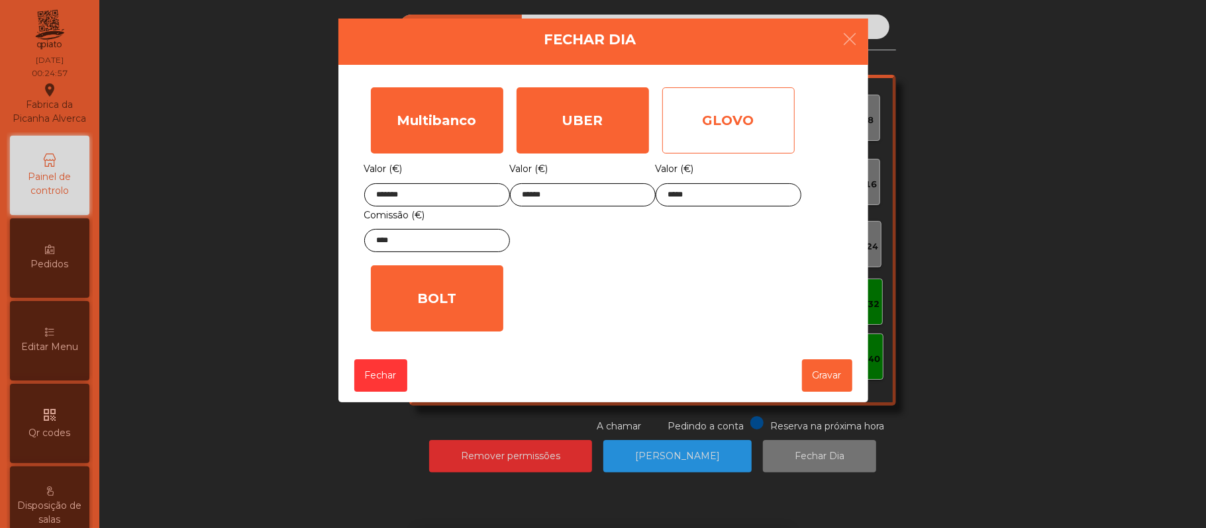
click at [748, 109] on div "GLOVO" at bounding box center [728, 120] width 132 height 66
click at [743, 130] on div "GLOVO" at bounding box center [728, 120] width 132 height 66
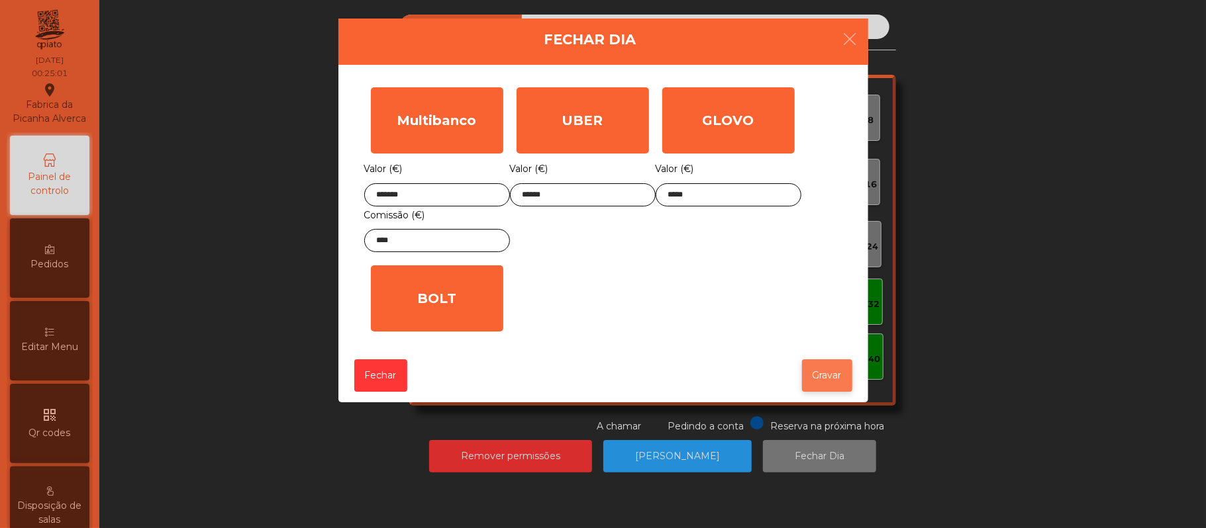
click at [827, 381] on button "Gravar" at bounding box center [827, 376] width 50 height 32
